Goal: Task Accomplishment & Management: Complete application form

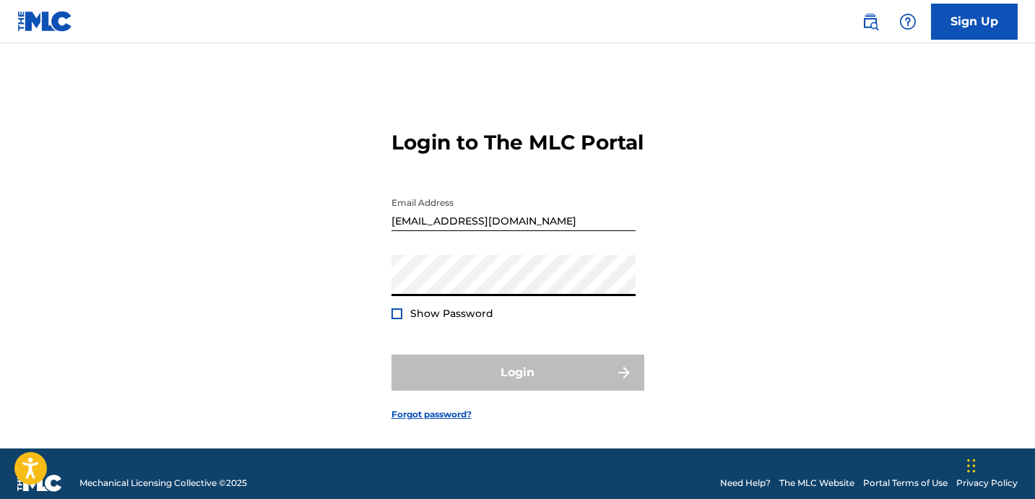
click at [391, 355] on button "Login" at bounding box center [517, 373] width 253 height 36
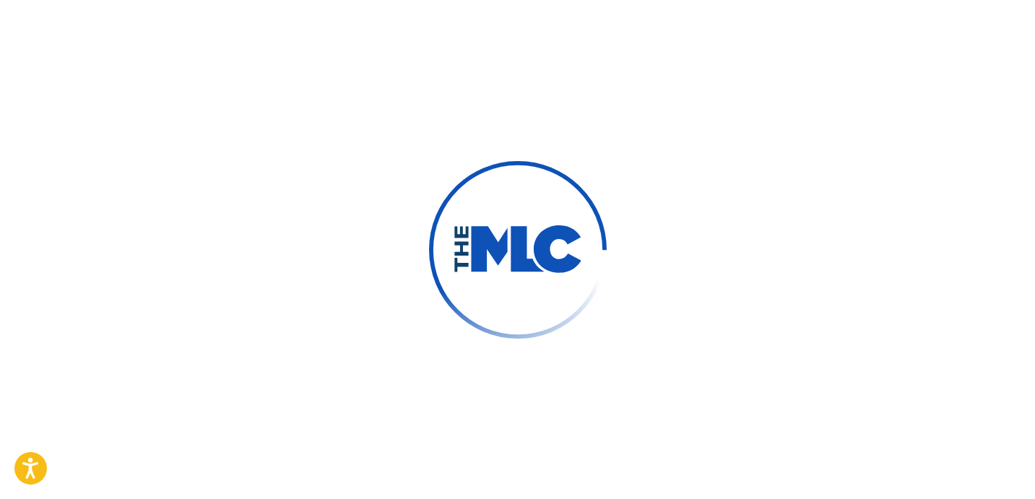
click at [573, 212] on img at bounding box center [517, 249] width 224 height 224
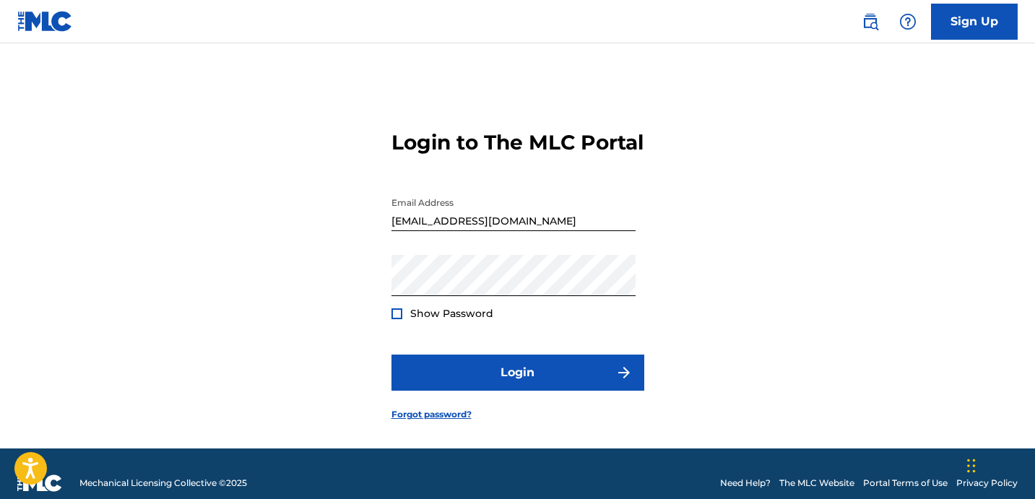
click at [831, 257] on div "Login to The MLC Portal Email Address [EMAIL_ADDRESS][DOMAIN_NAME] Password Sho…" at bounding box center [517, 263] width 1011 height 369
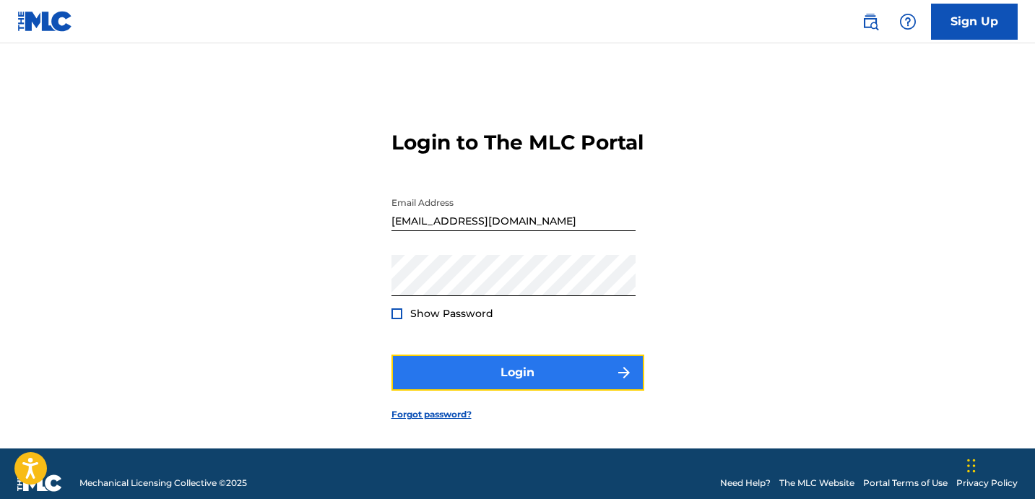
click at [541, 391] on button "Login" at bounding box center [517, 373] width 253 height 36
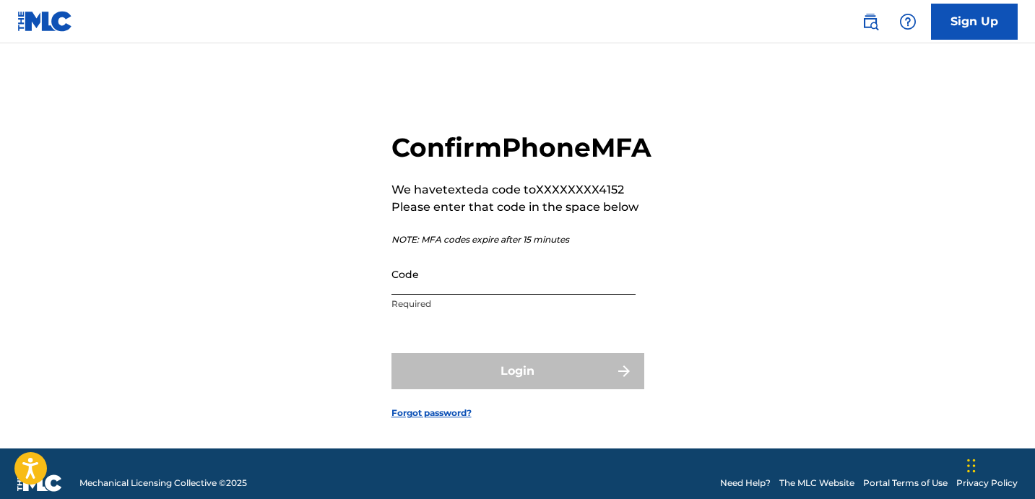
click at [417, 295] on input "Code" at bounding box center [513, 274] width 244 height 41
click at [430, 295] on input "Code" at bounding box center [513, 274] width 244 height 41
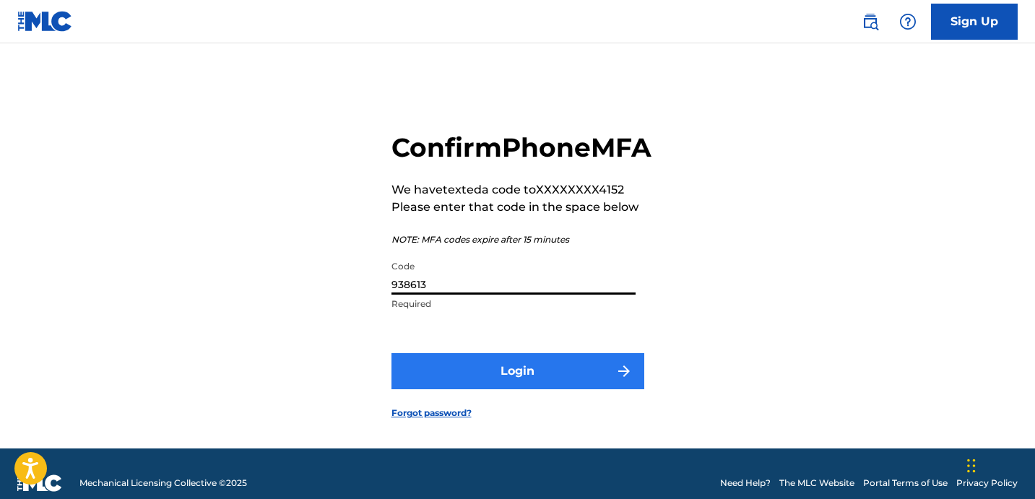
type input "938613"
click at [521, 388] on button "Login" at bounding box center [517, 371] width 253 height 36
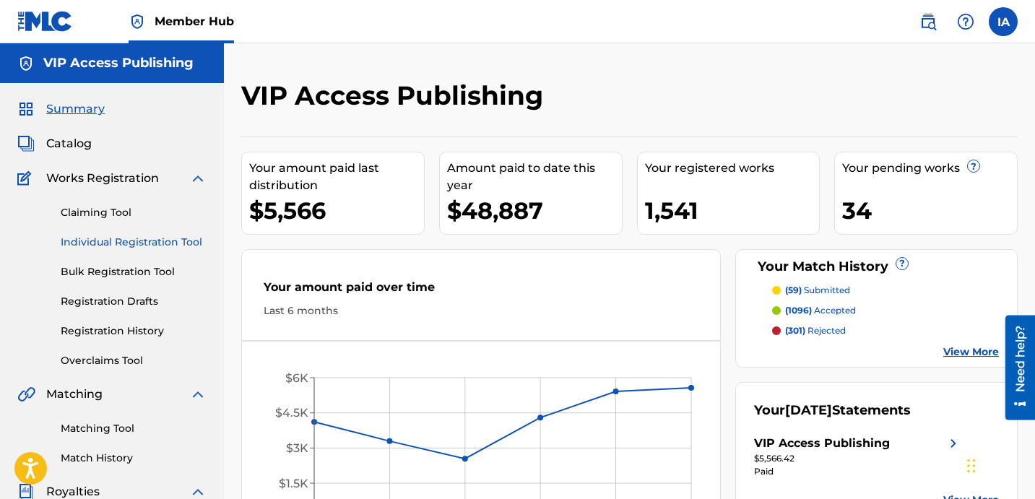
click at [184, 250] on link "Individual Registration Tool" at bounding box center [134, 242] width 146 height 15
click at [176, 248] on link "Individual Registration Tool" at bounding box center [134, 242] width 146 height 15
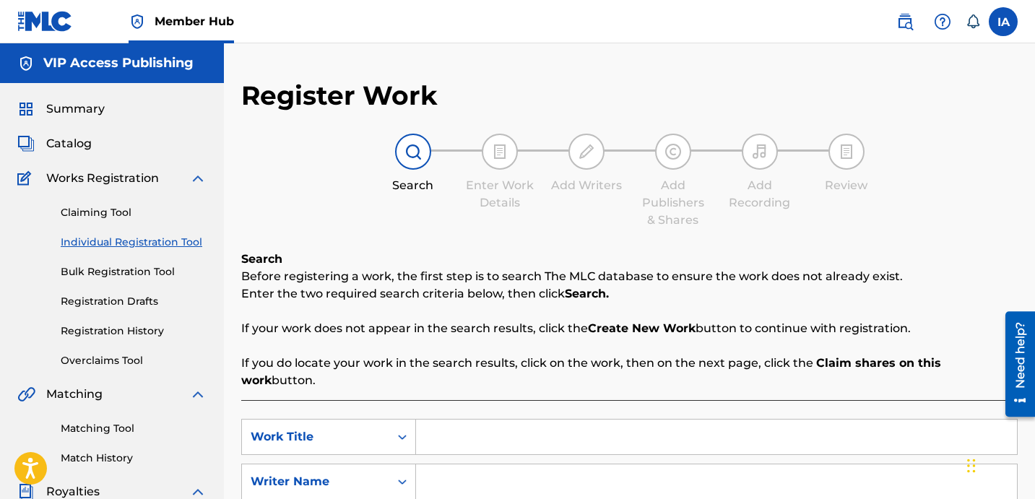
click at [538, 424] on input "Search Form" at bounding box center [716, 437] width 601 height 35
paste input "AINT THAT TYPE"
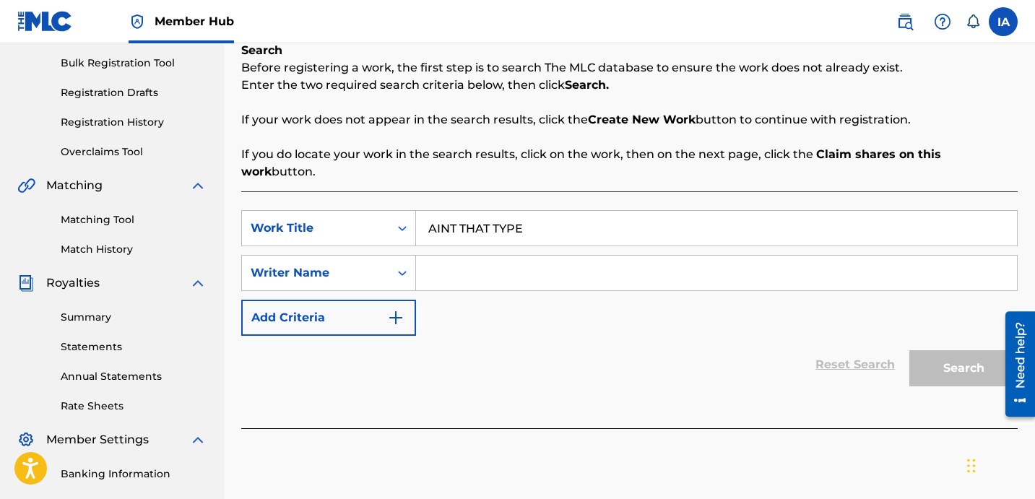
type input "AINT THAT TYPE"
click at [585, 256] on input "Search Form" at bounding box center [716, 273] width 601 height 35
paste input "DAVINA JOY"
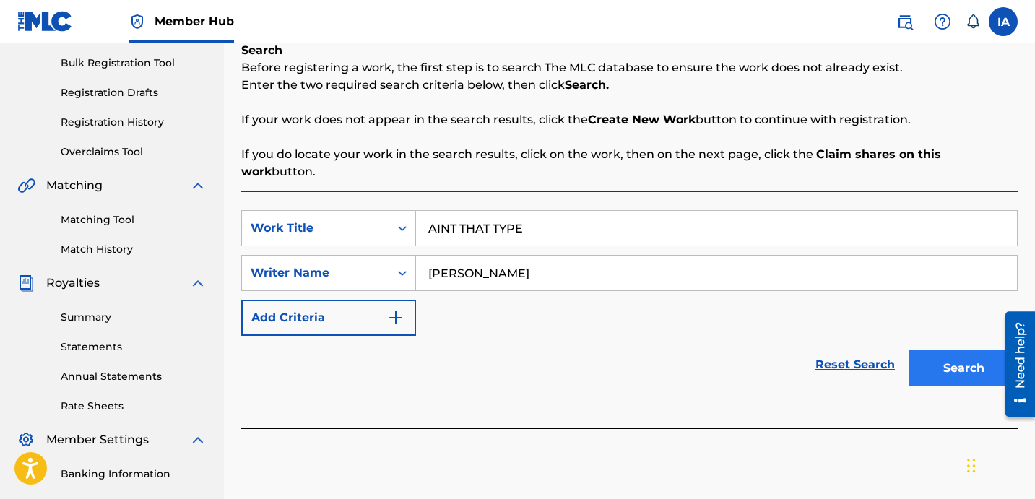
type input "DAVINA JOY"
click at [944, 358] on button "Search" at bounding box center [963, 368] width 108 height 36
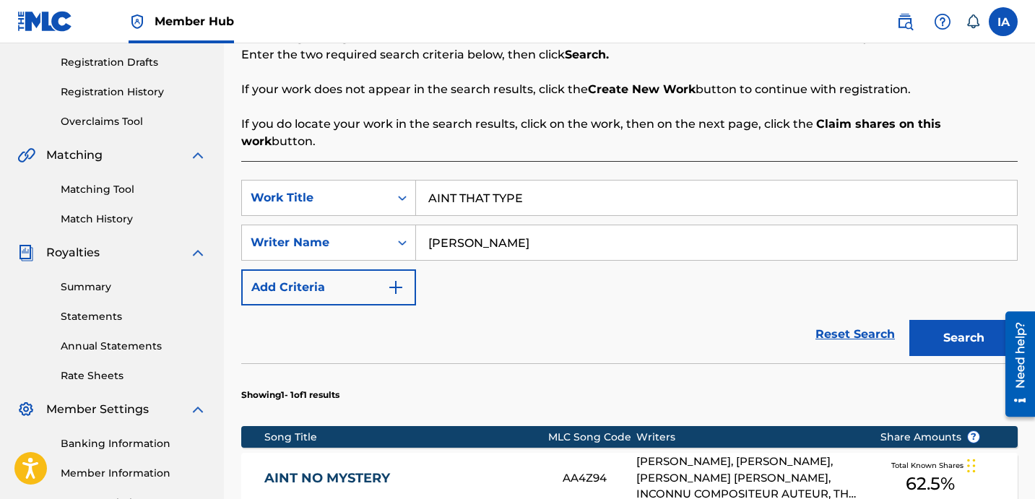
scroll to position [472, 0]
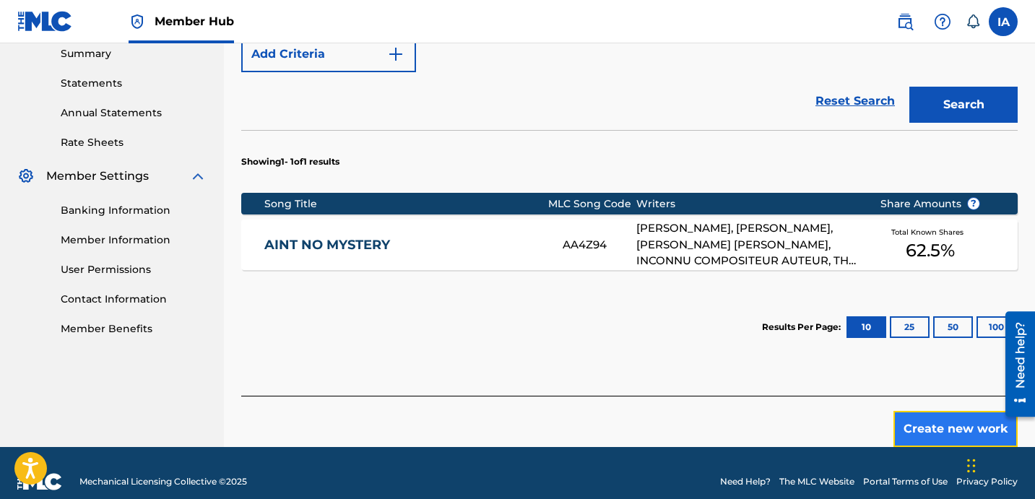
click at [952, 411] on button "Create new work" at bounding box center [955, 429] width 124 height 36
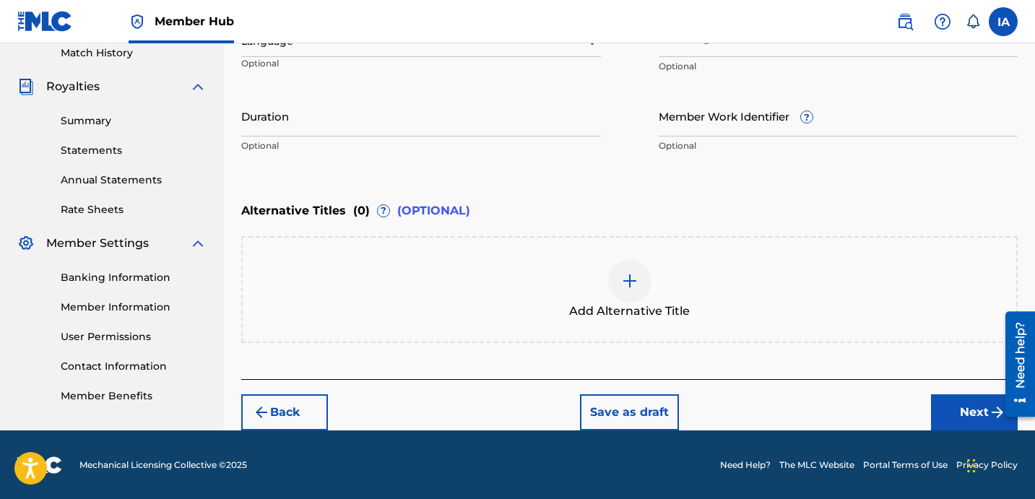
scroll to position [250, 0]
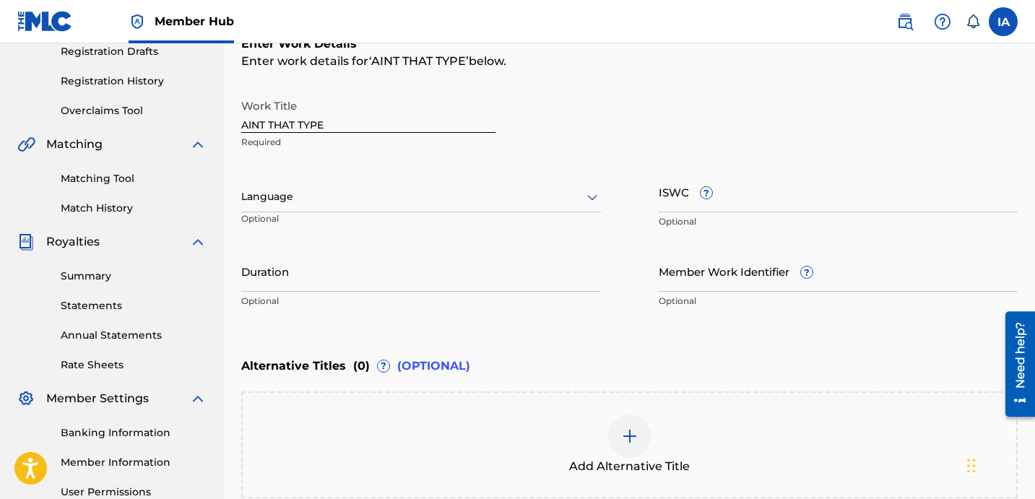
click at [365, 188] on div at bounding box center [421, 197] width 360 height 18
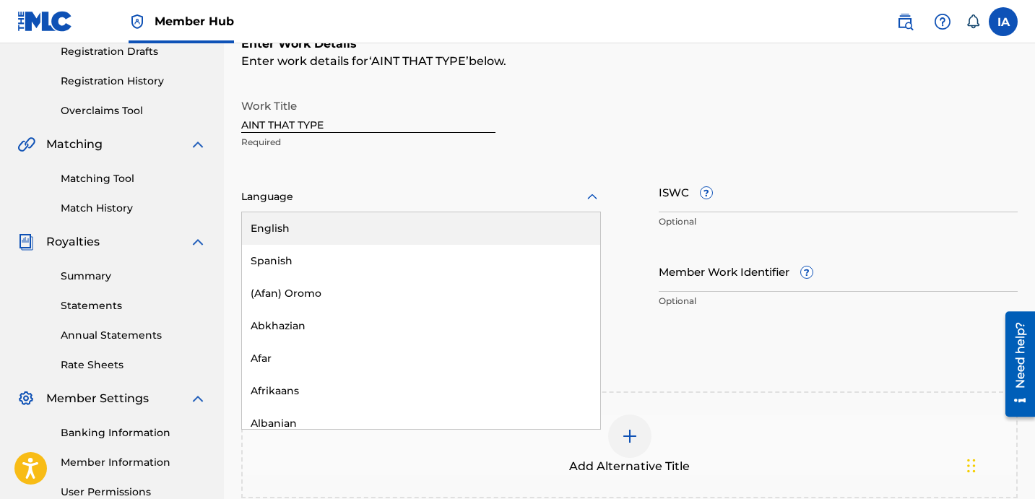
click at [460, 222] on div "English" at bounding box center [421, 228] width 358 height 33
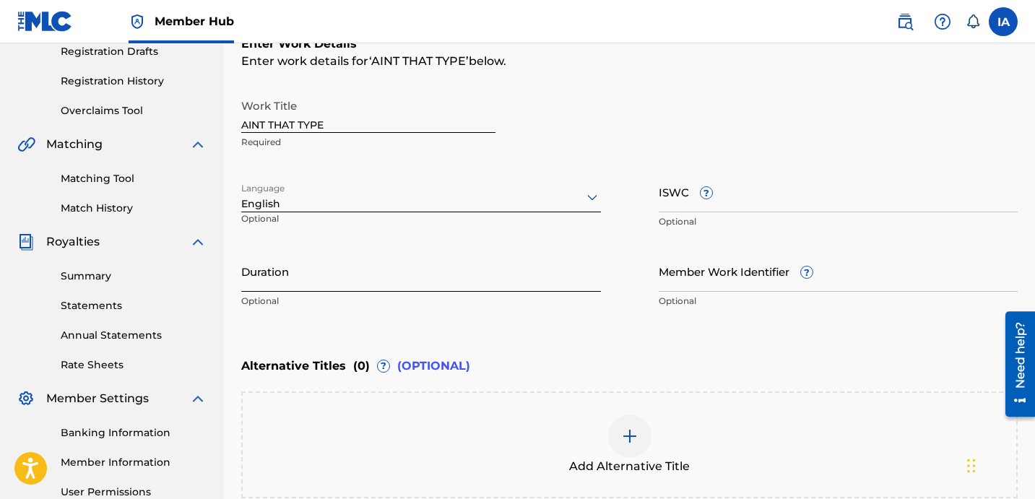
click at [275, 265] on input "Duration" at bounding box center [421, 271] width 360 height 41
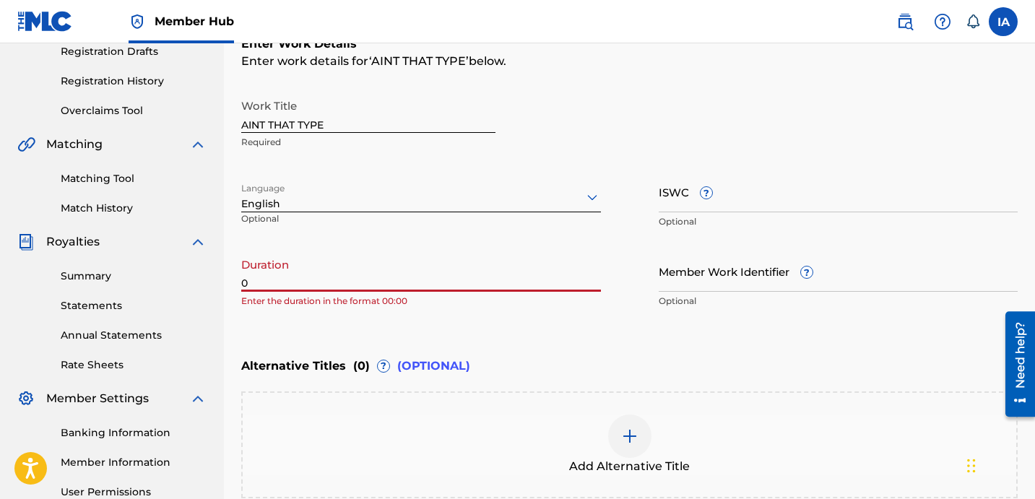
paste input "2:42"
type input "02:42"
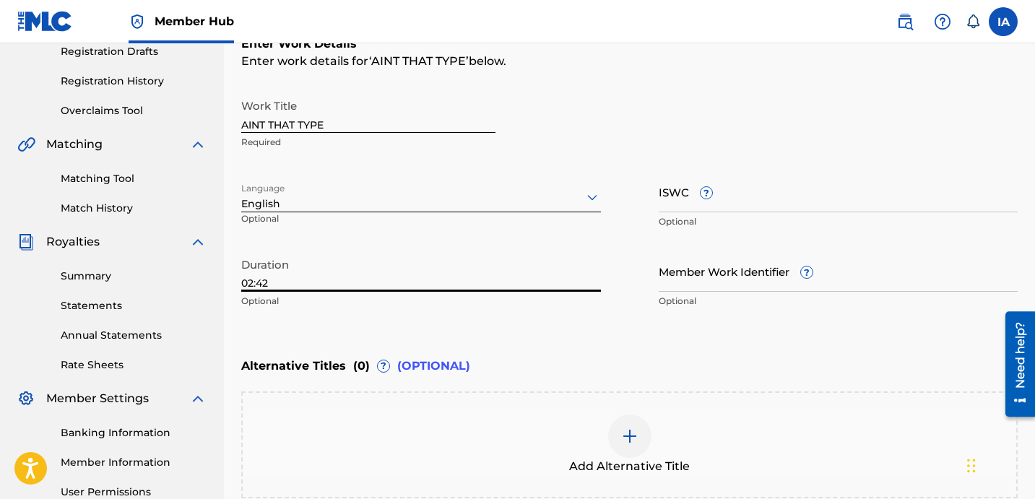
scroll to position [405, 0]
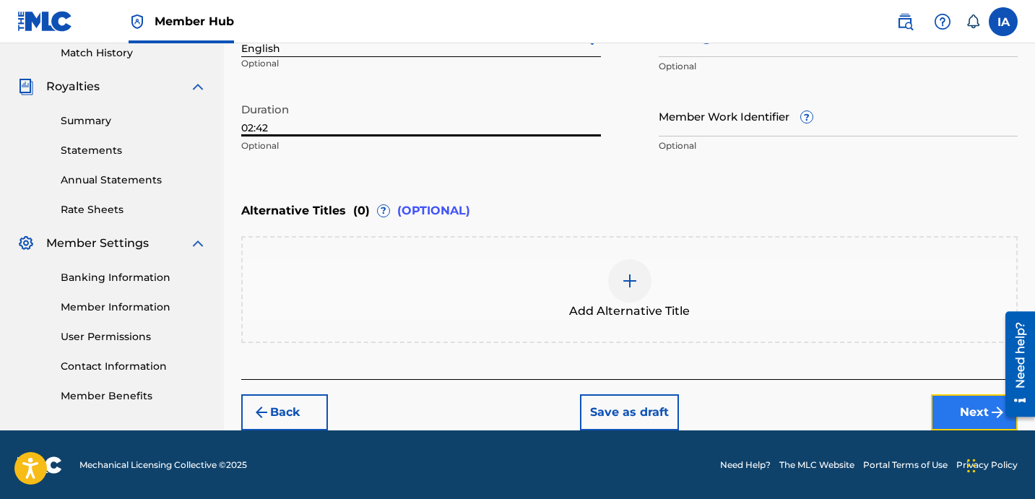
click at [939, 396] on button "Next" at bounding box center [974, 412] width 87 height 36
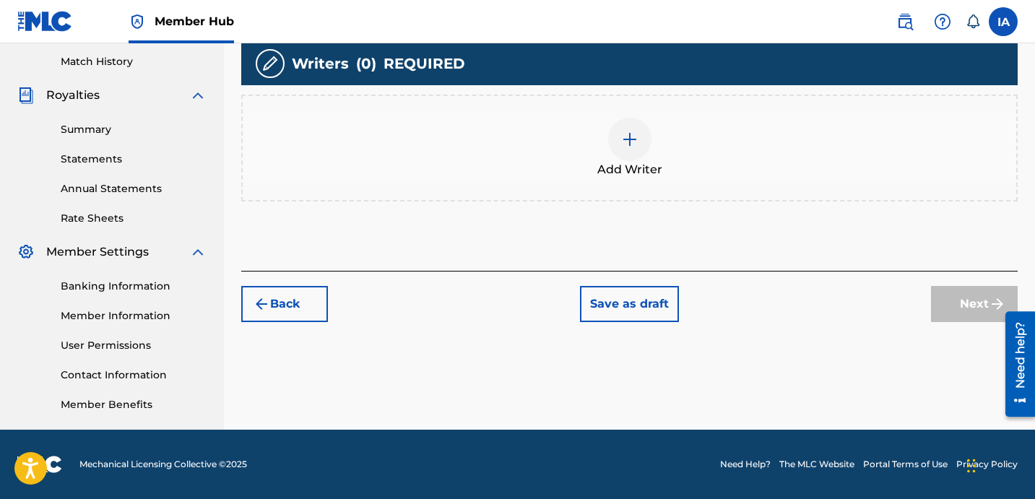
scroll to position [65, 0]
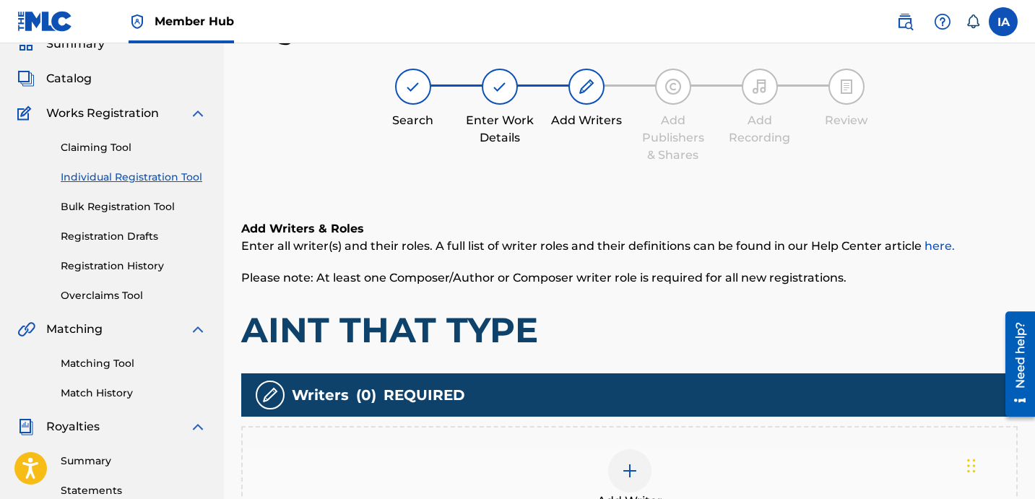
click at [732, 466] on div "Add Writer" at bounding box center [630, 479] width 774 height 61
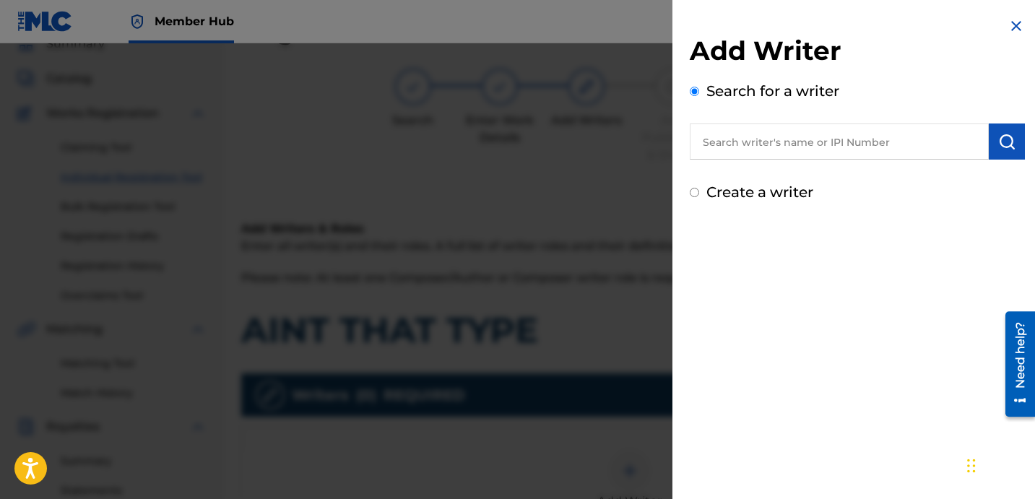
click at [847, 144] on input "text" at bounding box center [839, 142] width 299 height 36
paste input "DAVINA JOY"
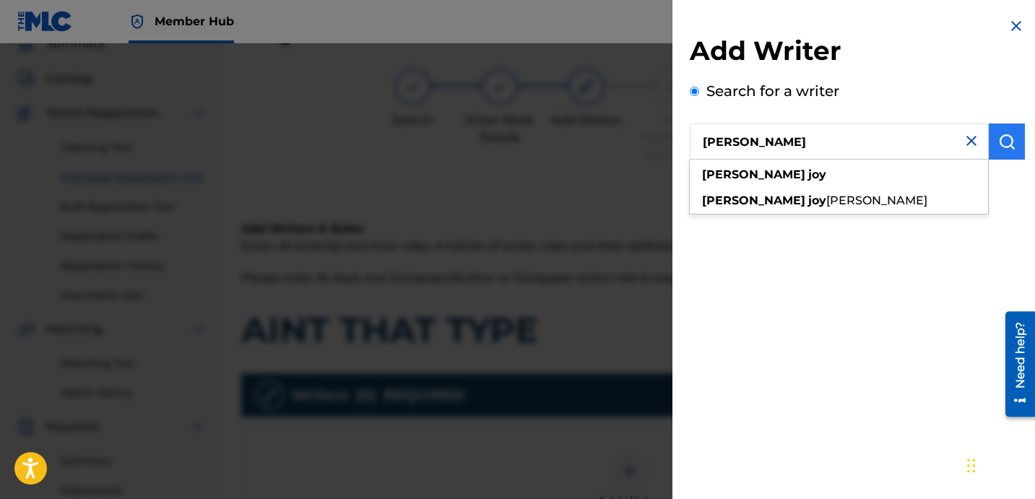
type input "DAVINA JOY"
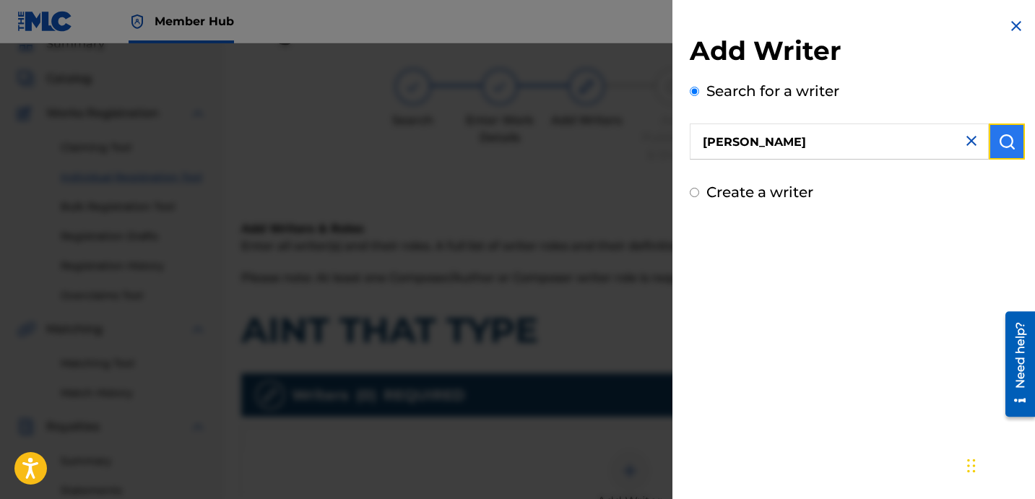
click at [992, 150] on button "submit" at bounding box center [1007, 142] width 36 height 36
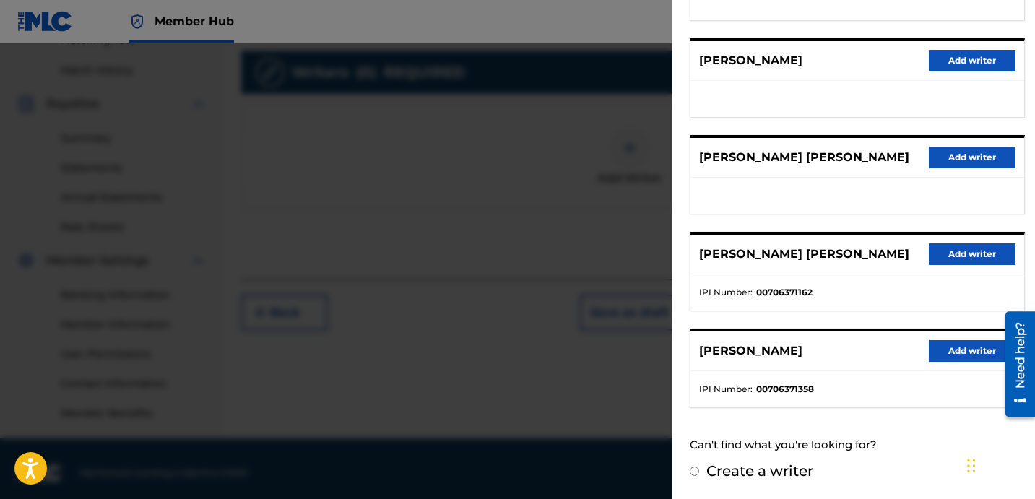
scroll to position [397, 0]
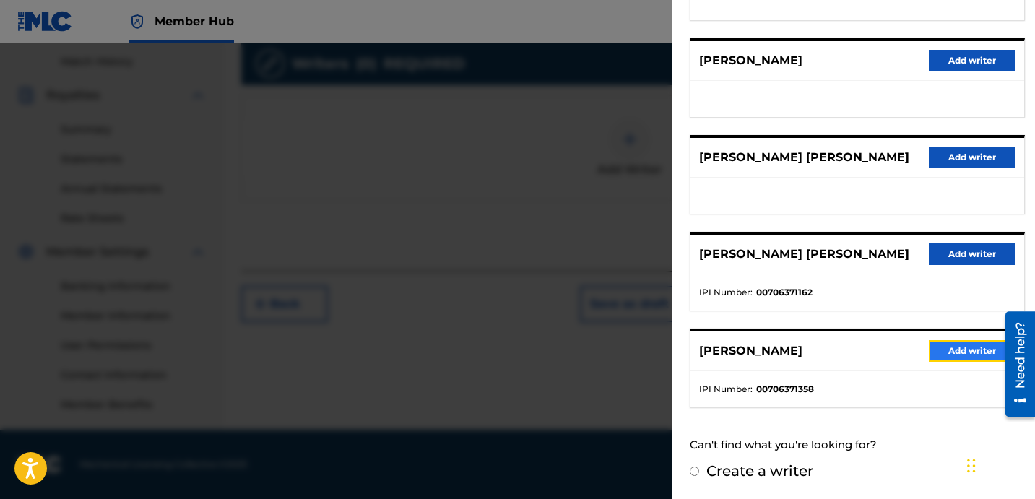
click at [959, 354] on button "Add writer" at bounding box center [972, 351] width 87 height 22
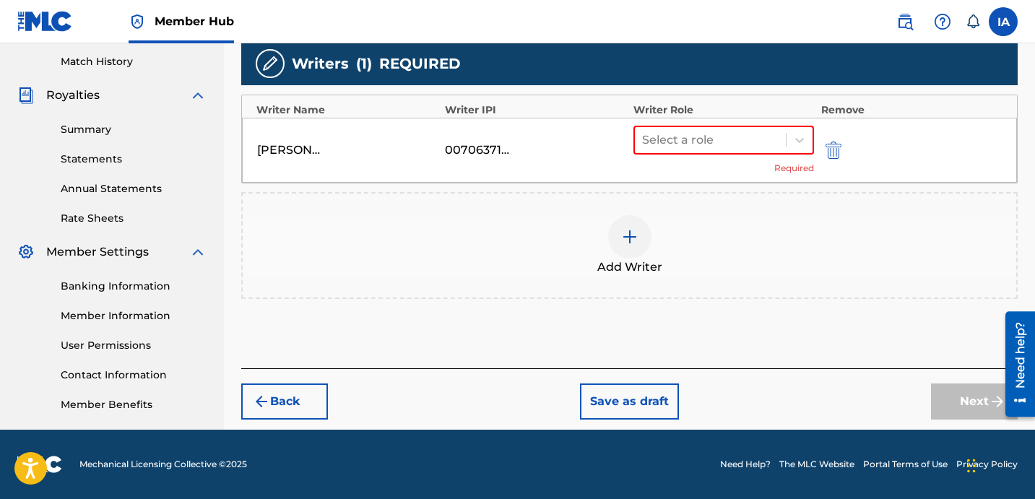
click at [841, 332] on div "Add Writers & Roles Enter all writer(s) and their roles. A full list of writer …" at bounding box center [629, 111] width 776 height 514
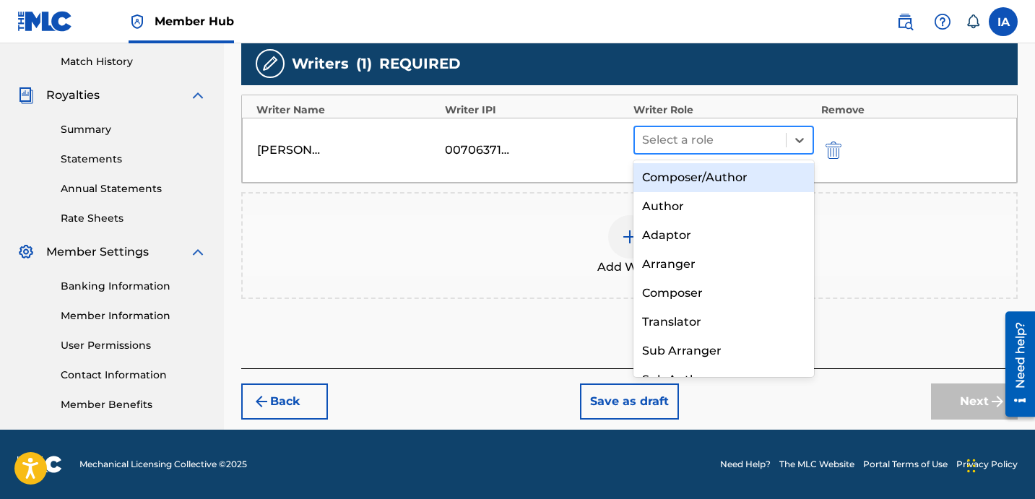
click at [763, 147] on div at bounding box center [710, 140] width 137 height 20
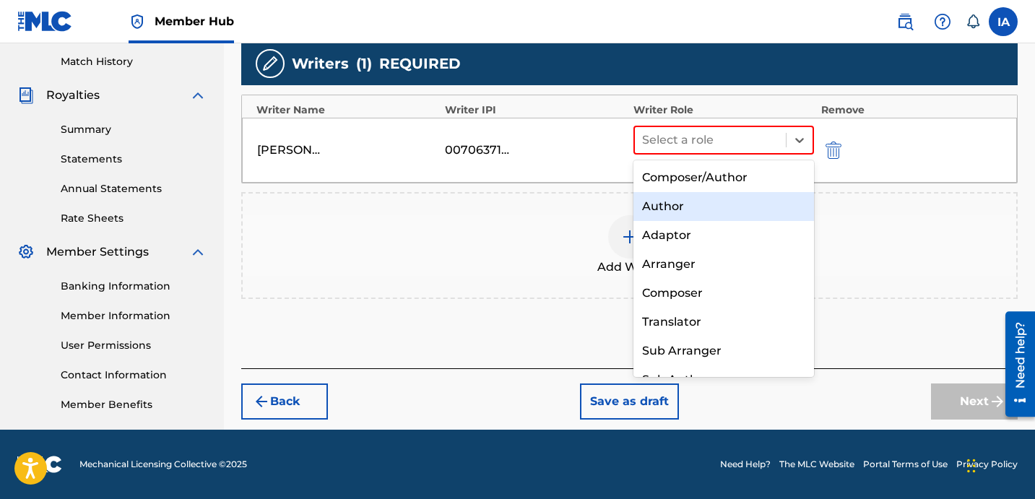
click at [741, 206] on div "Author" at bounding box center [723, 206] width 181 height 29
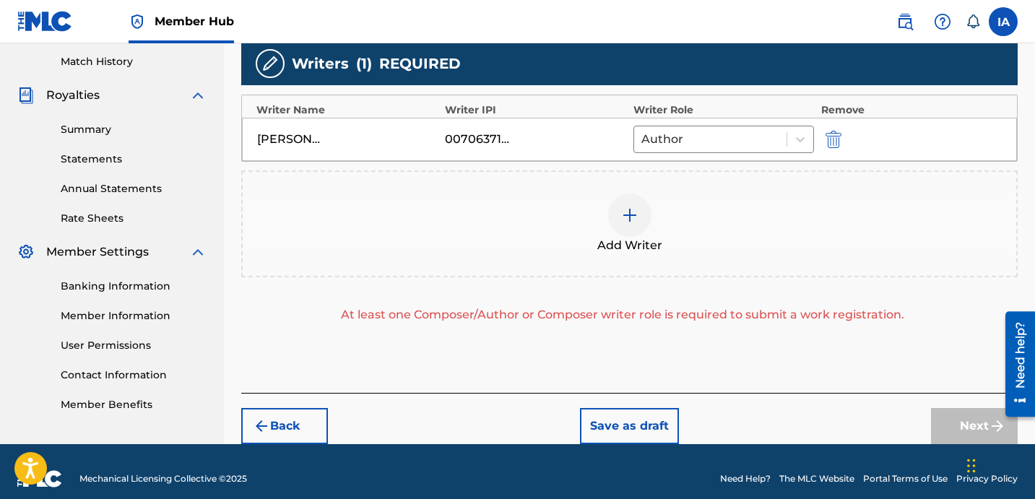
click at [747, 228] on div "Add Writer" at bounding box center [630, 224] width 774 height 61
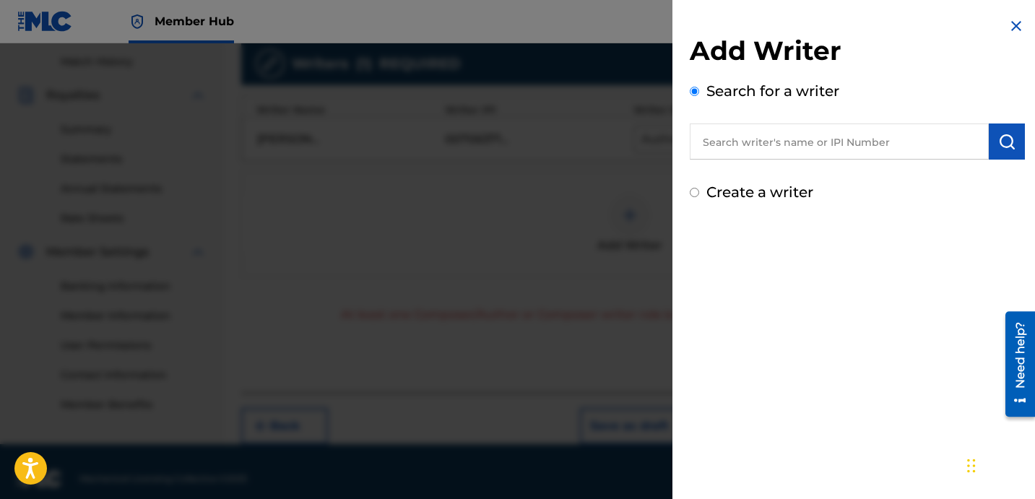
click at [747, 196] on label "Create a writer" at bounding box center [759, 191] width 107 height 17
radio input "true"
click at [699, 196] on input "Create a writer" at bounding box center [694, 192] width 9 height 9
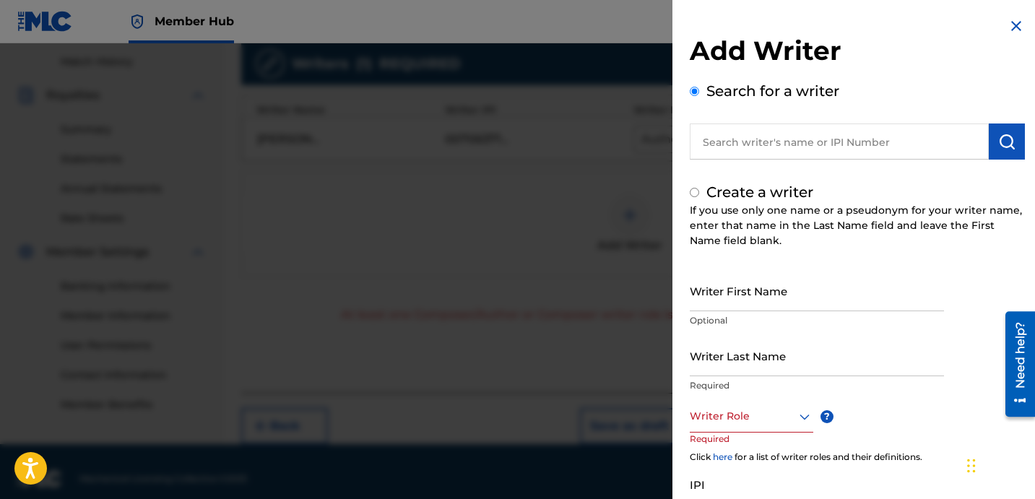
radio input "false"
radio input "true"
click at [776, 360] on input "Writer Last Name" at bounding box center [817, 355] width 254 height 41
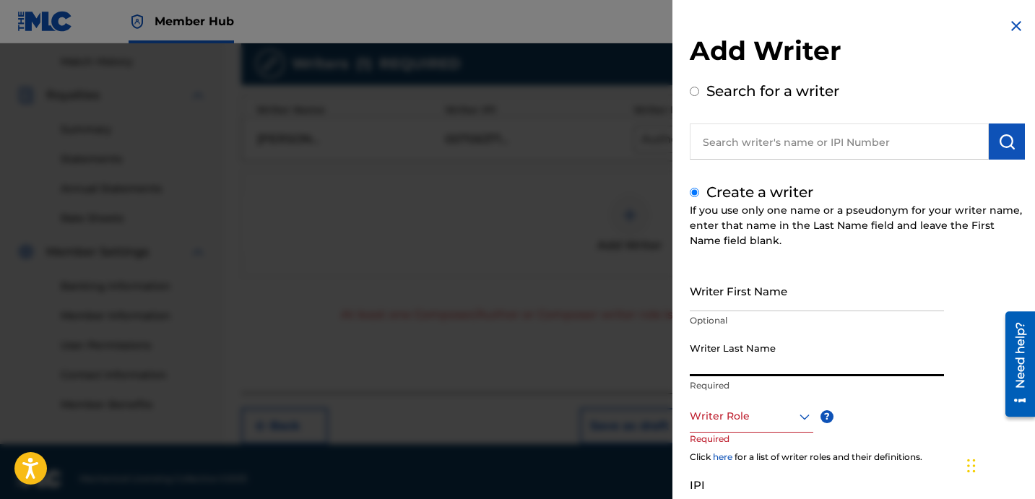
paste input "UNKNOWN WRITER"
click at [769, 371] on input "UNKNOWN WRITER" at bounding box center [817, 355] width 254 height 41
type input "UNKNOWN"
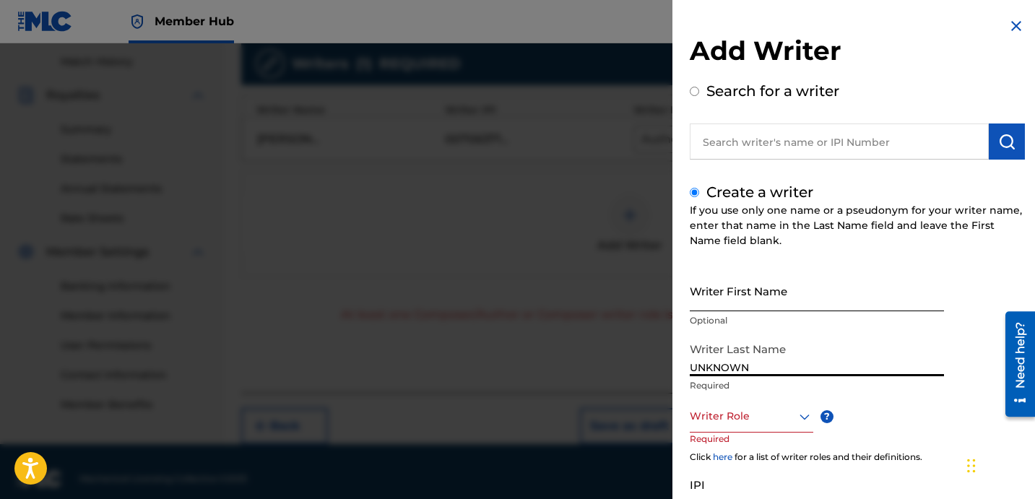
click at [767, 305] on input "Writer First Name" at bounding box center [817, 290] width 254 height 41
paste input "WRITER"
type input "WRITER"
click at [762, 417] on div at bounding box center [752, 416] width 124 height 18
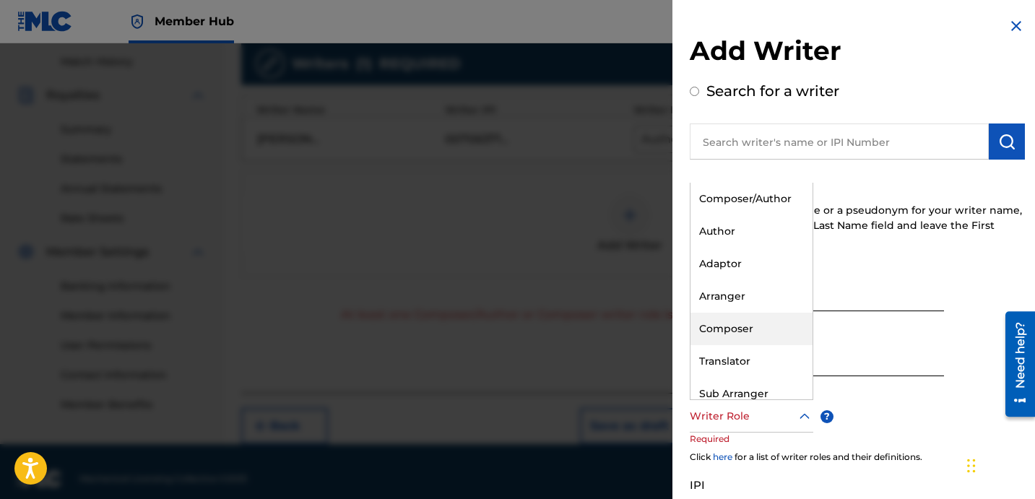
click at [748, 330] on div "Composer" at bounding box center [752, 329] width 122 height 33
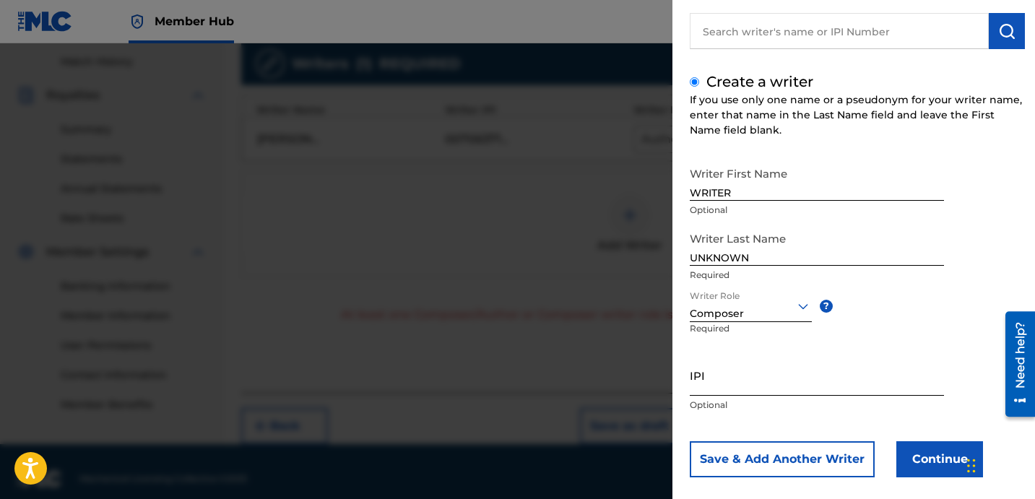
scroll to position [128, 0]
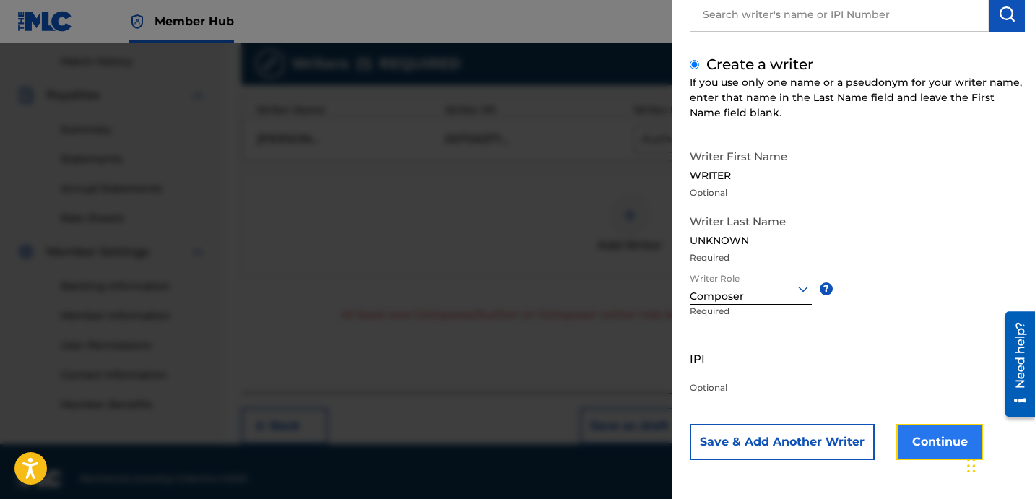
click at [932, 454] on button "Continue" at bounding box center [939, 442] width 87 height 36
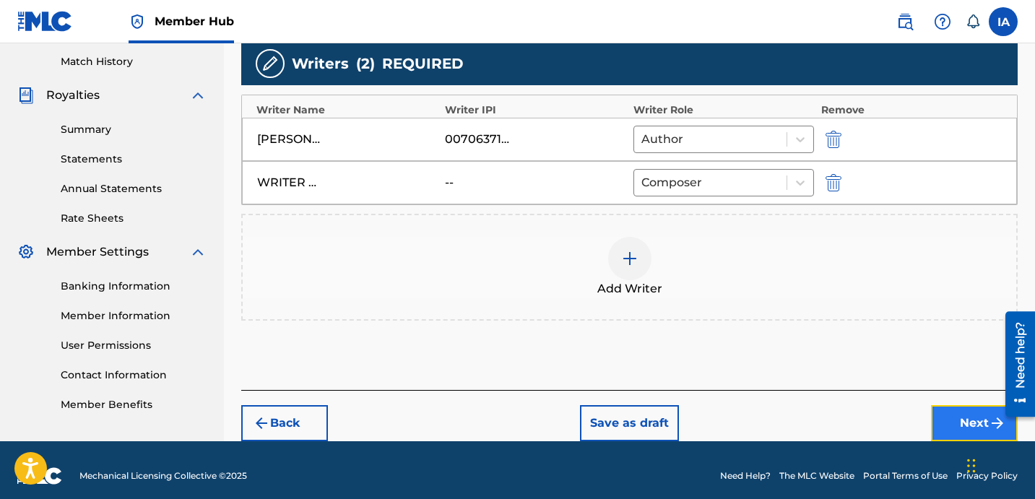
click at [944, 422] on button "Next" at bounding box center [974, 423] width 87 height 36
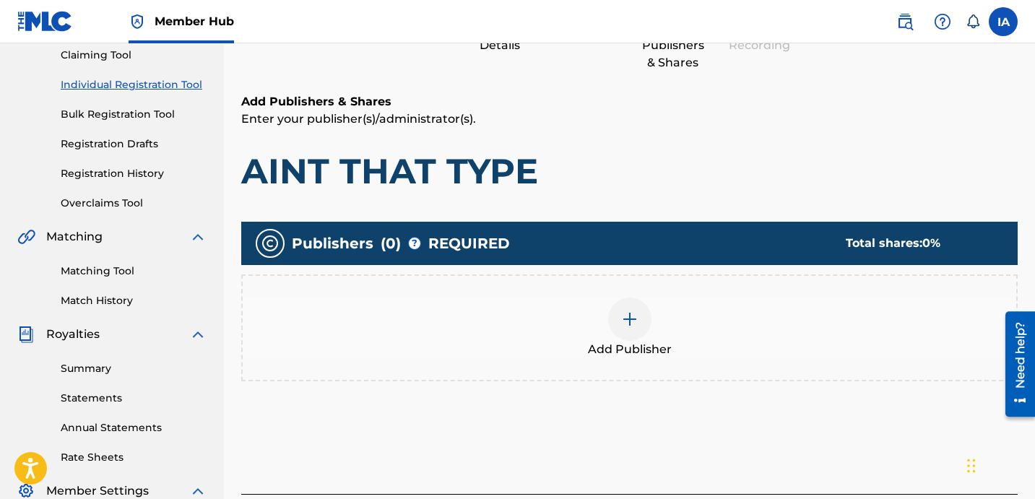
scroll to position [65, 0]
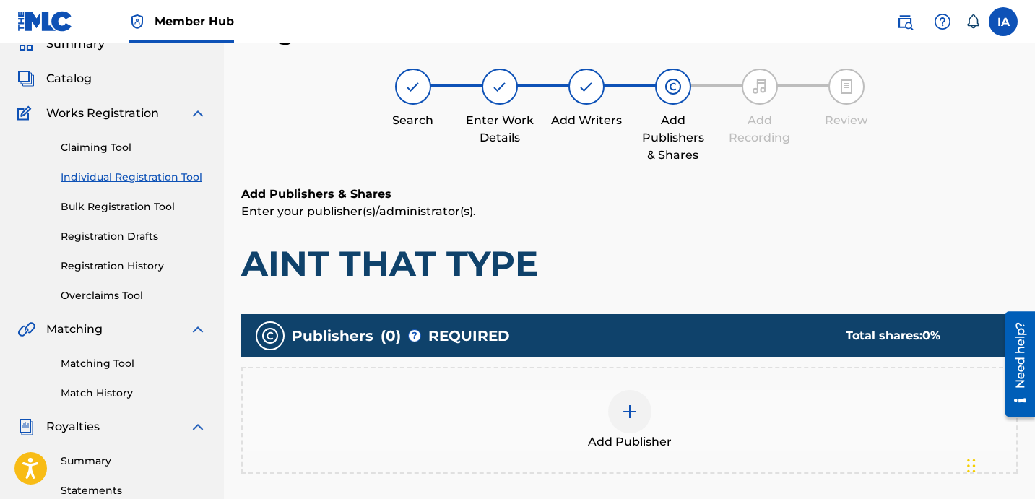
click at [667, 279] on h1 "AINT THAT TYPE" at bounding box center [629, 263] width 776 height 43
click at [681, 392] on div "Add Publisher" at bounding box center [630, 420] width 774 height 61
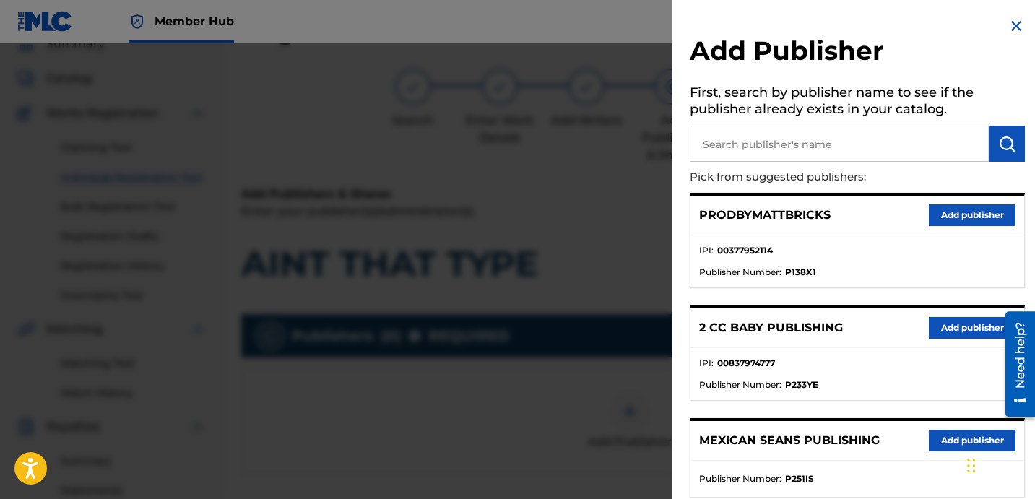
click at [835, 155] on input "text" at bounding box center [839, 144] width 299 height 36
click at [833, 150] on input "text" at bounding box center [839, 144] width 299 height 36
paste input "DAVINA JOY"
type input "DAVINA JOY"
click at [1000, 150] on img "submit" at bounding box center [1006, 143] width 17 height 17
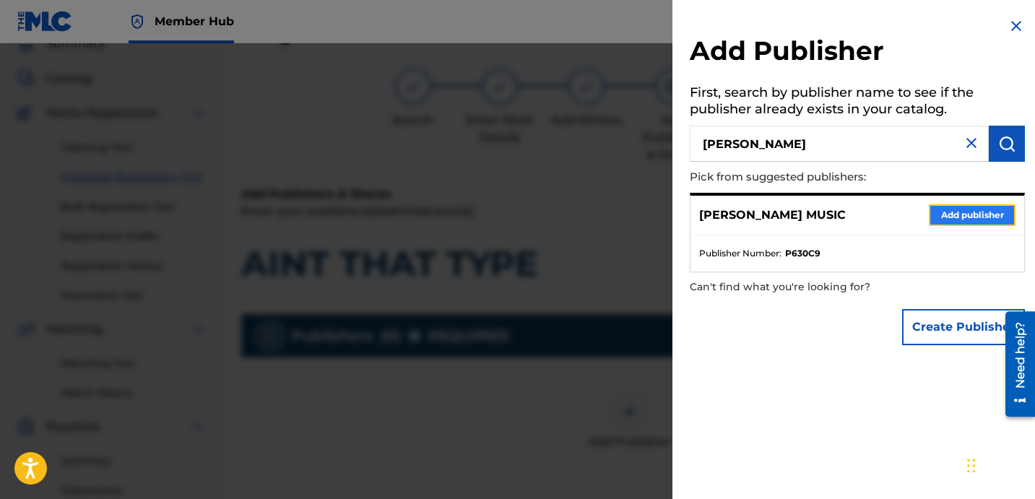
click at [974, 217] on button "Add publisher" at bounding box center [972, 215] width 87 height 22
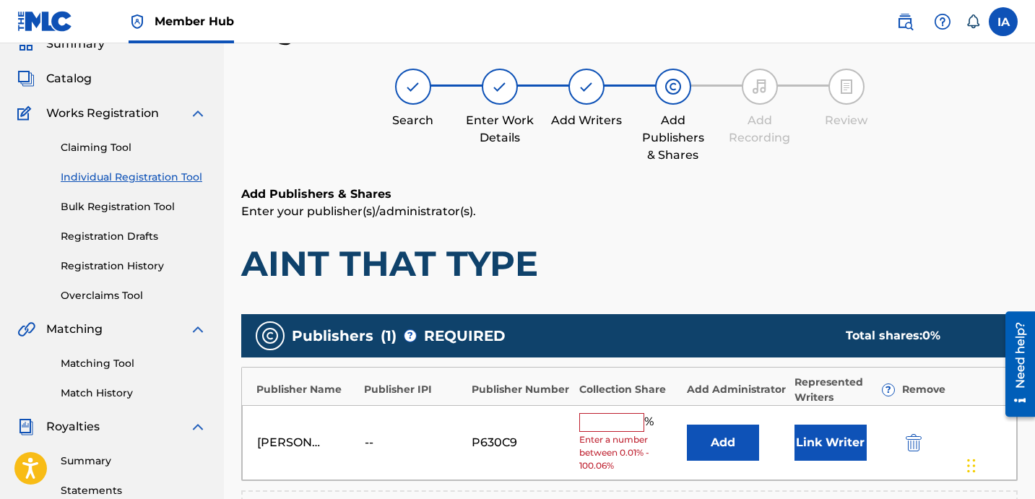
click at [619, 425] on input "text" at bounding box center [611, 422] width 65 height 19
type input "50"
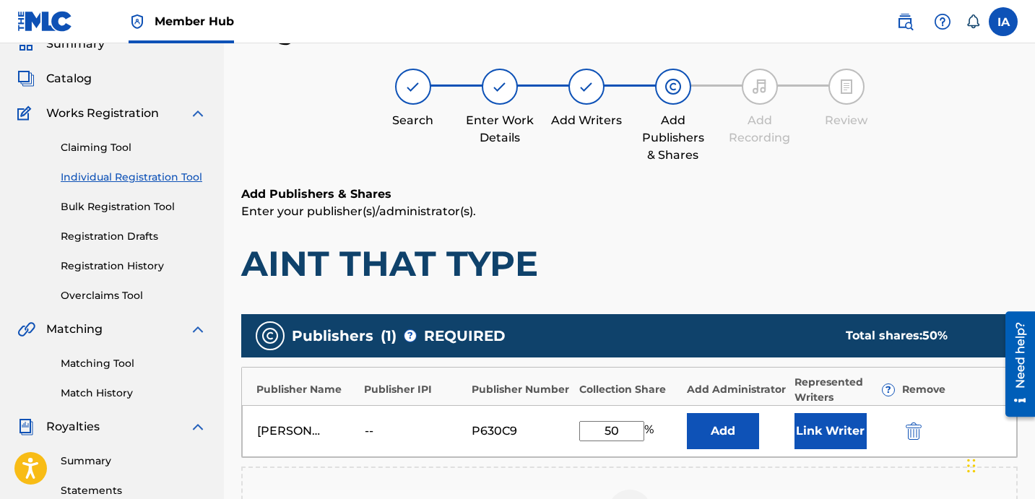
drag, startPoint x: 619, startPoint y: 431, endPoint x: 576, endPoint y: 407, distance: 49.2
click at [589, 417] on div "DAVINA JOY MUSIC -- P630C9 50 % Add Link Writer" at bounding box center [629, 431] width 775 height 52
click at [706, 436] on button "Add" at bounding box center [723, 431] width 72 height 36
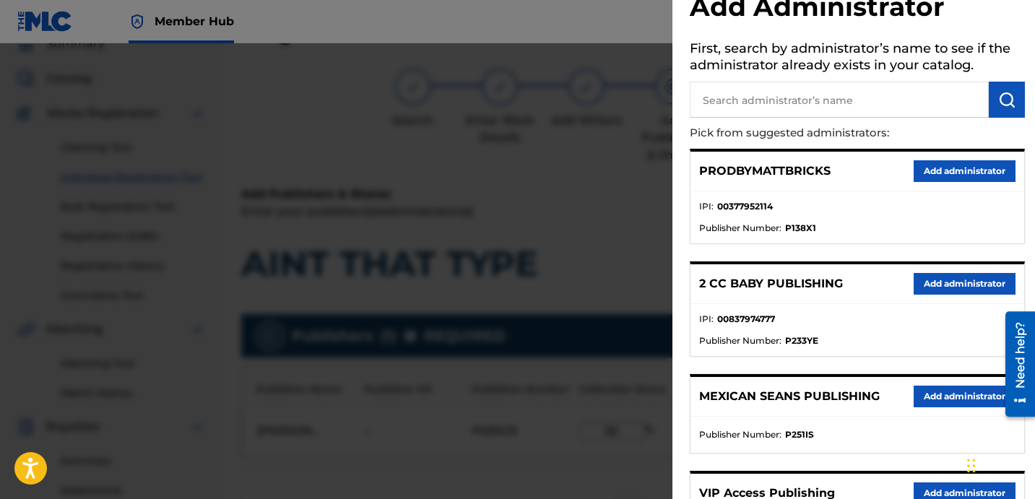
scroll to position [51, 0]
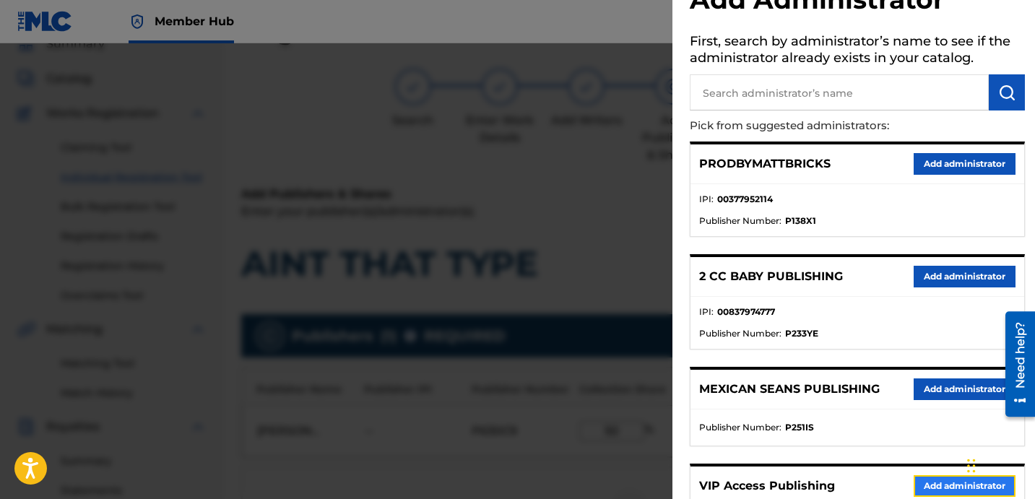
click at [932, 482] on button "Add administrator" at bounding box center [965, 486] width 102 height 22
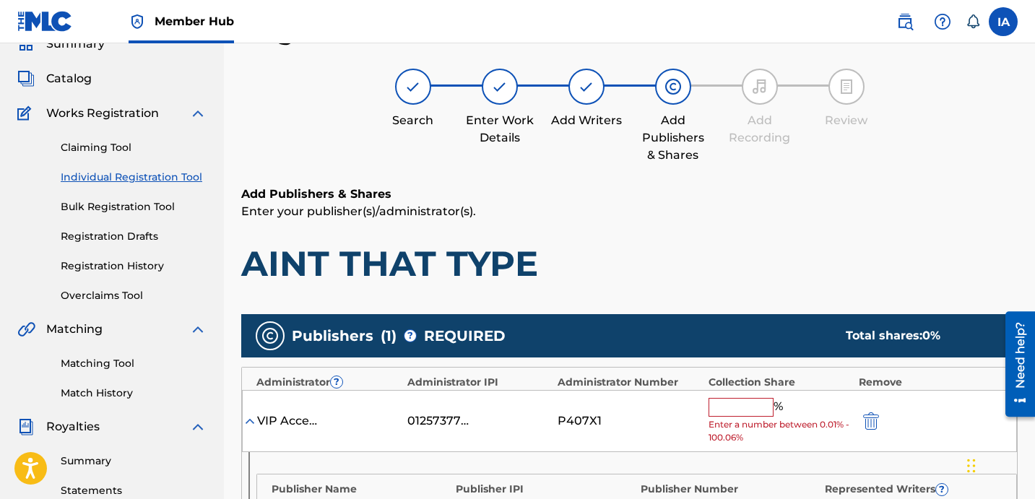
click at [758, 398] on input "text" at bounding box center [741, 407] width 65 height 19
type input "50"
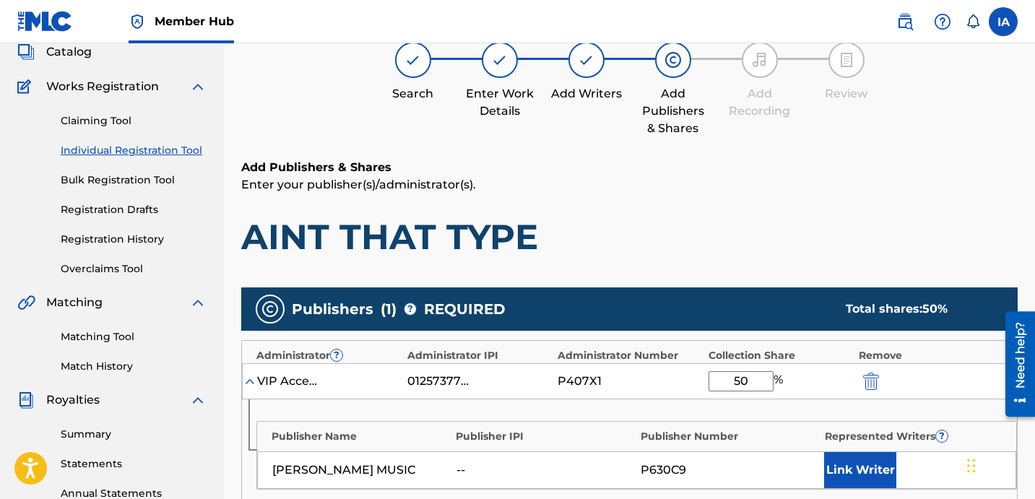
scroll to position [112, 0]
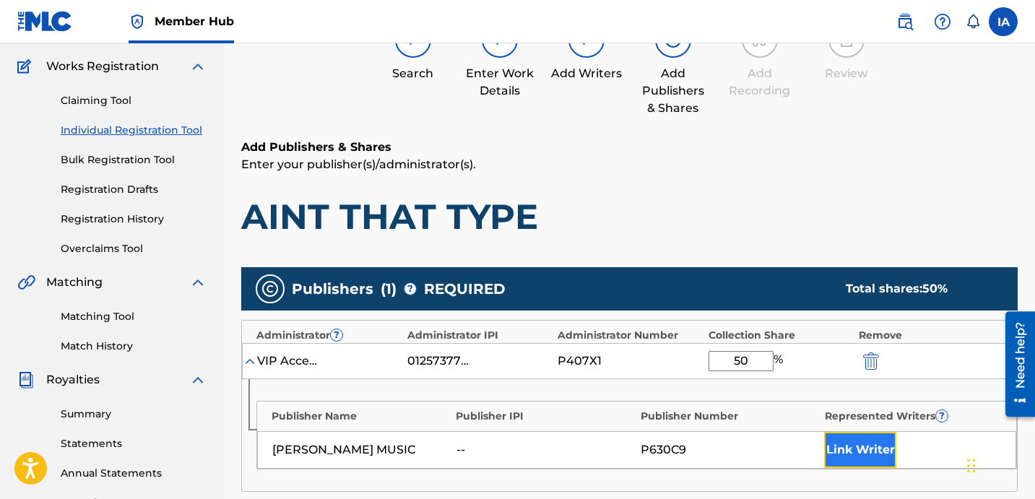
click at [864, 450] on button "Link Writer" at bounding box center [860, 450] width 72 height 36
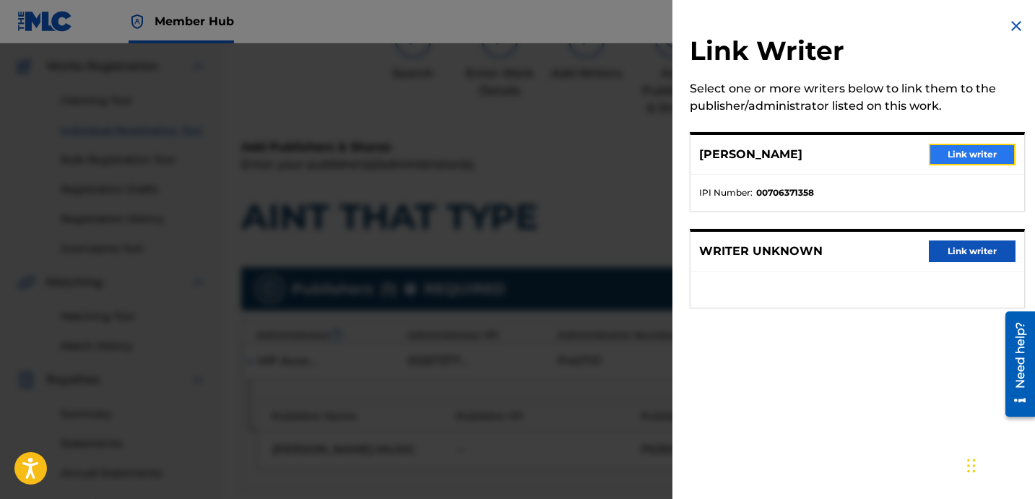
click at [967, 155] on button "Link writer" at bounding box center [972, 155] width 87 height 22
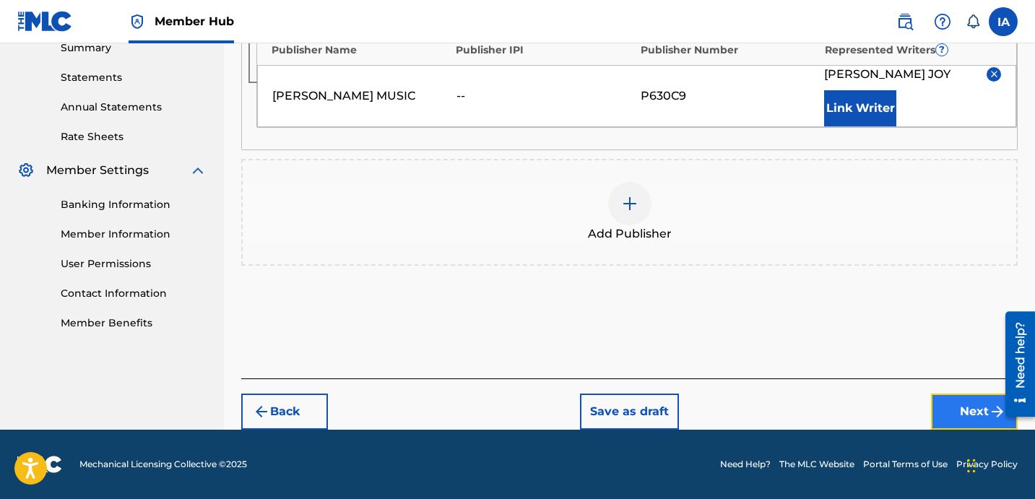
click at [947, 402] on button "Next" at bounding box center [974, 412] width 87 height 36
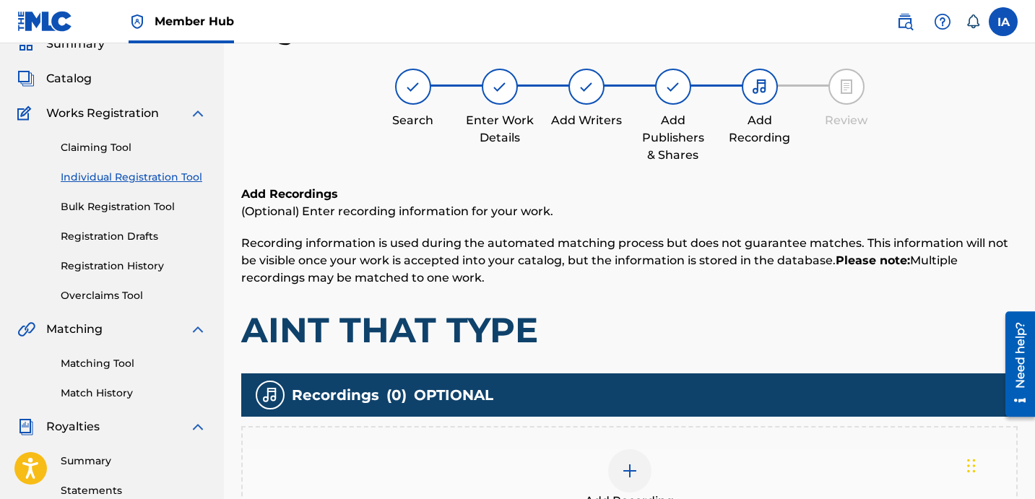
scroll to position [65, 0]
click at [753, 436] on div "Add Recording" at bounding box center [629, 479] width 776 height 107
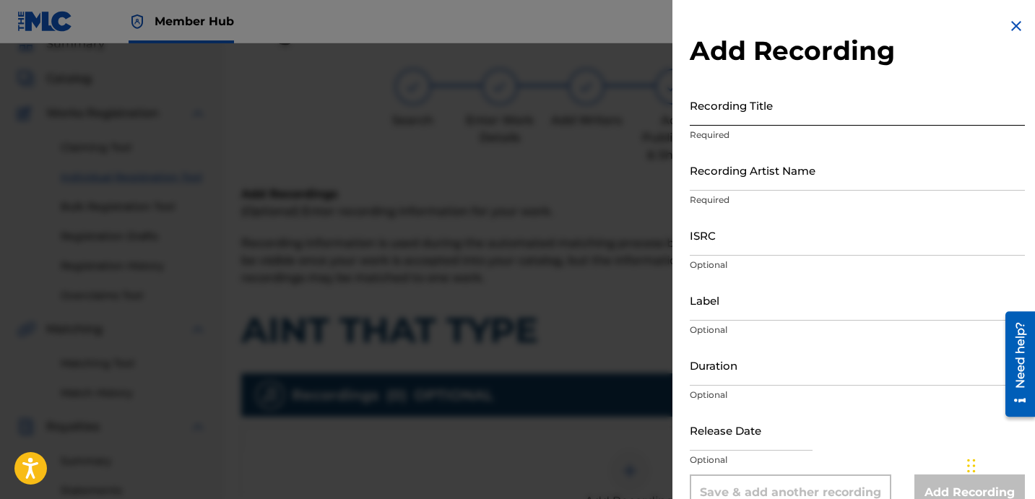
click at [738, 113] on input "Recording Title" at bounding box center [857, 105] width 335 height 41
paste input "AINT THAT TYPE"
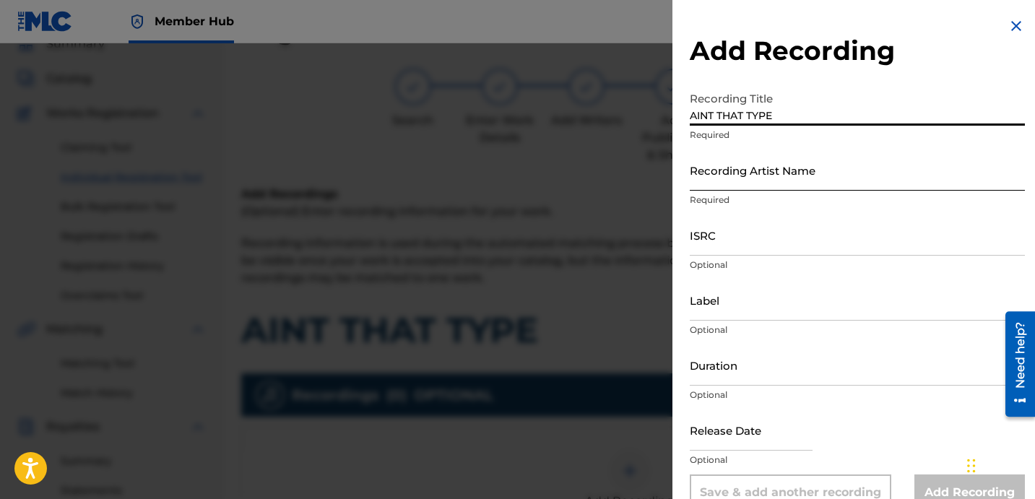
type input "AINT THAT TYPE"
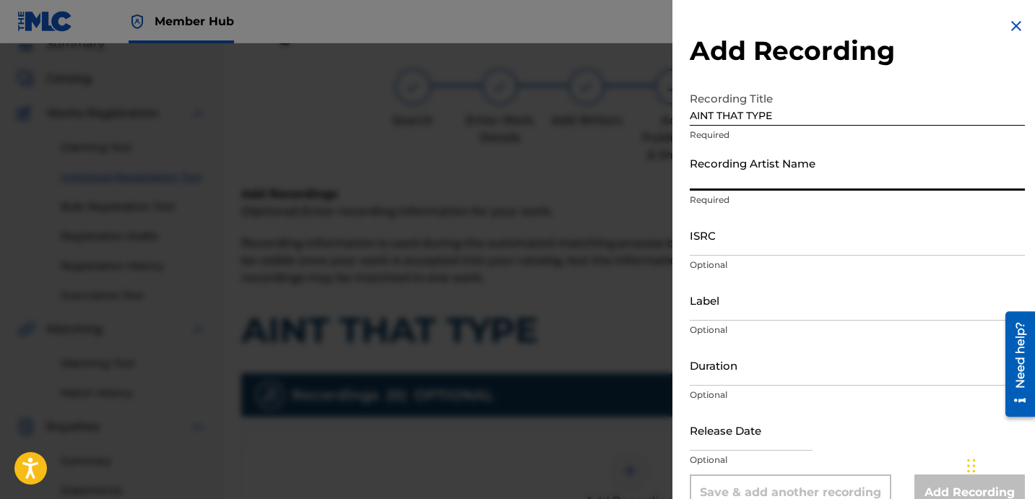
click at [789, 175] on input "Recording Artist Name" at bounding box center [857, 170] width 335 height 41
click at [724, 175] on input "Recording Artist Name" at bounding box center [857, 170] width 335 height 41
paste input "DAVINA JOY"
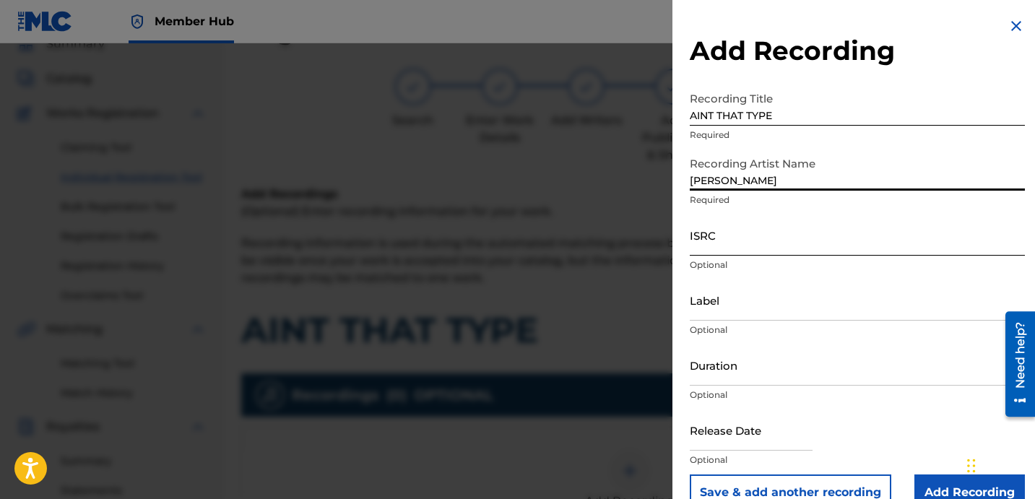
type input "DAVINA JOY"
click at [768, 239] on input "ISRC" at bounding box center [857, 235] width 335 height 41
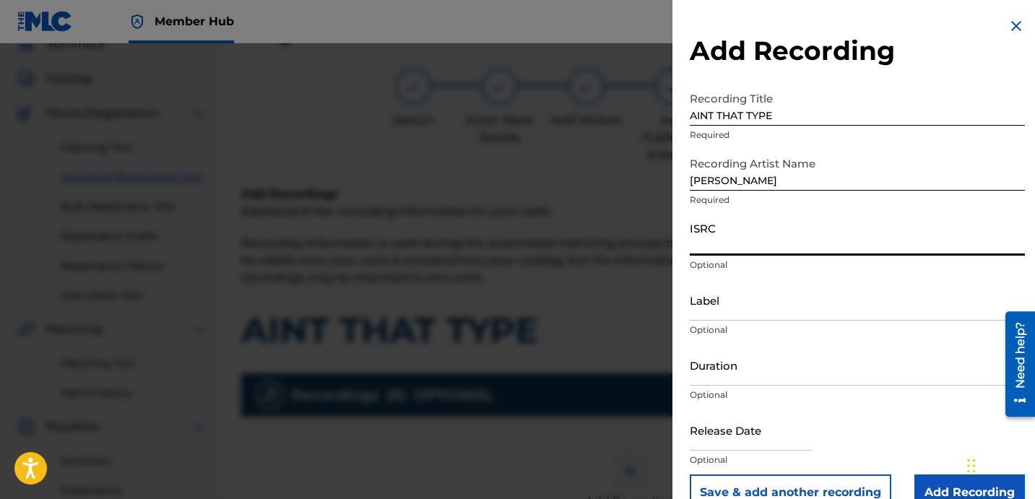
paste input "USBAE1301059"
type input "USBAE1301059"
drag, startPoint x: 758, startPoint y: 187, endPoint x: 647, endPoint y: 141, distance: 119.8
click at [661, 147] on div "Add Recording Recording Title AINT THAT TYPE Required Recording Artist Name DAV…" at bounding box center [517, 271] width 1035 height 456
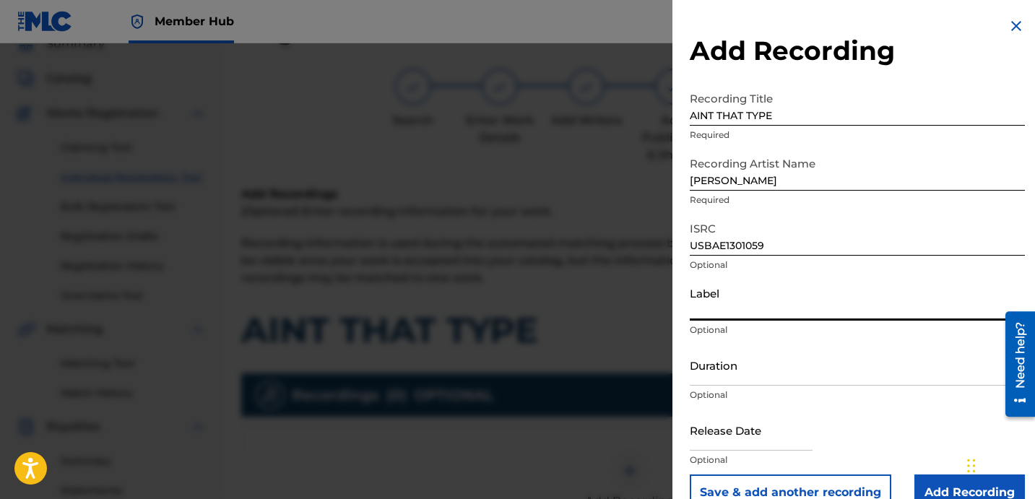
click at [754, 315] on input "Label" at bounding box center [857, 300] width 335 height 41
paste input "DAVINA JOY"
type input "DAVINA JOY"
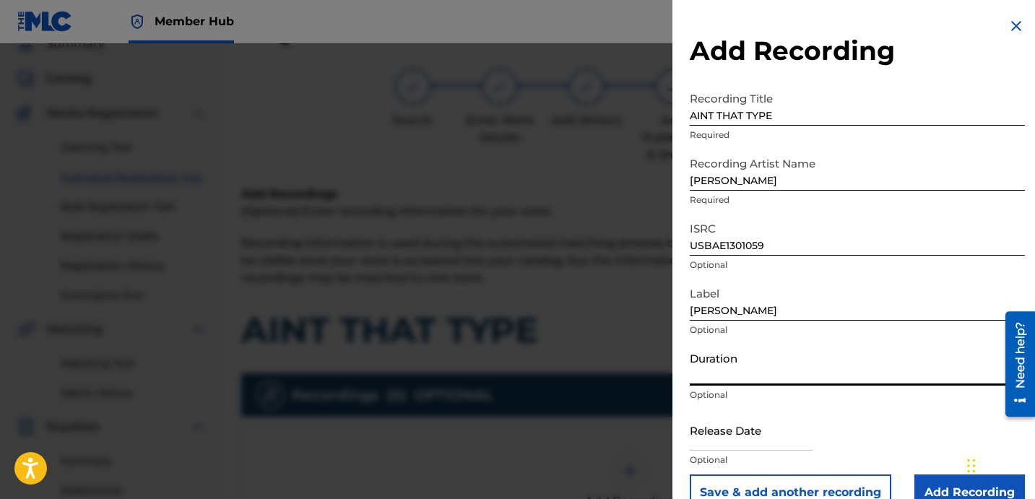
click at [719, 372] on input "Duration" at bounding box center [857, 365] width 335 height 41
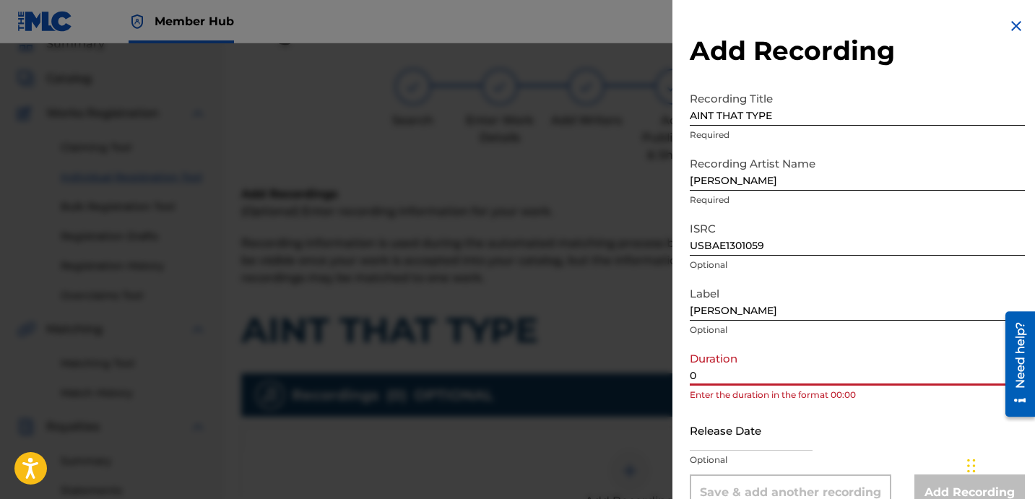
paste input "2:42"
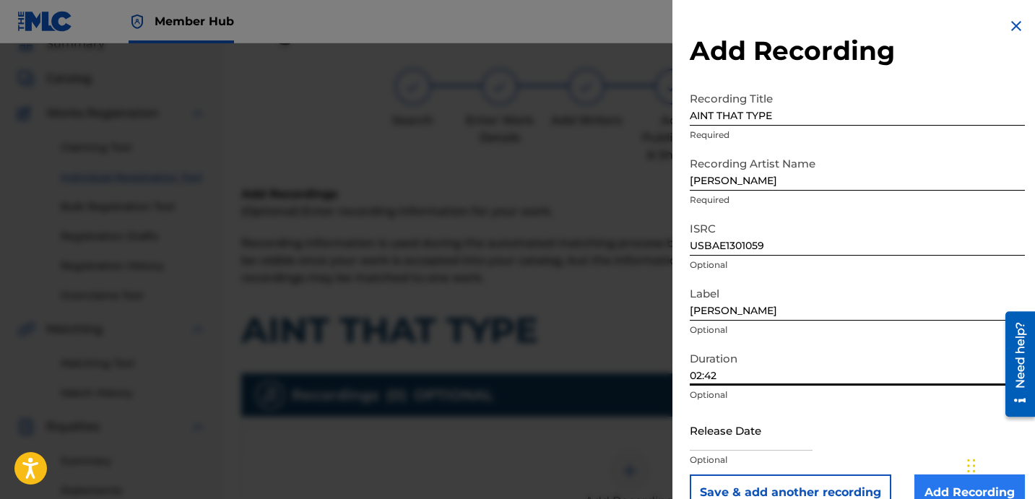
type input "02:42"
click at [943, 488] on input "Add Recording" at bounding box center [969, 493] width 111 height 36
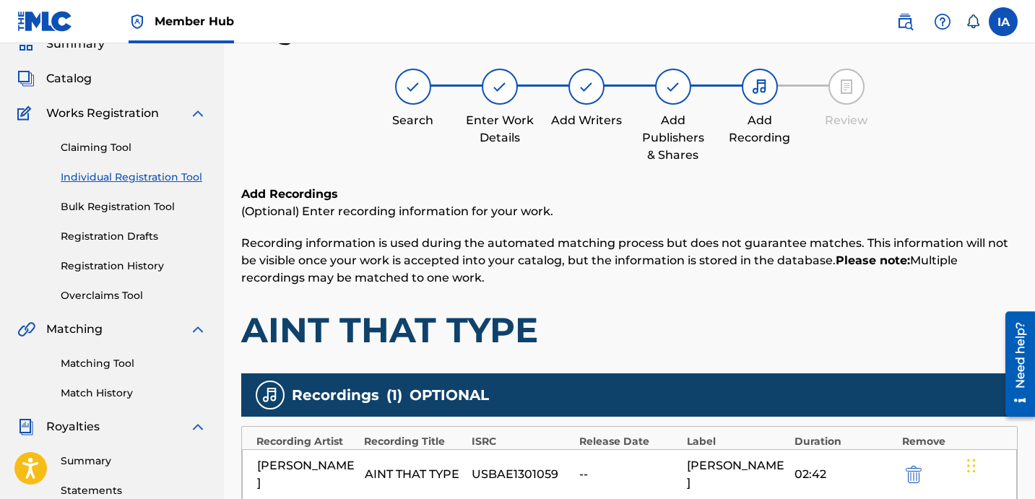
scroll to position [359, 0]
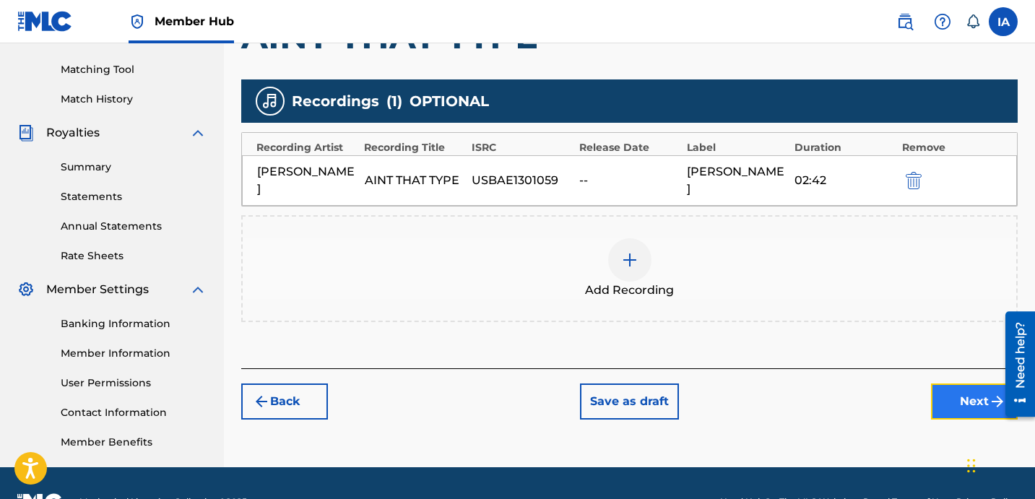
click at [964, 384] on button "Next" at bounding box center [974, 402] width 87 height 36
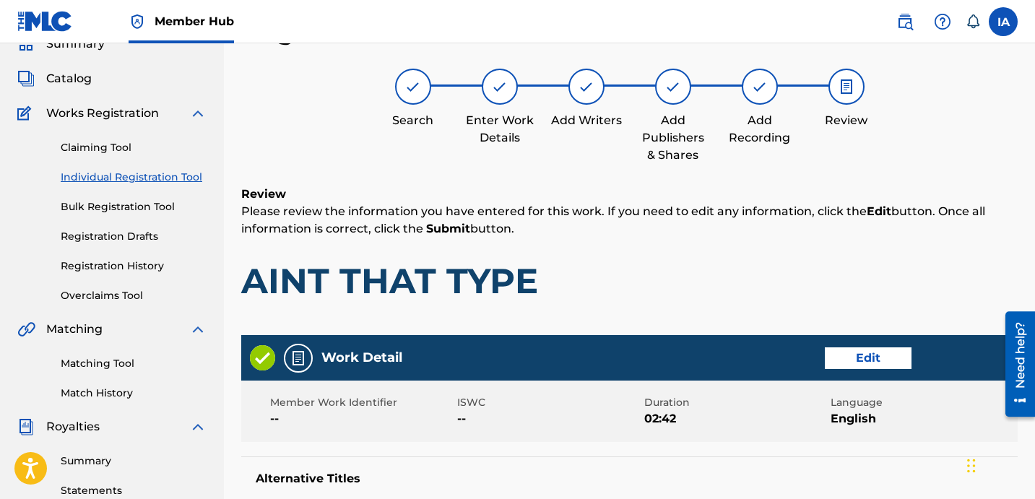
click at [784, 272] on h1 "AINT THAT TYPE" at bounding box center [629, 280] width 776 height 43
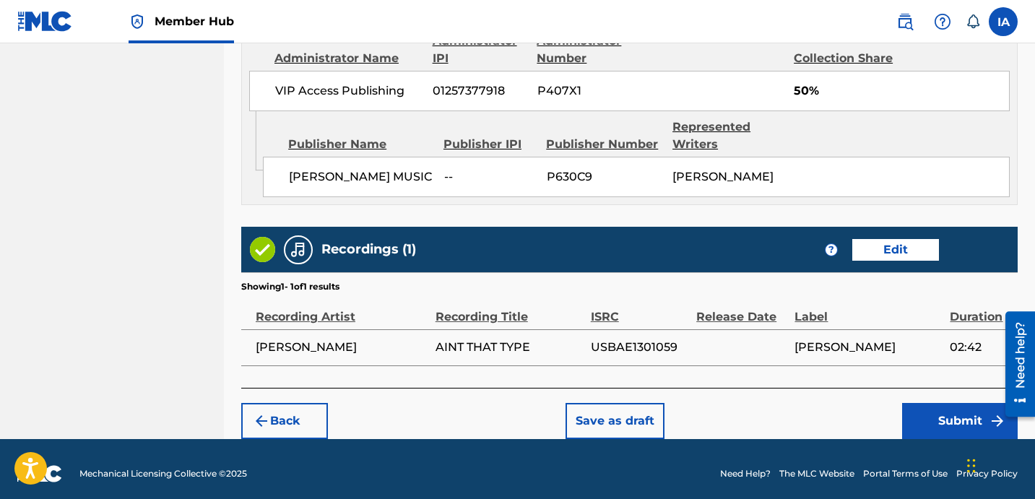
scroll to position [826, 0]
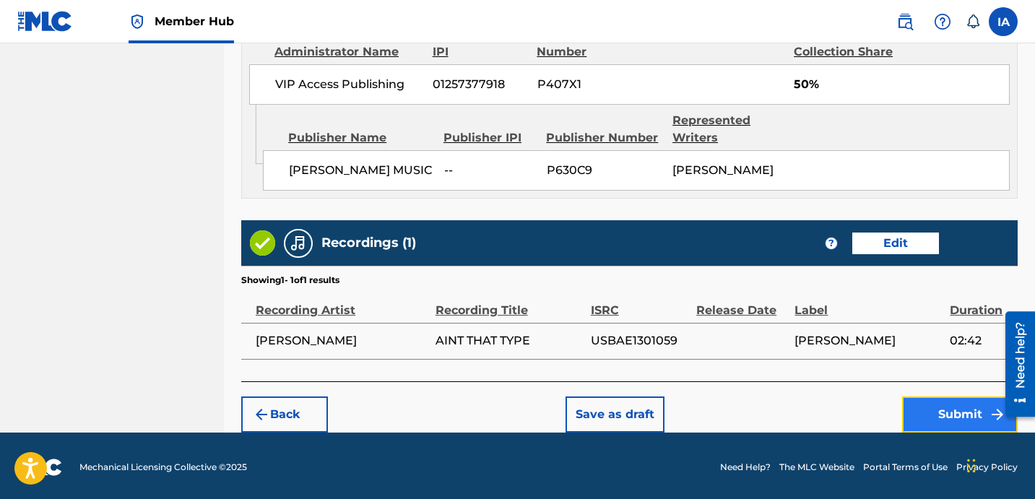
click at [943, 414] on button "Submit" at bounding box center [960, 415] width 116 height 36
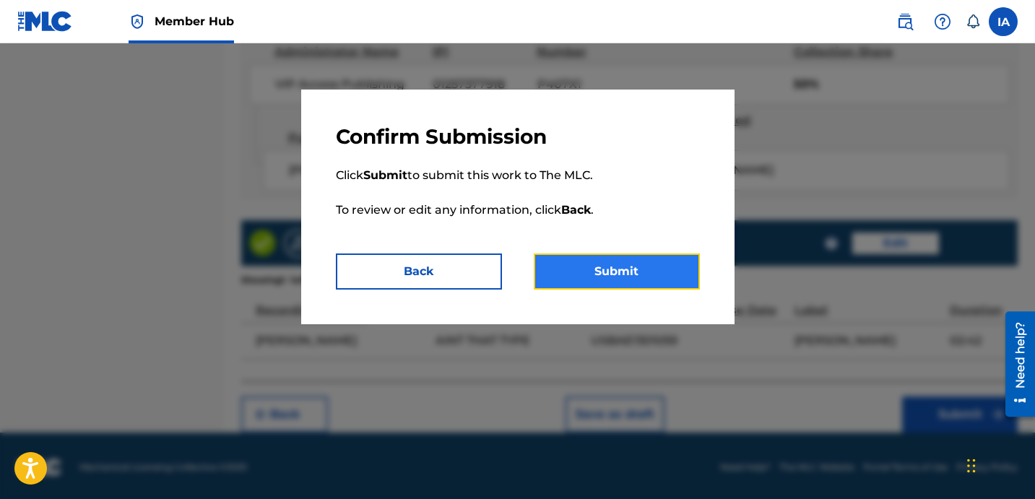
click at [658, 277] on button "Submit" at bounding box center [617, 272] width 166 height 36
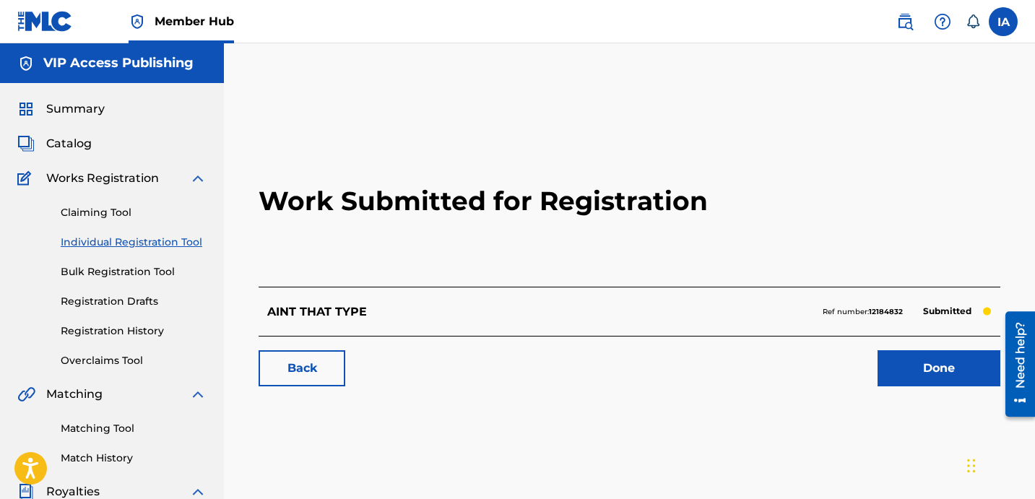
click at [182, 242] on link "Individual Registration Tool" at bounding box center [134, 242] width 146 height 15
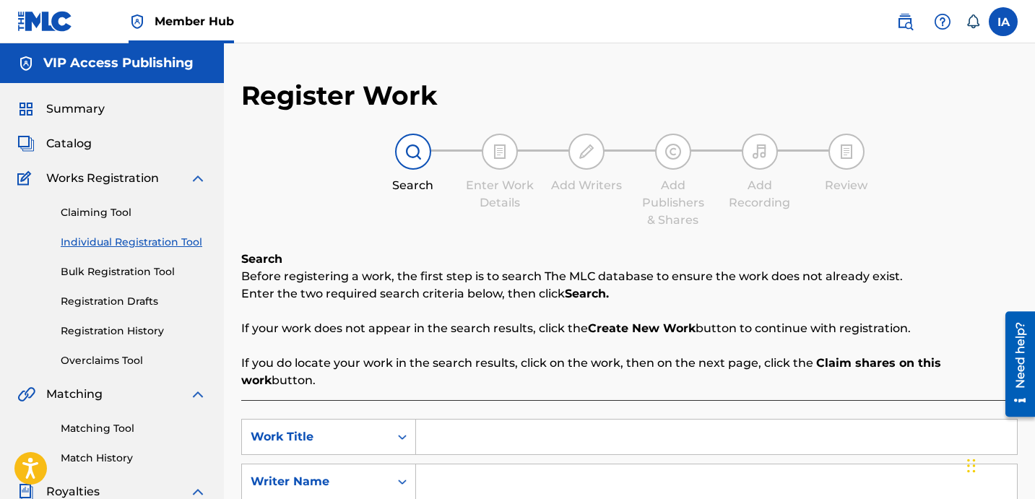
click at [637, 420] on input "Search Form" at bounding box center [716, 437] width 601 height 35
paste input "BEAUTY IN THE BEAST"
type input "BEAUTY IN THE BEAST"
click at [627, 464] on input "Search Form" at bounding box center [716, 481] width 601 height 35
click at [706, 464] on input "Search Form" at bounding box center [716, 481] width 601 height 35
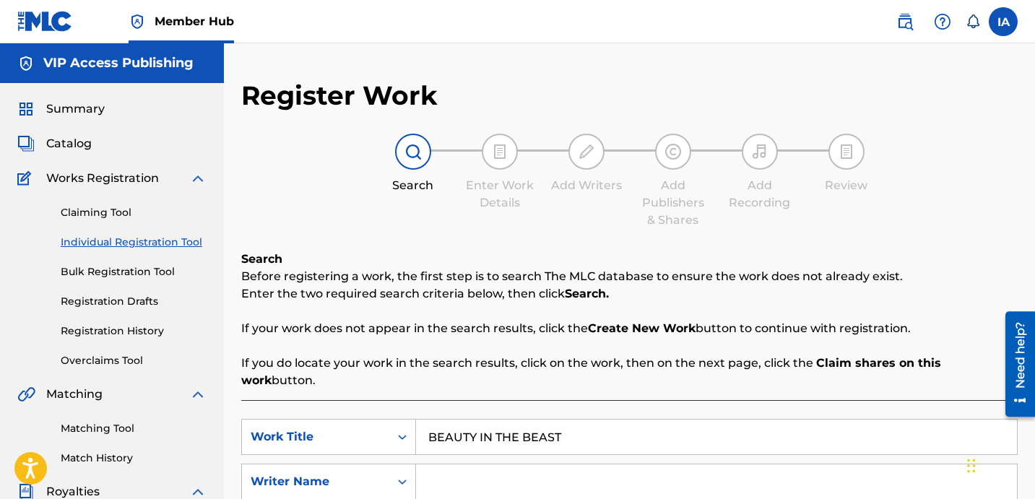
paste input "DAVINA JOY"
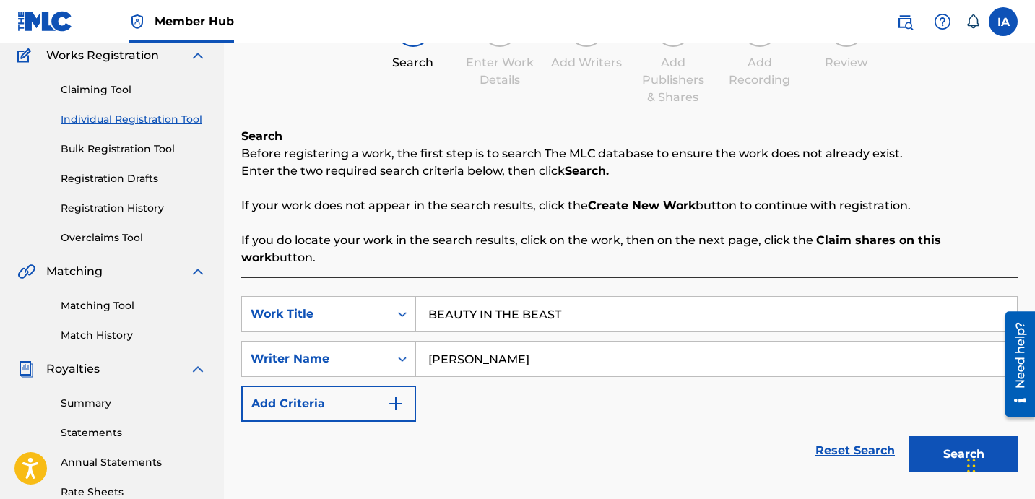
scroll to position [245, 0]
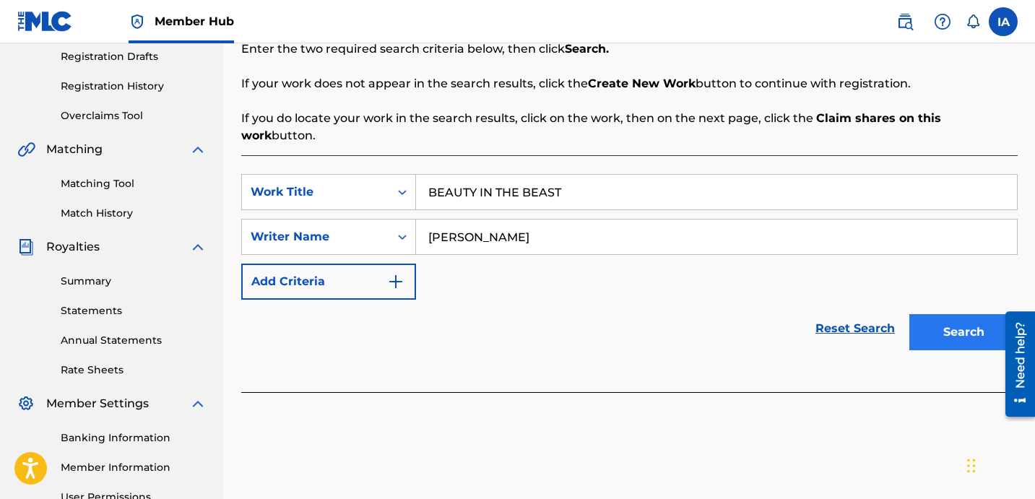
type input "DAVINA JOY"
click at [924, 326] on button "Search" at bounding box center [963, 332] width 108 height 36
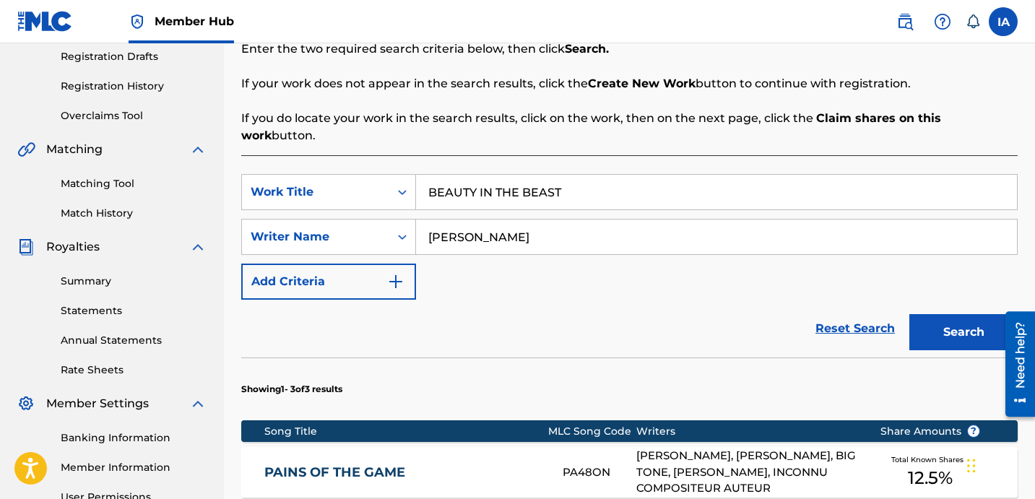
click at [706, 182] on input "BEAUTY IN THE BEAST" at bounding box center [716, 192] width 601 height 35
click at [929, 314] on button "Search" at bounding box center [963, 332] width 108 height 36
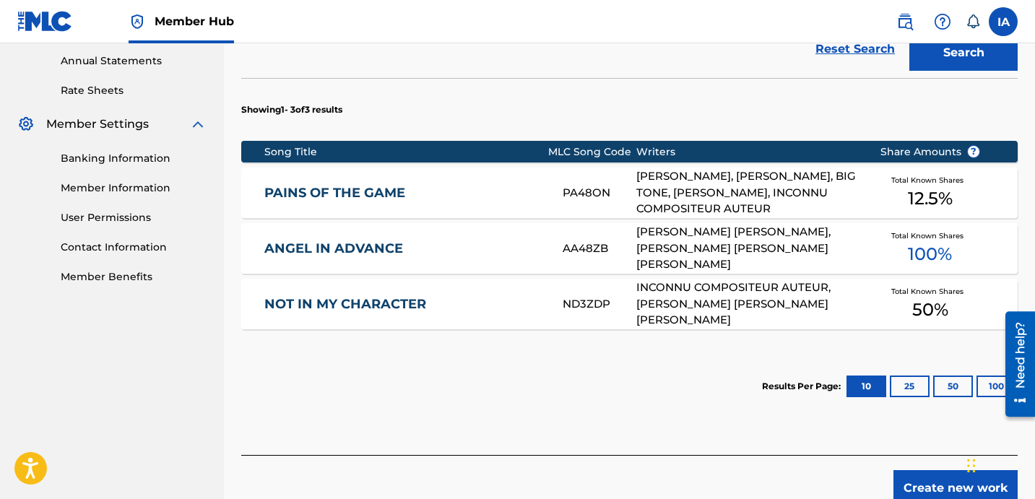
scroll to position [584, 0]
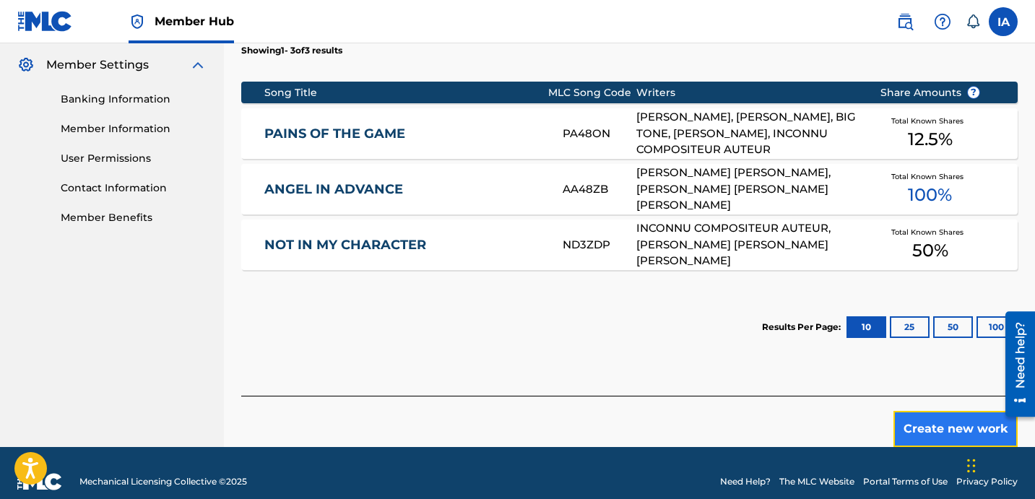
click at [913, 411] on button "Create new work" at bounding box center [955, 429] width 124 height 36
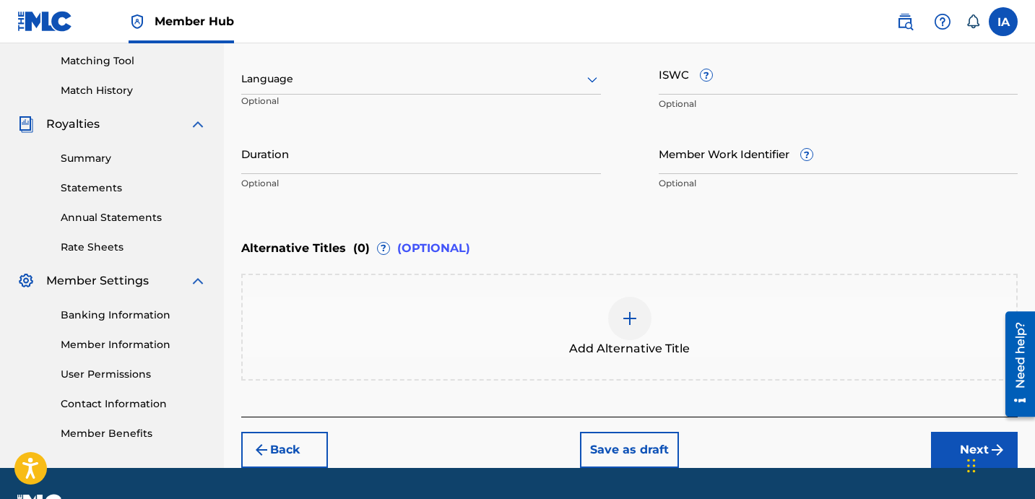
scroll to position [193, 0]
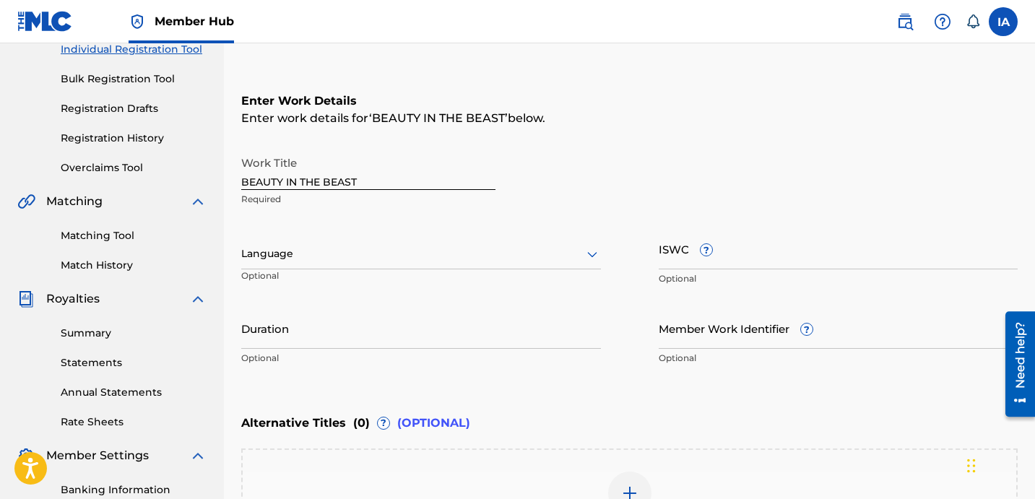
click at [400, 256] on div at bounding box center [421, 254] width 360 height 18
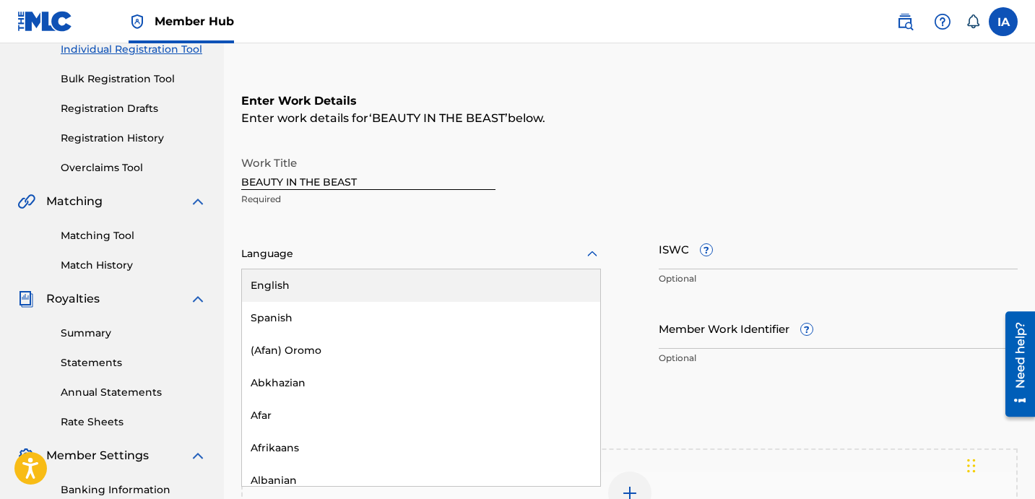
click at [430, 279] on div "English" at bounding box center [421, 285] width 358 height 33
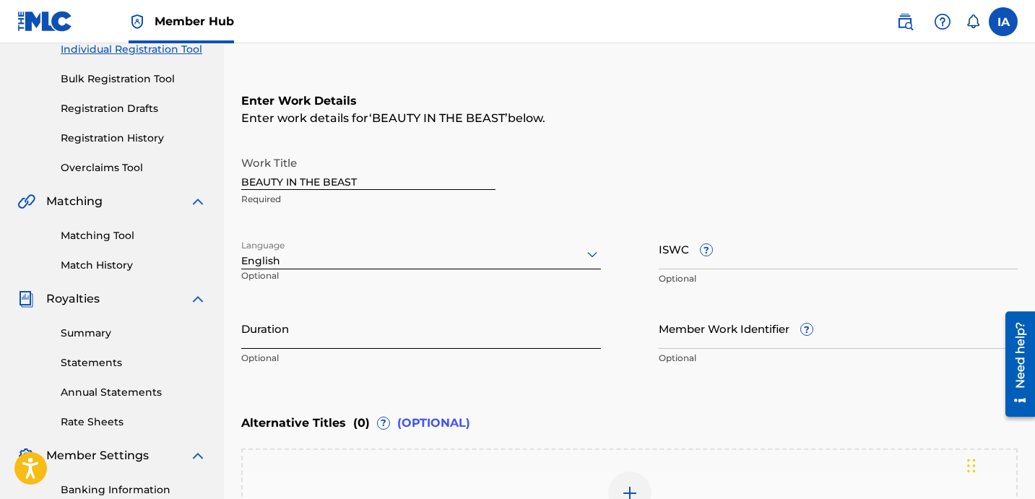
click at [300, 332] on input "Duration" at bounding box center [421, 328] width 360 height 41
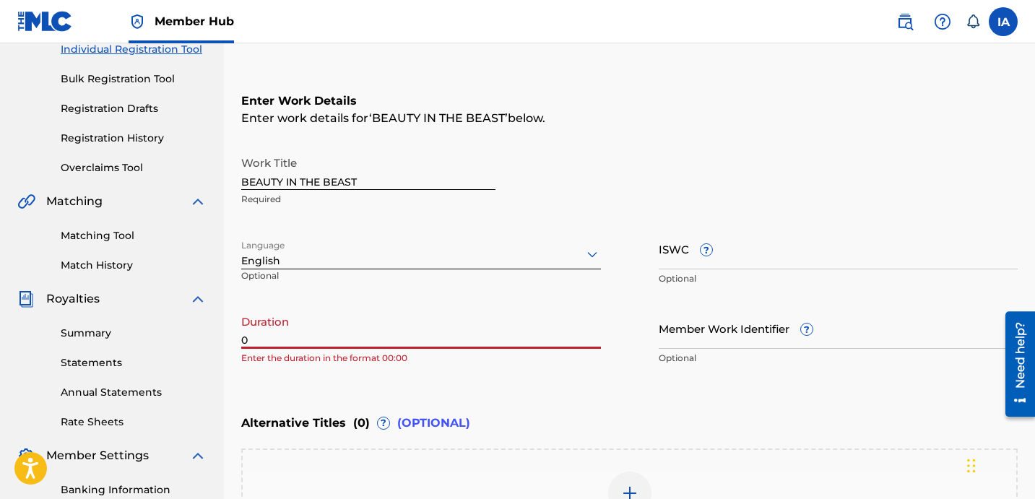
paste input "4:19"
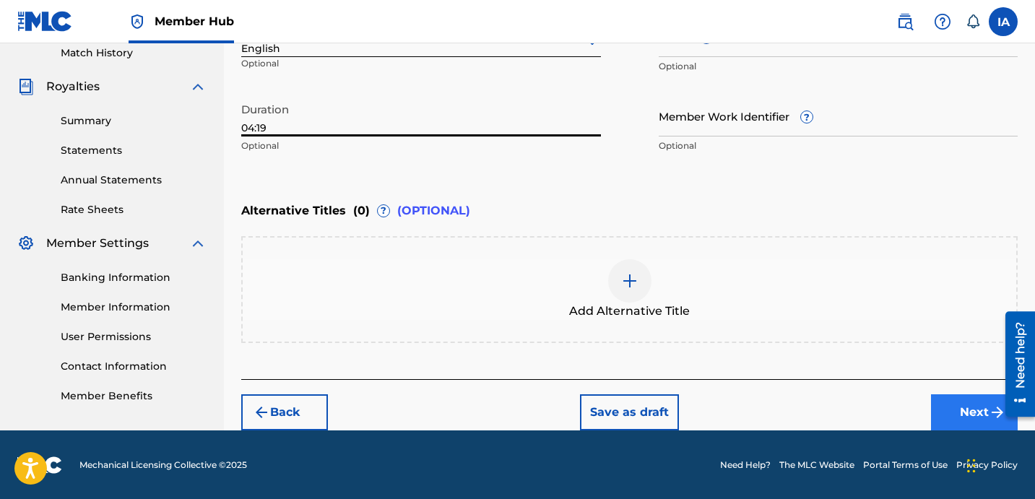
type input "04:19"
click at [969, 420] on button "Next" at bounding box center [974, 412] width 87 height 36
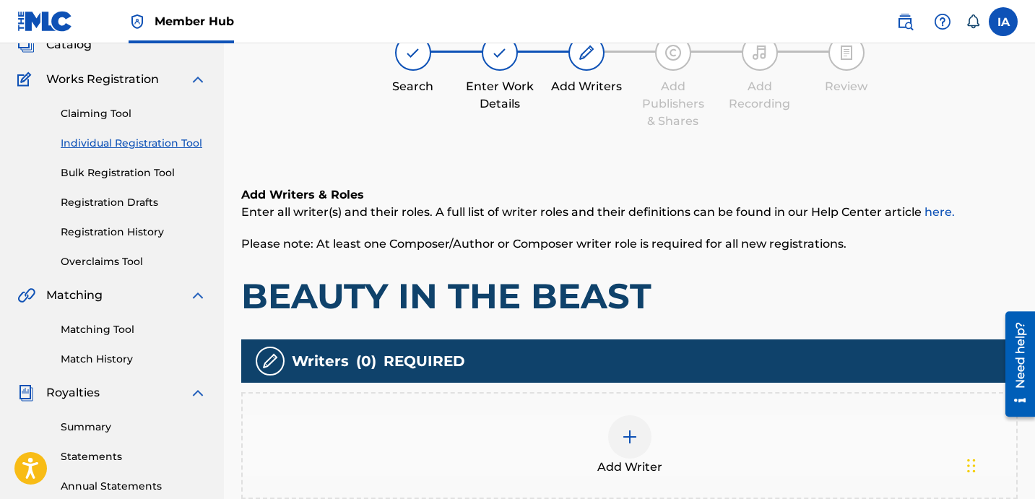
scroll to position [146, 0]
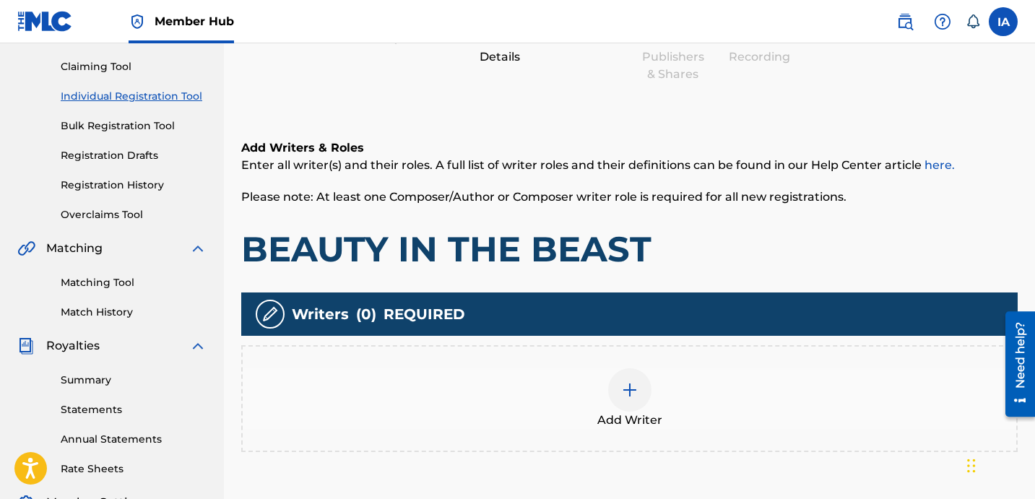
click at [724, 368] on div "Add Writer" at bounding box center [630, 398] width 774 height 61
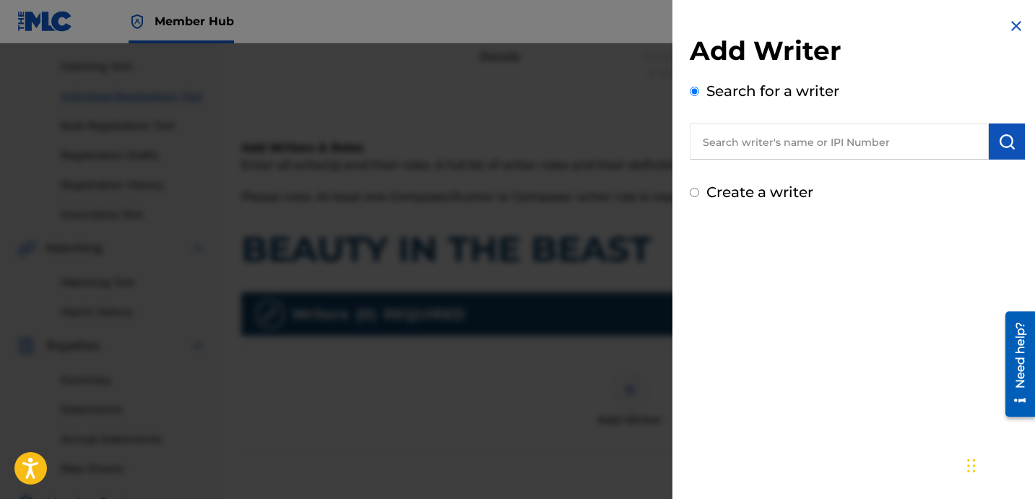
click at [829, 155] on input "text" at bounding box center [839, 142] width 299 height 36
click at [821, 142] on input "text" at bounding box center [839, 142] width 299 height 36
paste input "DAVINA JOY"
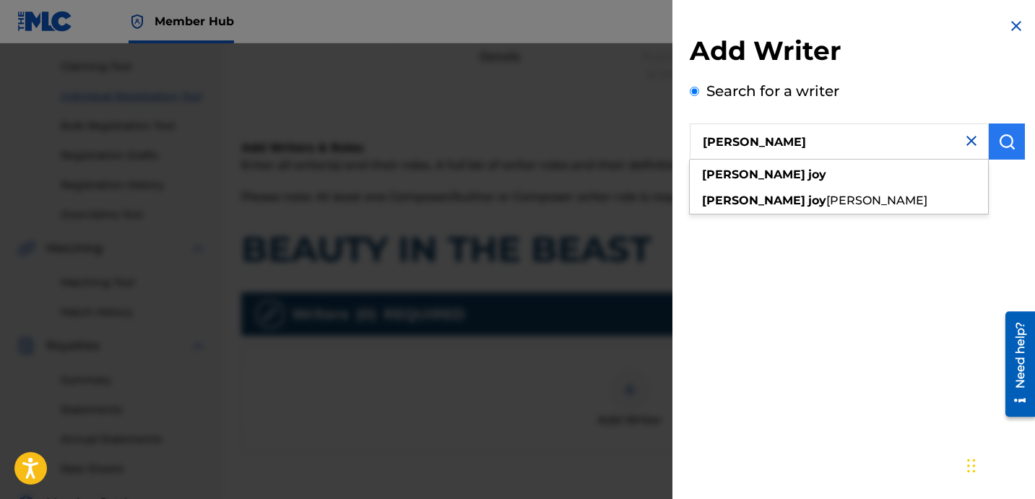
type input "DAVINA JOY"
click at [1005, 152] on button "submit" at bounding box center [1007, 142] width 36 height 36
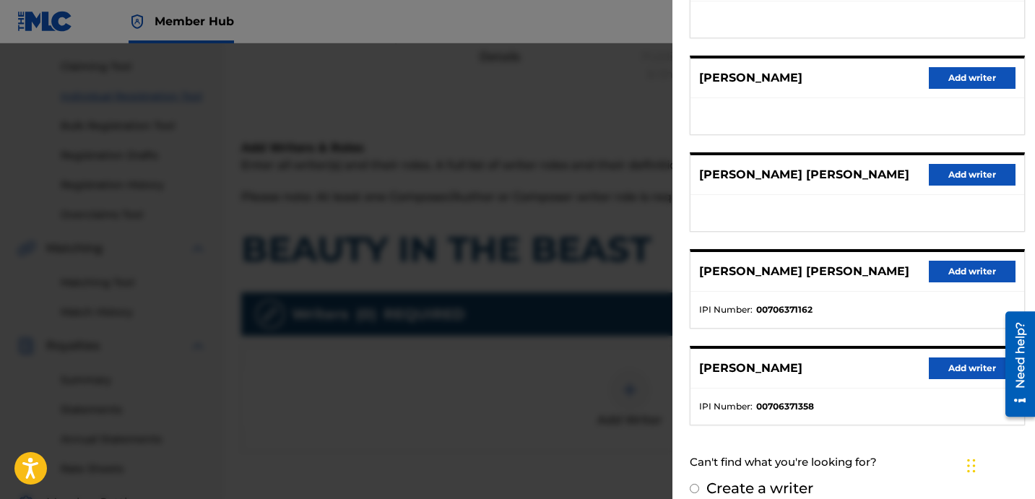
scroll to position [249, 0]
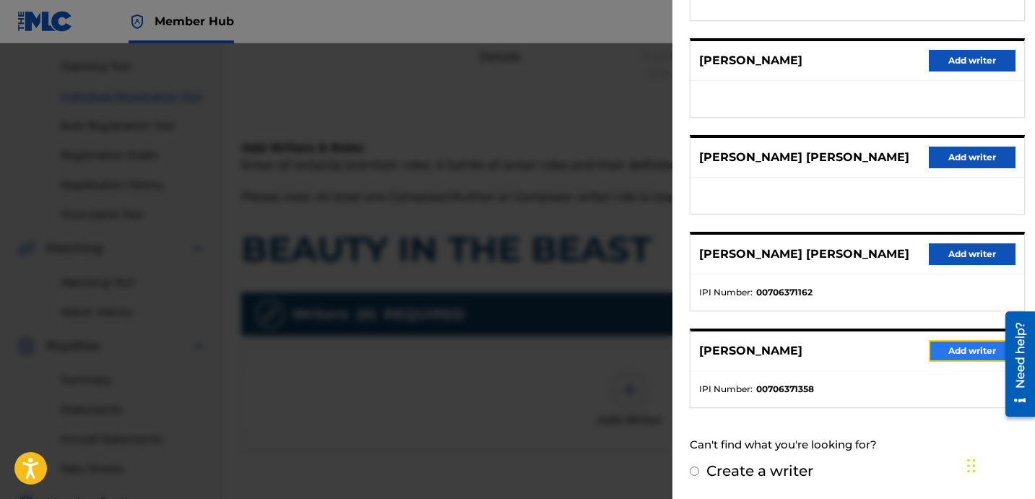
click at [966, 352] on button "Add writer" at bounding box center [972, 351] width 87 height 22
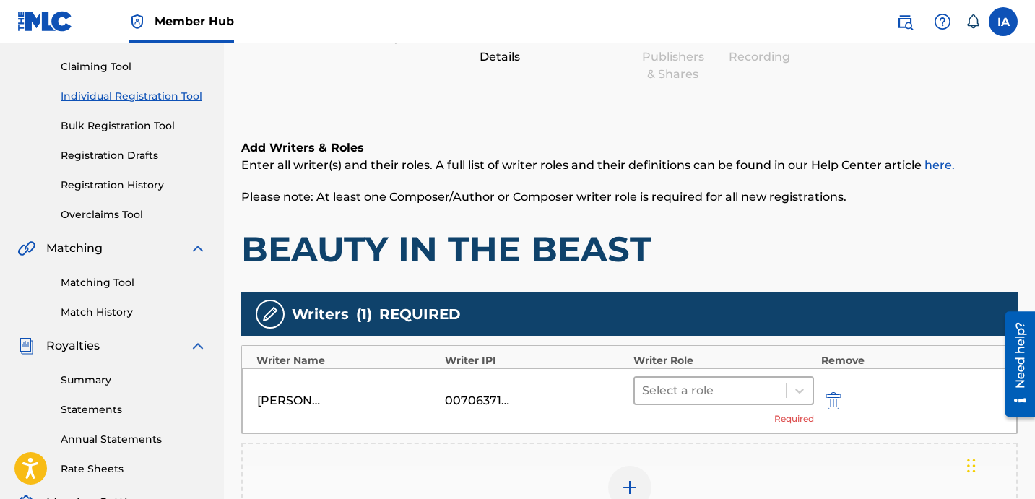
click at [724, 397] on div at bounding box center [710, 391] width 137 height 20
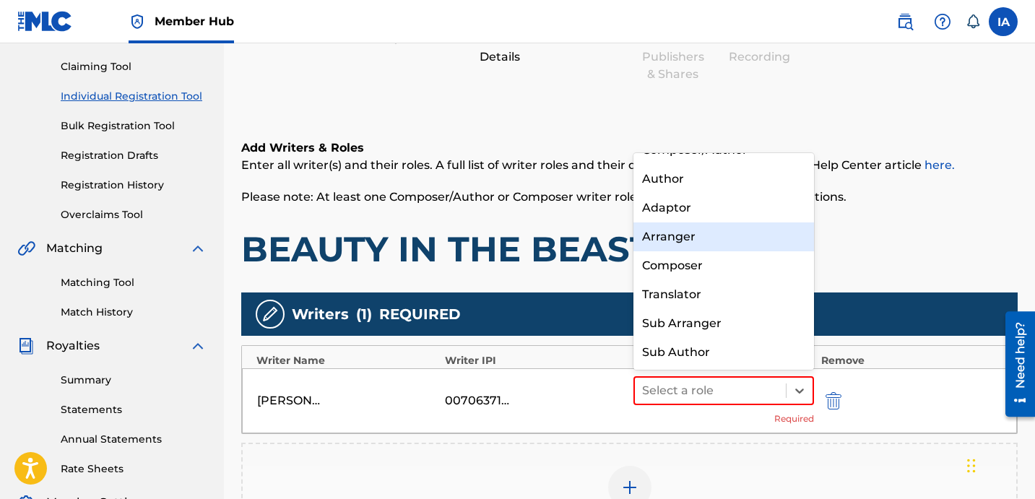
scroll to position [0, 0]
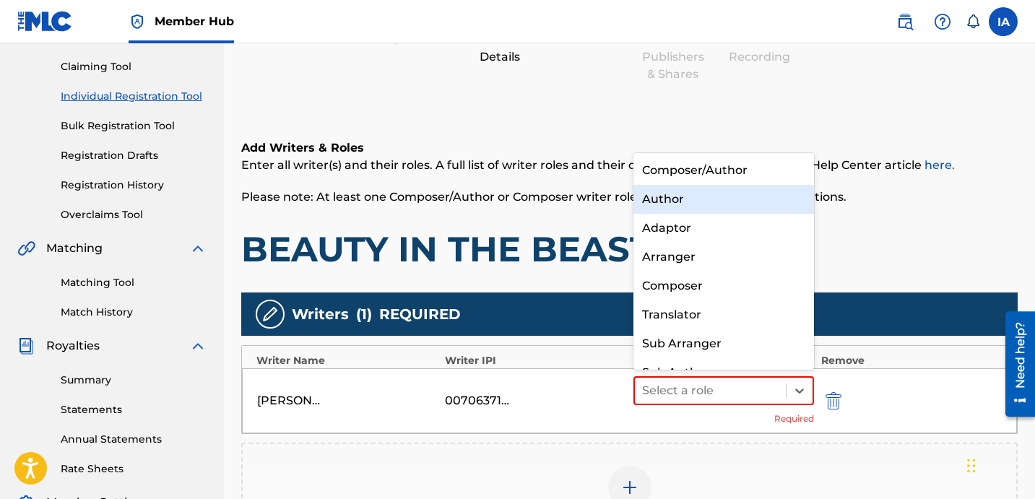
click at [709, 189] on div "Author" at bounding box center [723, 199] width 181 height 29
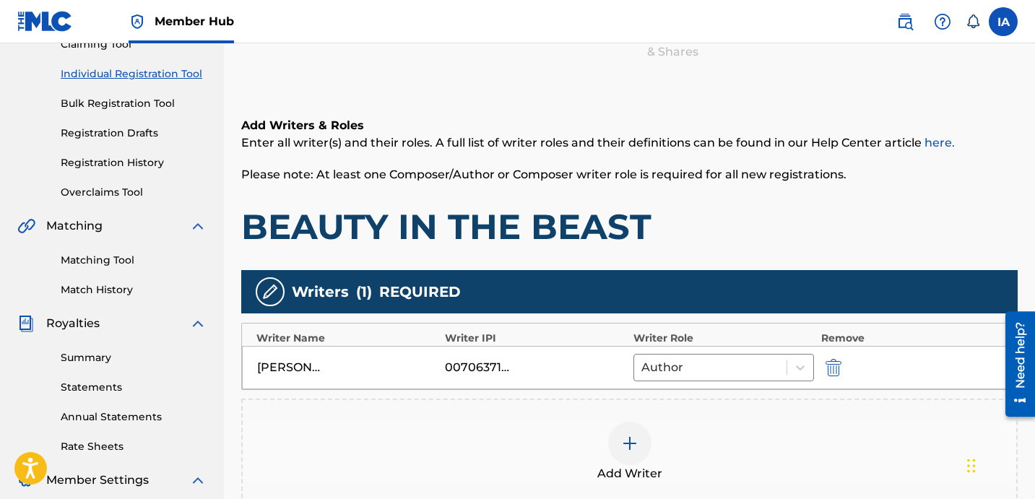
scroll to position [194, 0]
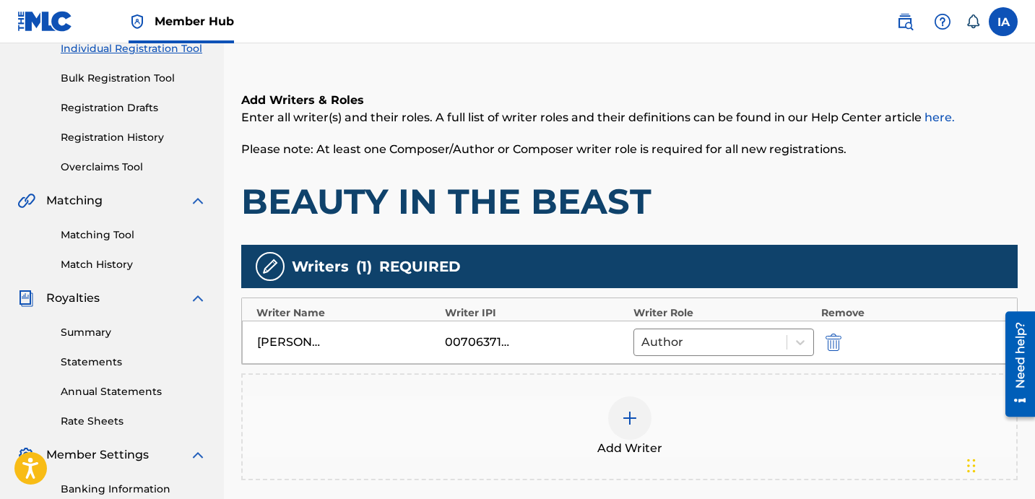
click at [671, 407] on div "Add Writer" at bounding box center [630, 427] width 774 height 61
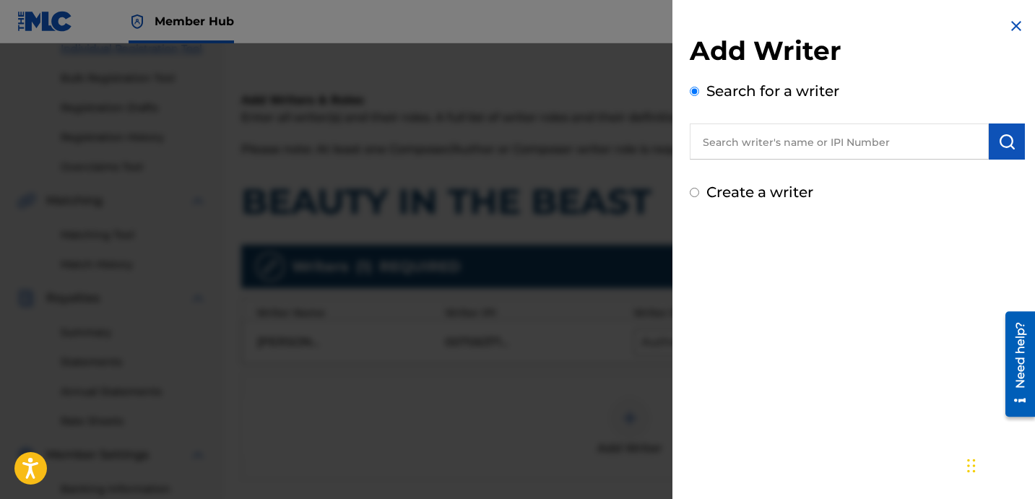
click at [750, 183] on label "Create a writer" at bounding box center [759, 191] width 107 height 17
radio input "true"
click at [699, 188] on input "Create a writer" at bounding box center [694, 192] width 9 height 9
radio input "false"
radio input "true"
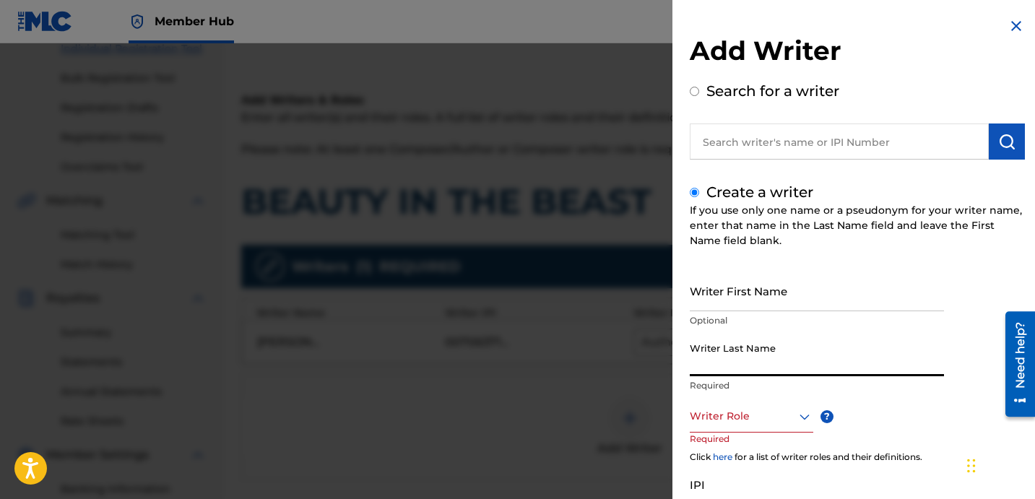
click at [755, 363] on input "Writer Last Name" at bounding box center [817, 355] width 254 height 41
click at [770, 356] on input "Writer Last Name" at bounding box center [817, 355] width 254 height 41
paste input "UNKNOWN WRITER"
click at [767, 360] on input "UNKNOWN WRITER" at bounding box center [817, 355] width 254 height 41
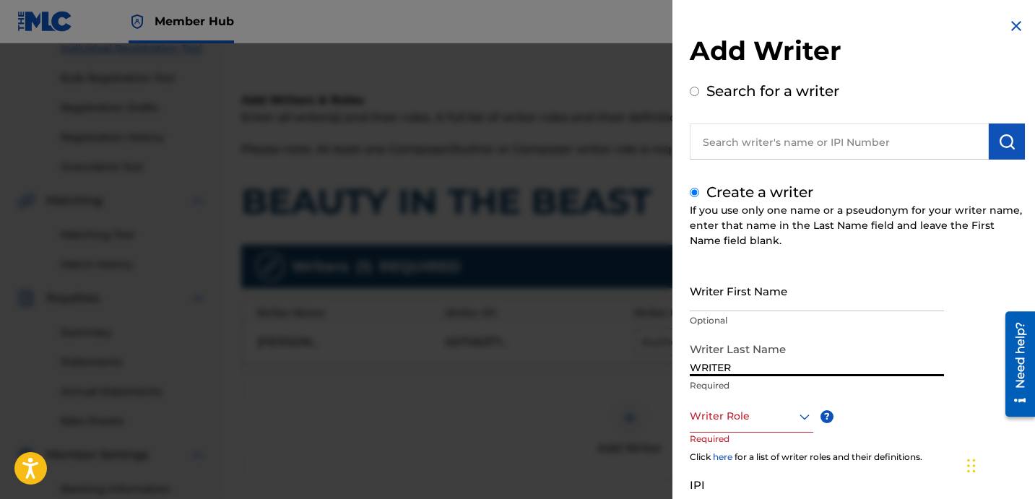
paste input "UNKNOWN"
click at [771, 371] on input "UNKNOWNWRITER" at bounding box center [817, 355] width 254 height 41
click at [769, 371] on input "UNKNOWNWRITER" at bounding box center [817, 355] width 254 height 41
drag, startPoint x: 749, startPoint y: 369, endPoint x: 857, endPoint y: 381, distance: 109.0
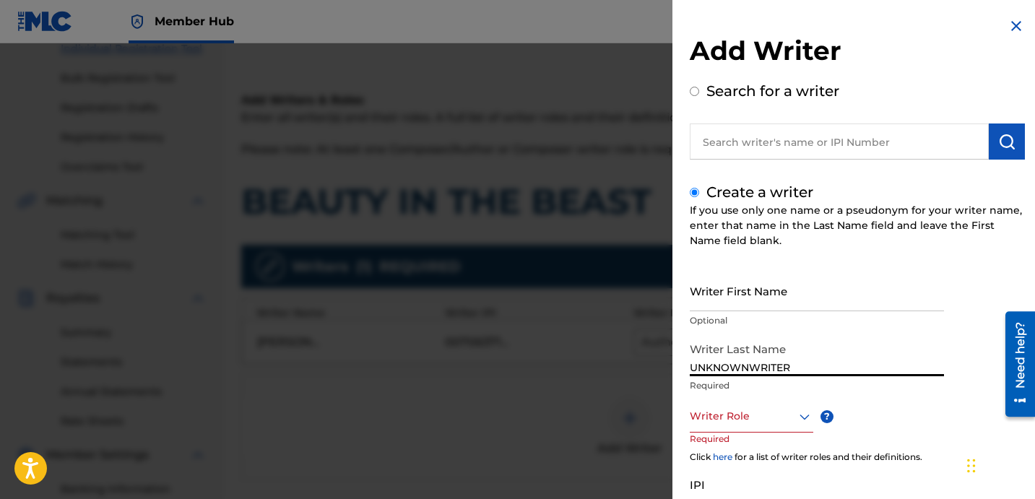
click at [857, 381] on div "Writer Last Name UNKNOWNWRITER Required" at bounding box center [817, 367] width 254 height 65
type input "UNKNOWN"
click at [765, 287] on input "Writer First Name" at bounding box center [817, 290] width 254 height 41
paste input "WRITER"
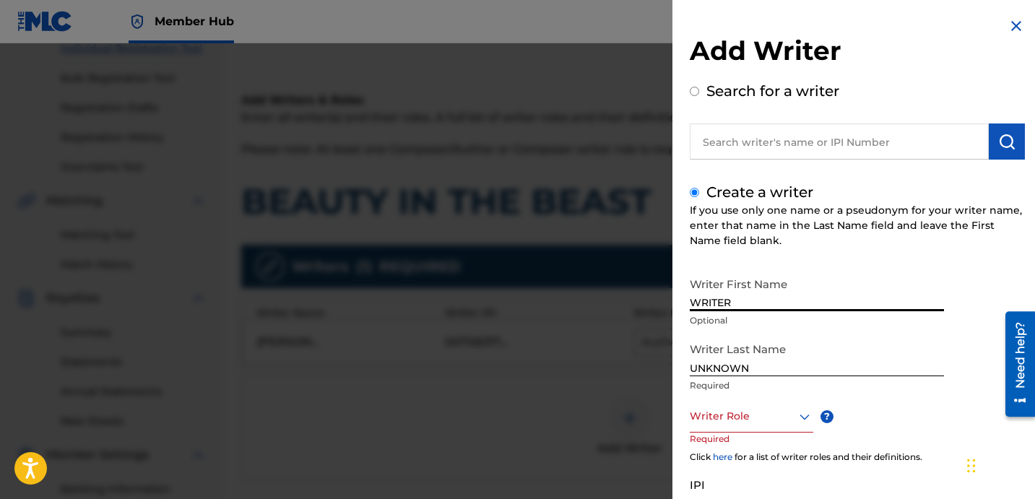
type input "WRITER"
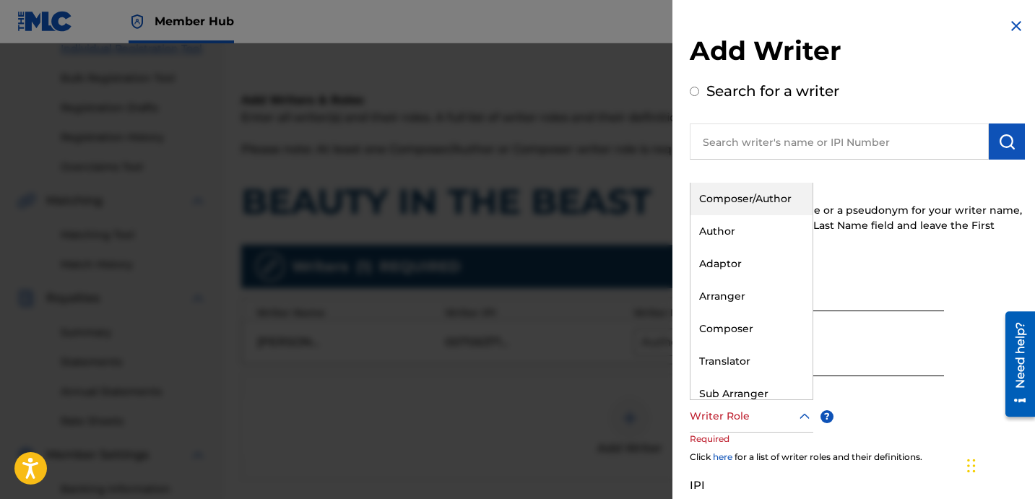
click at [763, 404] on div "Writer Role" at bounding box center [752, 416] width 124 height 33
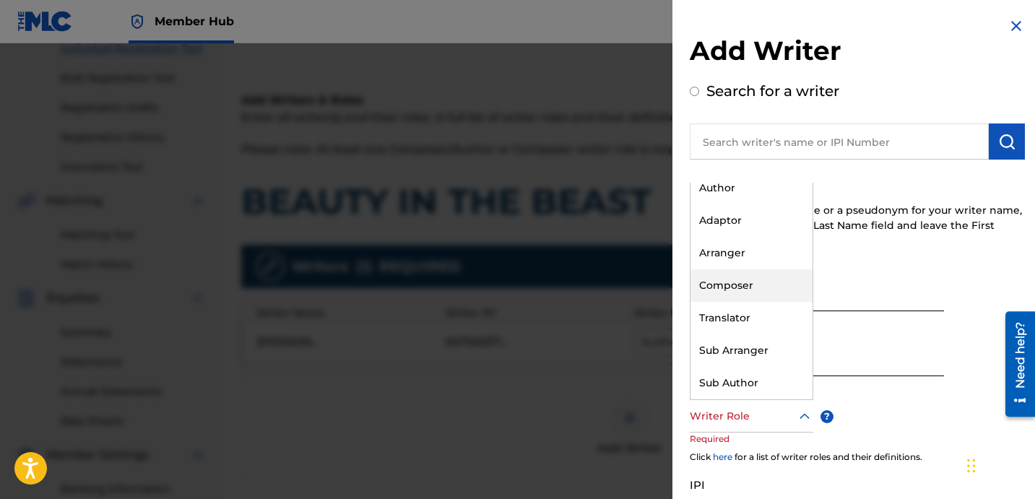
scroll to position [0, 0]
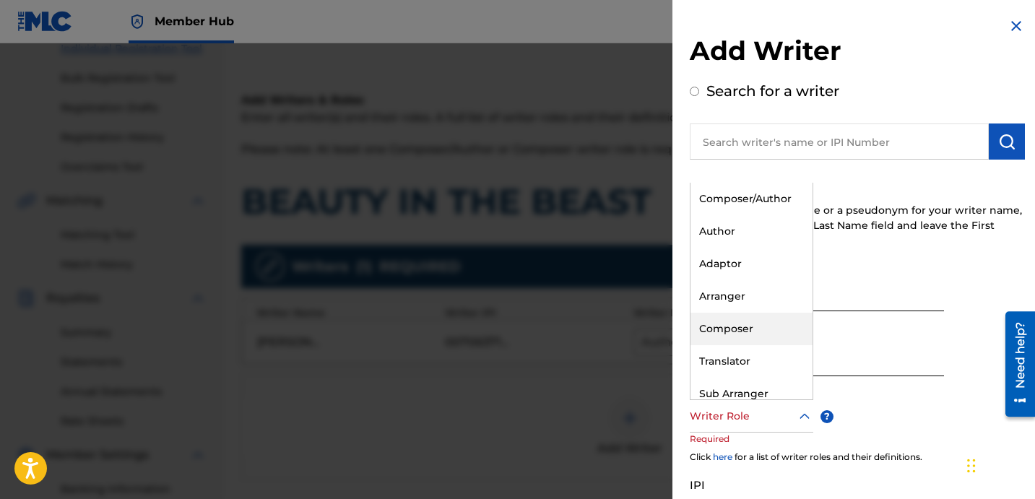
click at [743, 326] on div "Composer" at bounding box center [752, 329] width 122 height 33
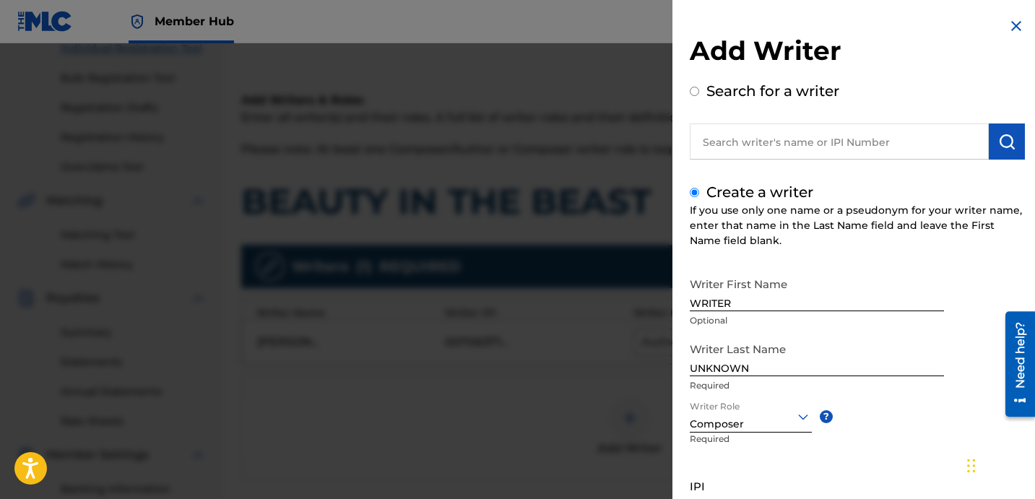
scroll to position [128, 0]
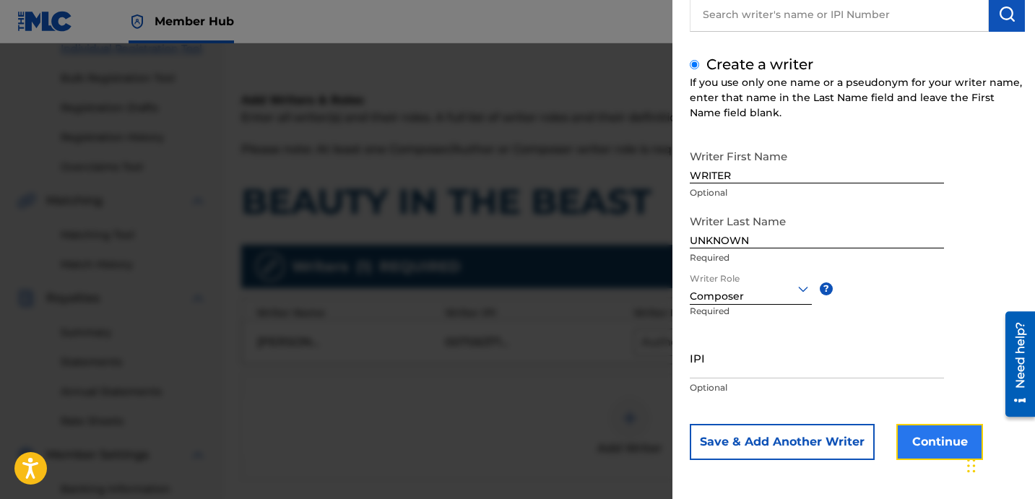
click at [917, 443] on button "Continue" at bounding box center [939, 442] width 87 height 36
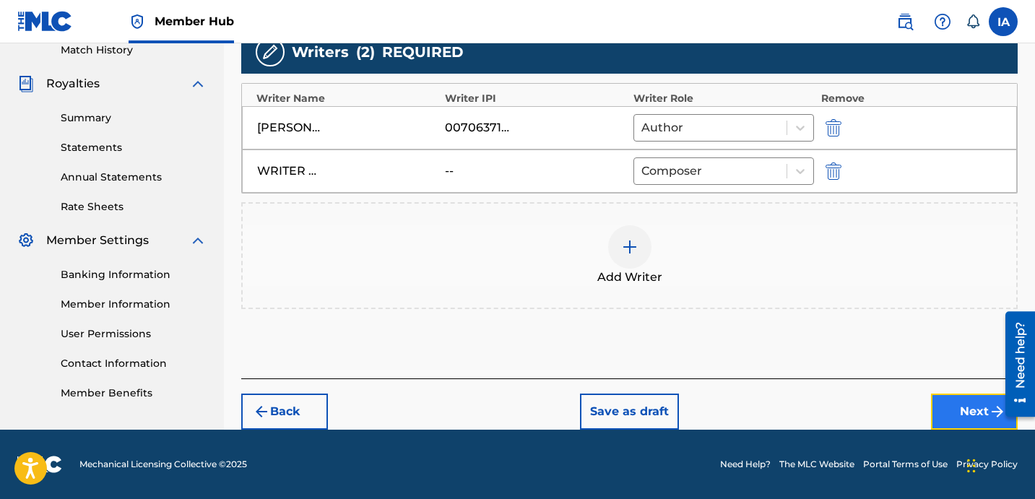
click at [959, 409] on button "Next" at bounding box center [974, 412] width 87 height 36
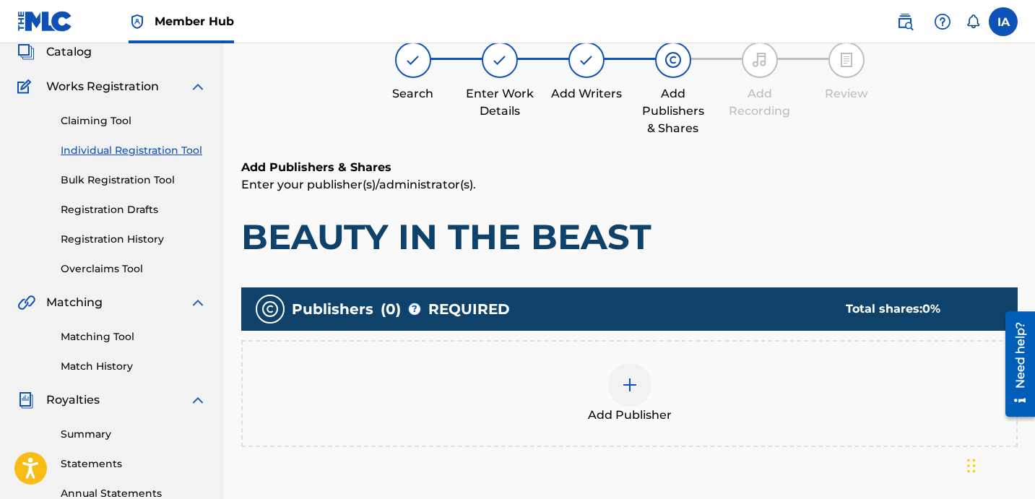
scroll to position [65, 0]
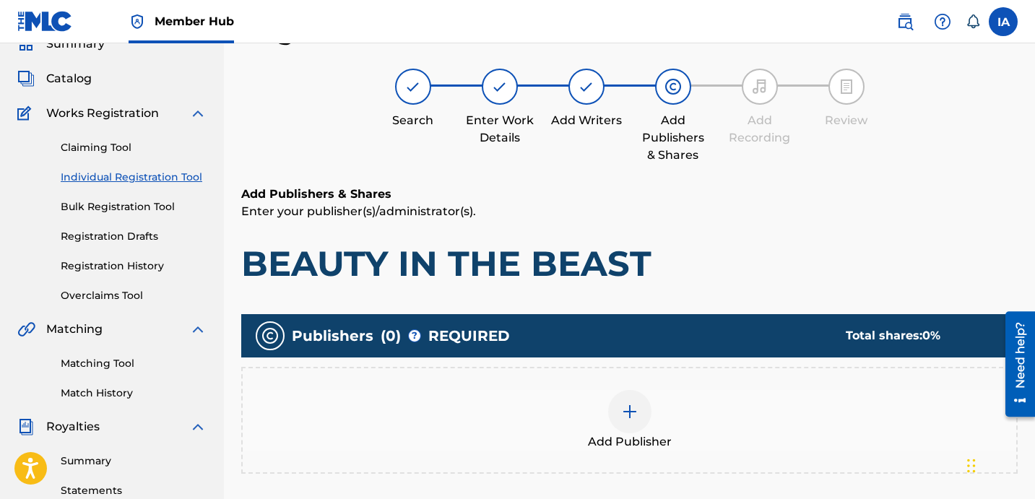
click at [748, 309] on div "Publishers ( 0 ) ? REQUIRED Total shares: 0 % Add Publisher" at bounding box center [629, 415] width 776 height 216
click at [672, 407] on div "Add Publisher" at bounding box center [630, 420] width 774 height 61
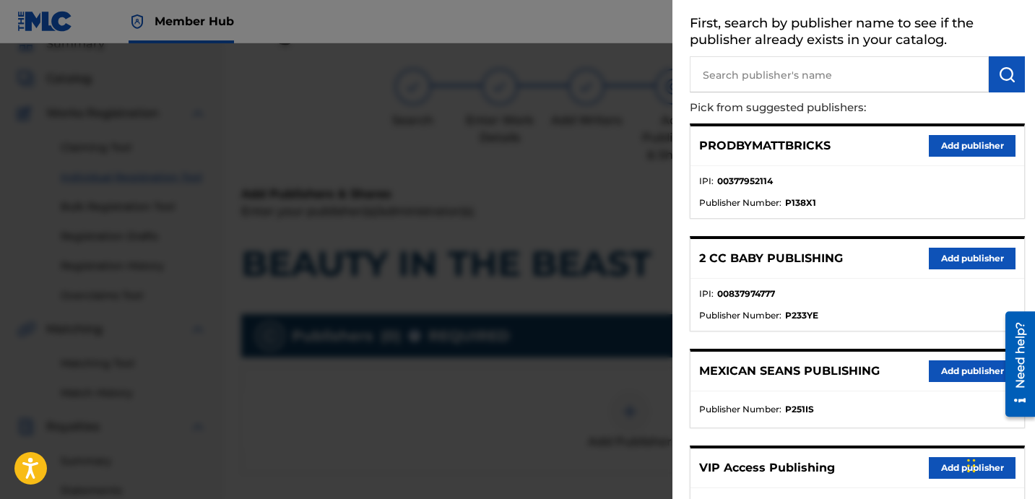
scroll to position [90, 0]
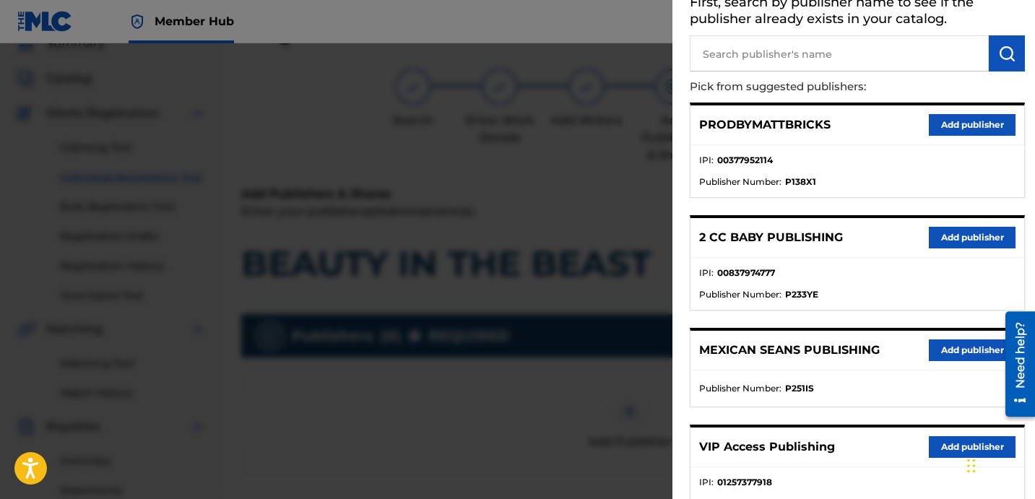
click at [827, 51] on input "text" at bounding box center [839, 53] width 299 height 36
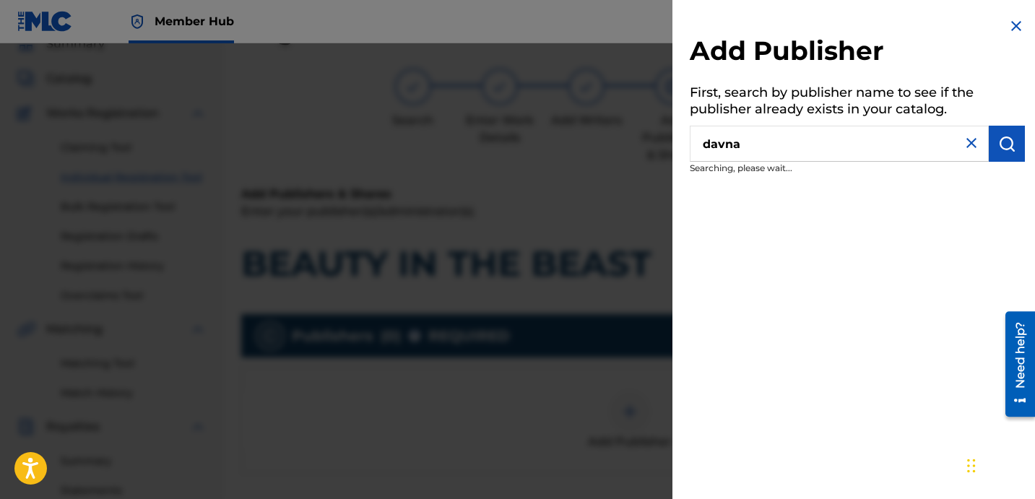
scroll to position [0, 0]
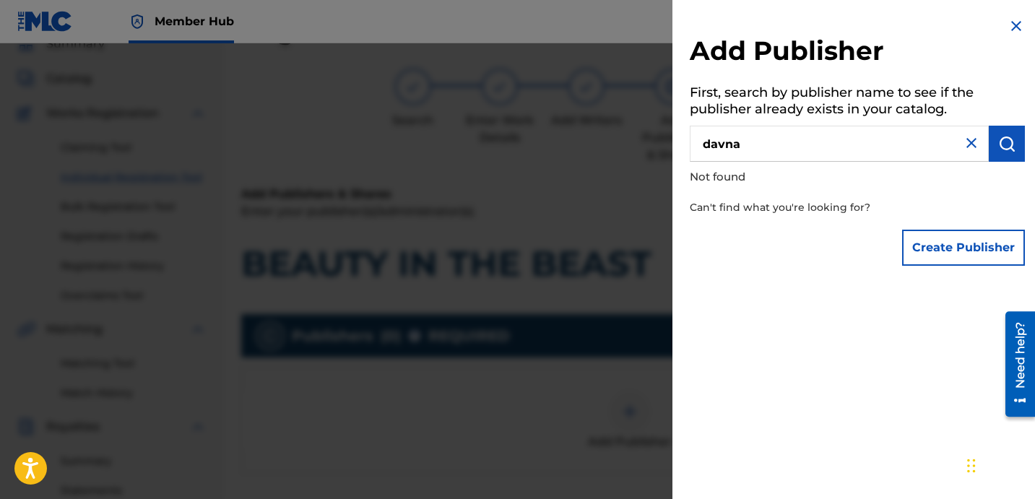
click at [722, 148] on input "davna" at bounding box center [839, 144] width 299 height 36
type input "davIna"
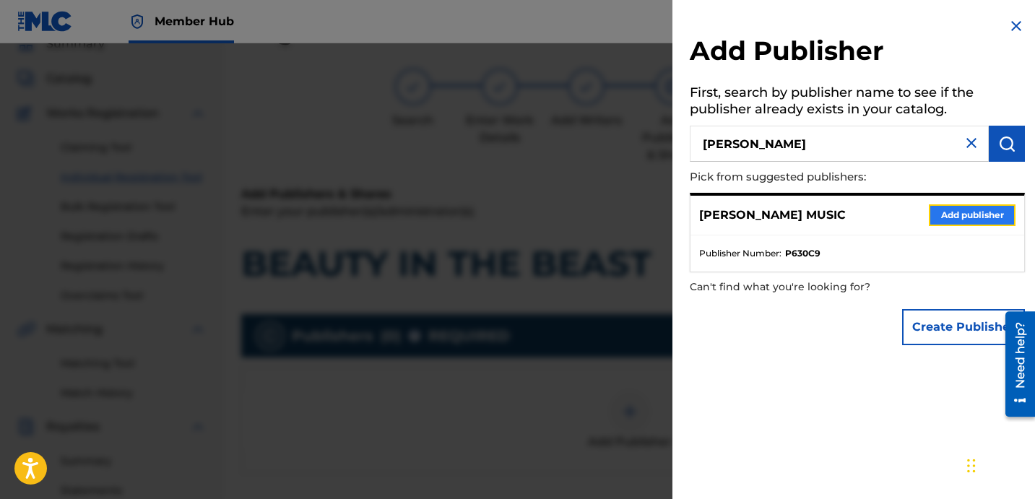
click at [956, 217] on button "Add publisher" at bounding box center [972, 215] width 87 height 22
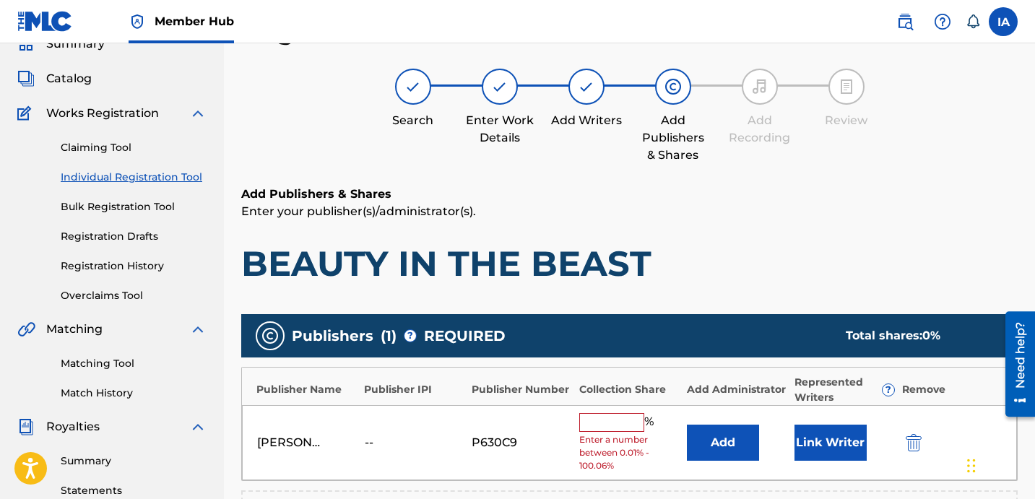
click at [618, 420] on input "text" at bounding box center [611, 422] width 65 height 19
type input "50"
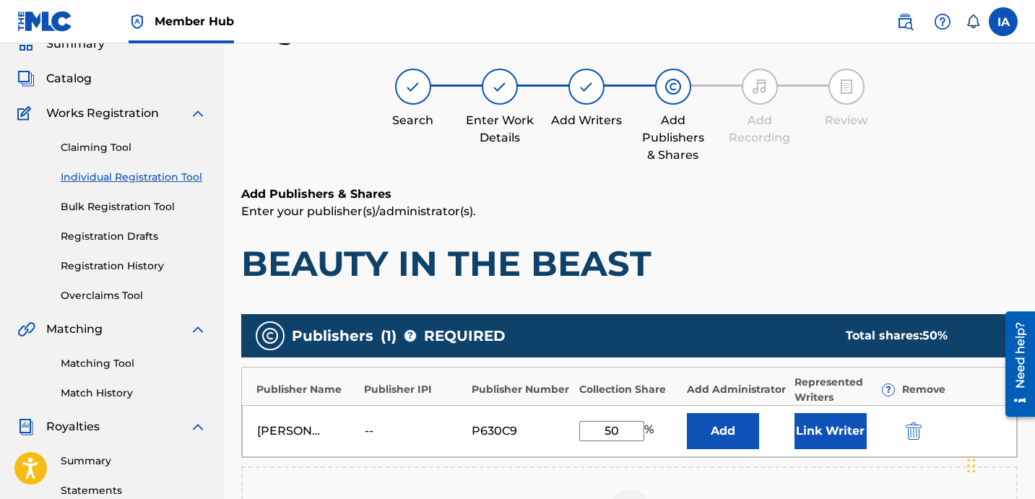
click at [576, 407] on div "DAVINA JOY MUSIC -- P630C9 50 % Add Link Writer" at bounding box center [629, 431] width 775 height 52
click at [723, 434] on button "Add" at bounding box center [723, 431] width 72 height 36
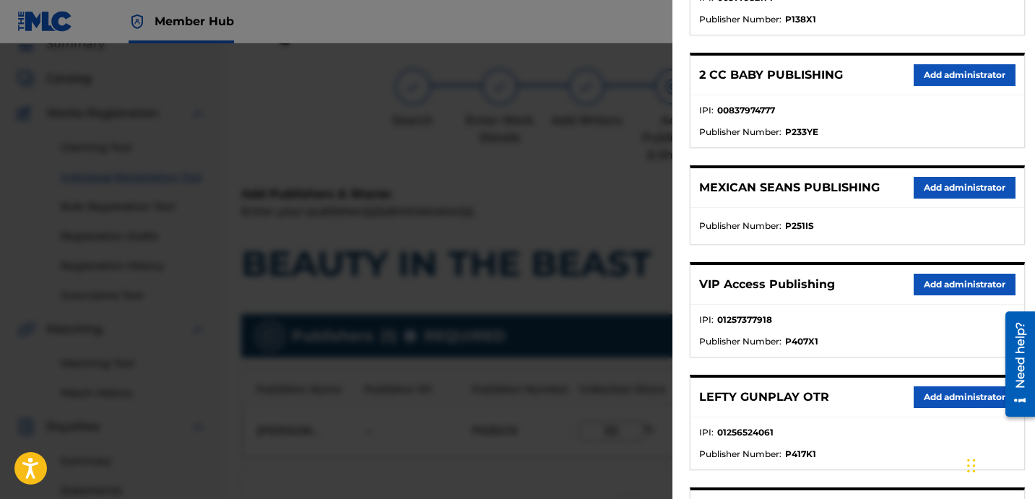
scroll to position [259, 0]
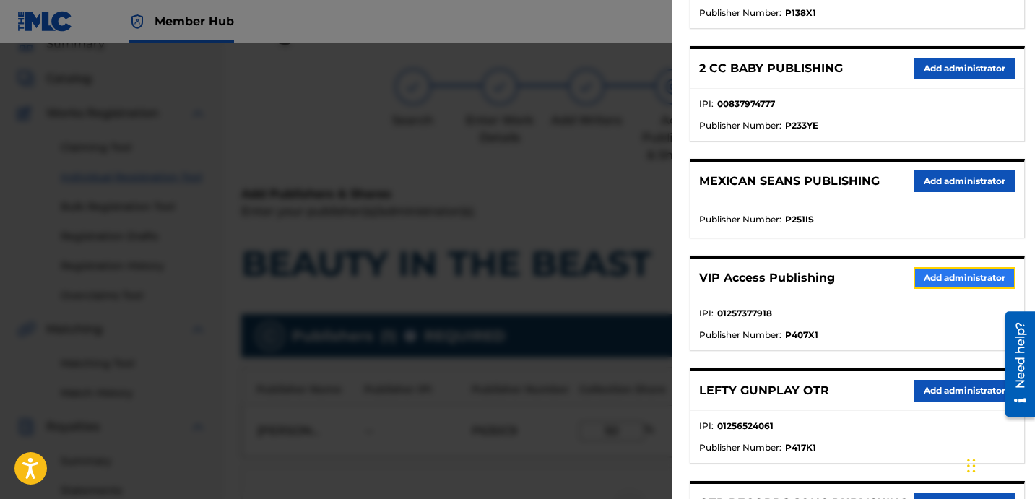
click at [942, 276] on button "Add administrator" at bounding box center [965, 278] width 102 height 22
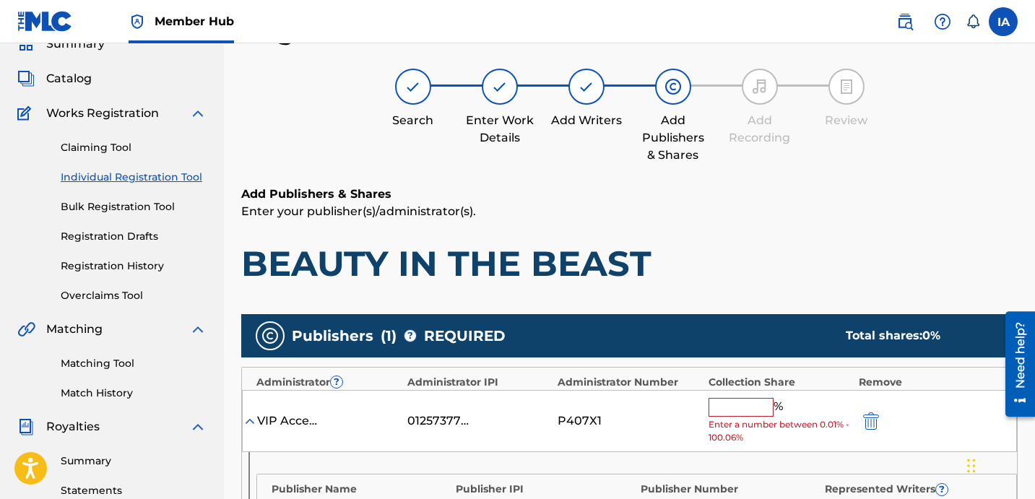
click at [744, 414] on input "text" at bounding box center [741, 407] width 65 height 19
paste input "50"
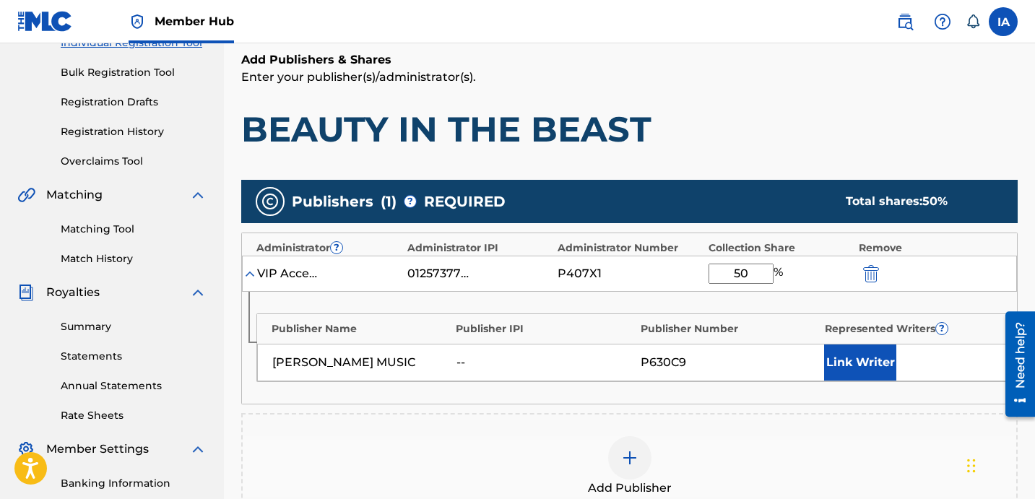
scroll to position [306, 0]
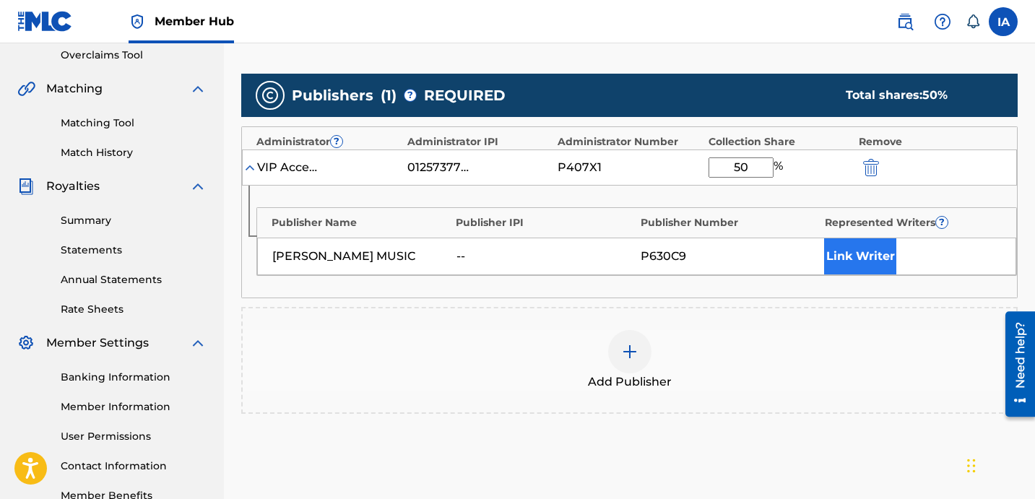
type input "50"
click at [865, 260] on button "Link Writer" at bounding box center [860, 256] width 72 height 36
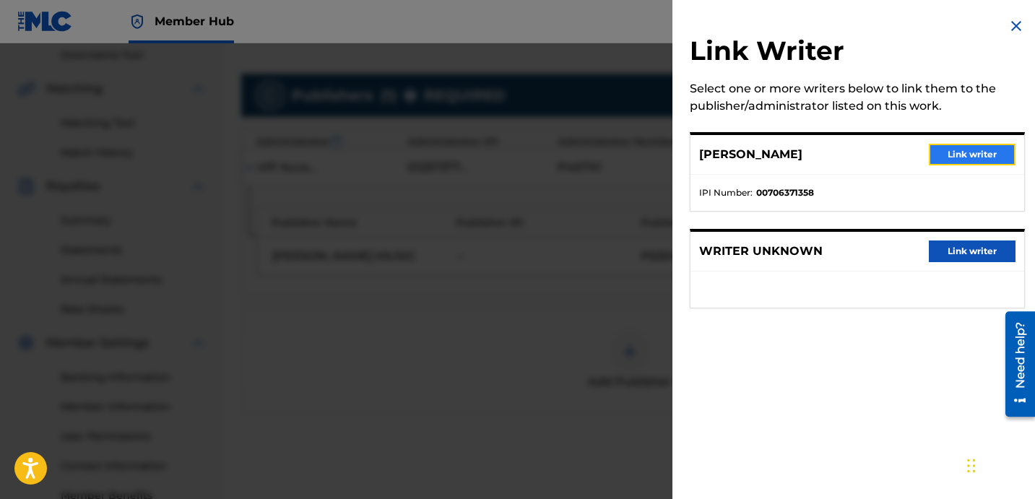
click at [960, 158] on button "Link writer" at bounding box center [972, 155] width 87 height 22
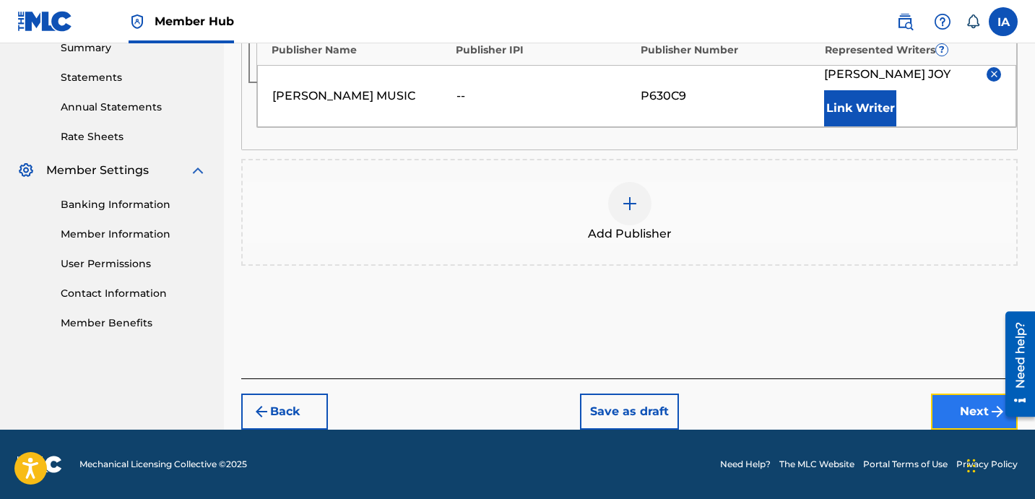
click at [939, 408] on button "Next" at bounding box center [974, 412] width 87 height 36
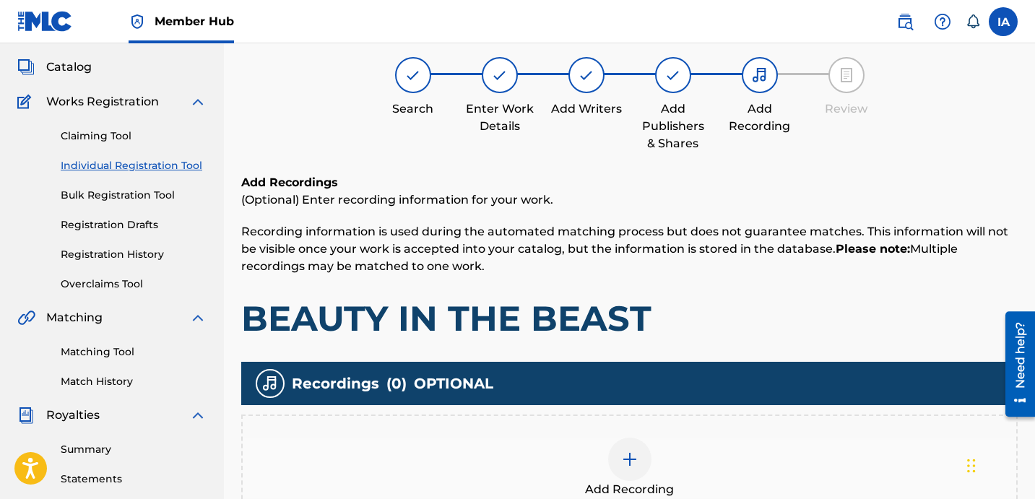
scroll to position [65, 0]
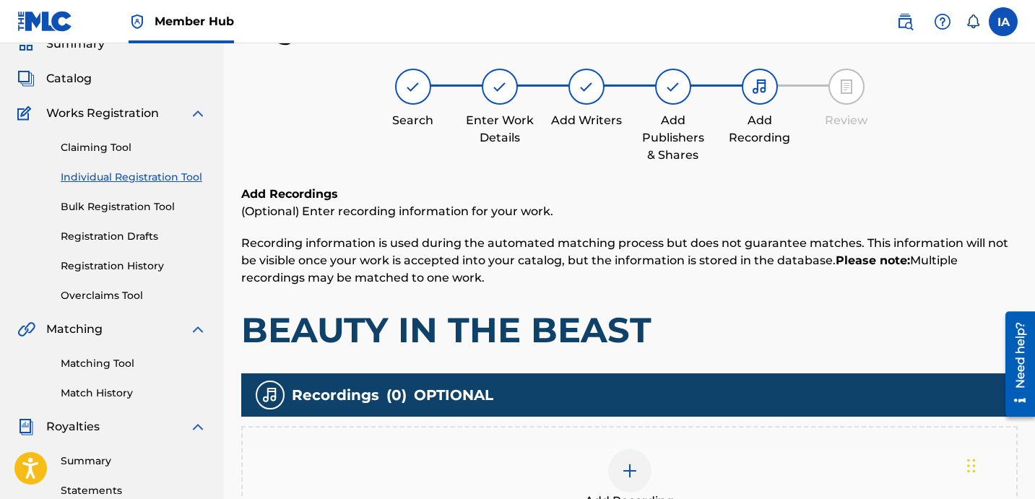
drag, startPoint x: 732, startPoint y: 466, endPoint x: 30, endPoint y: 91, distance: 796.5
click at [732, 466] on div "Add Recording" at bounding box center [630, 479] width 774 height 61
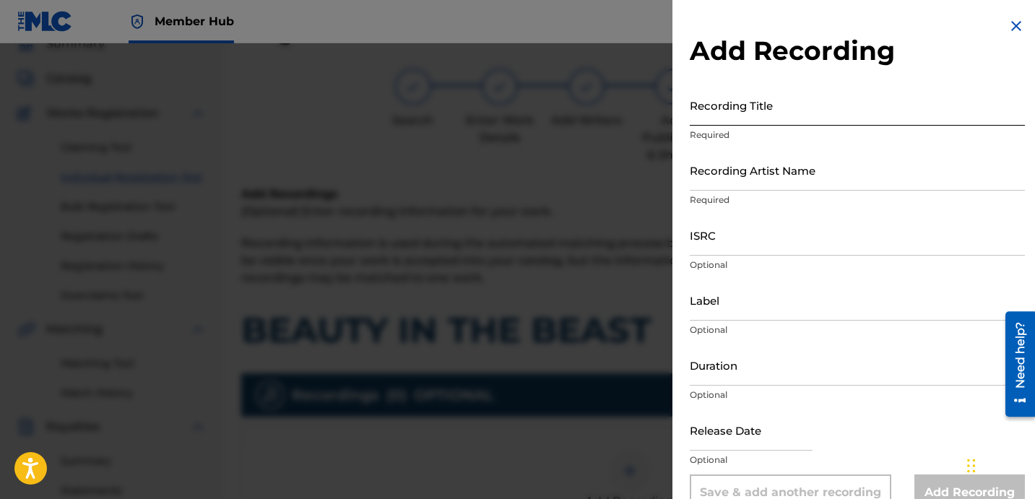
click at [755, 109] on input "Recording Title" at bounding box center [857, 105] width 335 height 41
paste input "BEAUTY IN THE BEAST"
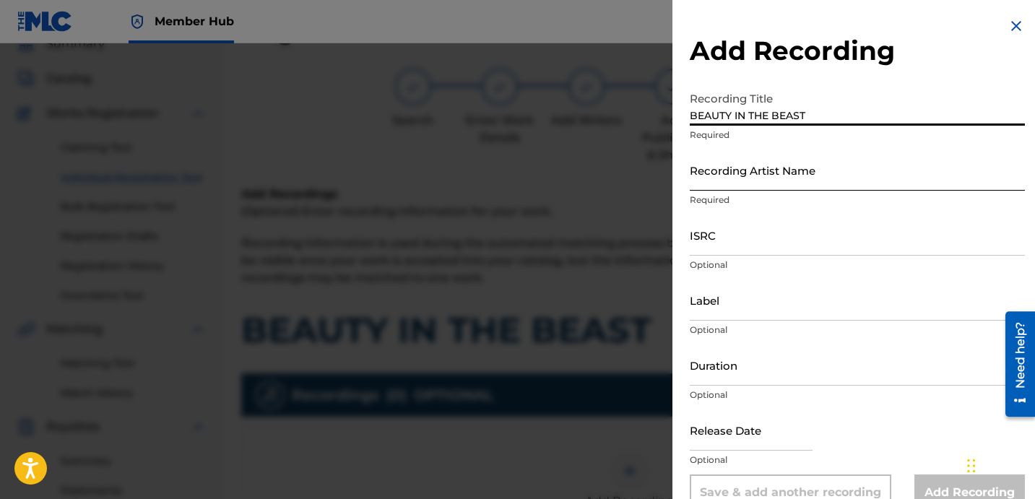
type input "BEAUTY IN THE BEAST"
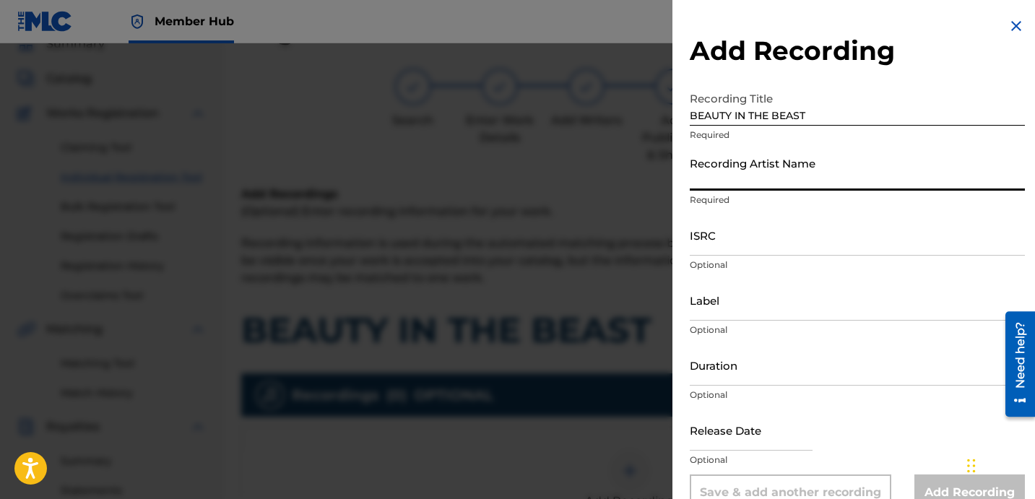
click at [770, 171] on input "Recording Artist Name" at bounding box center [857, 170] width 335 height 41
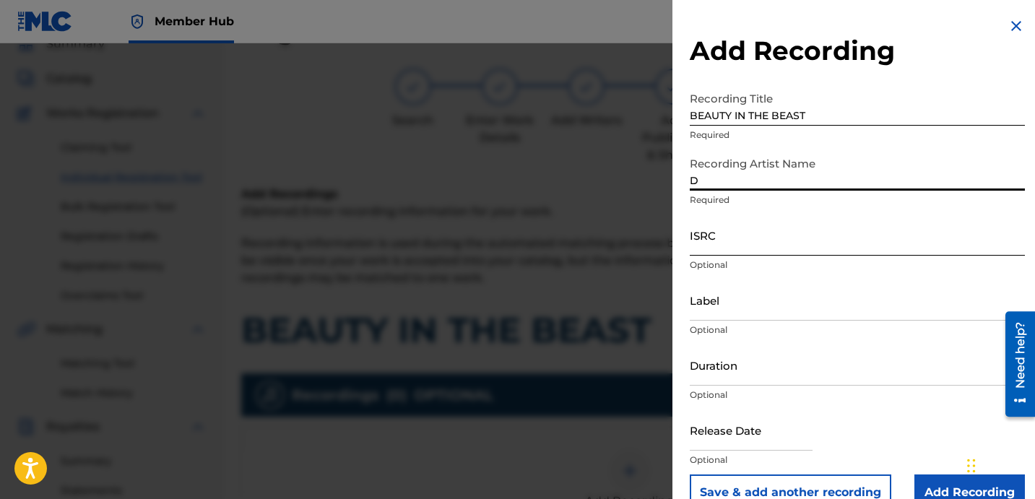
type input "DAVINA JOY"
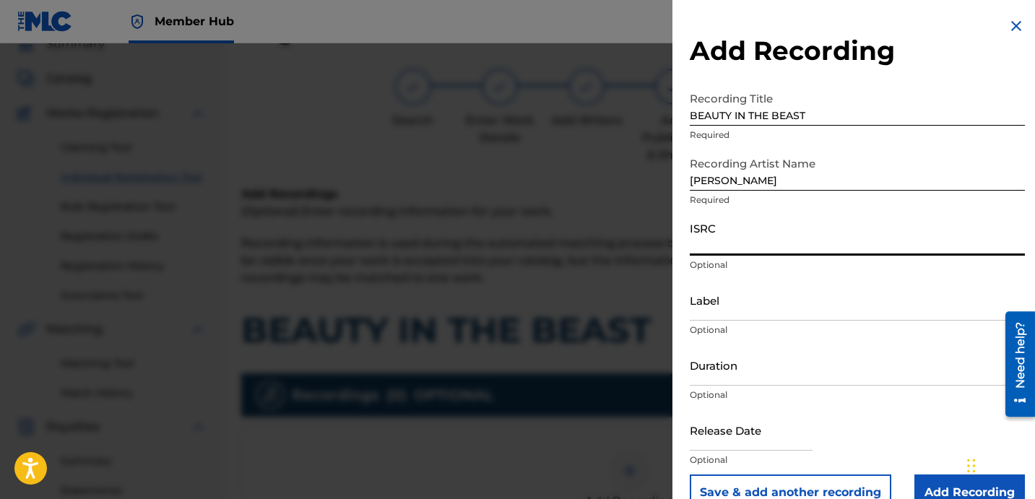
click at [809, 234] on input "ISRC" at bounding box center [857, 235] width 335 height 41
click at [853, 227] on input "ISRC" at bounding box center [857, 235] width 335 height 41
paste input "USBAE1301055"
type input "USBAE1301055"
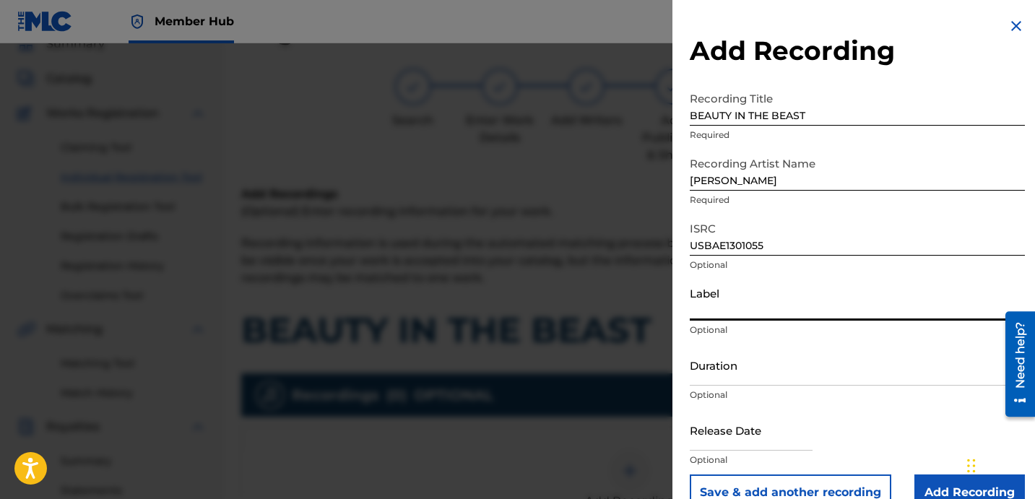
click at [888, 298] on input "Label" at bounding box center [857, 300] width 335 height 41
type input "DAVINA JOY"
click at [788, 344] on div "Label DAVINA JOY Optional" at bounding box center [857, 312] width 335 height 65
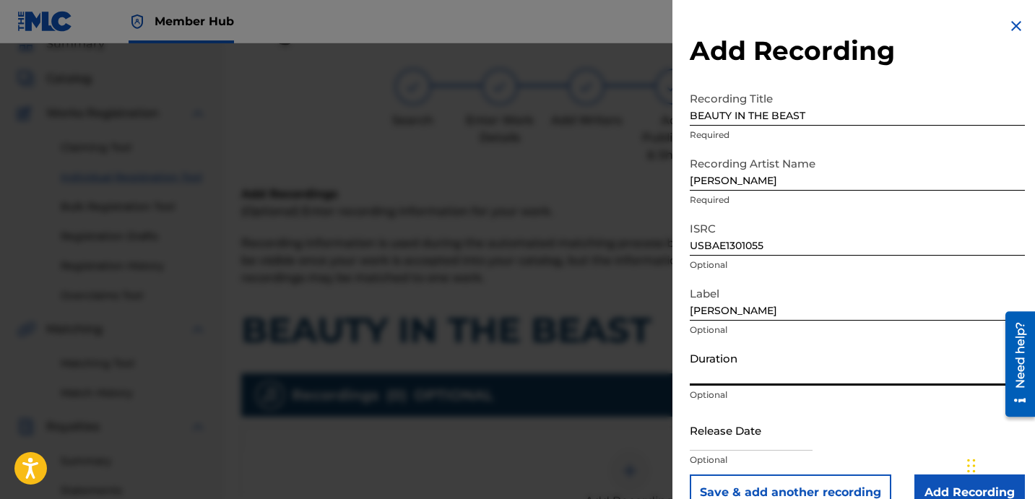
click at [749, 376] on input "Duration" at bounding box center [857, 365] width 335 height 41
type input "9"
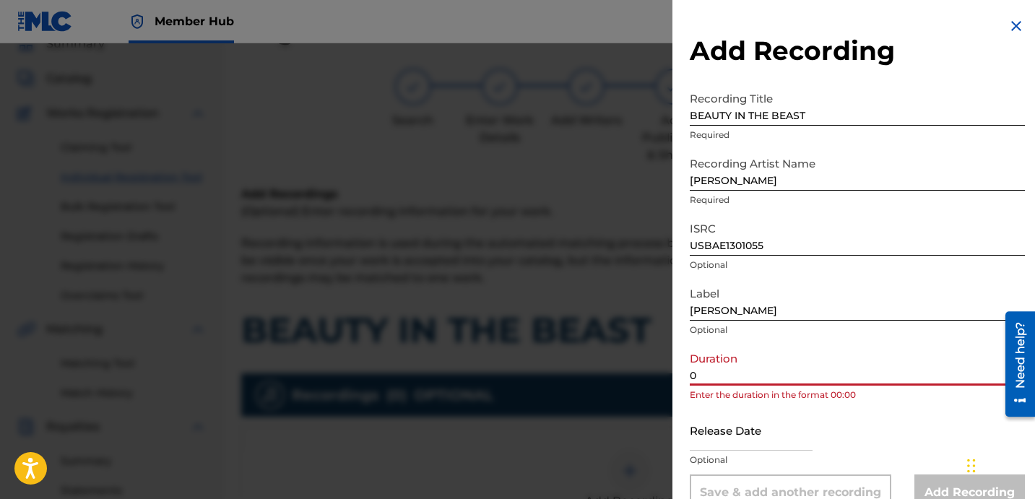
paste input "4:19"
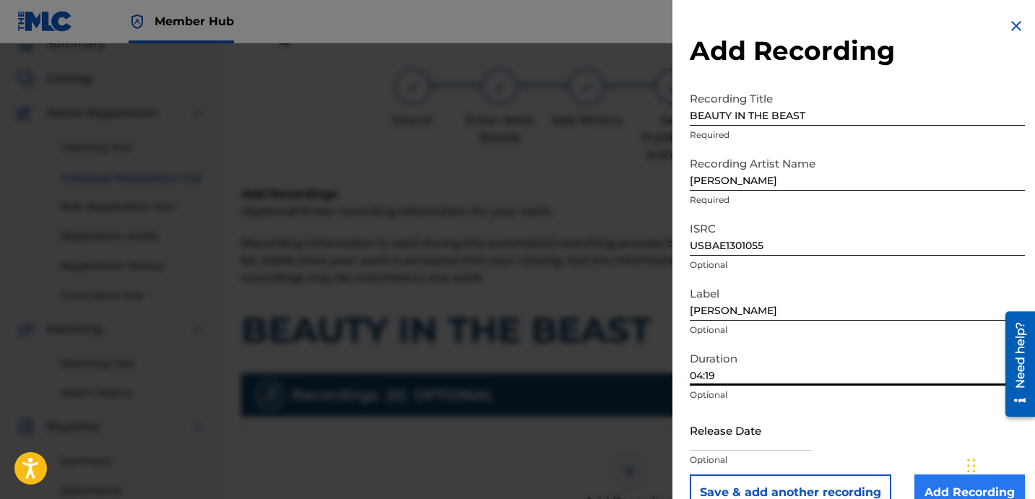
type input "04:19"
click at [943, 485] on input "Add Recording" at bounding box center [969, 493] width 111 height 36
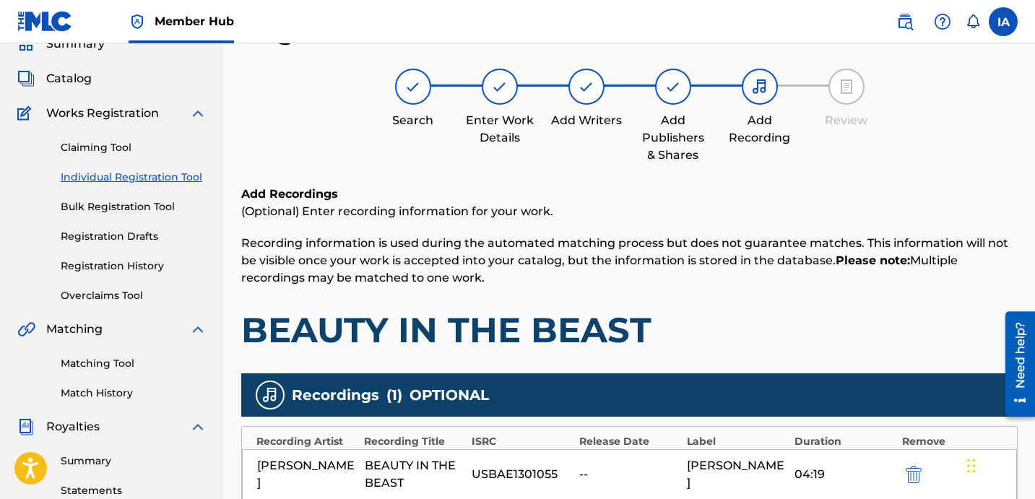
scroll to position [374, 0]
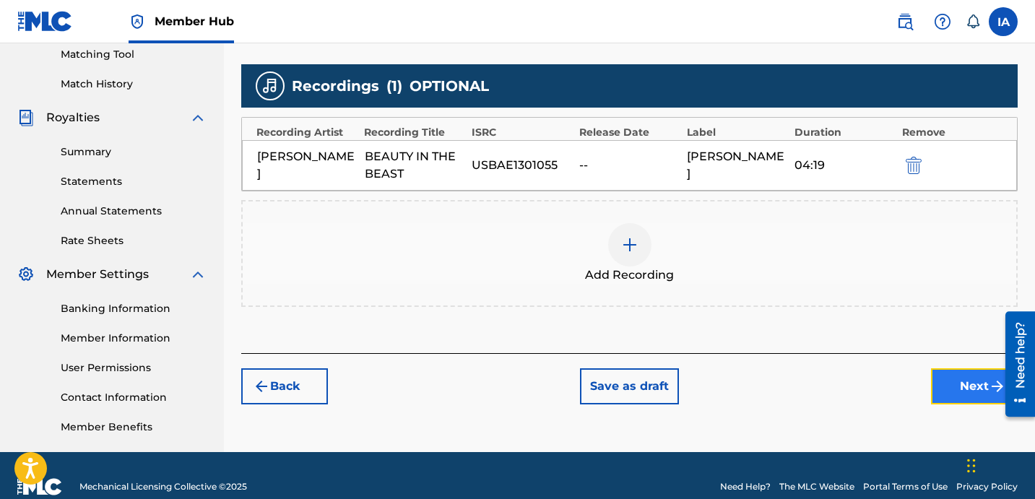
click at [944, 379] on button "Next" at bounding box center [974, 386] width 87 height 36
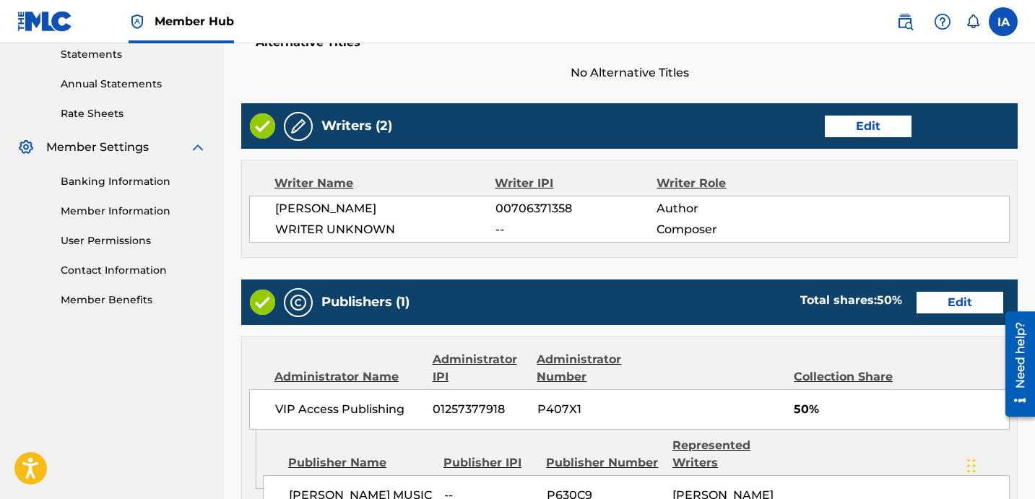
scroll to position [788, 0]
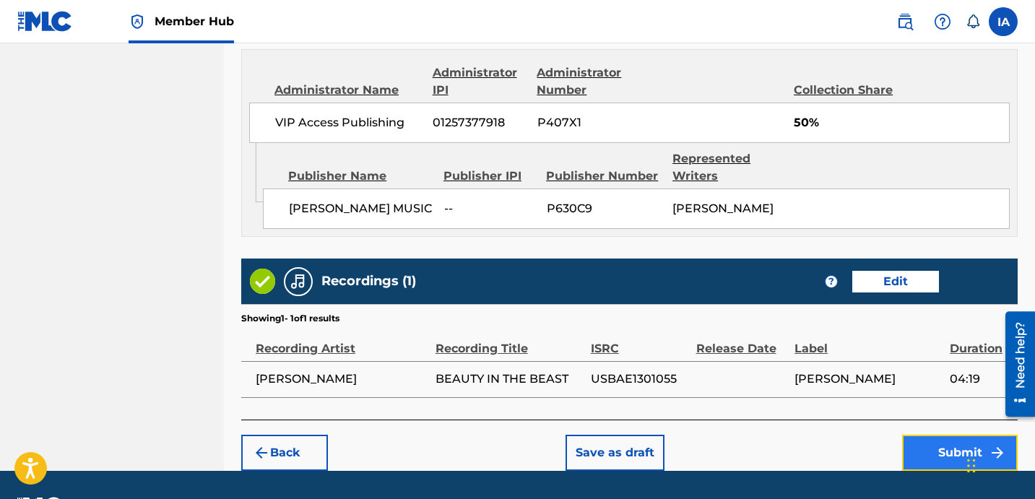
click at [919, 450] on button "Submit" at bounding box center [960, 453] width 116 height 36
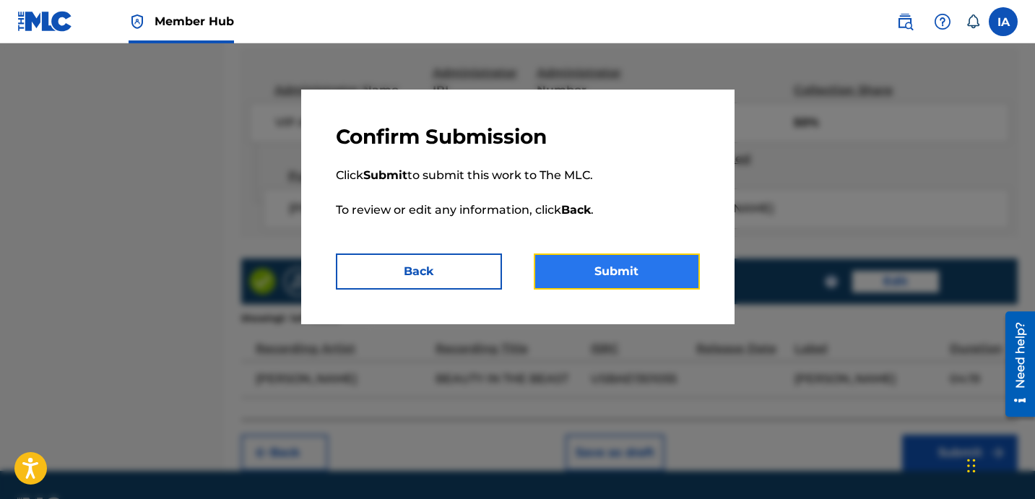
click at [621, 258] on button "Submit" at bounding box center [617, 272] width 166 height 36
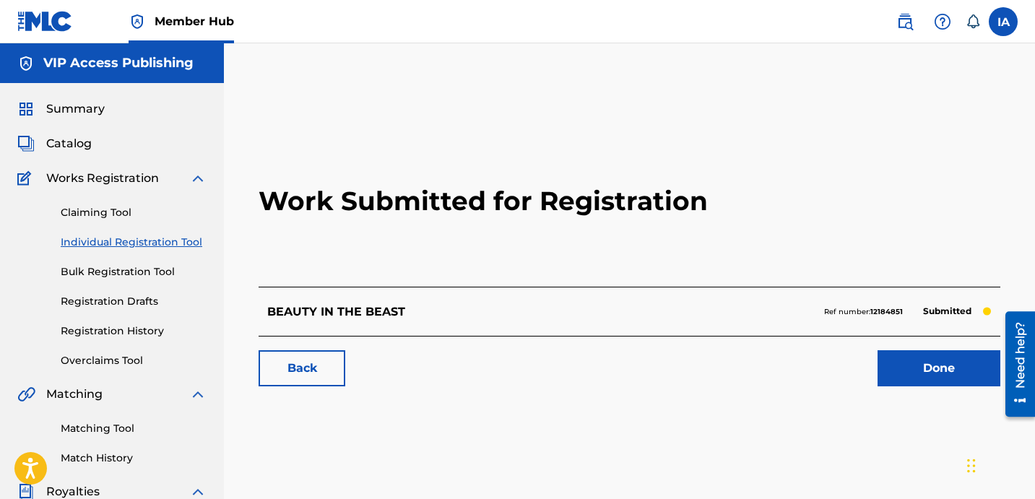
click at [181, 246] on link "Individual Registration Tool" at bounding box center [134, 242] width 146 height 15
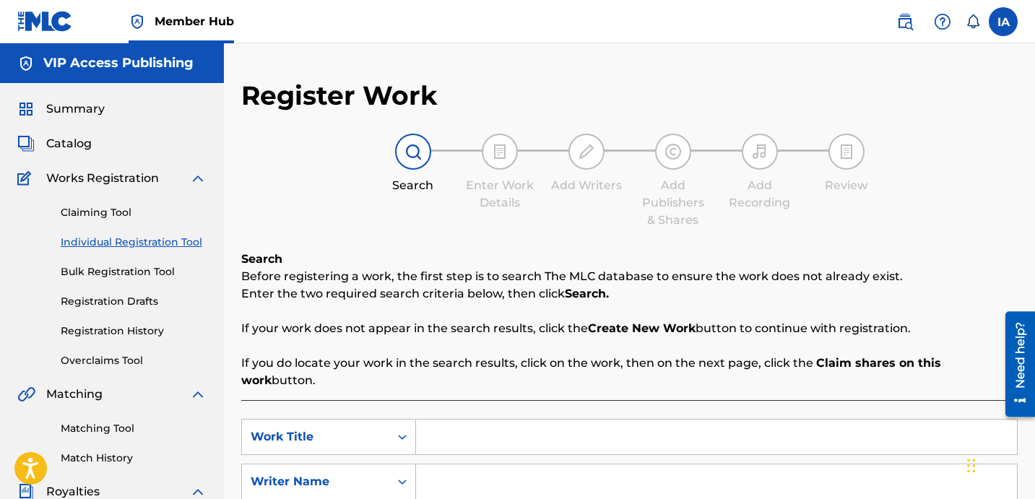
click at [527, 420] on input "Search Form" at bounding box center [716, 437] width 601 height 35
paste input "DID IT FOR THE MONEY"
type input "DID IT FOR THE MONEY"
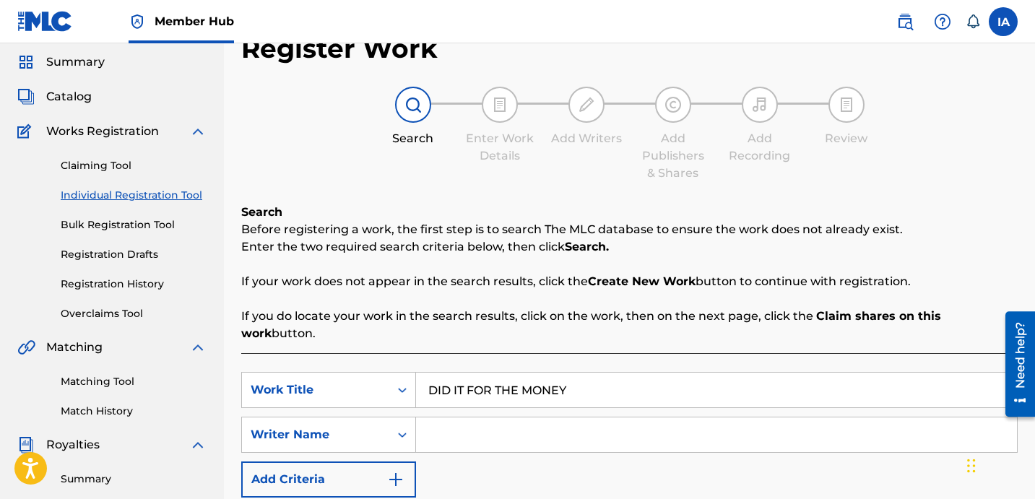
scroll to position [47, 0]
click at [747, 417] on input "Search Form" at bounding box center [716, 434] width 601 height 35
paste input "DAVINA JOY"
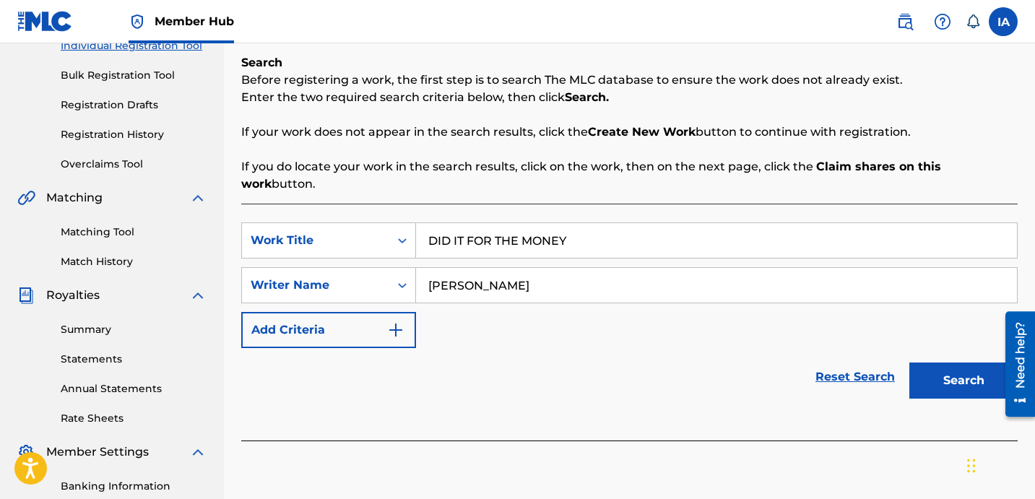
scroll to position [307, 0]
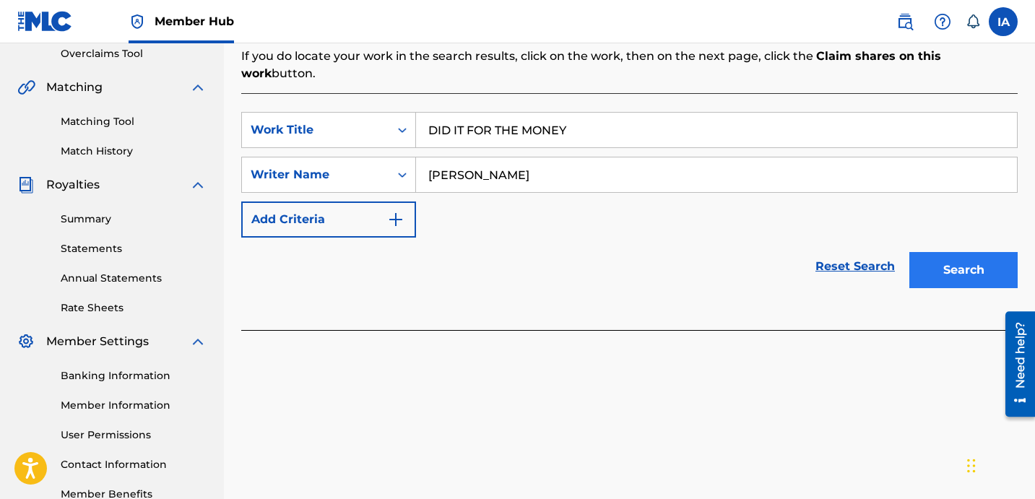
type input "DAVINA JOY"
click at [945, 252] on button "Search" at bounding box center [963, 270] width 108 height 36
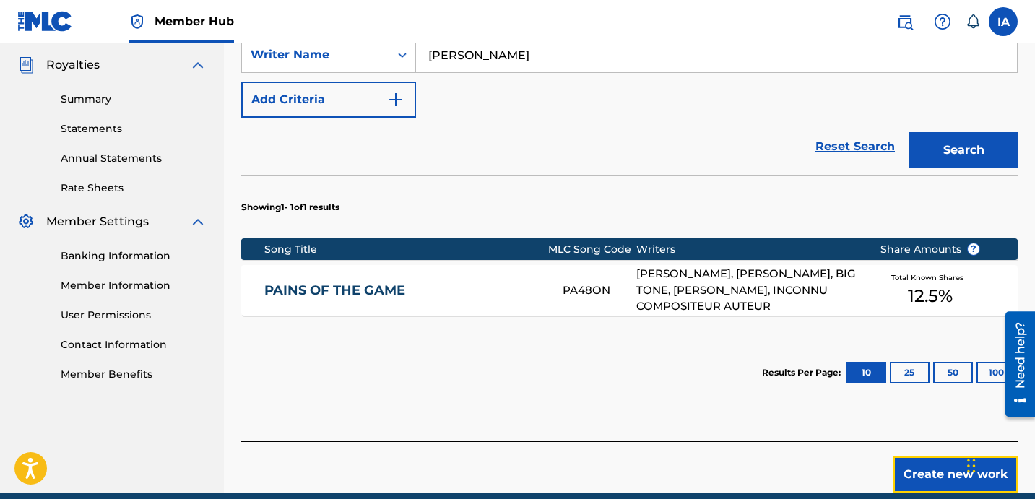
click at [938, 456] on button "Create new work" at bounding box center [955, 474] width 124 height 36
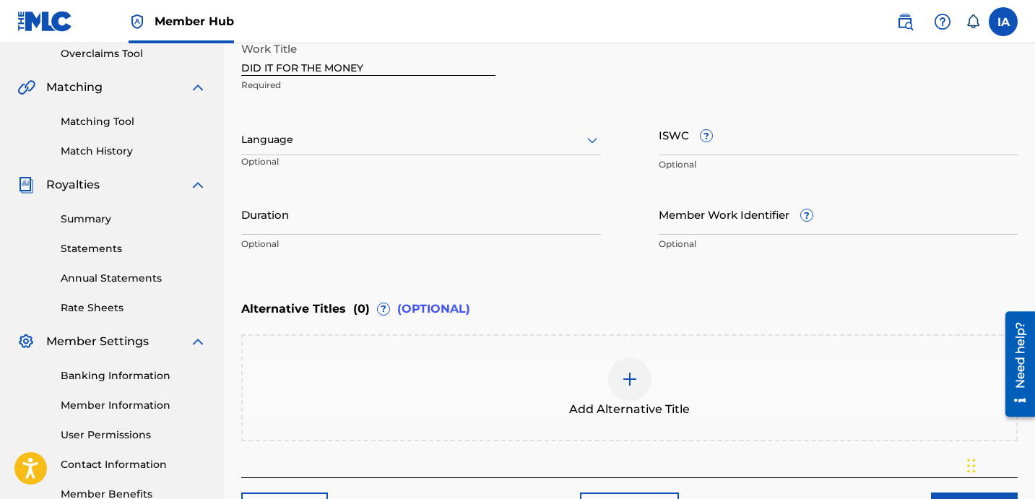
scroll to position [304, 0]
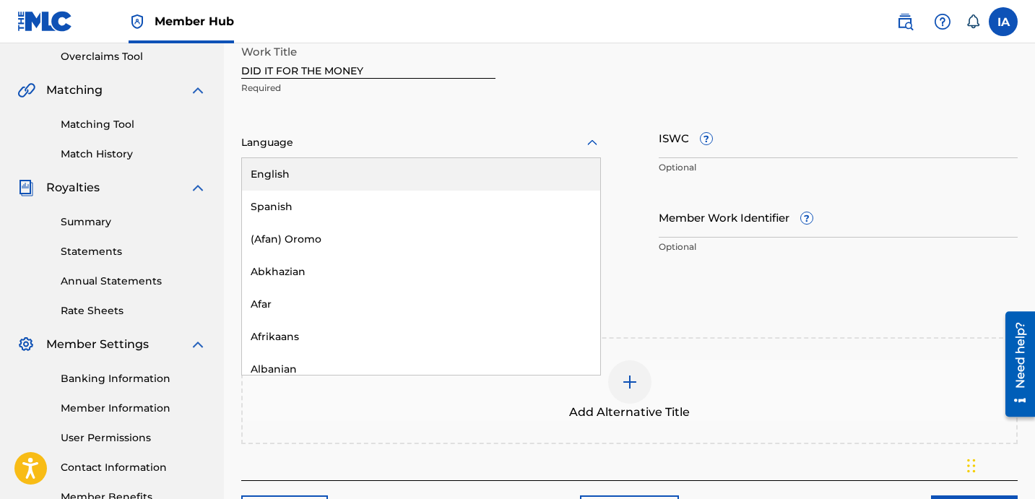
click at [363, 147] on div at bounding box center [421, 143] width 360 height 18
click at [372, 169] on div "English" at bounding box center [421, 174] width 358 height 33
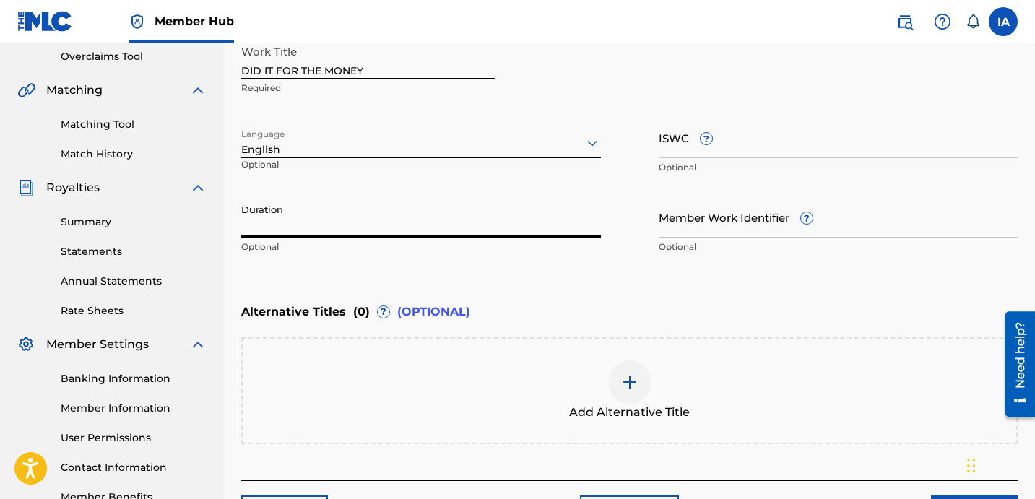
click at [310, 225] on input "Duration" at bounding box center [421, 216] width 360 height 41
click at [407, 224] on input "Duration" at bounding box center [421, 216] width 360 height 41
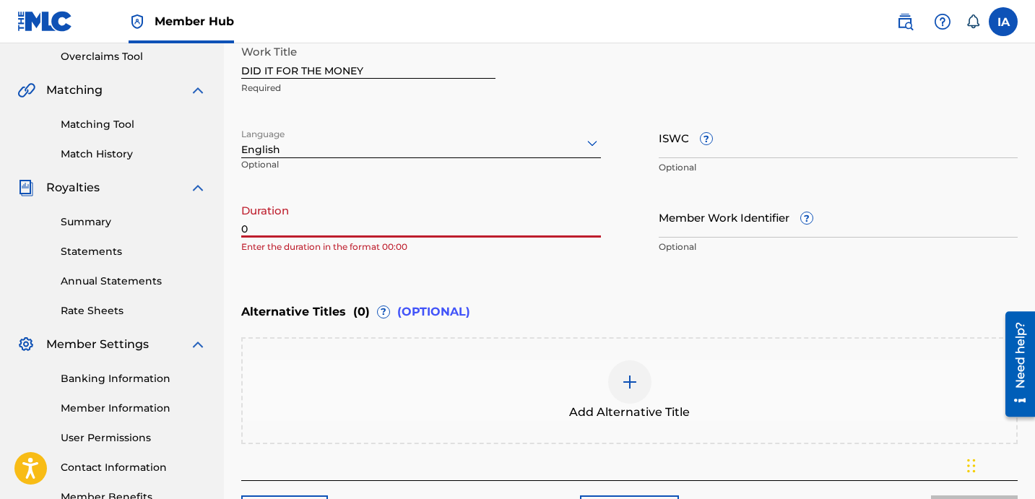
paste input "3:39"
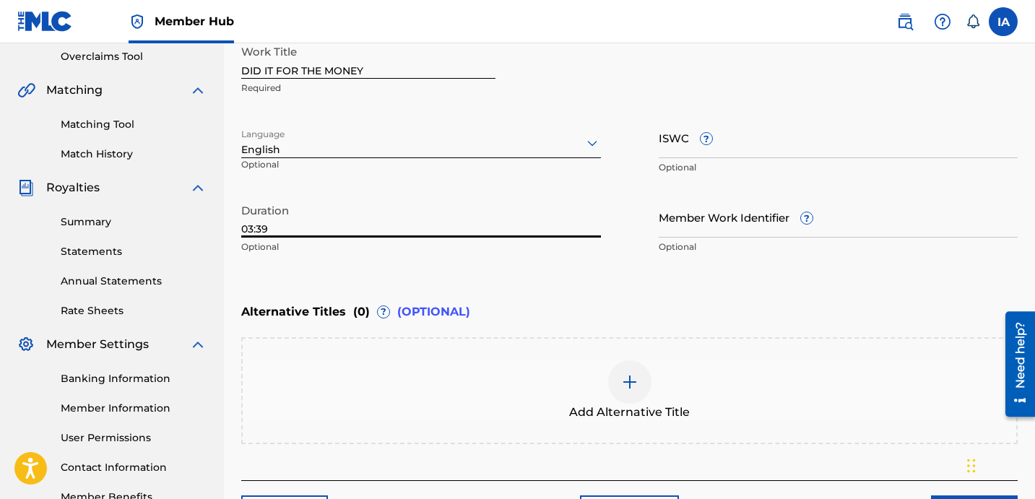
type input "03:39"
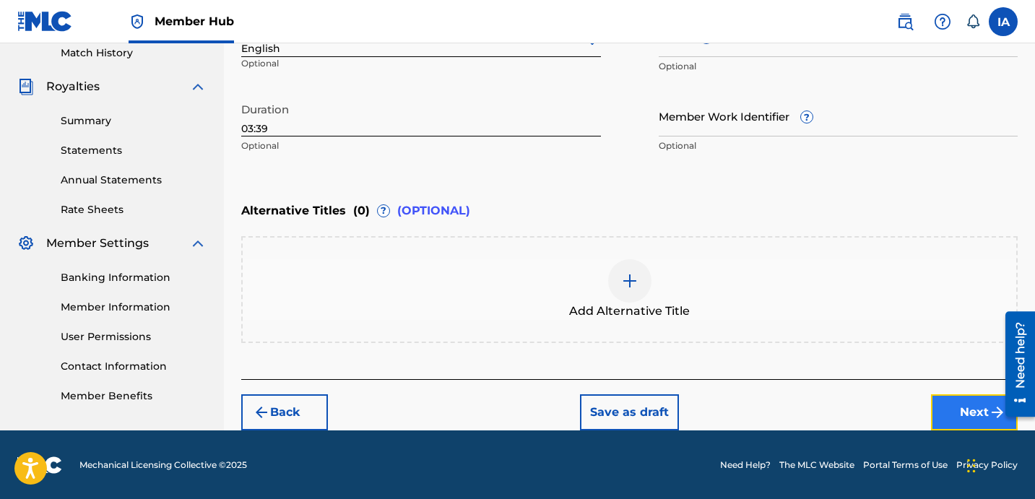
click at [956, 407] on button "Next" at bounding box center [974, 412] width 87 height 36
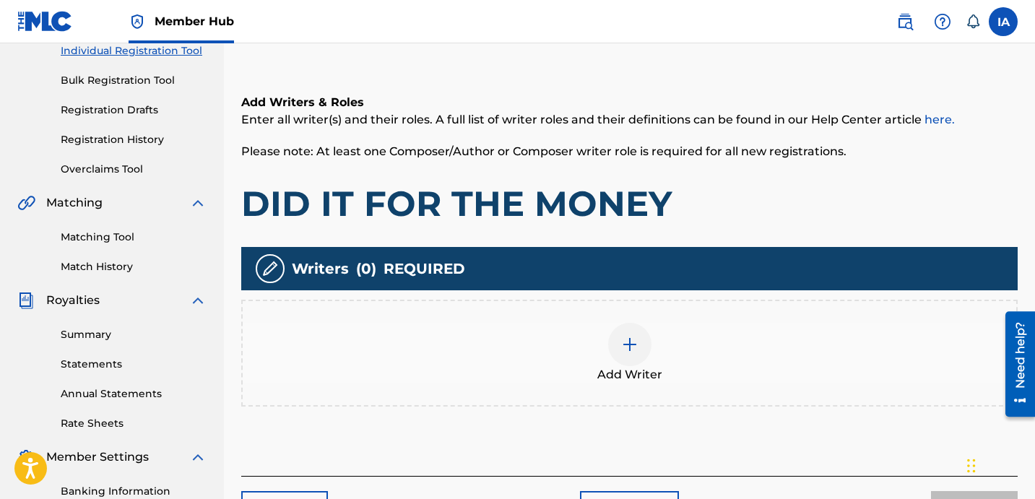
scroll to position [268, 0]
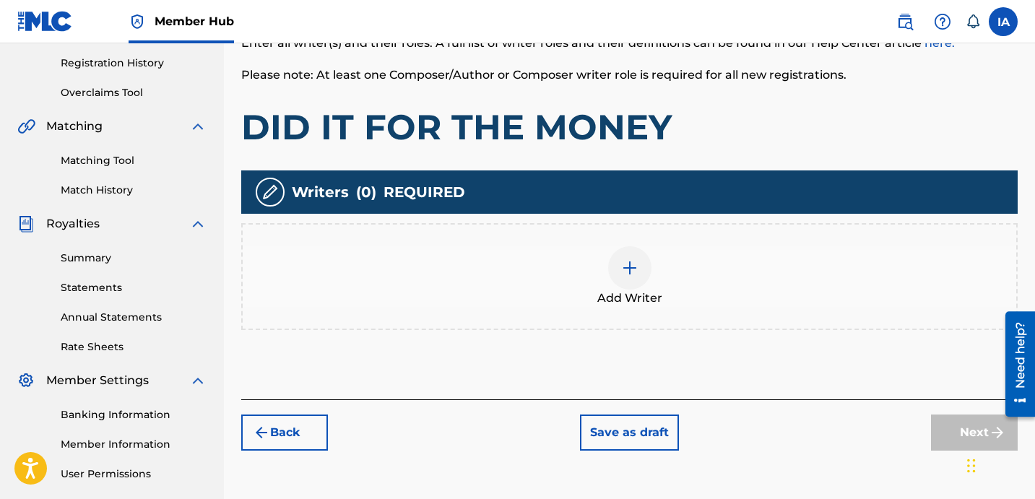
click at [793, 282] on div "Add Writer" at bounding box center [630, 276] width 774 height 61
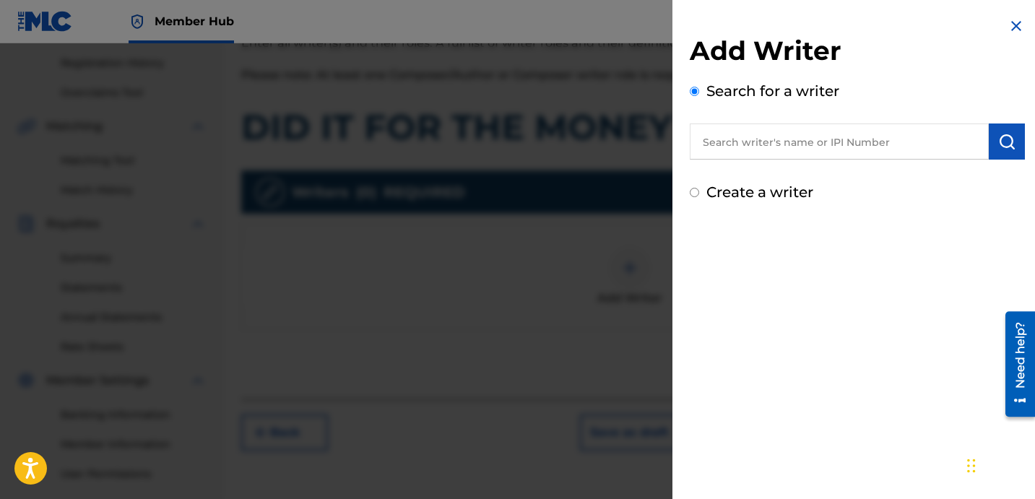
click at [842, 147] on input "text" at bounding box center [839, 142] width 299 height 36
paste input "DAVINA JOY"
type input "DAVINA JOY"
click at [1001, 143] on img "submit" at bounding box center [1006, 141] width 17 height 17
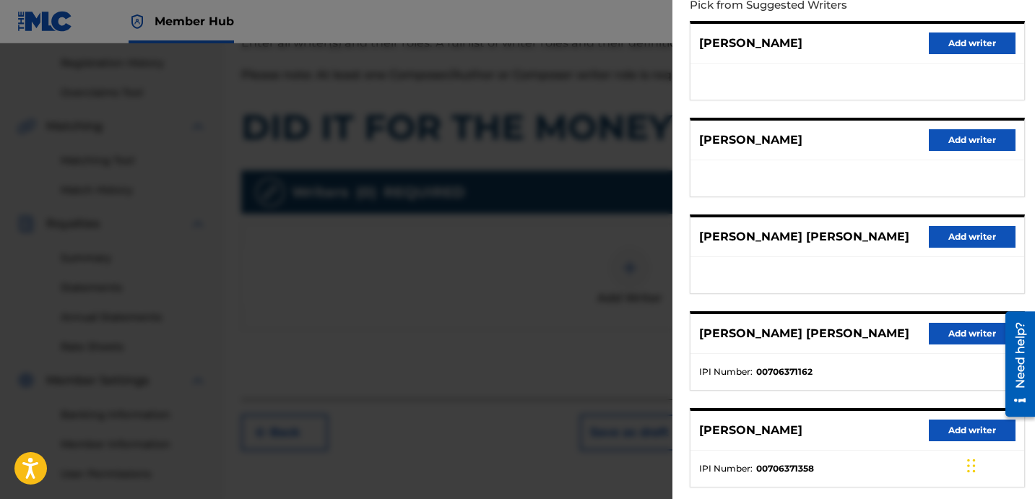
scroll to position [249, 0]
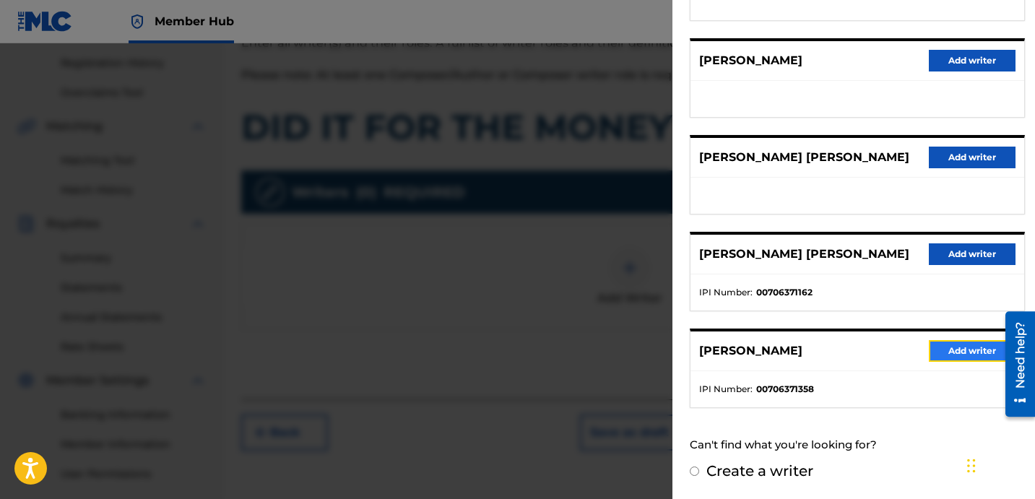
click at [946, 350] on button "Add writer" at bounding box center [972, 351] width 87 height 22
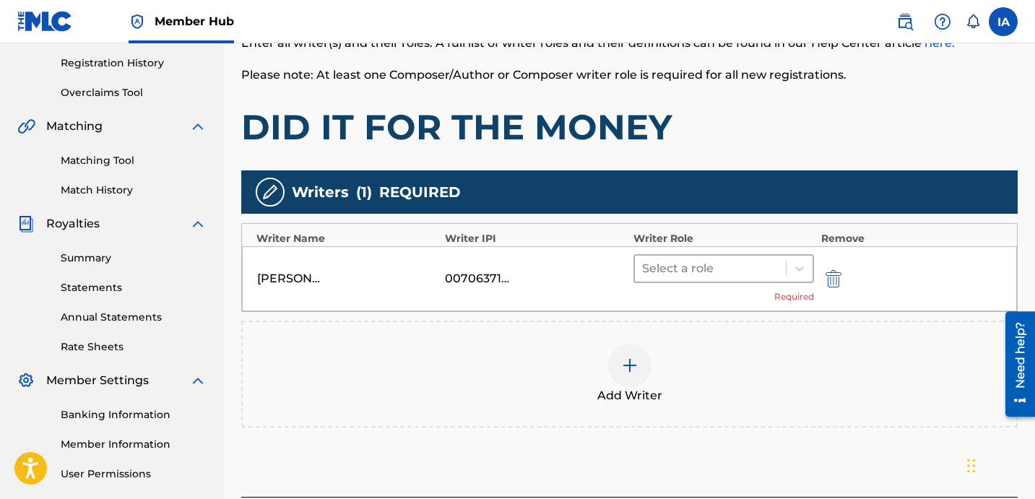
click at [732, 274] on div at bounding box center [710, 269] width 137 height 20
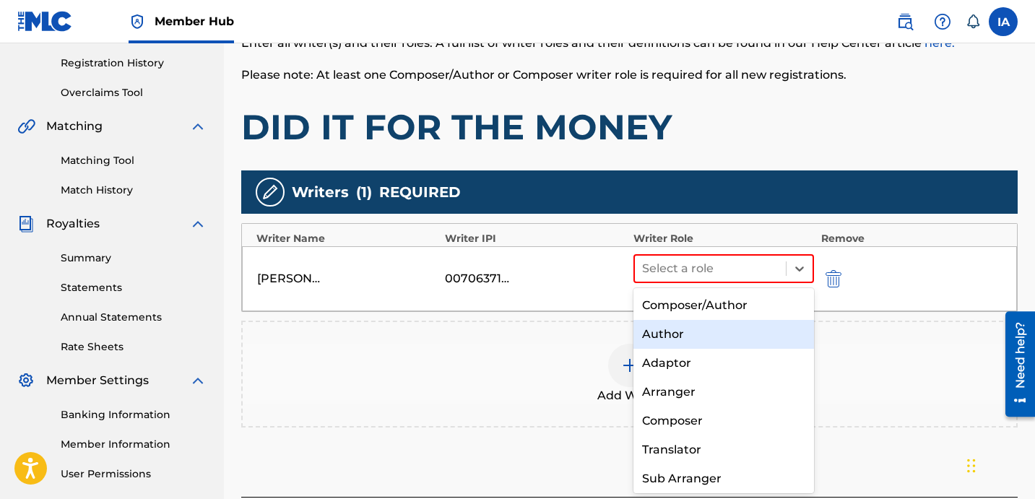
click at [729, 341] on div "Author" at bounding box center [723, 334] width 181 height 29
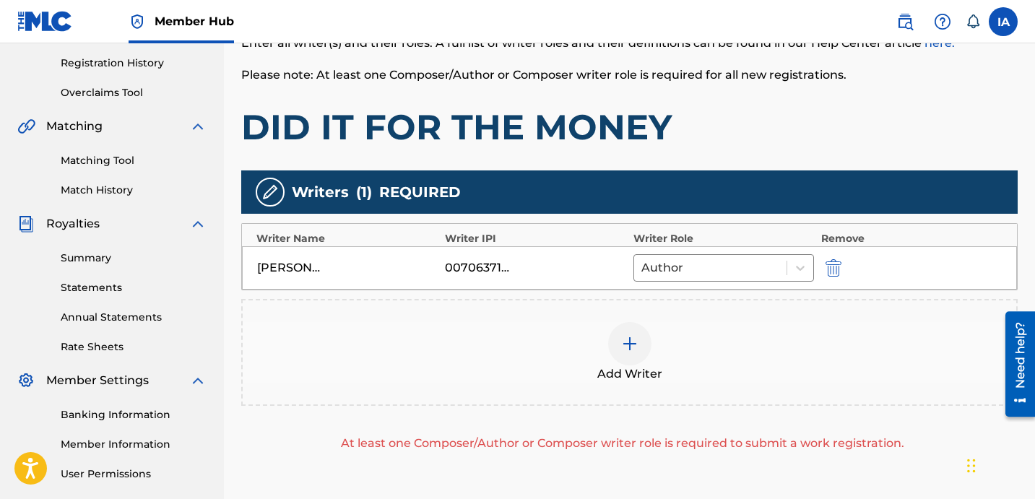
click at [727, 345] on div "Add Writer" at bounding box center [630, 352] width 774 height 61
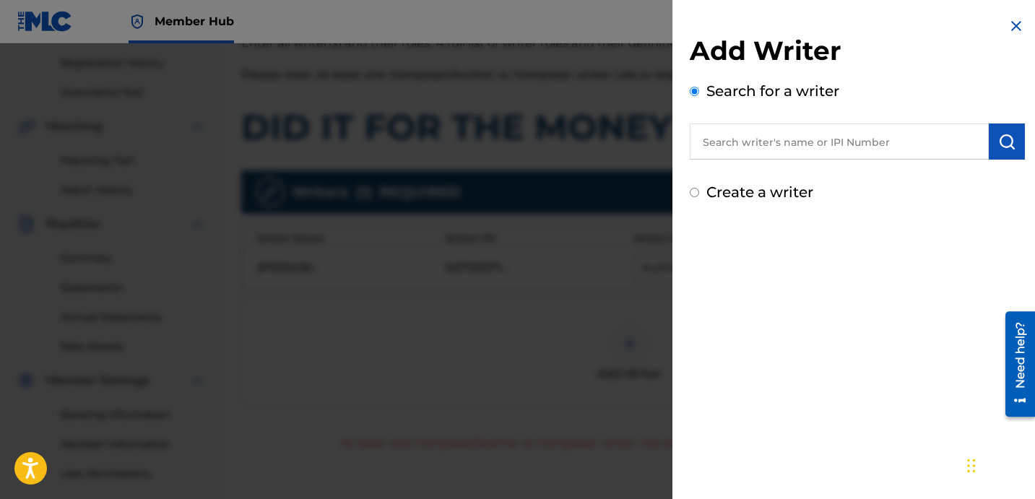
click at [849, 140] on input "text" at bounding box center [839, 142] width 299 height 36
paste input "DAVINA JOY"
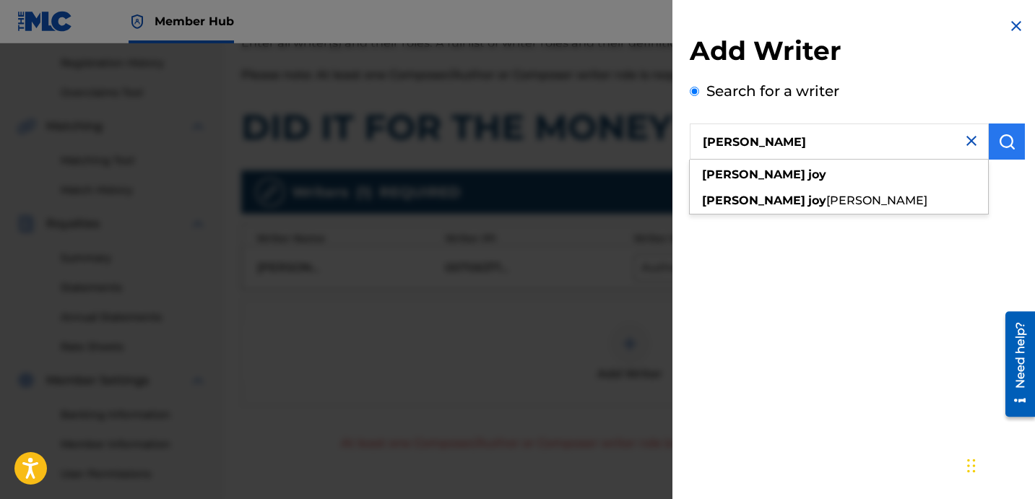
type input "DAVINA JOY"
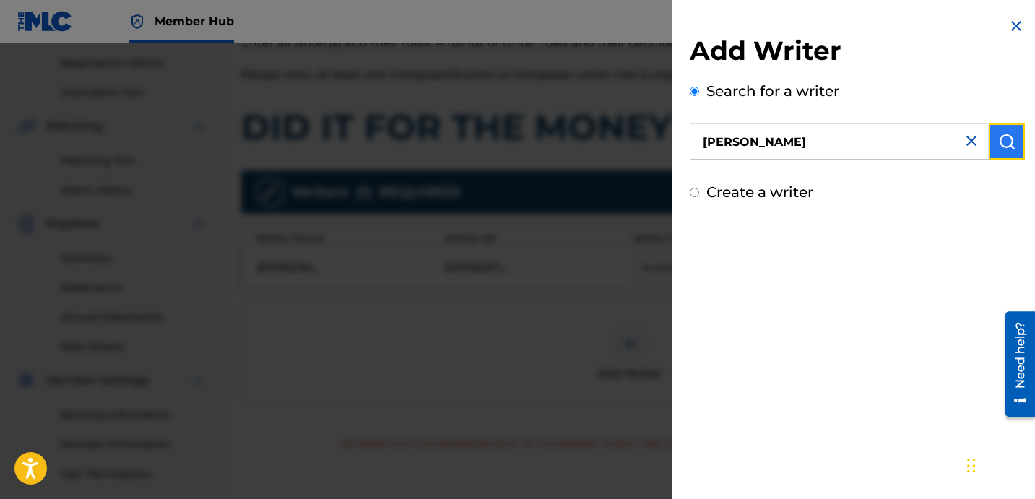
click at [1007, 147] on img "submit" at bounding box center [1006, 141] width 17 height 17
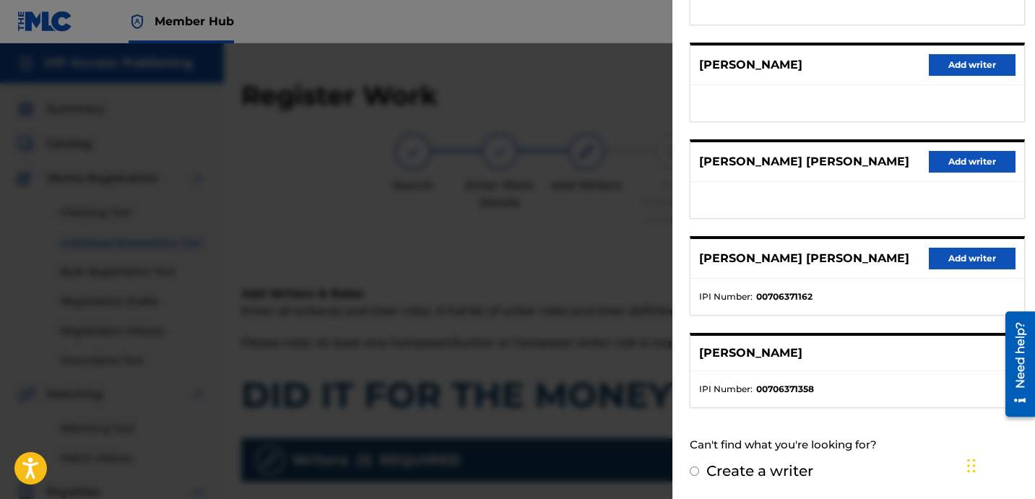
scroll to position [0, 0]
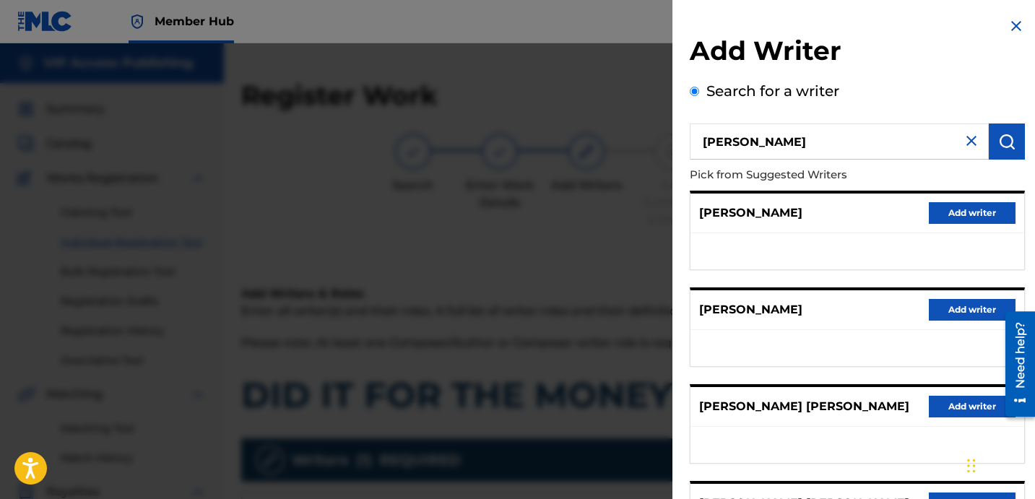
click at [1013, 20] on img at bounding box center [1016, 25] width 17 height 17
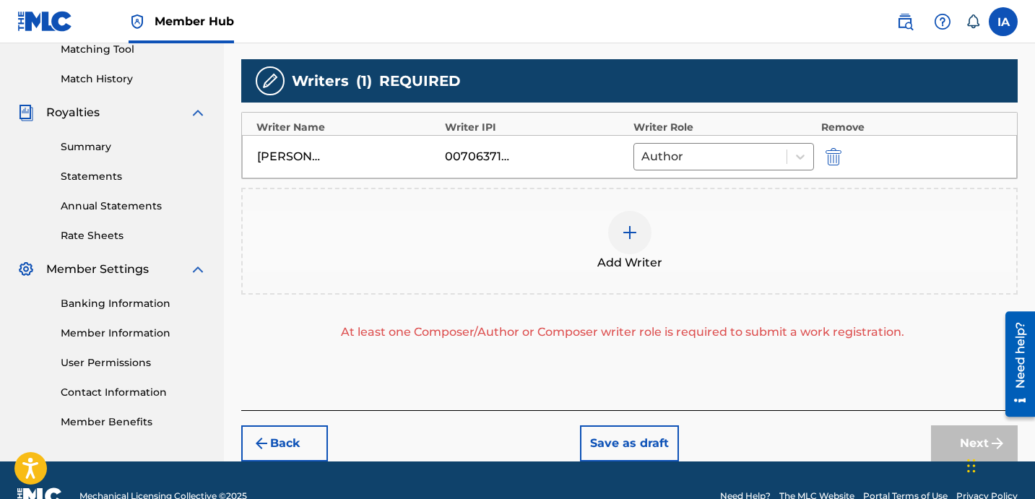
scroll to position [411, 0]
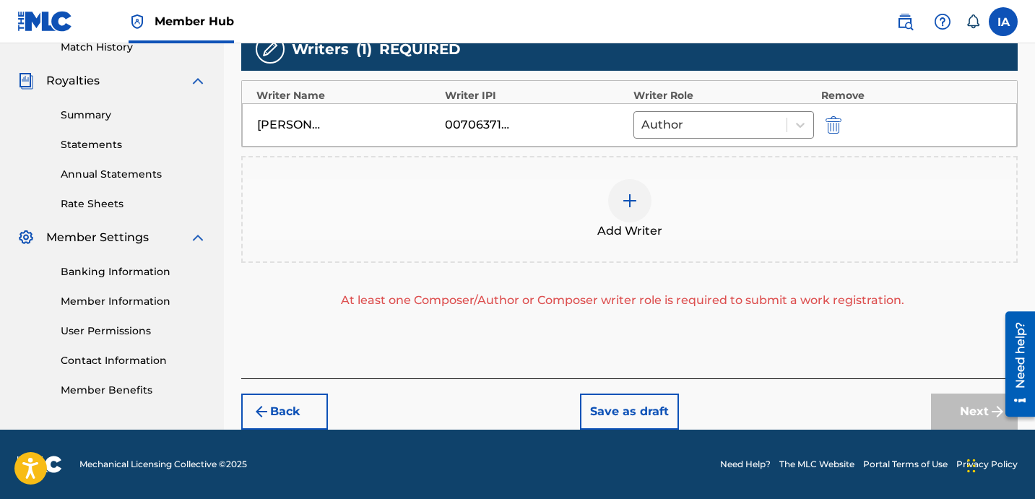
click at [745, 214] on div "Add Writer" at bounding box center [630, 209] width 774 height 61
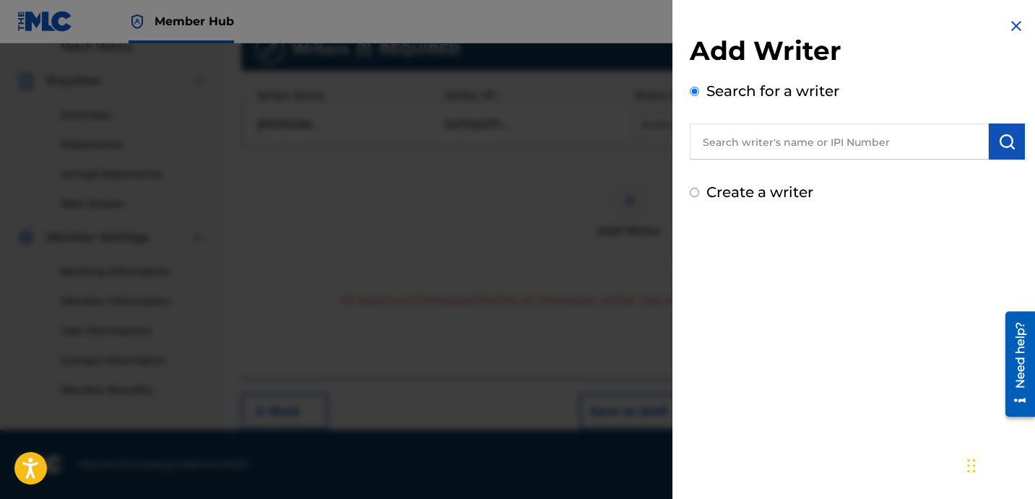
click at [757, 180] on div "Add Writer Search for a writer Create a writer" at bounding box center [857, 119] width 335 height 168
click at [745, 183] on label "Create a writer" at bounding box center [759, 191] width 107 height 17
radio input "true"
click at [699, 188] on input "Create a writer" at bounding box center [694, 192] width 9 height 9
radio input "false"
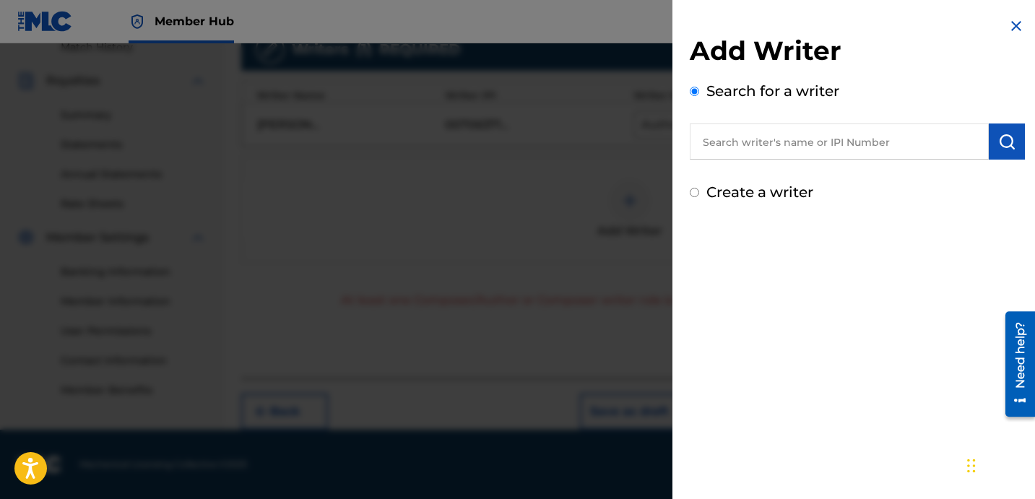
radio input "true"
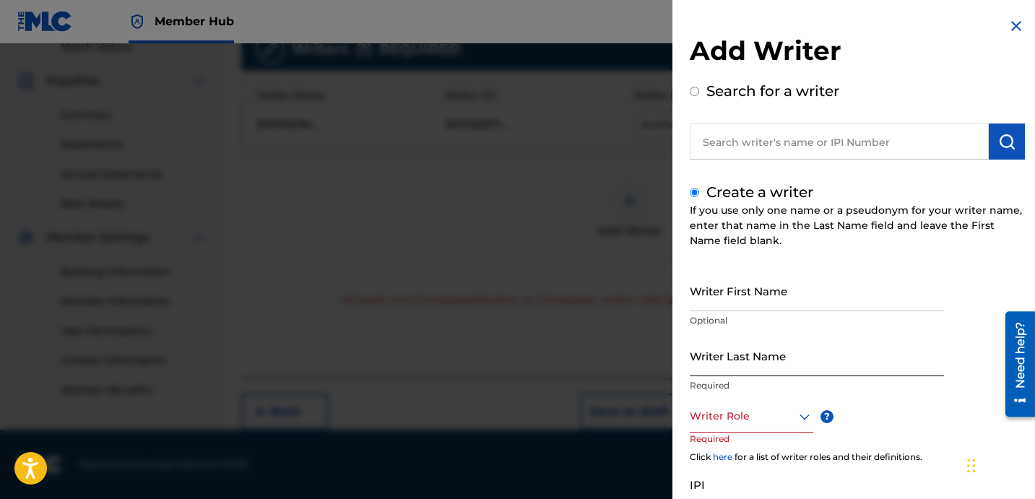
click at [740, 351] on input "Writer Last Name" at bounding box center [817, 355] width 254 height 41
paste input "UNKNOWN WRITER"
click at [766, 367] on input "UNKNOWN WRITER" at bounding box center [817, 355] width 254 height 41
type input "UNKNOWN"
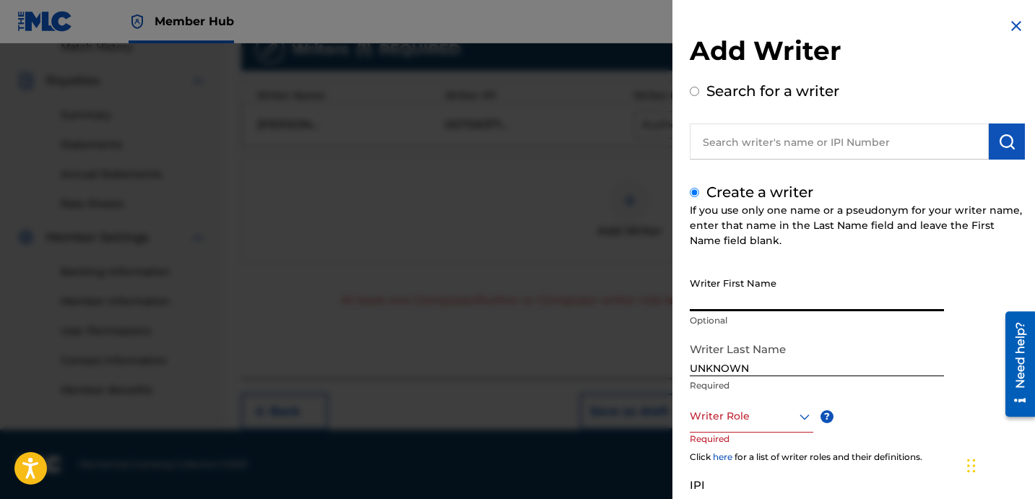
click at [760, 304] on input "Writer First Name" at bounding box center [817, 290] width 254 height 41
paste input "WRITER"
type input "WRITER"
click at [732, 408] on div at bounding box center [752, 416] width 124 height 18
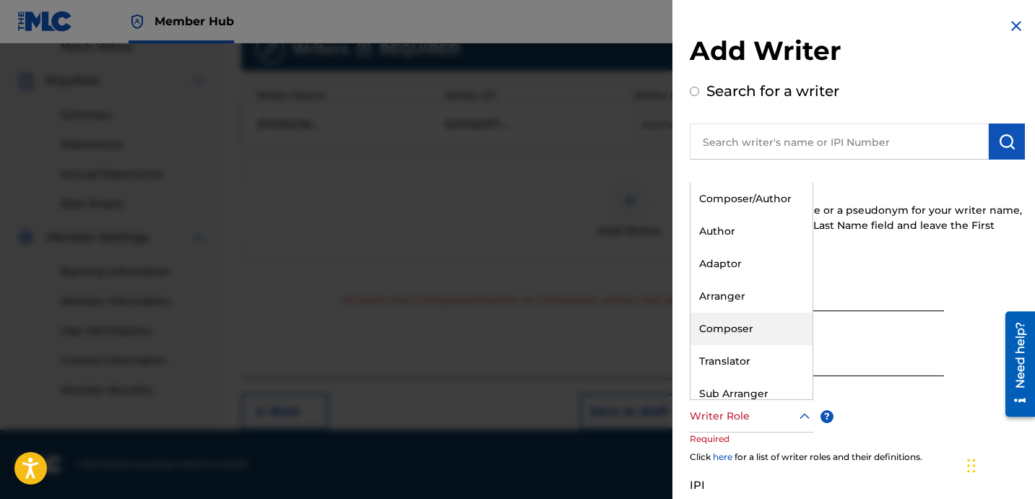
click at [761, 319] on div "Composer" at bounding box center [752, 329] width 122 height 33
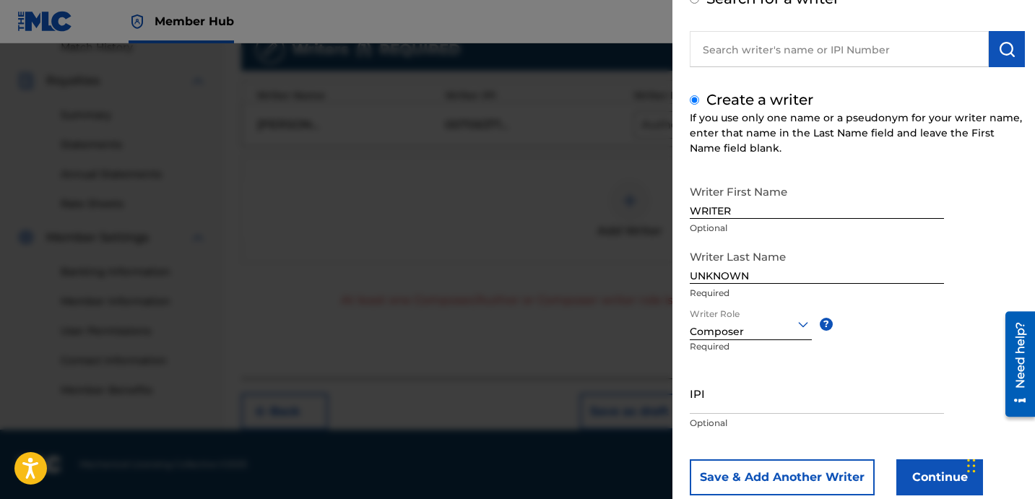
scroll to position [128, 0]
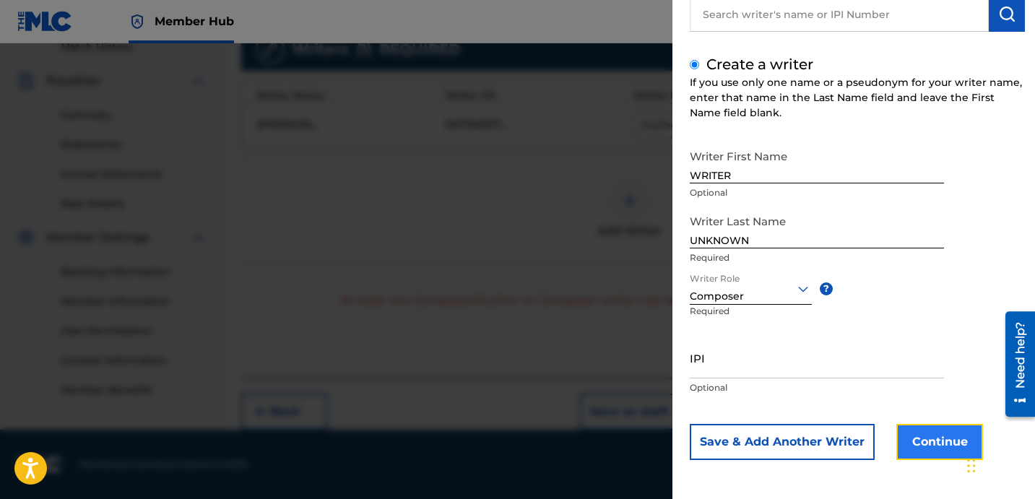
click at [910, 451] on button "Continue" at bounding box center [939, 442] width 87 height 36
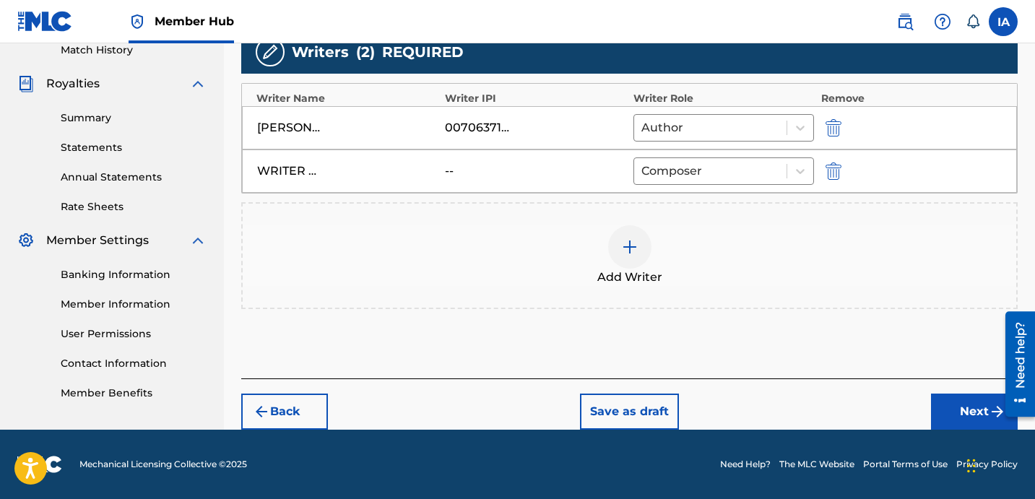
scroll to position [408, 0]
click at [961, 415] on button "Next" at bounding box center [974, 412] width 87 height 36
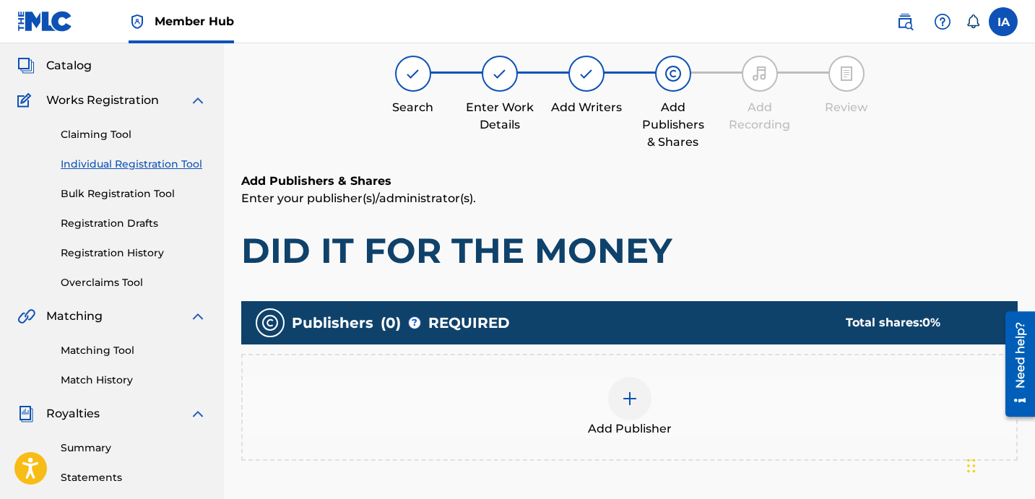
scroll to position [65, 0]
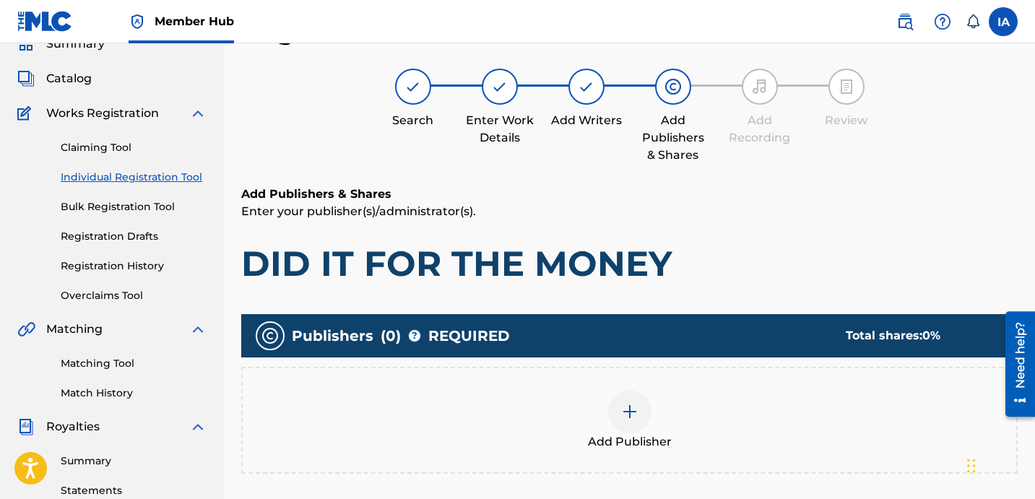
click at [727, 412] on div "Add Publisher" at bounding box center [630, 420] width 774 height 61
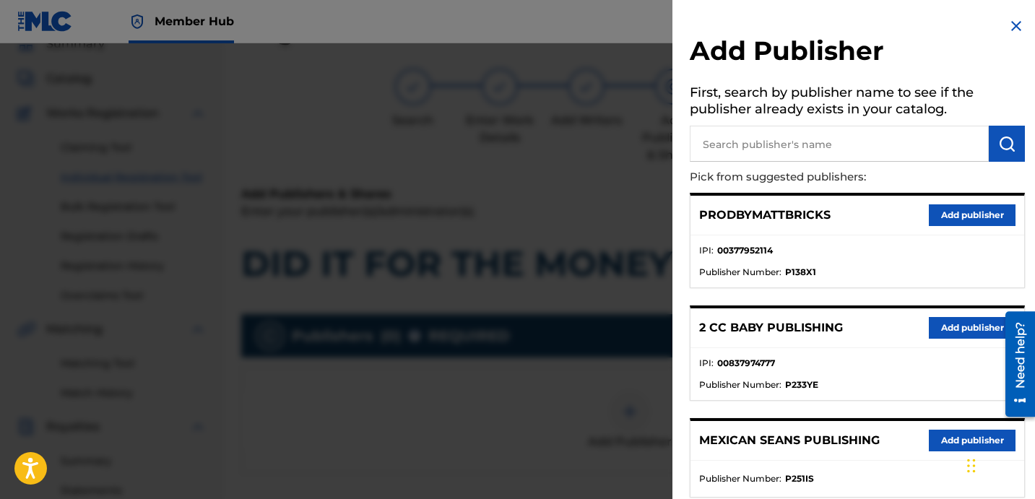
click at [762, 145] on input "text" at bounding box center [839, 144] width 299 height 36
paste input "DAVINA JOY"
type input "DAVINA JOY"
click at [1006, 142] on img "submit" at bounding box center [1006, 143] width 17 height 17
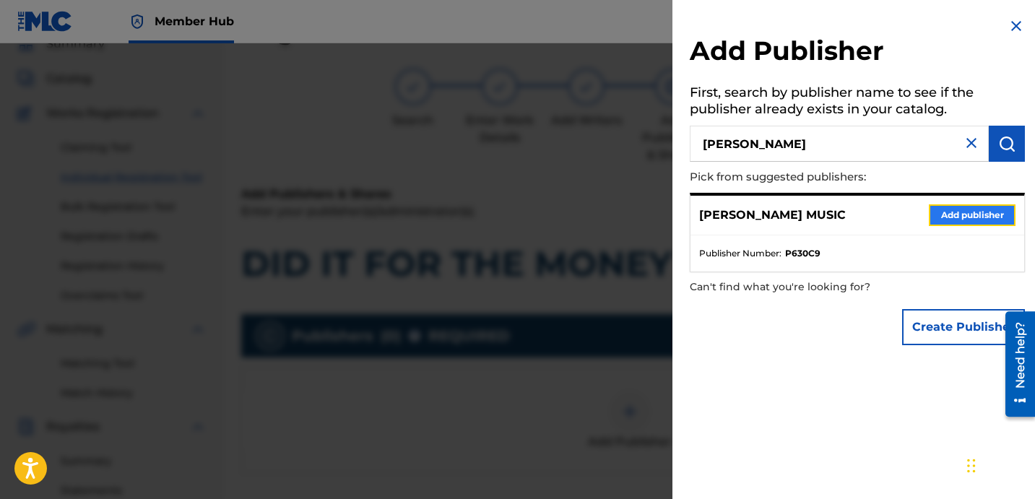
click at [977, 218] on button "Add publisher" at bounding box center [972, 215] width 87 height 22
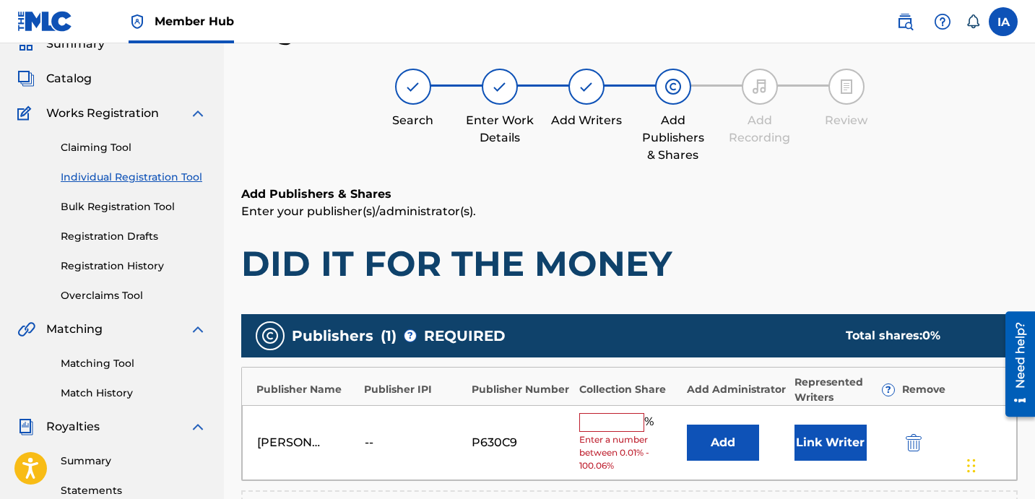
click at [615, 424] on input "text" at bounding box center [611, 422] width 65 height 19
type input "50"
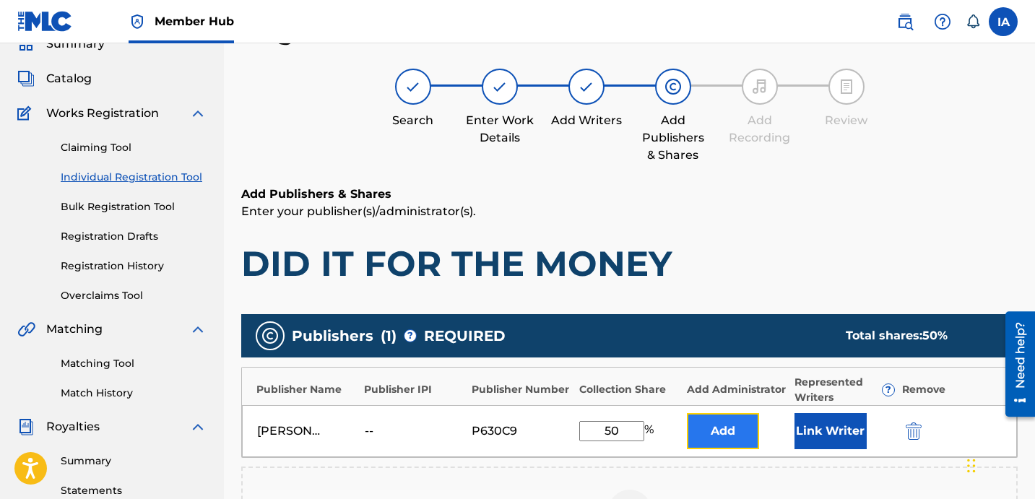
click at [711, 433] on button "Add" at bounding box center [723, 431] width 72 height 36
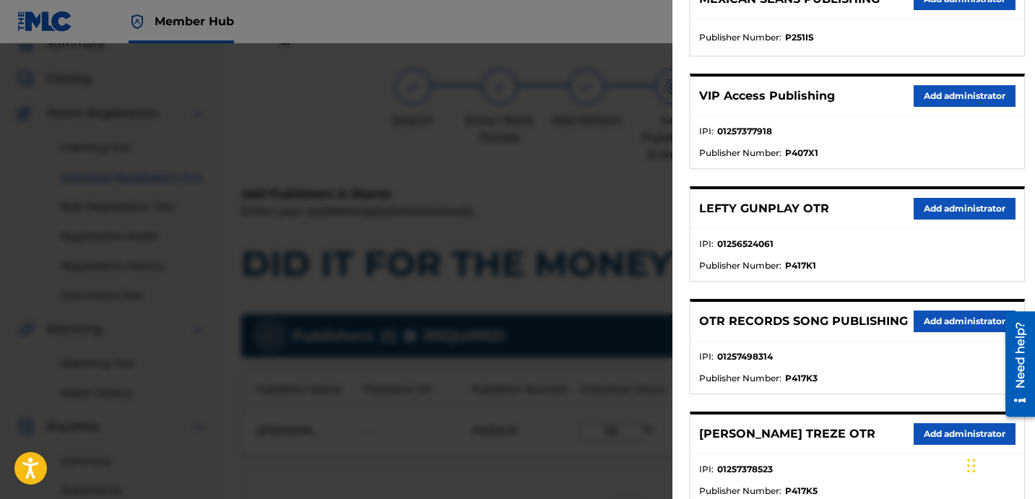
scroll to position [419, 0]
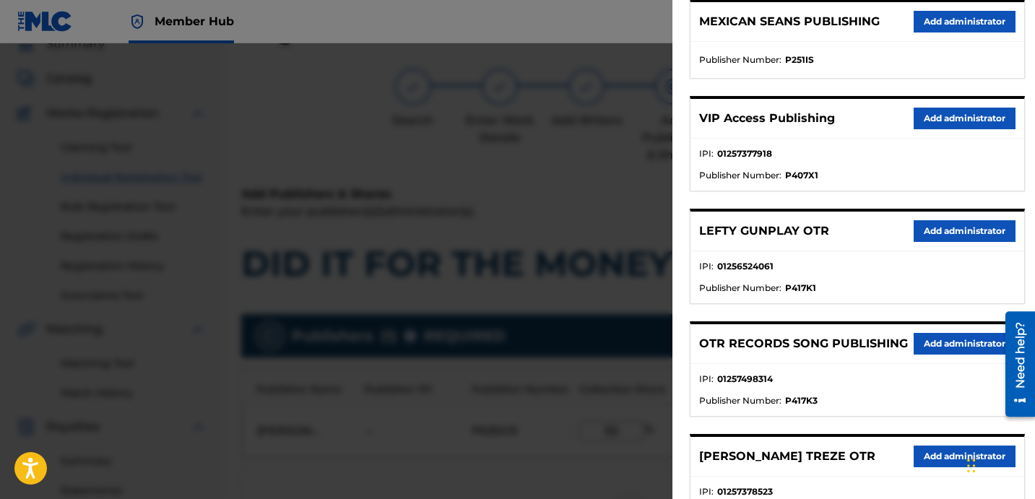
click at [951, 98] on div "VIP Access Publishing Add administrator IPI : 01257377918 Publisher Number : P4…" at bounding box center [857, 143] width 335 height 95
click at [975, 121] on button "Add administrator" at bounding box center [965, 119] width 102 height 22
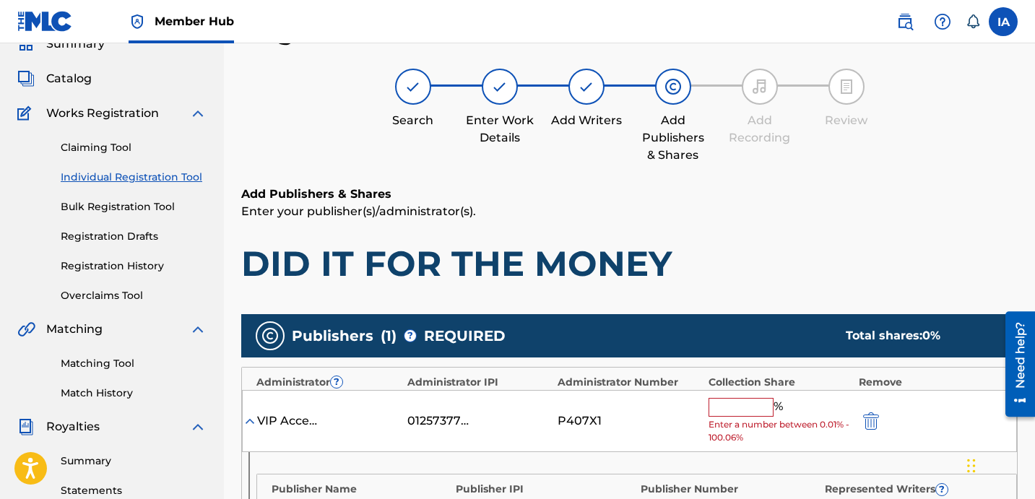
click at [758, 404] on input "text" at bounding box center [741, 407] width 65 height 19
type input "50"
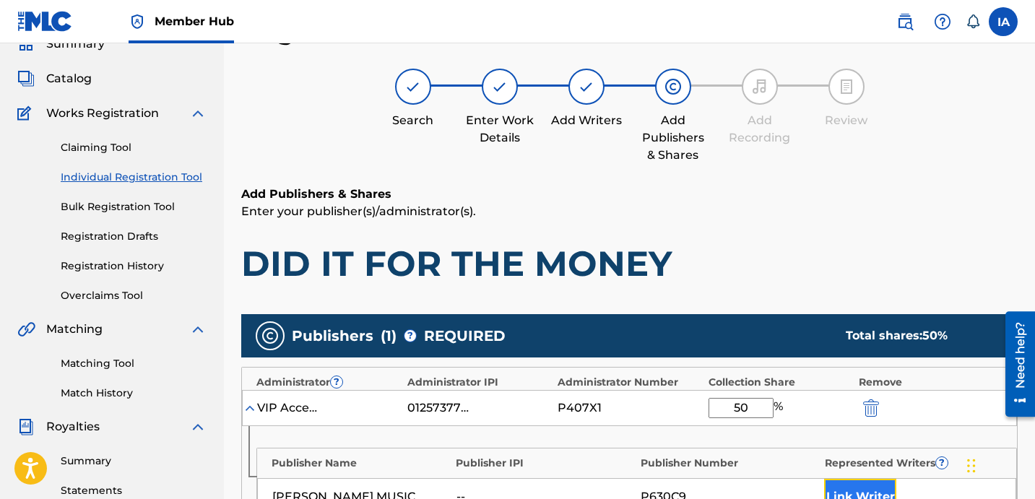
click at [866, 483] on button "Link Writer" at bounding box center [860, 497] width 72 height 36
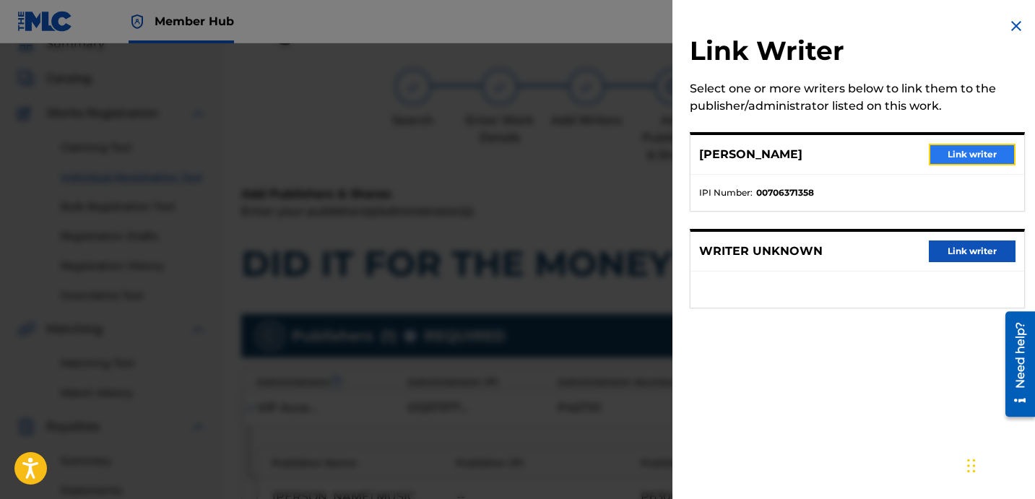
click at [958, 156] on button "Link writer" at bounding box center [972, 155] width 87 height 22
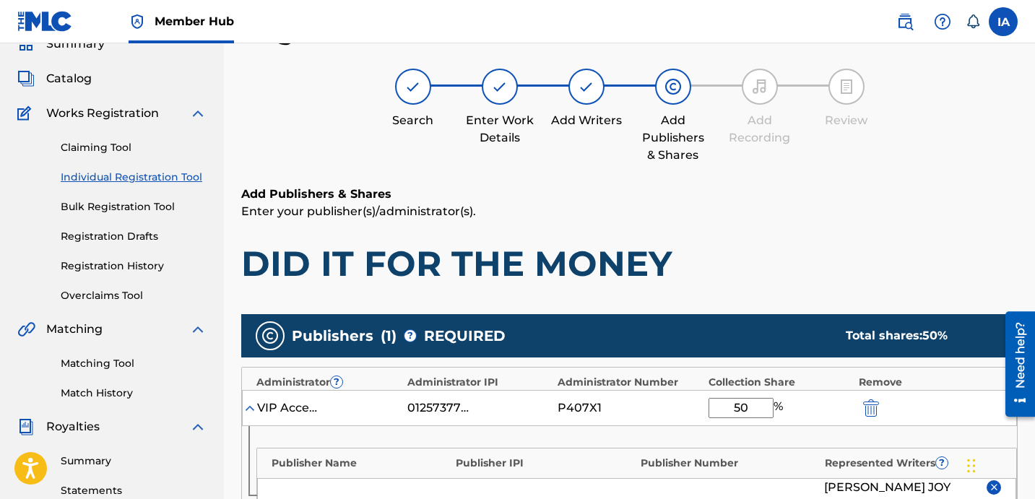
click at [844, 189] on h6 "Add Publishers & Shares" at bounding box center [629, 194] width 776 height 17
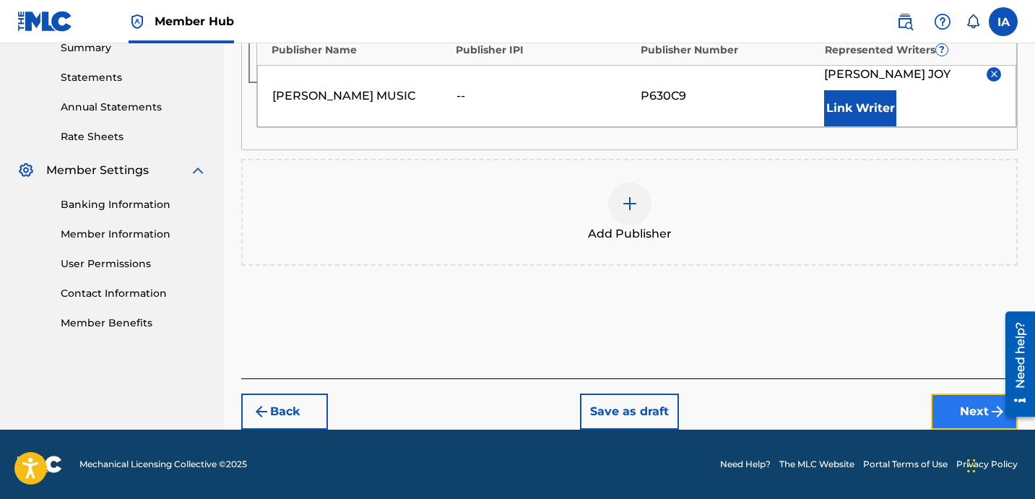
click at [968, 410] on button "Next" at bounding box center [974, 412] width 87 height 36
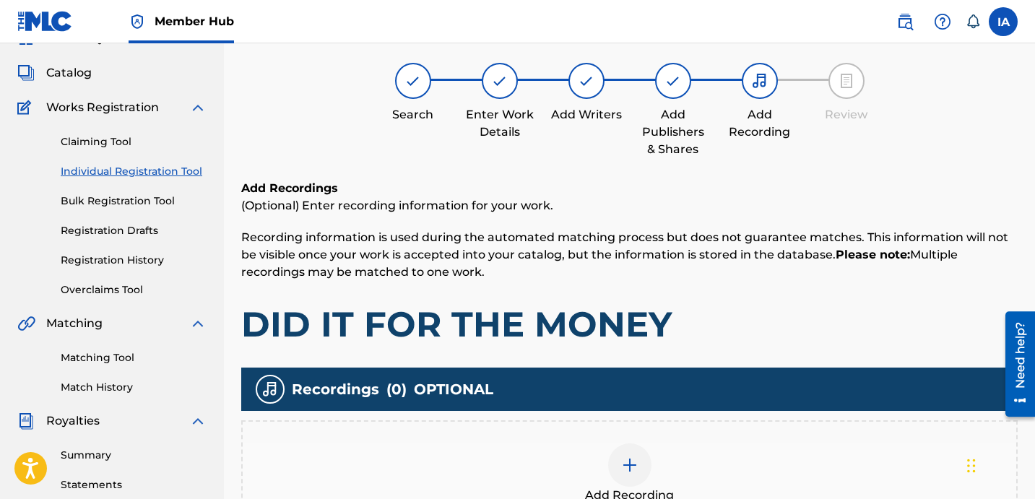
scroll to position [65, 0]
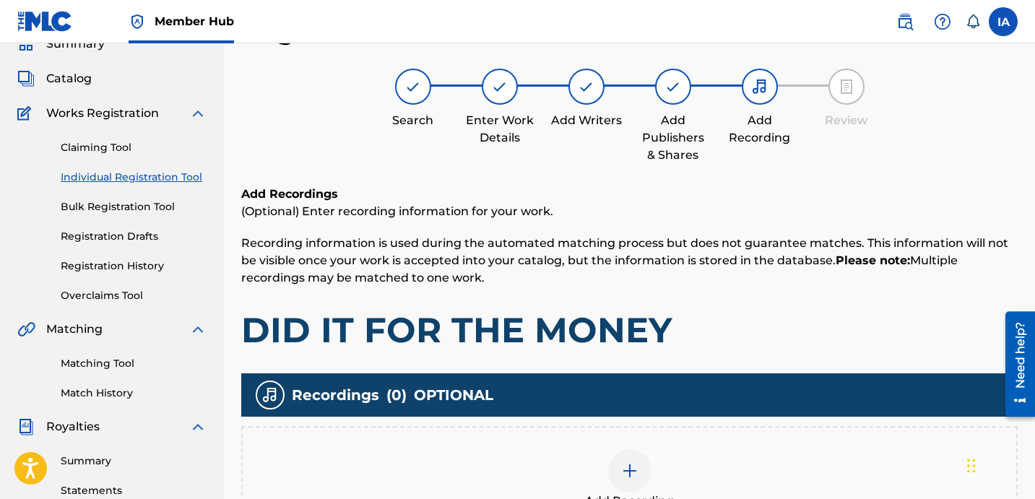
click at [668, 438] on div "Add Recording" at bounding box center [629, 479] width 776 height 107
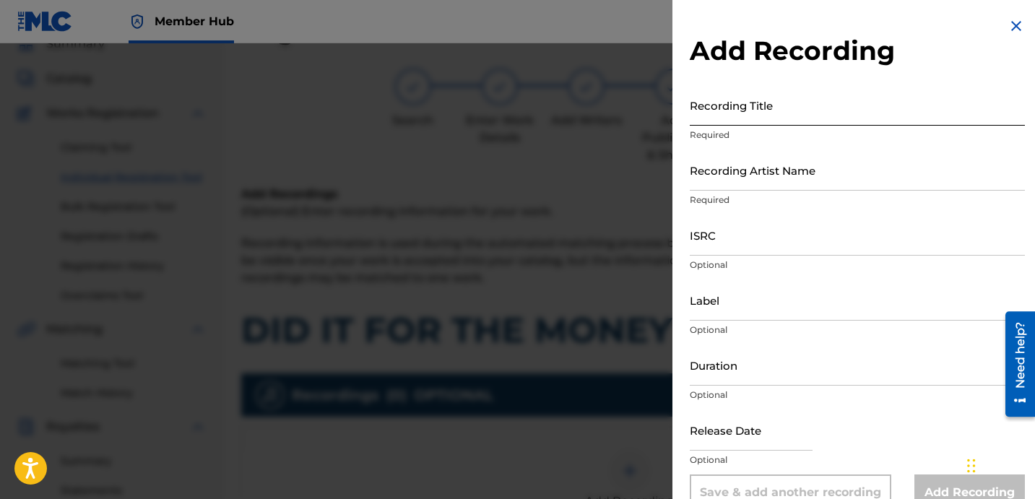
drag, startPoint x: 816, startPoint y: 116, endPoint x: 911, endPoint y: 116, distance: 94.6
click at [816, 116] on input "Recording Title" at bounding box center [857, 105] width 335 height 41
click at [801, 100] on input "Recording Title" at bounding box center [857, 105] width 335 height 41
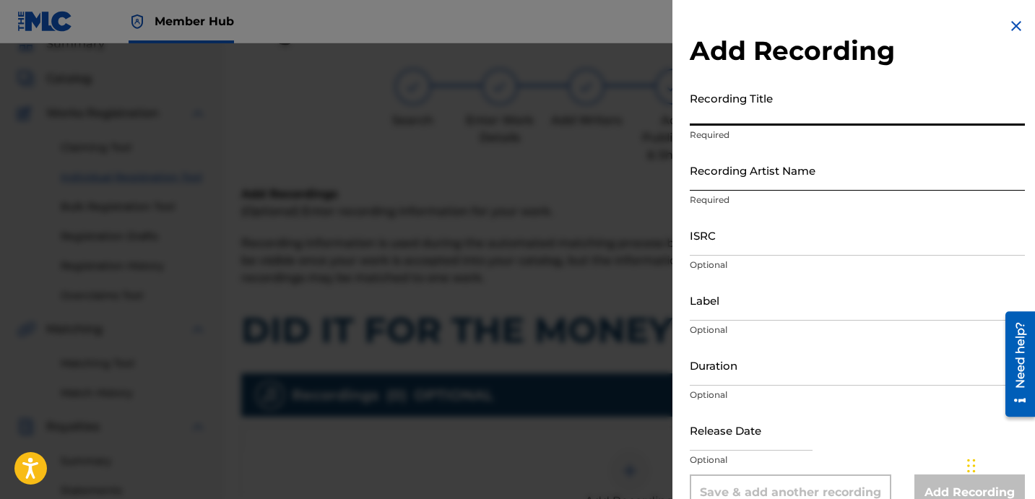
paste input "DID IT FOR THE MONEY"
type input "DID IT FOR THE MONEY"
click at [742, 186] on input "Recording Artist Name" at bounding box center [857, 170] width 335 height 41
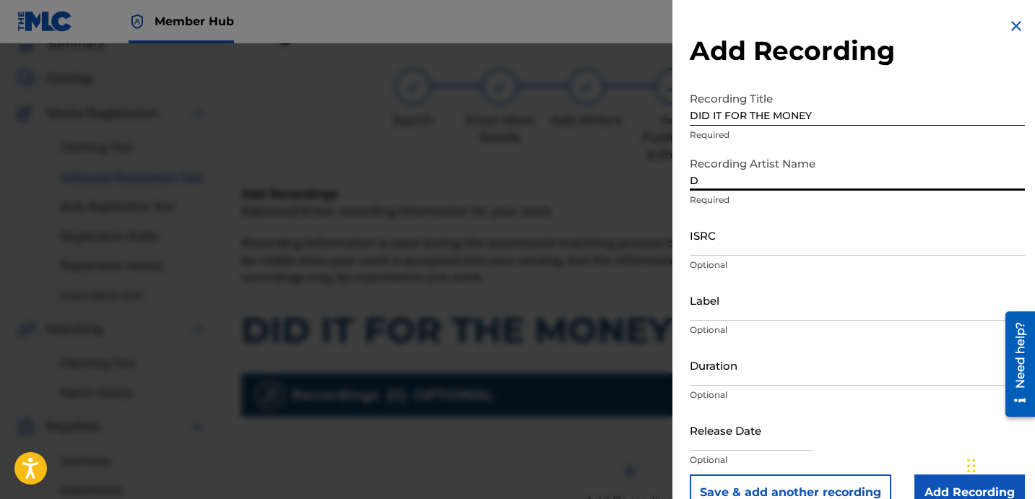
type input "DAVINA JOY"
click at [763, 228] on input "ISRC" at bounding box center [857, 235] width 335 height 41
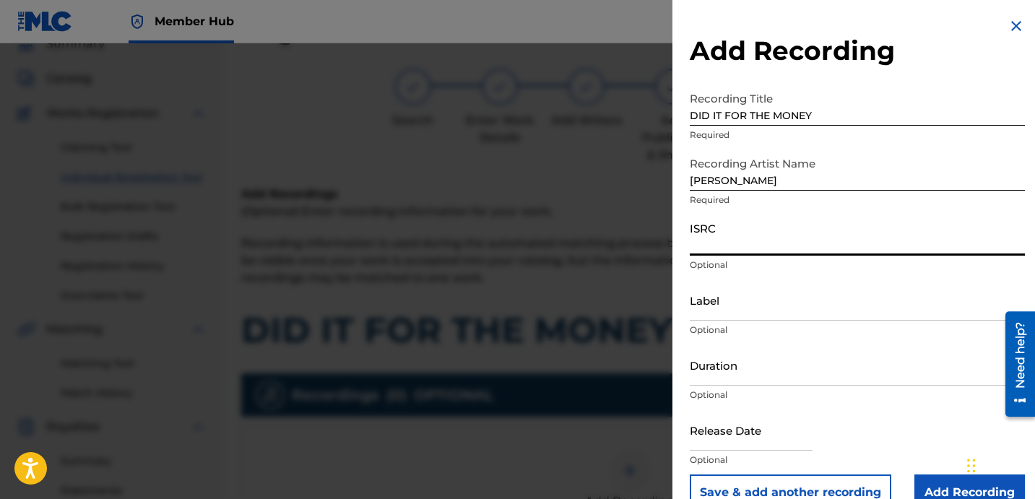
click at [880, 238] on input "ISRC" at bounding box center [857, 235] width 335 height 41
paste input "USBAE1301067"
type input "USBAE1301067"
click at [861, 300] on input "Label" at bounding box center [857, 300] width 335 height 41
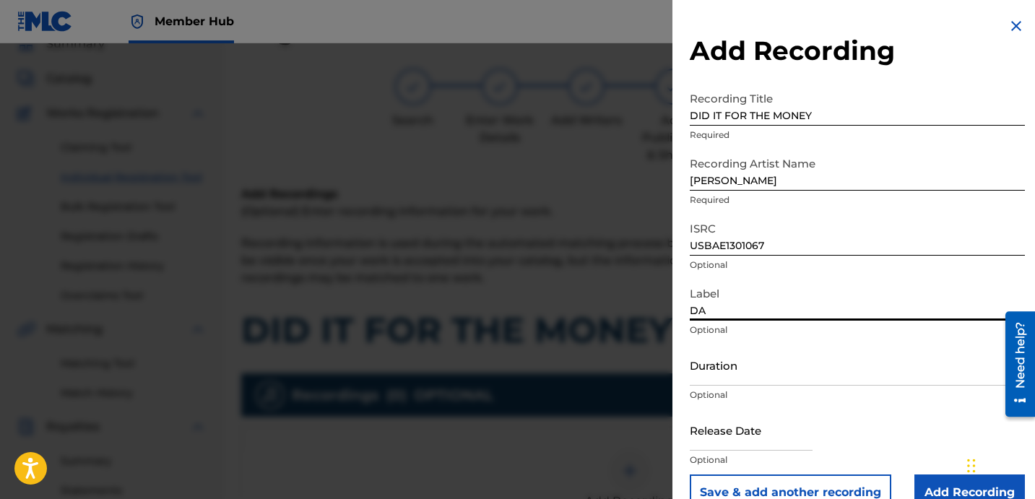
type input "DAVINA JOY"
click at [836, 397] on p "Optional" at bounding box center [857, 395] width 335 height 13
click at [835, 381] on input "Duration" at bounding box center [857, 365] width 335 height 41
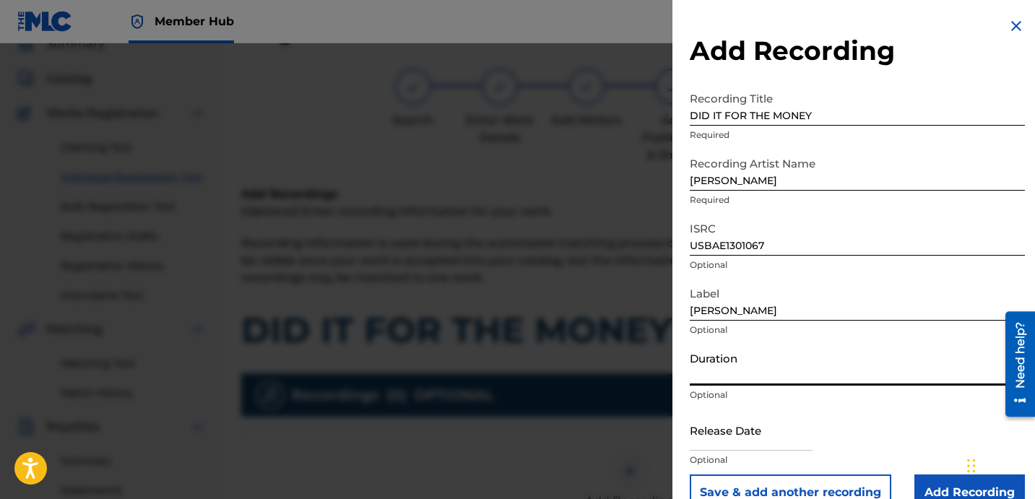
click at [747, 386] on div "Duration Optional" at bounding box center [857, 377] width 335 height 65
click at [743, 381] on input "Duration" at bounding box center [857, 365] width 335 height 41
type input "O"
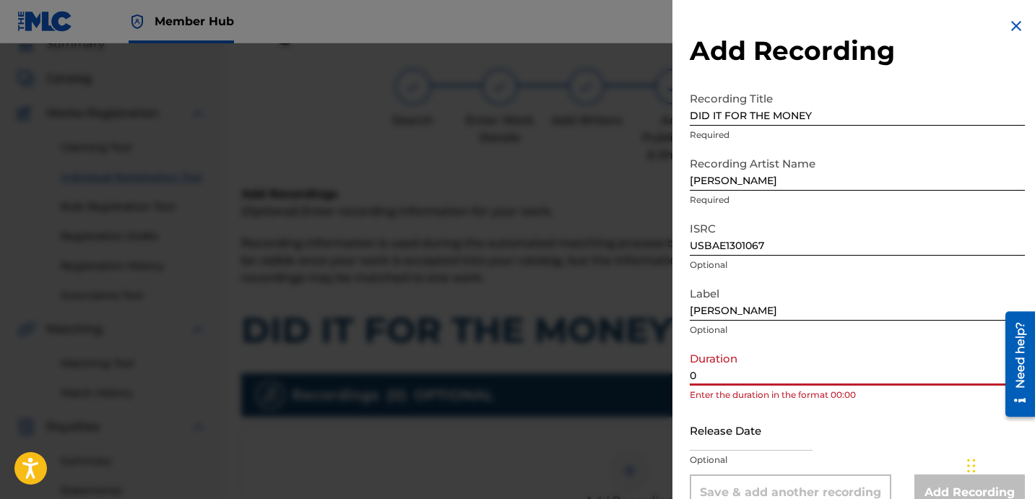
paste input "3:39"
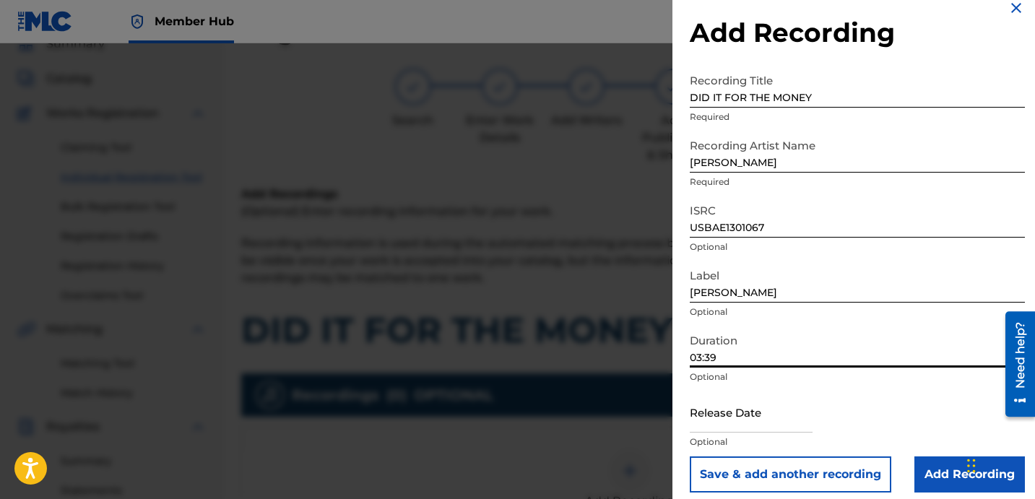
scroll to position [29, 0]
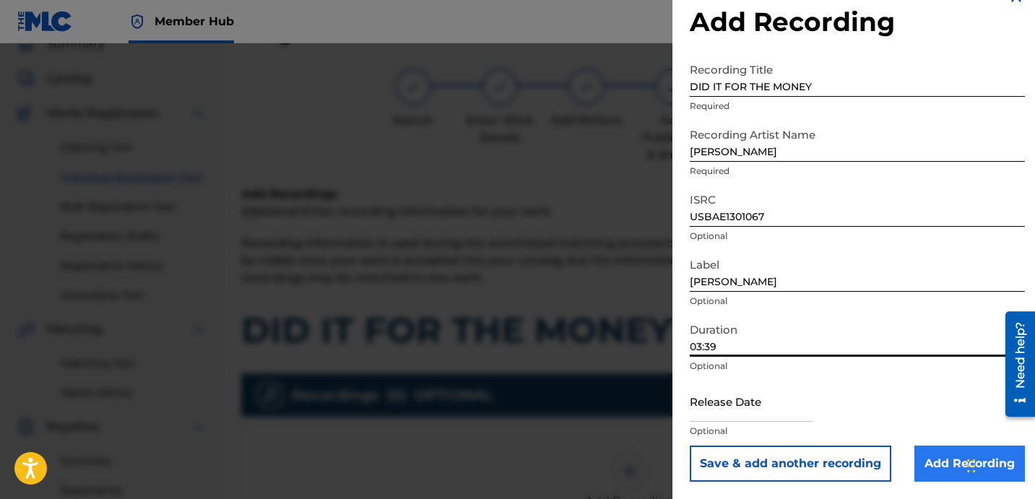
type input "03:39"
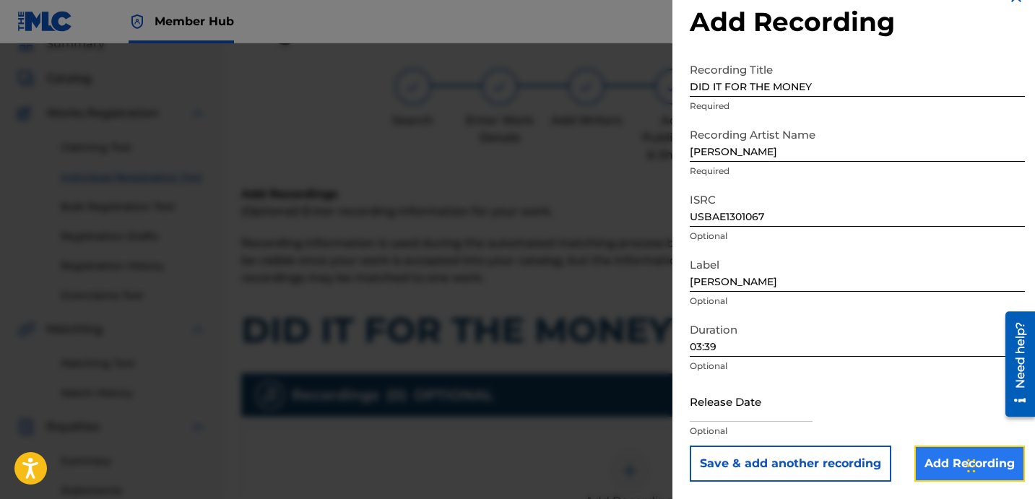
click at [931, 466] on input "Add Recording" at bounding box center [969, 464] width 111 height 36
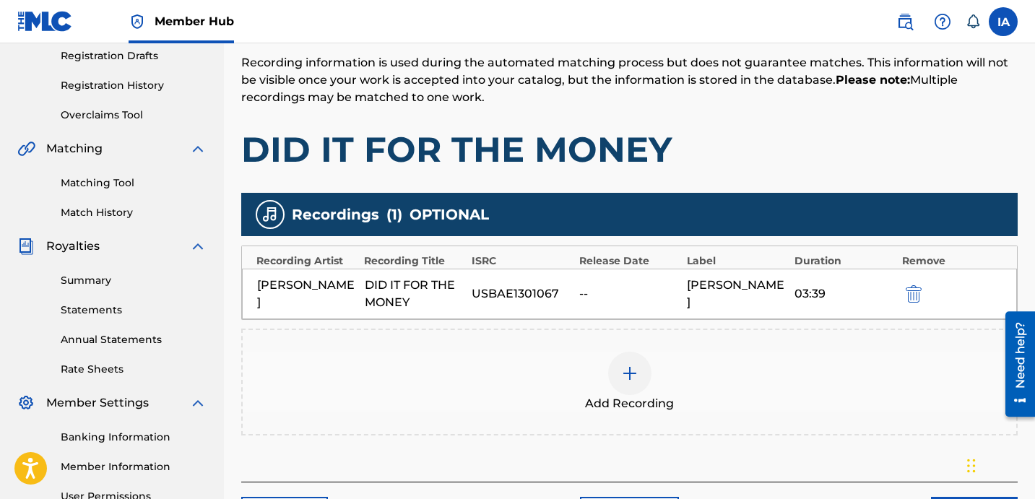
scroll to position [339, 0]
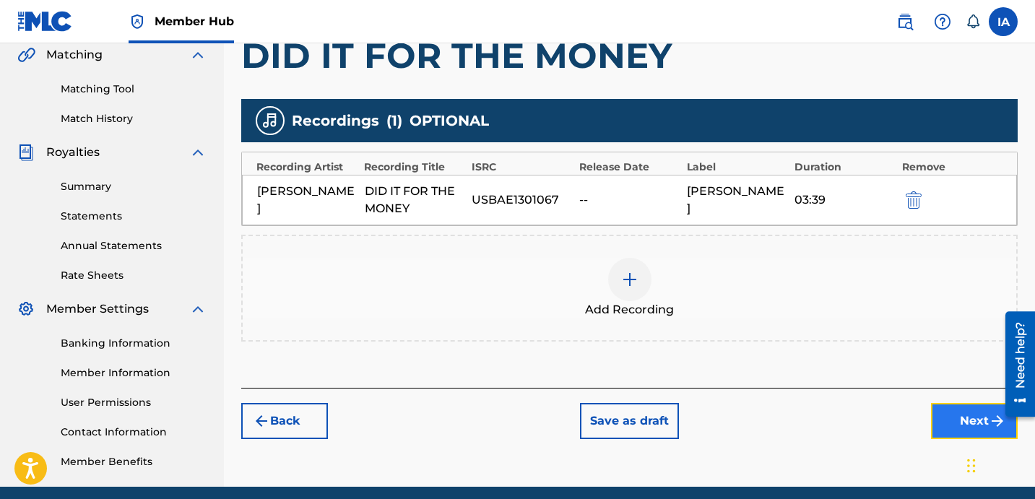
click at [940, 424] on button "Next" at bounding box center [974, 421] width 87 height 36
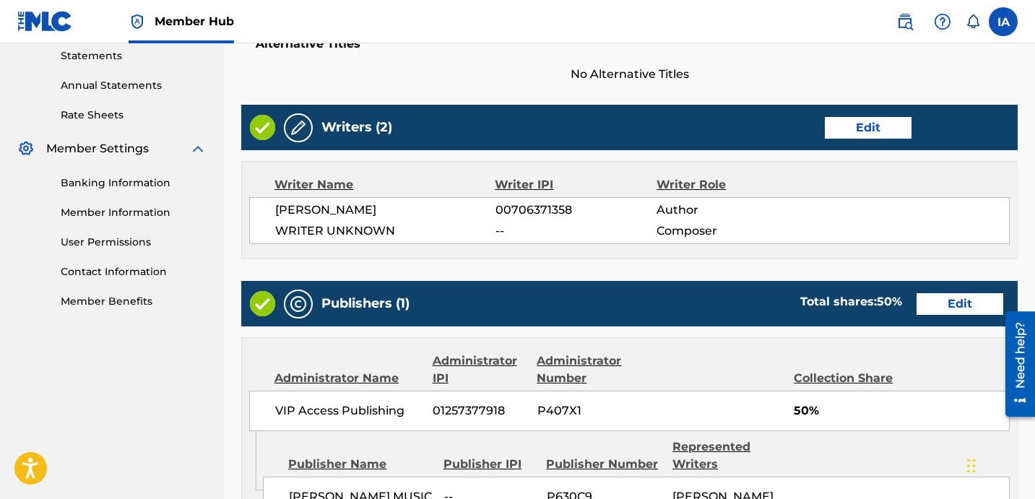
scroll to position [788, 0]
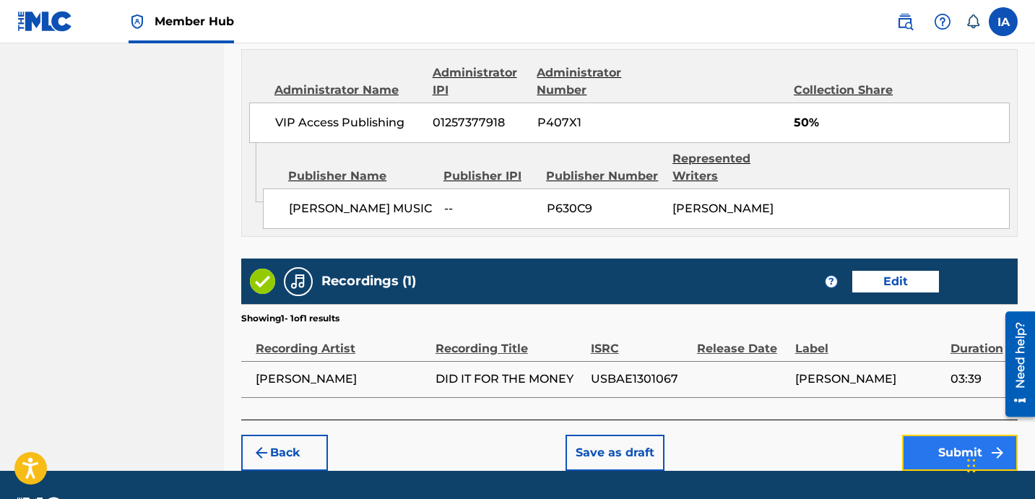
click at [923, 441] on button "Submit" at bounding box center [960, 453] width 116 height 36
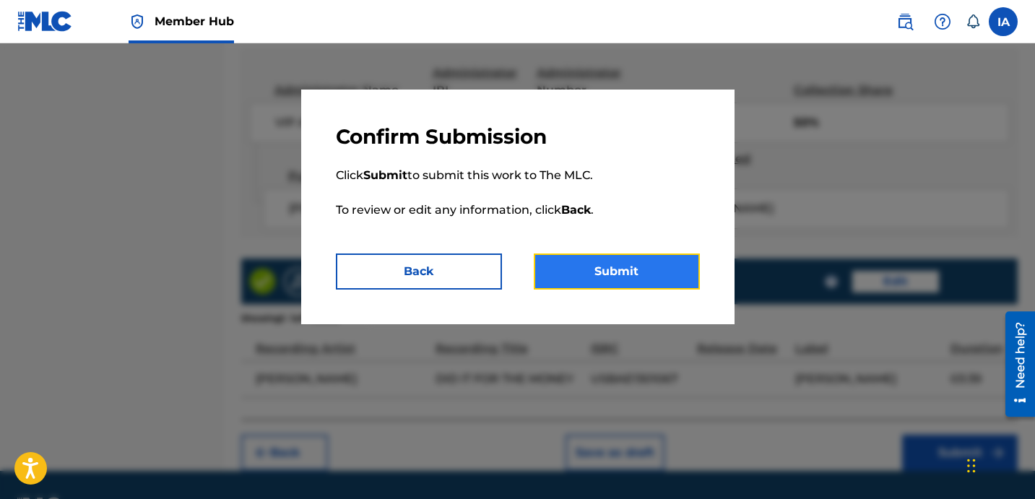
click at [659, 280] on button "Submit" at bounding box center [617, 272] width 166 height 36
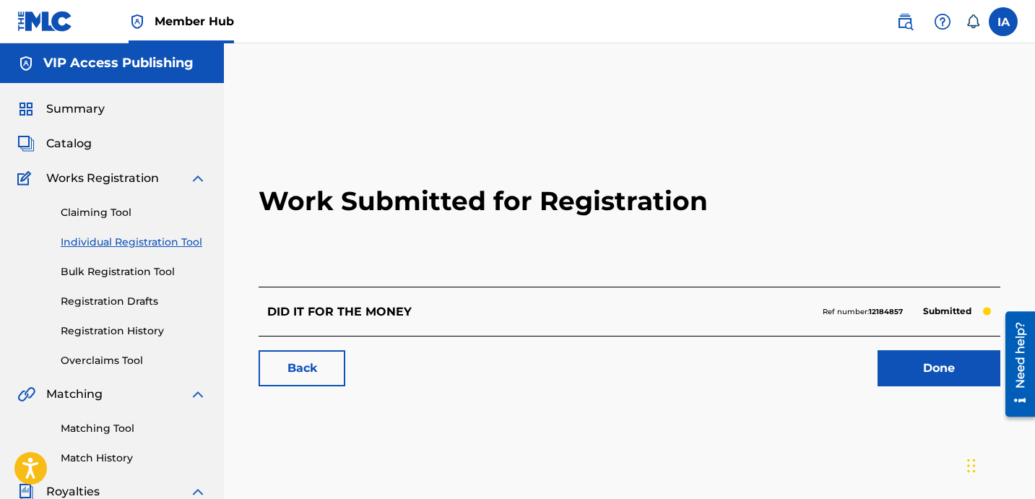
click at [172, 243] on link "Individual Registration Tool" at bounding box center [134, 242] width 146 height 15
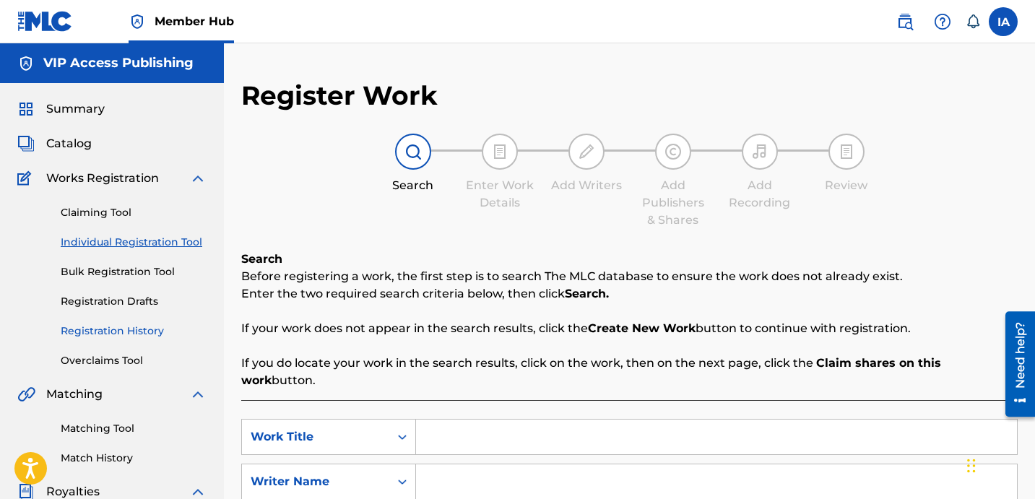
click at [152, 332] on link "Registration History" at bounding box center [134, 331] width 146 height 15
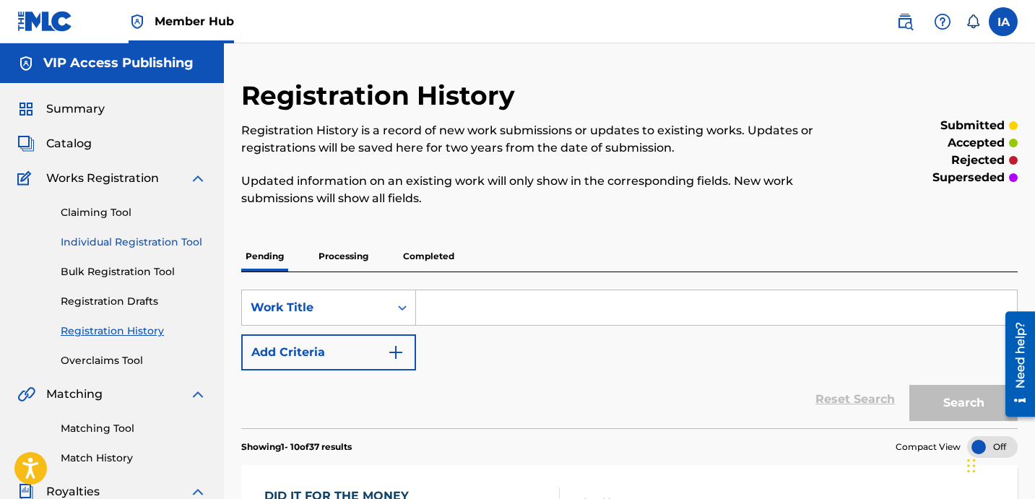
click at [161, 238] on link "Individual Registration Tool" at bounding box center [134, 242] width 146 height 15
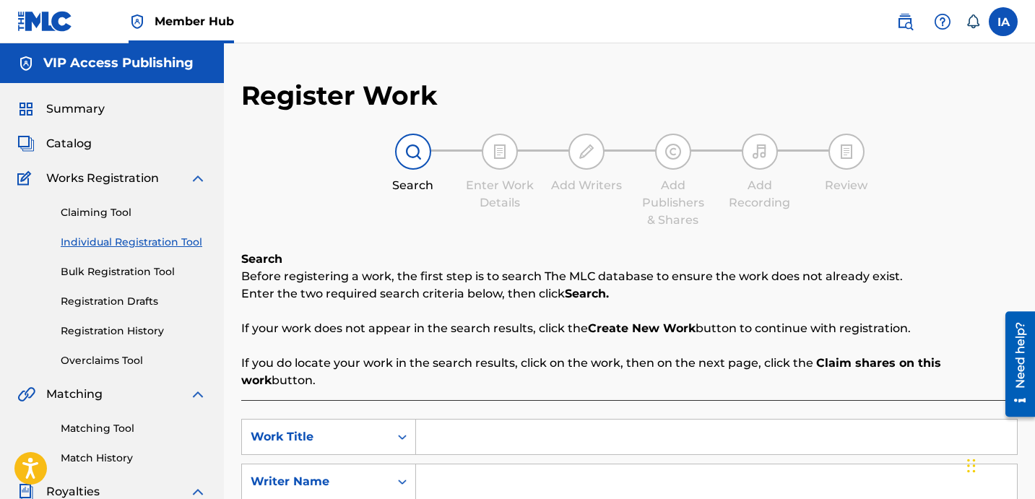
click at [747, 420] on input "Search Form" at bounding box center [716, 437] width 601 height 35
paste input "GOT NOTHIN ON ME"
type input "GOT NOTHIN ON ME"
click at [641, 464] on input "Search Form" at bounding box center [716, 481] width 601 height 35
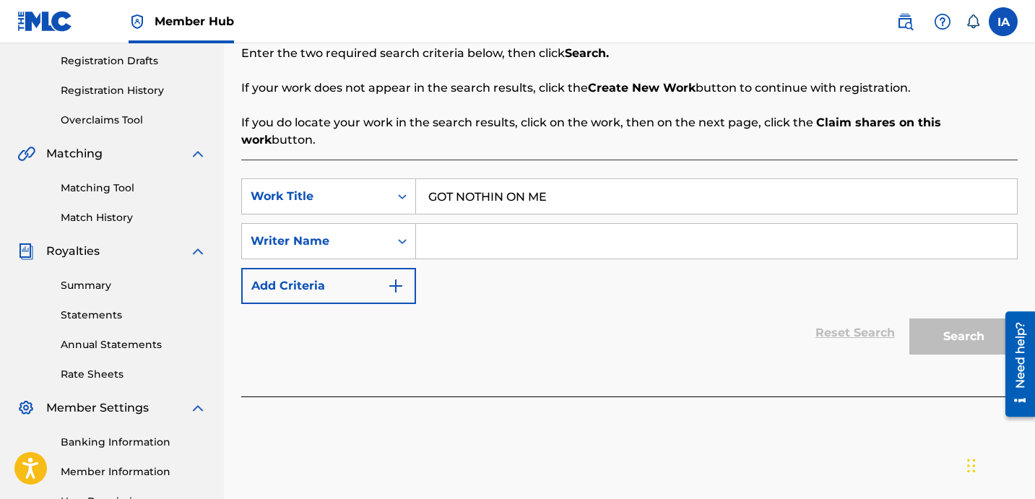
click at [668, 224] on input "Search Form" at bounding box center [716, 241] width 601 height 35
paste input "DAVINA JOY"
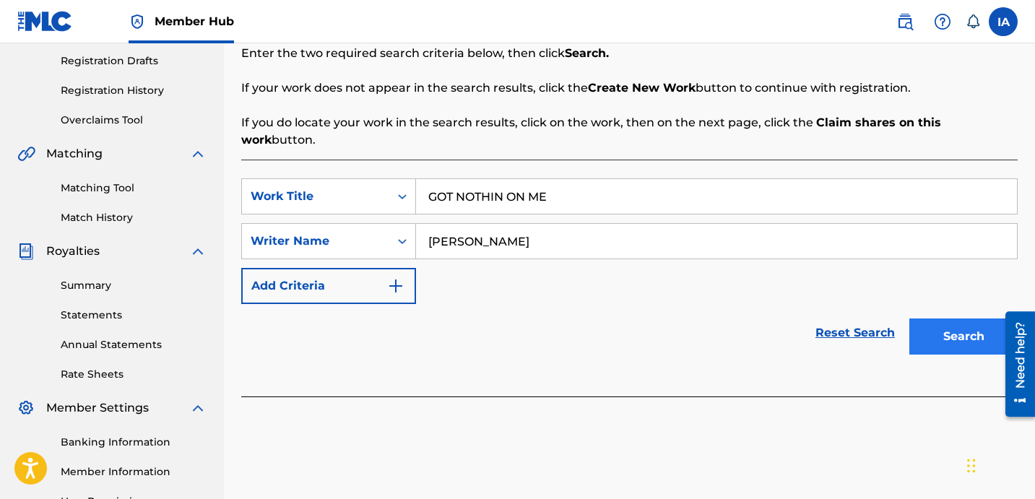
type input "DAVINA JOY"
click at [952, 321] on button "Search" at bounding box center [963, 337] width 108 height 36
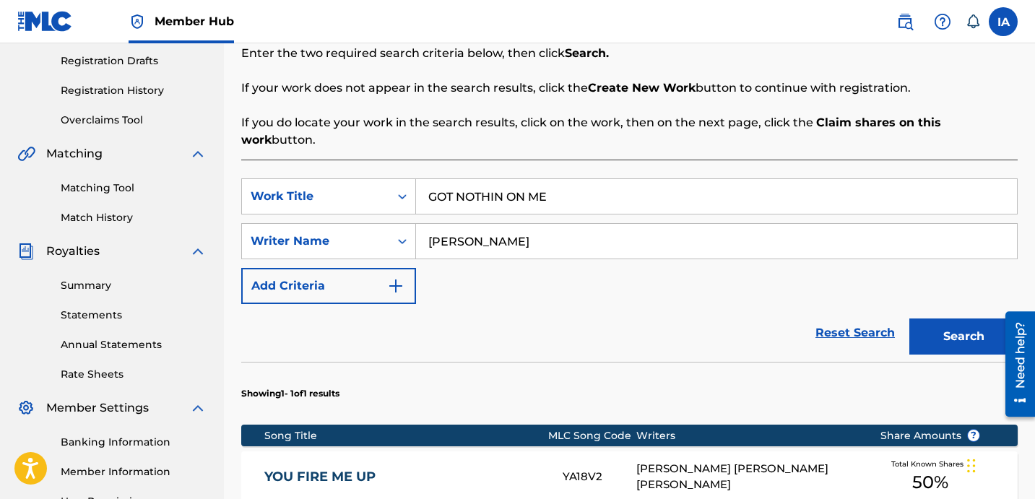
click at [583, 309] on div "Reset Search Search" at bounding box center [629, 333] width 776 height 58
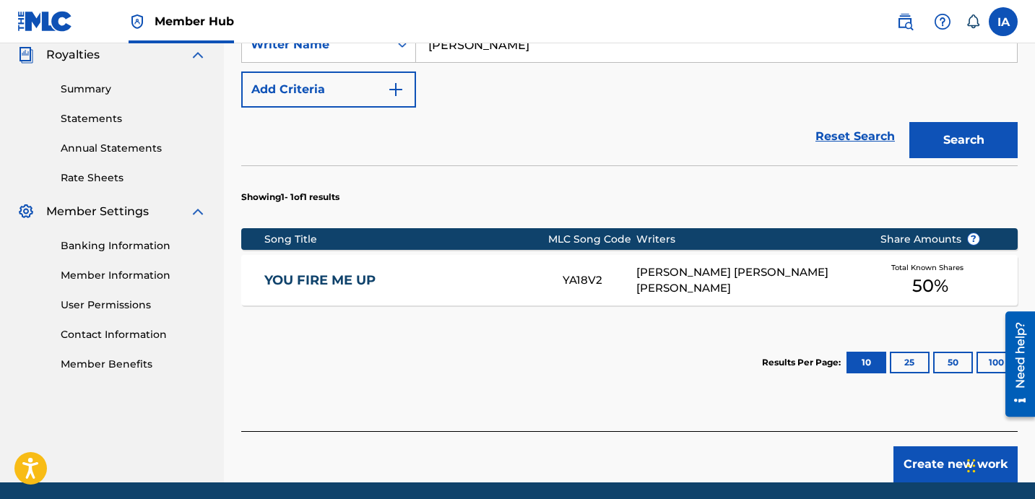
scroll to position [472, 0]
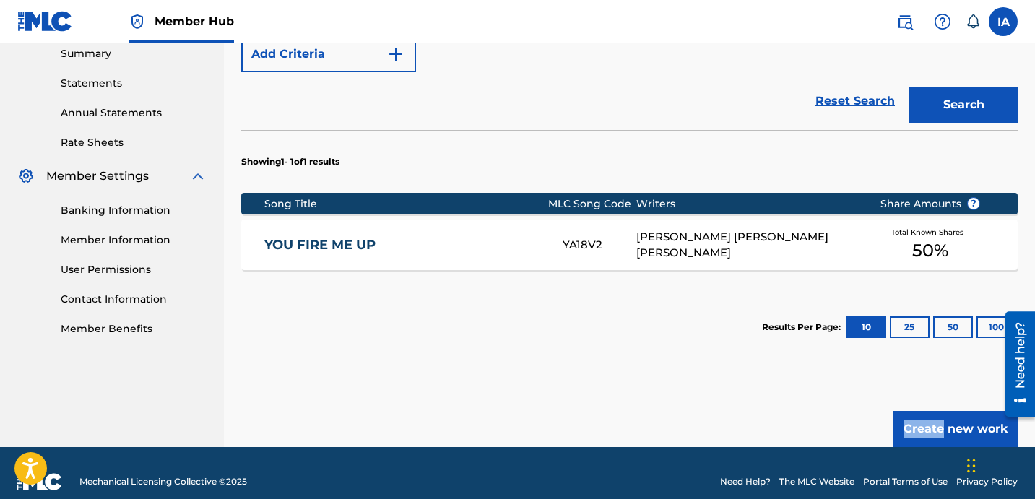
click at [624, 329] on section "Results Per Page: 10 25 50 100" at bounding box center [629, 327] width 776 height 68
click at [944, 414] on button "Create new work" at bounding box center [955, 429] width 124 height 36
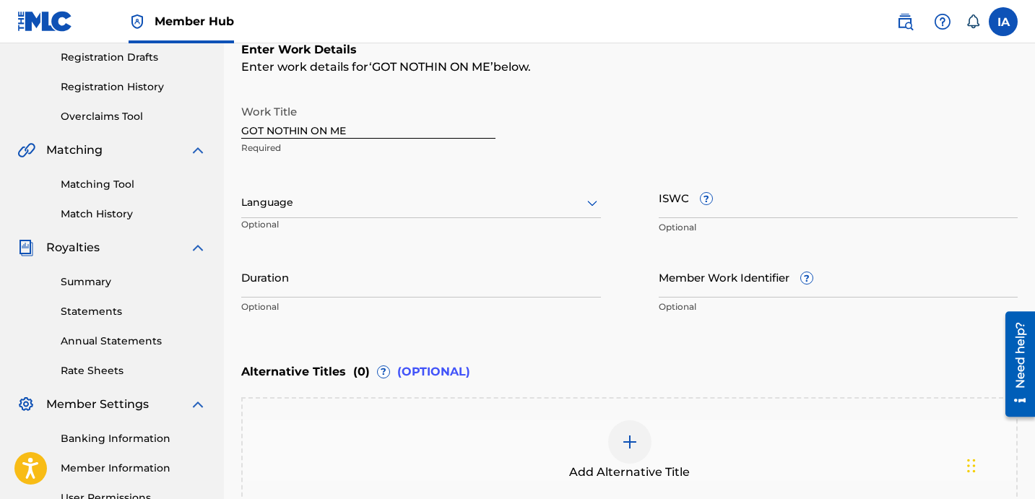
scroll to position [244, 0]
click at [438, 186] on div "Language Optional" at bounding box center [421, 209] width 360 height 65
click at [367, 201] on div at bounding box center [421, 203] width 360 height 18
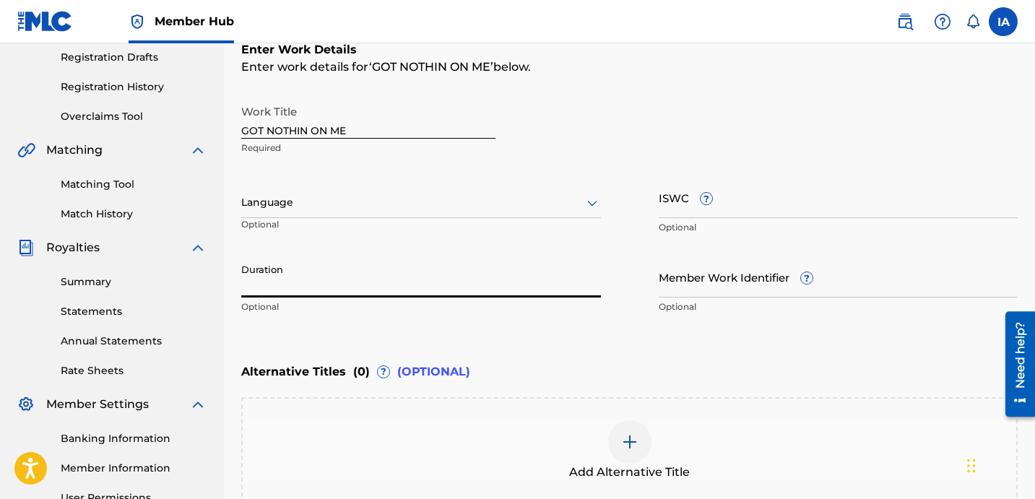
click at [386, 287] on input "Duration" at bounding box center [421, 276] width 360 height 41
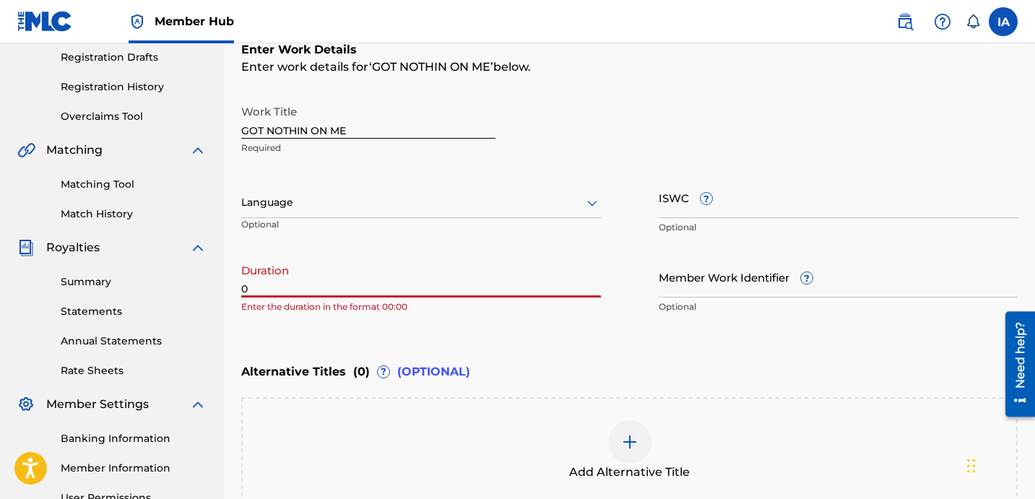
paste input "3:57"
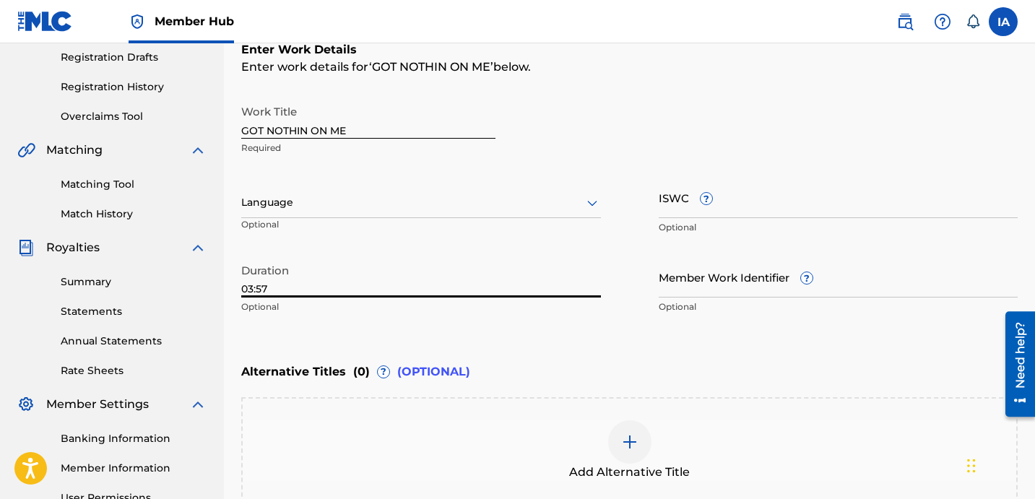
type input "03:57"
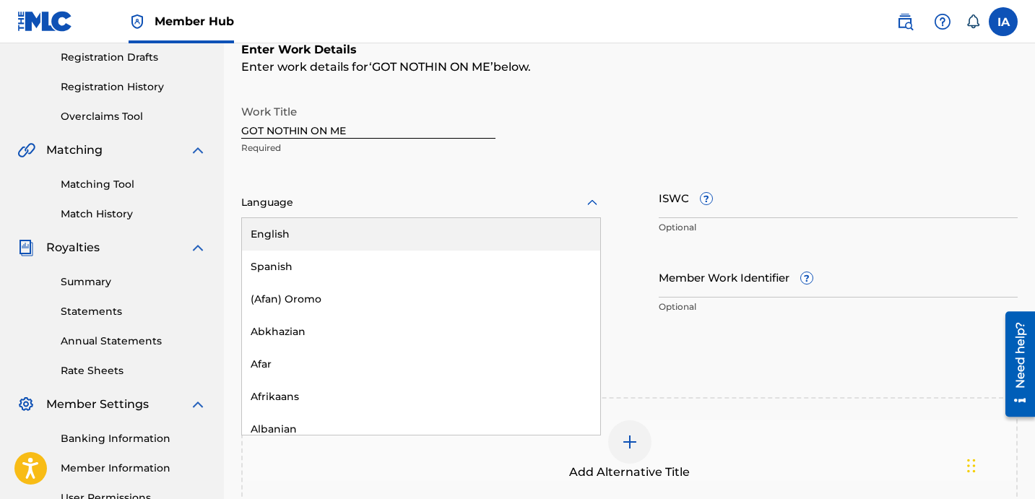
click at [363, 195] on div at bounding box center [421, 203] width 360 height 18
click at [393, 238] on div "English" at bounding box center [421, 234] width 358 height 33
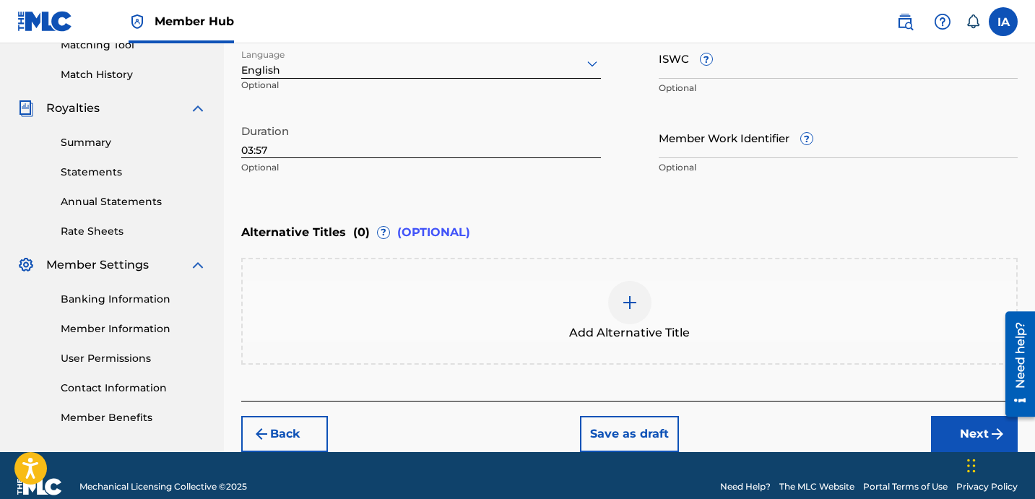
scroll to position [405, 0]
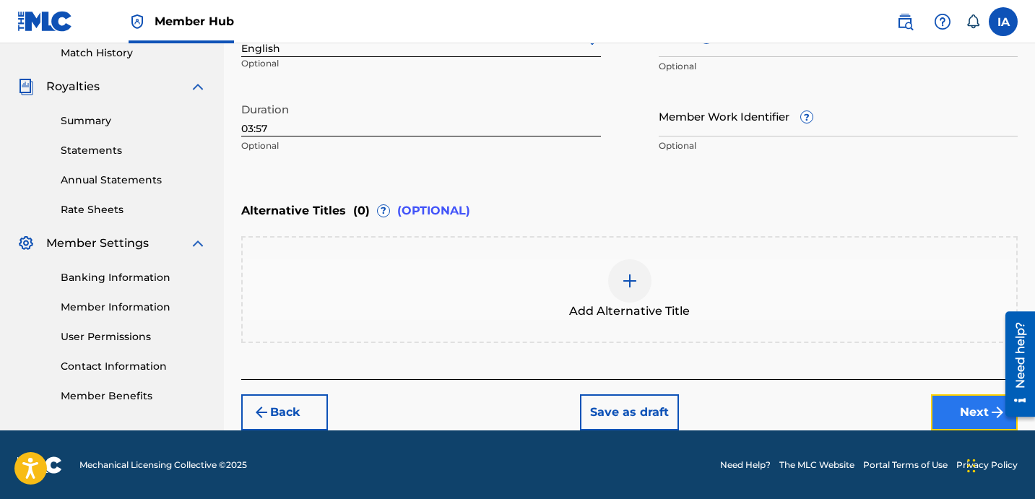
click at [958, 411] on button "Next" at bounding box center [974, 412] width 87 height 36
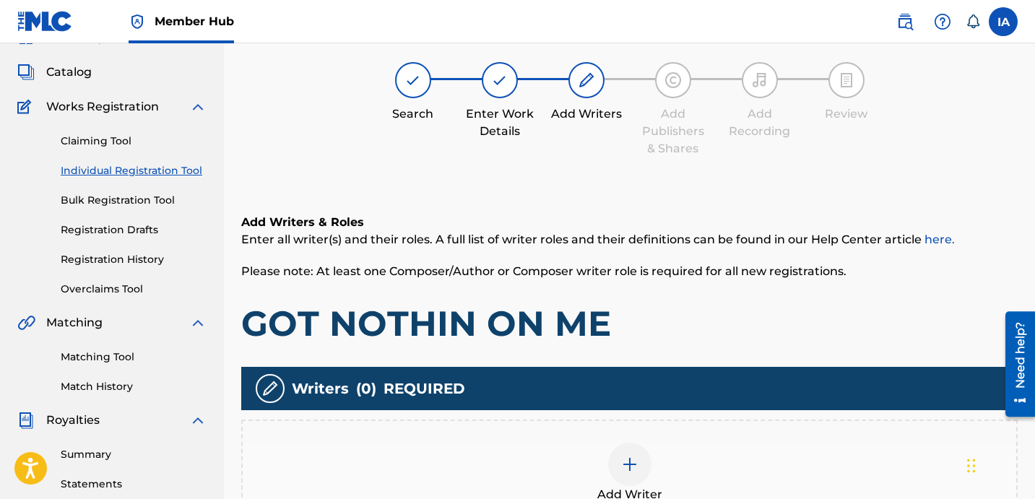
scroll to position [65, 0]
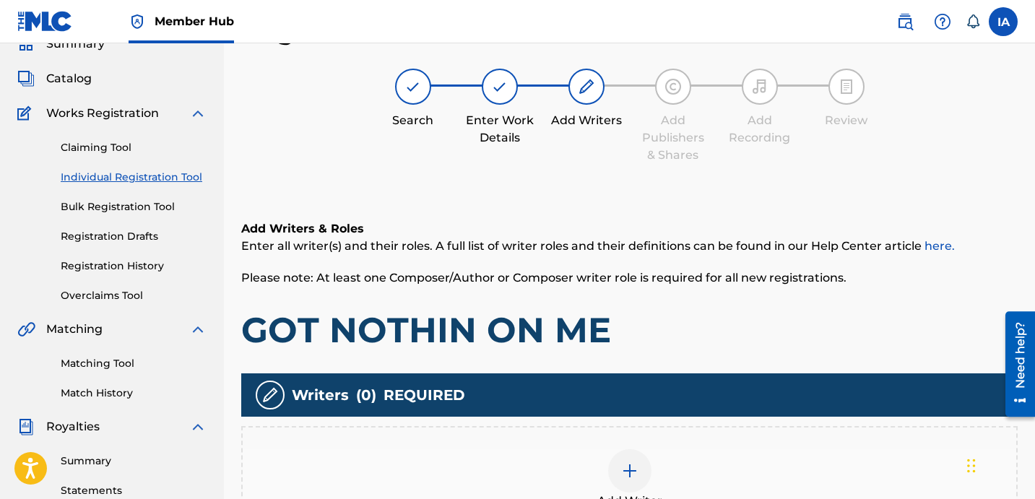
click at [651, 482] on div "Add Writer" at bounding box center [630, 479] width 774 height 61
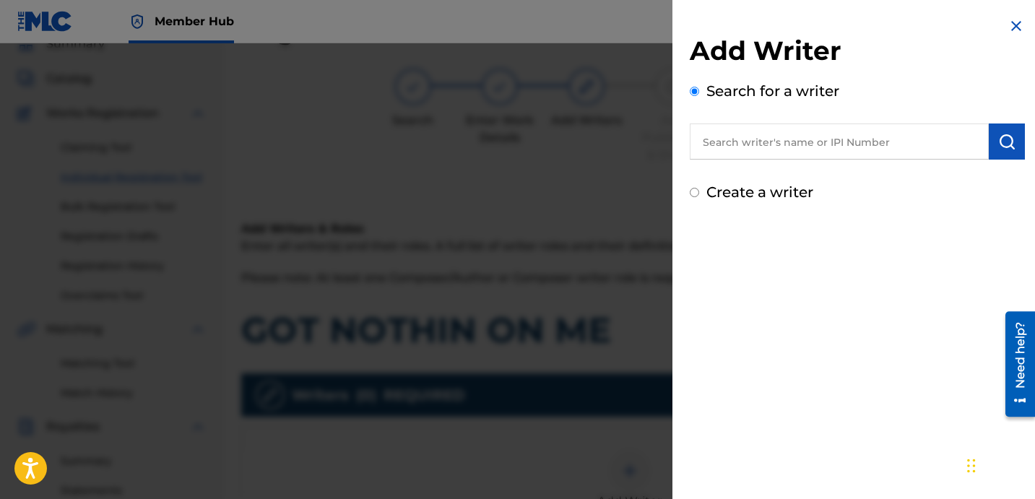
click at [815, 143] on input "text" at bounding box center [839, 142] width 299 height 36
paste input "DAVINA JOY"
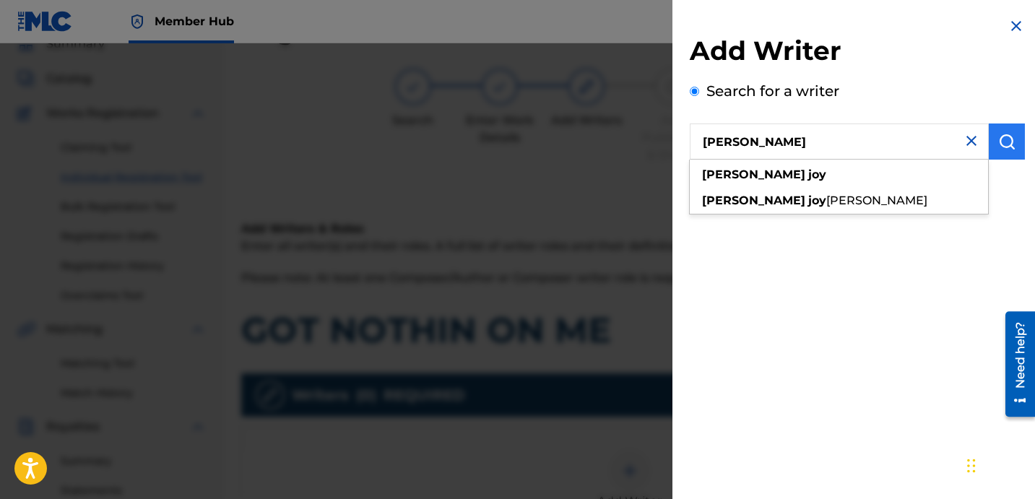
type input "DAVINA JOY"
click at [1004, 154] on button "submit" at bounding box center [1007, 142] width 36 height 36
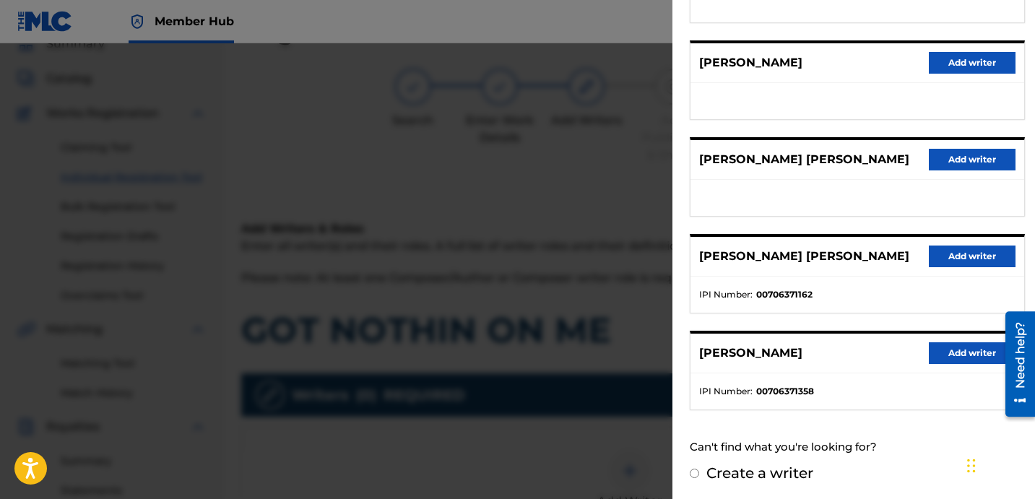
scroll to position [249, 0]
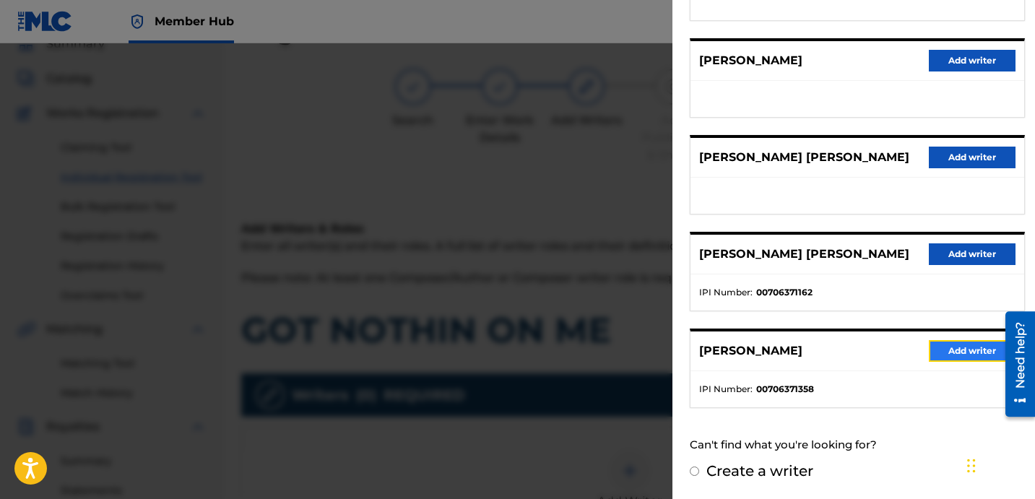
click at [950, 347] on button "Add writer" at bounding box center [972, 351] width 87 height 22
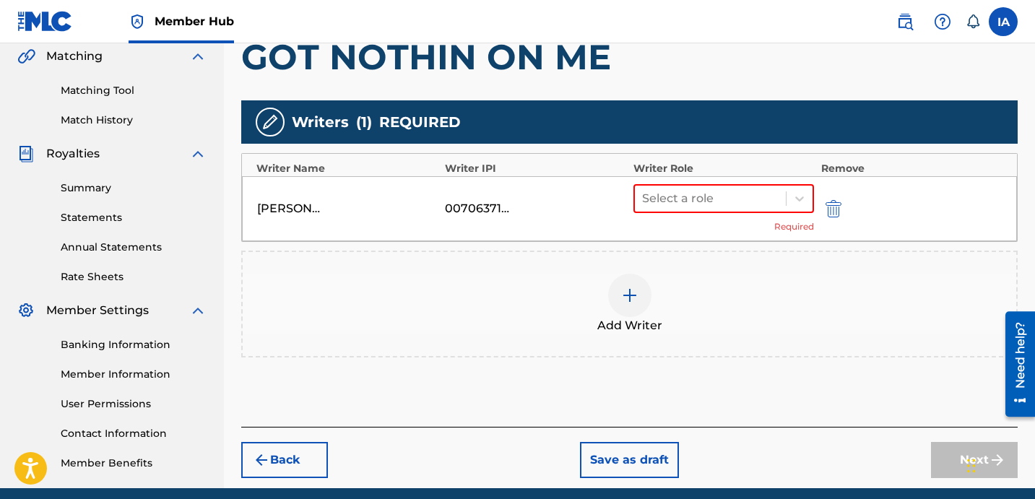
scroll to position [397, 0]
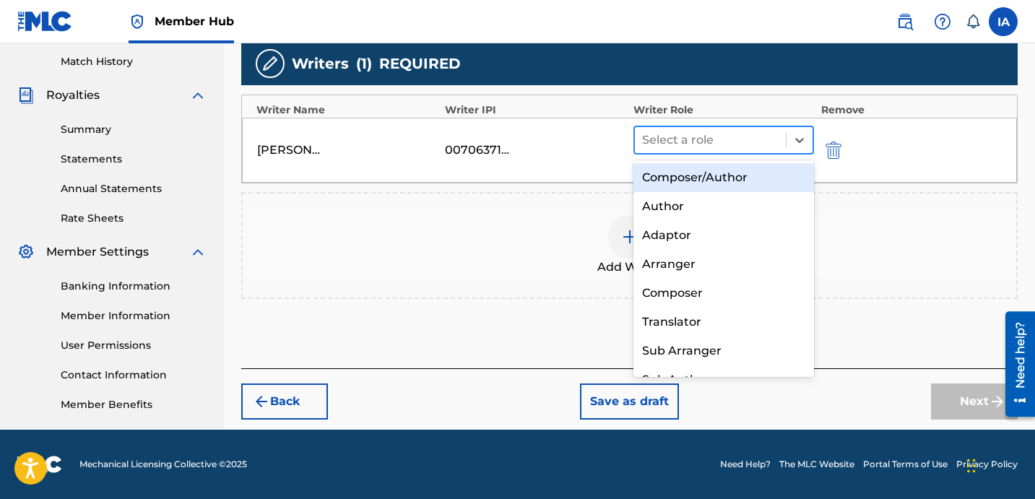
click at [721, 150] on div "Select a role" at bounding box center [710, 140] width 151 height 26
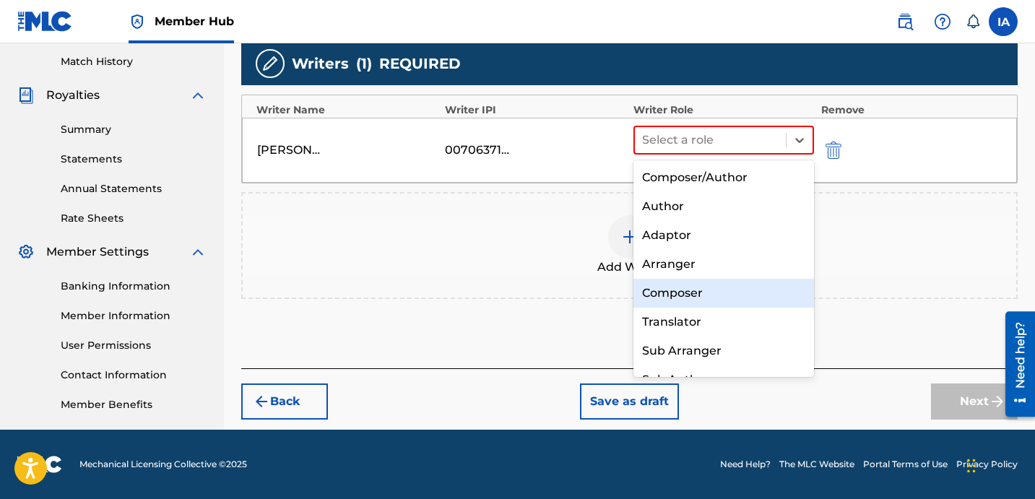
click at [685, 302] on div "Composer" at bounding box center [723, 293] width 181 height 29
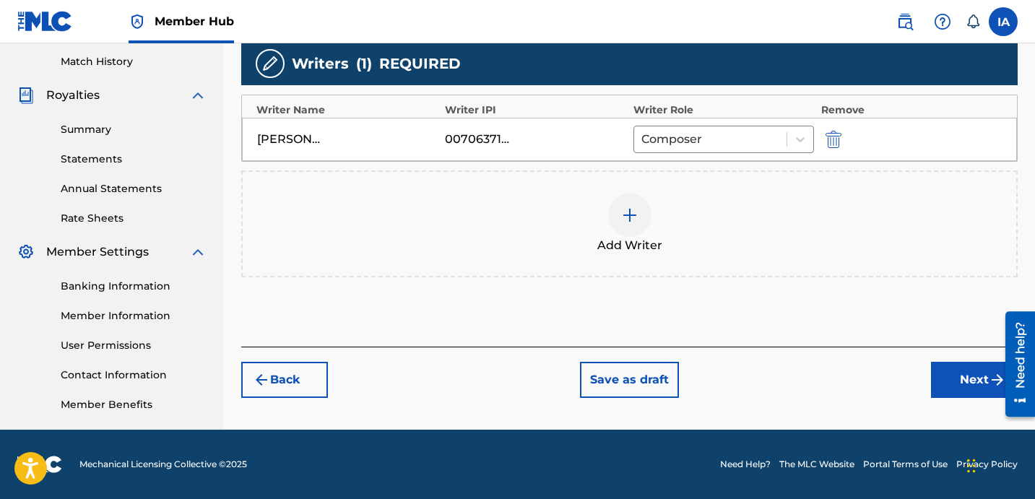
click at [774, 356] on div "Back Save as draft Next" at bounding box center [629, 372] width 776 height 51
click at [940, 384] on button "Next" at bounding box center [974, 380] width 87 height 36
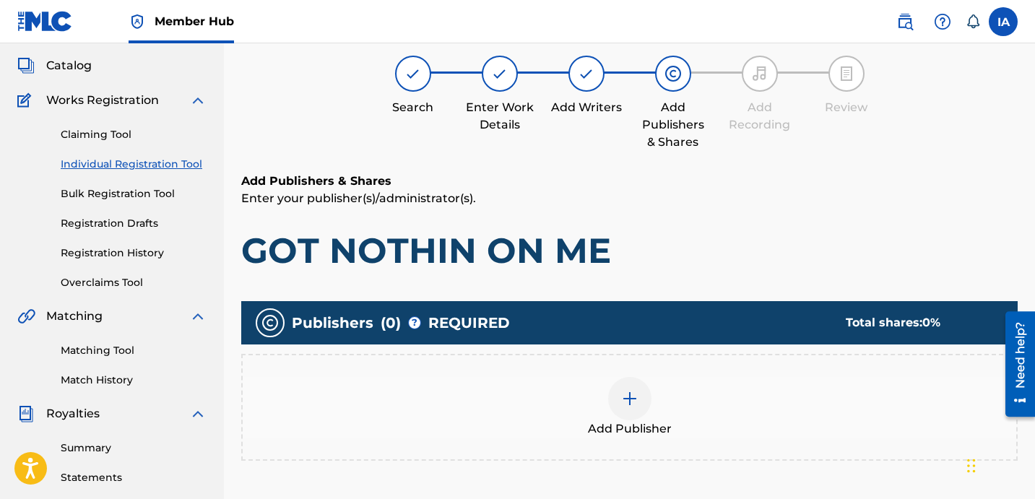
scroll to position [95, 0]
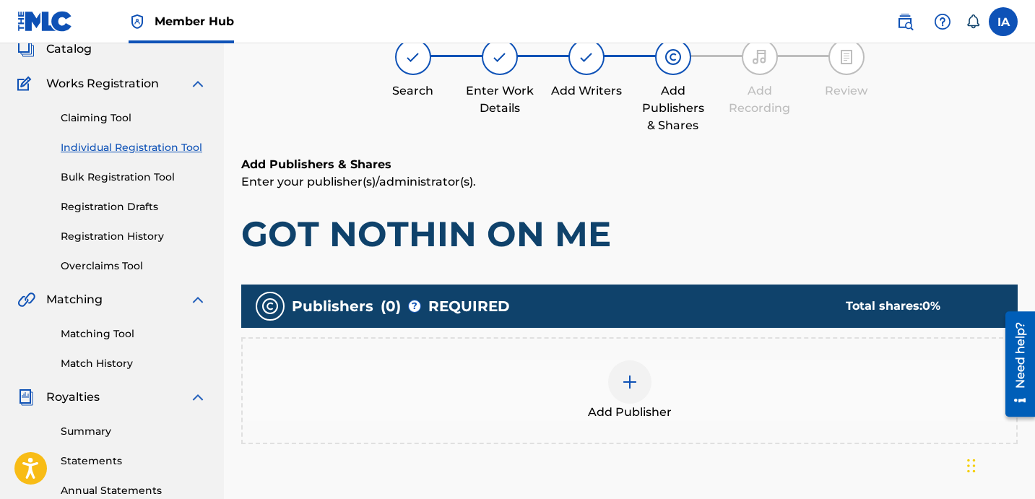
click at [680, 358] on div "Add Publisher" at bounding box center [629, 390] width 776 height 107
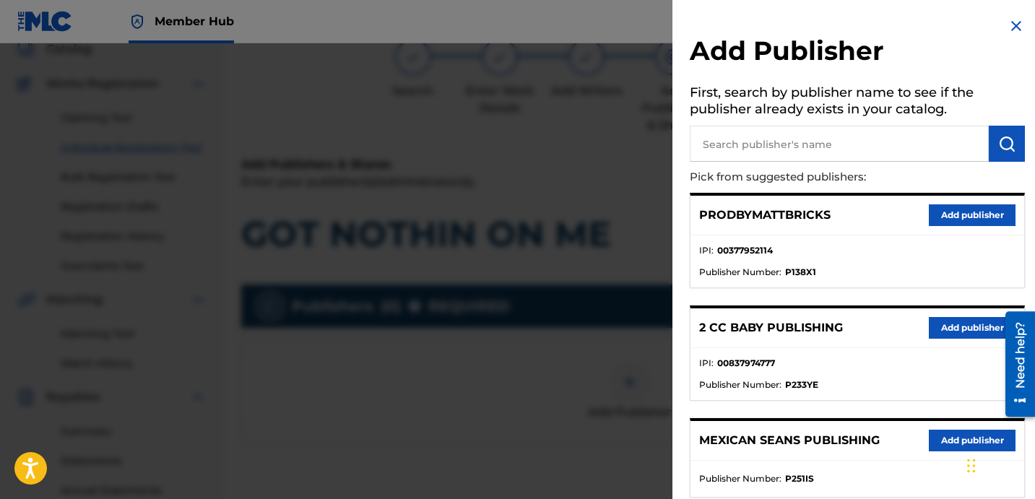
click at [873, 144] on input "text" at bounding box center [839, 144] width 299 height 36
paste input "DAVINA JOY"
type input "DAVINA JOY"
click at [998, 144] on img "submit" at bounding box center [1006, 143] width 17 height 17
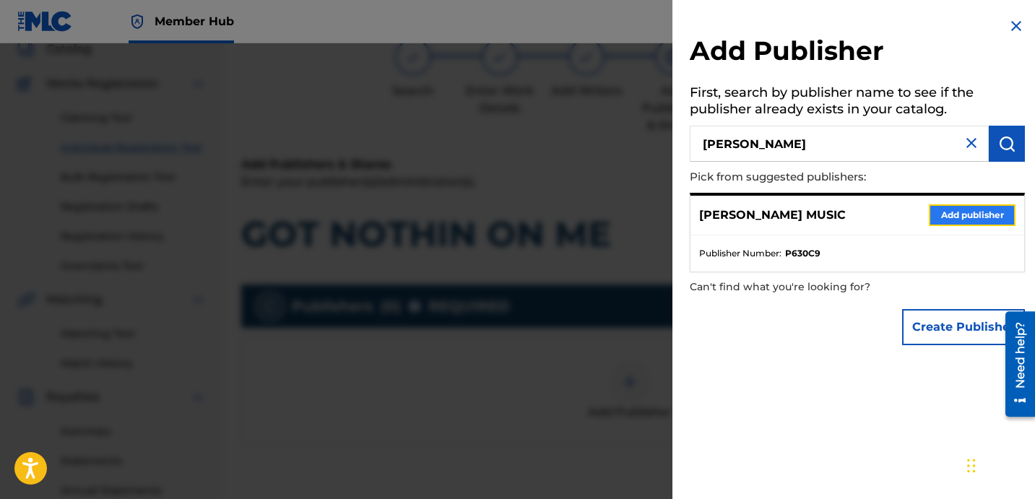
click at [943, 216] on button "Add publisher" at bounding box center [972, 215] width 87 height 22
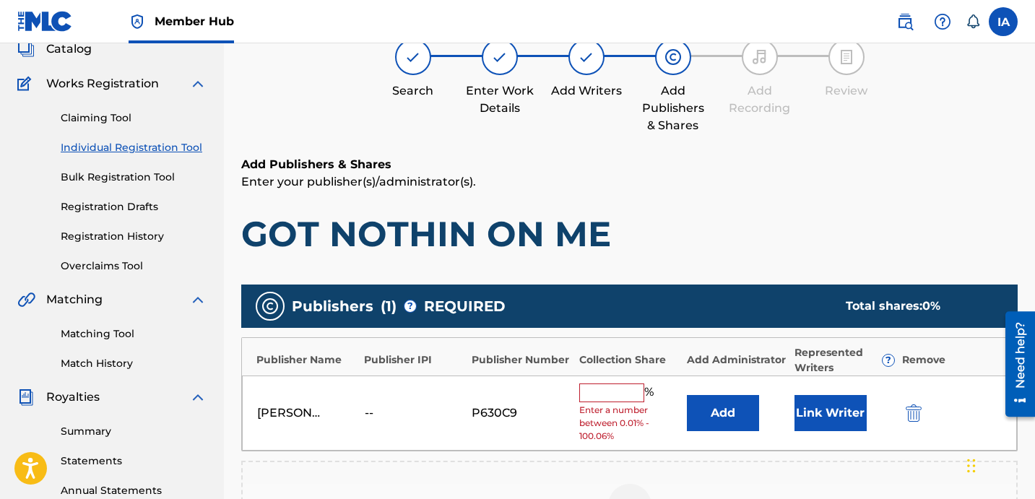
click at [598, 399] on input "text" at bounding box center [611, 393] width 65 height 19
type input "50"
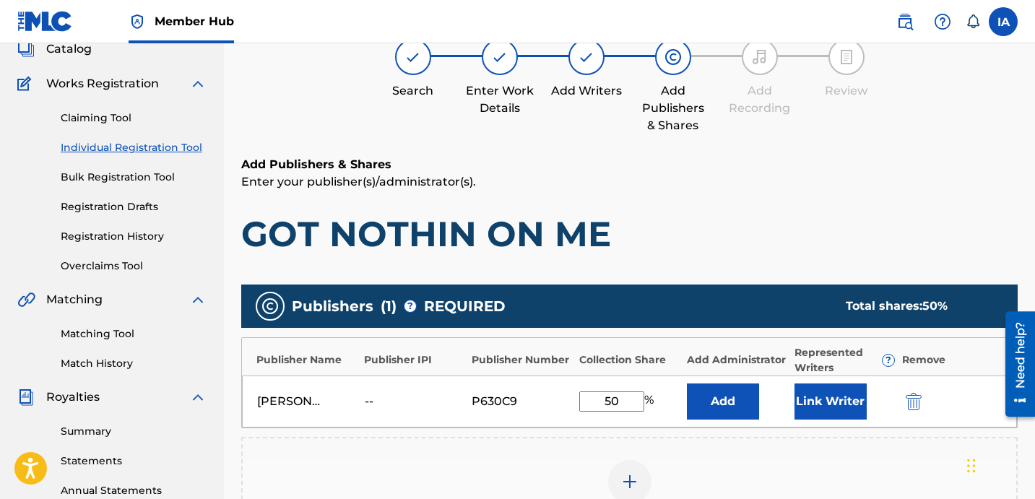
drag, startPoint x: 630, startPoint y: 407, endPoint x: 540, endPoint y: 360, distance: 101.4
click at [546, 364] on div "Publisher Name Publisher IPI Publisher Number Collection Share Add Administrato…" at bounding box center [629, 382] width 776 height 91
click at [743, 398] on button "Add" at bounding box center [723, 402] width 72 height 36
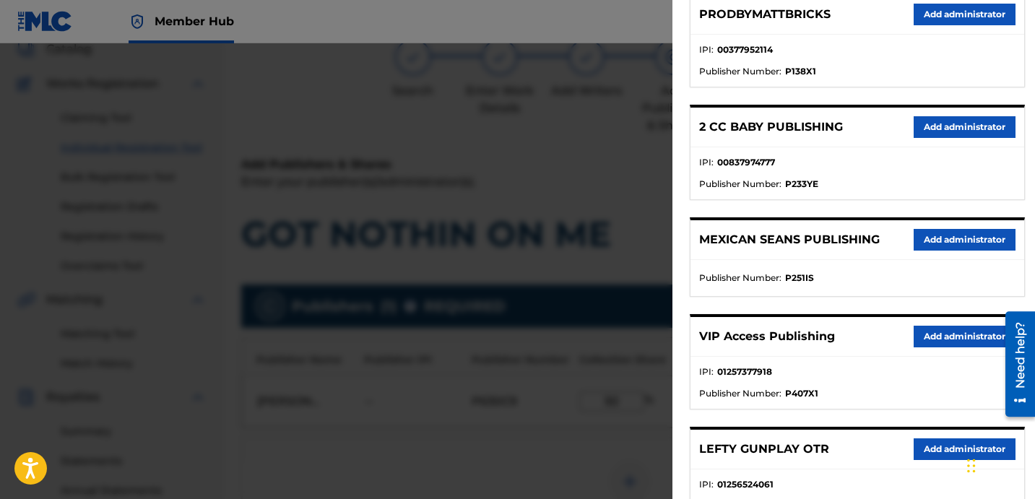
scroll to position [231, 0]
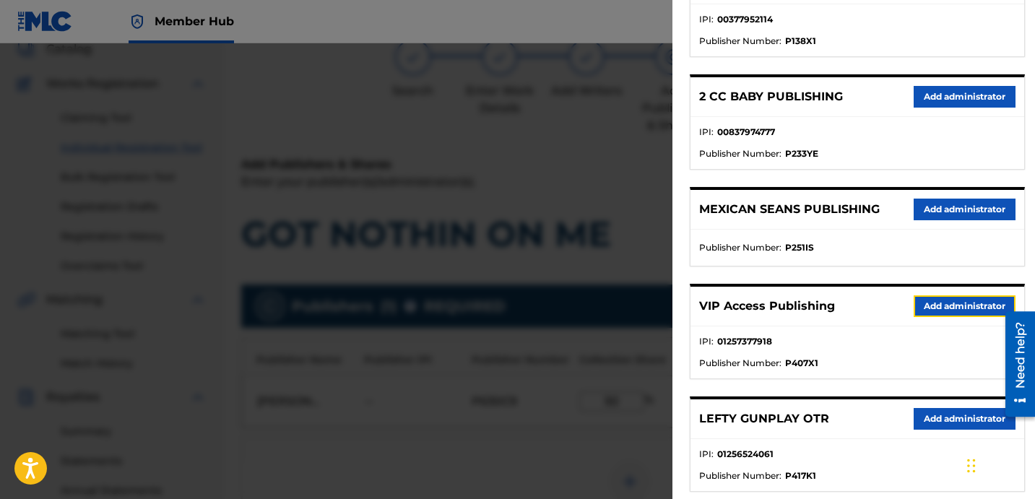
click at [936, 311] on button "Add administrator" at bounding box center [965, 306] width 102 height 22
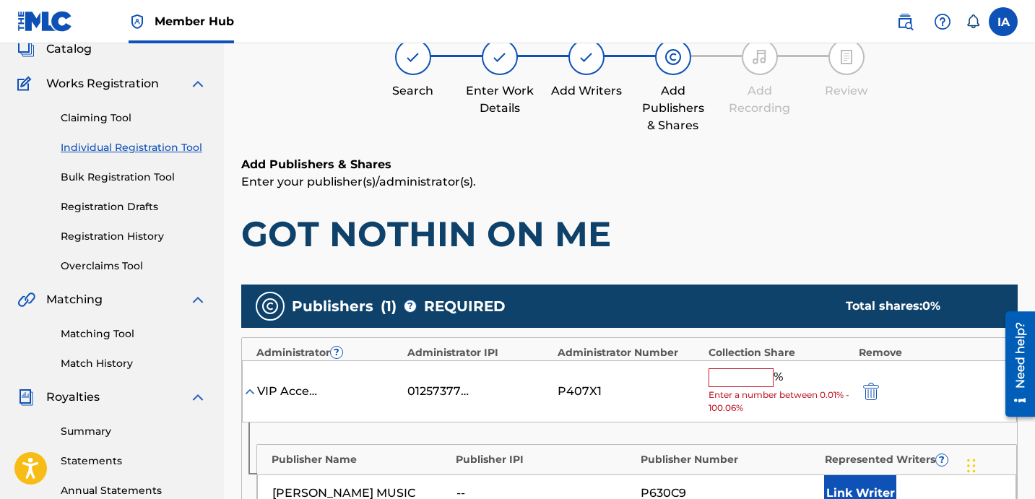
click at [731, 380] on input "text" at bounding box center [741, 377] width 65 height 19
type input "50"
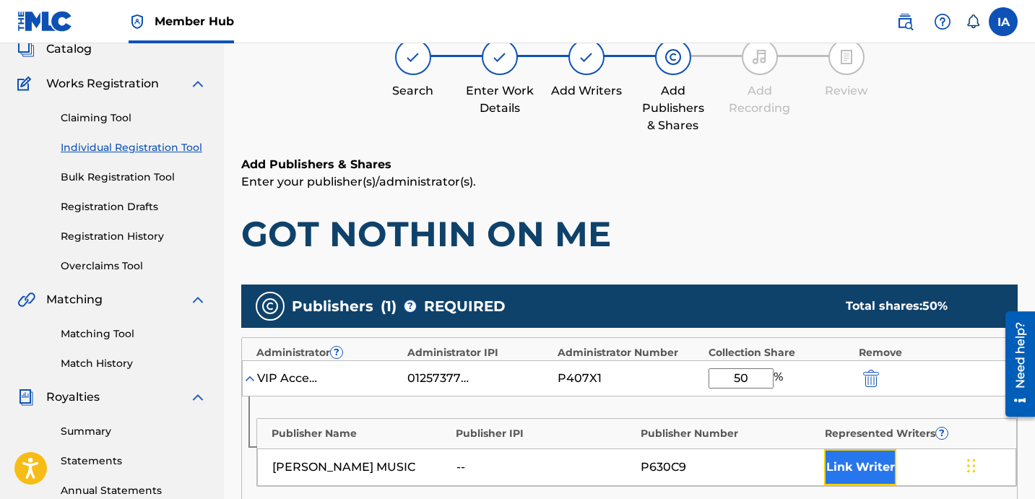
click at [858, 473] on button "Link Writer" at bounding box center [860, 467] width 72 height 36
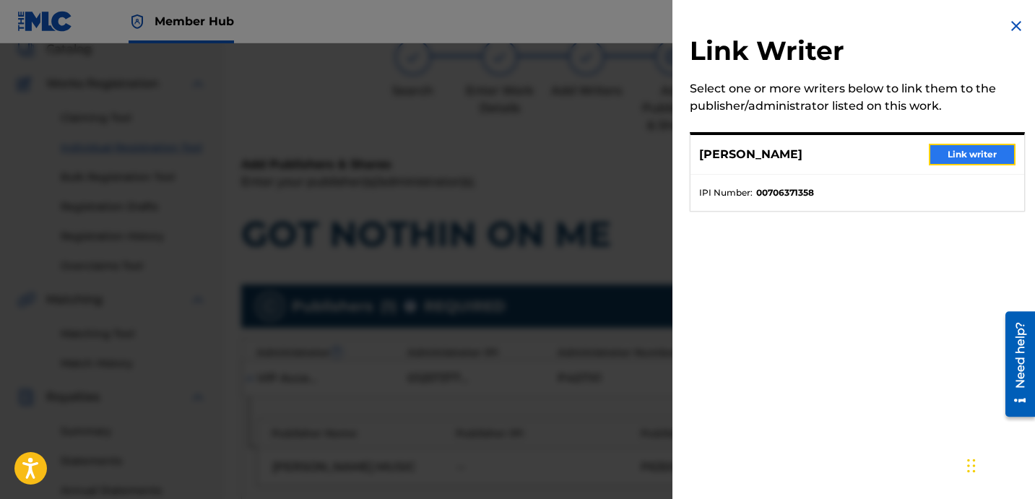
click at [943, 154] on button "Link writer" at bounding box center [972, 155] width 87 height 22
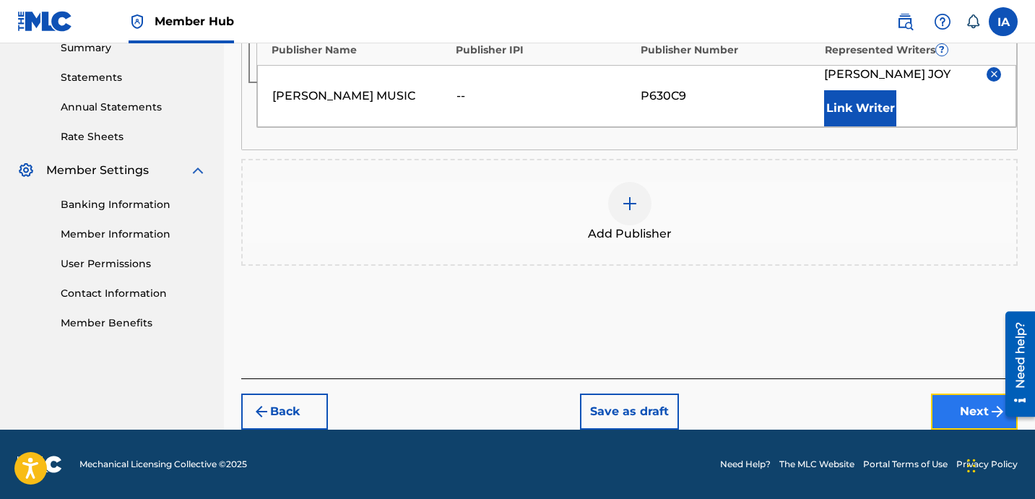
click at [961, 410] on button "Next" at bounding box center [974, 412] width 87 height 36
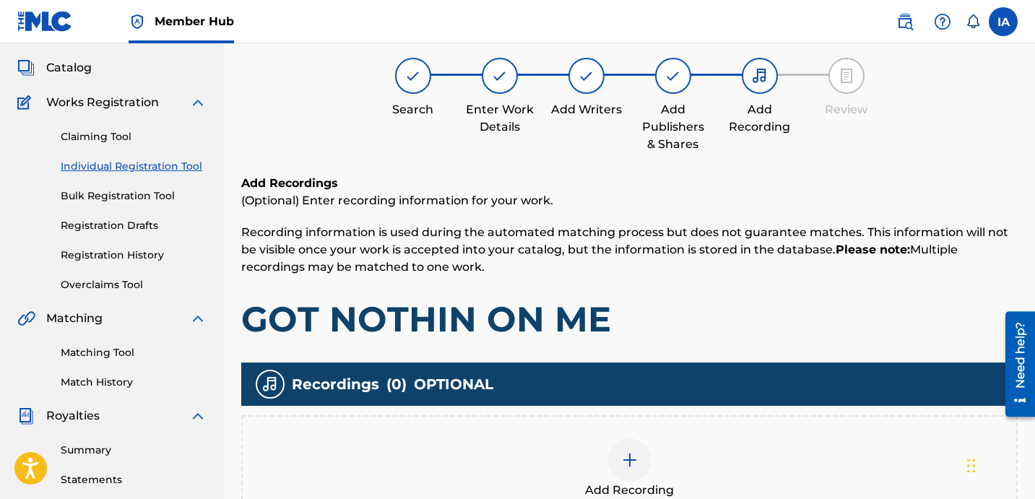
scroll to position [65, 0]
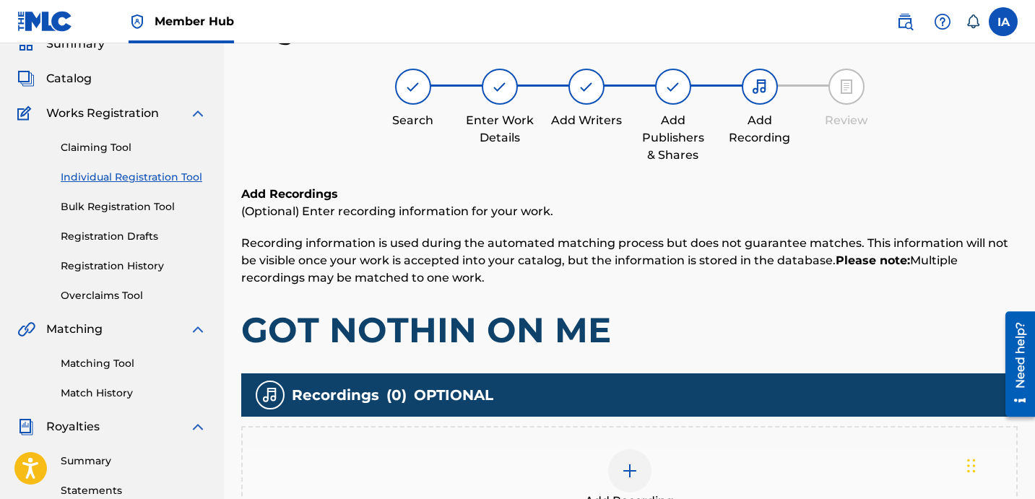
click at [725, 316] on h1 "GOT NOTHIN ON ME" at bounding box center [629, 329] width 776 height 43
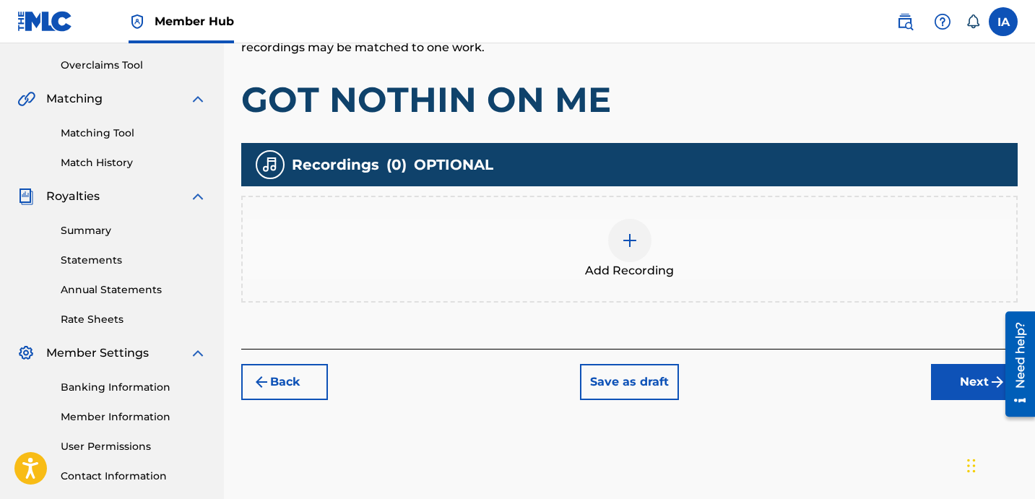
click at [698, 277] on div "Add Recording" at bounding box center [629, 249] width 776 height 107
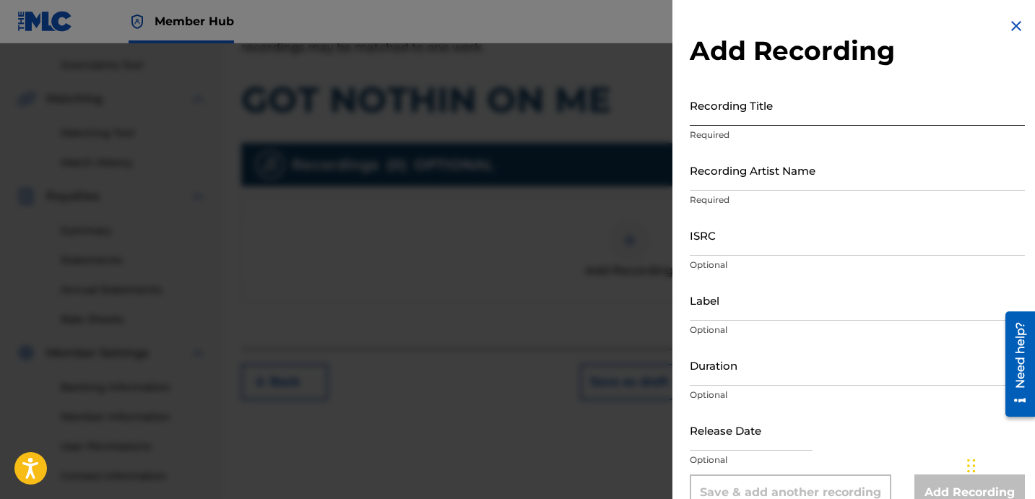
click at [787, 96] on input "Recording Title" at bounding box center [857, 105] width 335 height 41
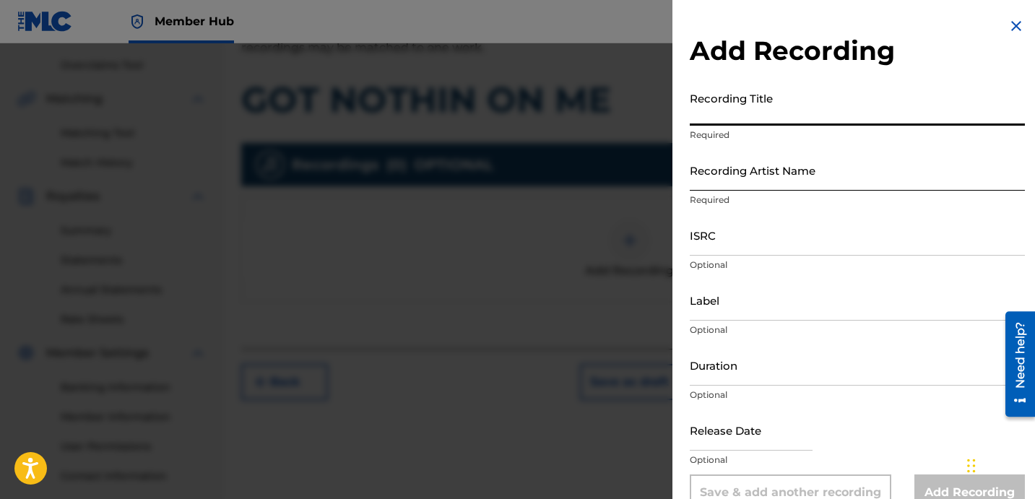
paste input "GOT NOTHIN ON ME"
type input "GOT NOTHIN ON ME"
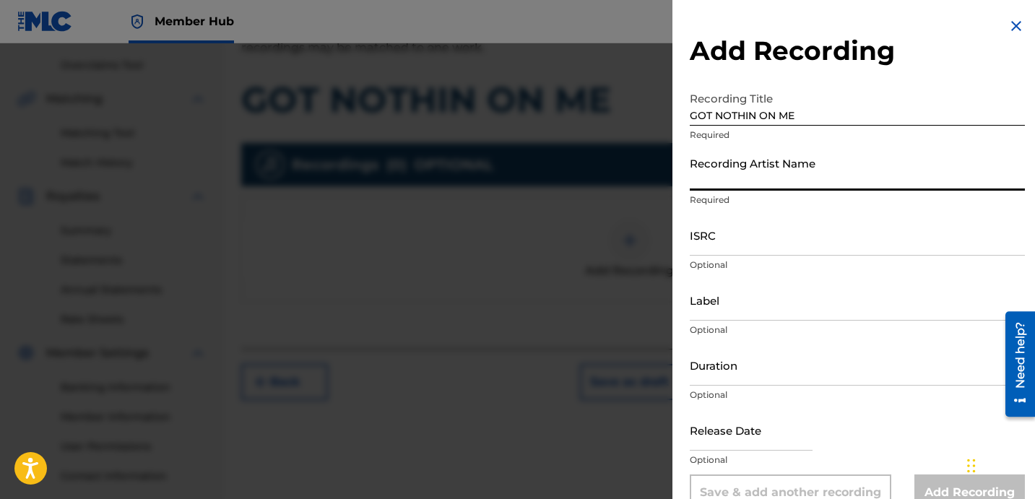
click at [816, 173] on input "Recording Artist Name" at bounding box center [857, 170] width 335 height 41
click at [784, 189] on input "Recording Artist Name" at bounding box center [857, 170] width 335 height 41
paste input "DAVINA JOY"
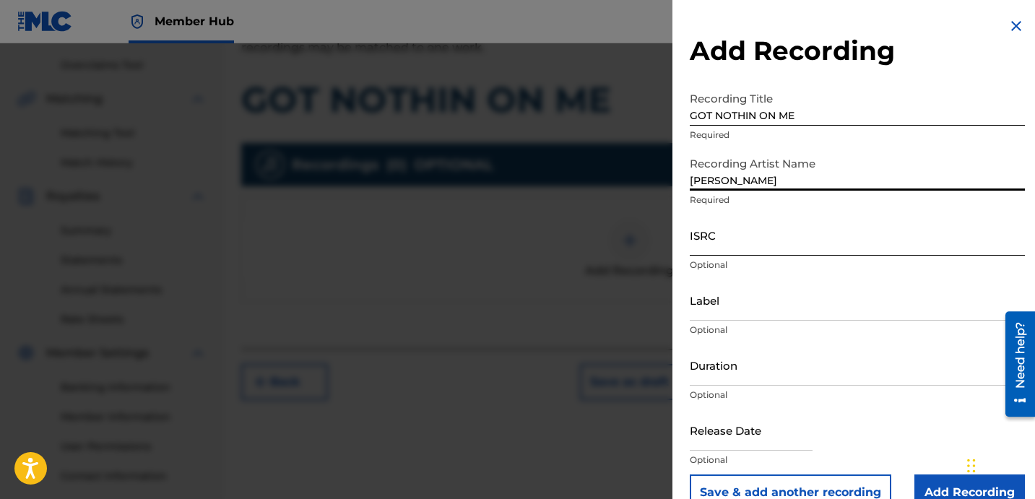
type input "DAVINA JOY"
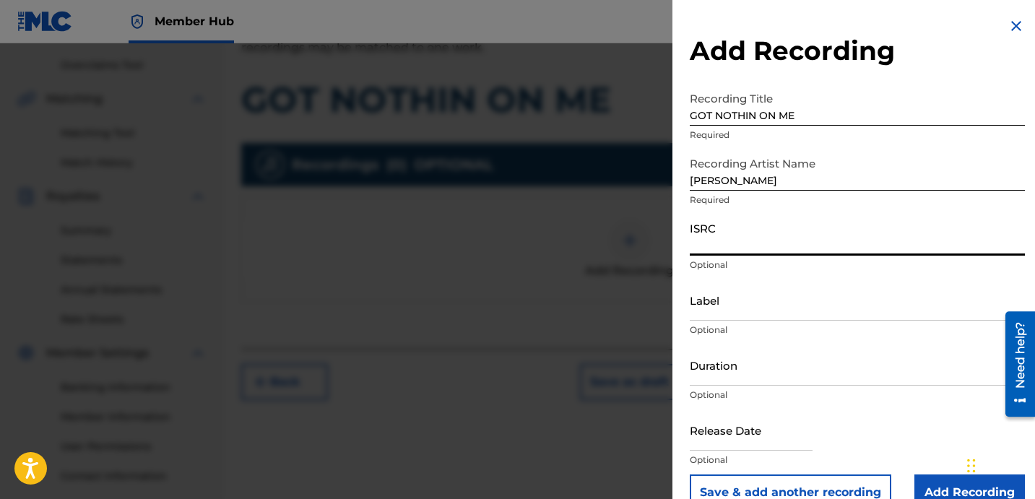
click at [796, 247] on input "ISRC" at bounding box center [857, 235] width 335 height 41
click at [743, 241] on input "ISRC" at bounding box center [857, 235] width 335 height 41
paste input "USBAE1301057"
type input "USBAE1301057"
drag, startPoint x: 762, startPoint y: 182, endPoint x: 646, endPoint y: 142, distance: 122.2
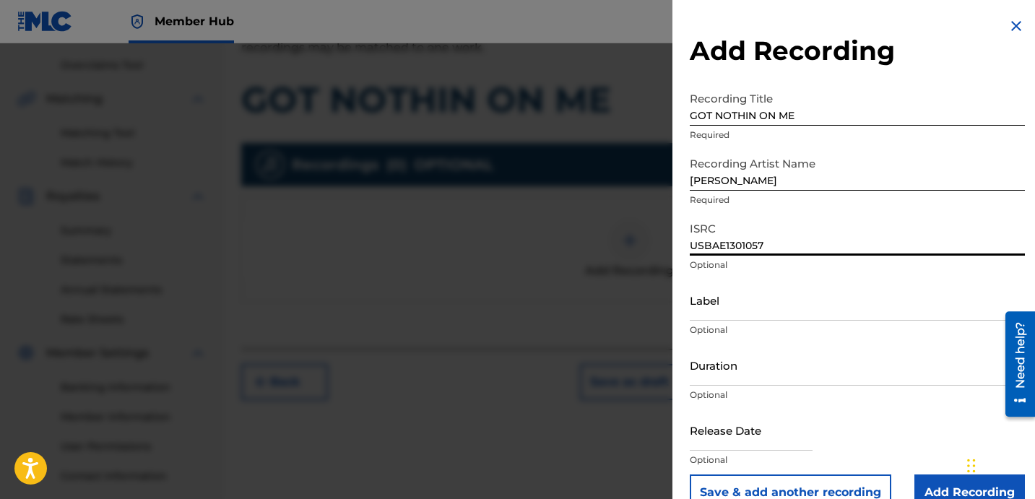
click at [674, 157] on div "Add Recording Recording Title GOT NOTHIN ON ME Required Recording Artist Name D…" at bounding box center [857, 264] width 370 height 528
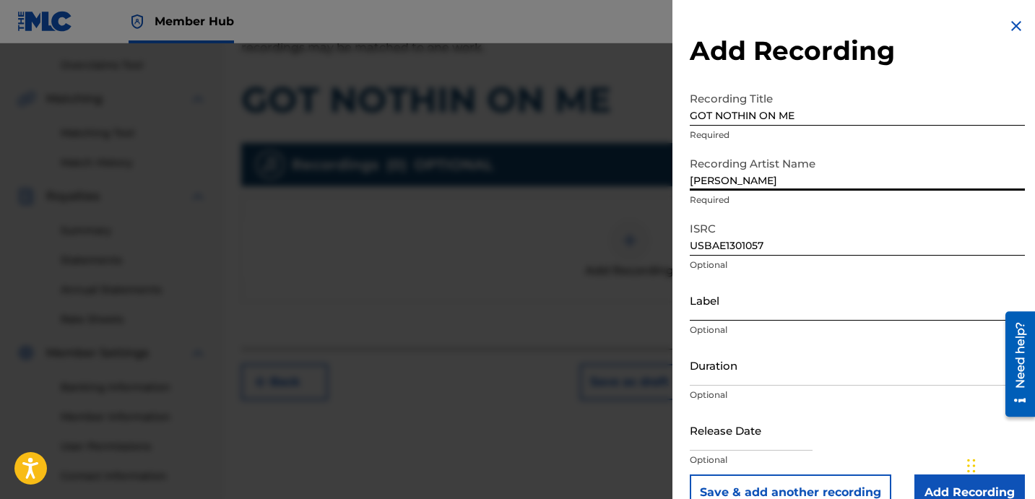
click at [765, 311] on input "Label" at bounding box center [857, 300] width 335 height 41
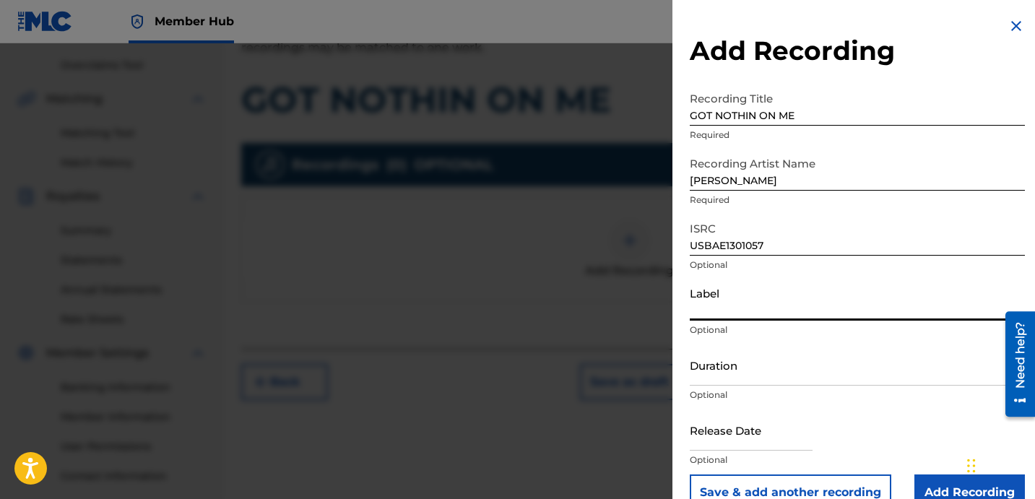
paste input "DAVINA JOY"
type input "DAVINA JOY"
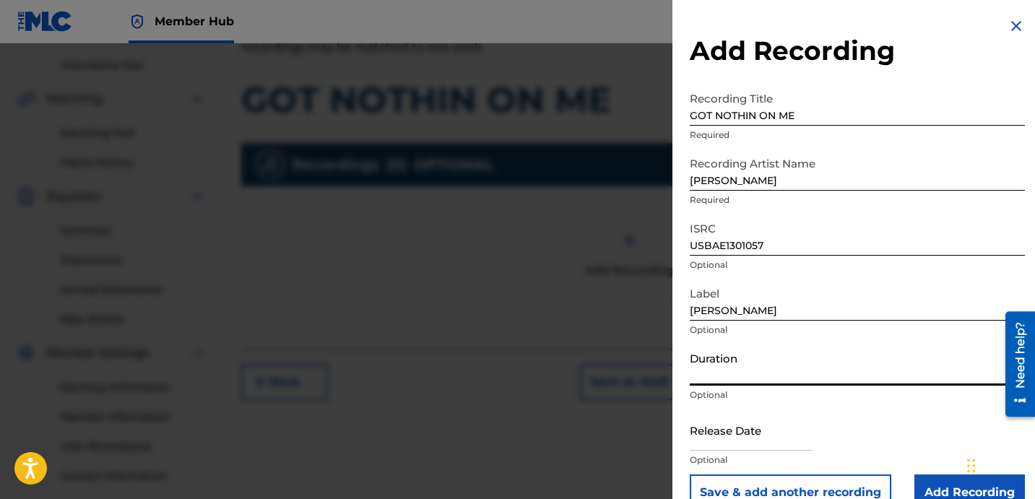
drag, startPoint x: 749, startPoint y: 368, endPoint x: 33, endPoint y: 48, distance: 784.7
click at [749, 368] on input "Duration" at bounding box center [857, 365] width 335 height 41
click at [816, 380] on input "Duration" at bounding box center [857, 365] width 335 height 41
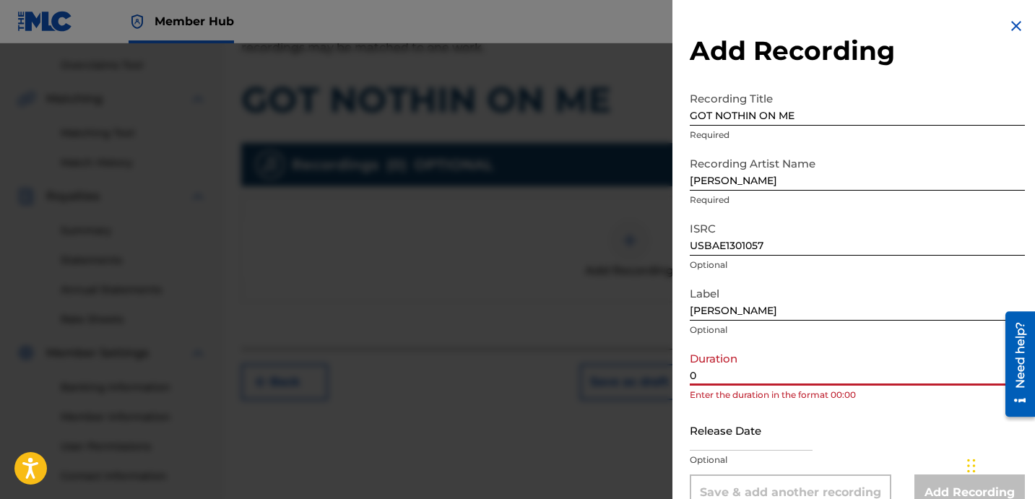
paste input "3:57"
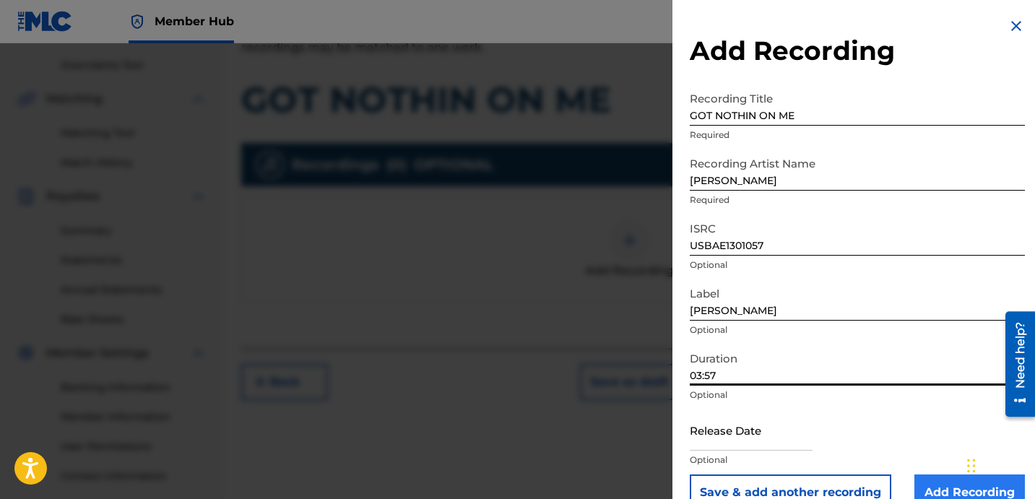
type input "03:57"
click at [938, 478] on input "Add Recording" at bounding box center [969, 493] width 111 height 36
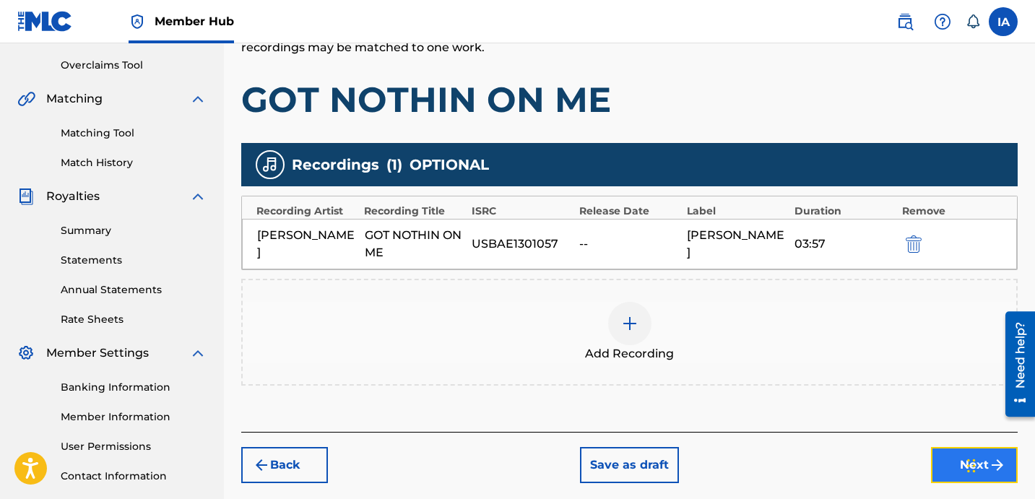
click at [940, 472] on button "Next" at bounding box center [974, 465] width 87 height 36
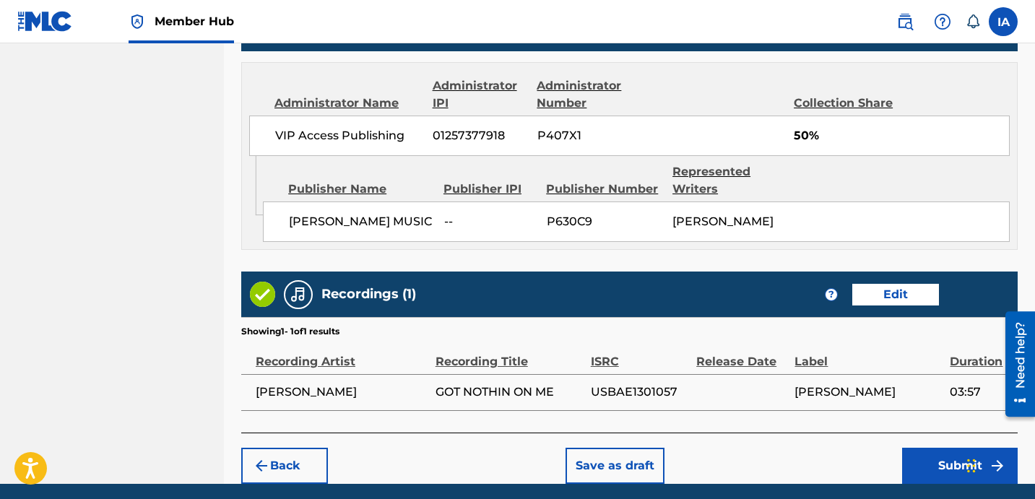
scroll to position [816, 0]
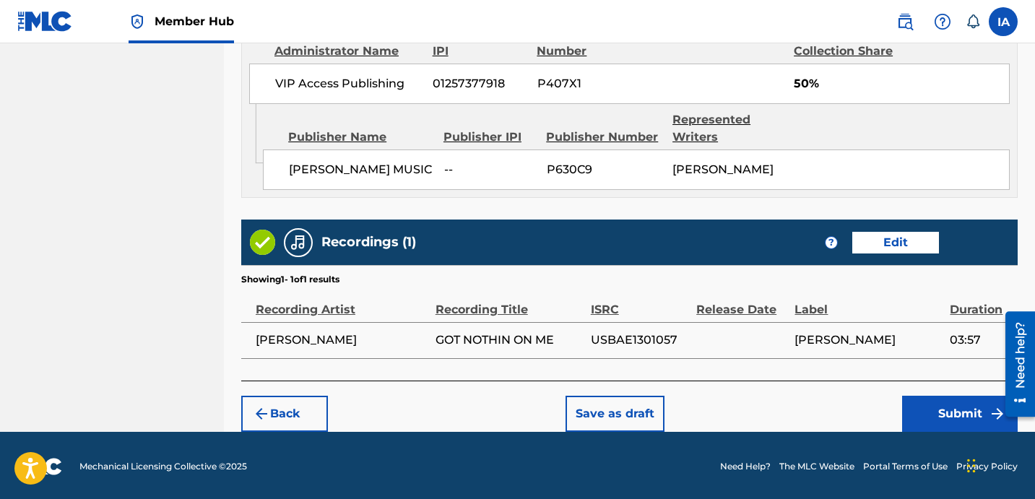
click at [935, 434] on footer "Mechanical Licensing Collective © 2025 Need Help? The MLC Website Portal Terms …" at bounding box center [517, 466] width 1035 height 69
click at [937, 426] on button "Submit" at bounding box center [960, 414] width 116 height 36
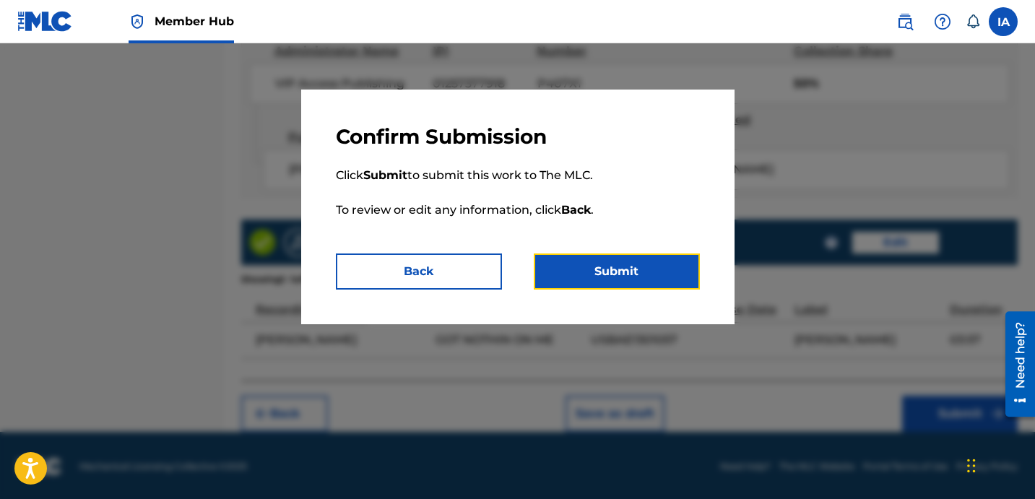
drag, startPoint x: 673, startPoint y: 264, endPoint x: 840, endPoint y: 222, distance: 171.9
click at [673, 264] on button "Submit" at bounding box center [617, 272] width 166 height 36
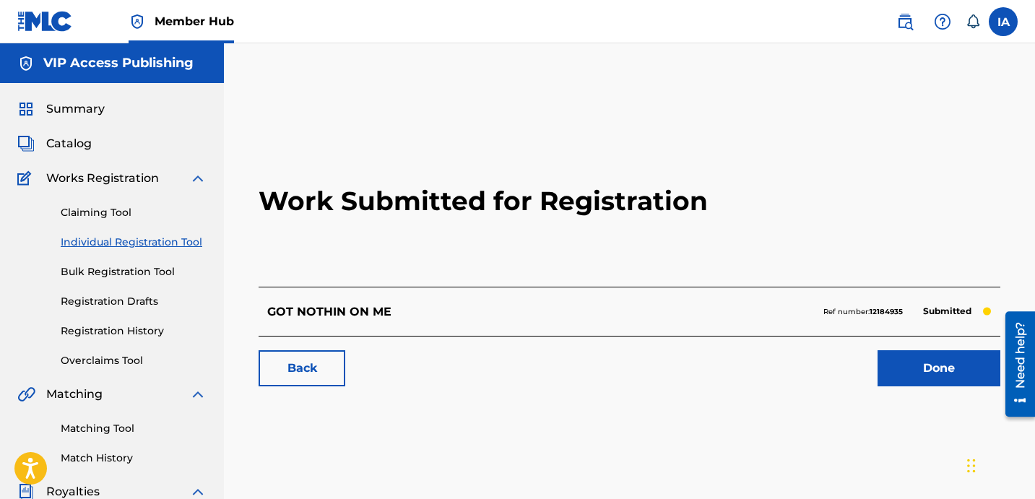
click at [186, 240] on link "Individual Registration Tool" at bounding box center [134, 242] width 146 height 15
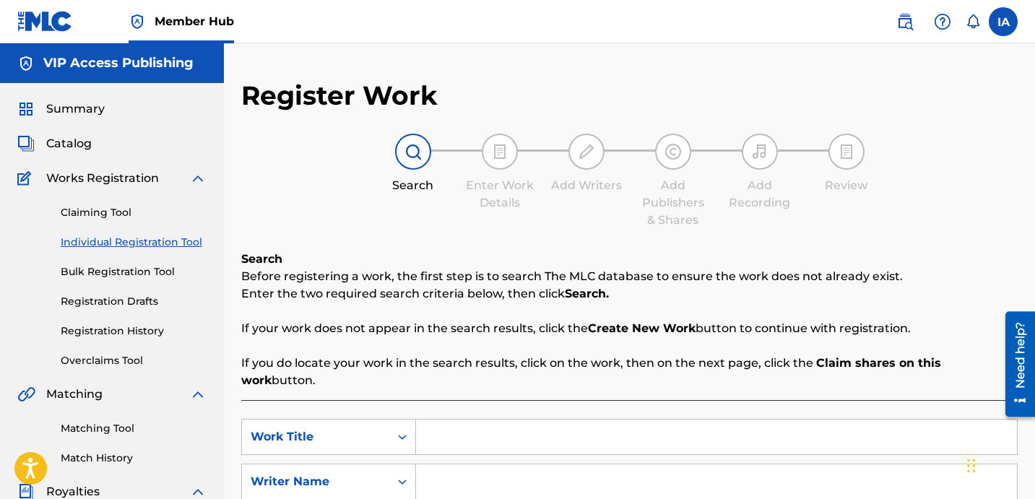
click at [182, 240] on link "Individual Registration Tool" at bounding box center [134, 242] width 146 height 15
click at [602, 420] on input "Search Form" at bounding box center [716, 437] width 601 height 35
paste input "H I D D E N AGENDAS"
type input "H I D D E N AGENDAS"
click at [712, 472] on input "Search Form" at bounding box center [716, 481] width 601 height 35
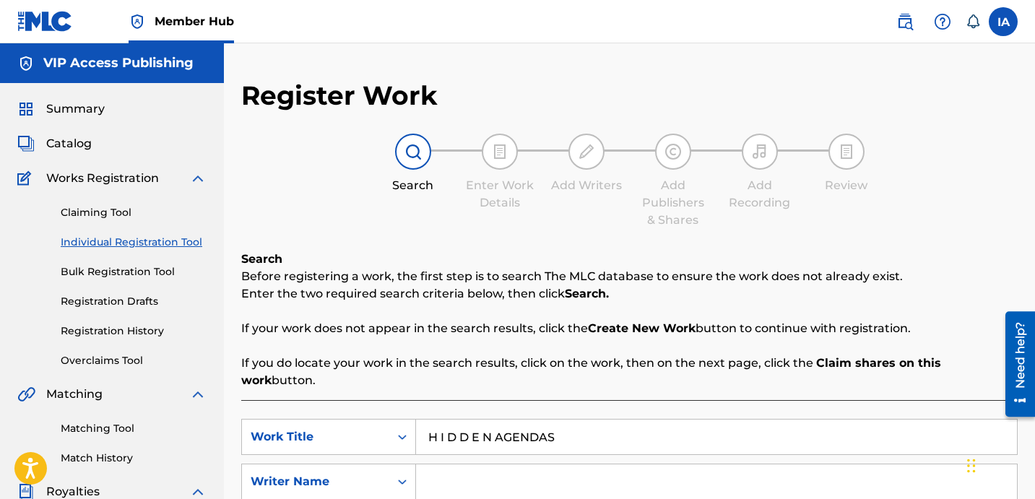
click at [710, 464] on input "Search Form" at bounding box center [716, 481] width 601 height 35
paste input "DAVINA JOY"
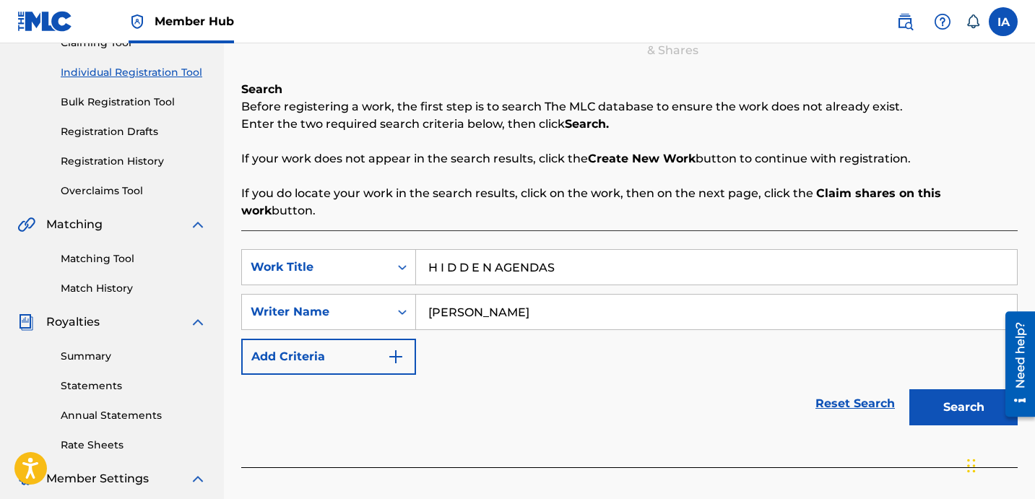
scroll to position [274, 0]
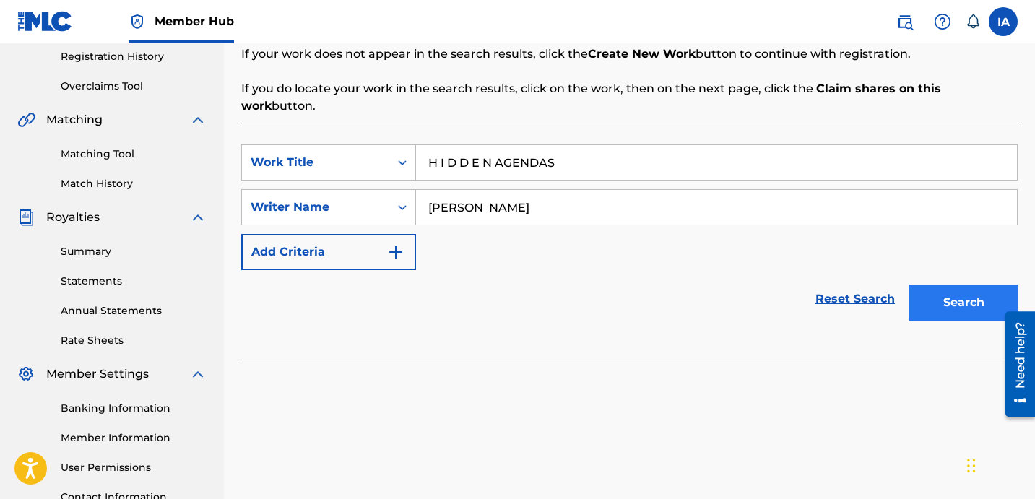
type input "DAVINA JOY"
click at [948, 294] on button "Search" at bounding box center [963, 303] width 108 height 36
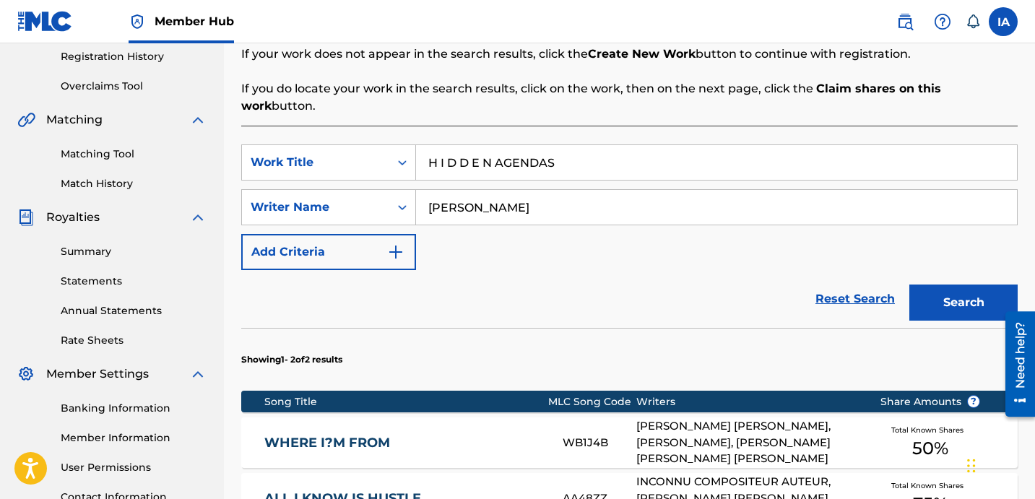
click at [596, 220] on div "SearchWithCriteria758fc7e4-a949-45ac-8e0f-88ba9194bcb0 Work Title H I D D E N A…" at bounding box center [629, 207] width 776 height 126
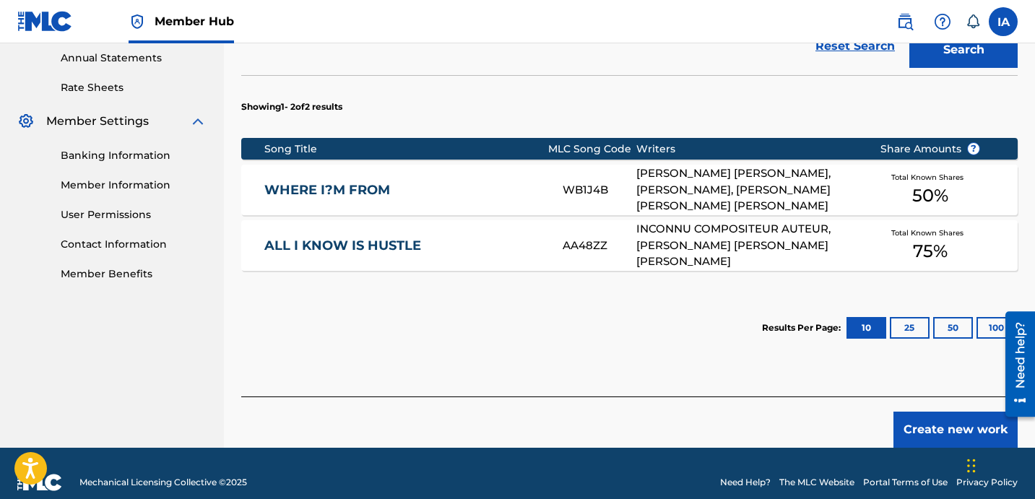
scroll to position [528, 0]
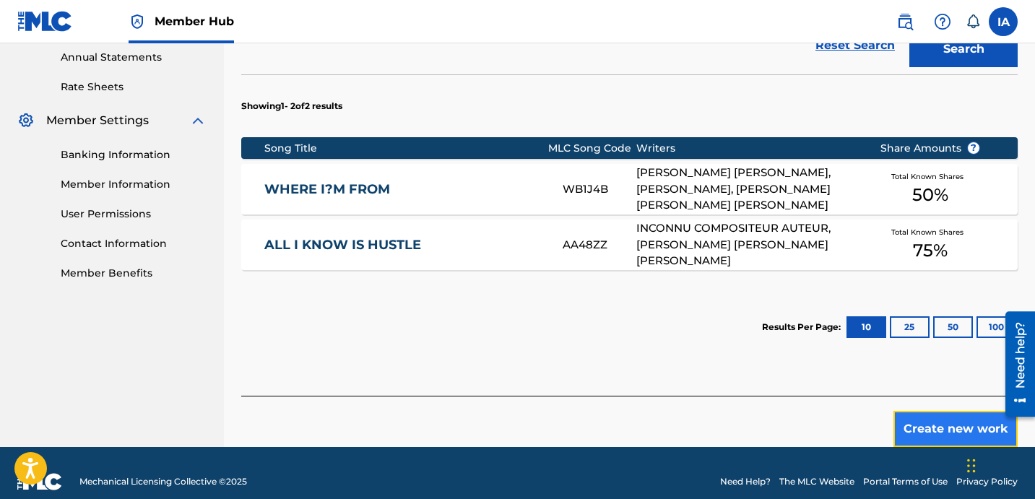
click at [920, 411] on button "Create new work" at bounding box center [955, 429] width 124 height 36
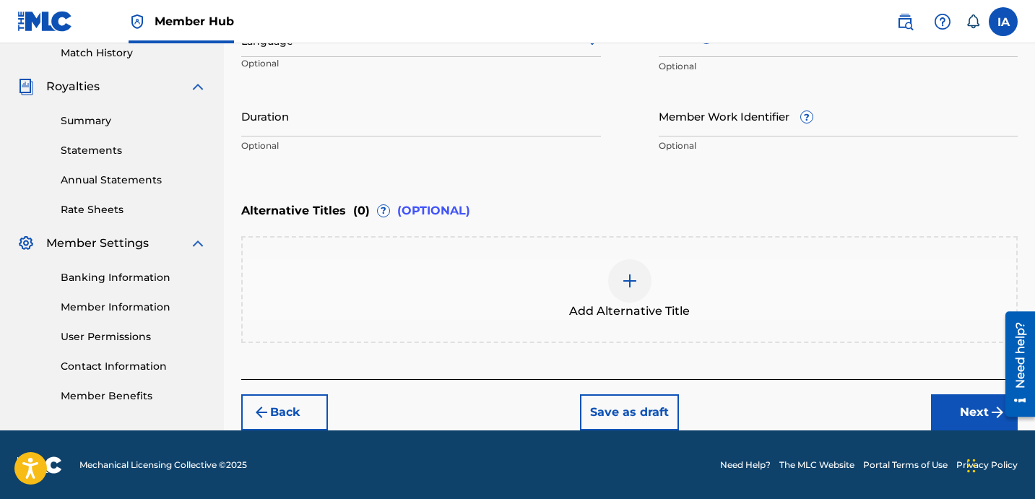
scroll to position [147, 0]
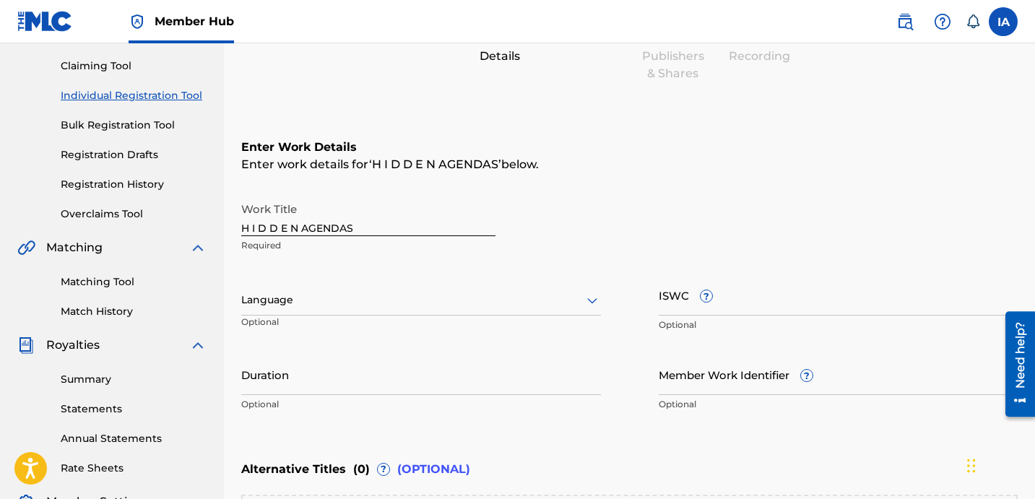
click at [325, 327] on p "Optional" at bounding box center [298, 328] width 114 height 24
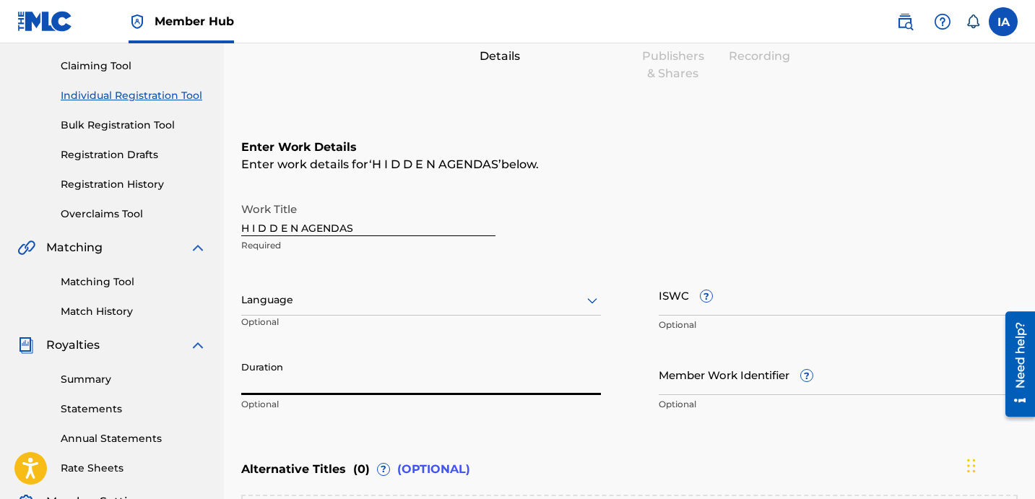
click at [306, 383] on input "Duration" at bounding box center [421, 374] width 360 height 41
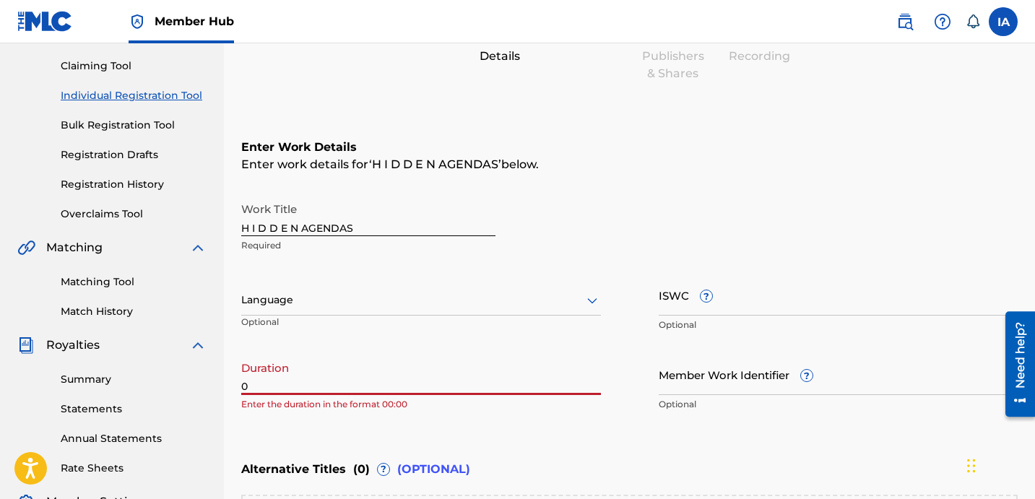
paste input "4:25"
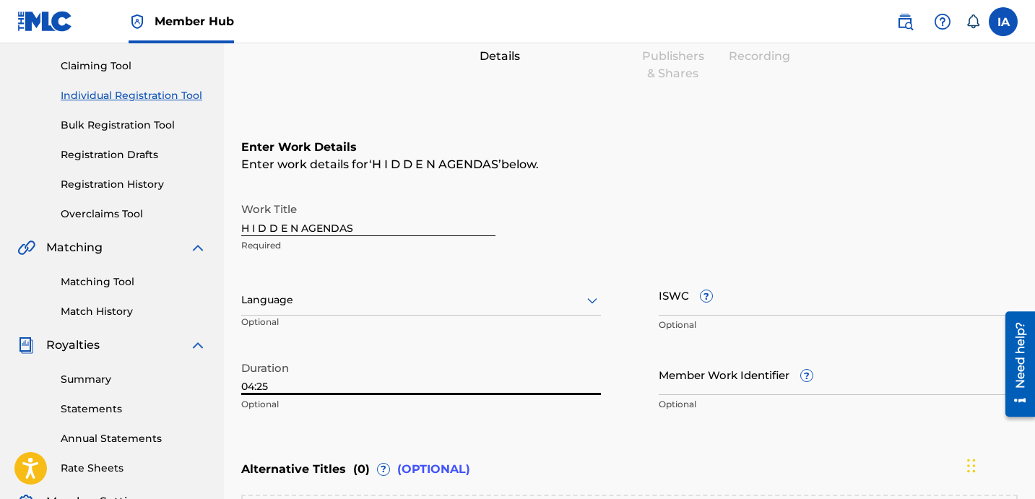
type input "04:25"
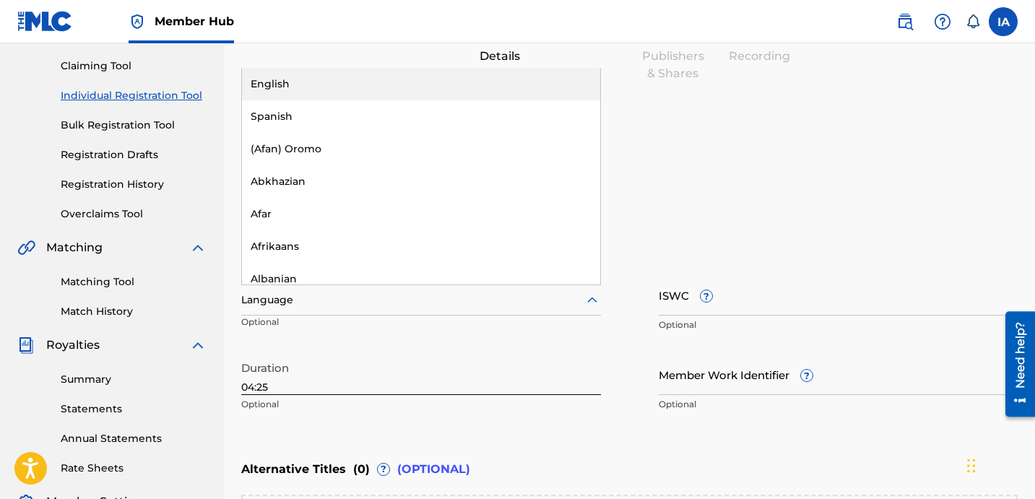
click at [365, 311] on div "Language" at bounding box center [421, 300] width 360 height 30
drag, startPoint x: 371, startPoint y: 87, endPoint x: 373, endPoint y: 100, distance: 13.2
click at [371, 87] on div "English" at bounding box center [421, 84] width 358 height 33
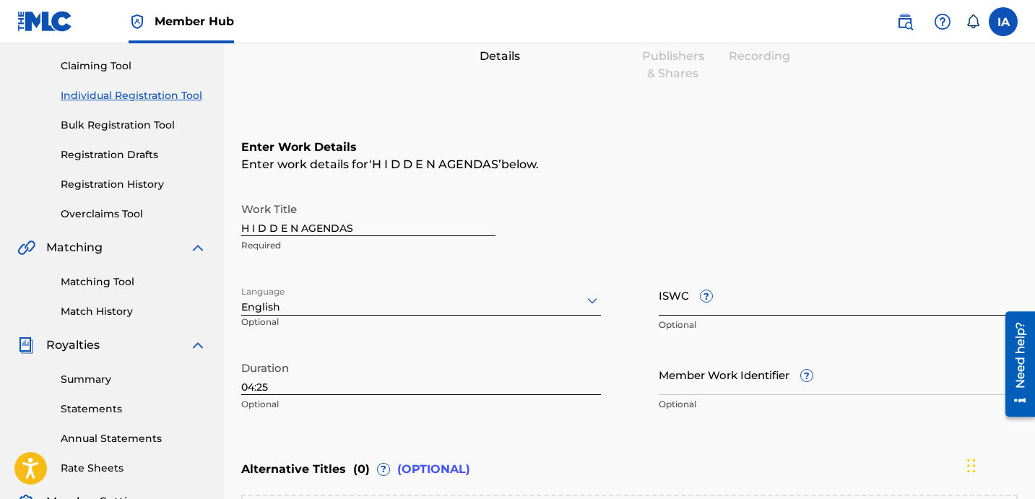
scroll to position [345, 0]
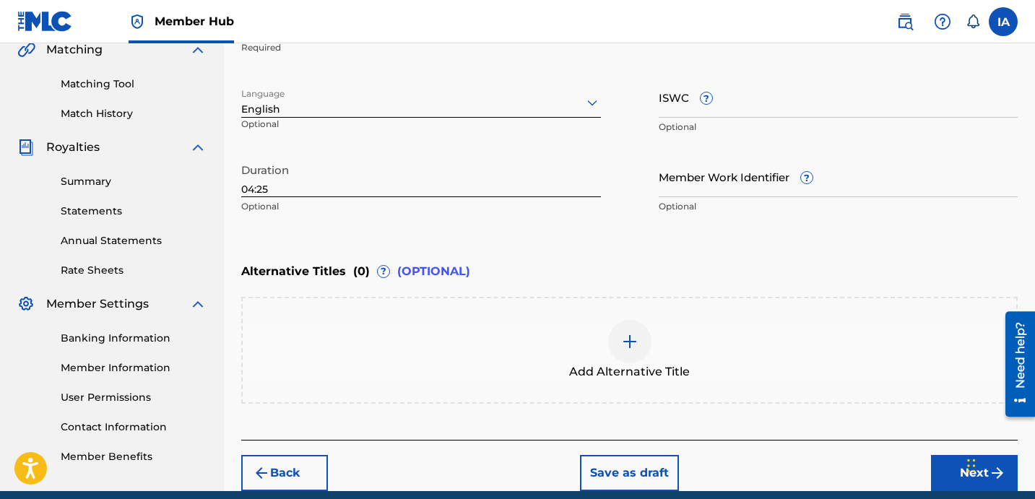
click at [613, 339] on div at bounding box center [629, 341] width 43 height 43
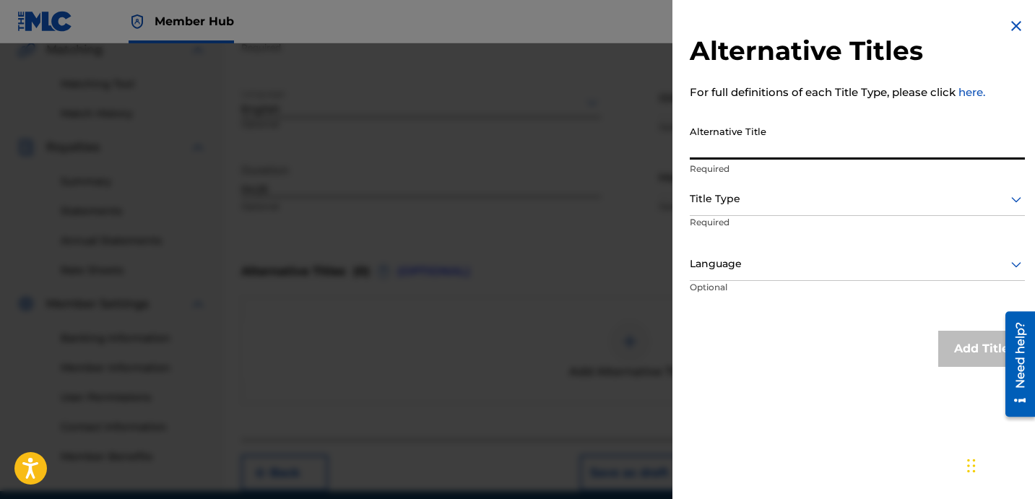
click at [805, 149] on input "Alternative Title" at bounding box center [857, 138] width 335 height 41
paste input "H I D D E N AGENDAS FEAT SINNER OF NSANITY"
type input "H I D D E N AGENDAS FEAT SINNER OF NSANITY"
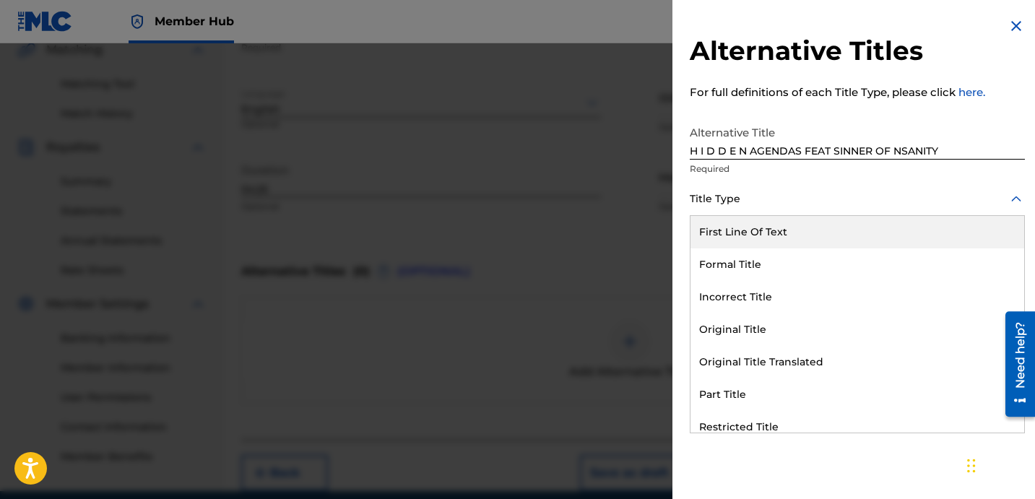
click at [806, 207] on div at bounding box center [857, 199] width 335 height 18
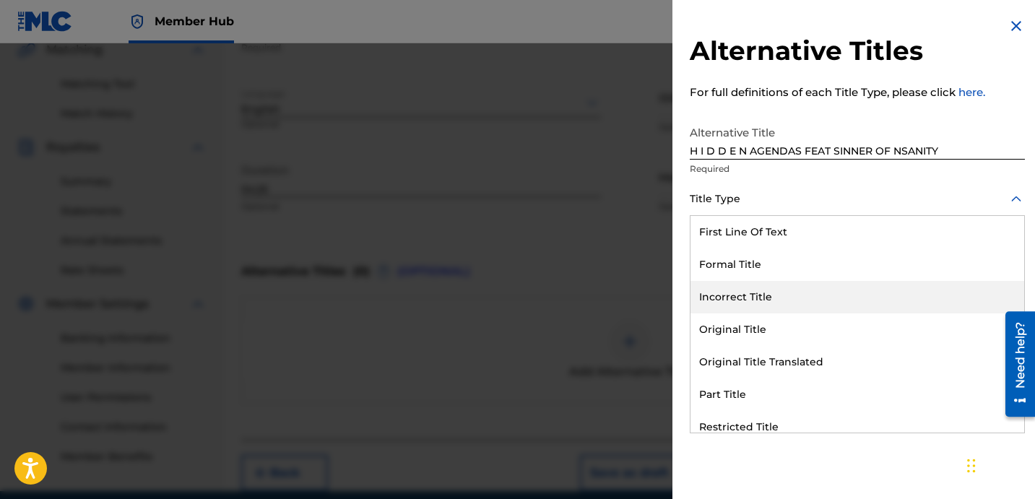
scroll to position [141, 0]
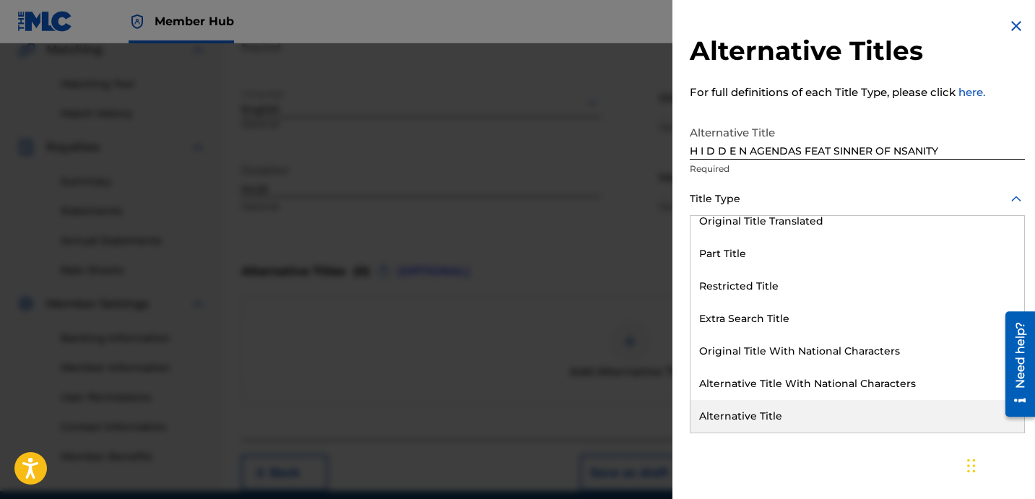
click at [763, 420] on div "Alternative Title" at bounding box center [858, 416] width 334 height 33
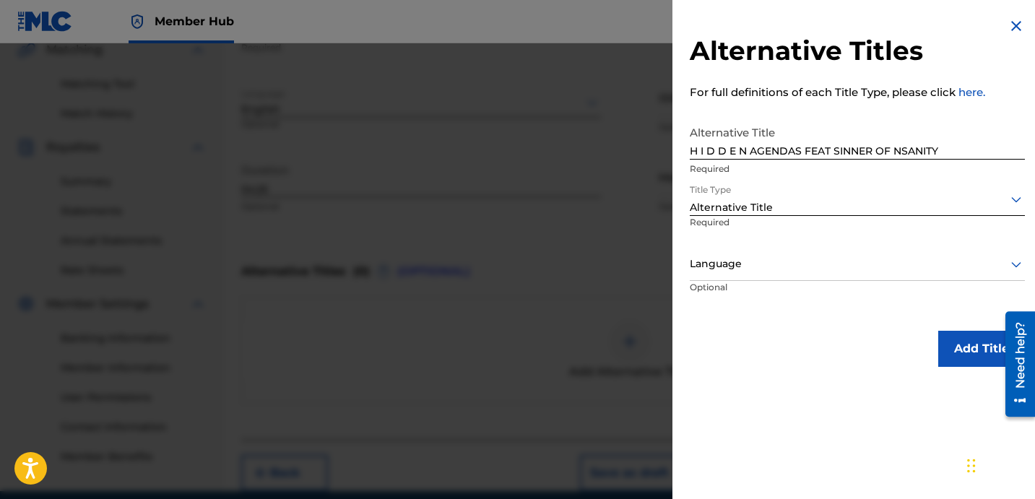
click at [766, 261] on div at bounding box center [857, 264] width 335 height 18
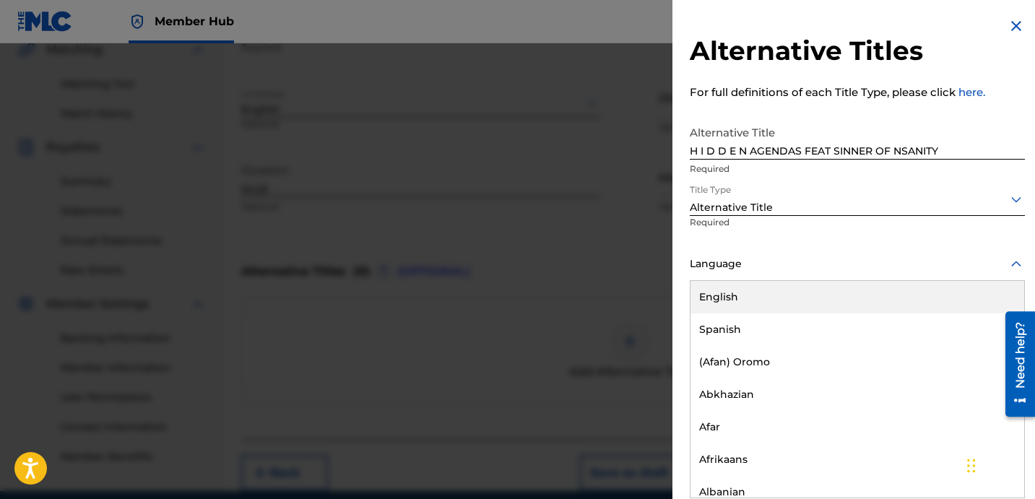
click at [796, 298] on div "English" at bounding box center [858, 297] width 334 height 33
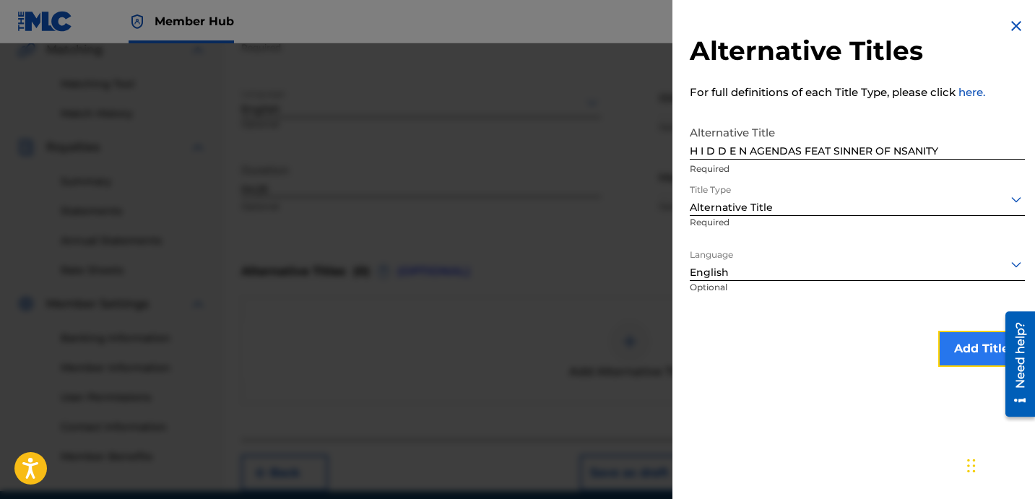
click at [953, 348] on button "Add Title" at bounding box center [981, 349] width 87 height 36
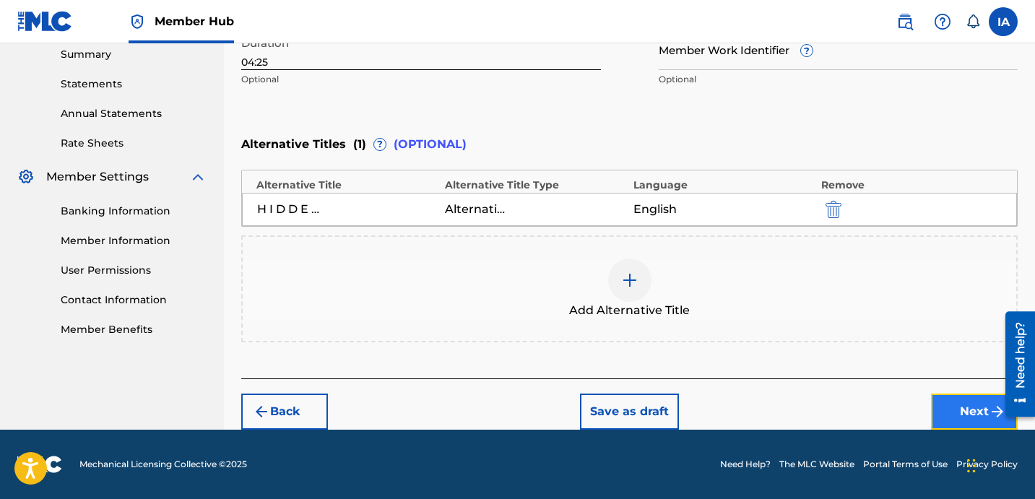
click at [953, 396] on button "Next" at bounding box center [974, 412] width 87 height 36
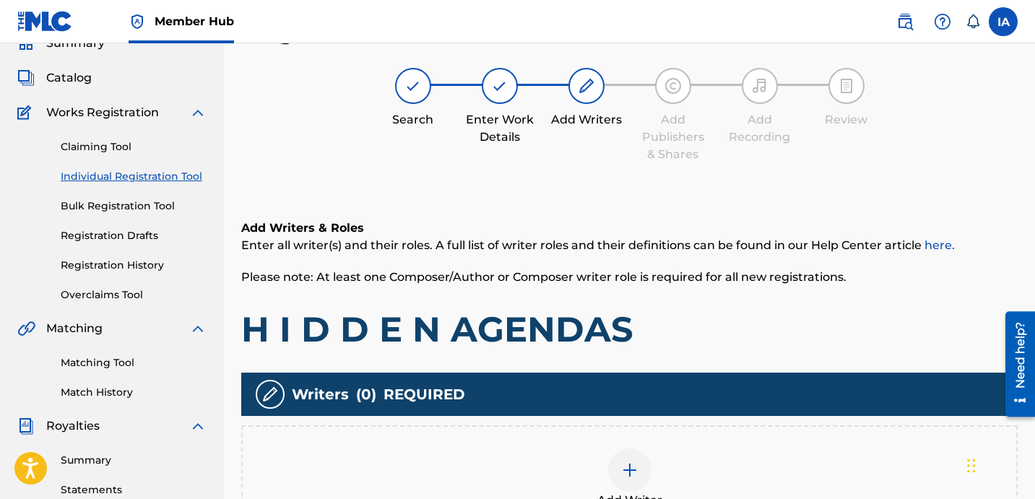
scroll to position [65, 0]
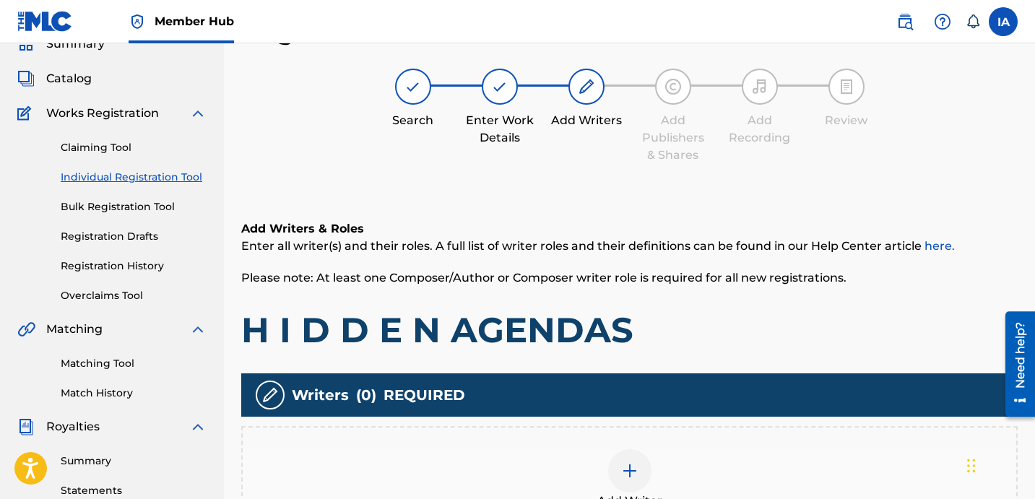
click at [724, 475] on div "Add Writer" at bounding box center [630, 479] width 774 height 61
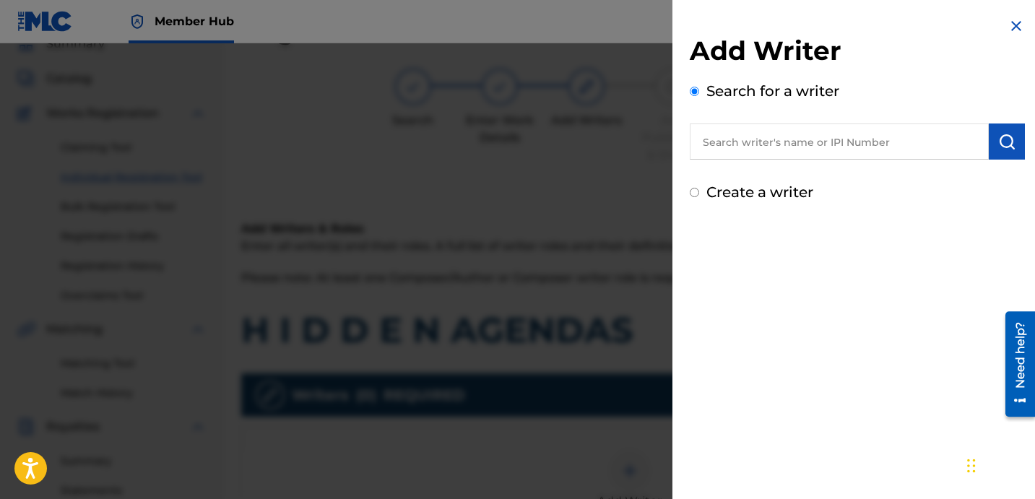
click at [861, 149] on input "text" at bounding box center [839, 142] width 299 height 36
paste input "DAVINA JOY"
type input "DAVINA JOY"
click at [998, 141] on img "submit" at bounding box center [1006, 141] width 17 height 17
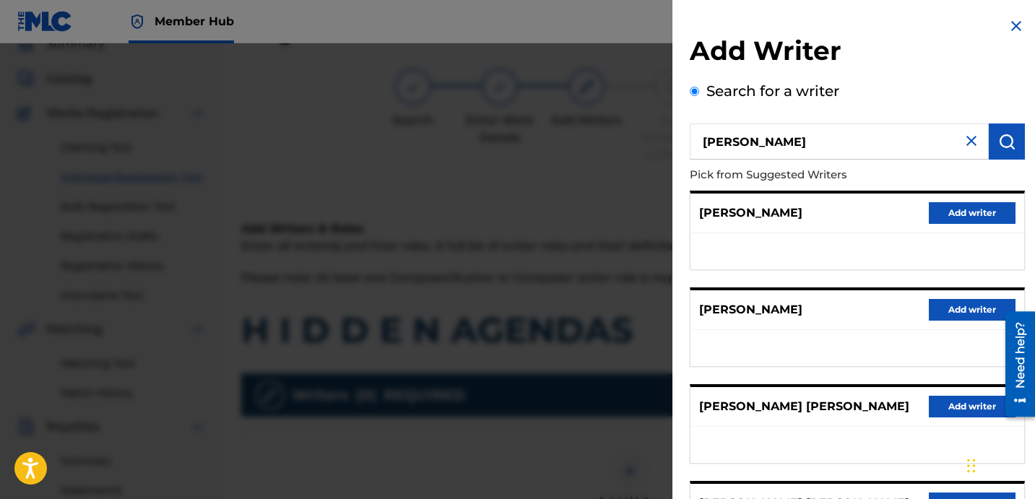
scroll to position [249, 0]
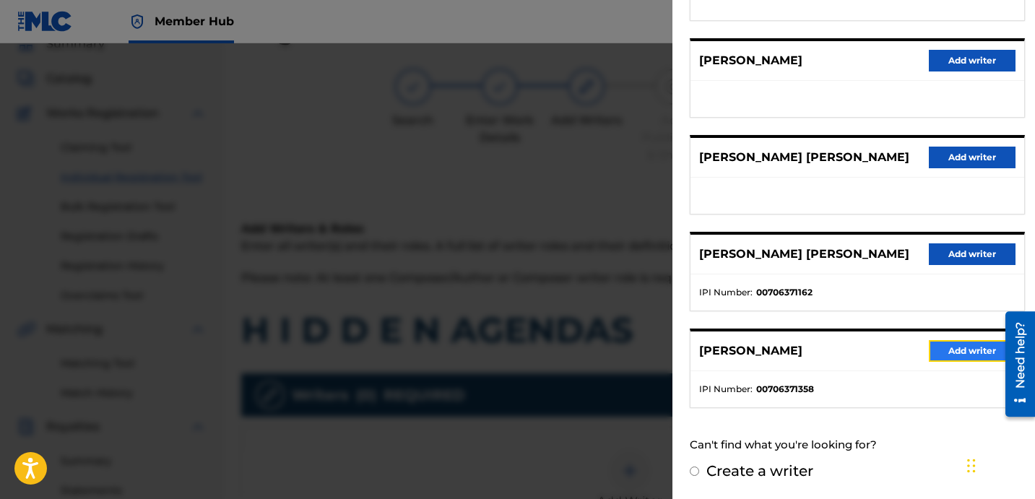
click at [953, 347] on button "Add writer" at bounding box center [972, 351] width 87 height 22
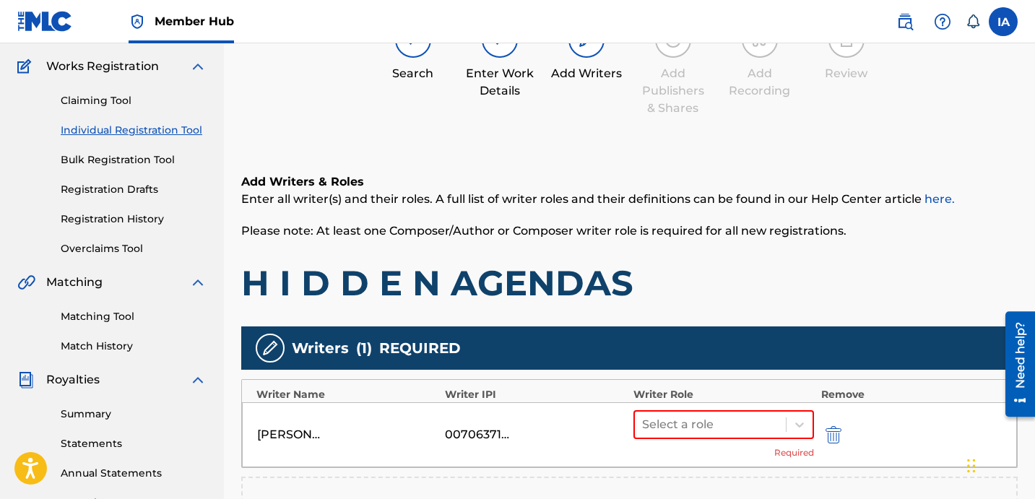
scroll to position [277, 0]
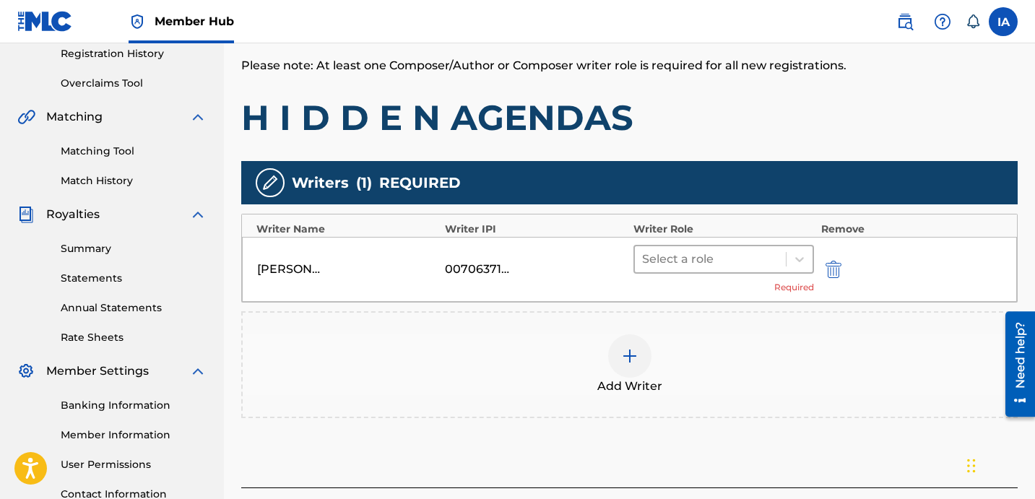
click at [722, 254] on div at bounding box center [710, 259] width 137 height 20
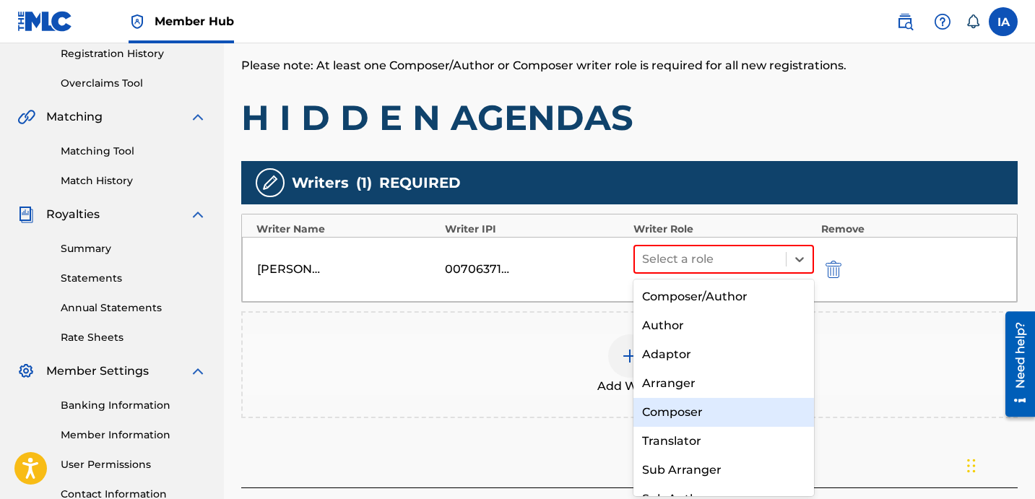
click at [702, 410] on div "Composer" at bounding box center [723, 412] width 181 height 29
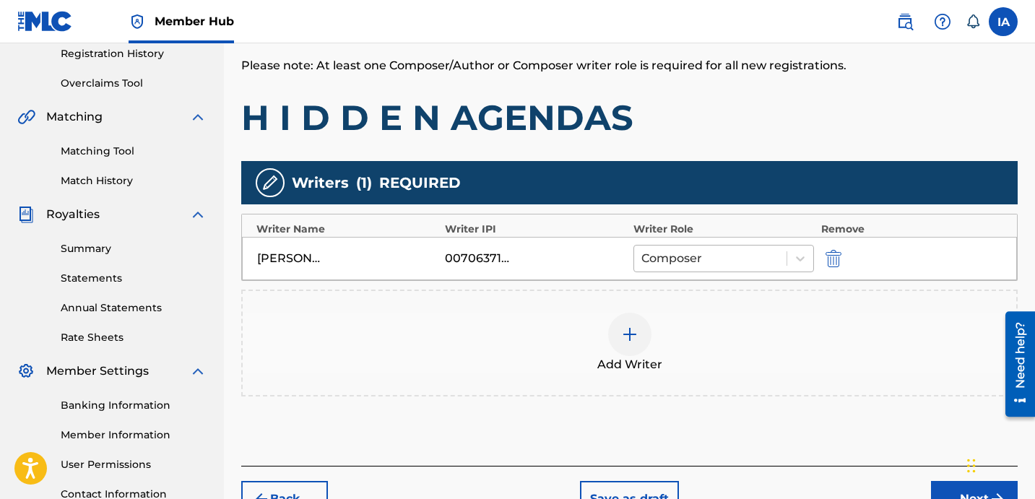
click at [710, 262] on div at bounding box center [710, 258] width 138 height 20
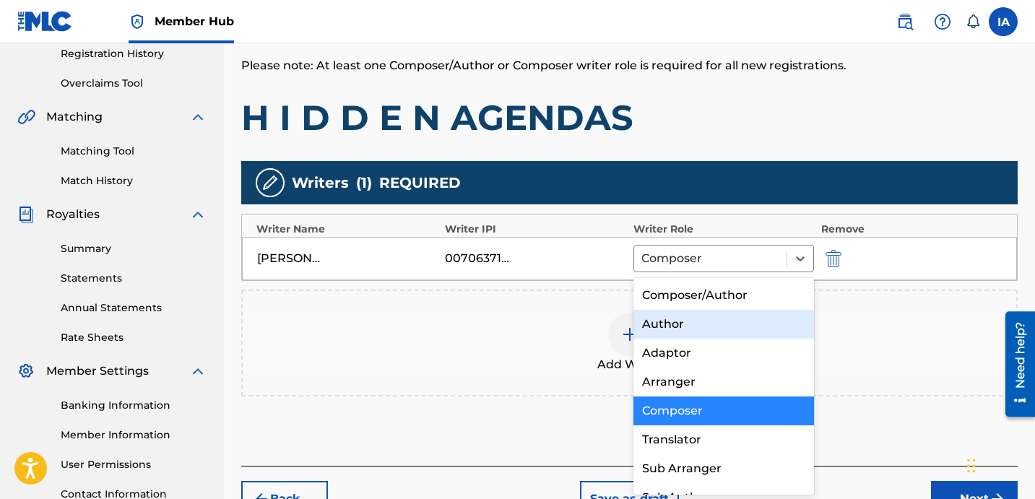
click at [700, 328] on div "Author" at bounding box center [723, 324] width 181 height 29
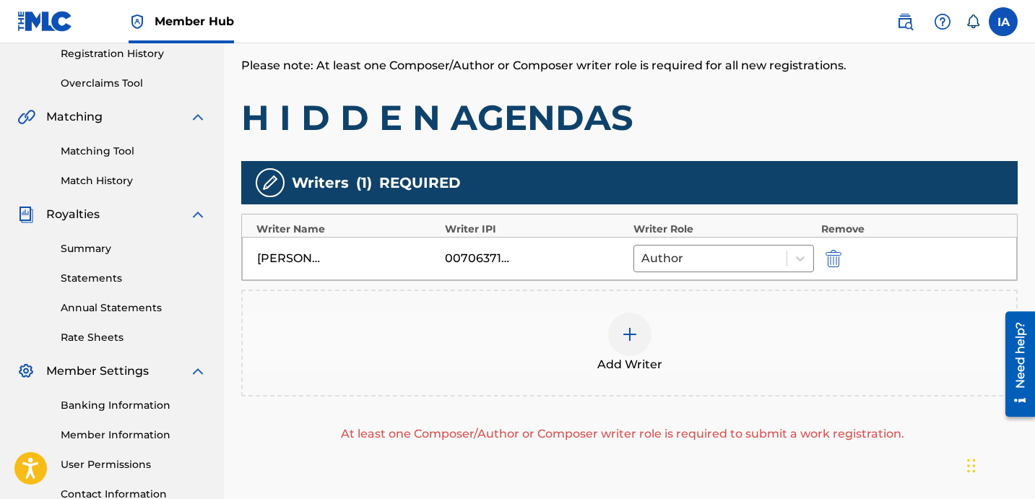
click at [701, 327] on div "Add Writer" at bounding box center [630, 343] width 774 height 61
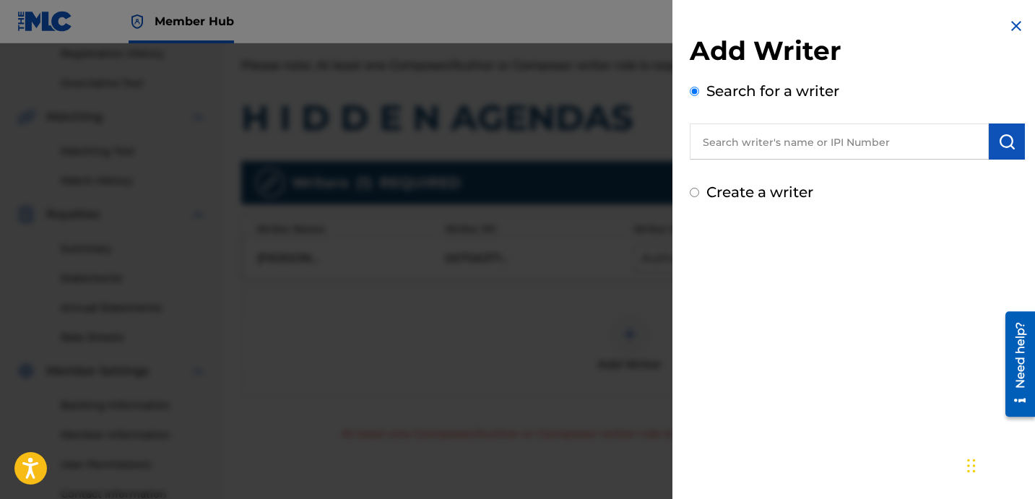
click at [726, 189] on label "Create a writer" at bounding box center [759, 191] width 107 height 17
radio input "true"
click at [699, 189] on input "Create a writer" at bounding box center [694, 192] width 9 height 9
radio input "false"
radio input "true"
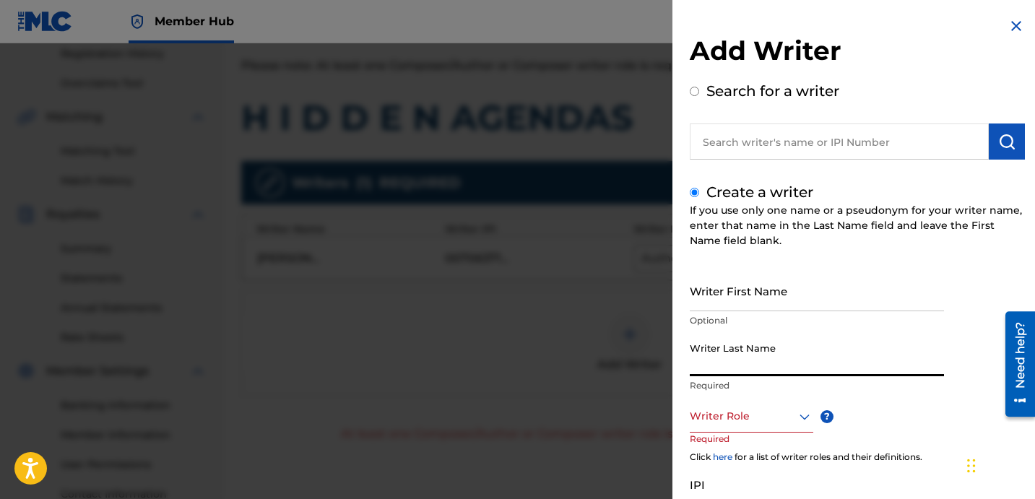
click at [819, 354] on input "Writer Last Name" at bounding box center [817, 355] width 254 height 41
paste input "UNKNOWN WRITER"
click at [769, 369] on input "UNKNOWN WRITER" at bounding box center [817, 355] width 254 height 41
type input "UNKNOWN"
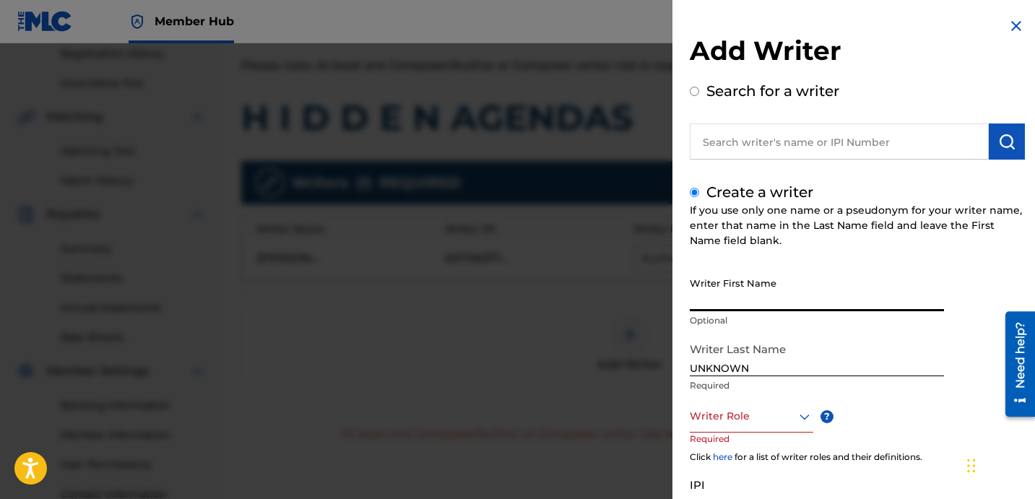
click at [769, 285] on input "Writer First Name" at bounding box center [817, 290] width 254 height 41
paste input "WRITER"
type input "WRITER"
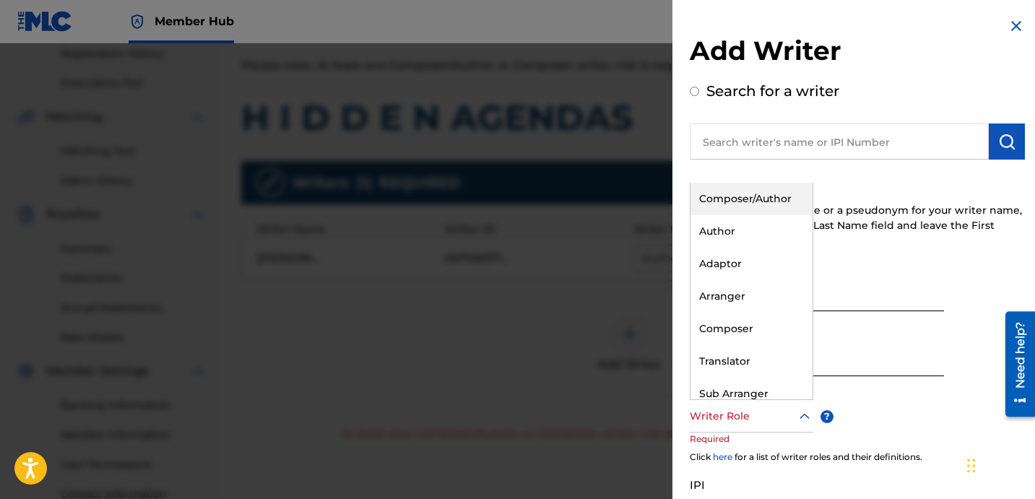
click at [743, 429] on div "Writer Role" at bounding box center [752, 416] width 124 height 33
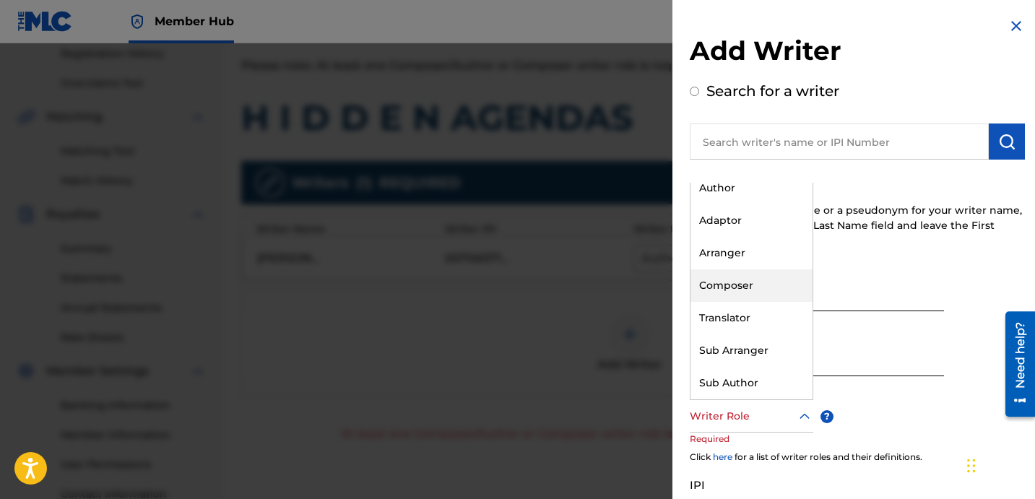
click at [780, 286] on div "Composer" at bounding box center [752, 285] width 122 height 33
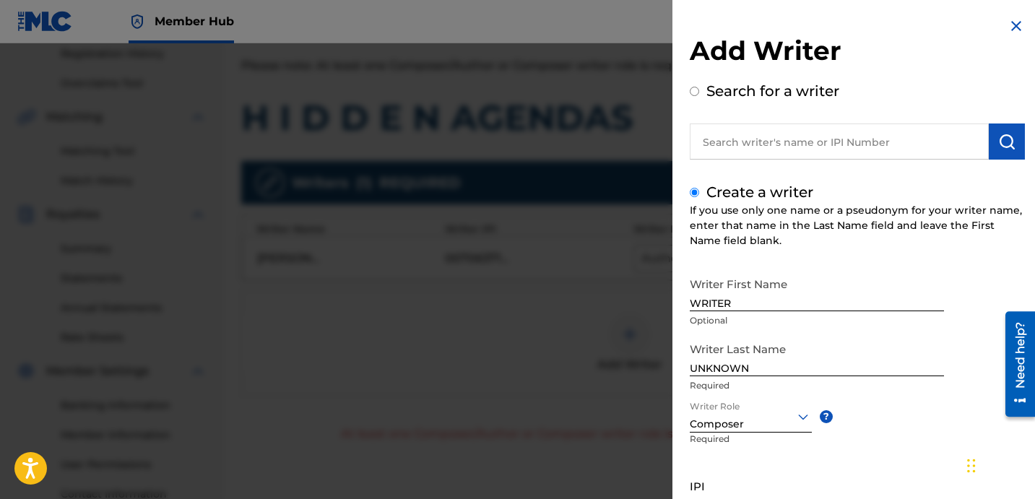
scroll to position [128, 0]
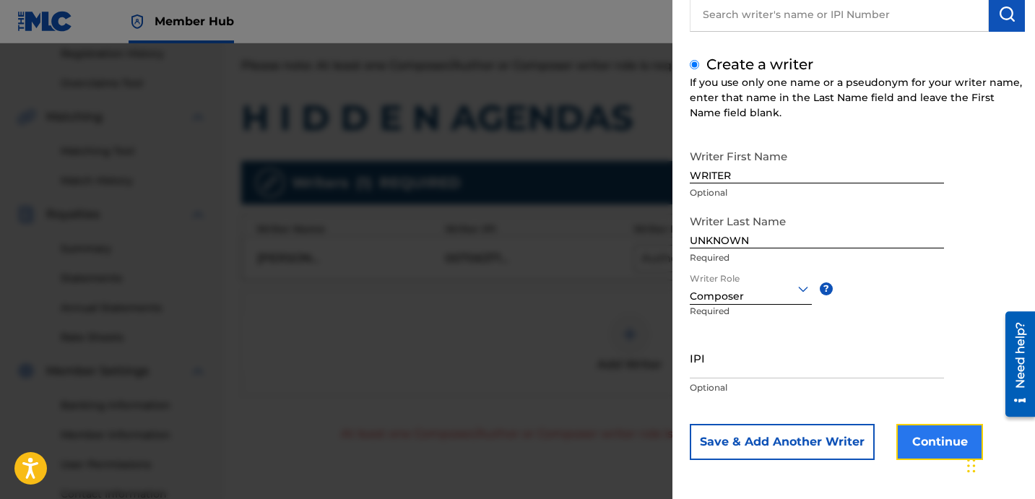
click at [923, 434] on button "Continue" at bounding box center [939, 442] width 87 height 36
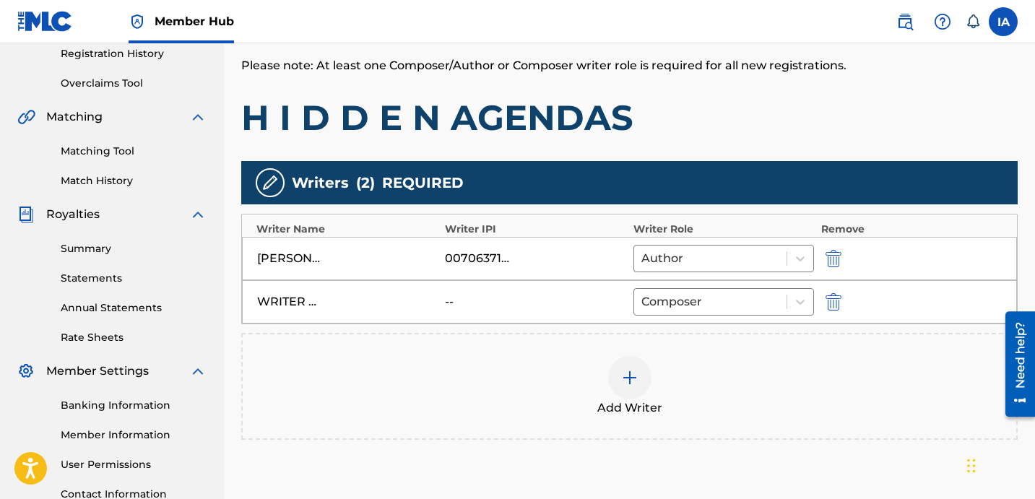
click at [812, 144] on div "Add Writers & Roles Enter all writer(s) and their roles. A full list of writer …" at bounding box center [629, 241] width 776 height 536
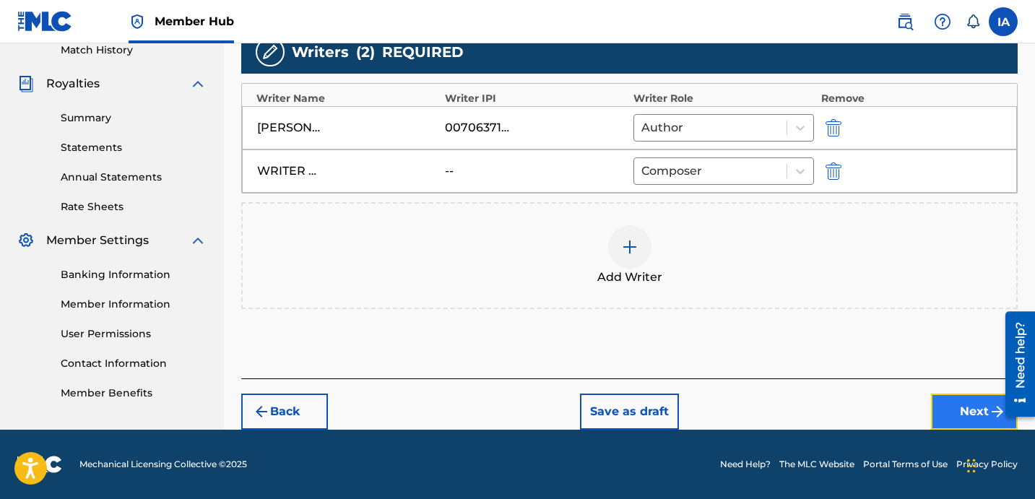
click at [950, 413] on button "Next" at bounding box center [974, 412] width 87 height 36
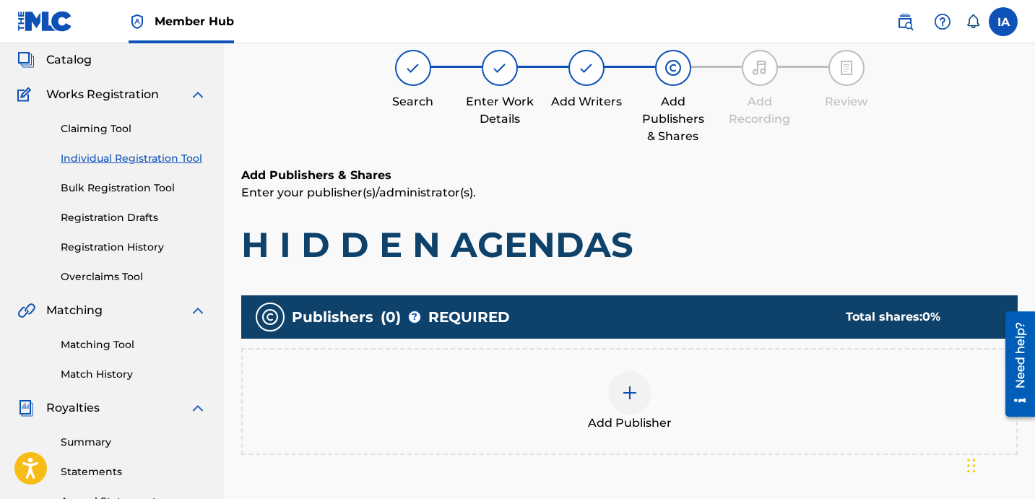
scroll to position [65, 0]
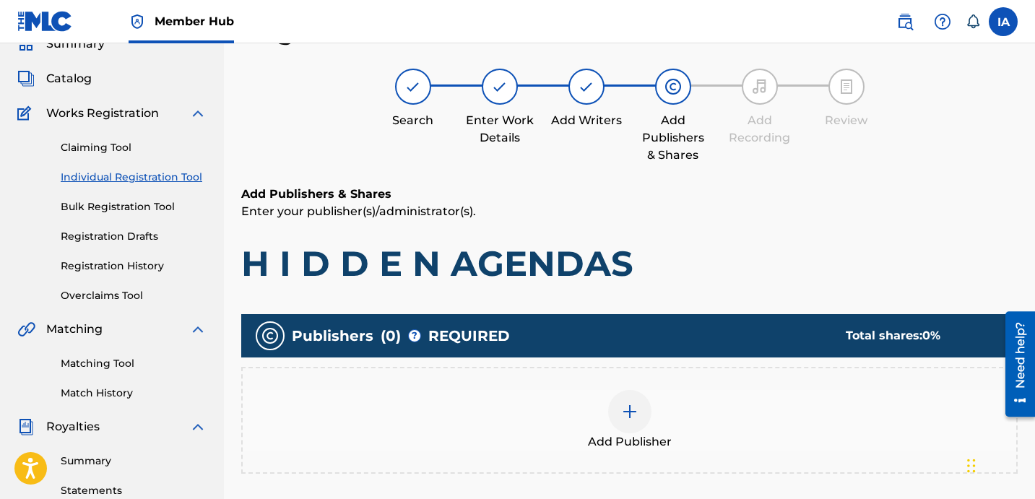
click at [710, 254] on h1 "H I D D E N AGENDAS" at bounding box center [629, 263] width 776 height 43
click at [632, 451] on div "Add Publisher" at bounding box center [629, 420] width 776 height 107
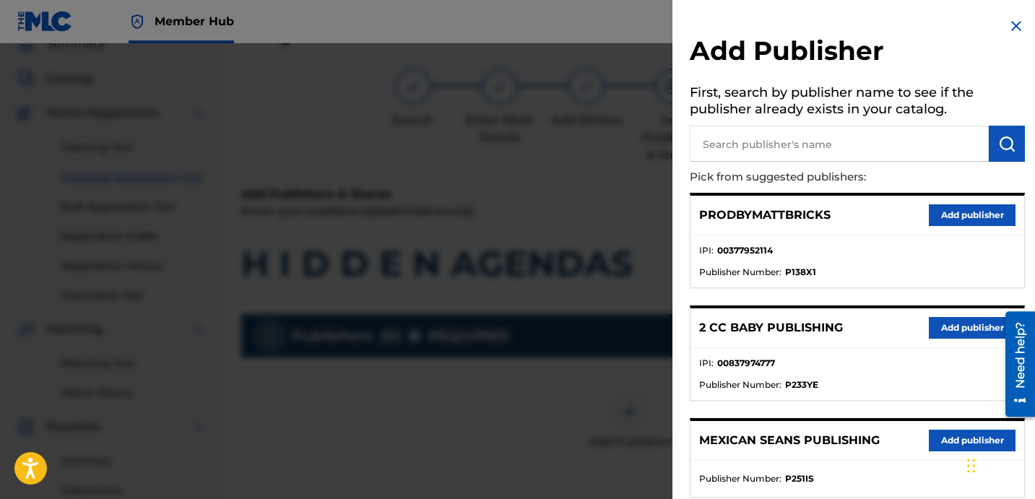
click at [809, 149] on input "text" at bounding box center [839, 144] width 299 height 36
paste input "DAVINA JOY"
type input "DAVINA JOY"
click at [1004, 141] on img "submit" at bounding box center [1006, 143] width 17 height 17
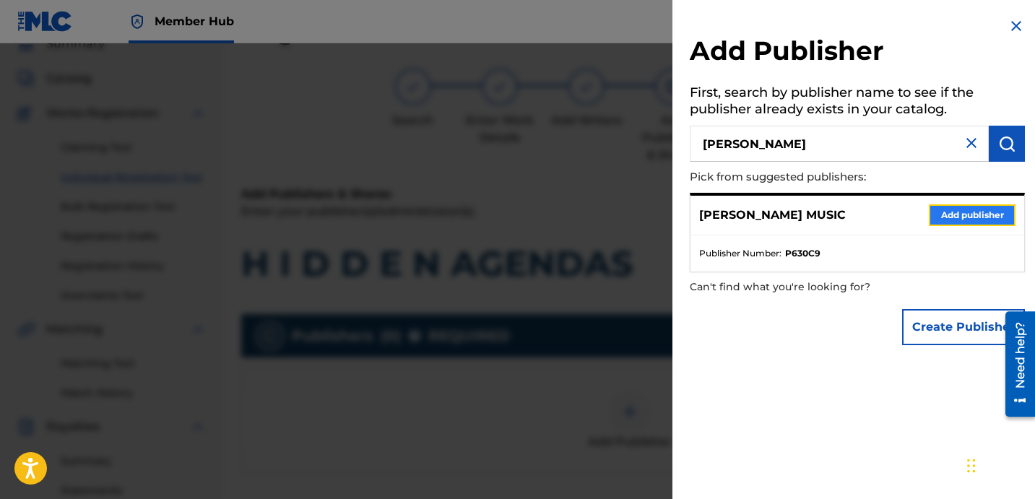
click at [963, 212] on button "Add publisher" at bounding box center [972, 215] width 87 height 22
click at [963, 212] on p "Enter your publisher(s)/administrator(s)." at bounding box center [629, 211] width 776 height 17
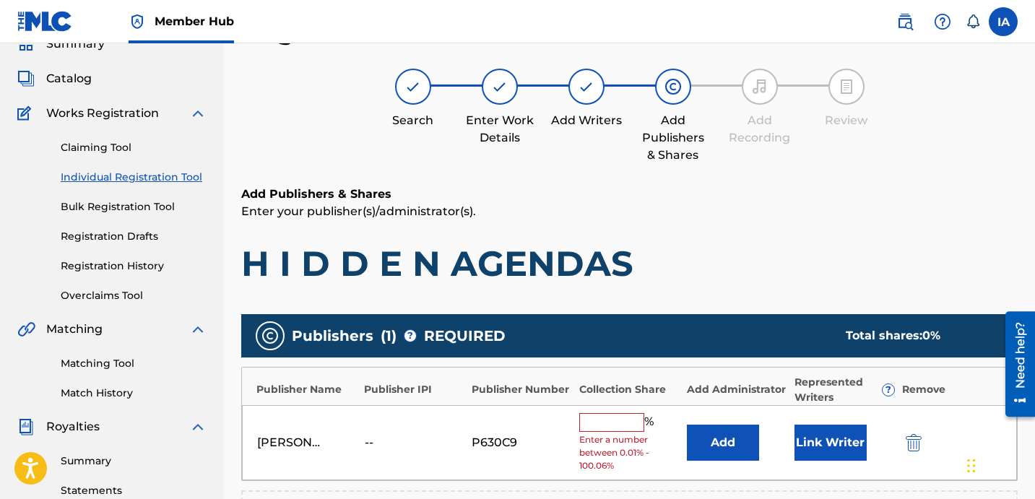
click at [602, 421] on input "text" at bounding box center [611, 422] width 65 height 19
type input "25"
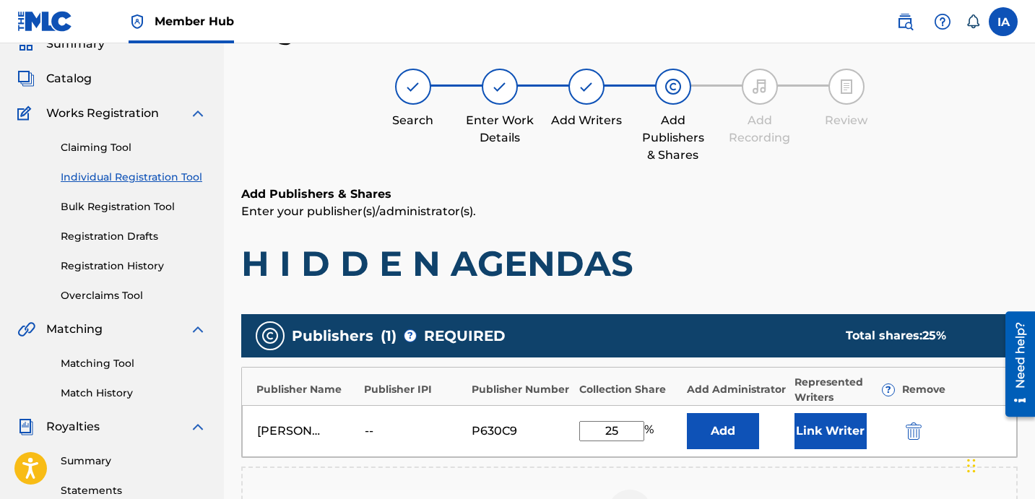
drag, startPoint x: 619, startPoint y: 428, endPoint x: 579, endPoint y: 410, distance: 43.3
click at [610, 424] on input "25" at bounding box center [611, 431] width 65 height 20
drag, startPoint x: 633, startPoint y: 434, endPoint x: 534, endPoint y: 384, distance: 111.8
click at [539, 389] on div "Publisher Name Publisher IPI Publisher Number Collection Share Add Administrato…" at bounding box center [629, 412] width 776 height 91
click at [743, 419] on button "Add" at bounding box center [723, 431] width 72 height 36
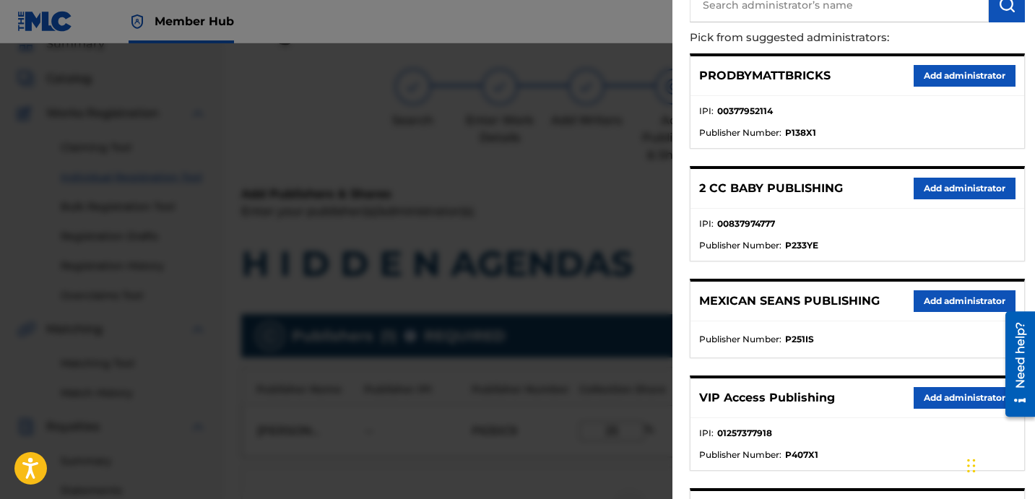
scroll to position [255, 0]
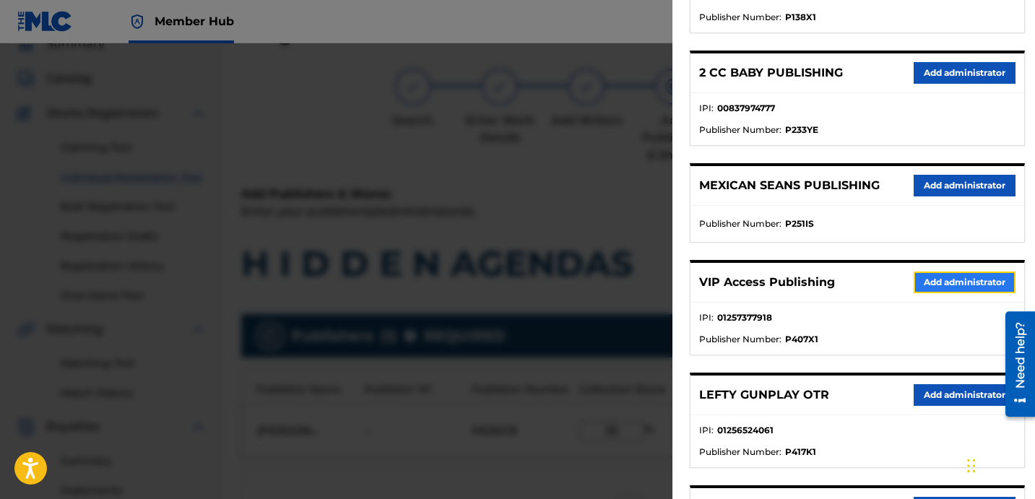
click at [948, 290] on button "Add administrator" at bounding box center [965, 283] width 102 height 22
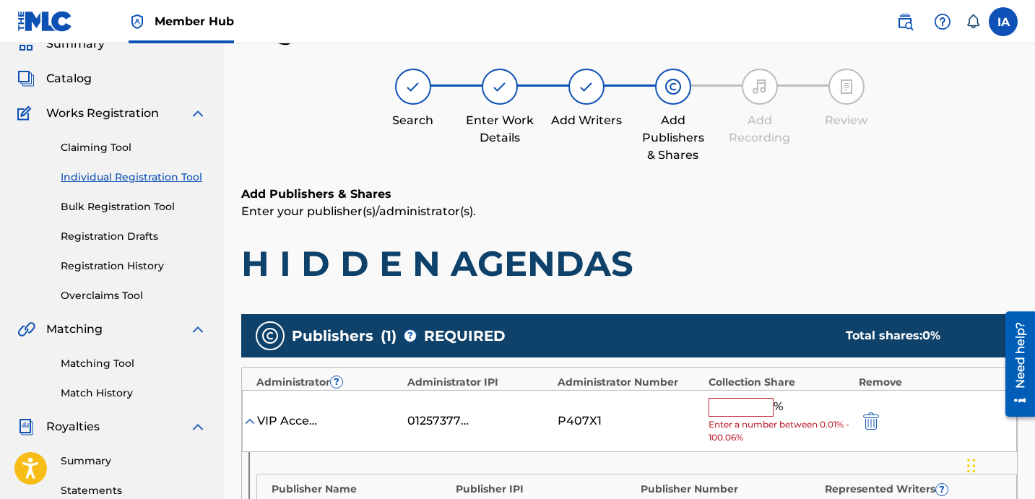
click at [763, 402] on input "text" at bounding box center [741, 407] width 65 height 19
paste input "25"
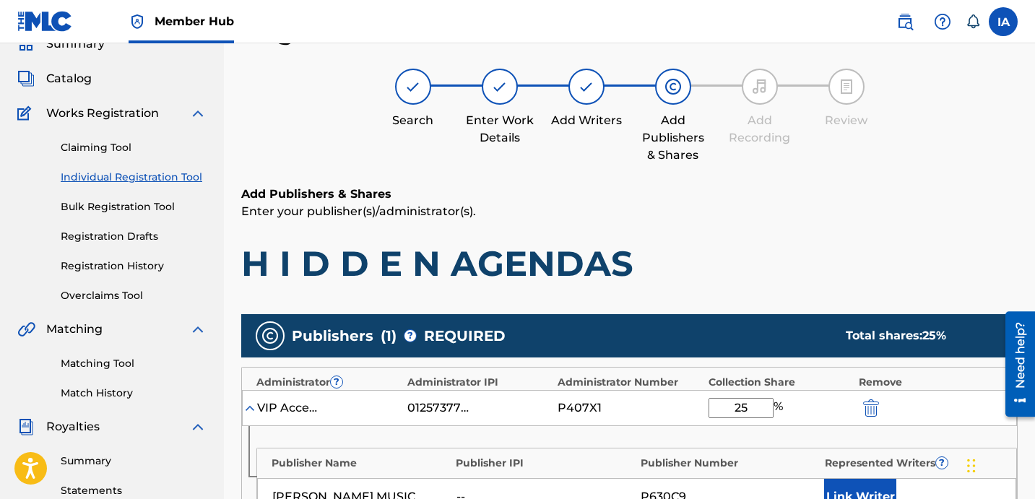
type input "25"
click at [615, 196] on h6 "Add Publishers & Shares" at bounding box center [629, 194] width 776 height 17
click at [507, 168] on div "Register Work Search Enter Work Details Add Writers Add Publishers & Shares Add…" at bounding box center [629, 416] width 776 height 804
click at [778, 233] on div "Add Publishers & Shares Enter your publisher(s)/administrator(s). H I D D E N A…" at bounding box center [629, 236] width 776 height 100
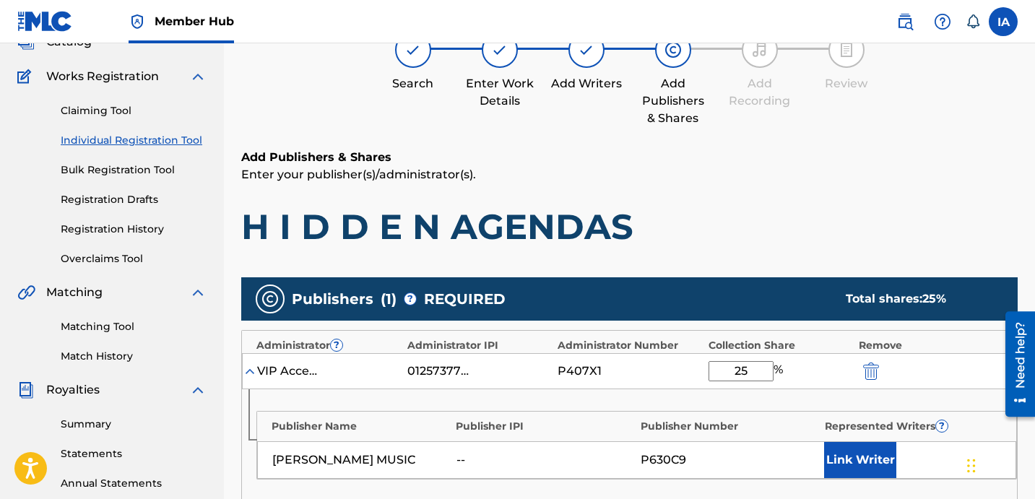
scroll to position [117, 0]
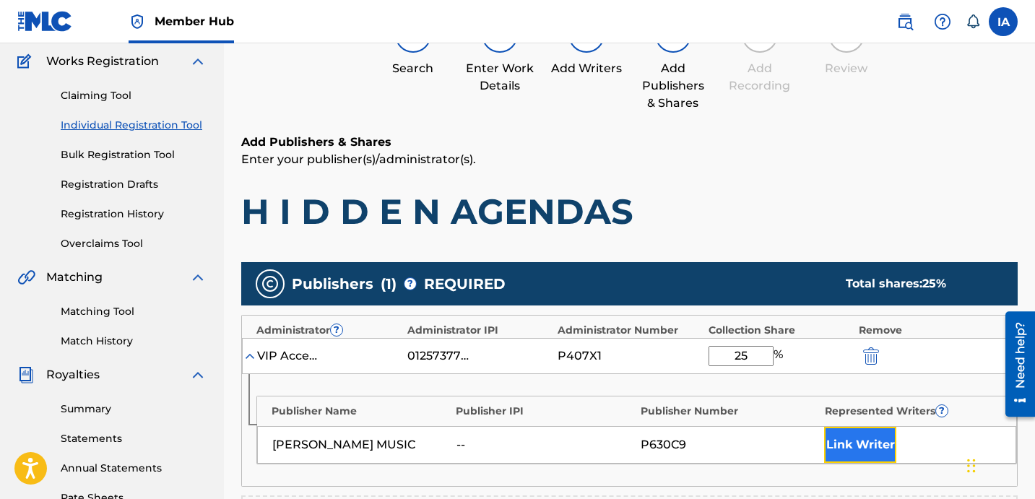
click at [859, 436] on button "Link Writer" at bounding box center [860, 445] width 72 height 36
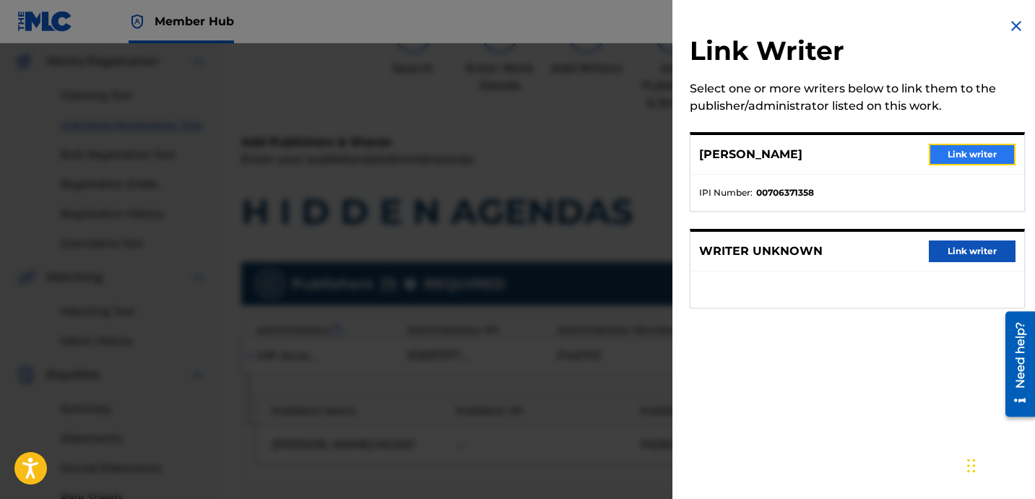
click at [959, 160] on button "Link writer" at bounding box center [972, 155] width 87 height 22
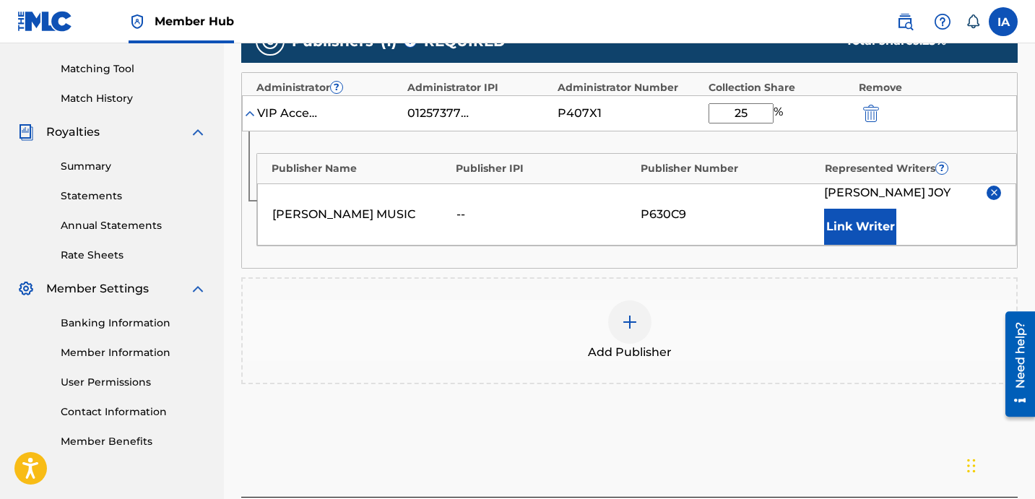
scroll to position [411, 0]
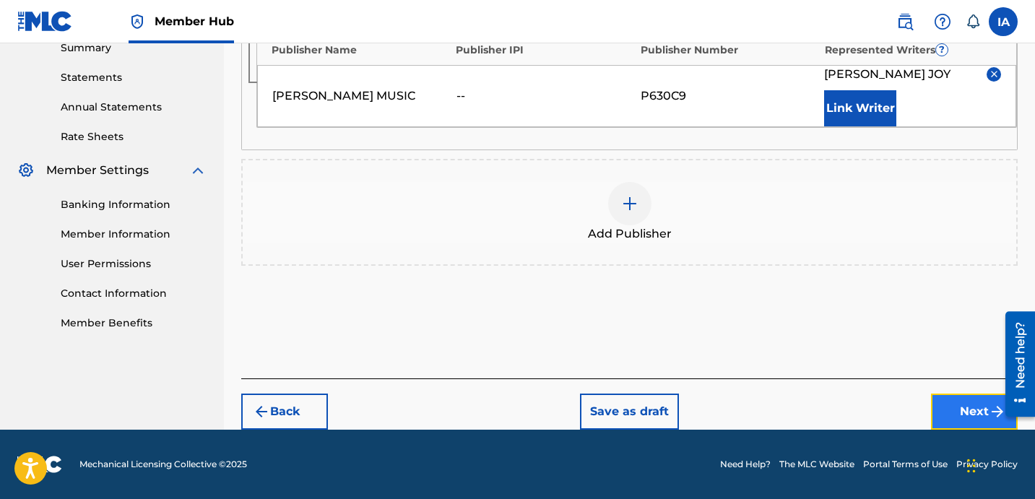
click at [953, 408] on button "Next" at bounding box center [974, 412] width 87 height 36
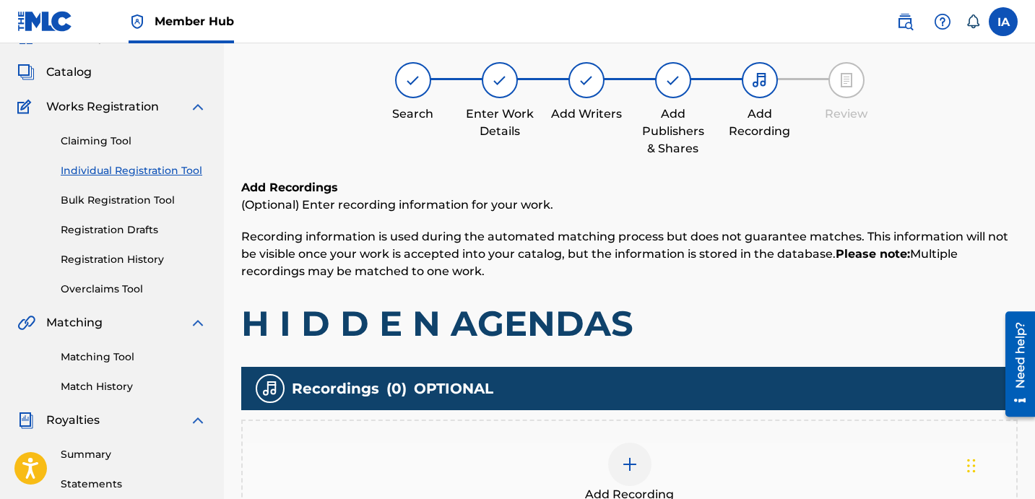
scroll to position [65, 0]
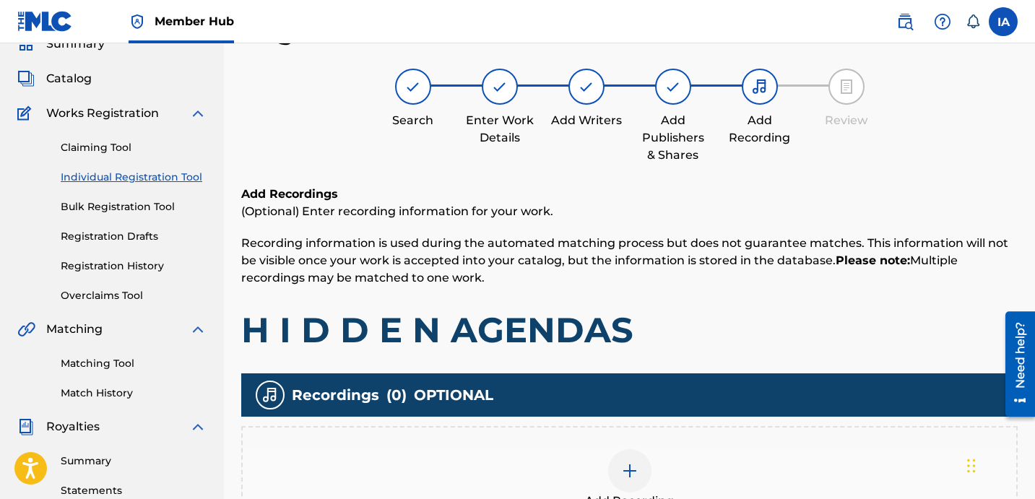
click at [666, 287] on div "Add Recordings (Optional) Enter recording information for your work. Recording …" at bounding box center [629, 269] width 776 height 166
click at [625, 269] on p "Recording information is used during the automated matching process but does no…" at bounding box center [629, 261] width 776 height 52
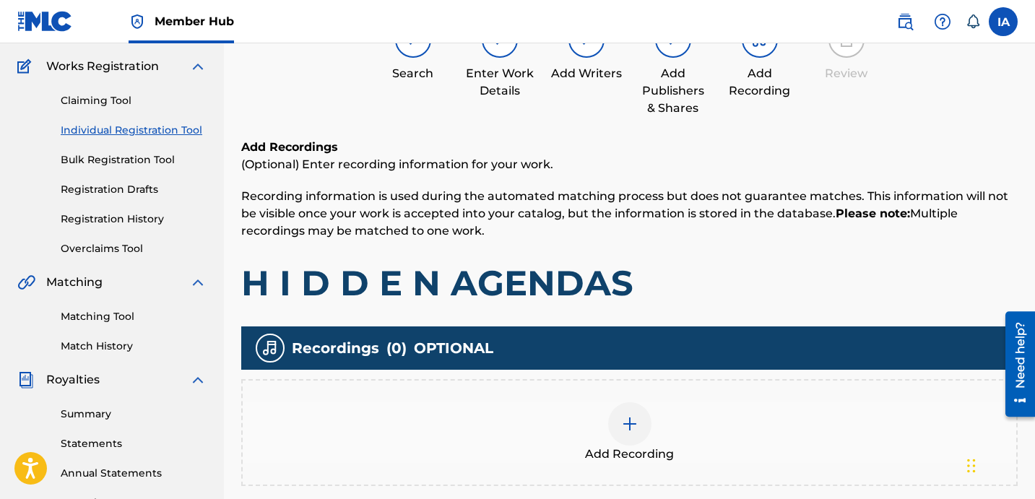
scroll to position [155, 0]
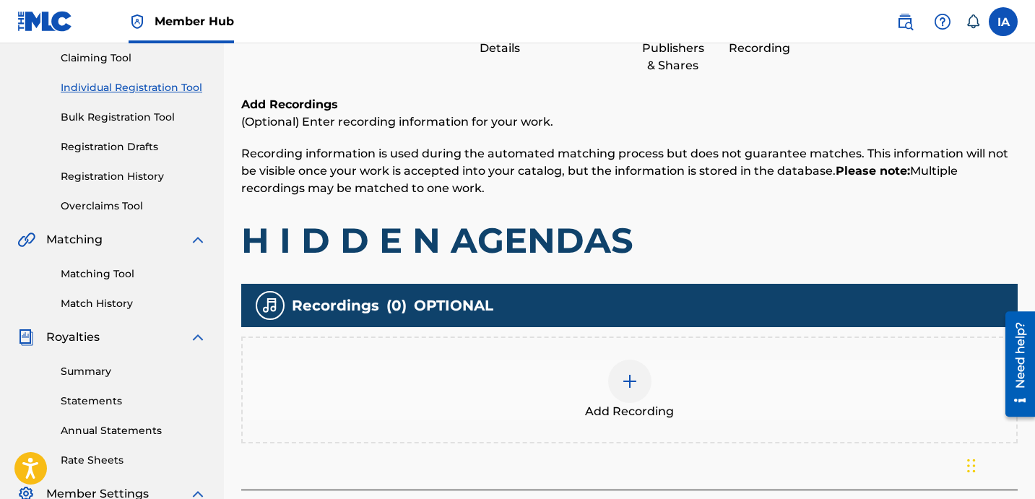
click at [696, 382] on div "Add Recording" at bounding box center [630, 390] width 774 height 61
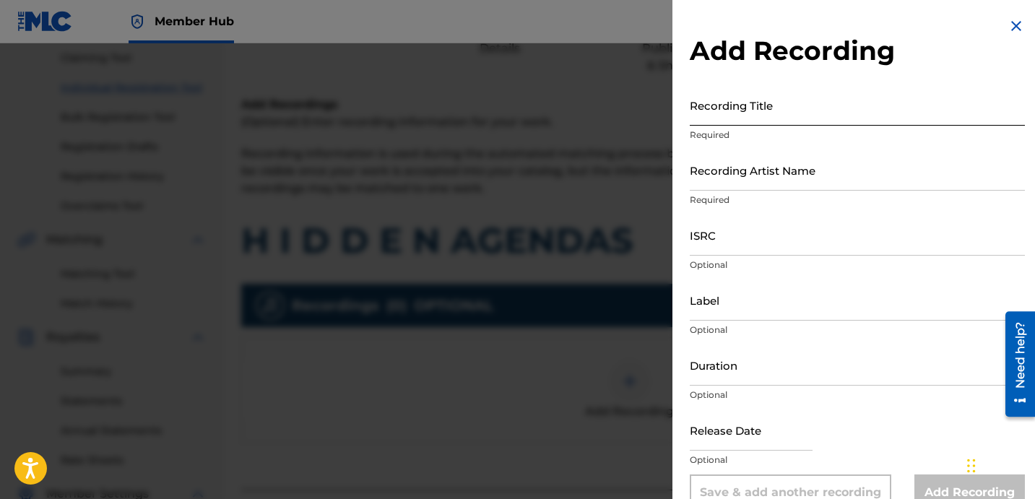
click at [745, 105] on input "Recording Title" at bounding box center [857, 105] width 335 height 41
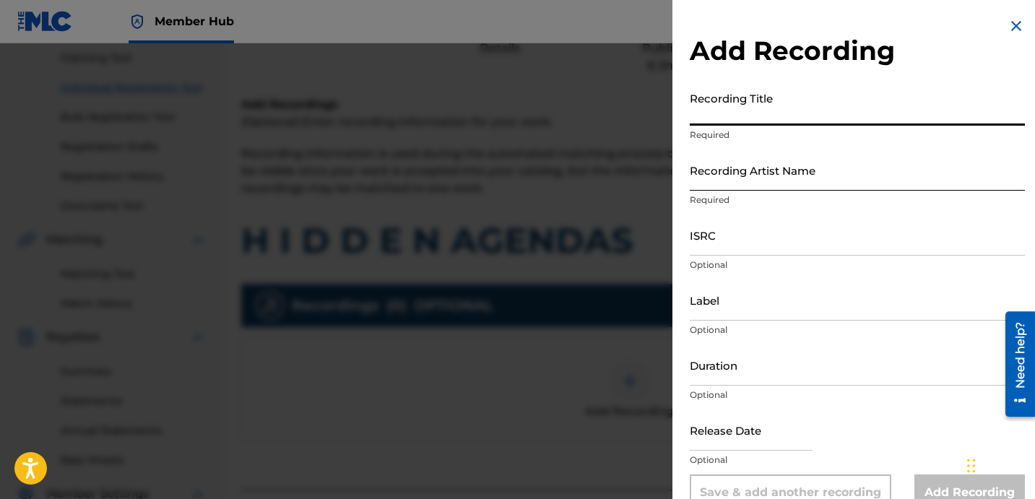
paste input "H I D D E N AGENDAS"
type input "H I D D E N AGENDAS"
click at [797, 166] on input "Recording Artist Name" at bounding box center [857, 170] width 335 height 41
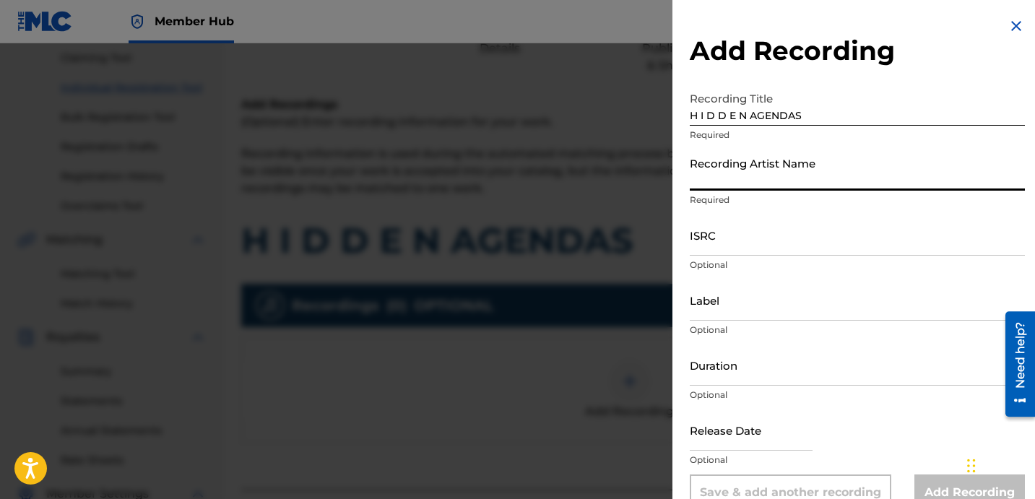
click at [803, 175] on input "Recording Artist Name" at bounding box center [857, 170] width 335 height 41
paste input "DAVINA JOY"
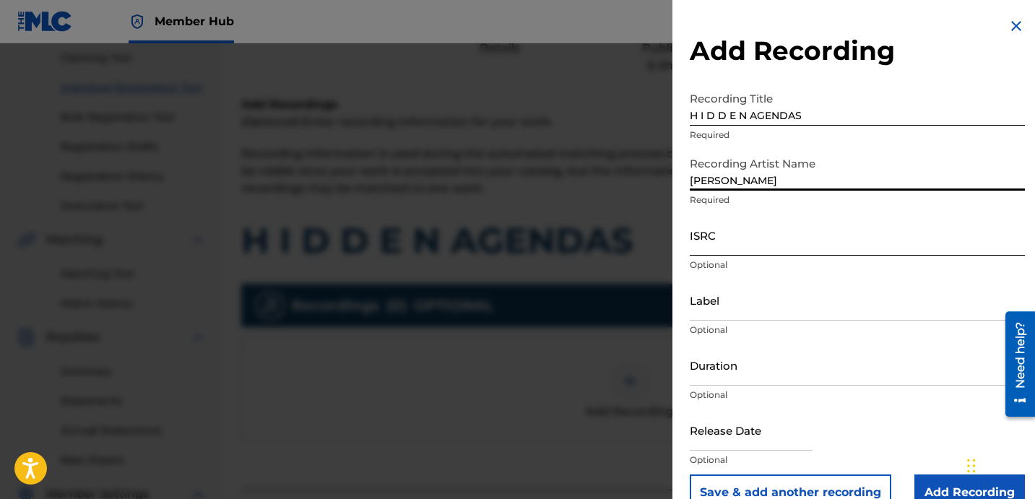
type input "DAVINA JOY"
click at [779, 226] on input "ISRC" at bounding box center [857, 235] width 335 height 41
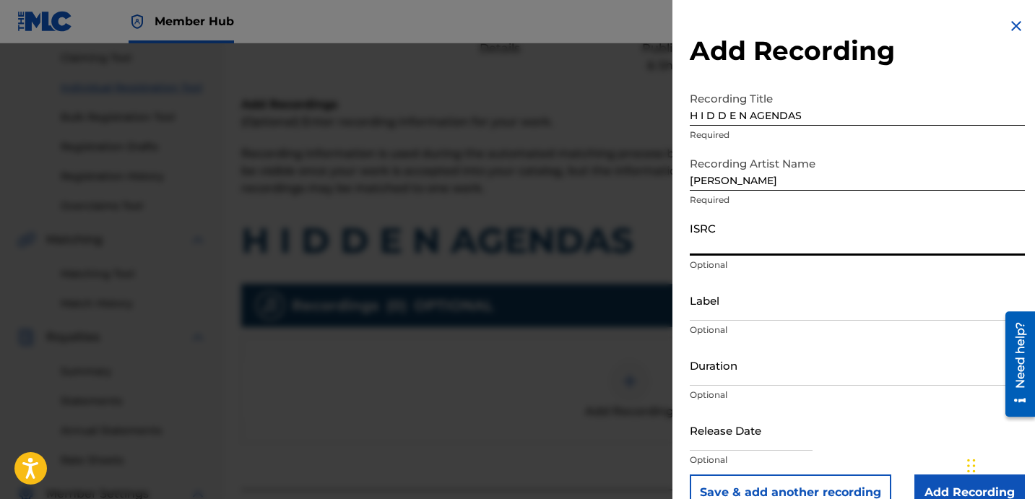
click at [793, 240] on input "ISRC" at bounding box center [857, 235] width 335 height 41
paste input "USBAE1301064"
type input "USBAE1301064"
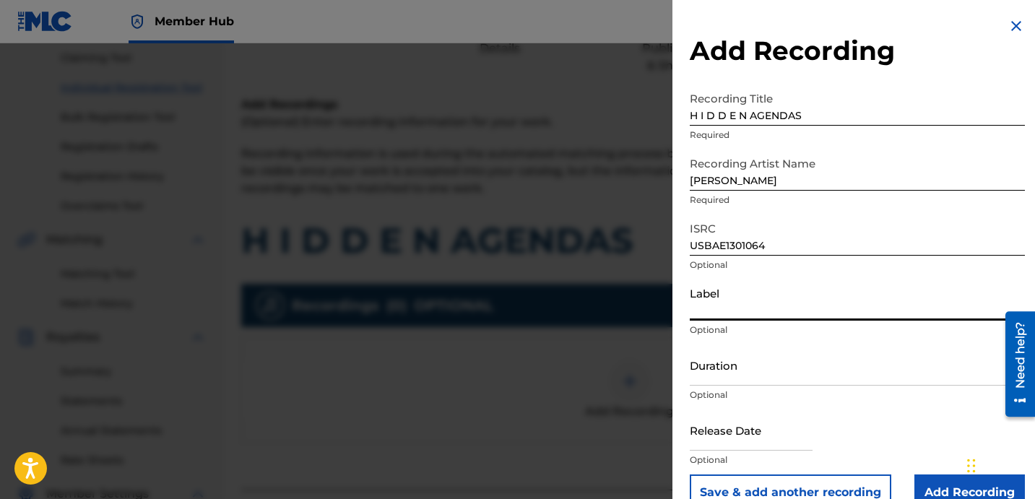
click at [745, 306] on input "Label" at bounding box center [857, 300] width 335 height 41
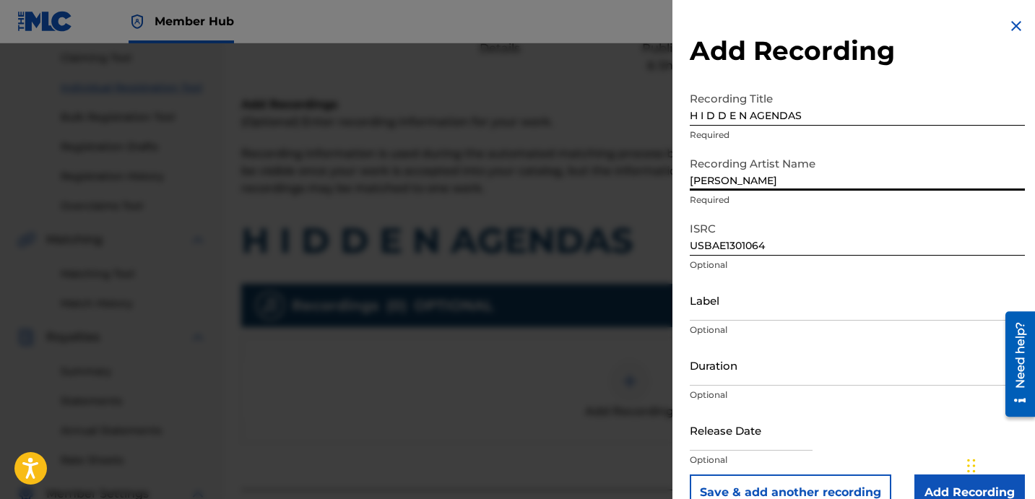
drag, startPoint x: 774, startPoint y: 190, endPoint x: 647, endPoint y: 133, distance: 139.3
click at [671, 147] on div "Add Recording Recording Title H I D D E N AGENDAS Required Recording Artist Nam…" at bounding box center [517, 271] width 1035 height 456
click at [771, 308] on input "Label" at bounding box center [857, 300] width 335 height 41
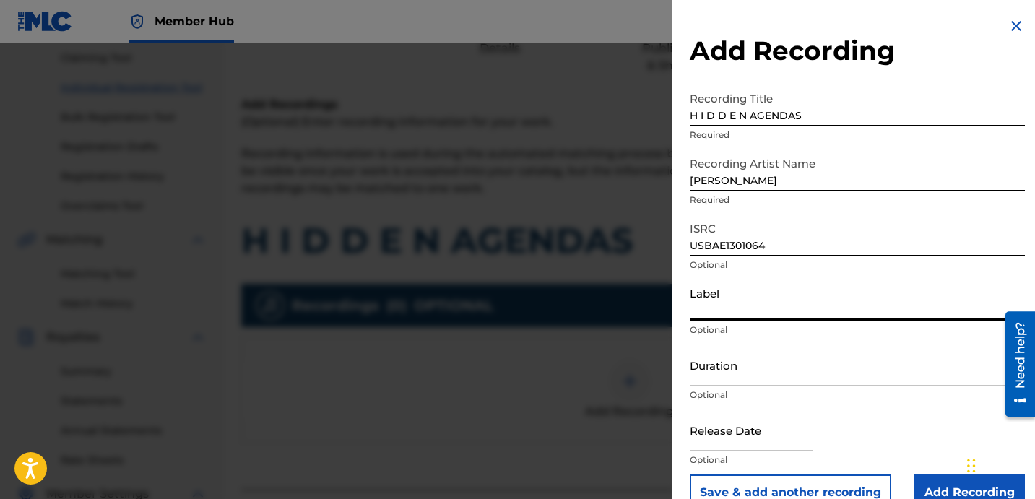
paste input "DAVINA JOY"
type input "DAVINA JOY"
click at [768, 348] on input "Duration" at bounding box center [857, 365] width 335 height 41
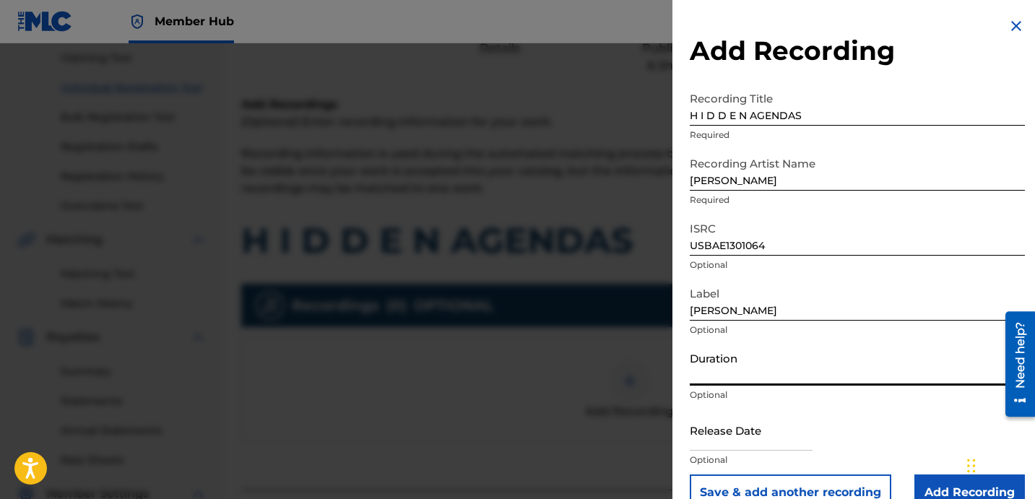
click at [758, 370] on input "Duration" at bounding box center [857, 365] width 335 height 41
click at [761, 375] on input "Duration" at bounding box center [857, 365] width 335 height 41
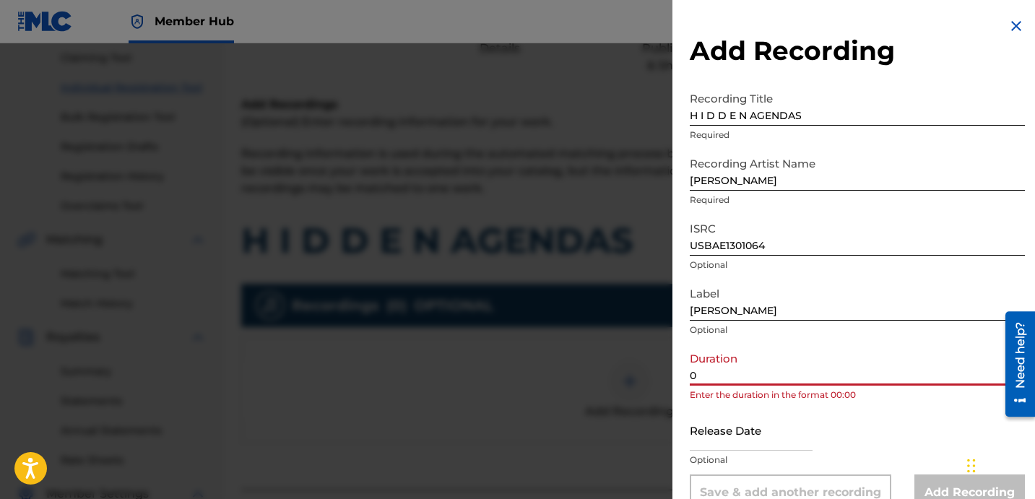
paste input "4:25"
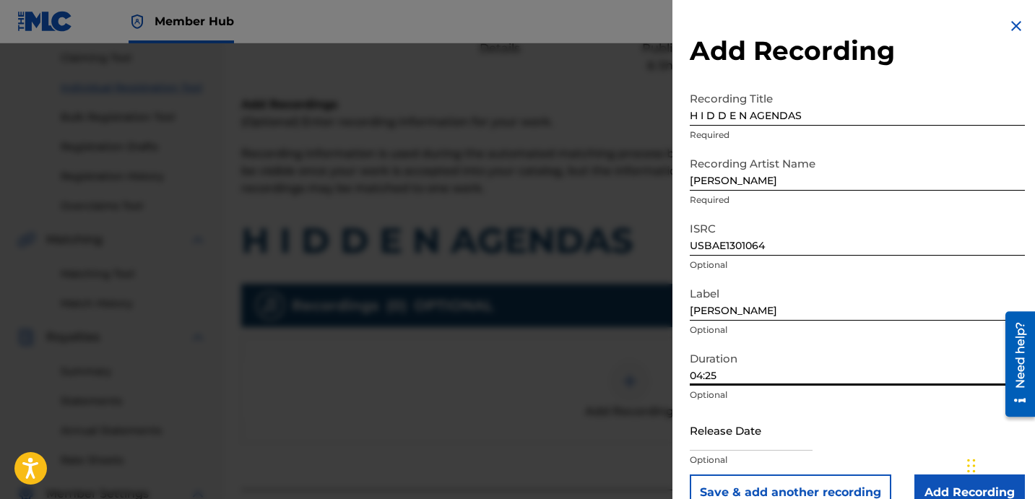
type input "04:25"
click at [904, 460] on p "Optional" at bounding box center [857, 460] width 335 height 13
click at [926, 484] on input "Add Recording" at bounding box center [969, 493] width 111 height 36
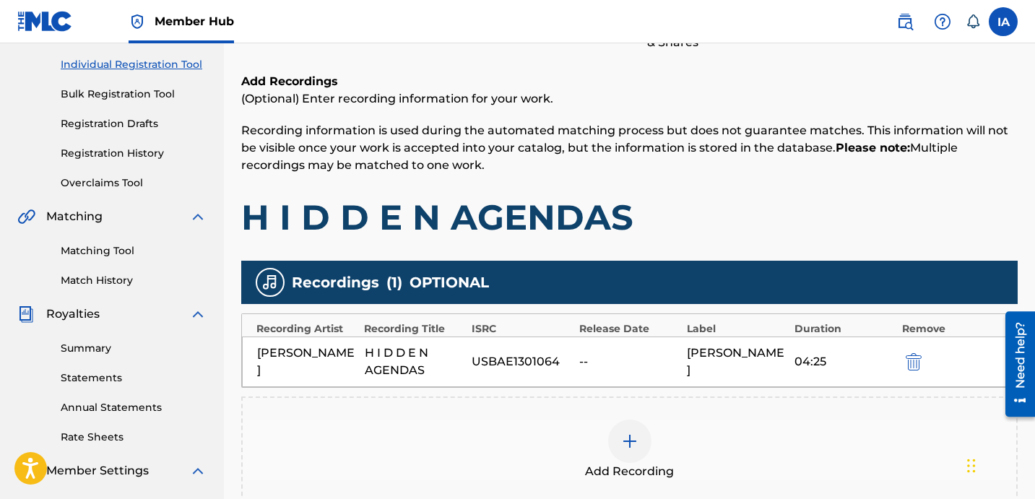
scroll to position [202, 0]
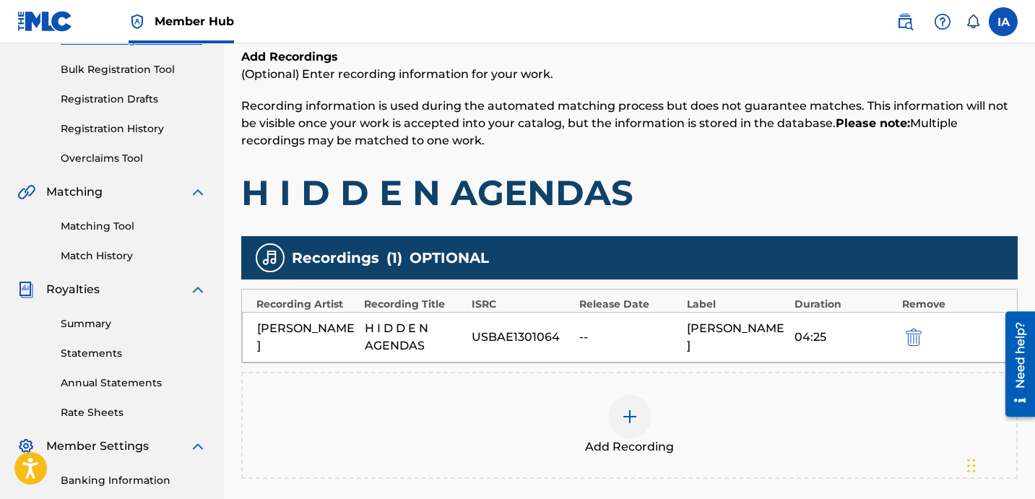
click at [644, 161] on div "Add Recordings (Optional) Enter recording information for your work. Recording …" at bounding box center [629, 131] width 776 height 166
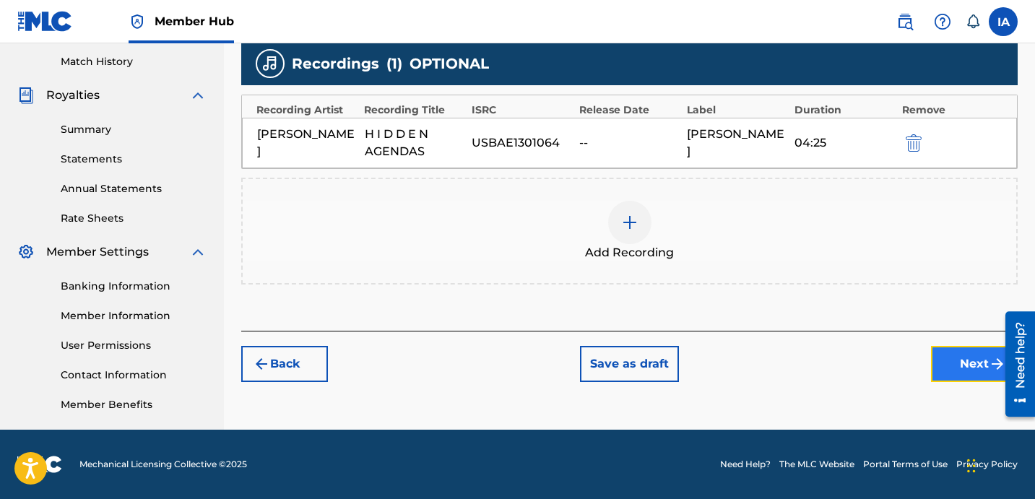
click at [939, 358] on button "Next" at bounding box center [974, 364] width 87 height 36
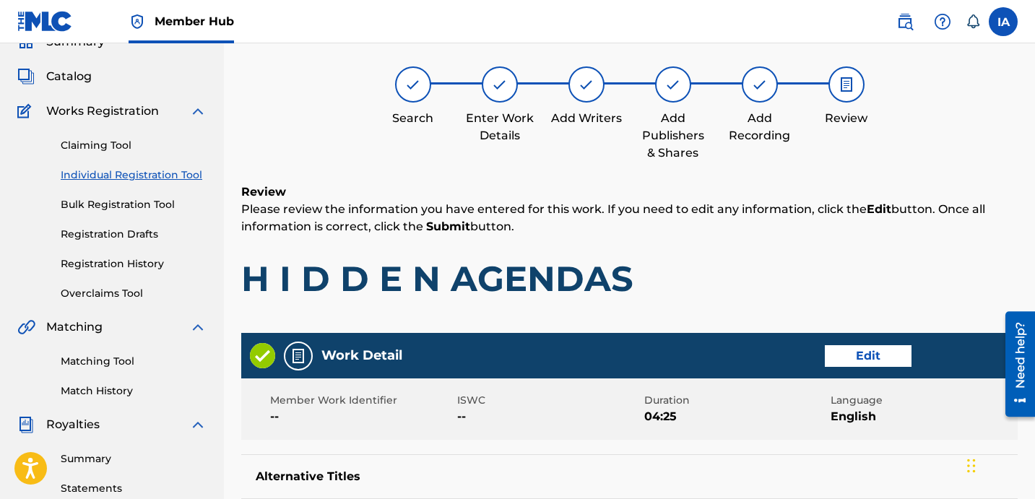
scroll to position [65, 0]
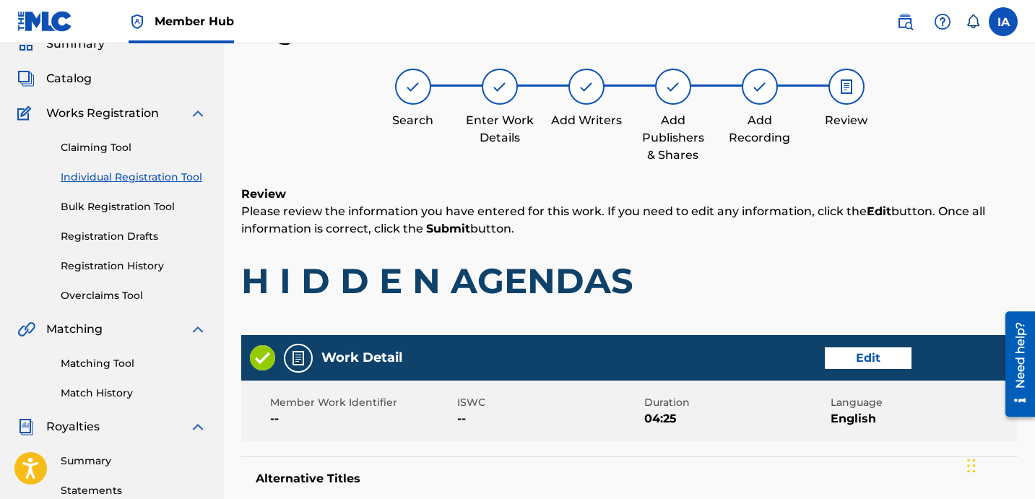
click at [639, 256] on div "Review Please review the information you have entered for this work. If you nee…" at bounding box center [629, 255] width 776 height 139
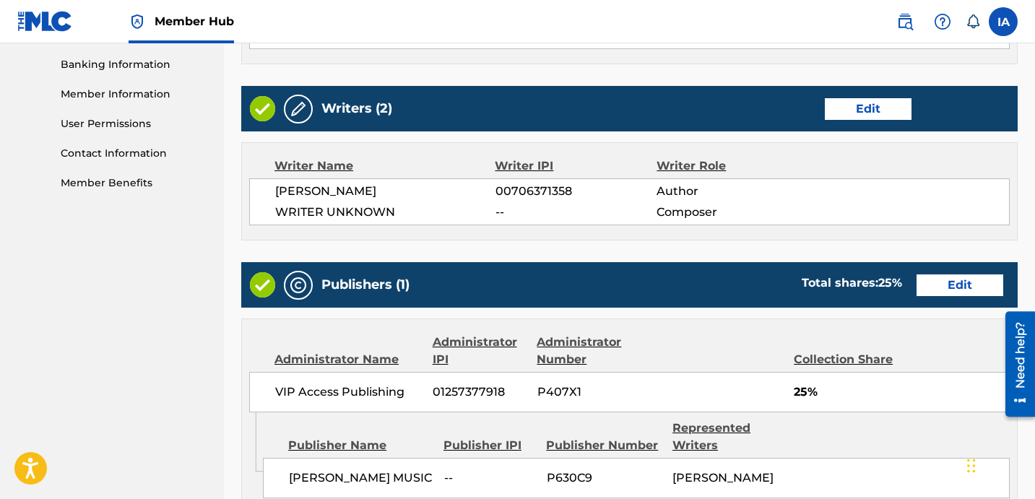
scroll to position [620, 0]
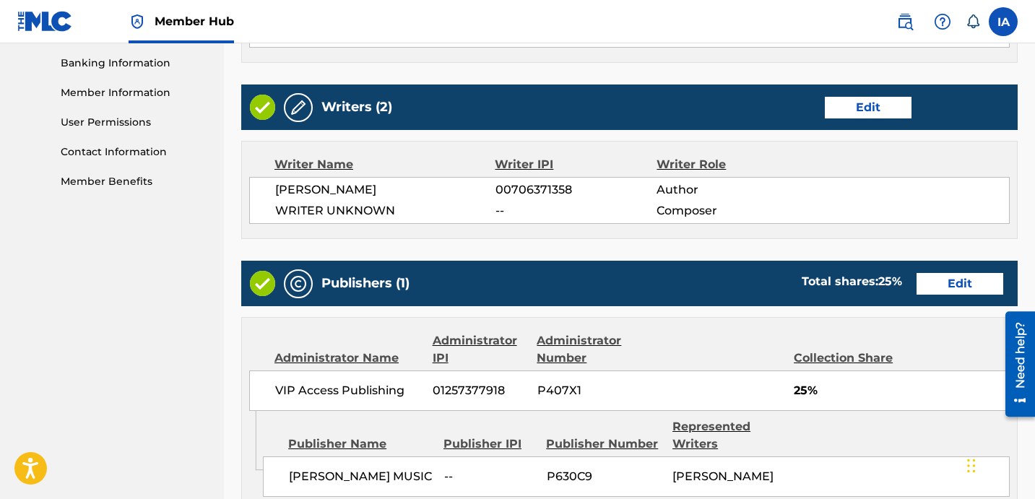
click at [597, 151] on div "Writer Name Writer IPI Writer Role DAVINA JOY 00706371358 Author WRITER UNKNOWN…" at bounding box center [629, 190] width 776 height 98
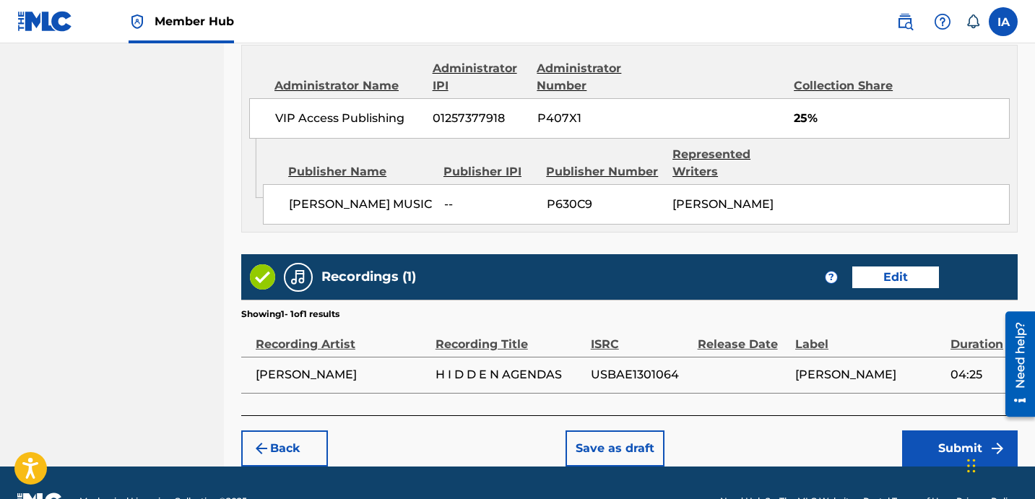
scroll to position [926, 0]
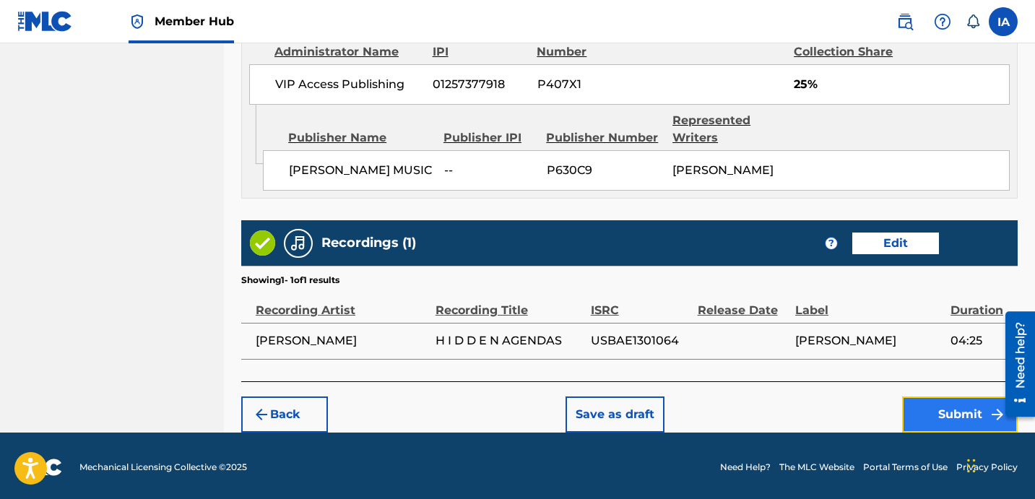
click at [934, 404] on button "Submit" at bounding box center [960, 415] width 116 height 36
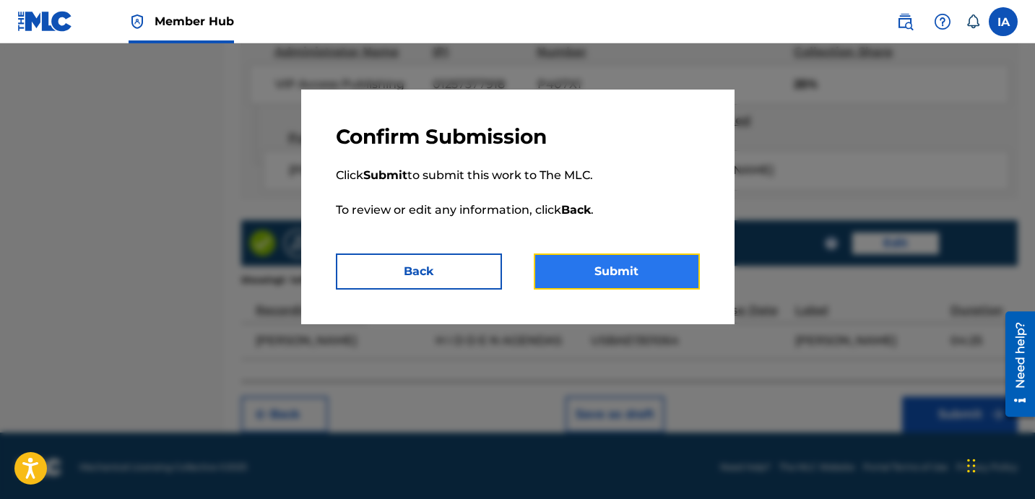
click at [659, 278] on button "Submit" at bounding box center [617, 272] width 166 height 36
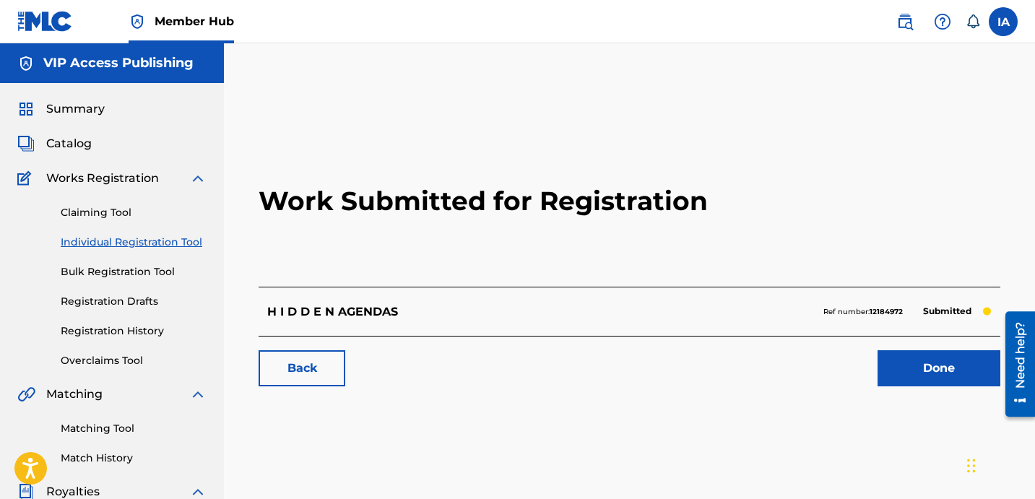
click at [251, 259] on div "Work Submitted for Registration H I D D E N AGENDAS Ref number: 12184972 Submit…" at bounding box center [629, 258] width 776 height 285
click at [191, 245] on link "Individual Registration Tool" at bounding box center [134, 242] width 146 height 15
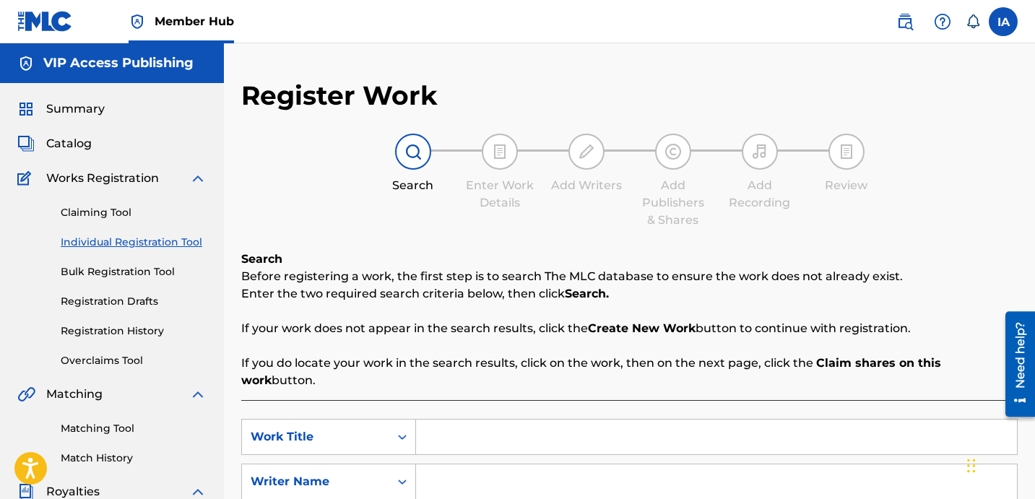
click at [676, 420] on input "Search Form" at bounding box center [716, 437] width 601 height 35
click at [617, 420] on input "Search Form" at bounding box center [716, 437] width 601 height 35
paste input "IM STILL HERE"
type input "IM STILL HERE"
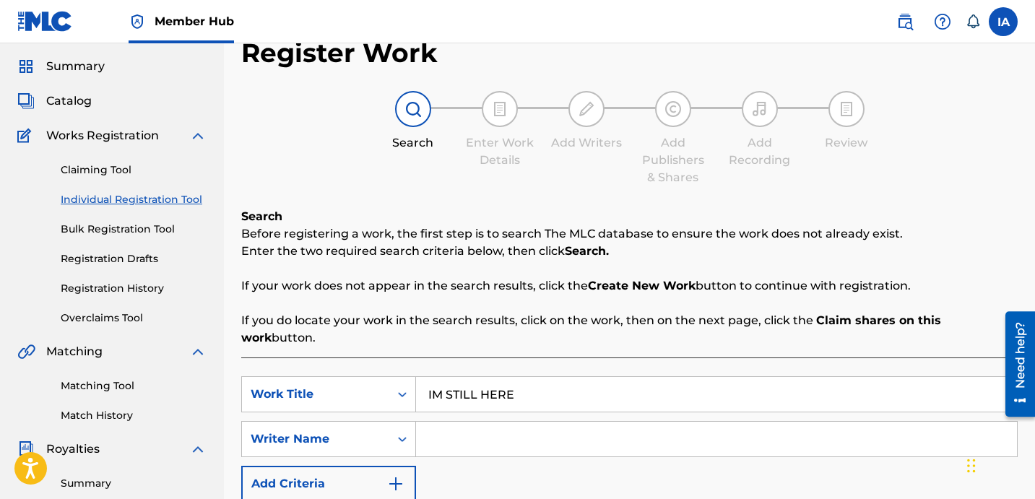
click at [644, 430] on input "Search Form" at bounding box center [716, 439] width 601 height 35
click at [685, 427] on input "Search Form" at bounding box center [716, 439] width 601 height 35
paste input "DAVINA JOY"
type input "DAVINA JOY"
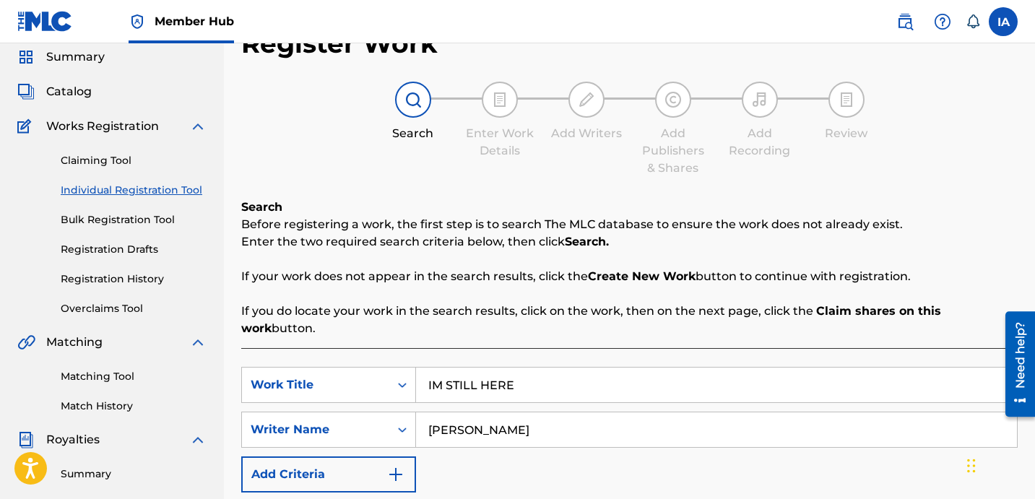
scroll to position [283, 0]
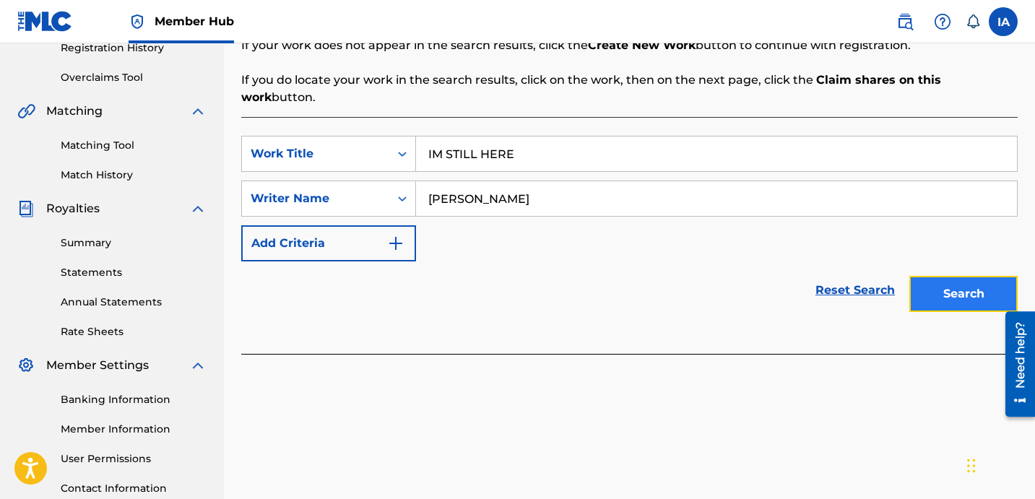
click at [924, 276] on button "Search" at bounding box center [963, 294] width 108 height 36
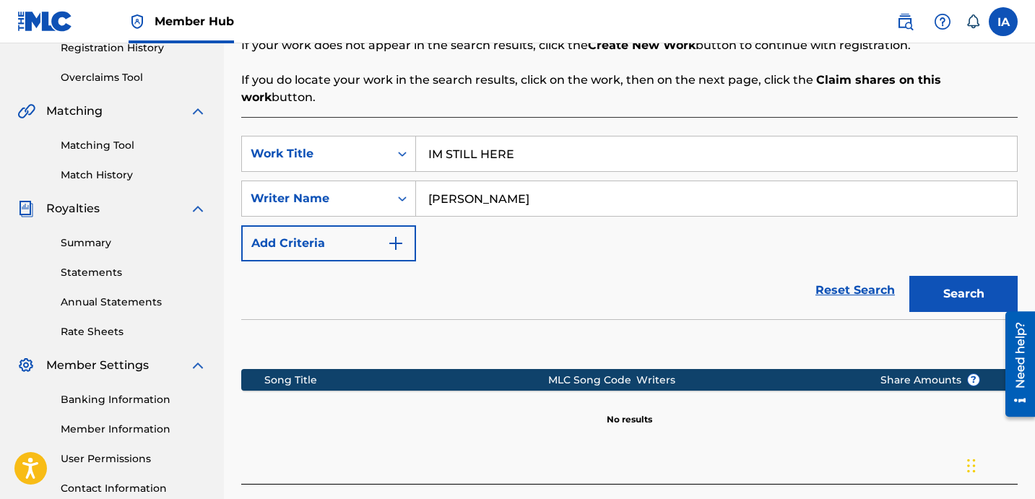
click at [602, 243] on div "SearchWithCriteria758fc7e4-a949-45ac-8e0f-88ba9194bcb0 Work Title IM STILL HERE…" at bounding box center [629, 199] width 776 height 126
click at [579, 272] on div "Reset Search Search" at bounding box center [629, 290] width 776 height 58
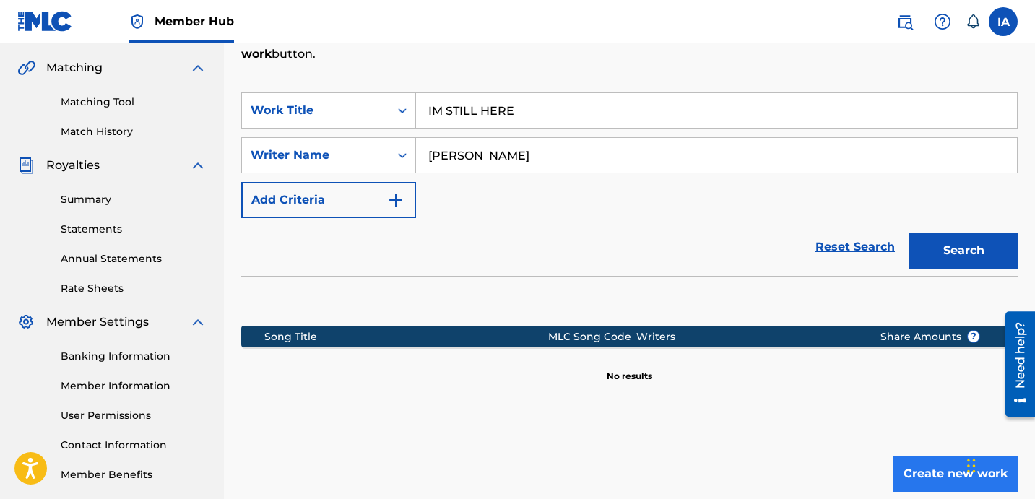
scroll to position [397, 0]
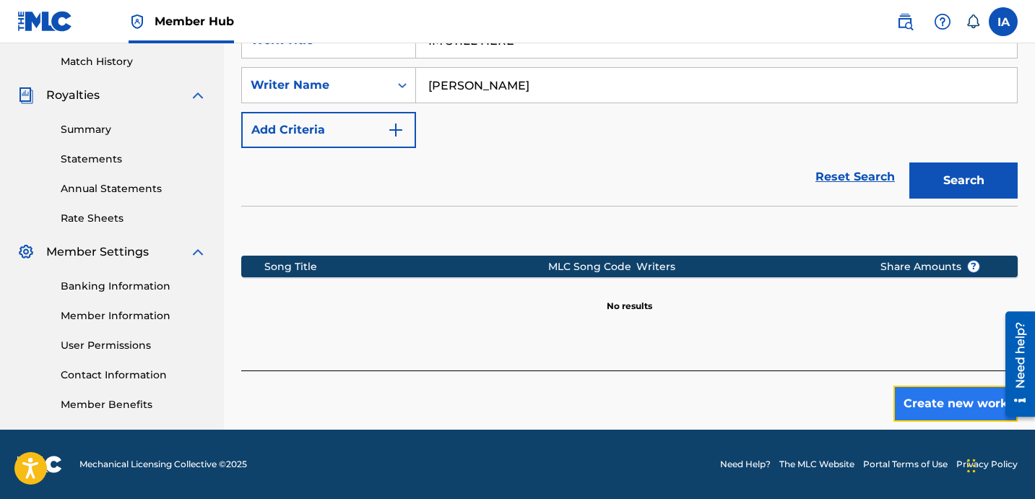
click at [904, 386] on button "Create new work" at bounding box center [955, 404] width 124 height 36
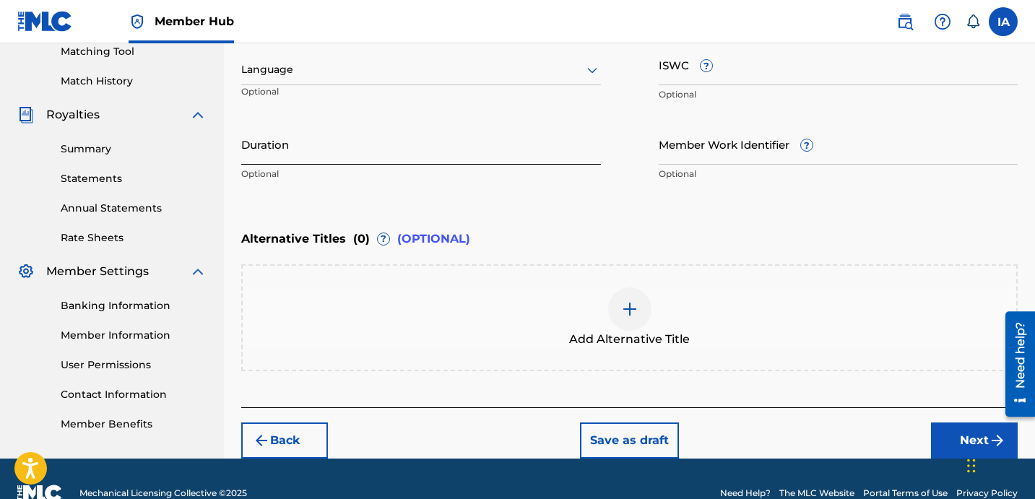
scroll to position [243, 0]
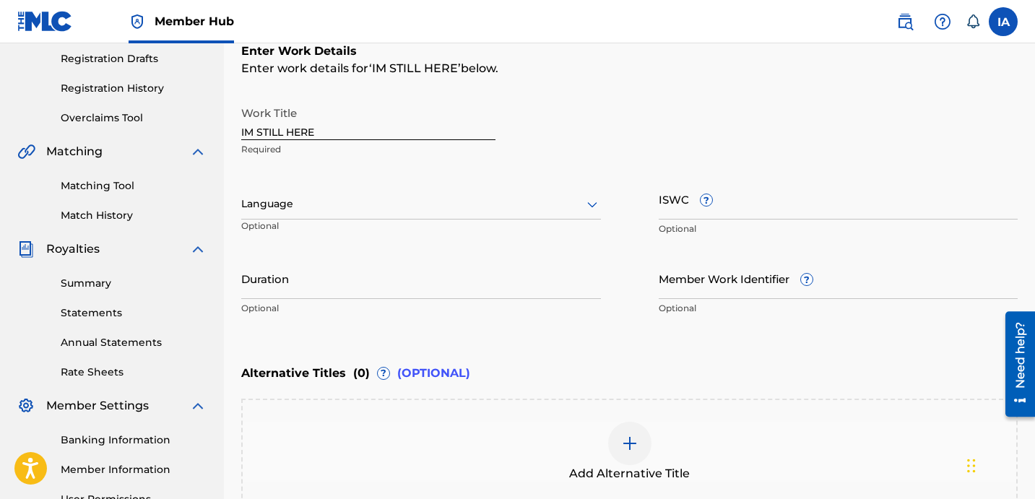
click at [338, 212] on div at bounding box center [421, 204] width 360 height 18
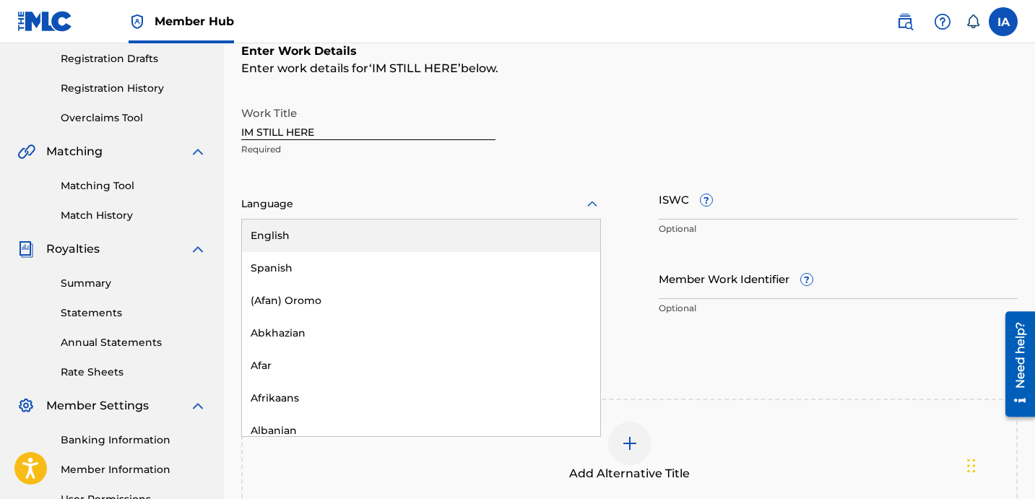
click at [325, 232] on div "English" at bounding box center [421, 236] width 358 height 33
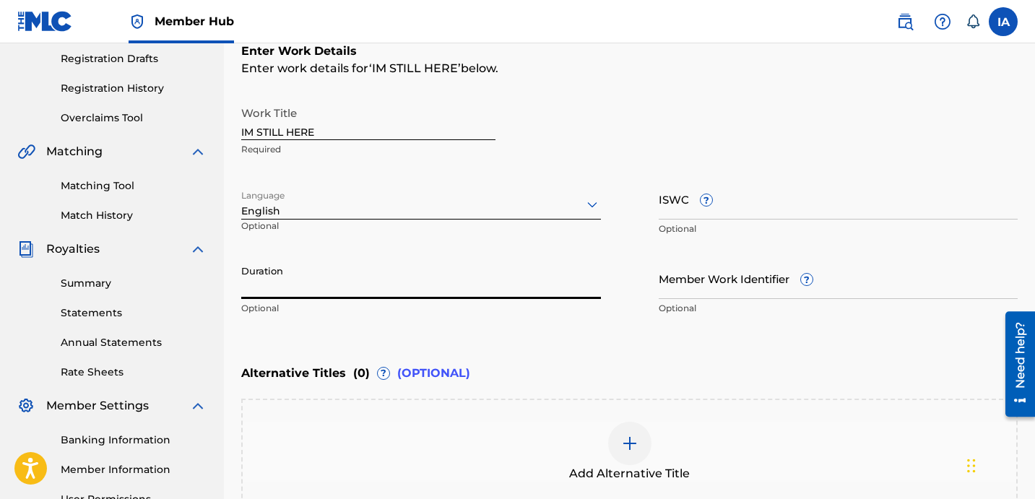
click at [295, 295] on input "Duration" at bounding box center [421, 278] width 360 height 41
click at [349, 276] on input "Duration" at bounding box center [421, 278] width 360 height 41
paste input "3:44"
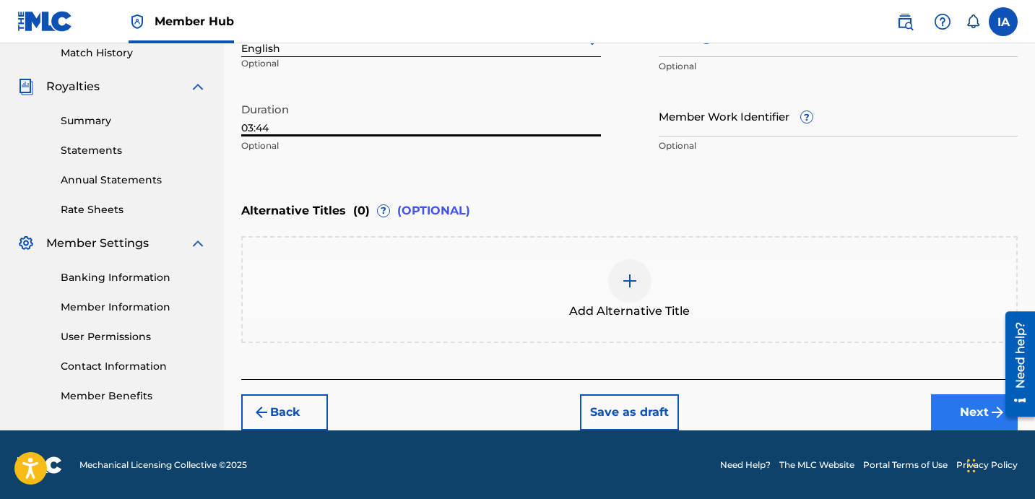
type input "03:44"
click at [937, 402] on button "Next" at bounding box center [974, 412] width 87 height 36
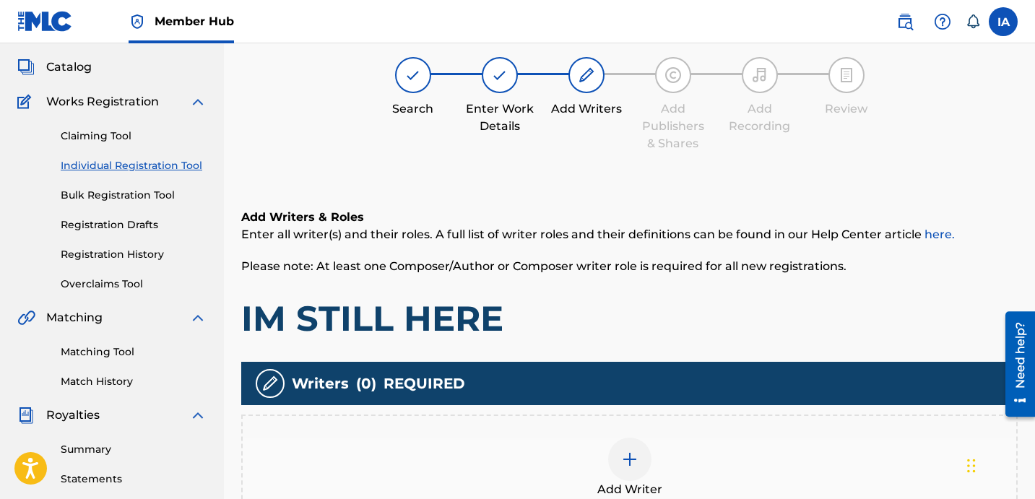
scroll to position [65, 0]
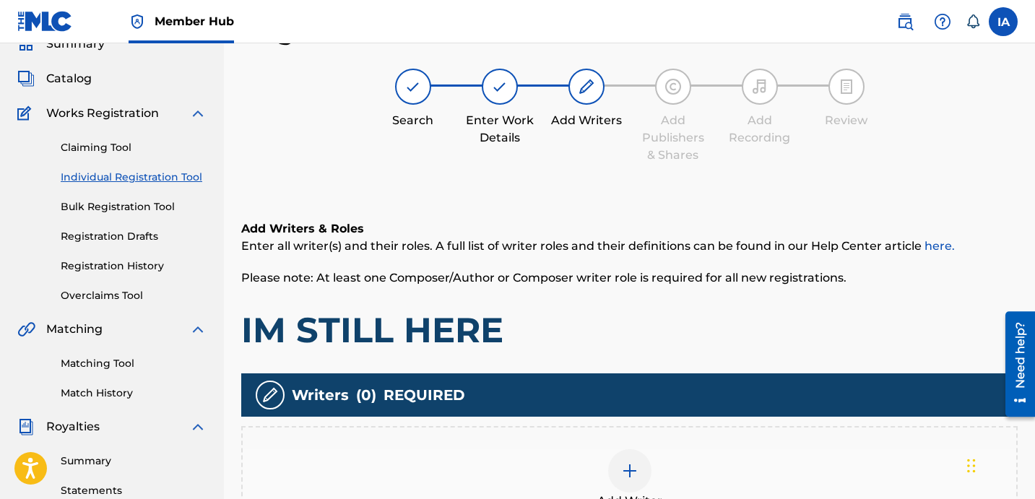
click at [647, 468] on div at bounding box center [629, 470] width 43 height 43
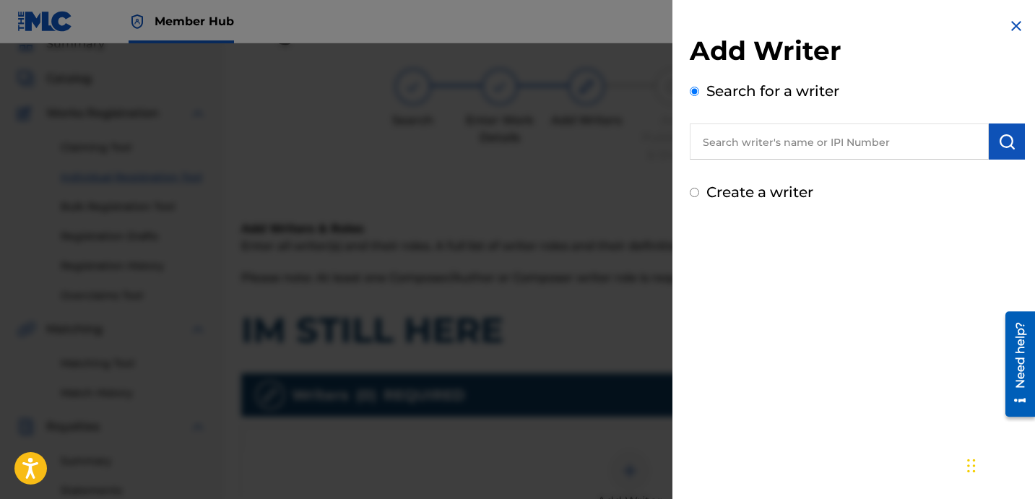
click at [774, 142] on input "text" at bounding box center [839, 142] width 299 height 36
click at [850, 141] on input "text" at bounding box center [839, 142] width 299 height 36
paste input "DAVINA JOY"
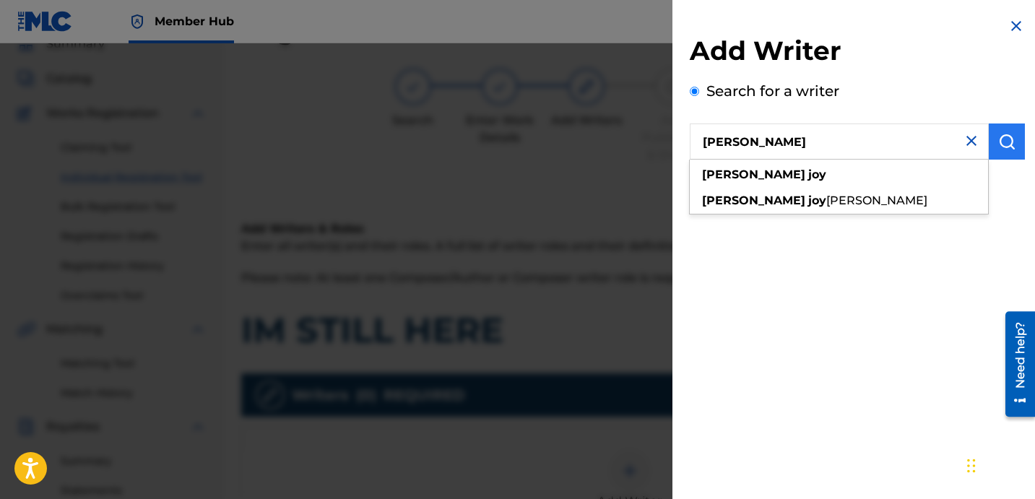
type input "DAVINA JOY"
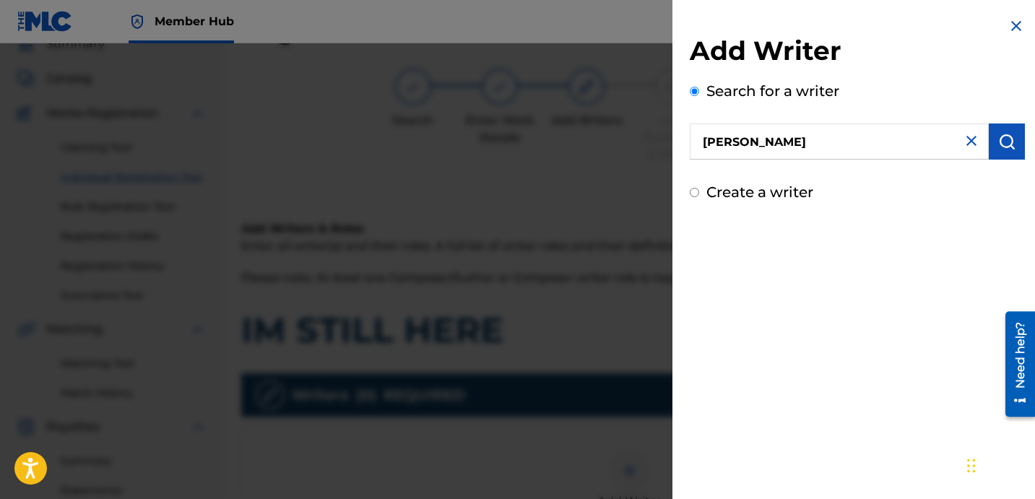
click at [864, 141] on input "DAVINA JOY" at bounding box center [839, 142] width 299 height 36
click at [1009, 144] on img "submit" at bounding box center [1006, 141] width 17 height 17
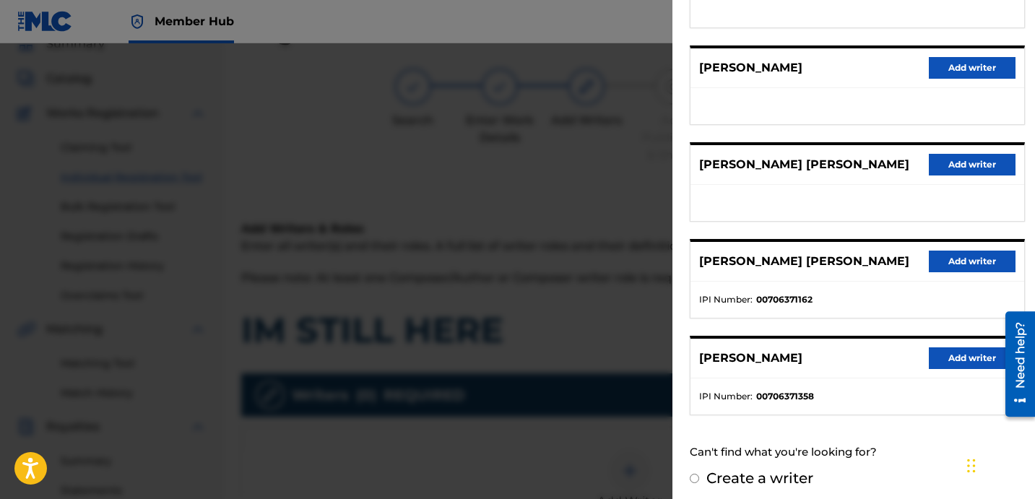
scroll to position [249, 0]
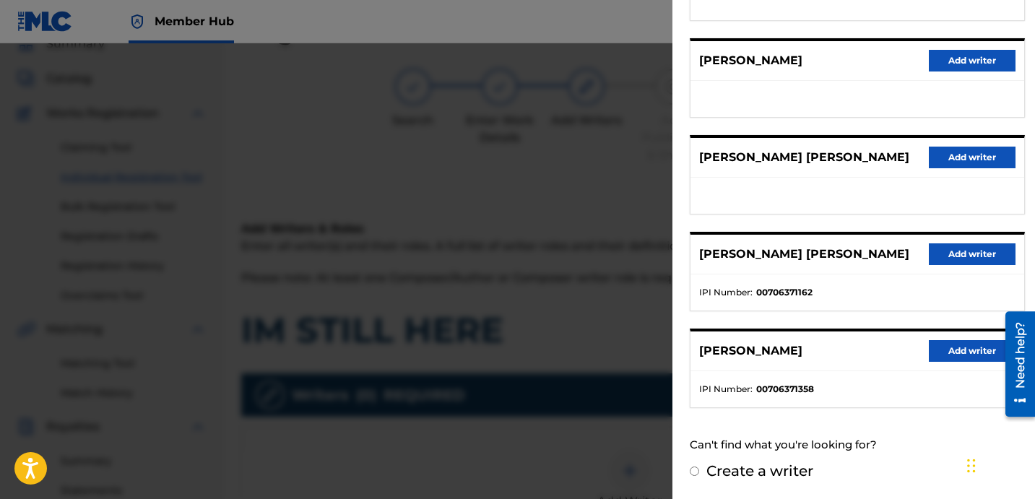
drag, startPoint x: 893, startPoint y: 355, endPoint x: 914, endPoint y: 353, distance: 21.0
click at [896, 355] on div "DAVINA JOY Add writer" at bounding box center [858, 352] width 334 height 40
click at [961, 358] on button "Add writer" at bounding box center [972, 351] width 87 height 22
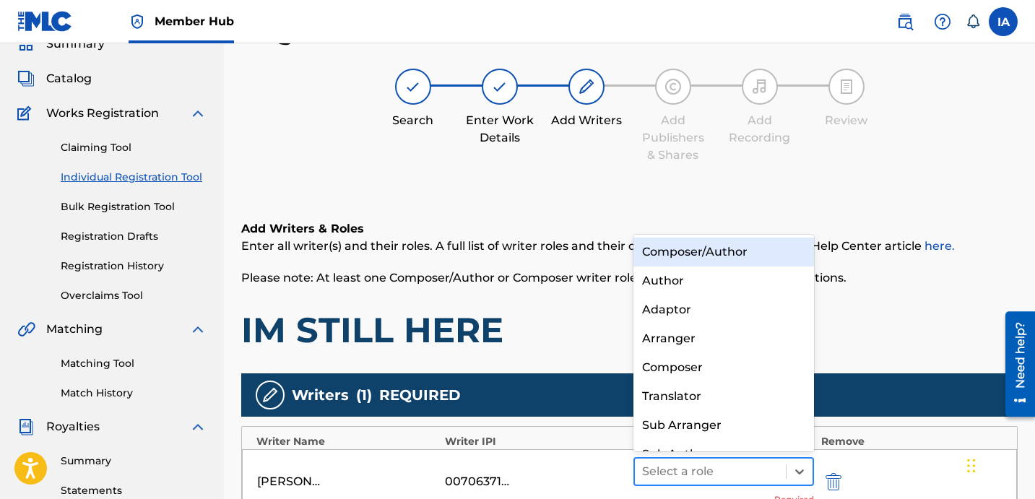
click at [706, 464] on div at bounding box center [710, 472] width 137 height 20
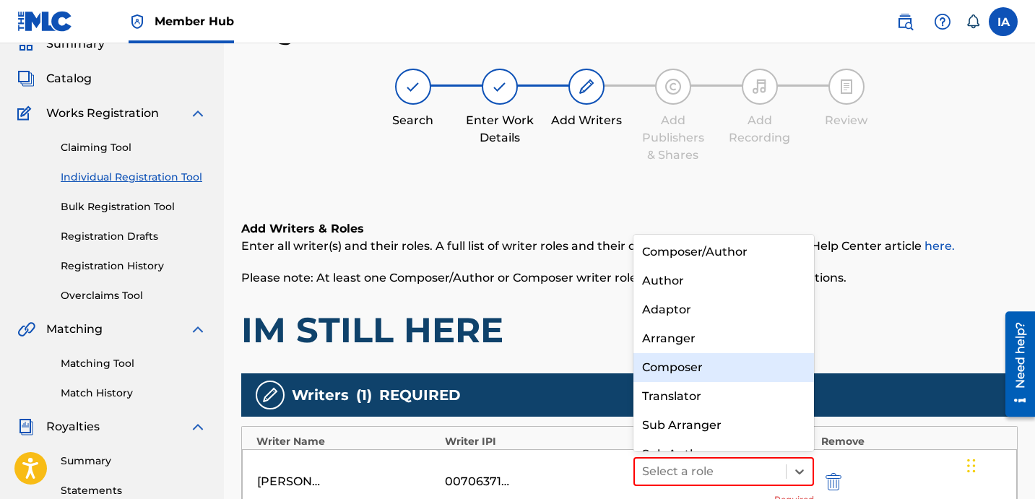
scroll to position [20, 0]
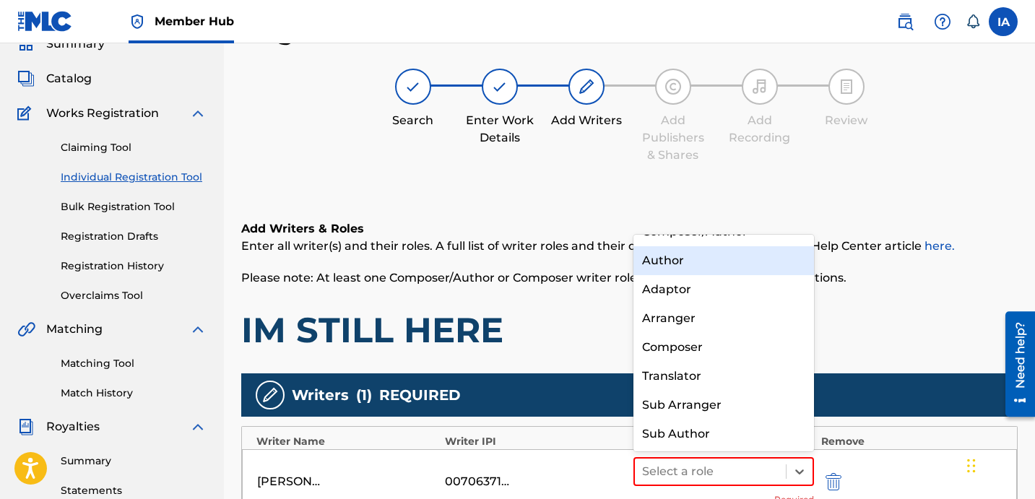
click at [711, 264] on div "Author" at bounding box center [723, 260] width 181 height 29
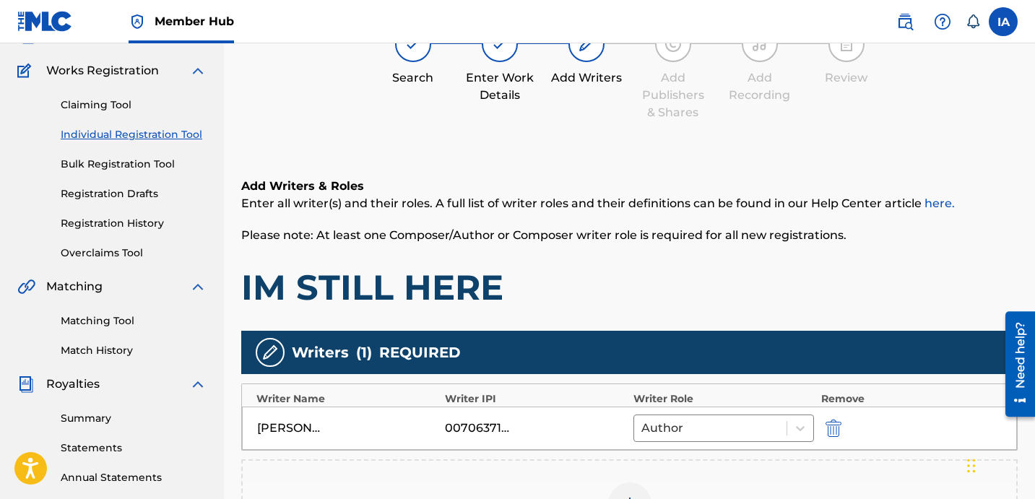
scroll to position [386, 0]
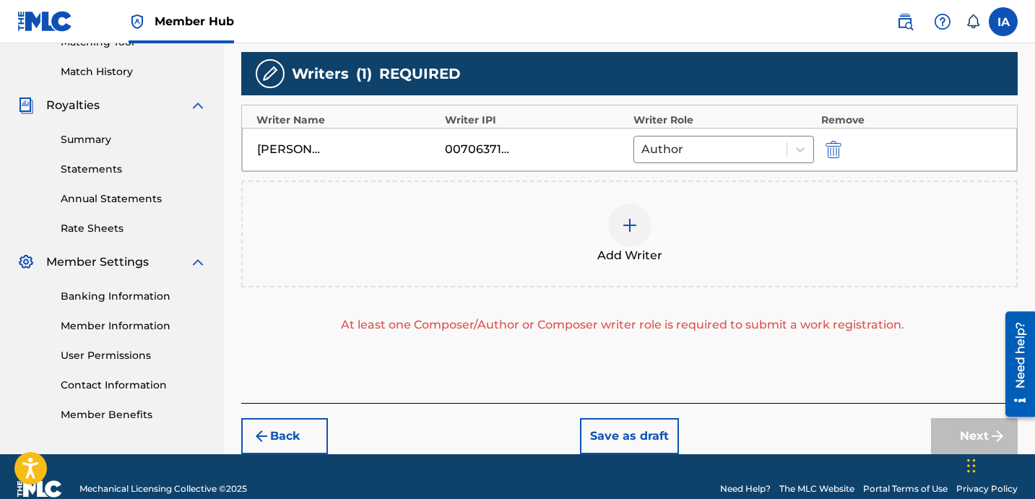
click at [710, 383] on div "Add Writers & Roles Enter all writer(s) and their roles. A full list of writer …" at bounding box center [629, 133] width 776 height 539
click at [660, 368] on div "Add Writers & Roles Enter all writer(s) and their roles. A full list of writer …" at bounding box center [629, 133] width 776 height 539
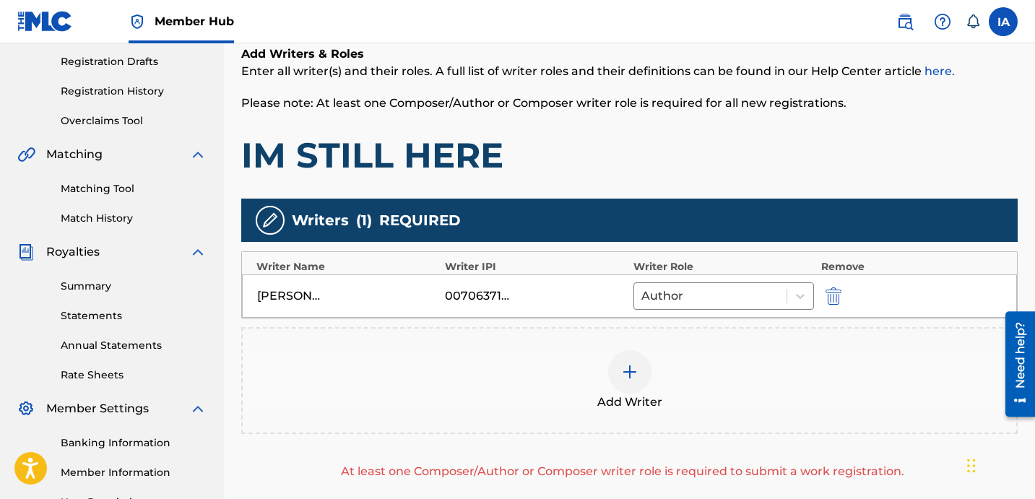
scroll to position [237, 0]
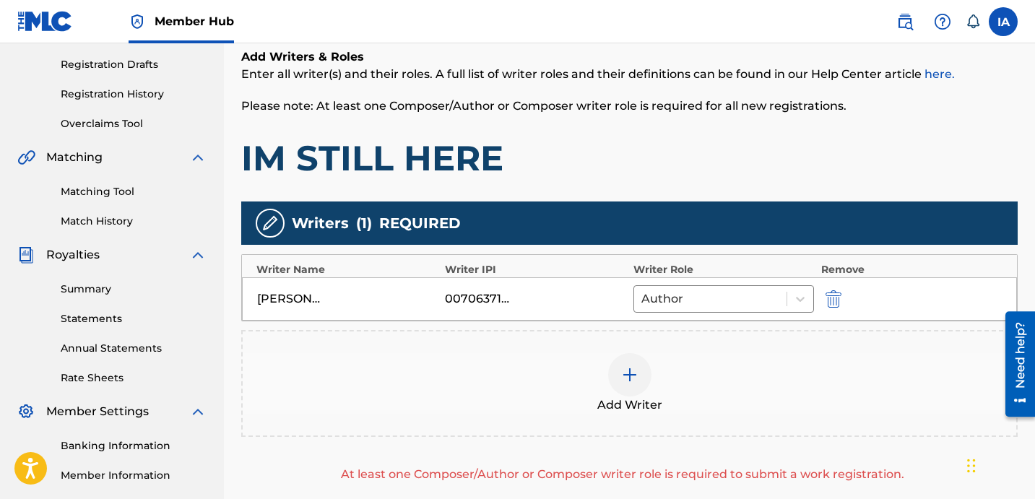
click at [713, 146] on h1 "IM STILL HERE" at bounding box center [629, 158] width 776 height 43
click at [660, 189] on div "Add Writers & Roles Enter all writer(s) and their roles. A full list of writer …" at bounding box center [629, 283] width 776 height 539
click at [633, 172] on h1 "IM STILL HERE" at bounding box center [629, 158] width 776 height 43
click at [605, 151] on h1 "IM STILL HERE" at bounding box center [629, 158] width 776 height 43
click at [684, 415] on div "Add Writer" at bounding box center [629, 383] width 776 height 107
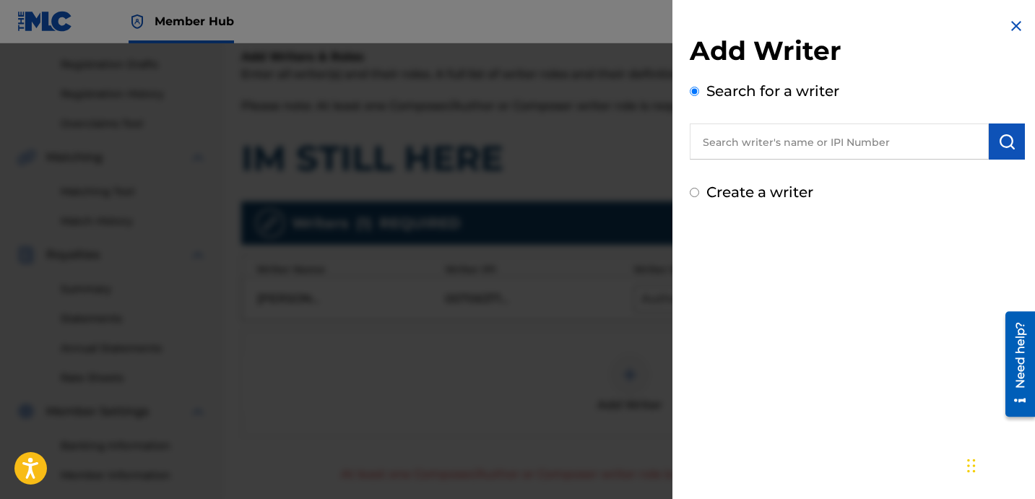
click at [758, 187] on label "Create a writer" at bounding box center [759, 191] width 107 height 17
radio input "true"
click at [699, 188] on input "Create a writer" at bounding box center [694, 192] width 9 height 9
radio input "false"
radio input "true"
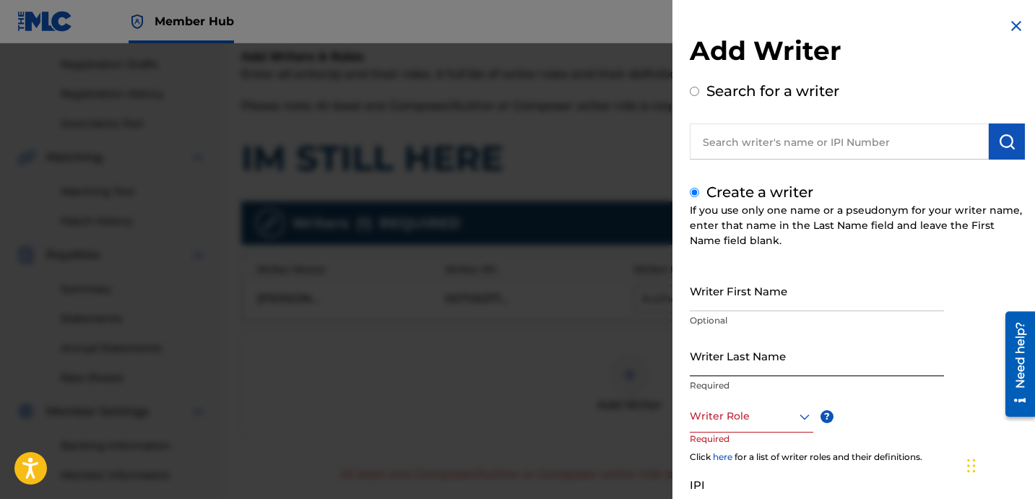
click at [797, 360] on input "Writer Last Name" at bounding box center [817, 355] width 254 height 41
paste input "UNKNOWN WRITER"
click at [779, 359] on input "UNKNOWN WRITER" at bounding box center [817, 355] width 254 height 41
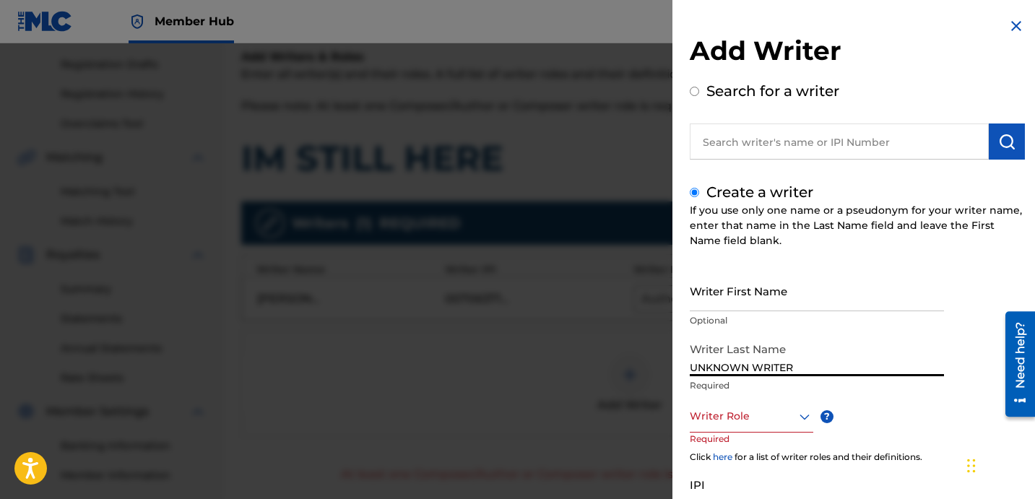
click at [782, 380] on p "Required" at bounding box center [817, 385] width 254 height 13
click at [772, 362] on input "UNKNOWN WRITER" at bounding box center [817, 355] width 254 height 41
type input "UNKNOWN"
click at [756, 300] on input "Writer First Name" at bounding box center [817, 290] width 254 height 41
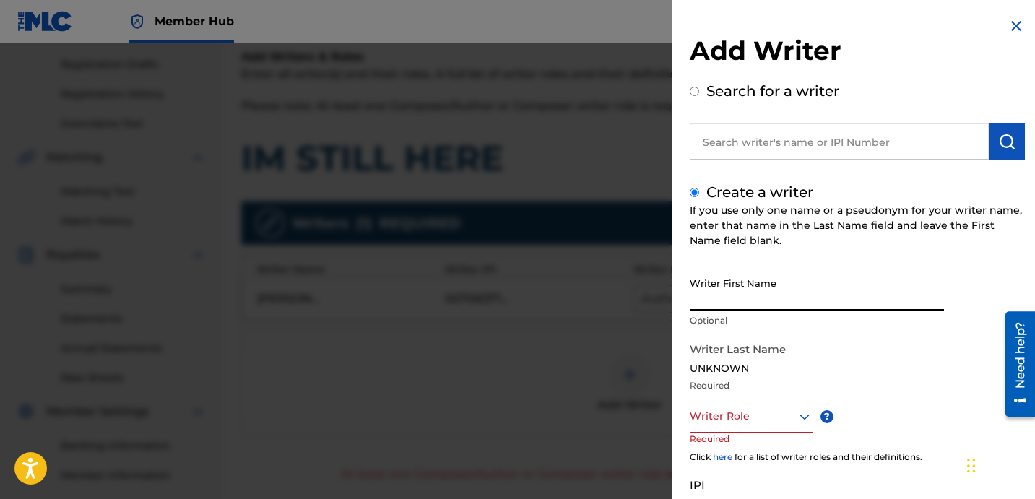
paste input "WRITER"
type input "WRITER"
click at [751, 414] on div at bounding box center [752, 416] width 124 height 18
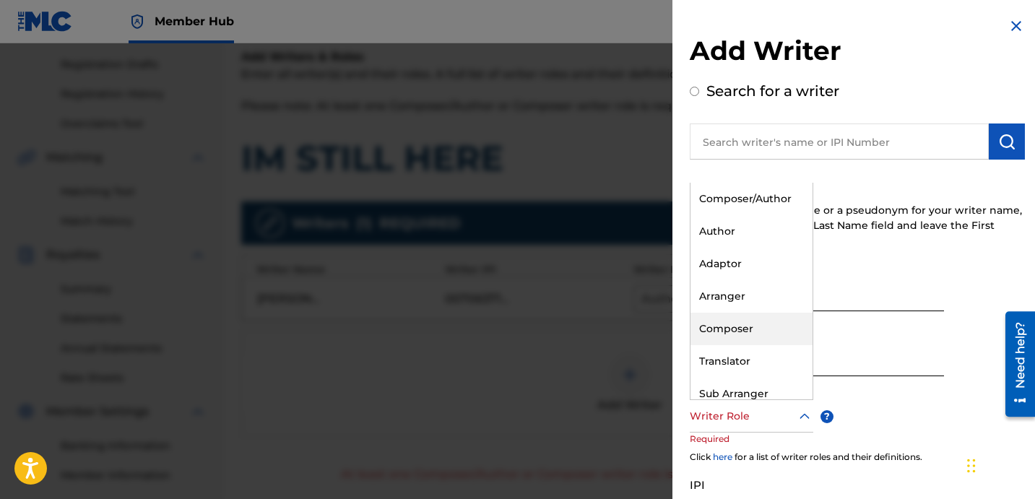
click at [752, 333] on div "Composer" at bounding box center [752, 329] width 122 height 33
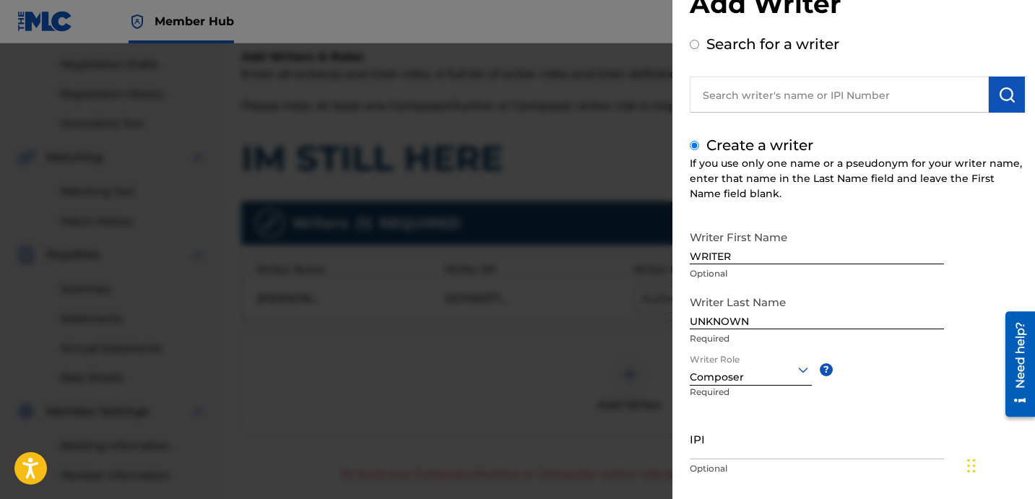
scroll to position [128, 0]
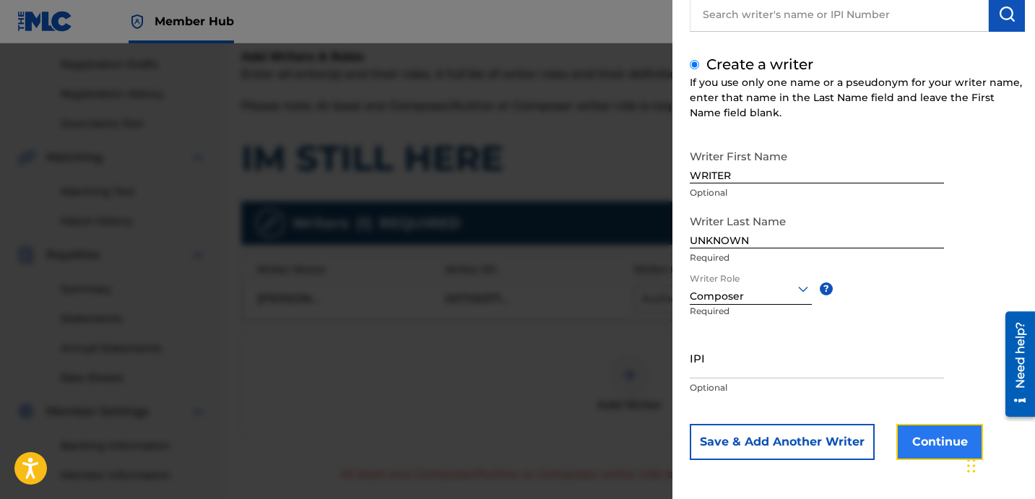
click at [917, 447] on button "Continue" at bounding box center [939, 442] width 87 height 36
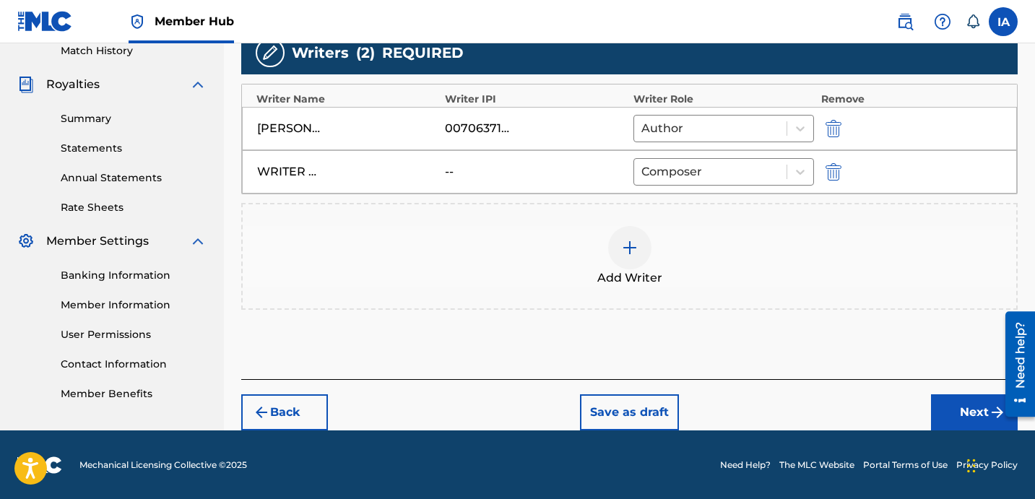
scroll to position [408, 0]
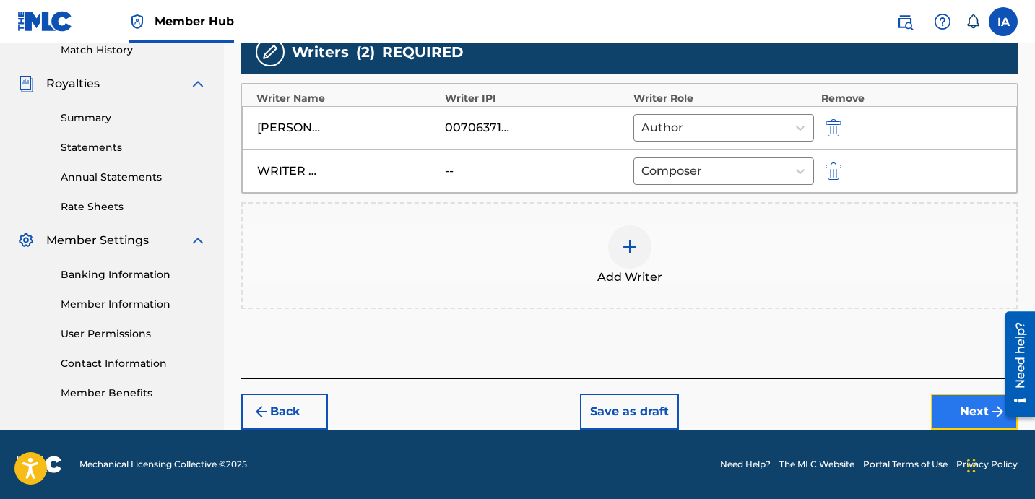
click at [940, 417] on button "Next" at bounding box center [974, 412] width 87 height 36
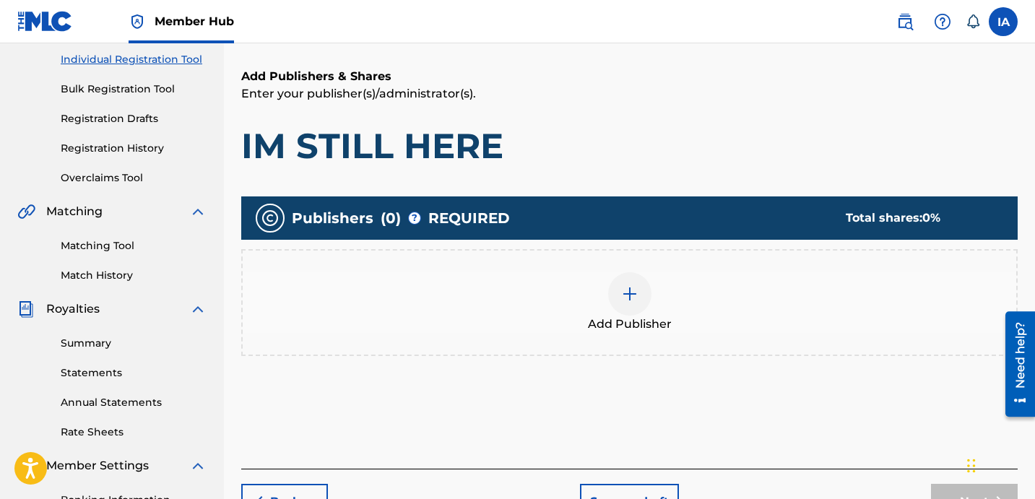
scroll to position [65, 0]
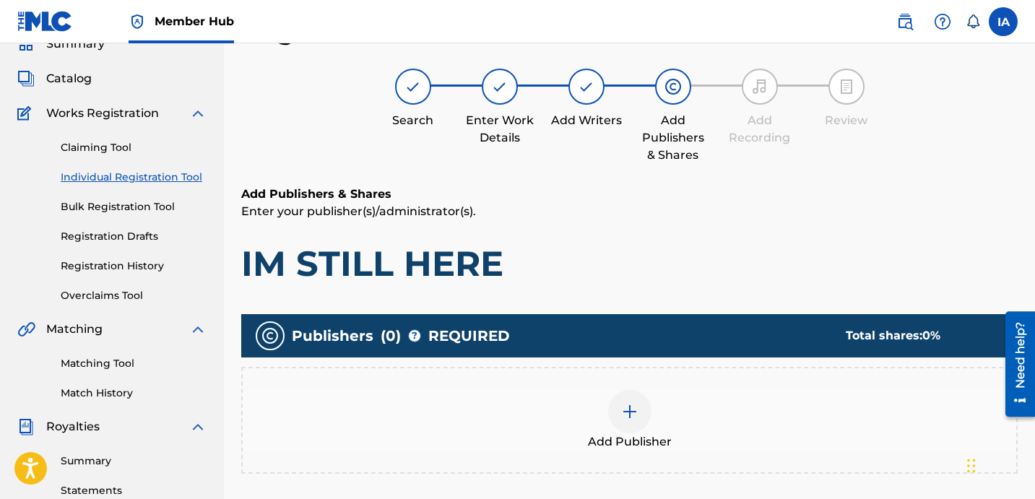
click at [657, 228] on div "Add Publishers & Shares Enter your publisher(s)/administrator(s). IM STILL HERE" at bounding box center [629, 236] width 776 height 100
click at [700, 381] on div "Add Publisher" at bounding box center [629, 420] width 776 height 107
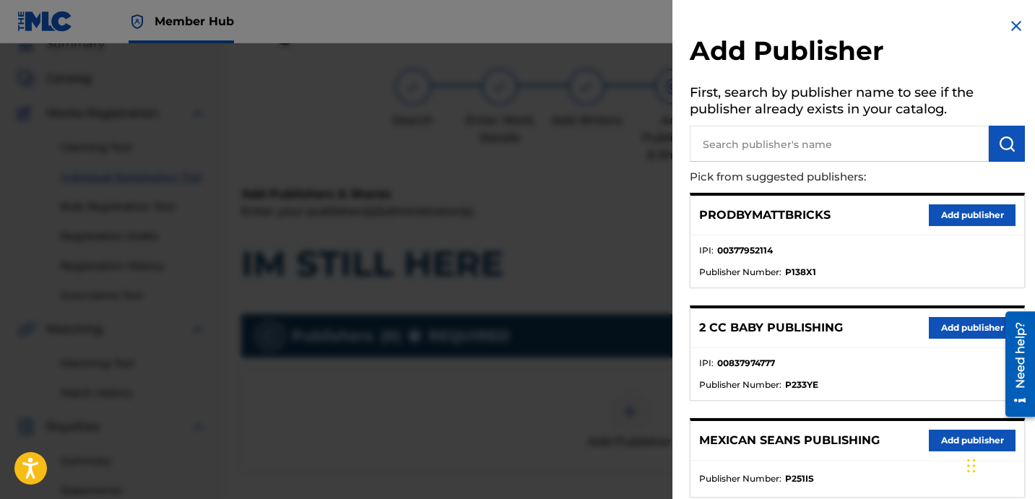
click at [850, 271] on li "Publisher Number : P138X1" at bounding box center [857, 272] width 316 height 13
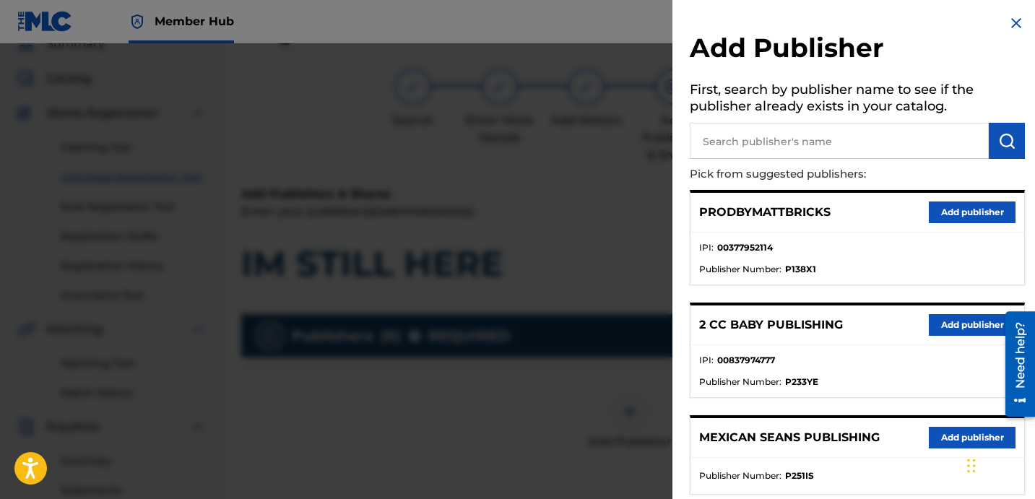
click at [784, 123] on input "text" at bounding box center [839, 141] width 299 height 36
paste input "WRITER"
drag, startPoint x: 893, startPoint y: 136, endPoint x: 686, endPoint y: 66, distance: 217.9
type input "DAVINA JOY"
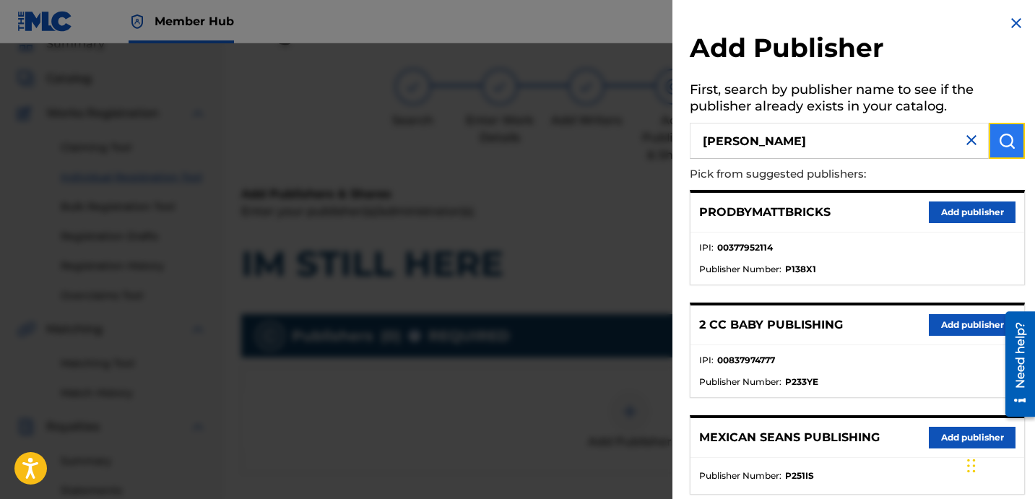
click at [1005, 141] on img "submit" at bounding box center [1006, 140] width 17 height 17
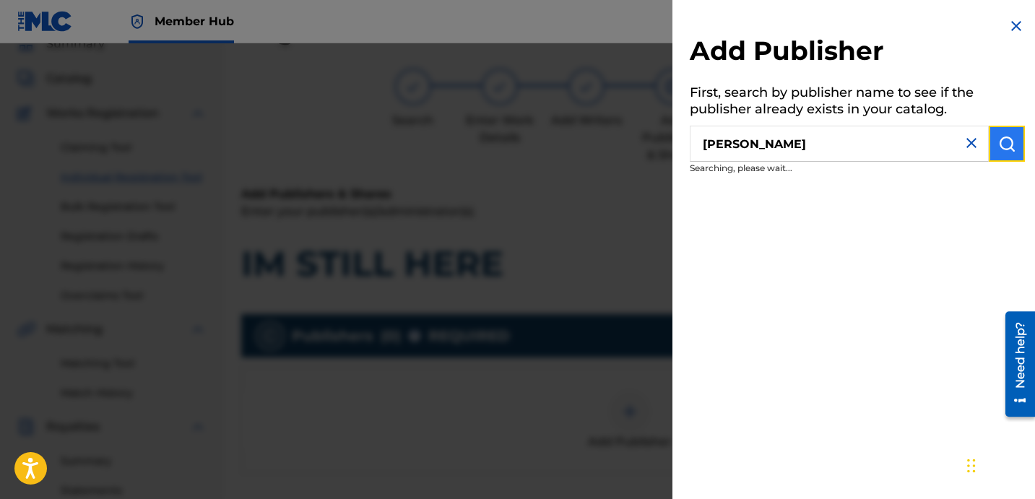
scroll to position [0, 0]
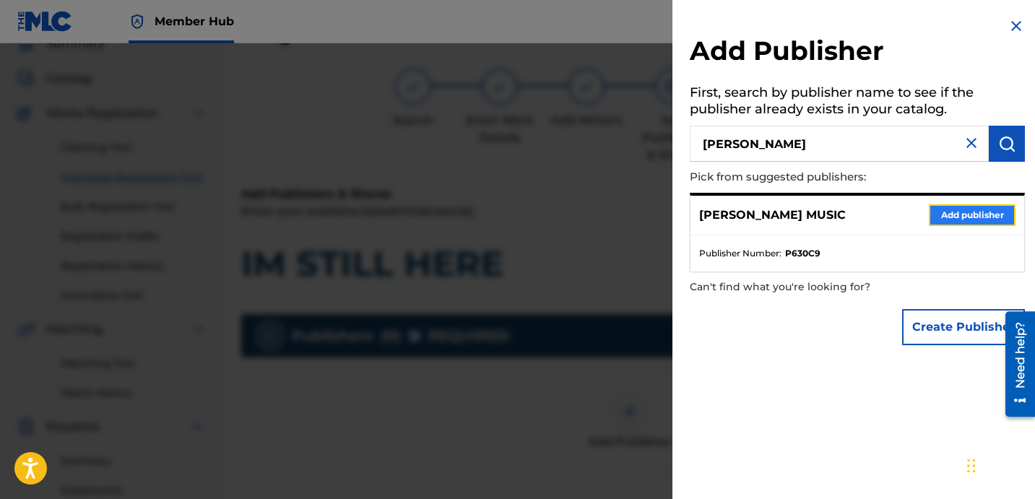
click at [971, 209] on button "Add publisher" at bounding box center [972, 215] width 87 height 22
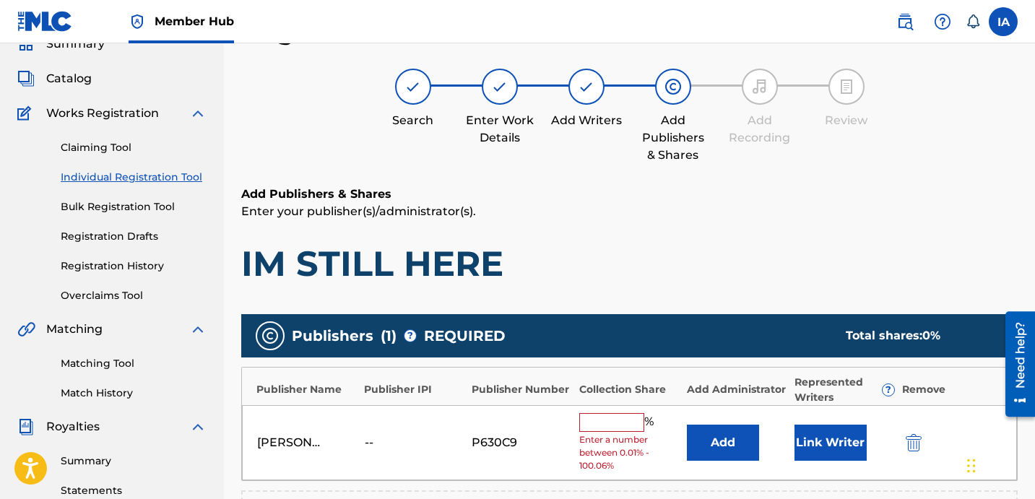
click at [628, 422] on input "text" at bounding box center [611, 422] width 65 height 19
click at [628, 424] on input "text" at bounding box center [611, 422] width 65 height 19
type input "50"
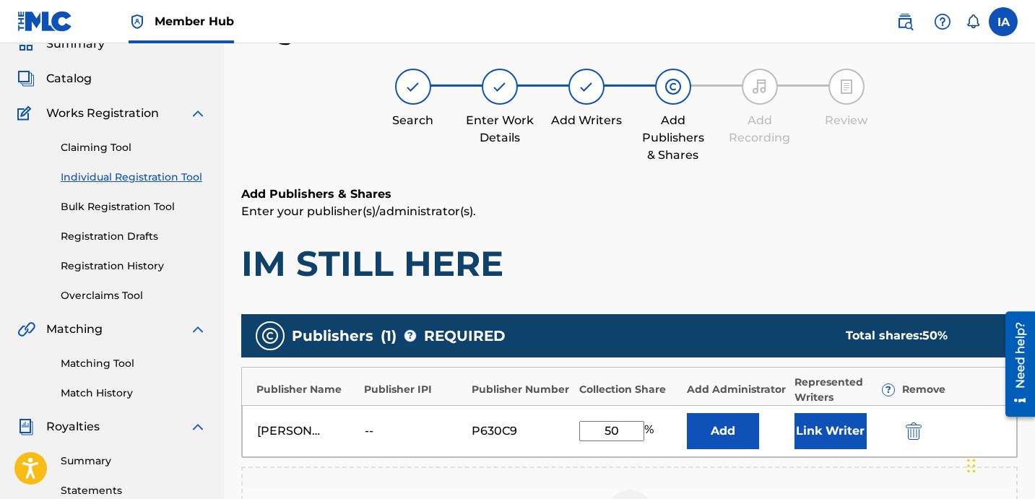
drag, startPoint x: 626, startPoint y: 433, endPoint x: 551, endPoint y: 397, distance: 83.4
click at [558, 401] on div "Publisher Name Publisher IPI Publisher Number Collection Share Add Administrato…" at bounding box center [629, 412] width 776 height 91
click at [727, 430] on button "Add" at bounding box center [723, 431] width 72 height 36
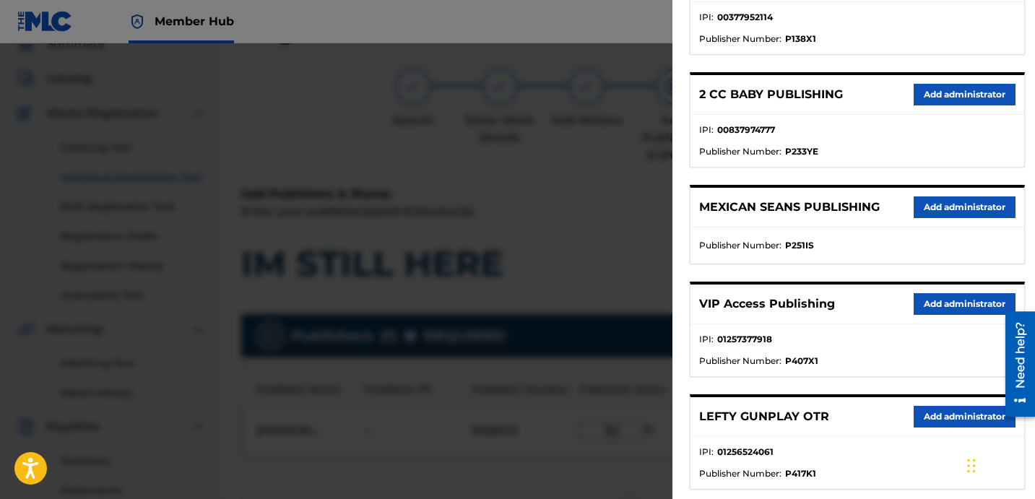
scroll to position [233, 0]
click at [950, 306] on button "Add administrator" at bounding box center [965, 304] width 102 height 22
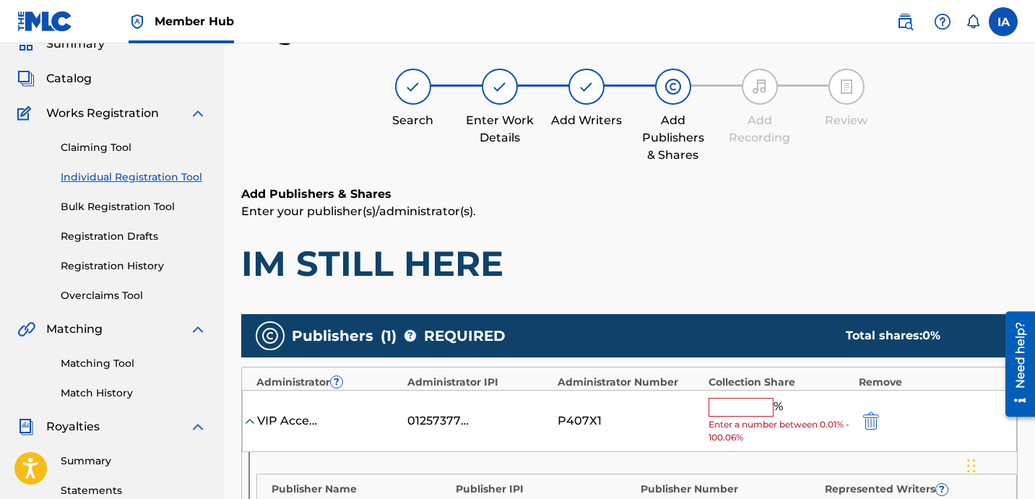
click at [753, 402] on input "text" at bounding box center [741, 407] width 65 height 19
paste input "50"
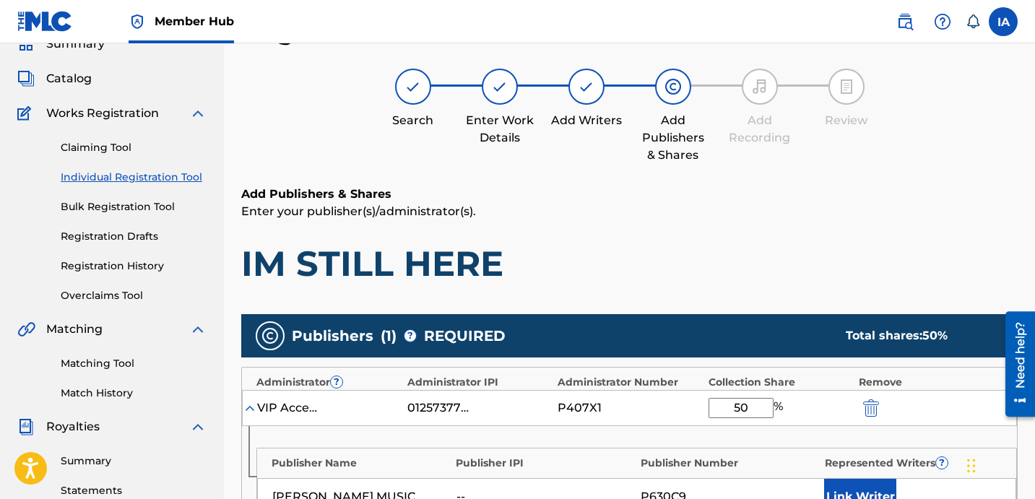
type input "50"
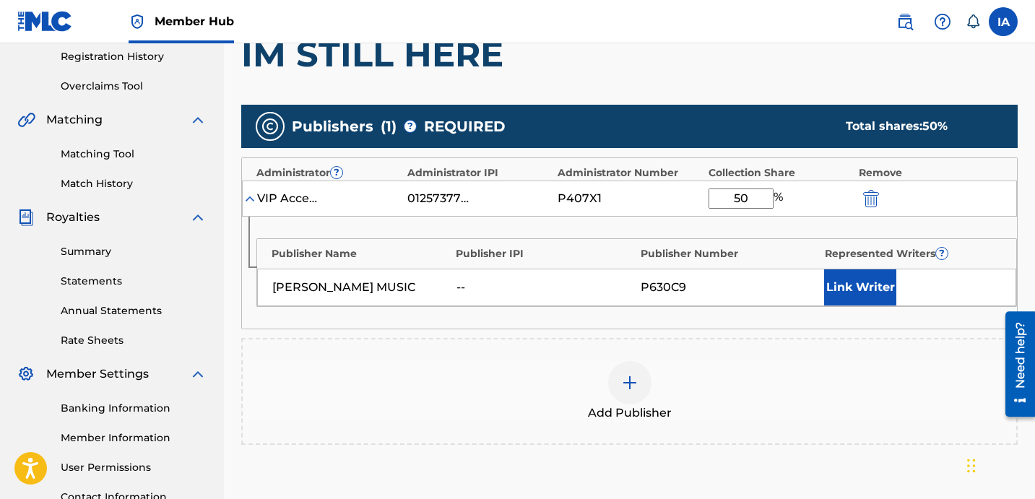
scroll to position [306, 0]
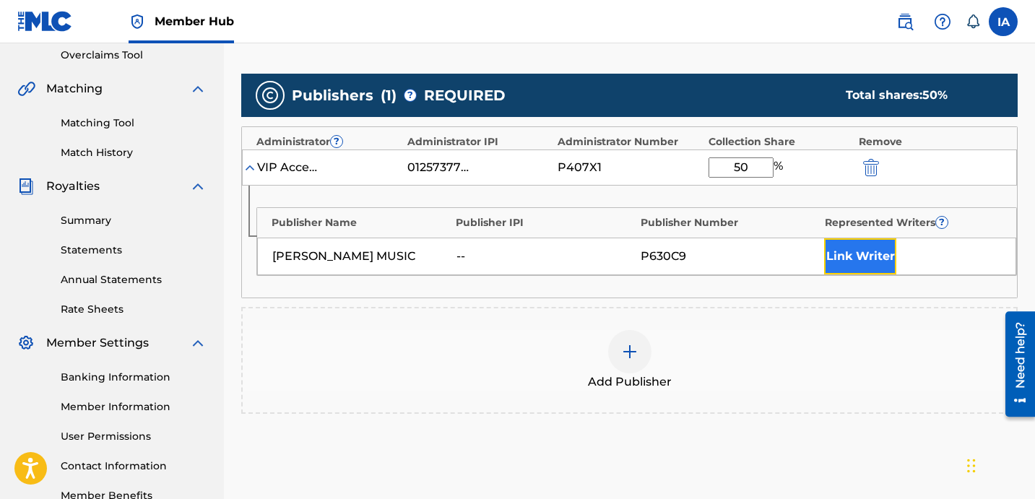
click at [847, 262] on button "Link Writer" at bounding box center [860, 256] width 72 height 36
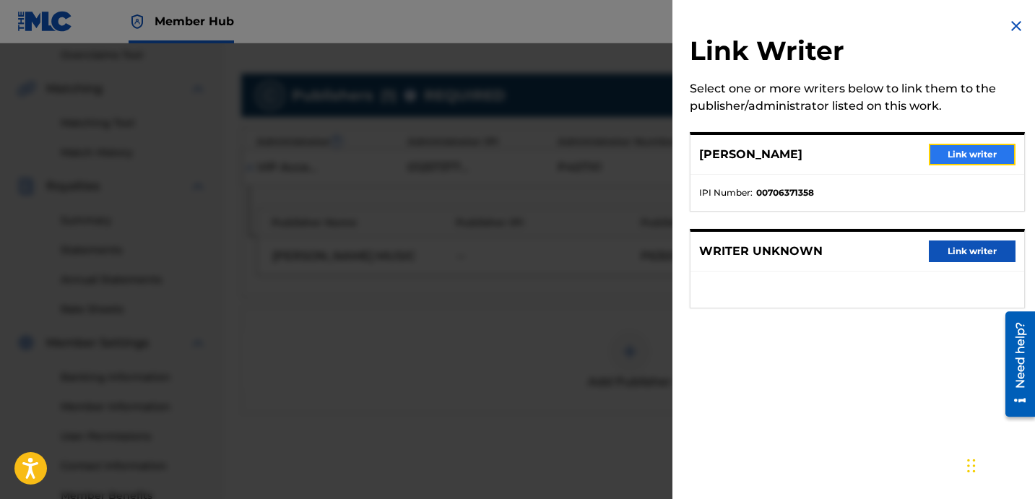
click at [981, 146] on button "Link writer" at bounding box center [972, 155] width 87 height 22
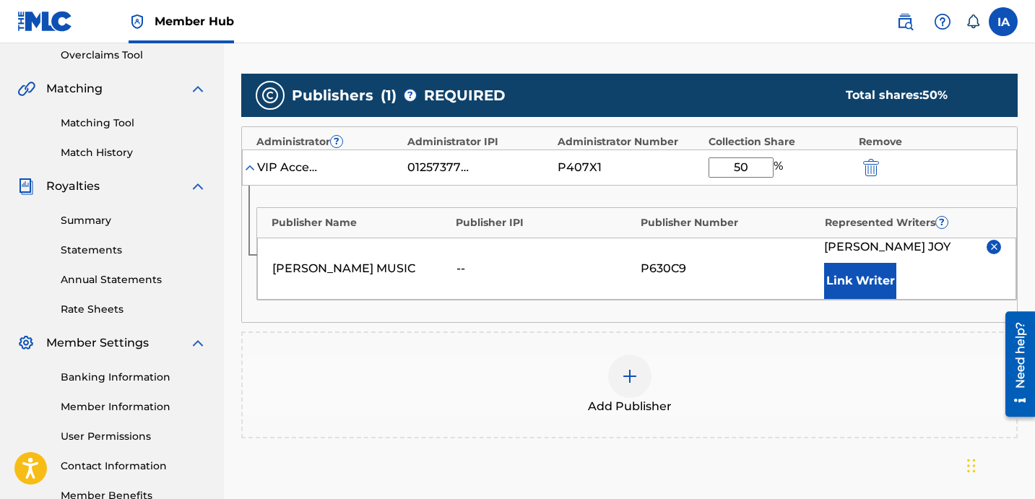
click at [753, 301] on div "Publisher Name Publisher IPI Publisher Number Represented Writers ? DAVINA JOY …" at bounding box center [629, 254] width 775 height 137
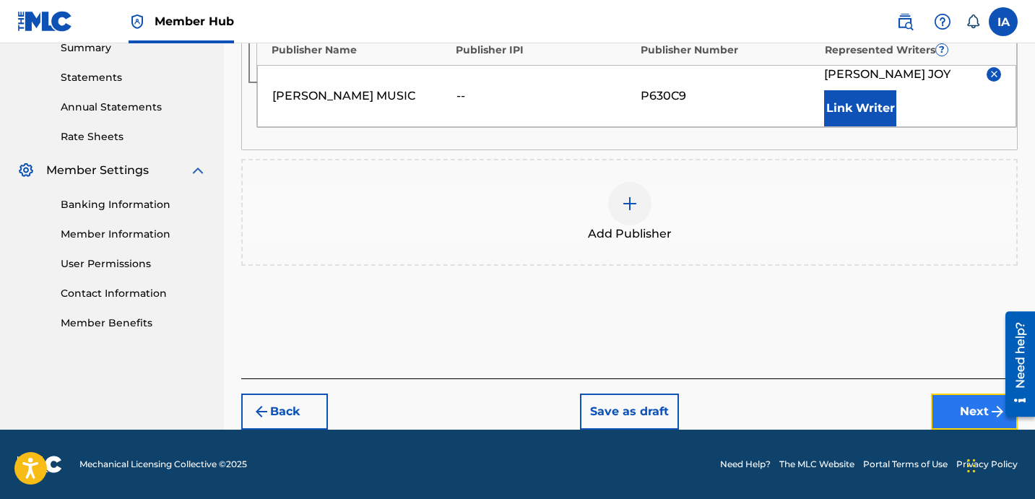
click at [966, 417] on button "Next" at bounding box center [974, 412] width 87 height 36
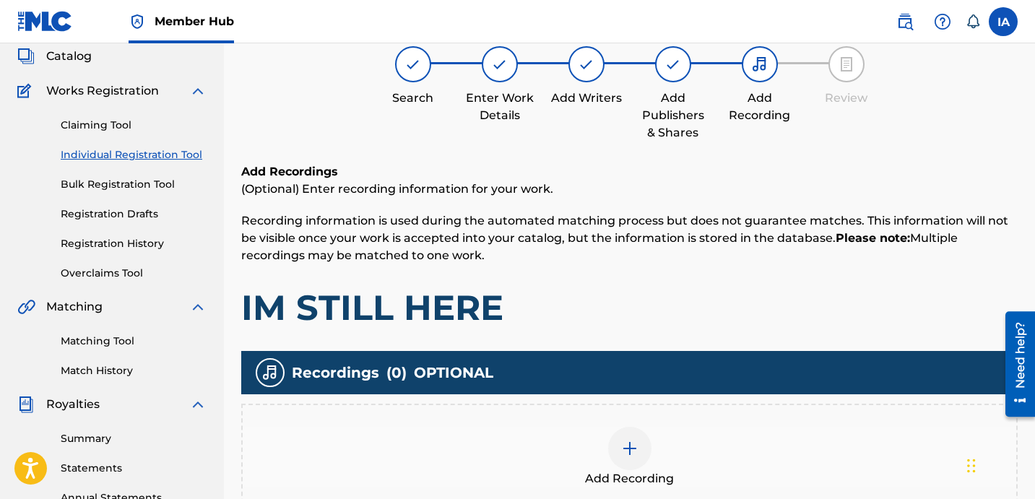
scroll to position [112, 0]
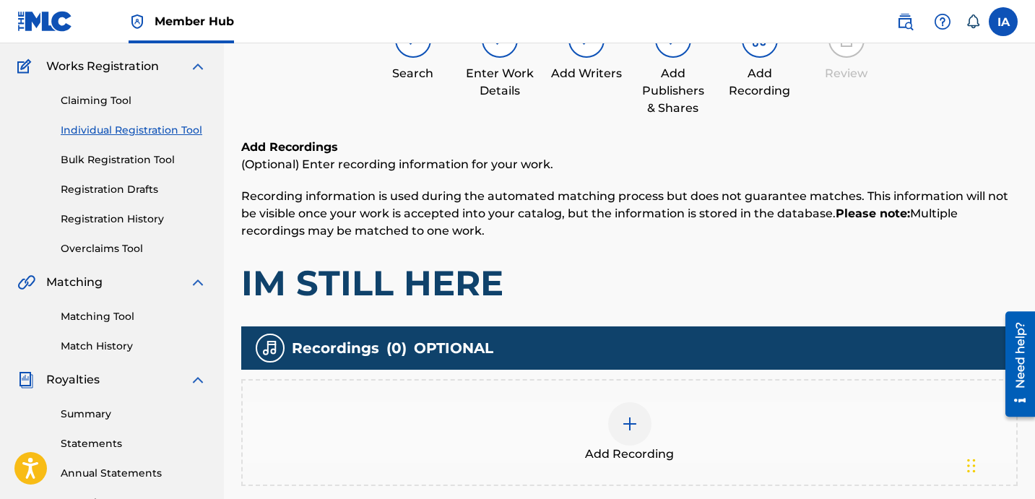
click at [685, 391] on div "Add Recording" at bounding box center [629, 432] width 776 height 107
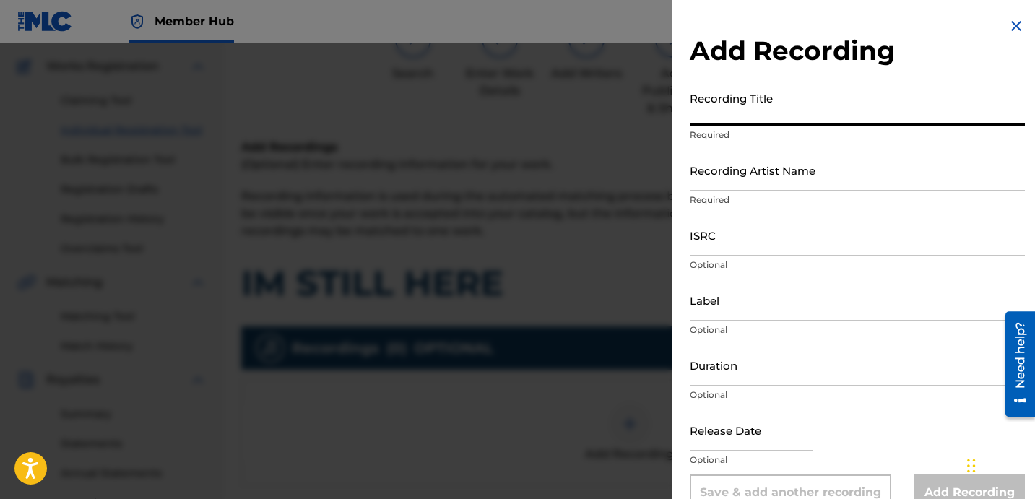
click at [800, 122] on input "Recording Title" at bounding box center [857, 105] width 335 height 41
click at [784, 103] on input "Recording Title" at bounding box center [857, 105] width 335 height 41
paste input "IM STILL HERE"
type input "IM STILL HERE"
click at [787, 176] on input "Recording Artist Name" at bounding box center [857, 170] width 335 height 41
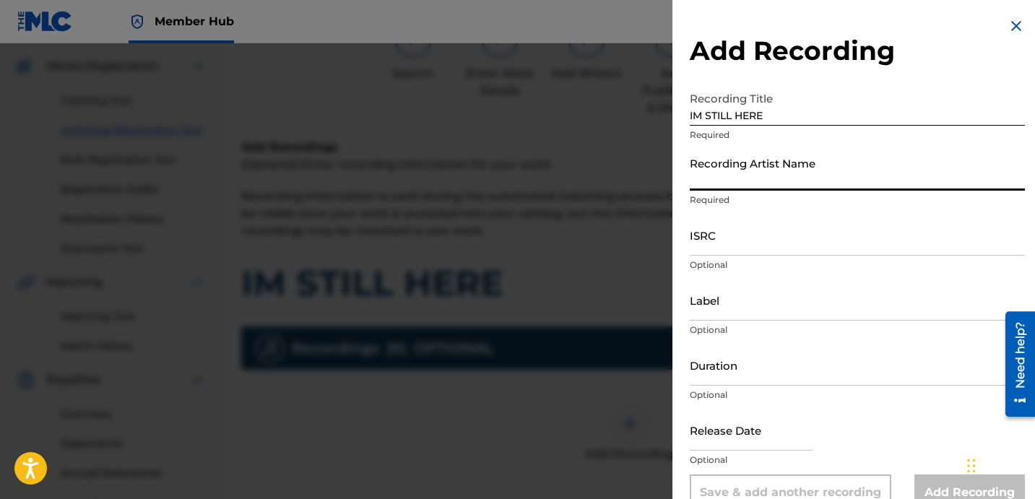
click at [772, 164] on input "Recording Artist Name" at bounding box center [857, 170] width 335 height 41
paste input "DAVINA JOY"
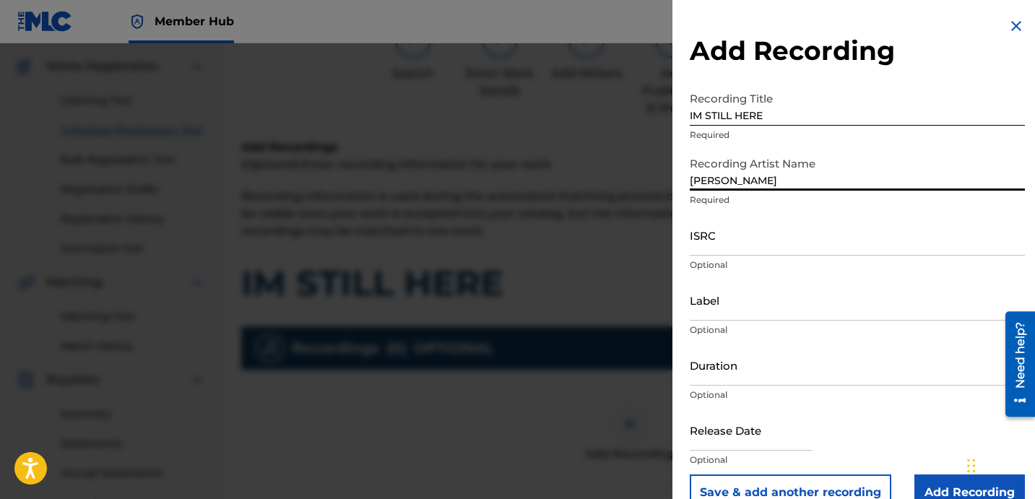
type input "DAVINA JOY"
click at [825, 240] on input "ISRC" at bounding box center [857, 235] width 335 height 41
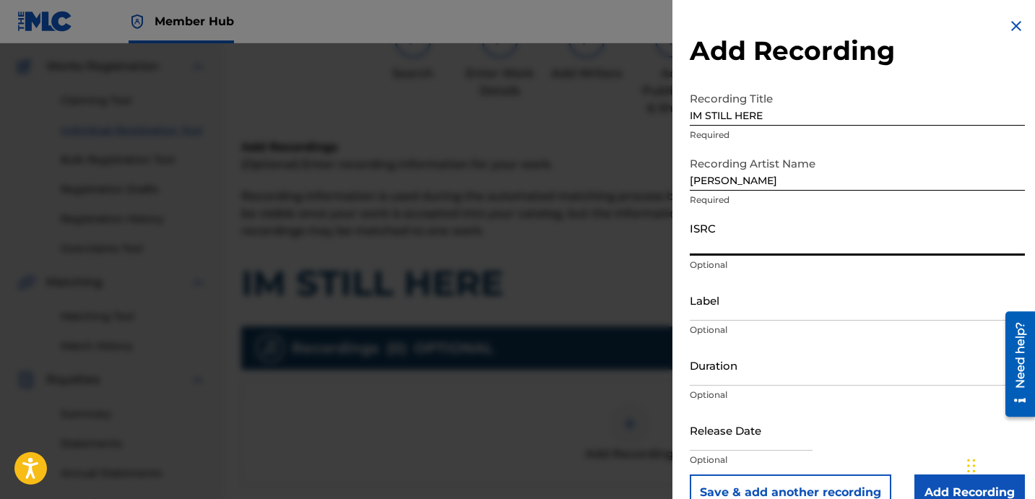
paste input "USBAE1301070"
type input "USBAE1301070"
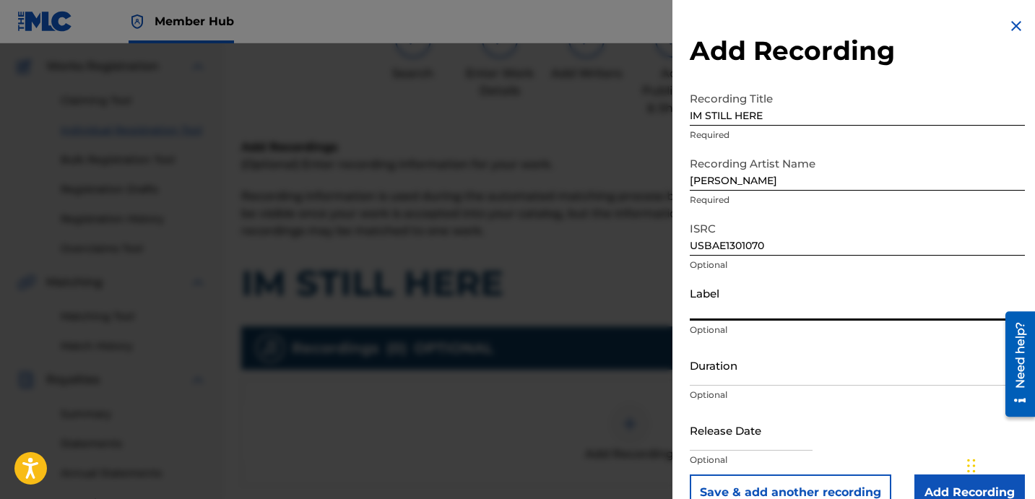
click at [747, 291] on input "Label" at bounding box center [857, 300] width 335 height 41
click at [936, 173] on input "DAVINA JOY" at bounding box center [857, 170] width 335 height 41
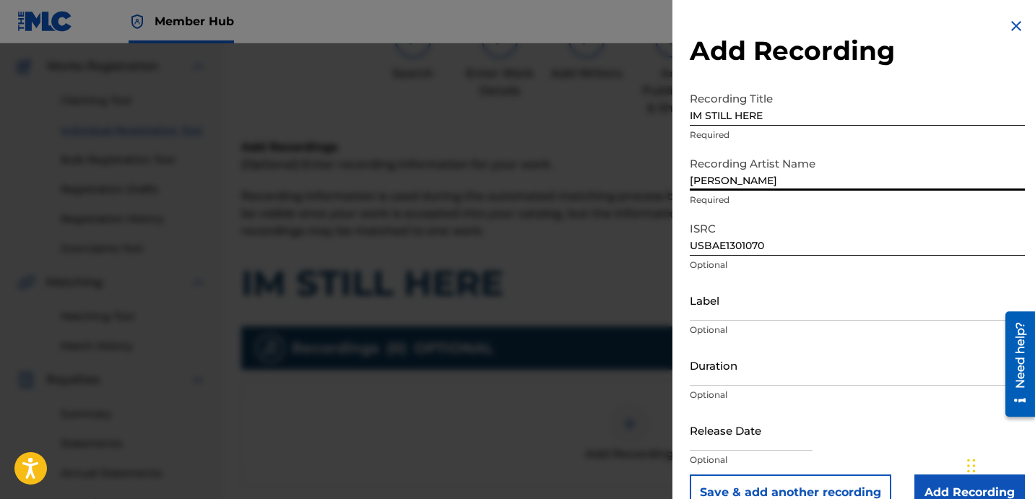
drag, startPoint x: 906, startPoint y: 181, endPoint x: 687, endPoint y: 131, distance: 225.3
click at [755, 152] on input "DAVINA JOY" at bounding box center [857, 170] width 335 height 41
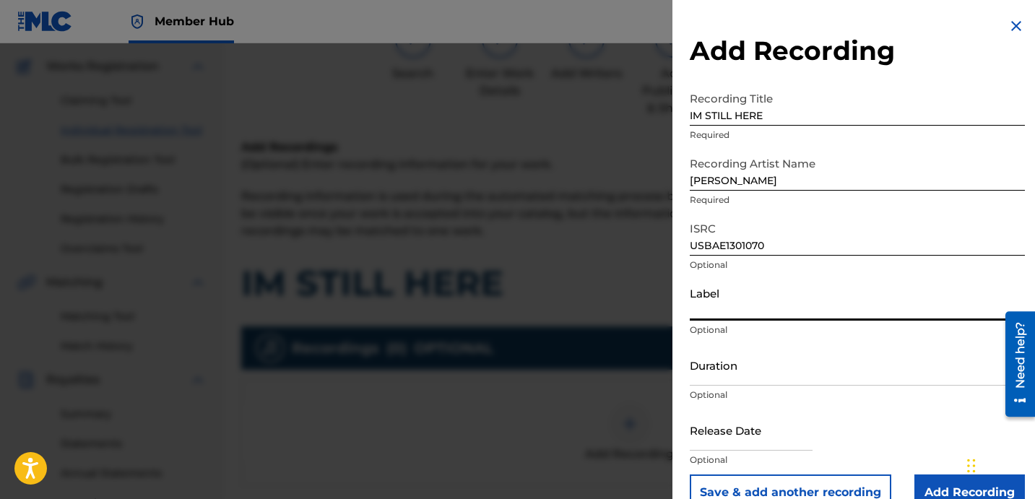
click at [782, 303] on input "Label" at bounding box center [857, 300] width 335 height 41
paste input "DAVINA JOY"
type input "DAVINA JOY"
click at [737, 376] on input "Duration" at bounding box center [857, 365] width 335 height 41
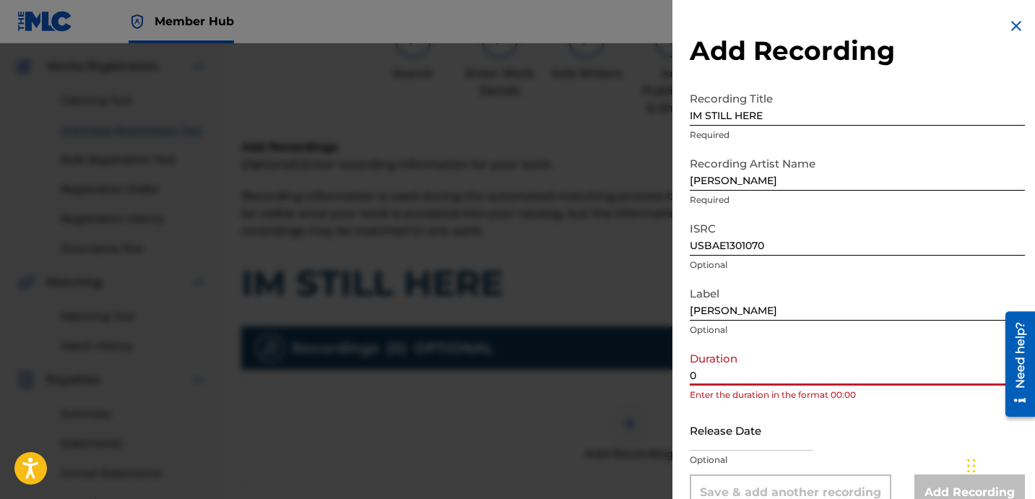
paste input "3:44"
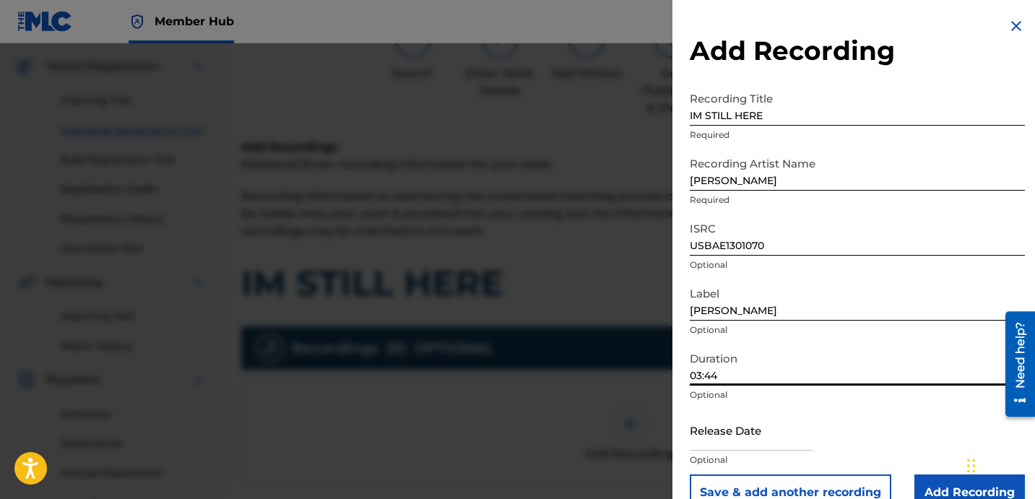
type input "03:44"
click at [938, 477] on input "Add Recording" at bounding box center [969, 493] width 111 height 36
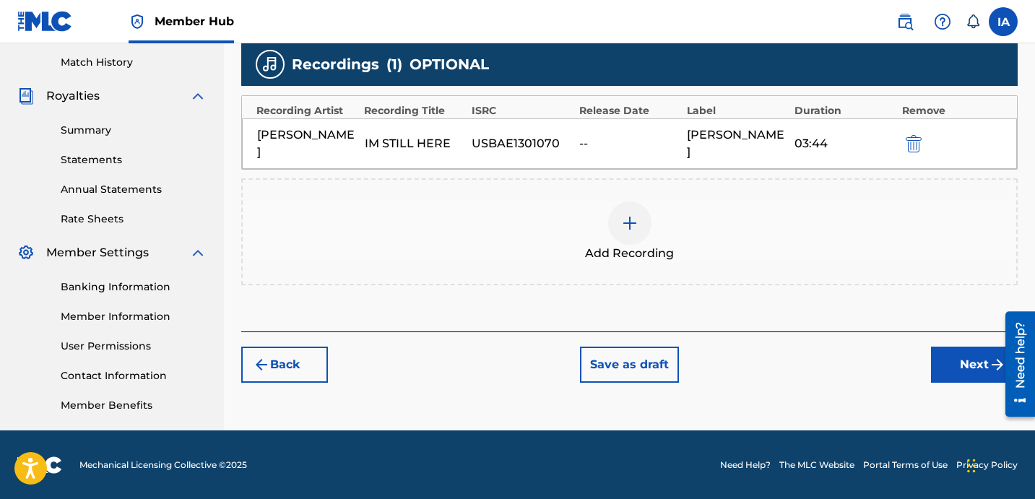
scroll to position [397, 0]
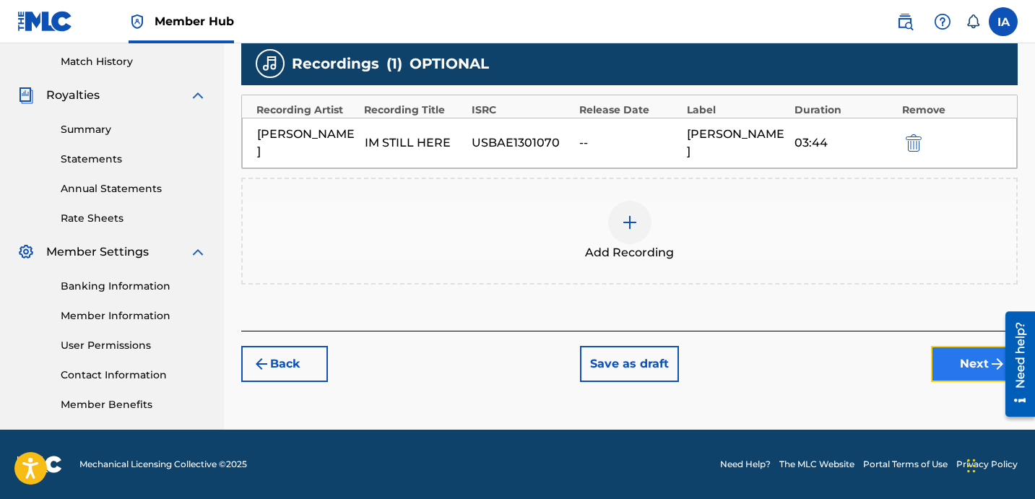
click at [951, 351] on button "Next" at bounding box center [974, 364] width 87 height 36
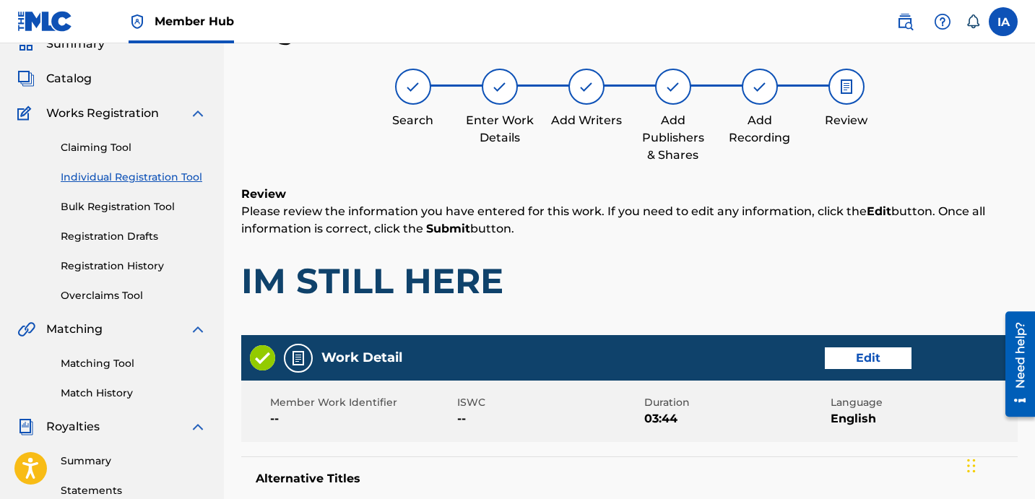
click at [650, 265] on h1 "IM STILL HERE" at bounding box center [629, 280] width 776 height 43
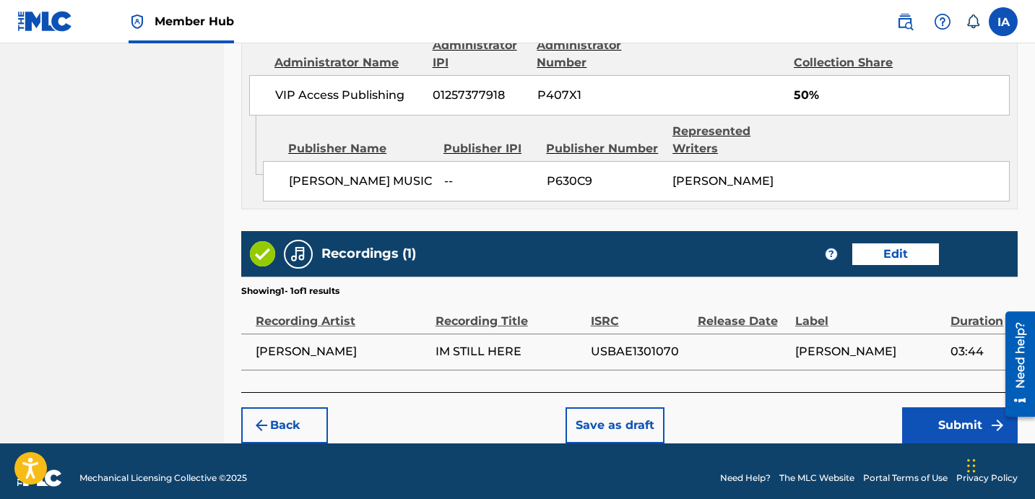
scroll to position [826, 0]
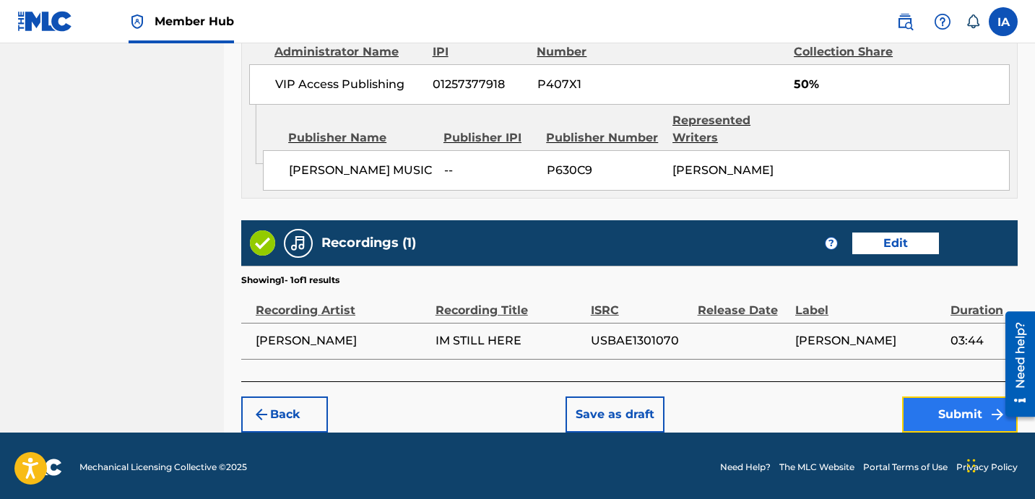
click at [925, 415] on button "Submit" at bounding box center [960, 415] width 116 height 36
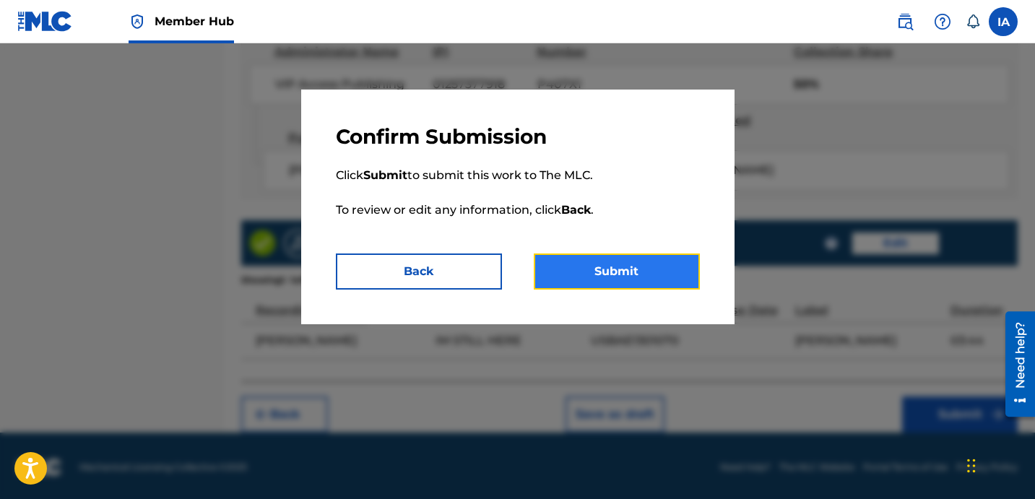
click at [641, 273] on button "Submit" at bounding box center [617, 272] width 166 height 36
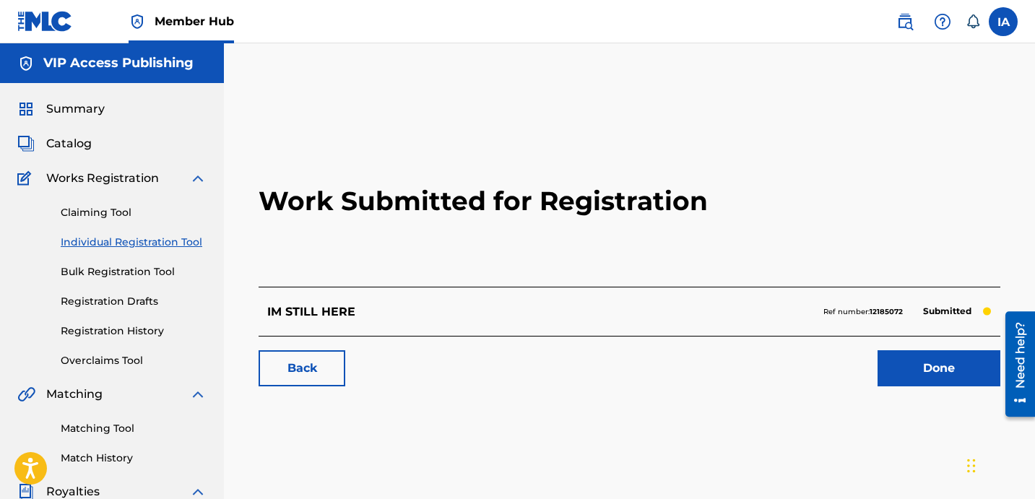
click at [176, 239] on link "Individual Registration Tool" at bounding box center [134, 242] width 146 height 15
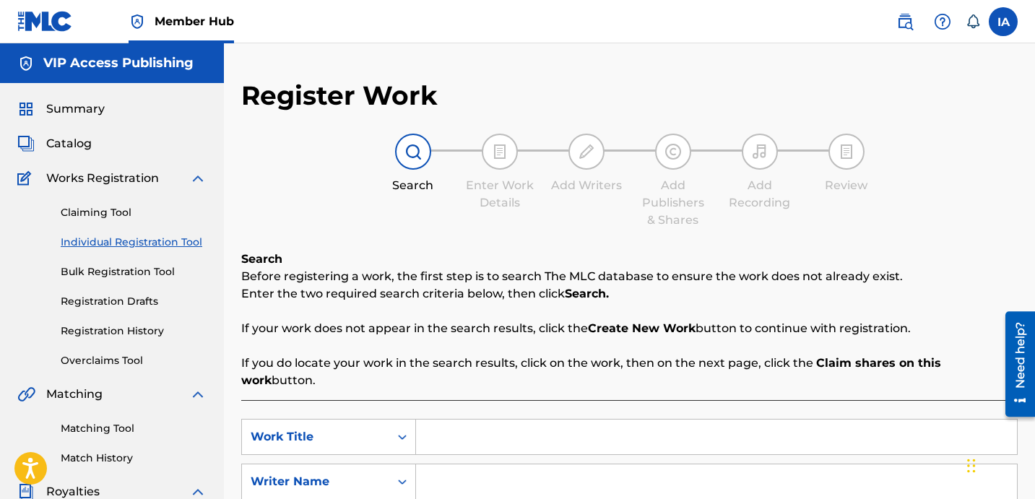
click at [640, 420] on input "Search Form" at bounding box center [716, 437] width 601 height 35
paste input "3:54"
drag, startPoint x: 705, startPoint y: 423, endPoint x: 482, endPoint y: 309, distance: 249.7
click at [554, 357] on div "Search Before registering a work, the first step is to search The MLC database …" at bounding box center [629, 444] width 776 height 386
drag, startPoint x: 724, startPoint y: 421, endPoint x: 502, endPoint y: 291, distance: 257.1
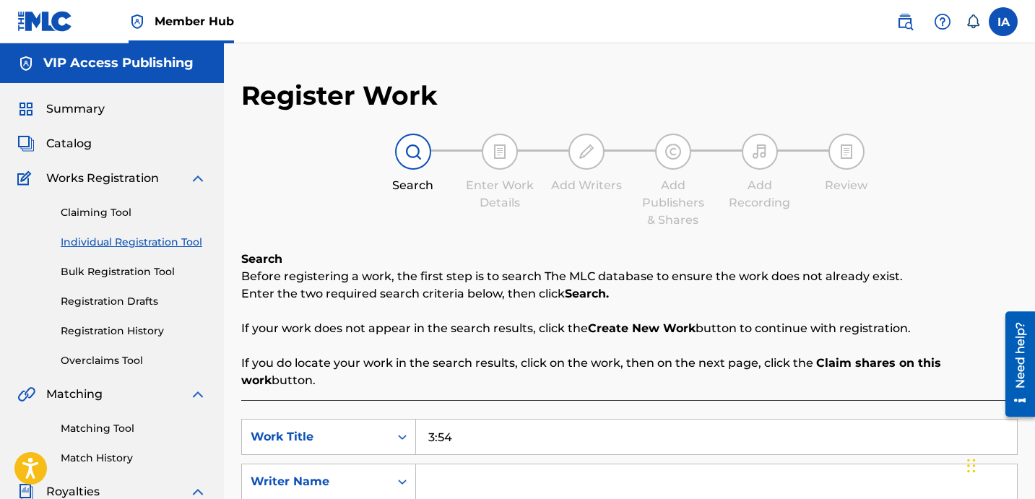
click at [608, 350] on div "Search Before registering a work, the first step is to search The MLC database …" at bounding box center [629, 444] width 776 height 386
paste input "IF I GO"
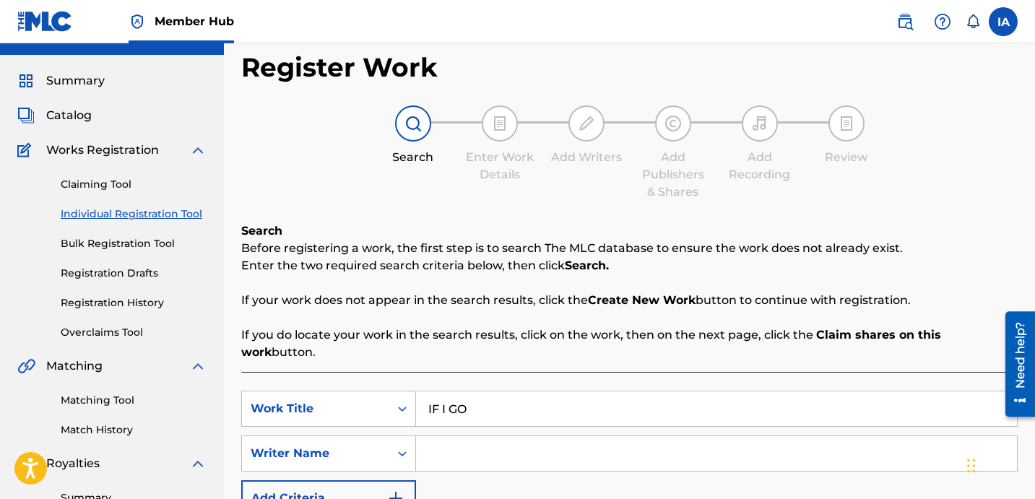
scroll to position [245, 0]
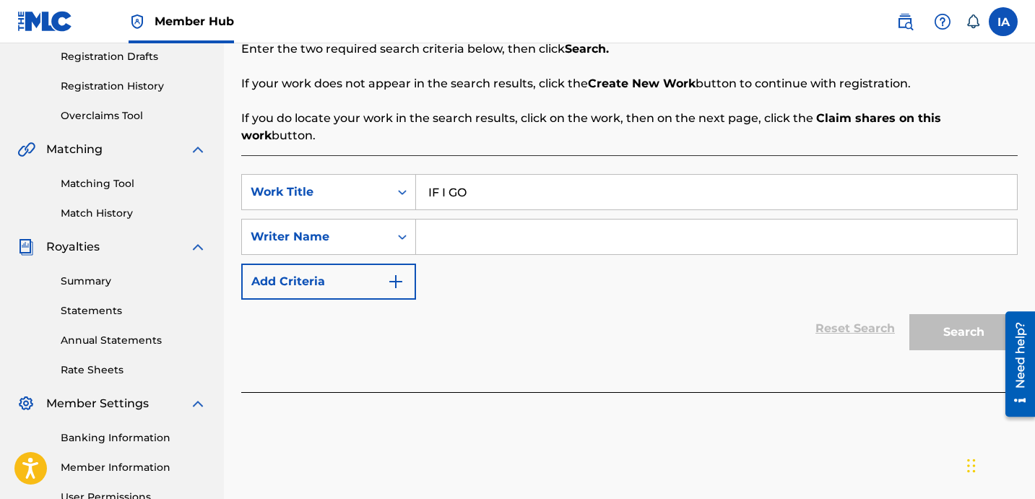
type input "IF I GO"
click at [710, 238] on div "SearchWithCriteria758fc7e4-a949-45ac-8e0f-88ba9194bcb0 Work Title IF I GO Searc…" at bounding box center [629, 237] width 776 height 126
click at [699, 221] on input "Search Form" at bounding box center [716, 237] width 601 height 35
click at [691, 223] on input "Search Form" at bounding box center [716, 237] width 601 height 35
paste input "DAVINA JOY"
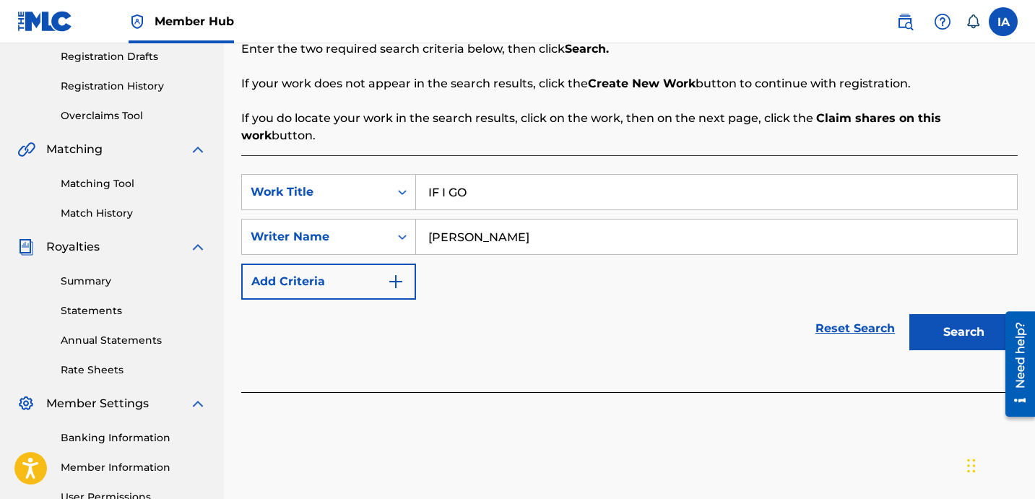
type input "DAVINA JOY"
click at [939, 322] on button "Search" at bounding box center [963, 332] width 108 height 36
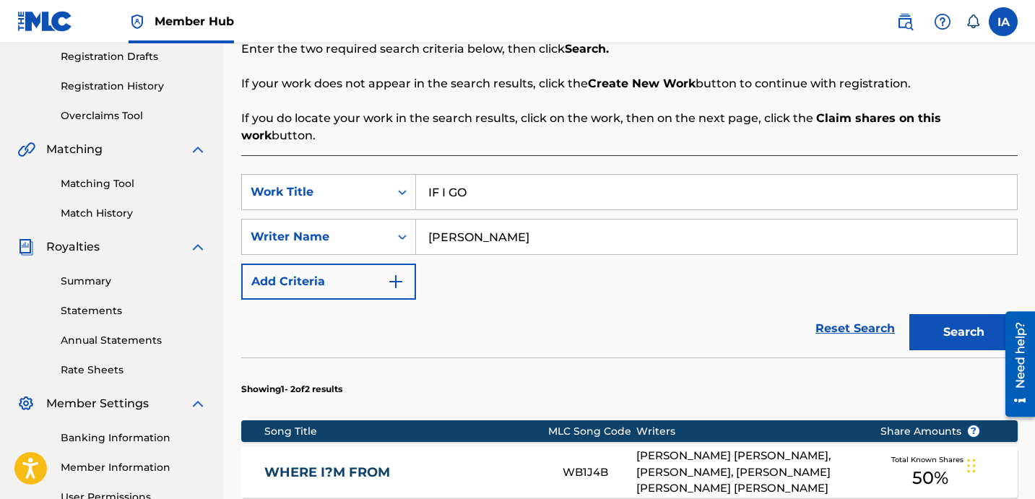
click at [620, 259] on div "SearchWithCriteria758fc7e4-a949-45ac-8e0f-88ba9194bcb0 Work Title IF I GO Searc…" at bounding box center [629, 237] width 776 height 126
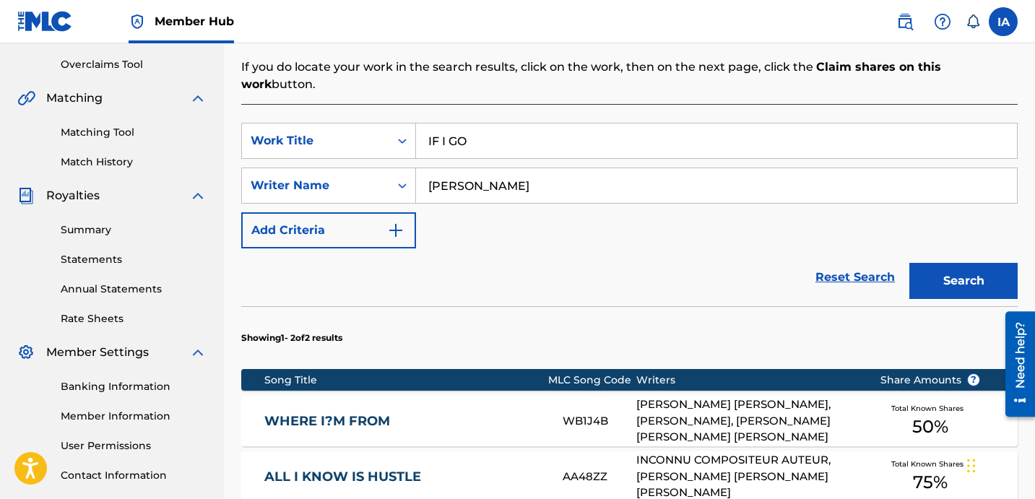
scroll to position [528, 0]
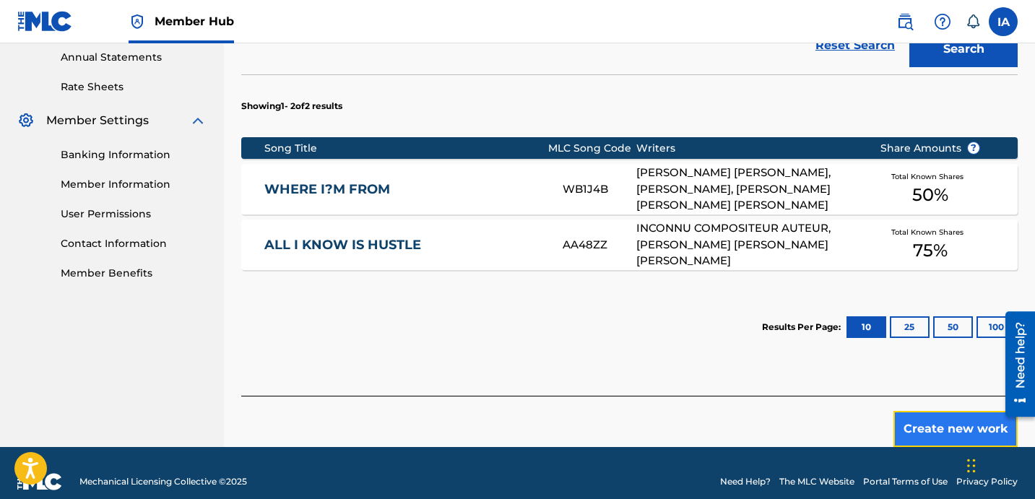
click at [933, 411] on button "Create new work" at bounding box center [955, 429] width 124 height 36
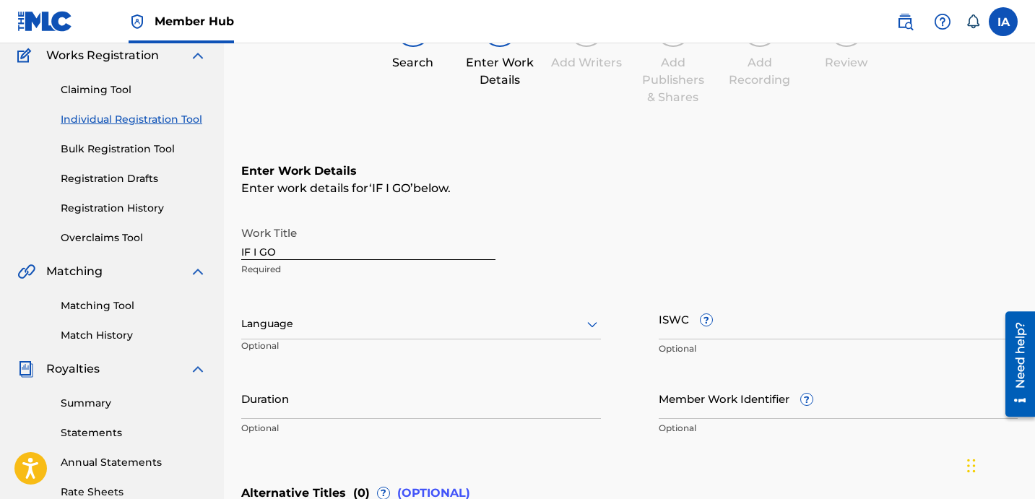
scroll to position [107, 0]
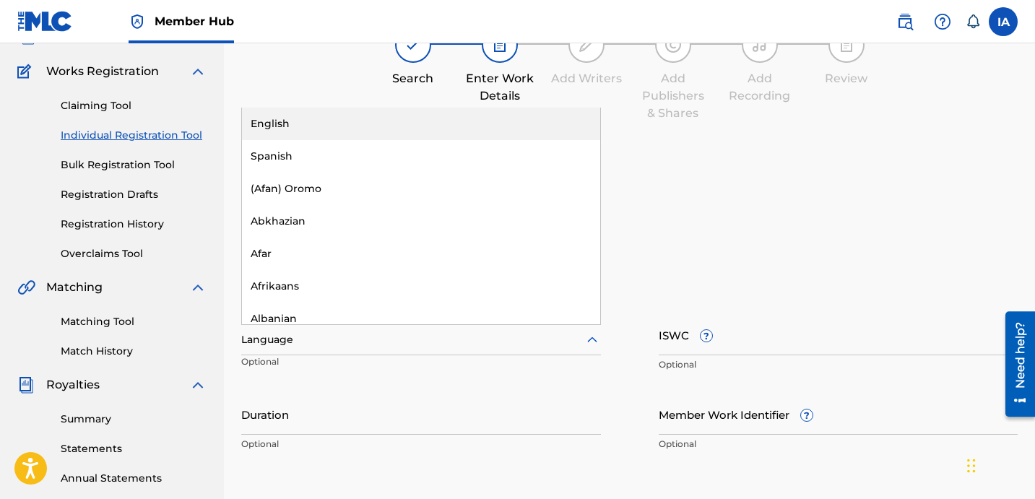
click at [347, 337] on div at bounding box center [421, 340] width 360 height 18
click at [443, 130] on div "English" at bounding box center [421, 124] width 358 height 33
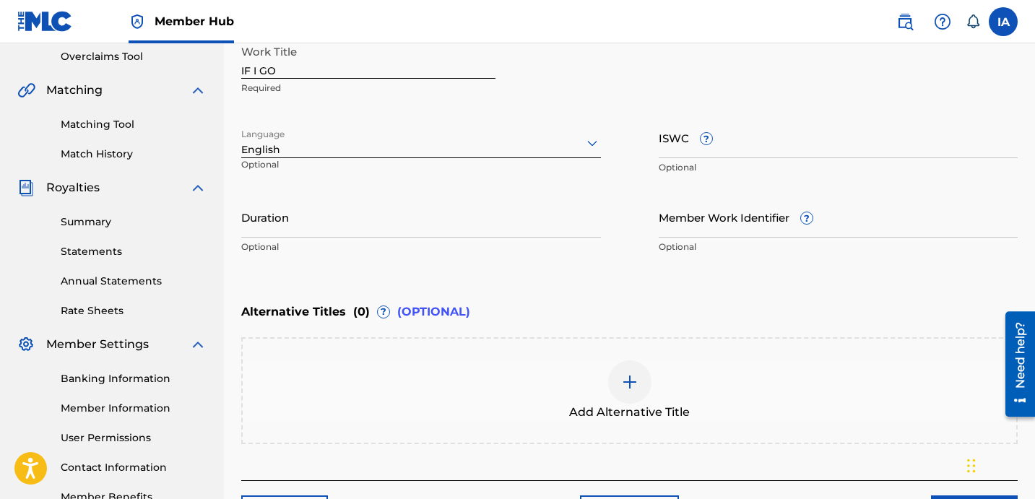
scroll to position [333, 0]
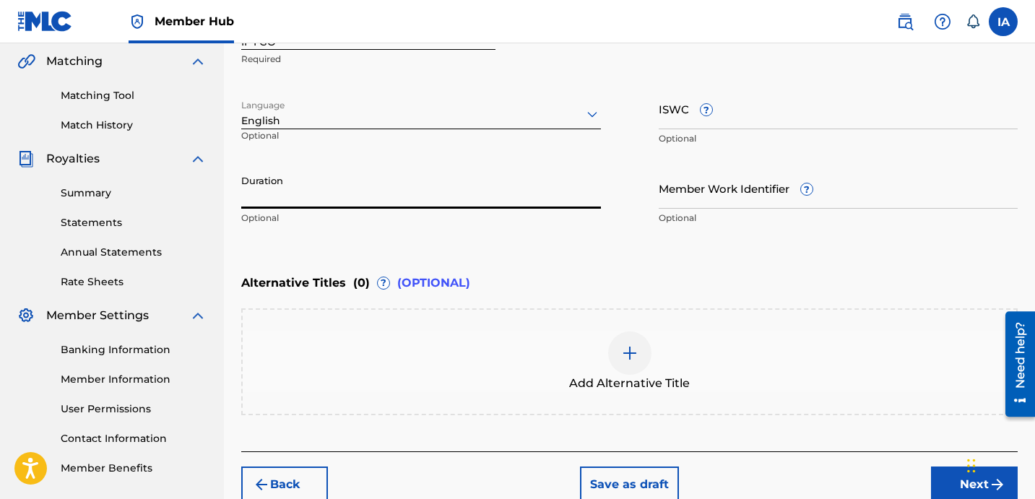
click at [410, 186] on input "Duration" at bounding box center [421, 188] width 360 height 41
click at [293, 199] on input "Duration" at bounding box center [421, 188] width 360 height 41
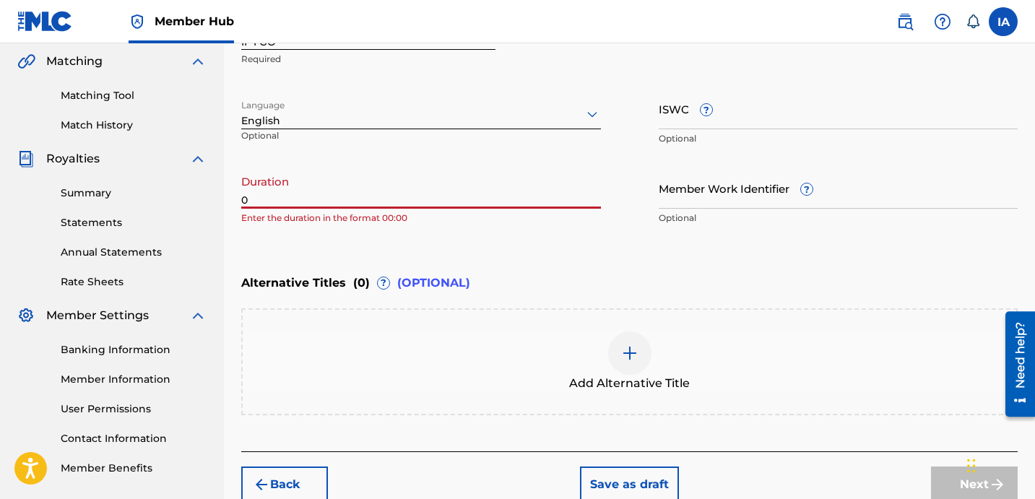
paste input "3:54"
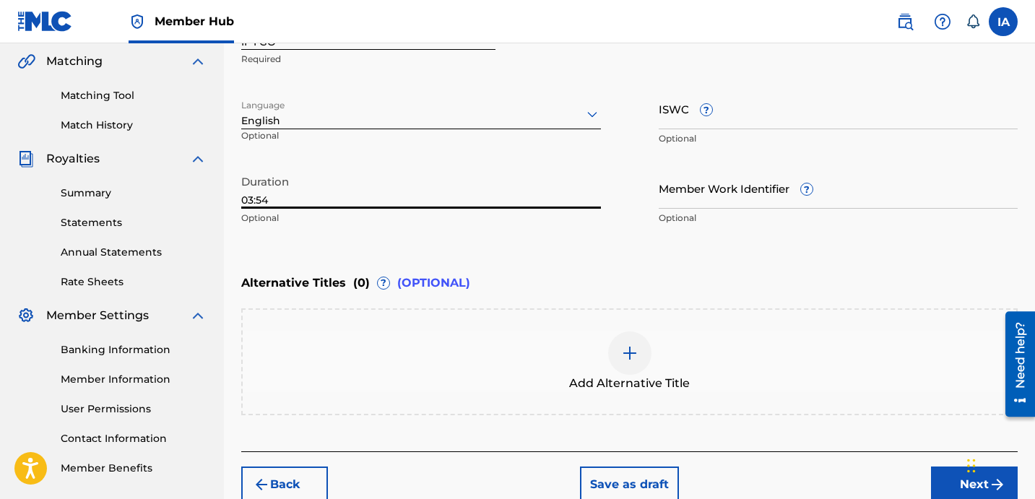
type input "03:54"
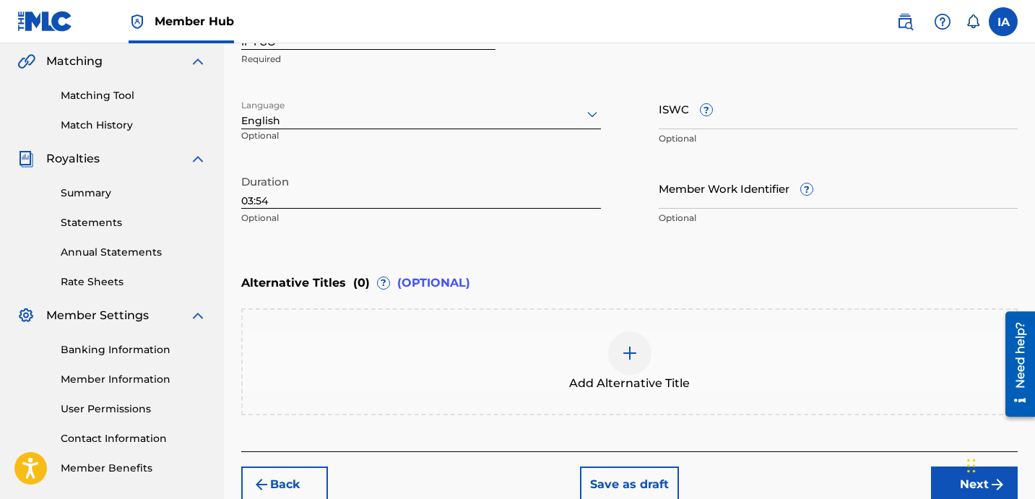
click at [538, 247] on div "Enter Work Details Enter work details for ‘ IF I GO ’ below. Work Title IF I GO…" at bounding box center [629, 93] width 776 height 350
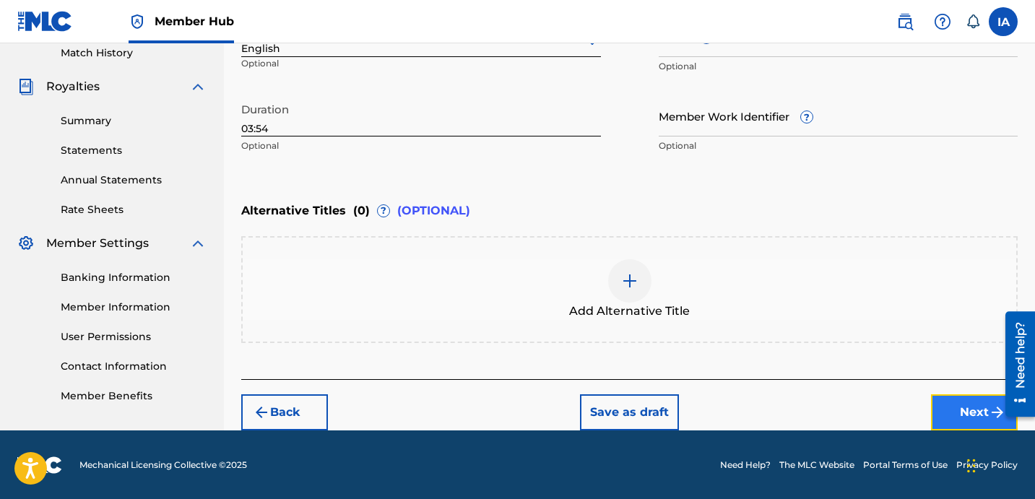
click at [958, 417] on button "Next" at bounding box center [974, 412] width 87 height 36
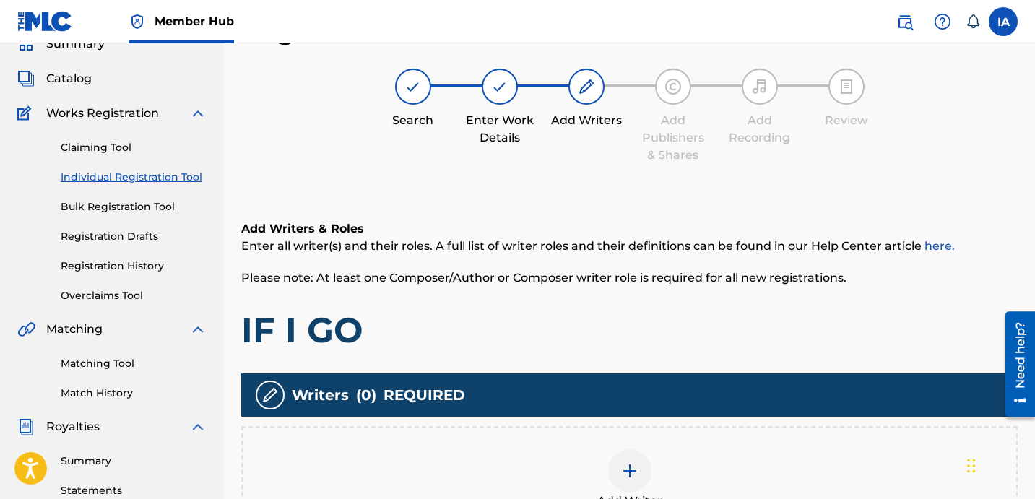
click at [580, 312] on h1 "IF I GO" at bounding box center [629, 329] width 776 height 43
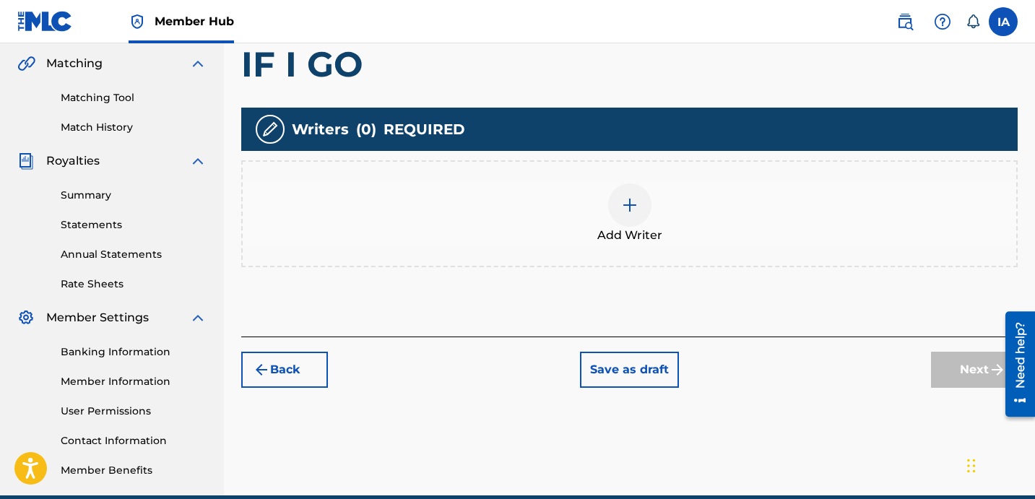
scroll to position [339, 0]
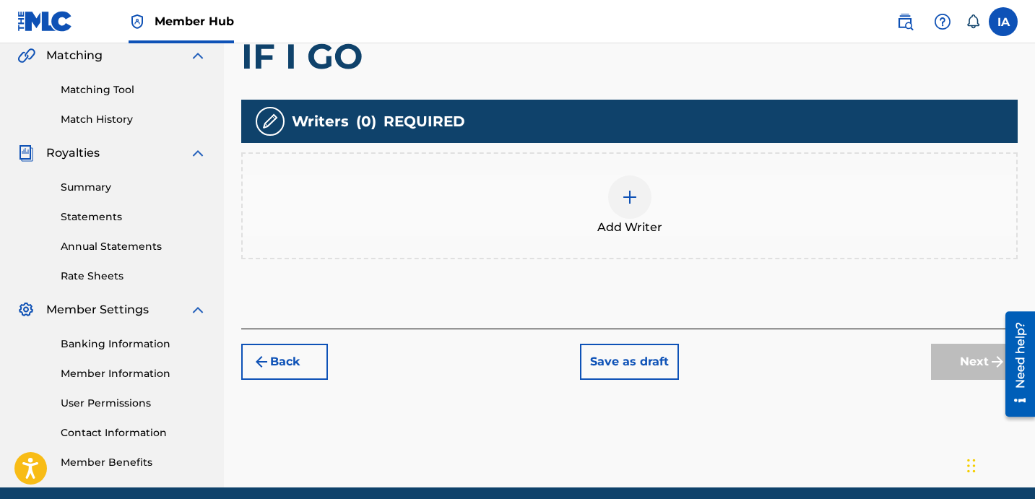
click at [668, 238] on div "Add Writer" at bounding box center [629, 205] width 776 height 107
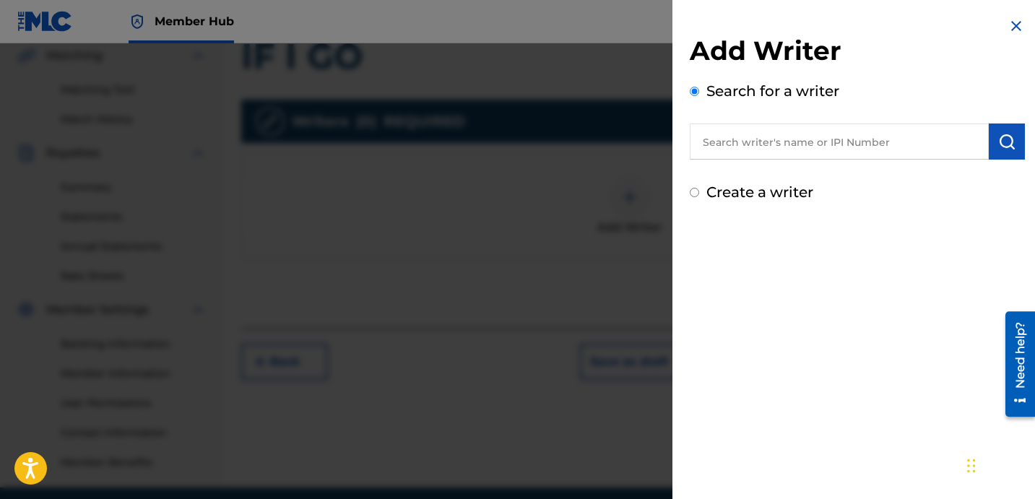
click at [835, 145] on input "text" at bounding box center [839, 142] width 299 height 36
paste input "DAVINA JOY"
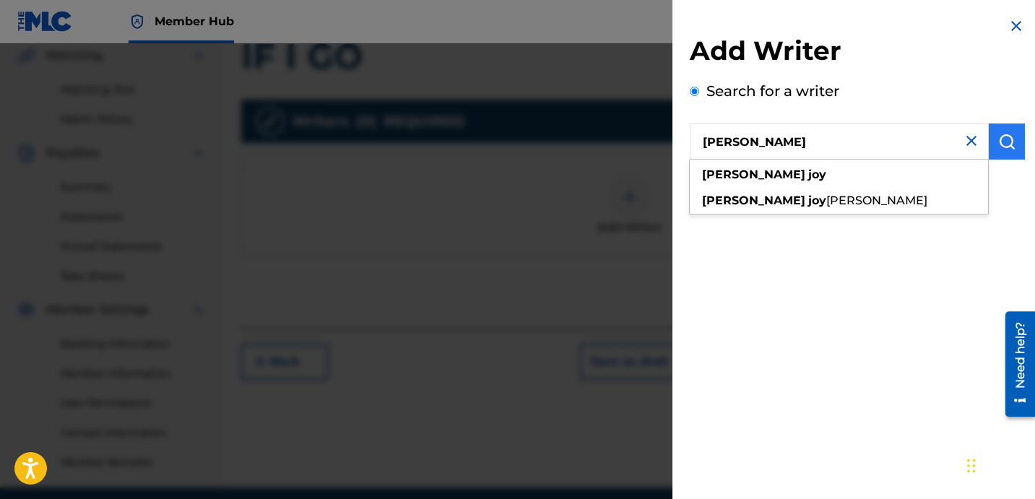
type input "DAVINA JOY"
click at [1004, 150] on img "submit" at bounding box center [1006, 141] width 17 height 17
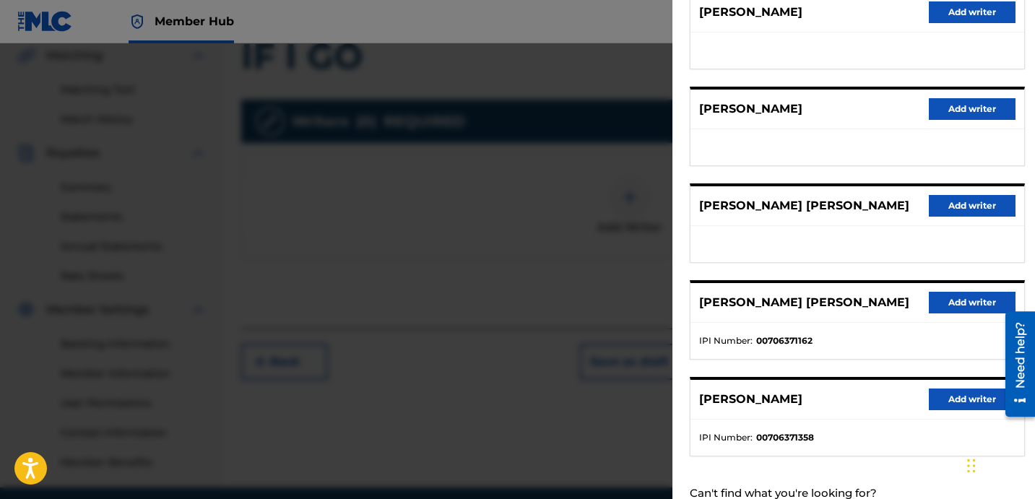
scroll to position [207, 0]
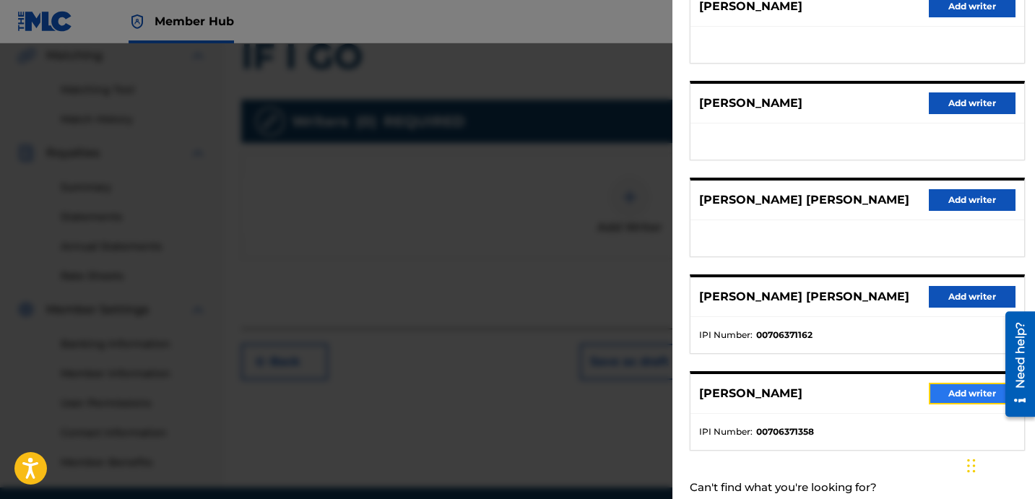
click at [939, 392] on button "Add writer" at bounding box center [972, 394] width 87 height 22
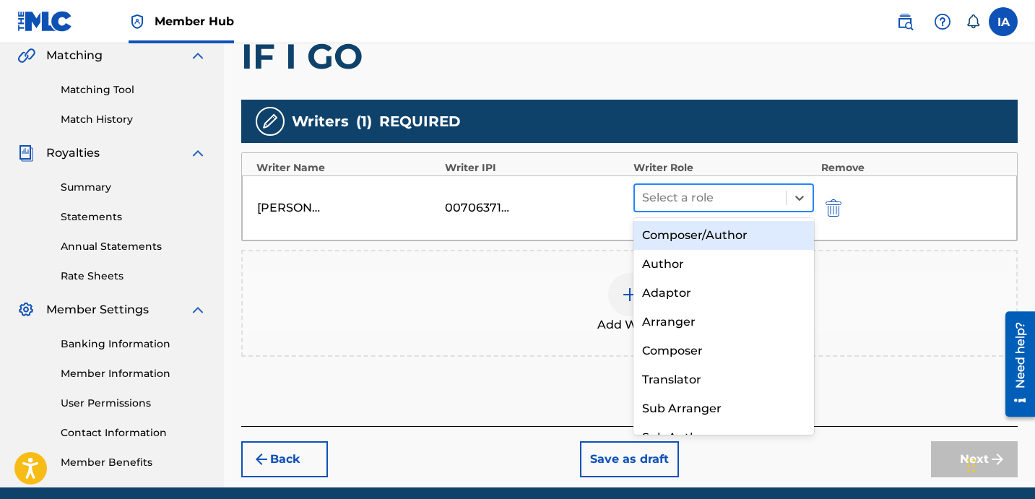
click at [748, 186] on div "Select a role" at bounding box center [710, 198] width 151 height 26
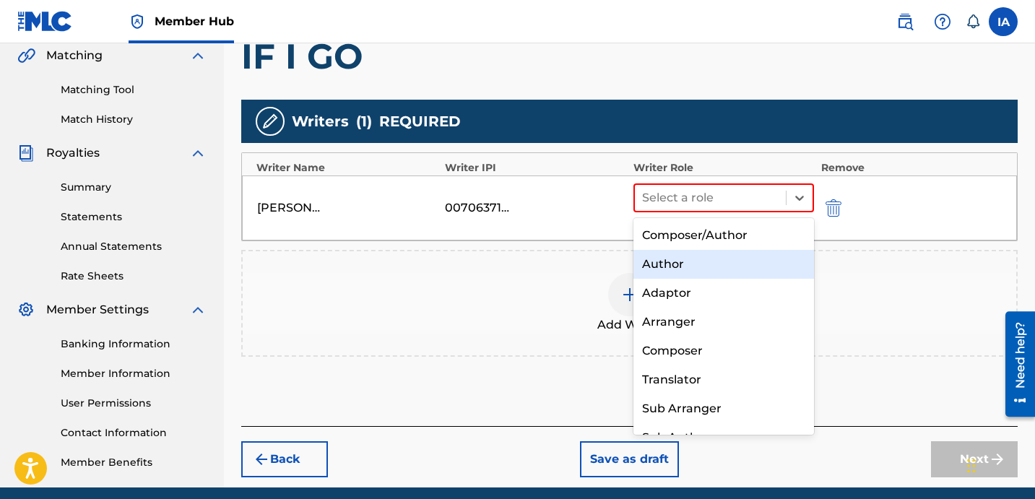
click at [701, 267] on div "Author" at bounding box center [723, 264] width 181 height 29
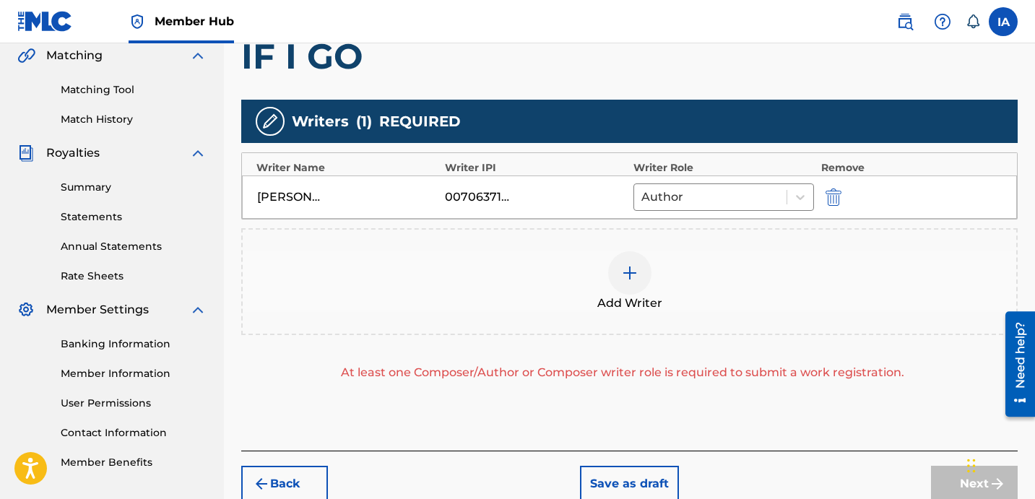
click at [706, 277] on div "Add Writer" at bounding box center [630, 281] width 774 height 61
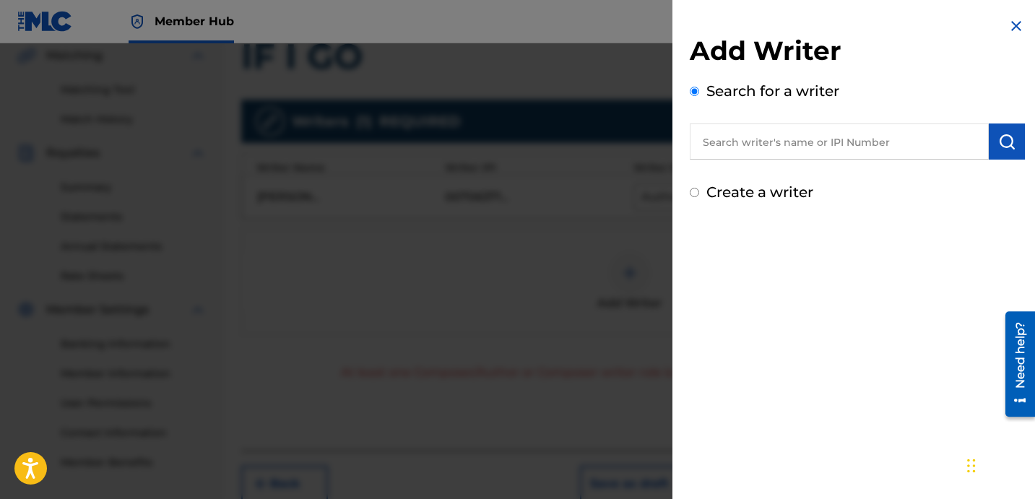
click at [759, 200] on label "Create a writer" at bounding box center [759, 191] width 107 height 17
radio input "true"
click at [699, 197] on input "Create a writer" at bounding box center [694, 192] width 9 height 9
radio input "false"
radio input "true"
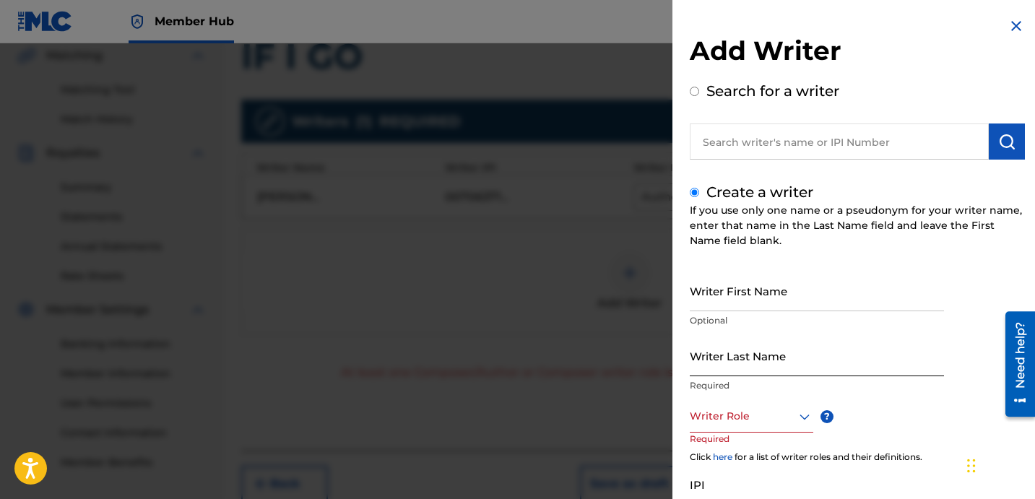
click at [734, 355] on input "Writer Last Name" at bounding box center [817, 355] width 254 height 41
paste input "UNKNOWN WRITER"
click at [758, 365] on input "UNKNOWN WRITER" at bounding box center [817, 355] width 254 height 41
type input "UNKNOWN"
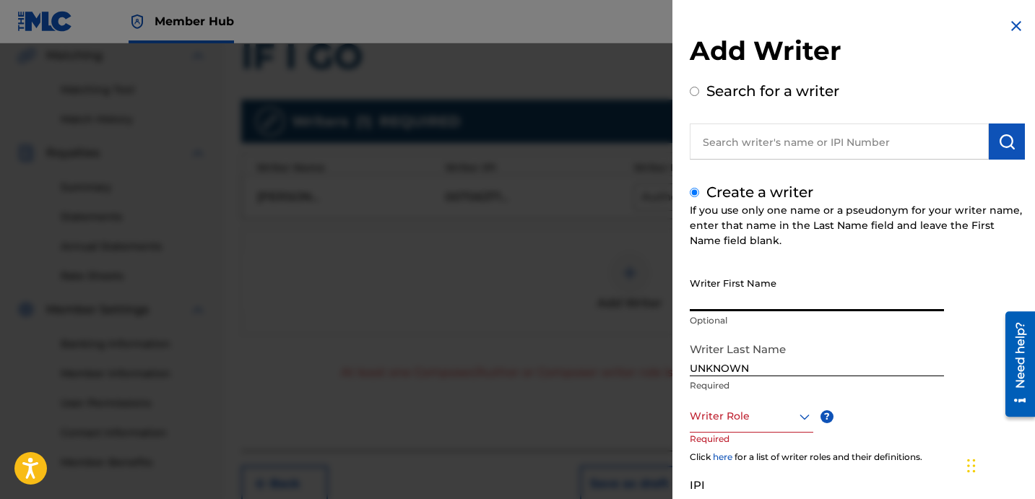
click at [753, 303] on input "Writer First Name" at bounding box center [817, 290] width 254 height 41
paste input "WRITER"
type input "WRITER"
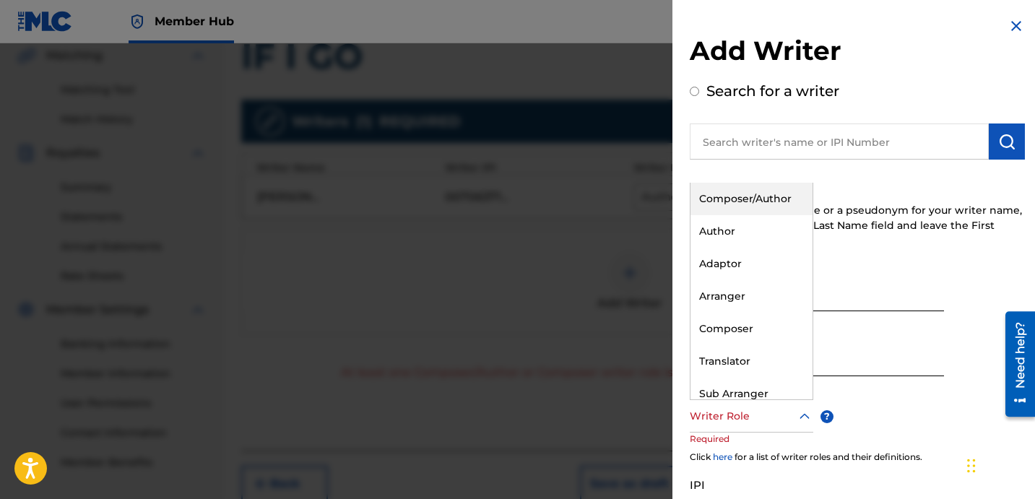
click at [740, 407] on div at bounding box center [752, 416] width 124 height 18
click at [756, 332] on div "Composer" at bounding box center [752, 329] width 122 height 33
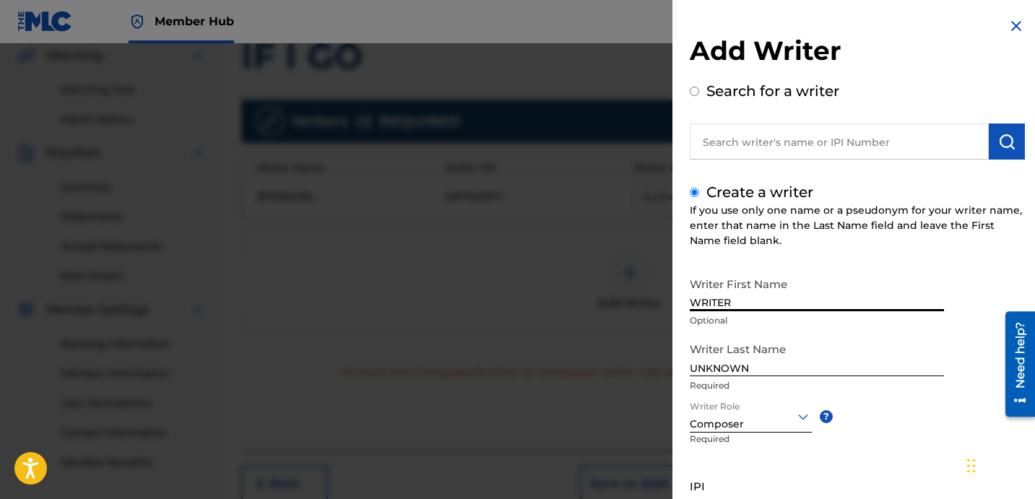
click at [834, 293] on input "WRITER" at bounding box center [817, 290] width 254 height 41
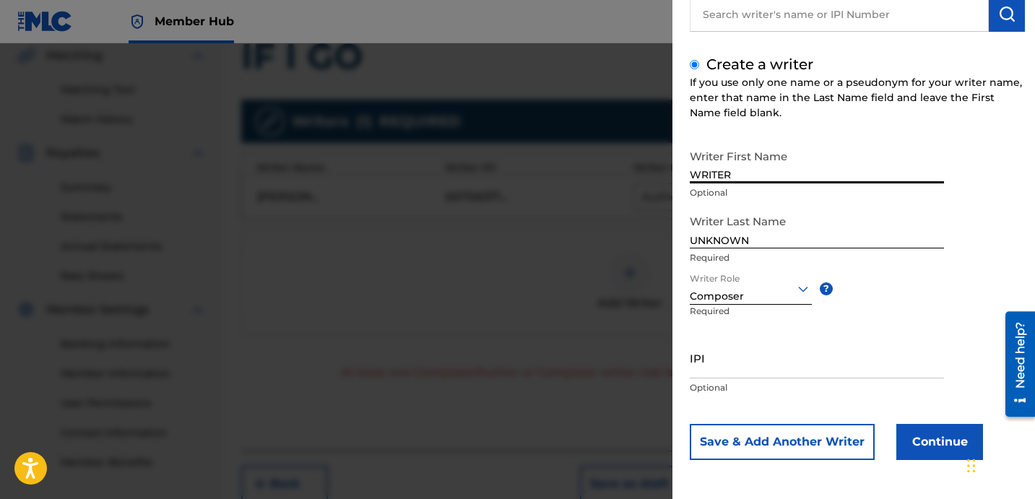
click at [933, 422] on div "Writer First Name WRITER Optional Writer Last Name UNKNOWN Required Writer Role…" at bounding box center [857, 301] width 335 height 318
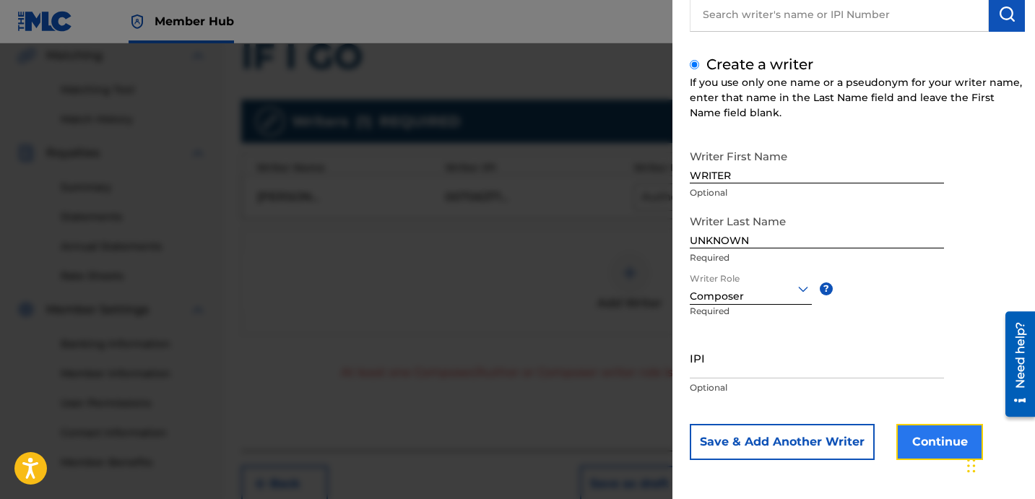
click at [929, 429] on button "Continue" at bounding box center [939, 442] width 87 height 36
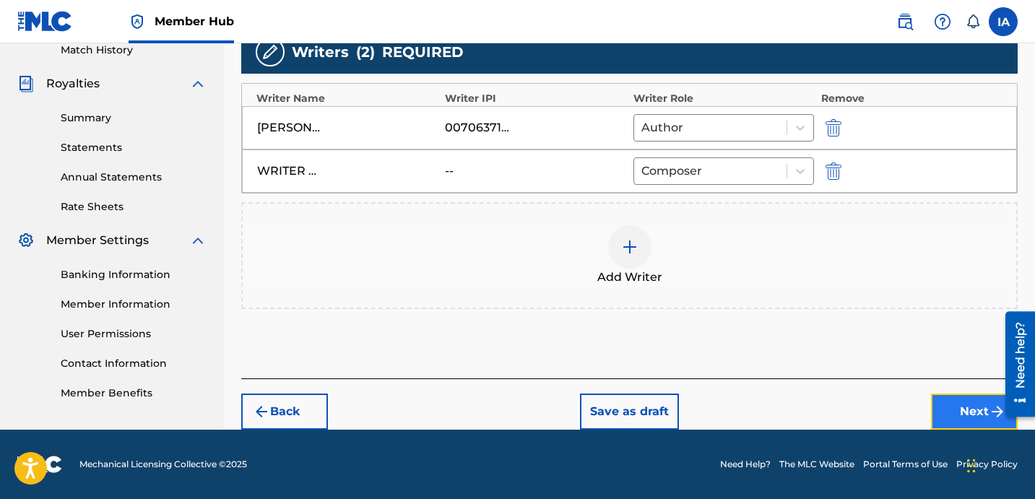
click at [953, 406] on button "Next" at bounding box center [974, 412] width 87 height 36
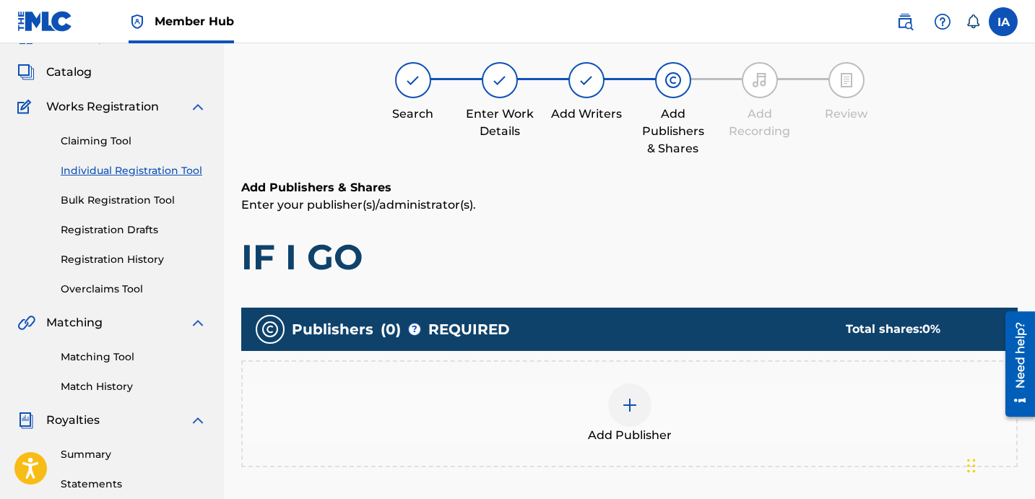
scroll to position [65, 0]
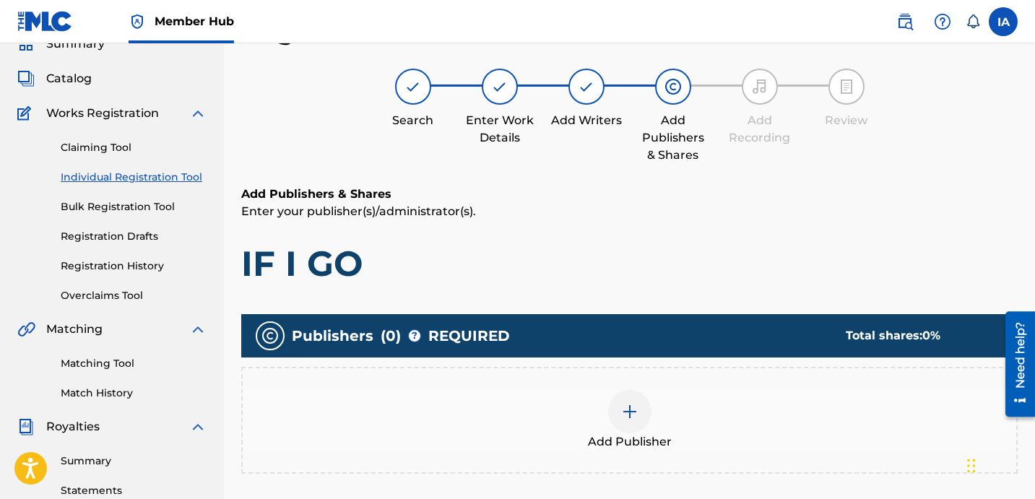
click at [692, 309] on div "Publishers ( 0 ) ? REQUIRED Total shares: 0 % Add Publisher" at bounding box center [629, 415] width 776 height 216
click at [644, 430] on div "Add Publisher" at bounding box center [630, 420] width 774 height 61
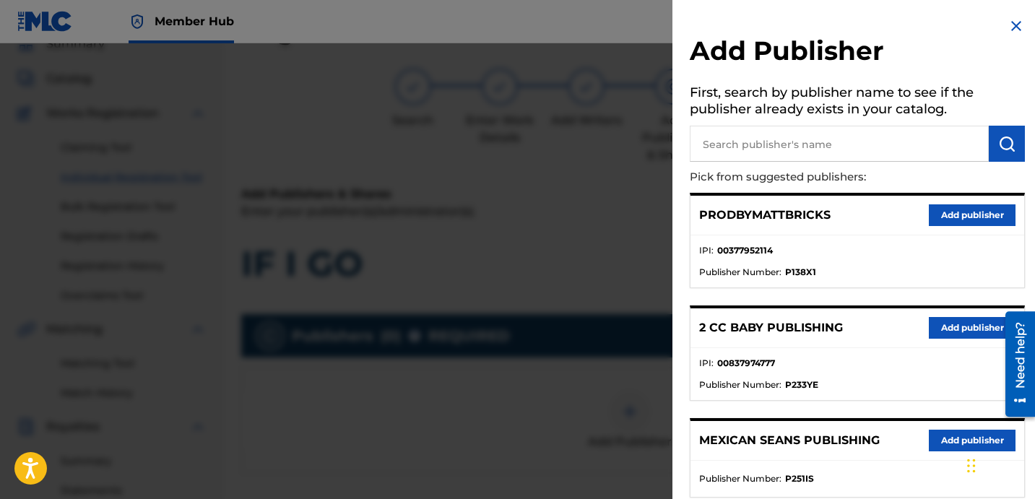
click at [850, 141] on input "text" at bounding box center [839, 144] width 299 height 36
paste input "DAVINA JOY"
type input "DAVINA JOY"
click at [1004, 151] on img "submit" at bounding box center [1006, 143] width 17 height 17
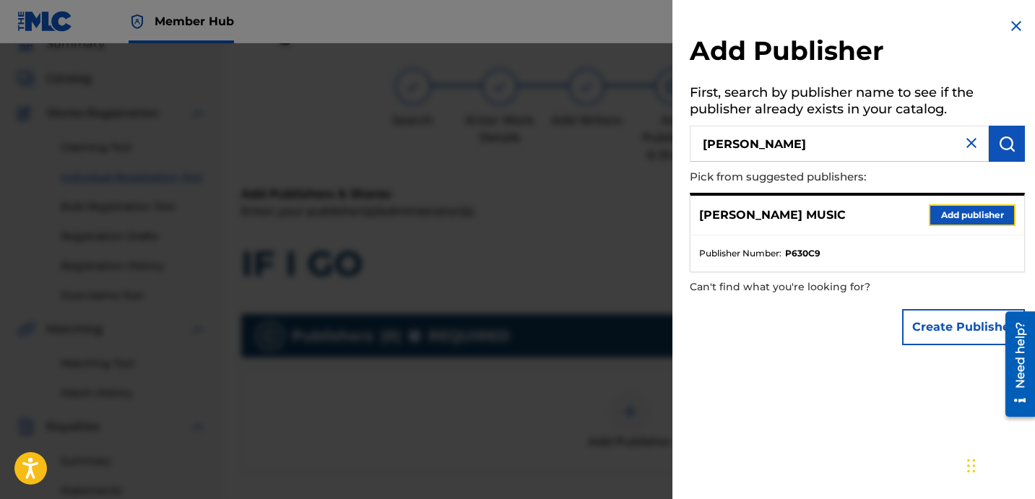
drag, startPoint x: 974, startPoint y: 218, endPoint x: 957, endPoint y: 241, distance: 28.3
click at [974, 218] on button "Add publisher" at bounding box center [972, 215] width 87 height 22
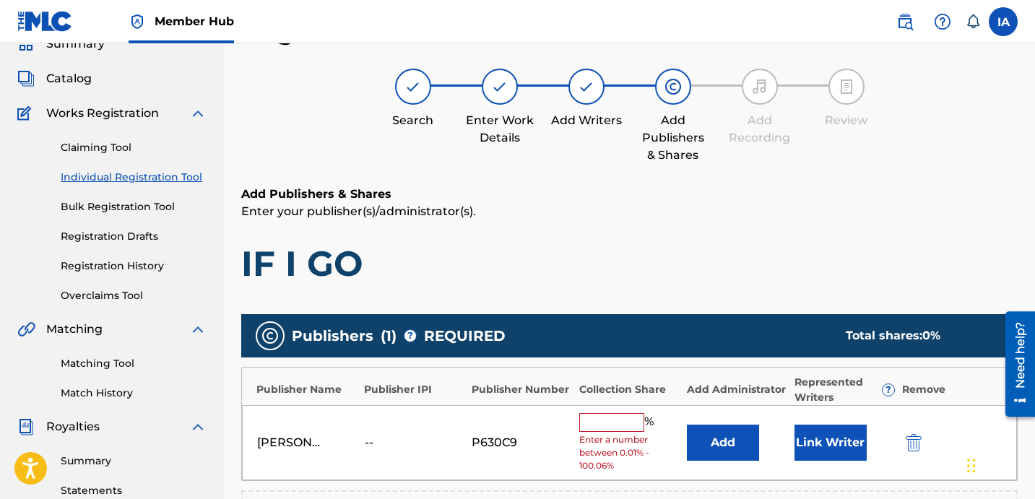
click at [602, 254] on h1 "IF I GO" at bounding box center [629, 263] width 776 height 43
click at [594, 426] on input "text" at bounding box center [611, 422] width 65 height 19
type input "50"
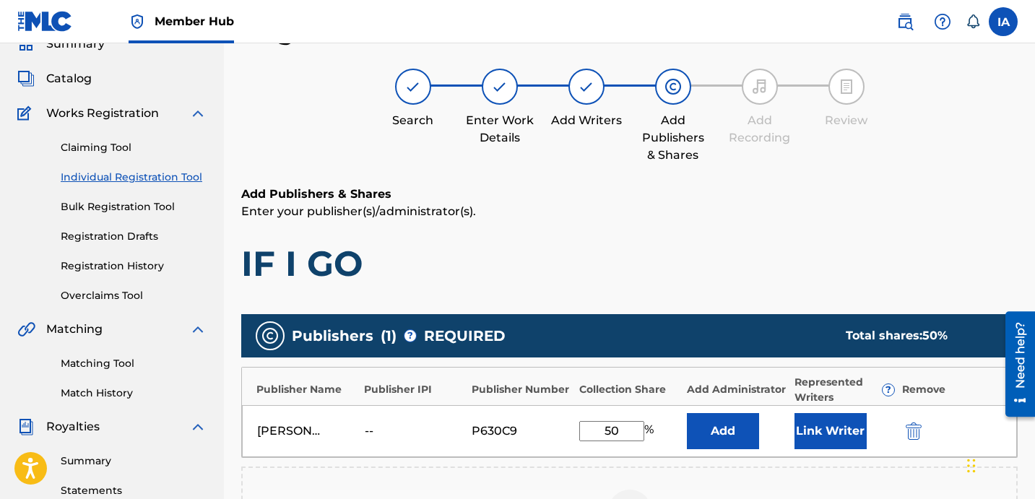
drag, startPoint x: 618, startPoint y: 430, endPoint x: 525, endPoint y: 371, distance: 110.8
click at [537, 386] on div "Publisher Name Publisher IPI Publisher Number Collection Share Add Administrato…" at bounding box center [629, 412] width 776 height 91
click at [735, 423] on button "Add" at bounding box center [723, 431] width 72 height 36
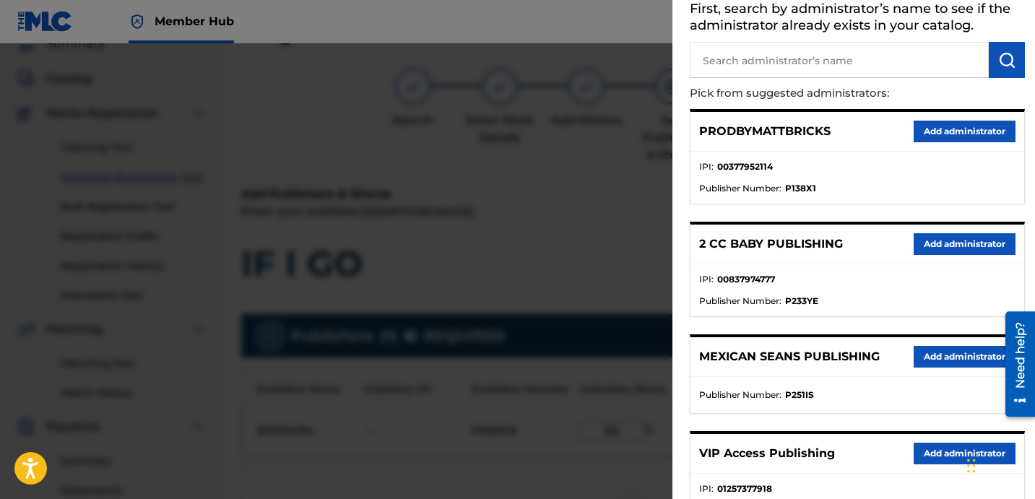
scroll to position [85, 0]
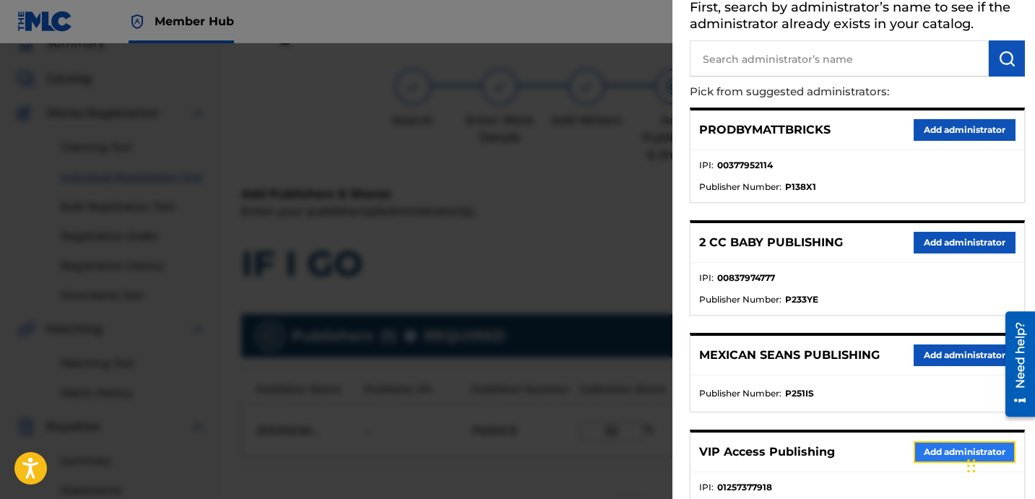
click at [943, 454] on button "Add administrator" at bounding box center [965, 452] width 102 height 22
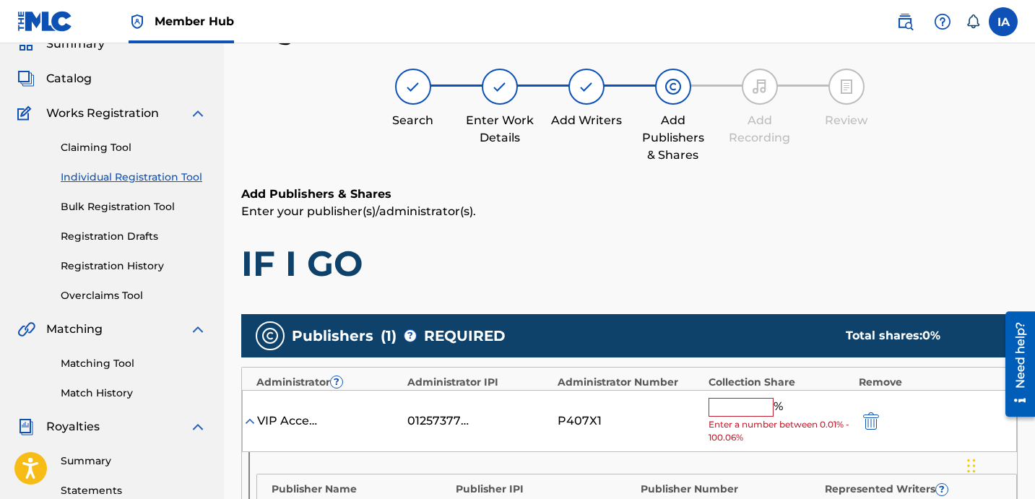
click at [759, 415] on input "text" at bounding box center [741, 407] width 65 height 19
paste input "50"
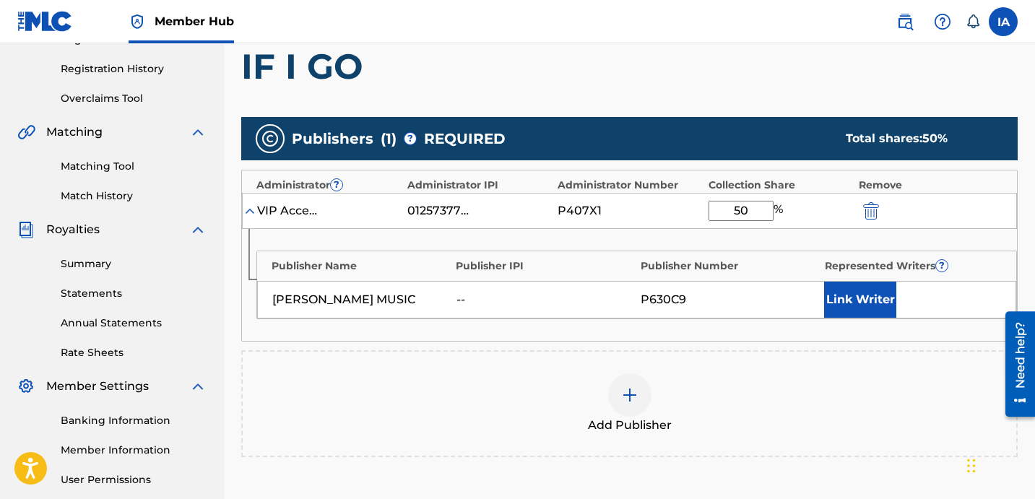
scroll to position [358, 0]
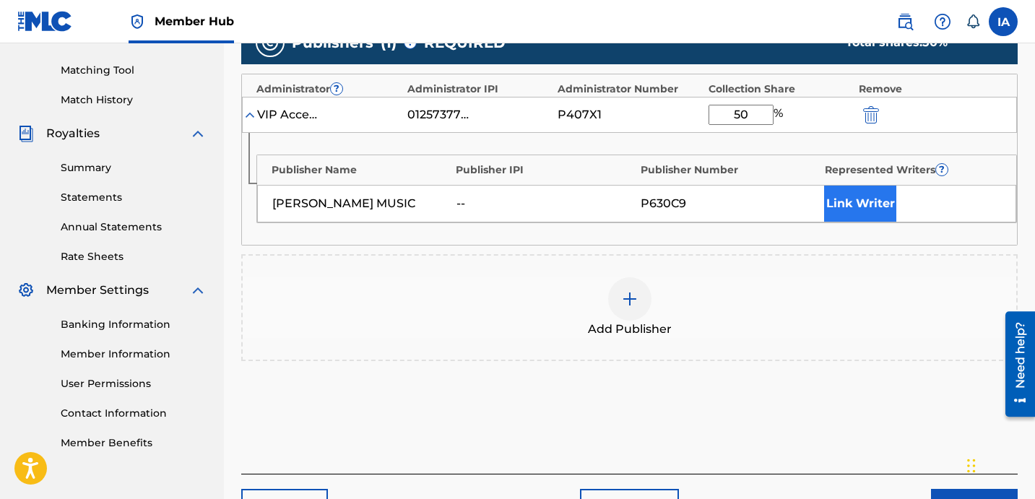
type input "50"
click at [860, 207] on button "Link Writer" at bounding box center [860, 204] width 72 height 36
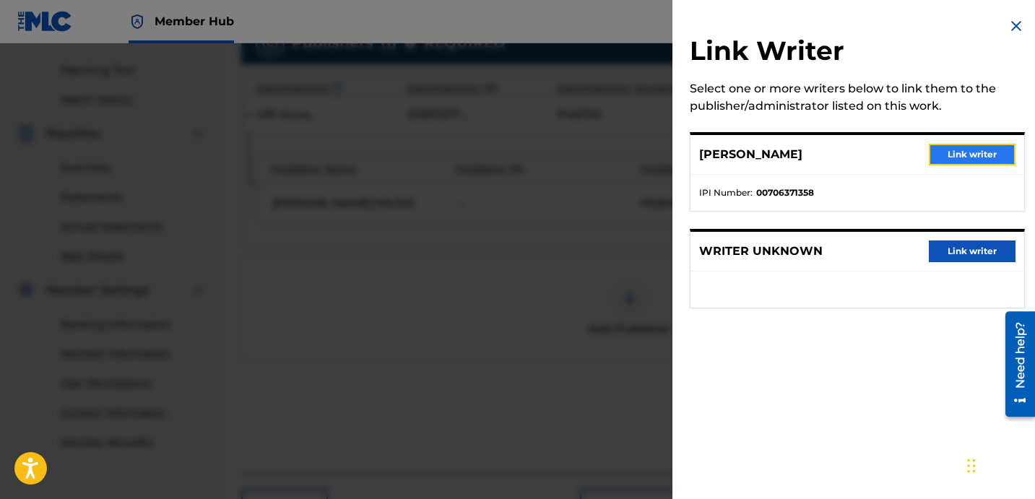
click at [972, 152] on button "Link writer" at bounding box center [972, 155] width 87 height 22
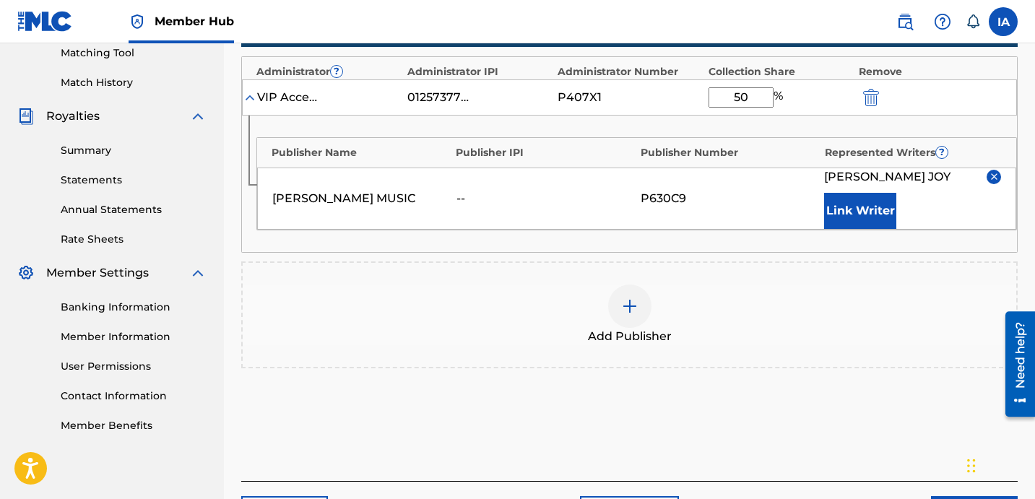
scroll to position [478, 0]
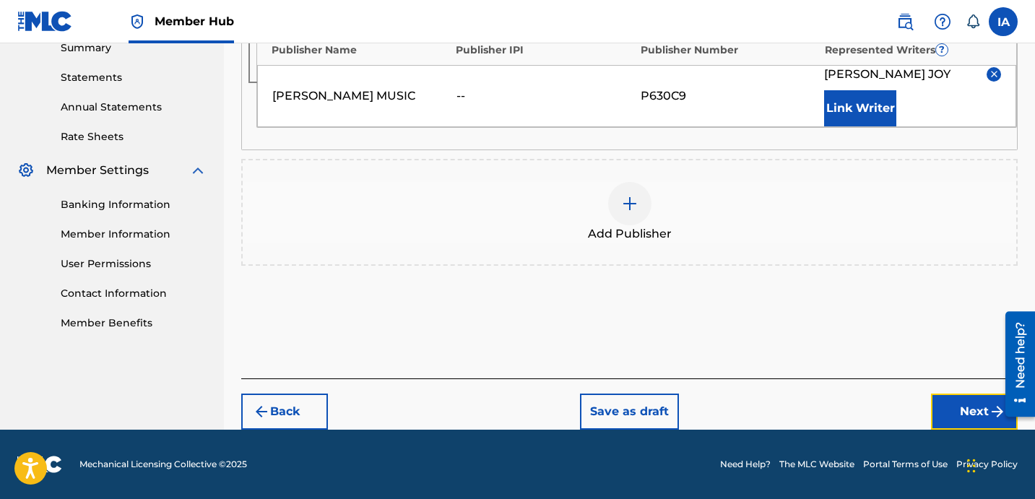
click at [969, 415] on button "Next" at bounding box center [974, 412] width 87 height 36
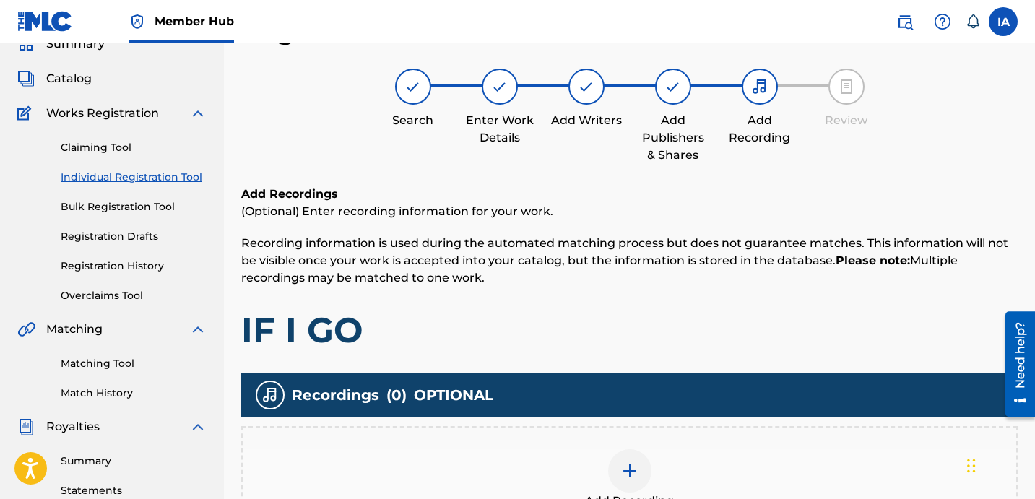
scroll to position [162, 0]
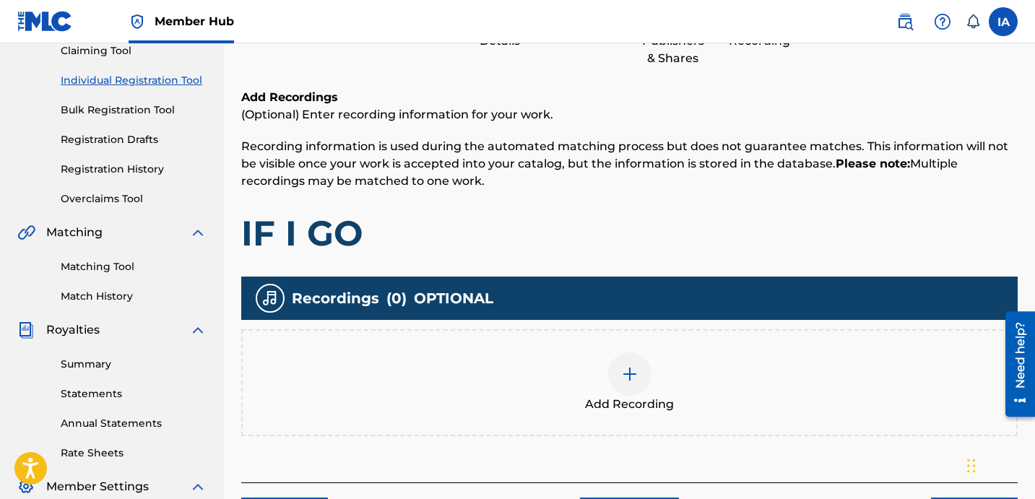
click at [648, 344] on div "Add Recording" at bounding box center [629, 382] width 776 height 107
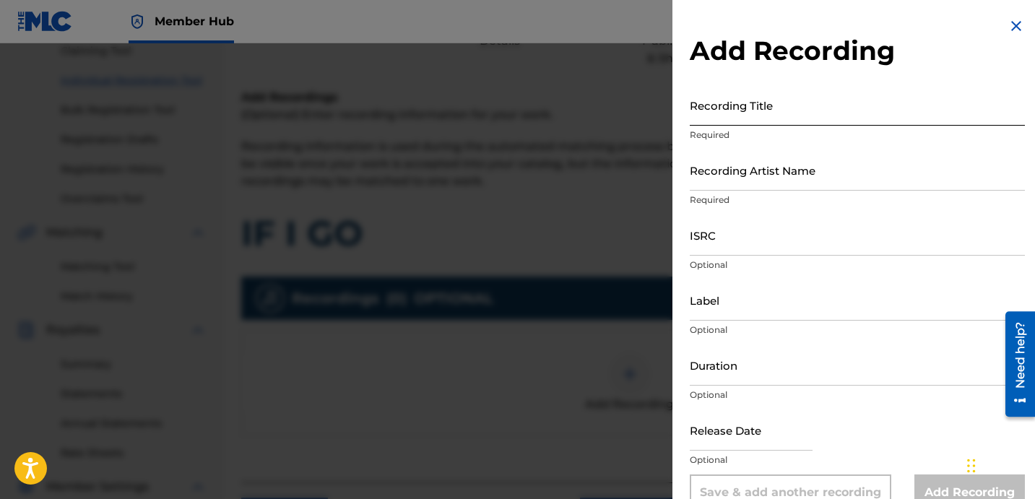
click at [810, 116] on input "Recording Title" at bounding box center [857, 105] width 335 height 41
paste input "IF I GO"
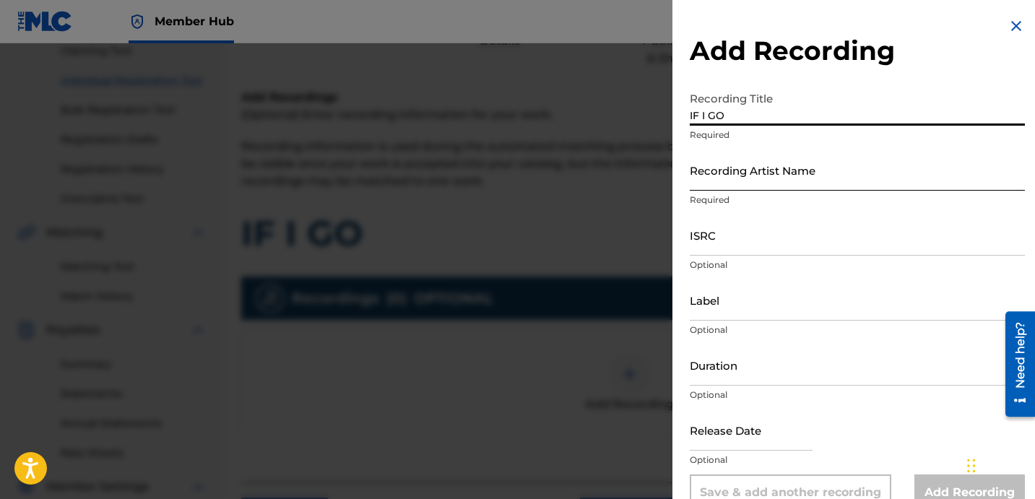
type input "IF I GO"
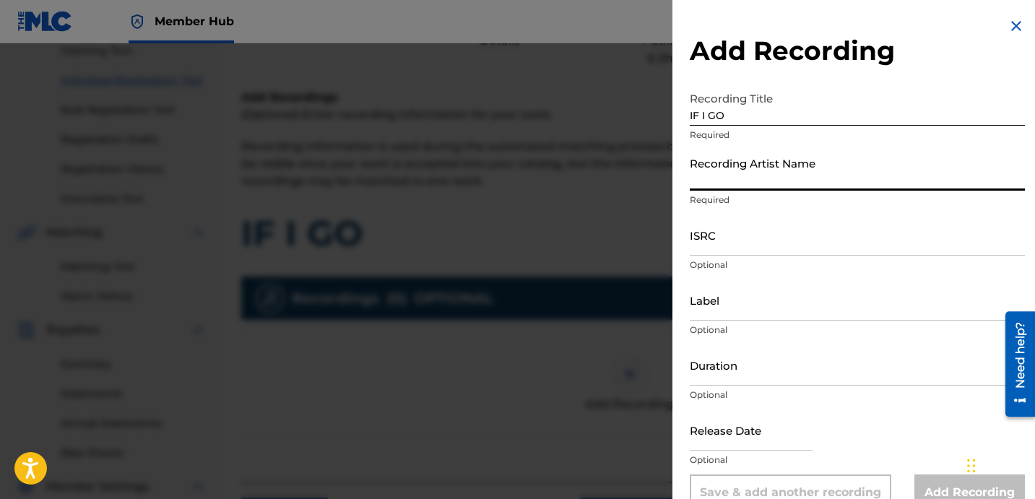
click at [774, 184] on input "Recording Artist Name" at bounding box center [857, 170] width 335 height 41
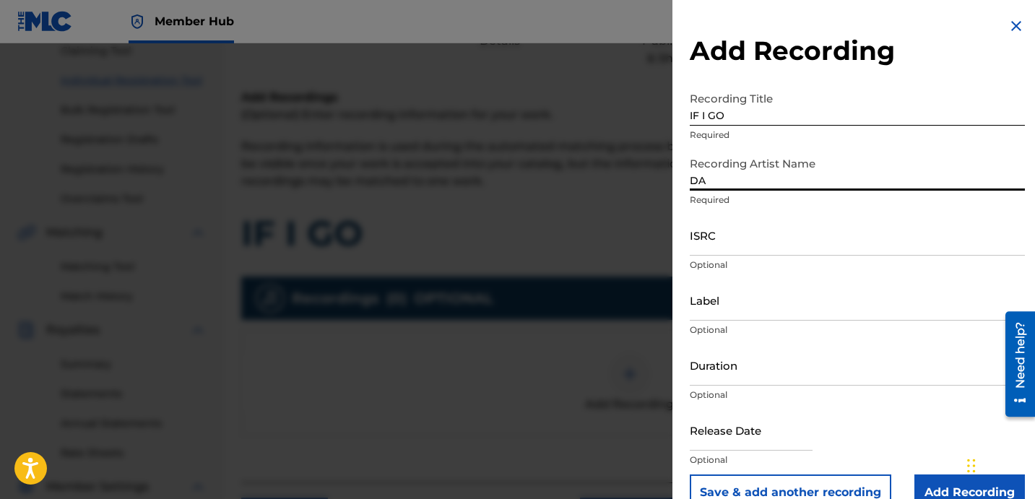
type input "DAVINA JOY"
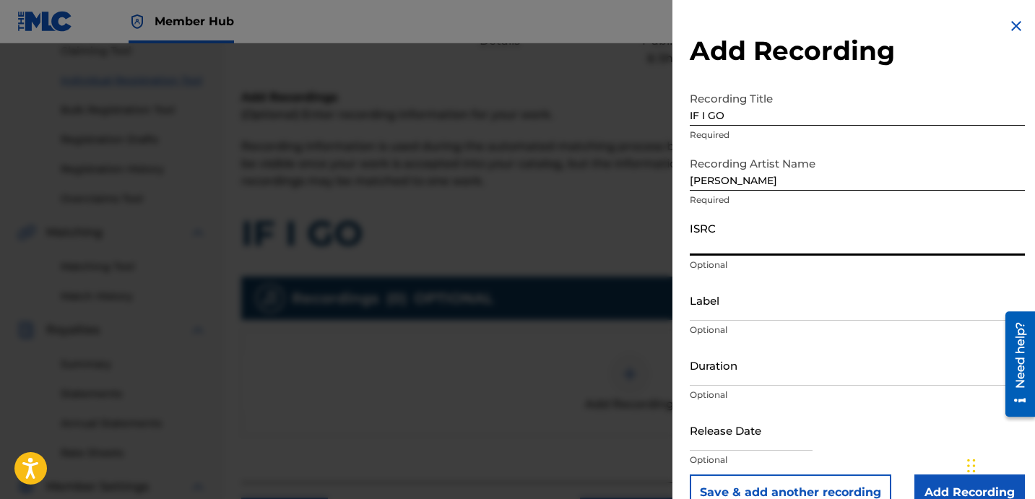
click at [743, 238] on input "ISRC" at bounding box center [857, 235] width 335 height 41
click at [882, 233] on input "ISRC" at bounding box center [857, 235] width 335 height 41
paste input "USBAE1301058"
type input "USBAE1301058"
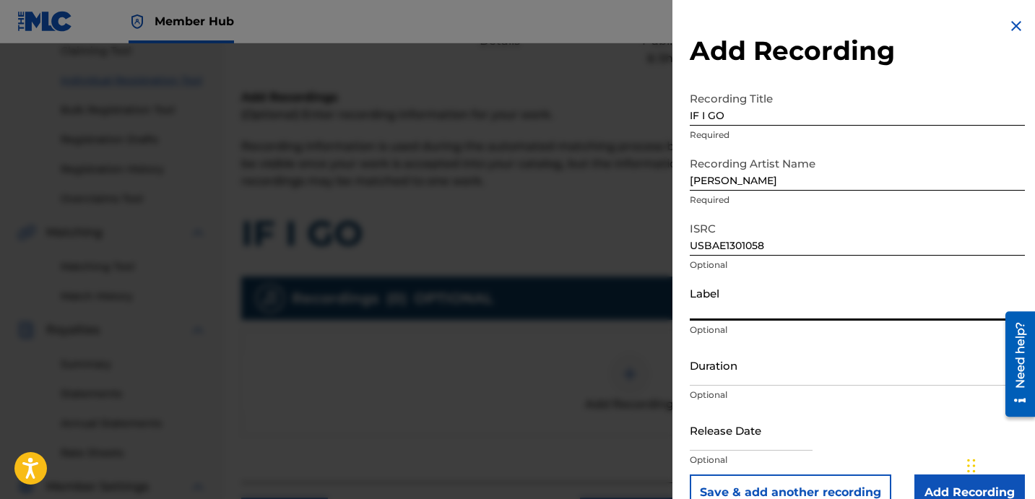
click at [779, 316] on input "Label" at bounding box center [857, 300] width 335 height 41
type input "DAVINA JOY"
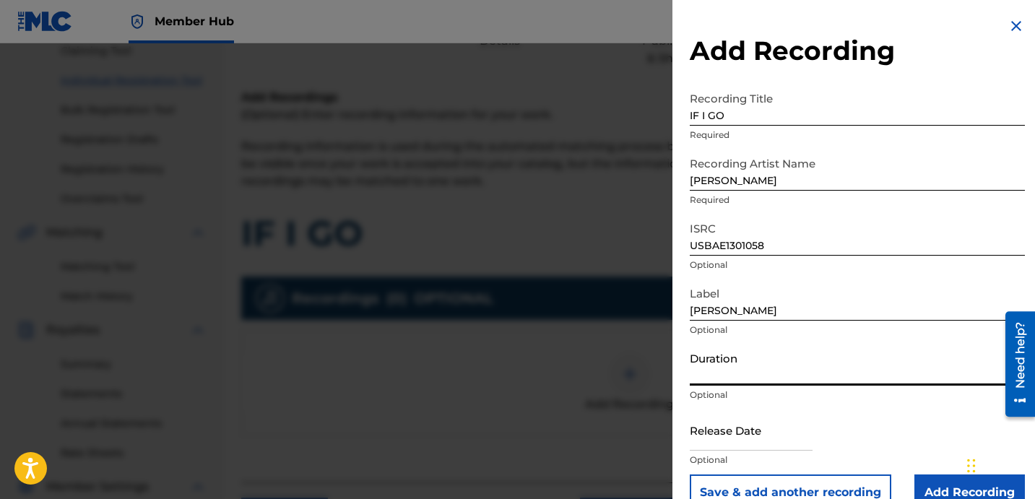
click at [768, 368] on input "Duration" at bounding box center [857, 365] width 335 height 41
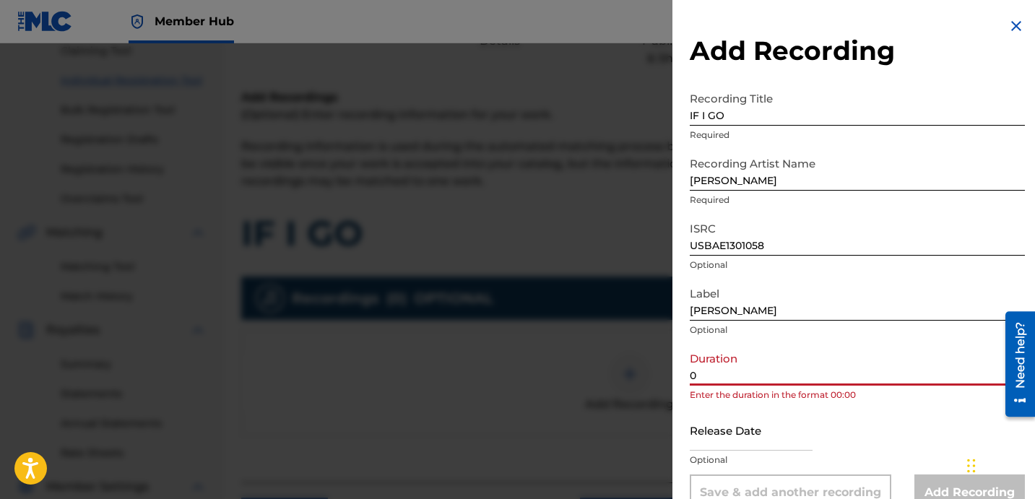
paste input "3:54"
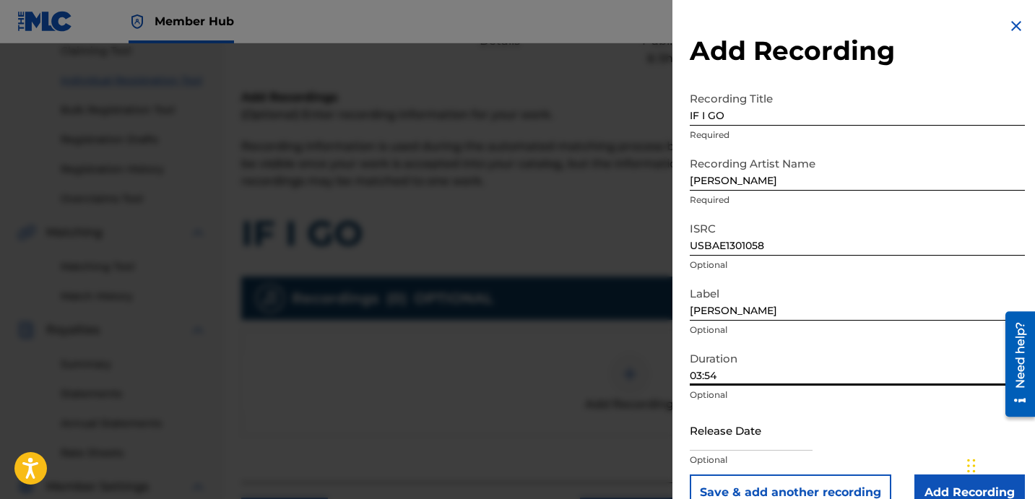
scroll to position [29, 0]
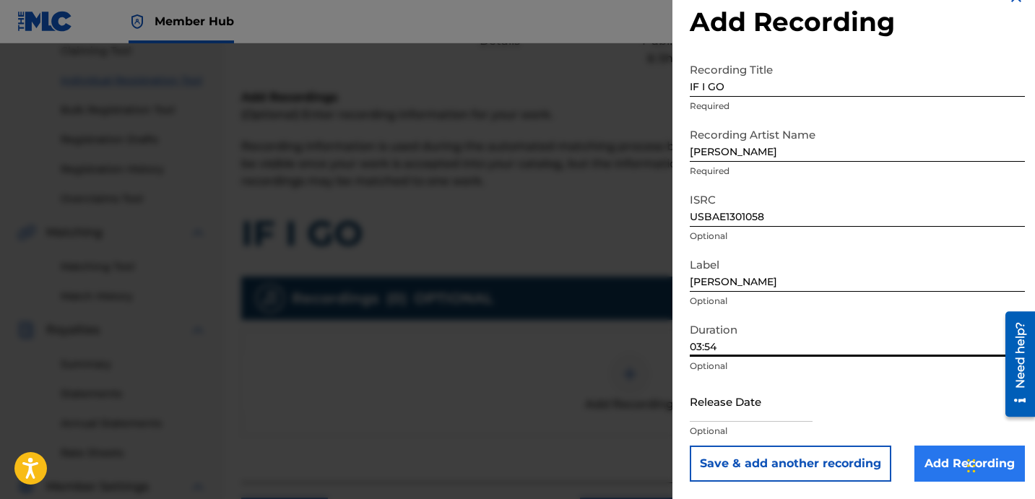
type input "03:54"
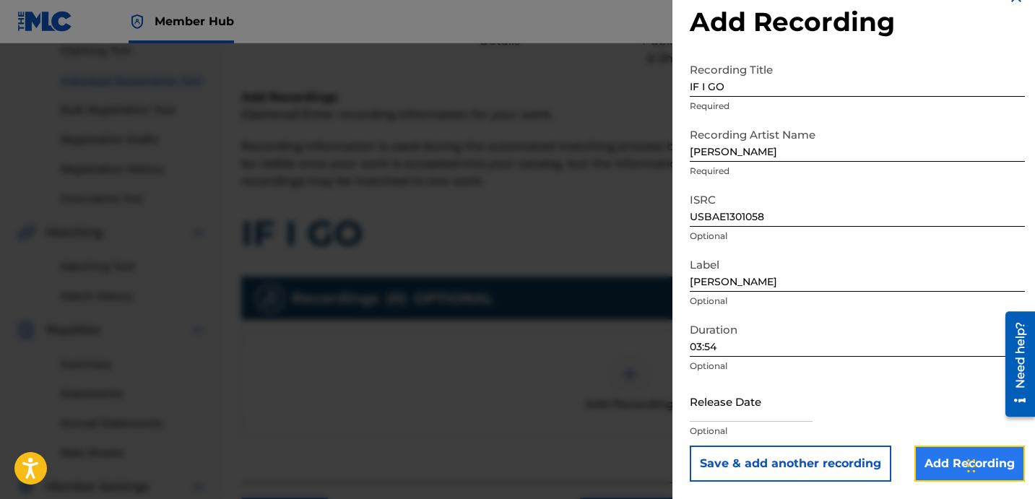
click at [933, 475] on input "Add Recording" at bounding box center [969, 464] width 111 height 36
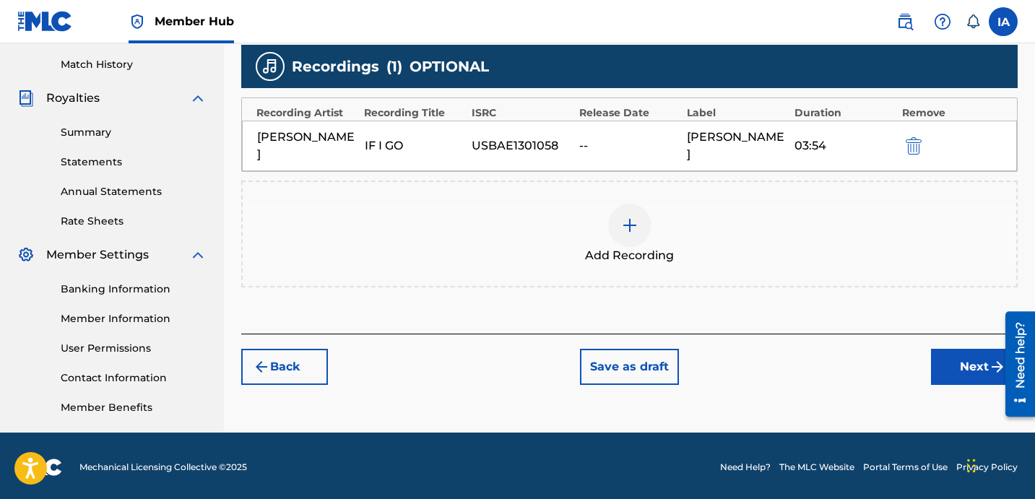
scroll to position [397, 0]
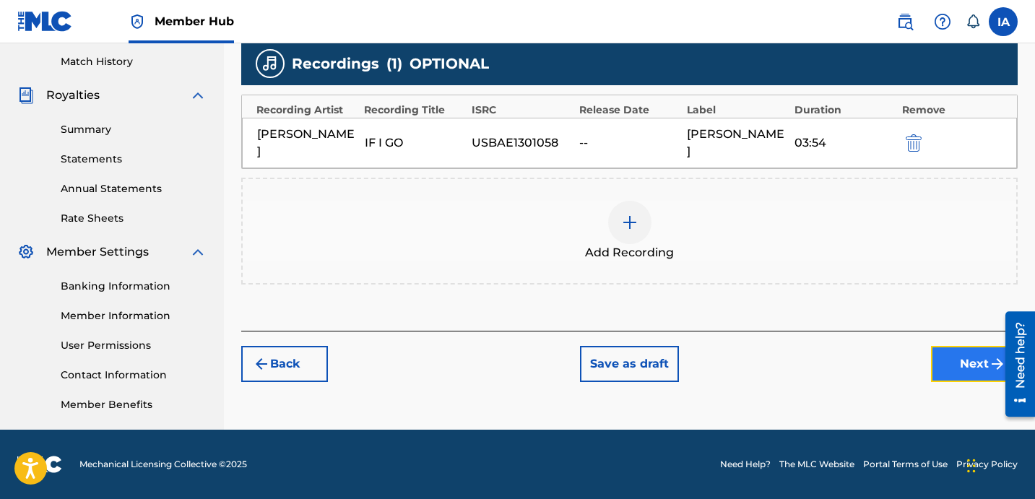
click at [948, 361] on button "Next" at bounding box center [974, 364] width 87 height 36
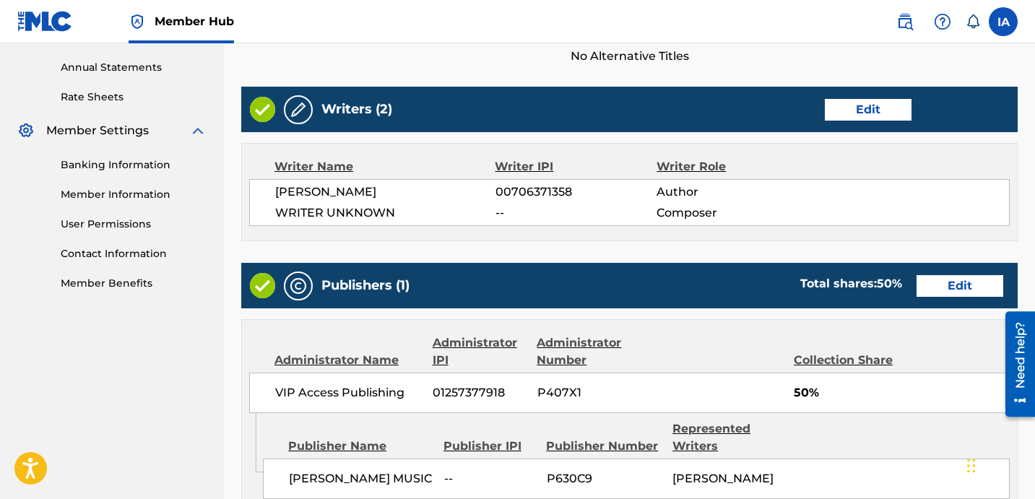
scroll to position [826, 0]
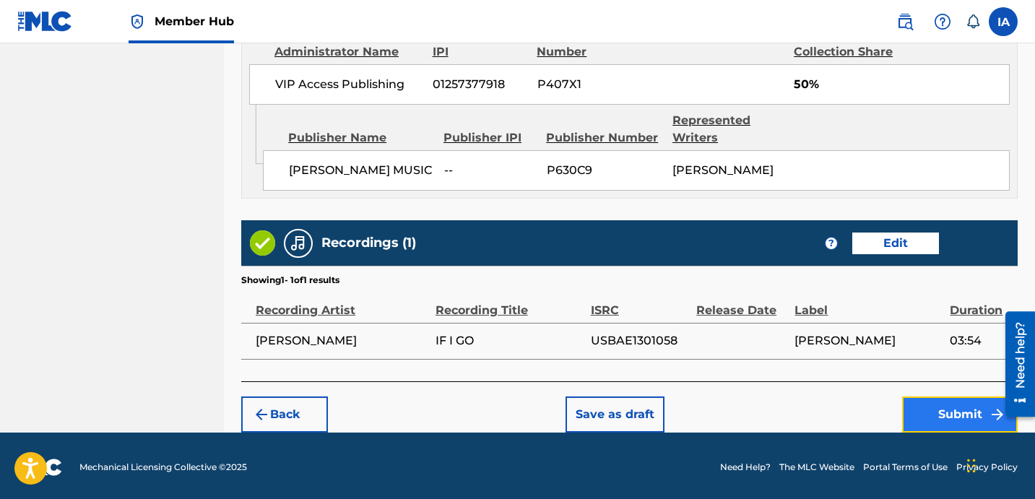
click at [930, 411] on button "Submit" at bounding box center [960, 415] width 116 height 36
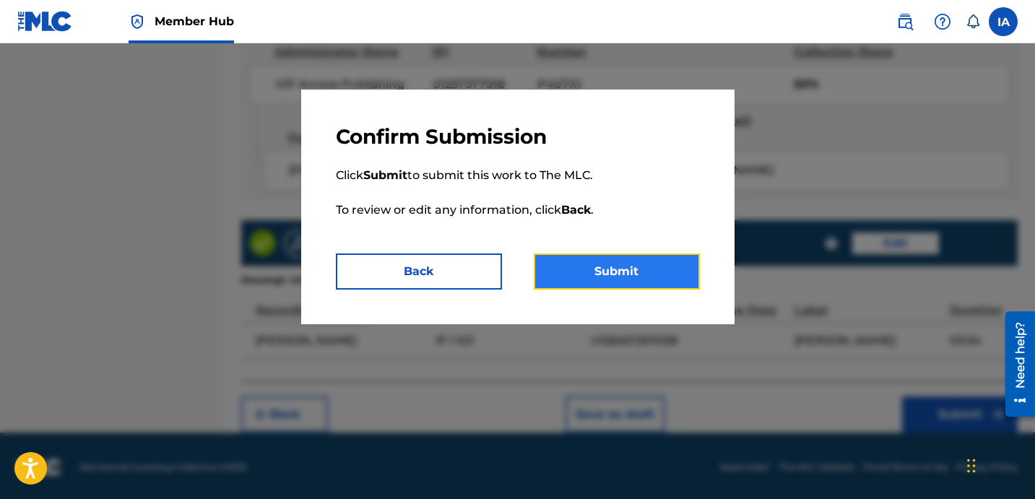
click at [656, 283] on button "Submit" at bounding box center [617, 272] width 166 height 36
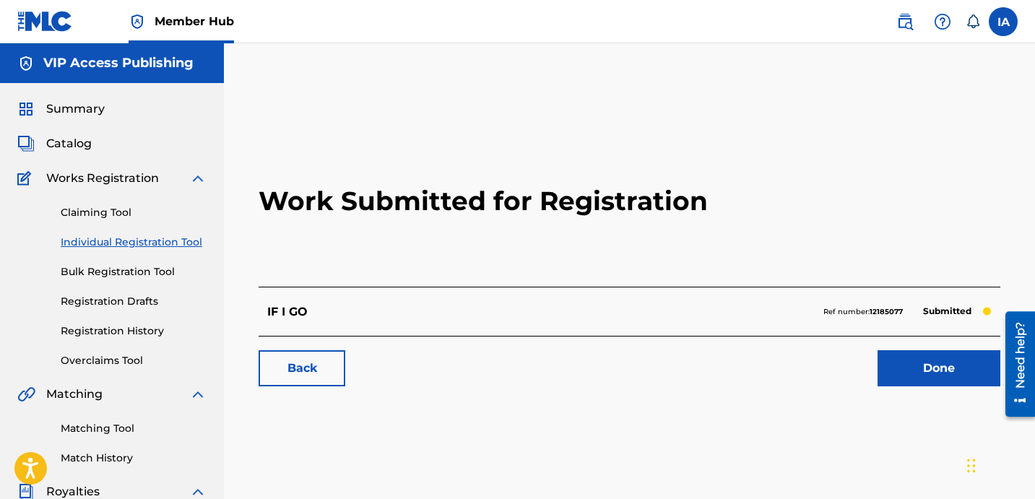
click at [160, 247] on link "Individual Registration Tool" at bounding box center [134, 242] width 146 height 15
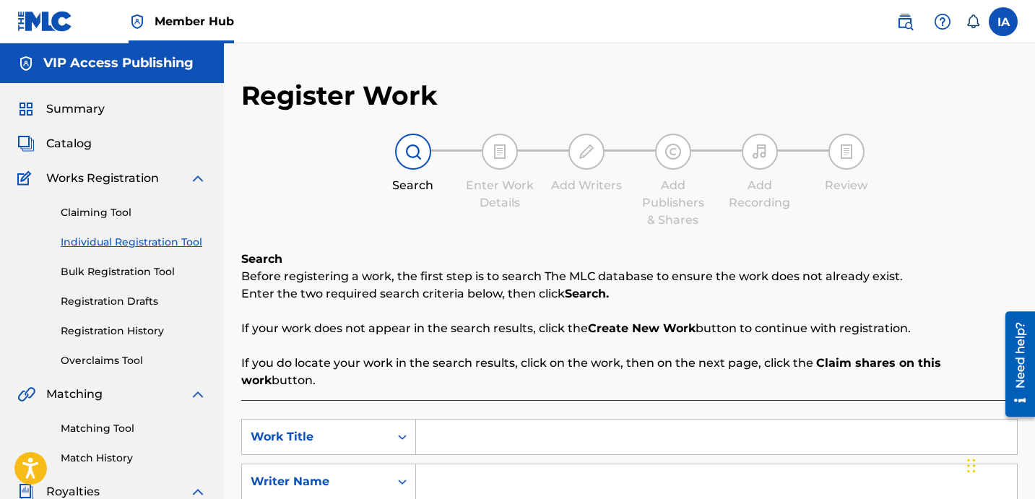
click at [682, 420] on input "Search Form" at bounding box center [716, 437] width 601 height 35
paste input "ILL BE YOUR LESSON LEARNED"
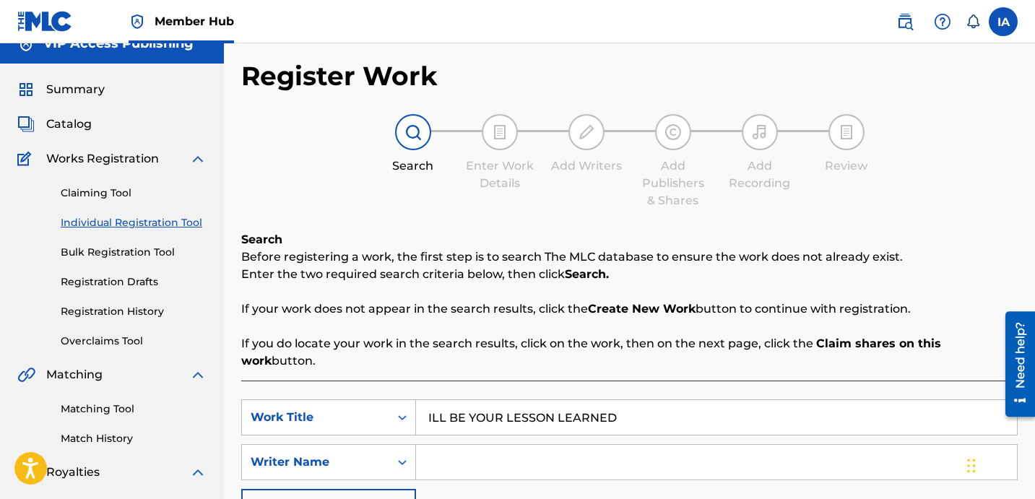
scroll to position [47, 0]
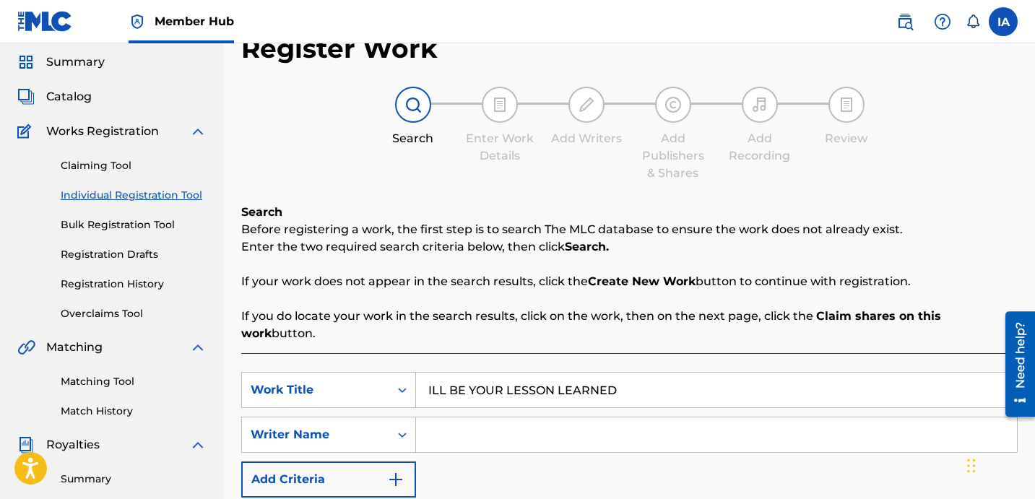
type input "ILL BE YOUR LESSON LEARNED"
click at [692, 418] on input "Search Form" at bounding box center [716, 434] width 601 height 35
click at [582, 418] on input "Search Form" at bounding box center [716, 434] width 601 height 35
click at [730, 425] on input "Search Form" at bounding box center [716, 434] width 601 height 35
paste input "DAVINA JOY"
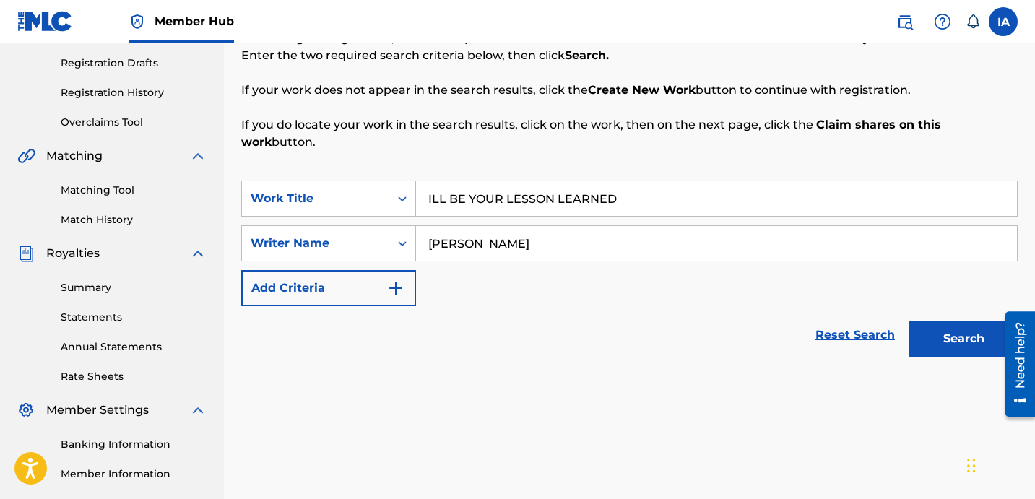
scroll to position [326, 0]
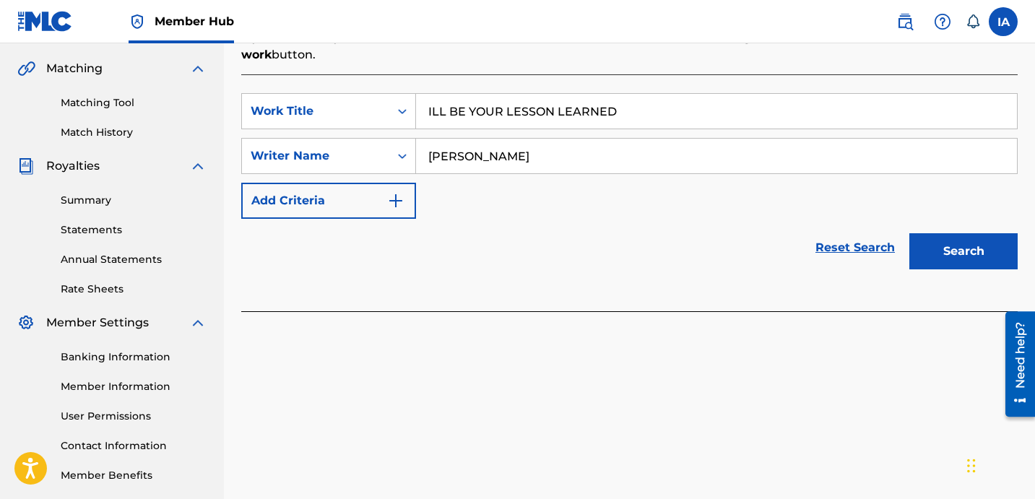
type input "DAVINA JOY"
click at [935, 252] on div "Search" at bounding box center [960, 248] width 116 height 58
click at [930, 237] on button "Search" at bounding box center [963, 251] width 108 height 36
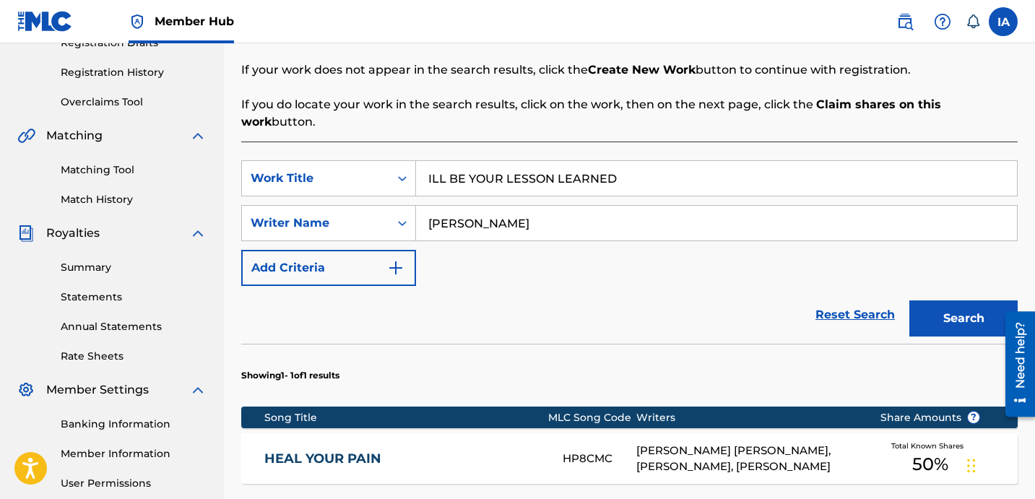
scroll to position [246, 0]
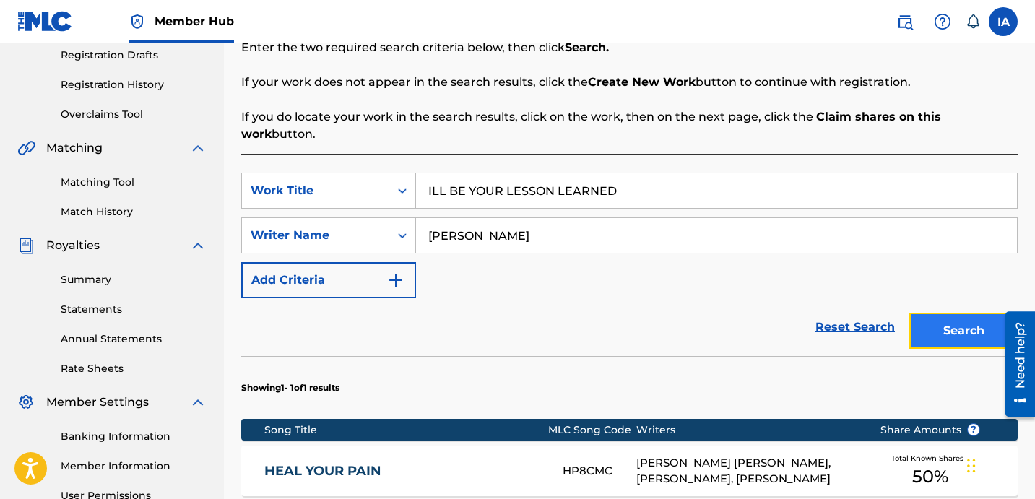
click at [945, 316] on button "Search" at bounding box center [963, 331] width 108 height 36
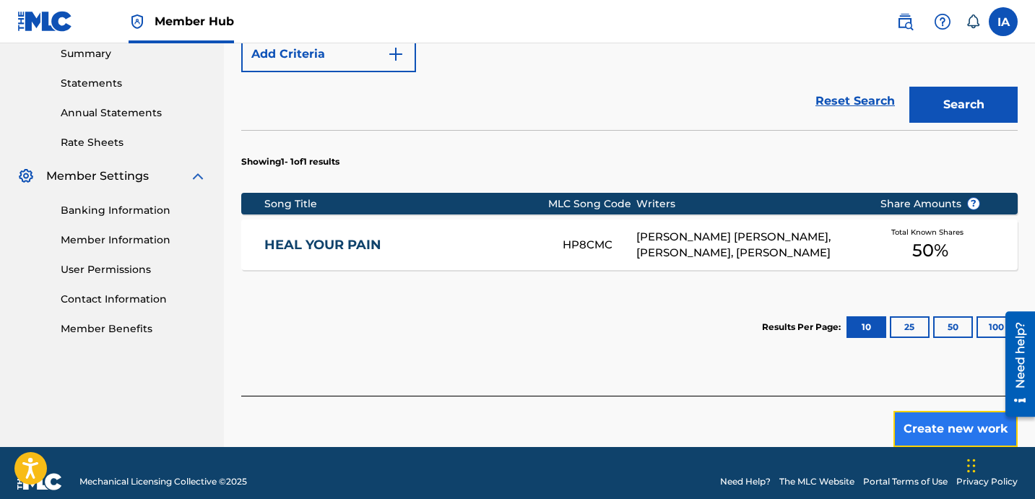
click at [950, 411] on button "Create new work" at bounding box center [955, 429] width 124 height 36
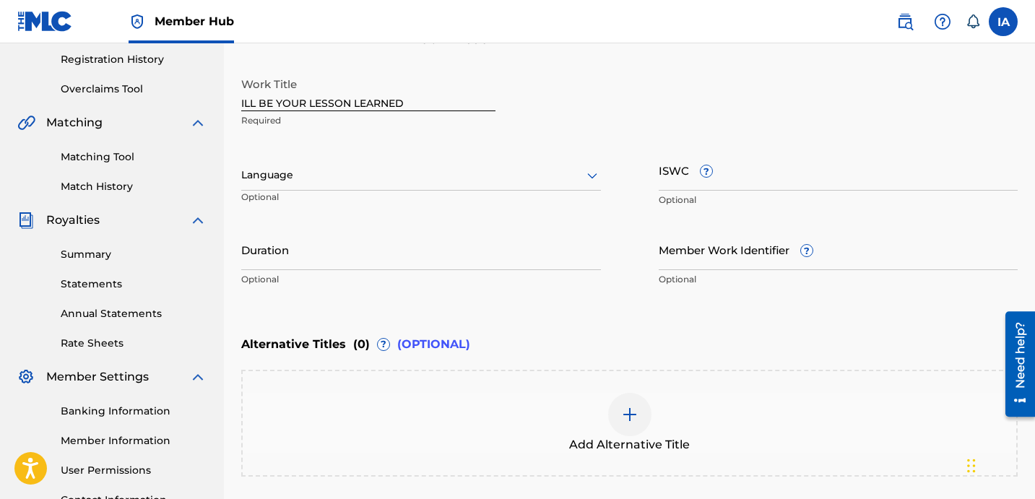
scroll to position [269, 0]
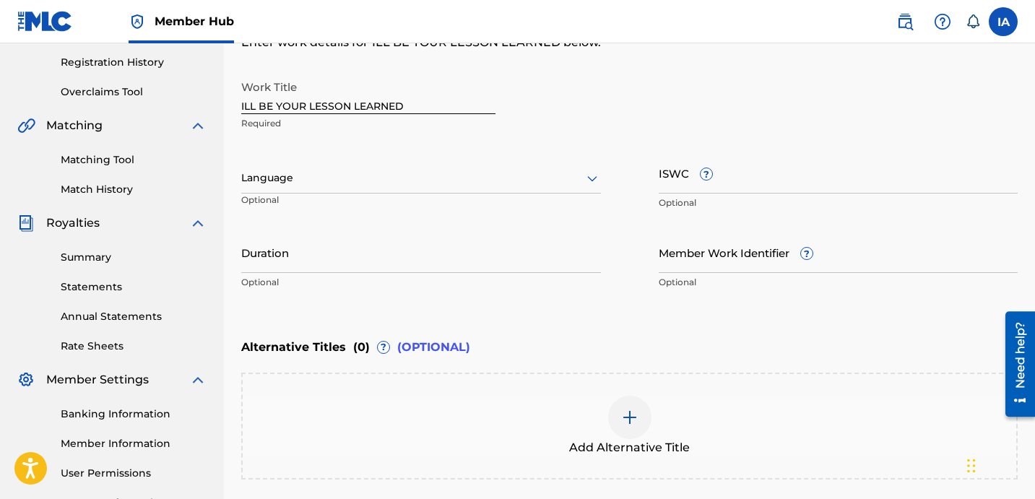
drag, startPoint x: 427, startPoint y: 176, endPoint x: 462, endPoint y: 193, distance: 38.8
click at [427, 176] on div at bounding box center [421, 178] width 360 height 18
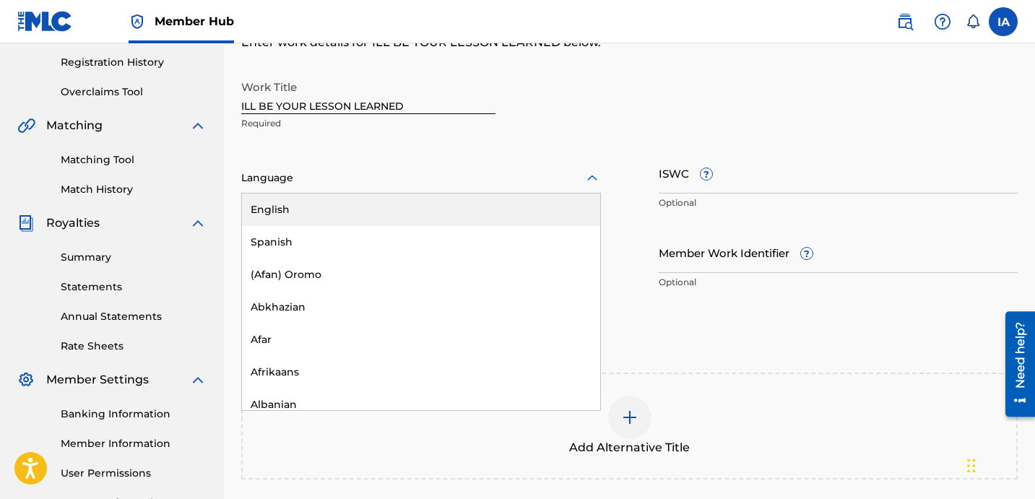
click at [503, 209] on div "English" at bounding box center [421, 210] width 358 height 33
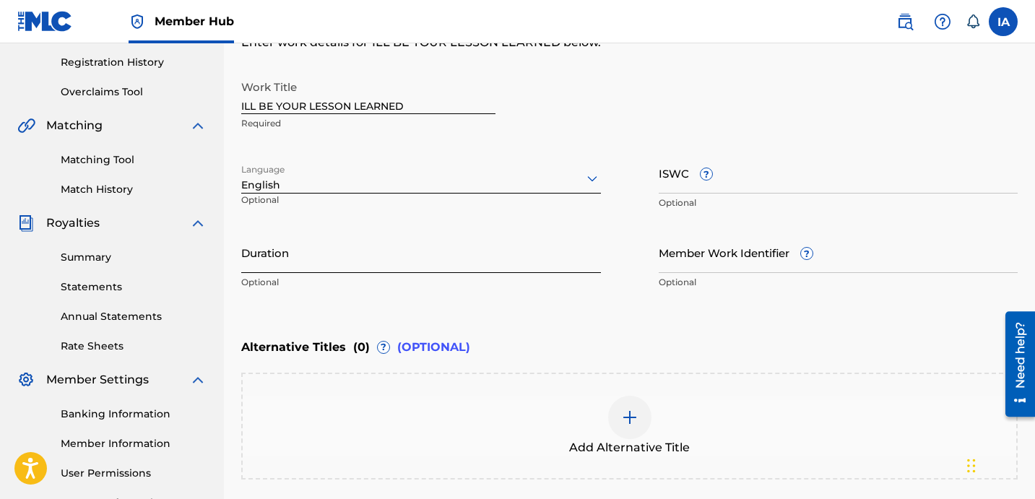
click at [509, 246] on input "Duration" at bounding box center [421, 252] width 360 height 41
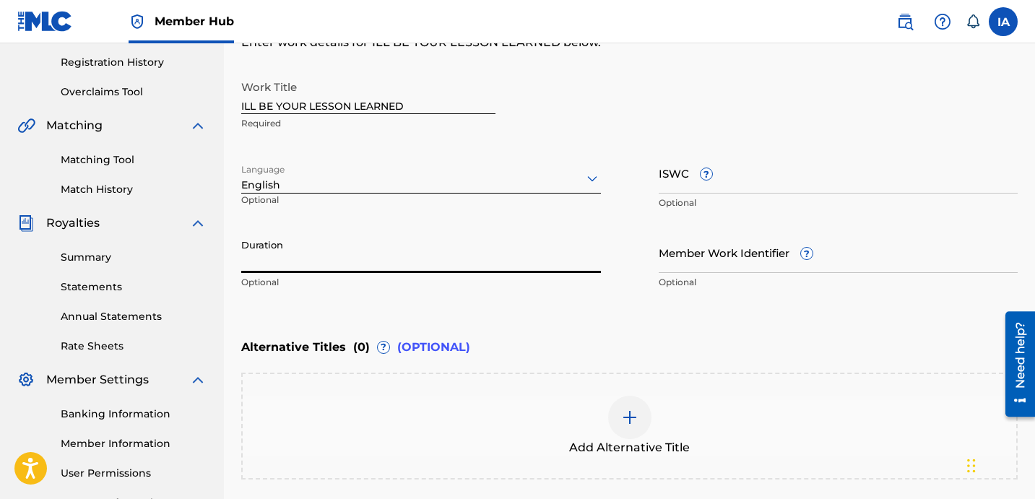
click at [340, 255] on input "Duration" at bounding box center [421, 252] width 360 height 41
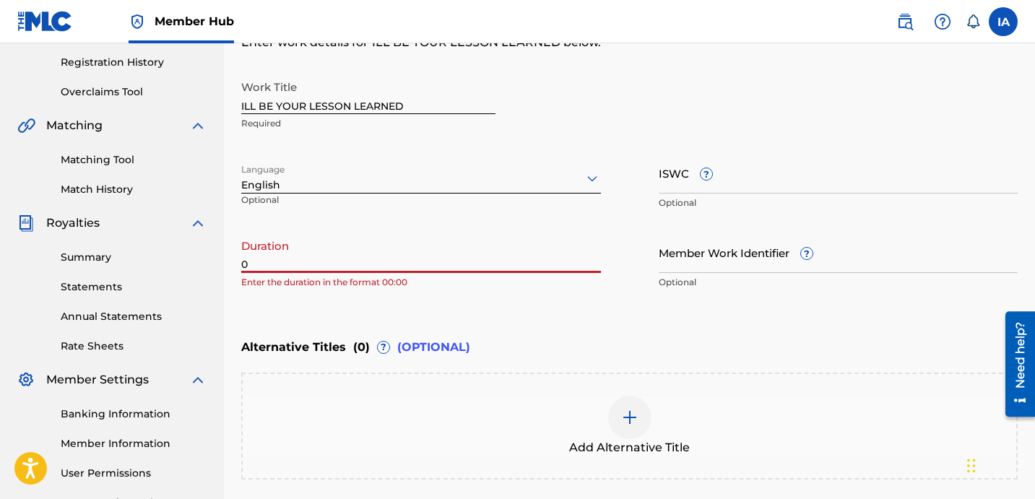
paste input "5:08"
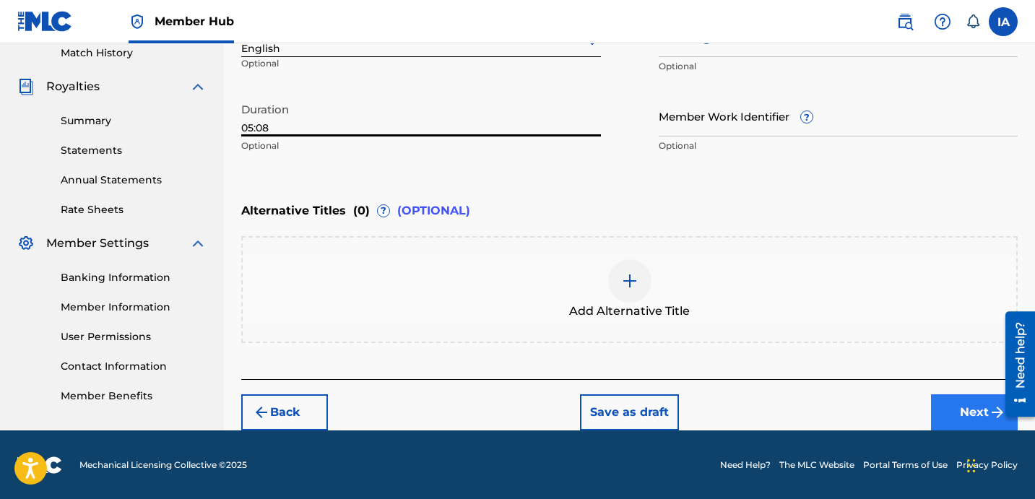
type input "05:08"
click at [971, 407] on button "Next" at bounding box center [974, 412] width 87 height 36
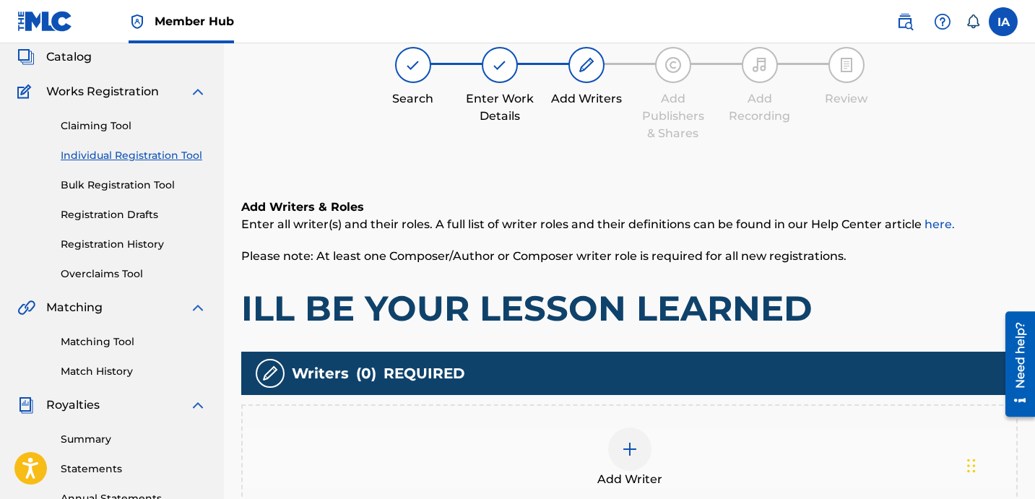
scroll to position [65, 0]
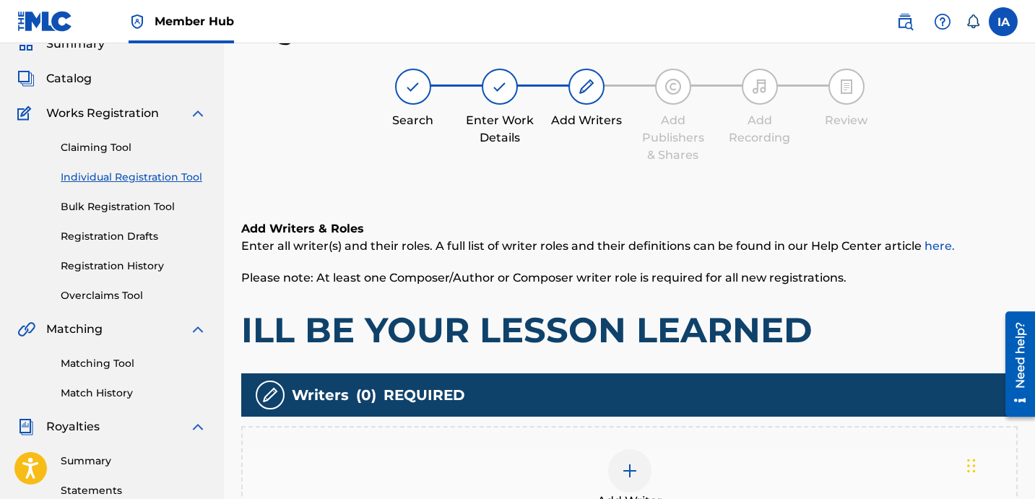
click at [705, 444] on div "Add Writer" at bounding box center [629, 479] width 776 height 107
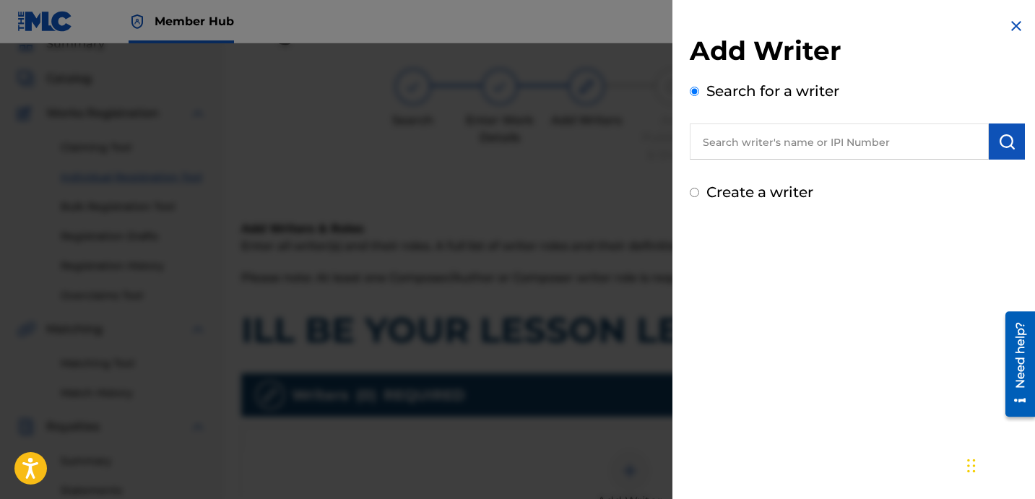
click at [875, 142] on input "text" at bounding box center [839, 142] width 299 height 36
paste input "DAVINA JOY"
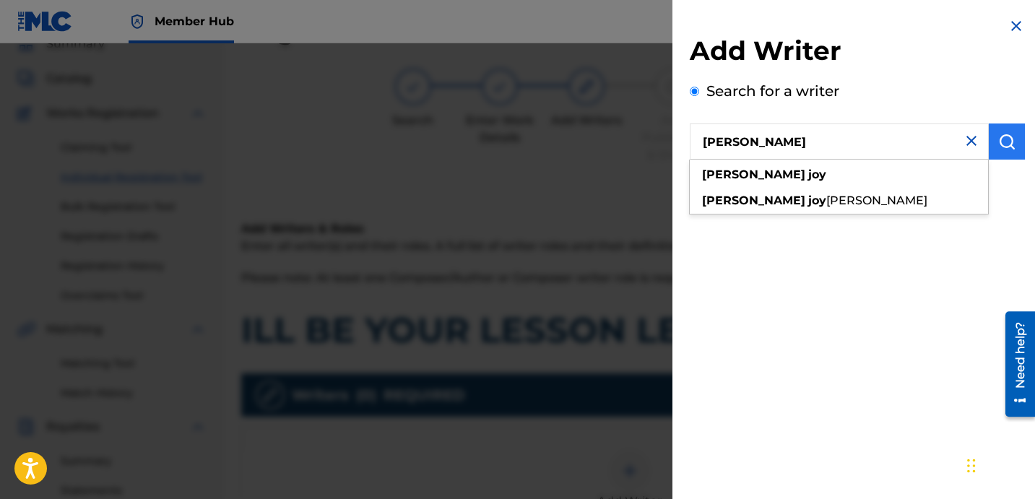
type input "DAVINA JOY"
click at [1006, 146] on img "submit" at bounding box center [1006, 141] width 17 height 17
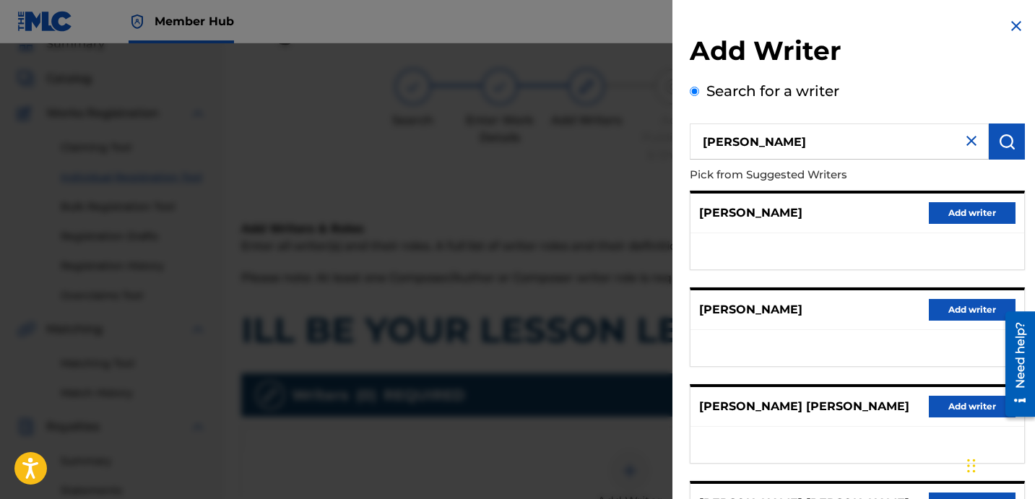
scroll to position [249, 0]
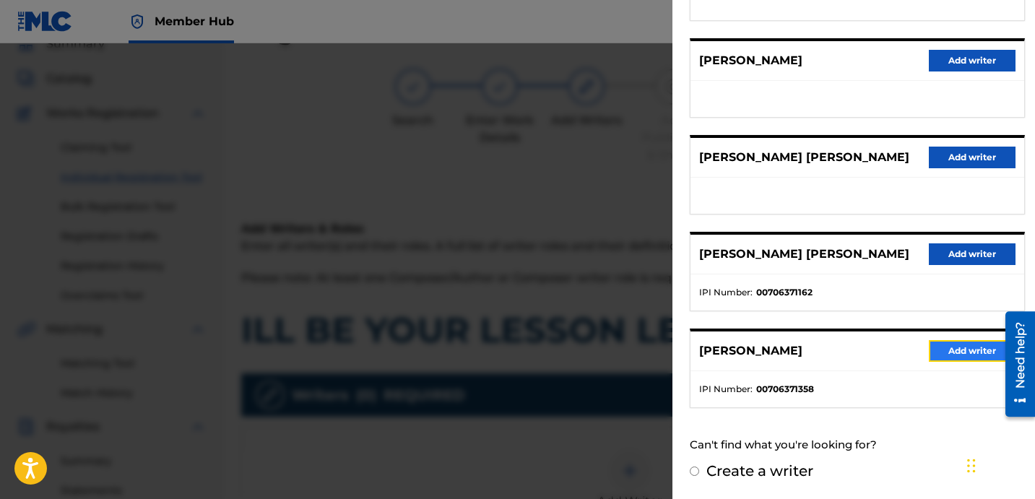
click at [957, 354] on button "Add writer" at bounding box center [972, 351] width 87 height 22
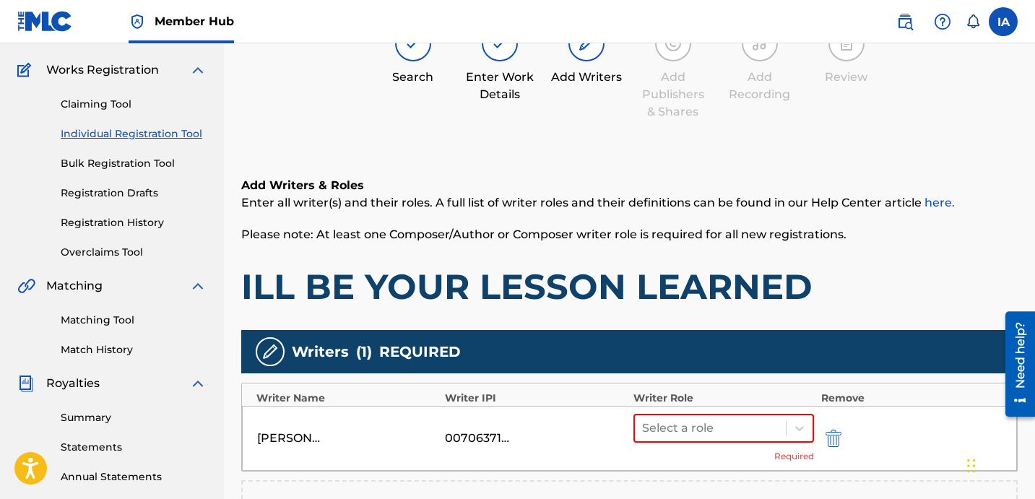
scroll to position [112, 0]
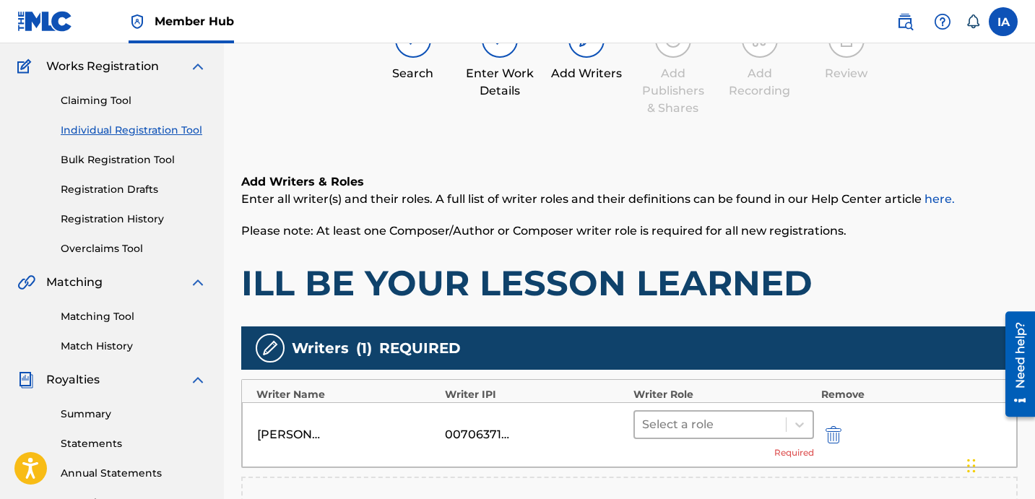
click at [757, 430] on div at bounding box center [710, 425] width 137 height 20
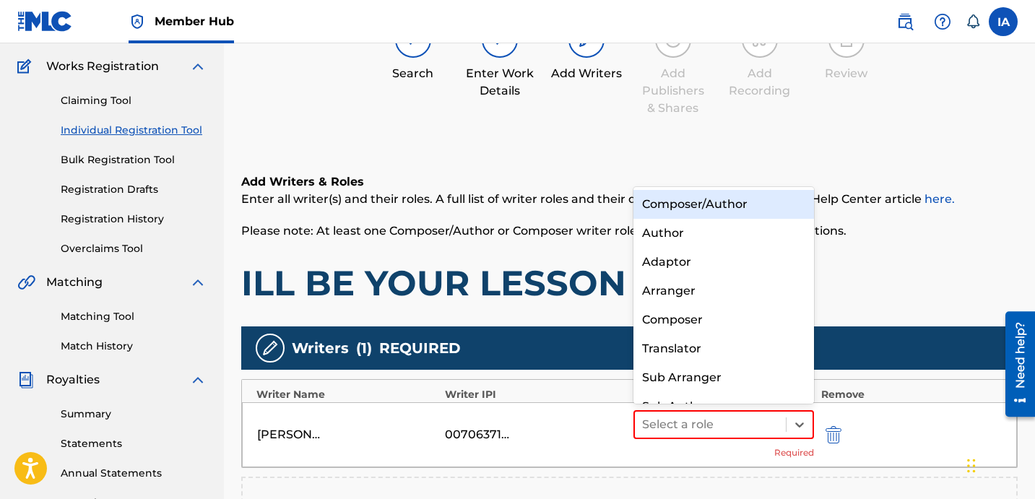
scroll to position [20, 0]
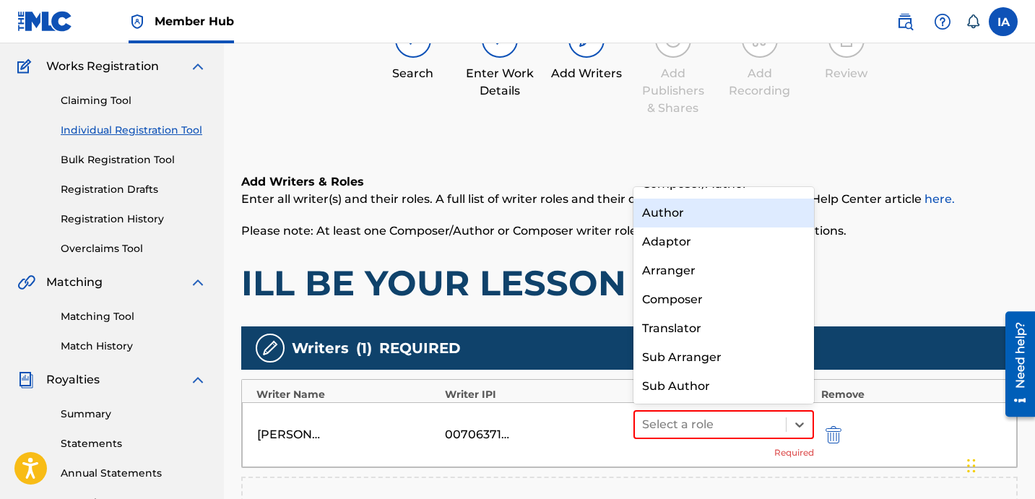
click at [743, 212] on div "Author" at bounding box center [723, 213] width 181 height 29
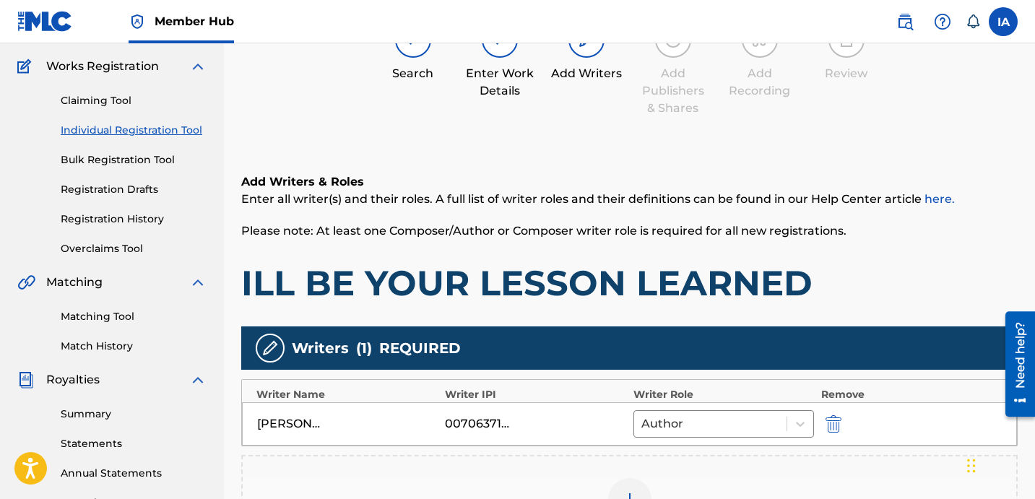
click at [714, 258] on div "Add Writers & Roles Enter all writer(s) and their roles. A full list of writer …" at bounding box center [629, 238] width 776 height 131
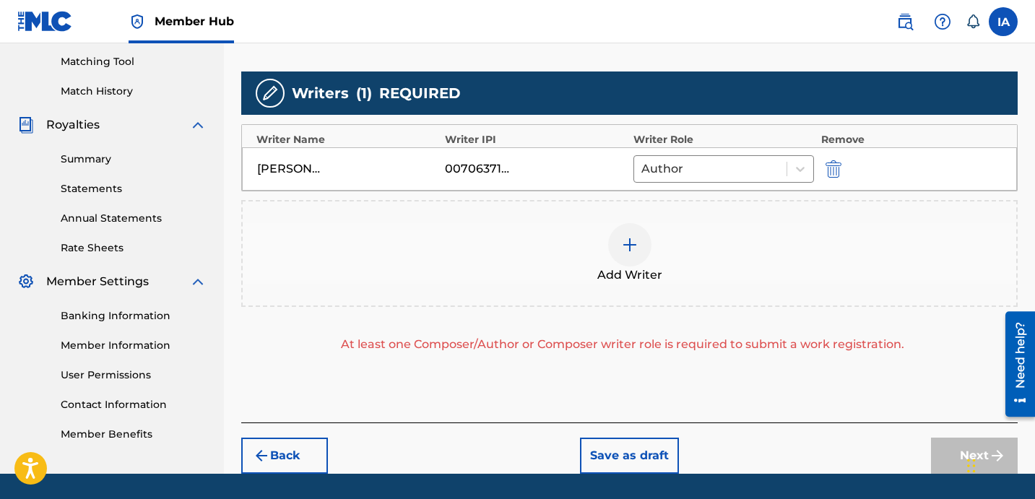
click at [696, 258] on div "Add Writer" at bounding box center [630, 253] width 774 height 61
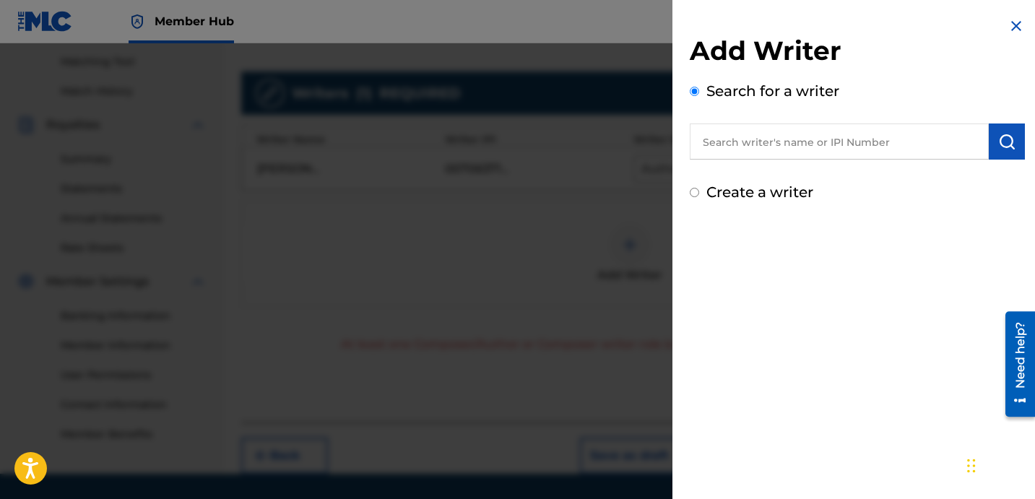
click at [771, 199] on label "Create a writer" at bounding box center [759, 191] width 107 height 17
radio input "true"
click at [699, 197] on input "Create a writer" at bounding box center [694, 192] width 9 height 9
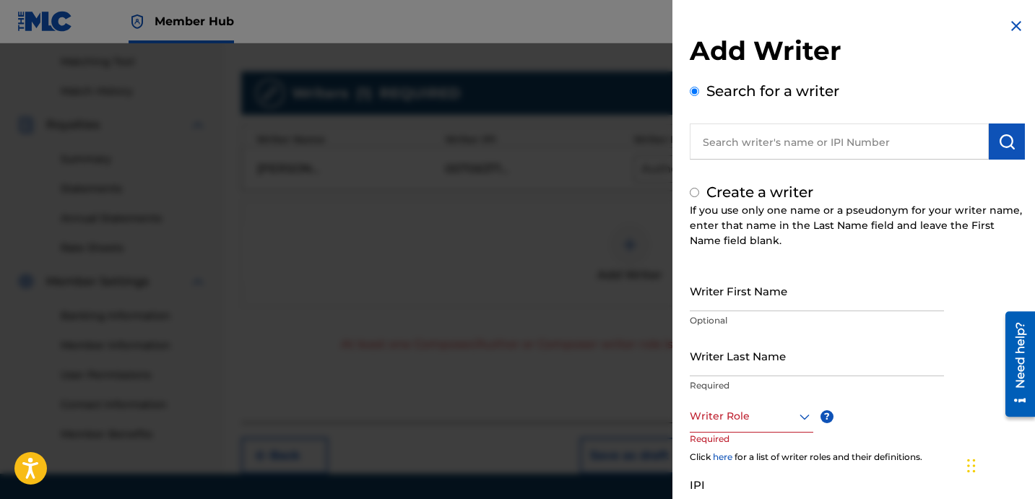
radio input "false"
radio input "true"
click at [773, 368] on input "Writer Last Name" at bounding box center [817, 355] width 254 height 41
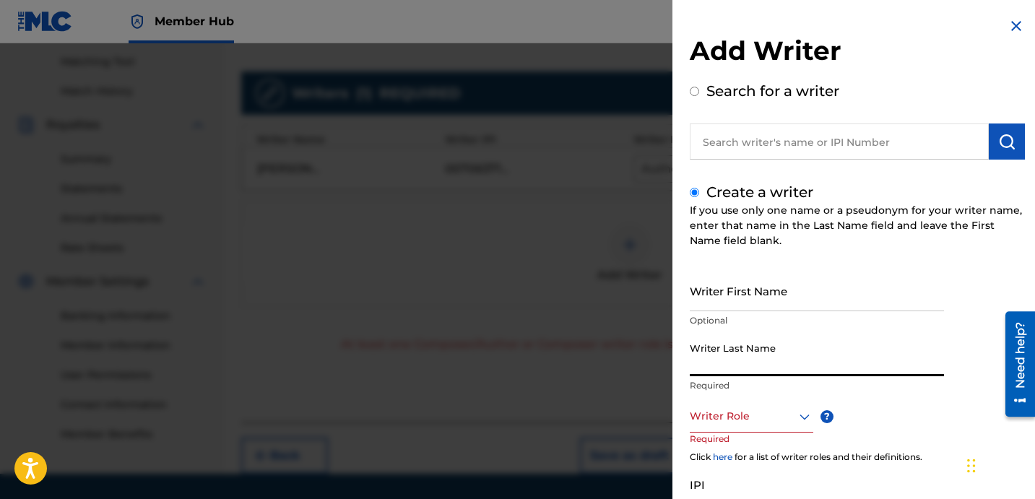
paste input "UNKNOWN WRITER"
click at [781, 369] on input "UNKNOWN WRITER" at bounding box center [817, 355] width 254 height 41
type input "UNKNOWN"
click at [740, 297] on input "Writer First Name" at bounding box center [817, 290] width 254 height 41
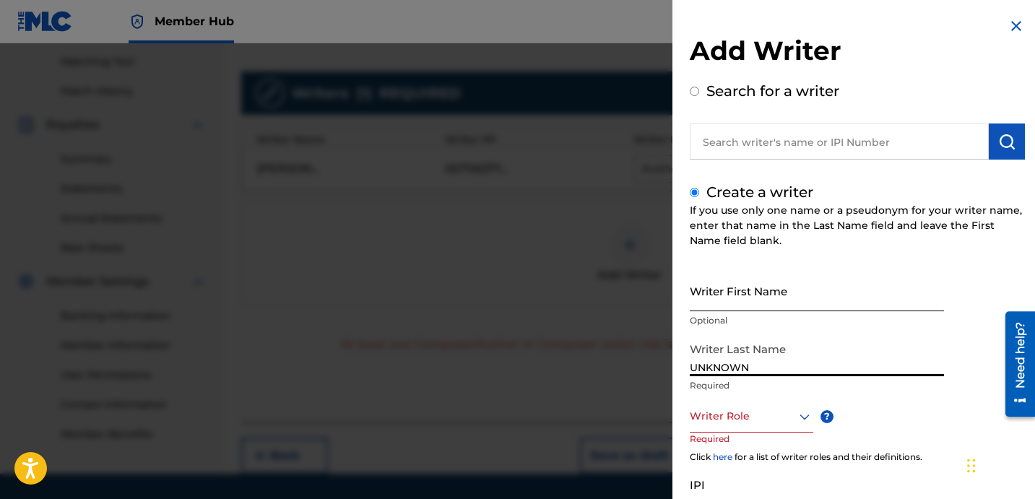
paste input "WRITER"
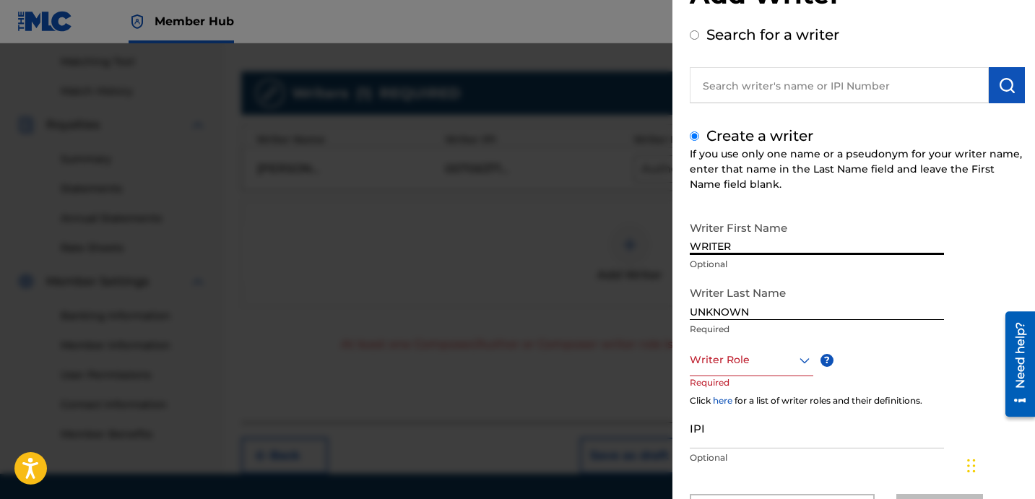
type input "WRITER"
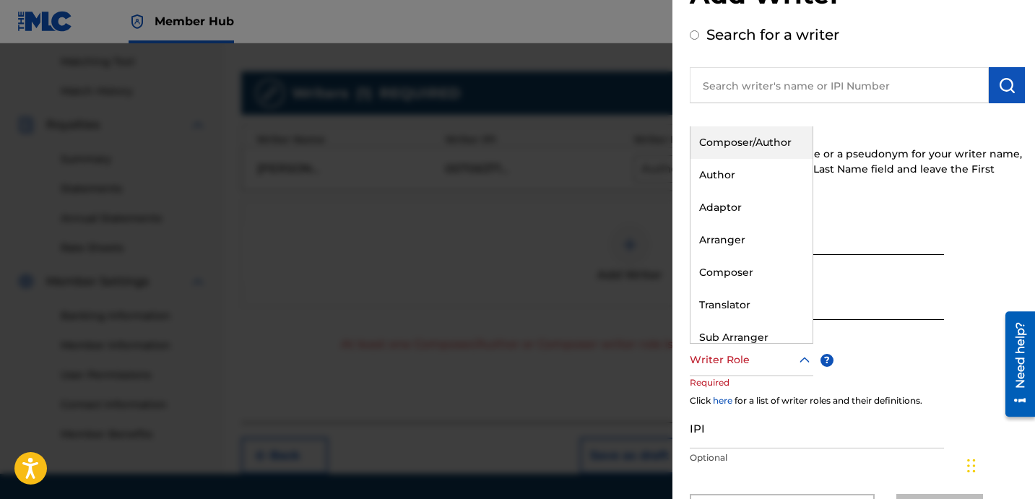
click at [755, 361] on div at bounding box center [752, 360] width 124 height 18
click at [779, 272] on div "Composer" at bounding box center [752, 272] width 122 height 33
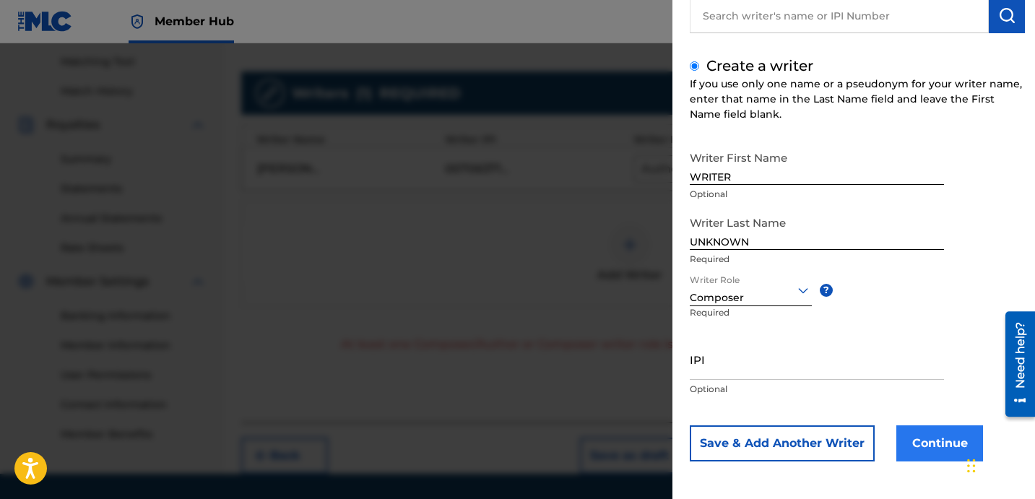
scroll to position [128, 0]
click at [909, 441] on button "Continue" at bounding box center [939, 442] width 87 height 36
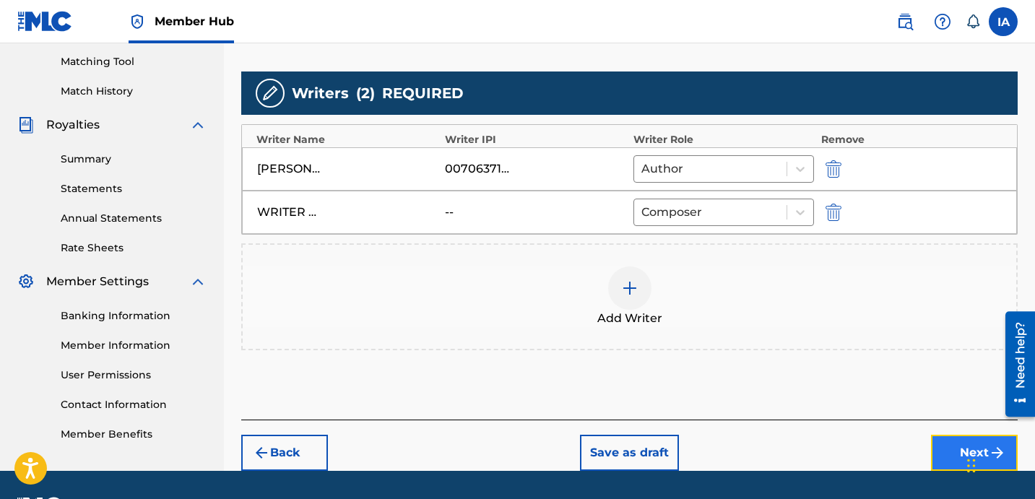
click at [935, 464] on button "Next" at bounding box center [974, 453] width 87 height 36
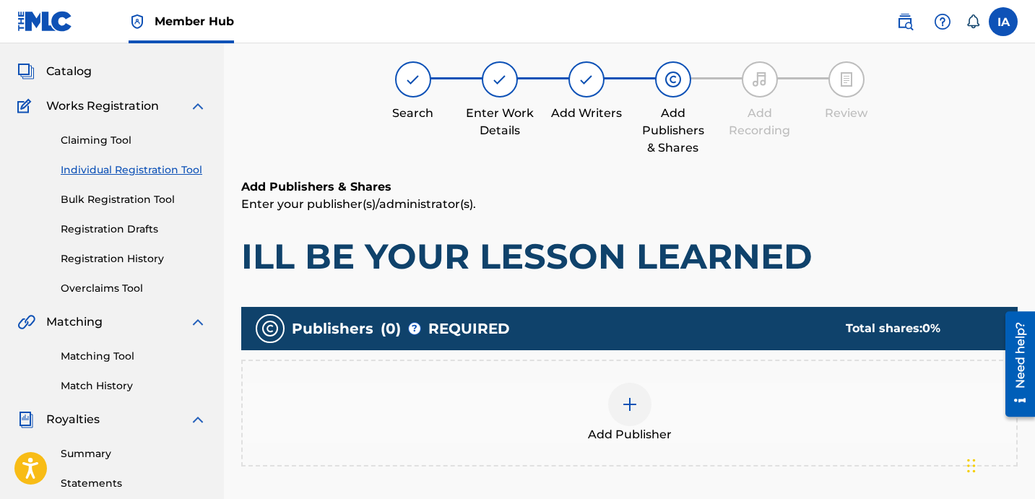
scroll to position [65, 0]
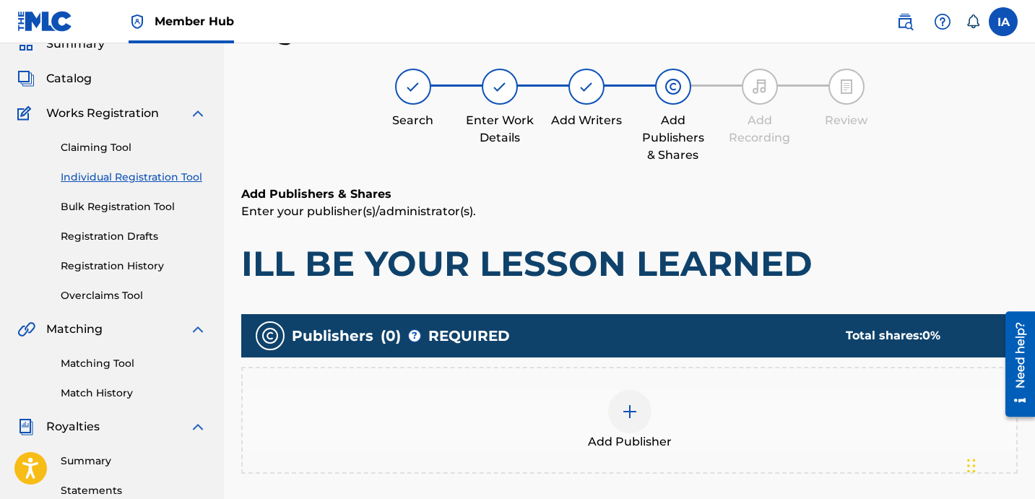
click at [735, 419] on div "Add Publisher" at bounding box center [630, 420] width 774 height 61
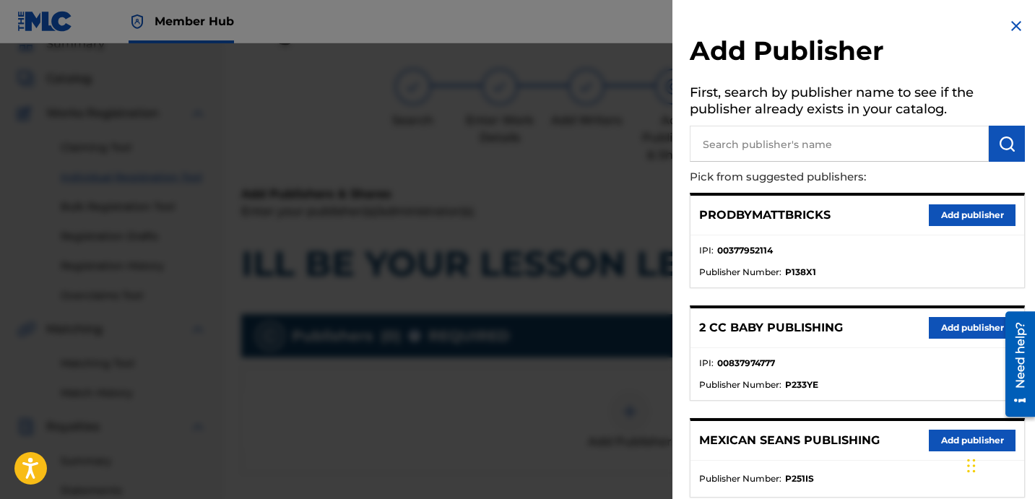
click at [856, 154] on input "text" at bounding box center [839, 144] width 299 height 36
paste input "DAVINA JOY"
type input "DAVINA JOY"
click at [1001, 137] on img "submit" at bounding box center [1006, 143] width 17 height 17
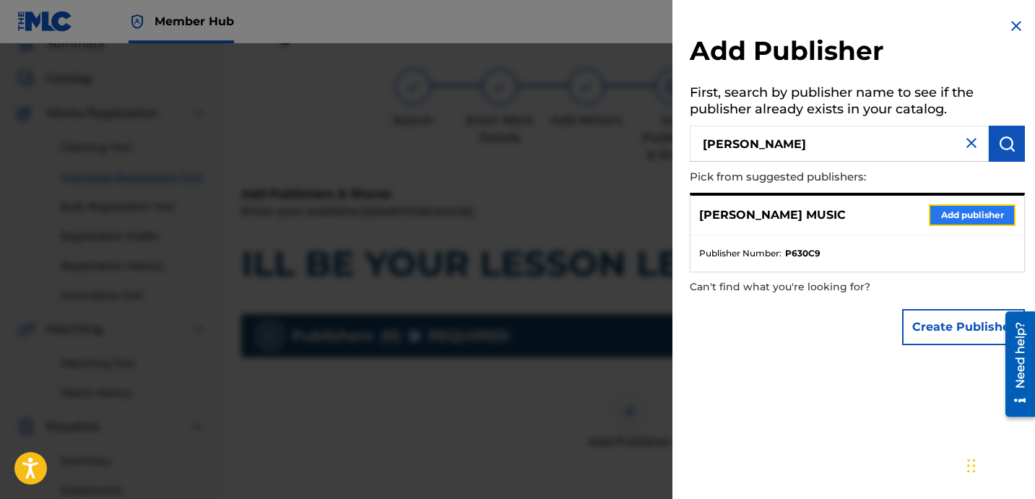
click at [950, 215] on button "Add publisher" at bounding box center [972, 215] width 87 height 22
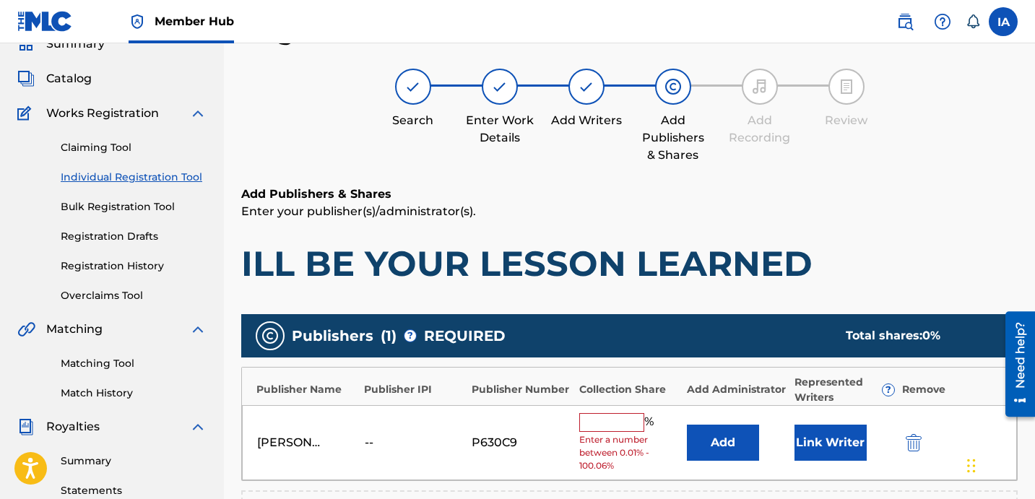
click at [564, 176] on div "Register Work Search Enter Work Details Add Writers Add Publishers & Shares Add…" at bounding box center [629, 387] width 776 height 747
click at [617, 426] on input "text" at bounding box center [611, 422] width 65 height 19
click at [606, 424] on input "text" at bounding box center [611, 422] width 65 height 19
type input "25"
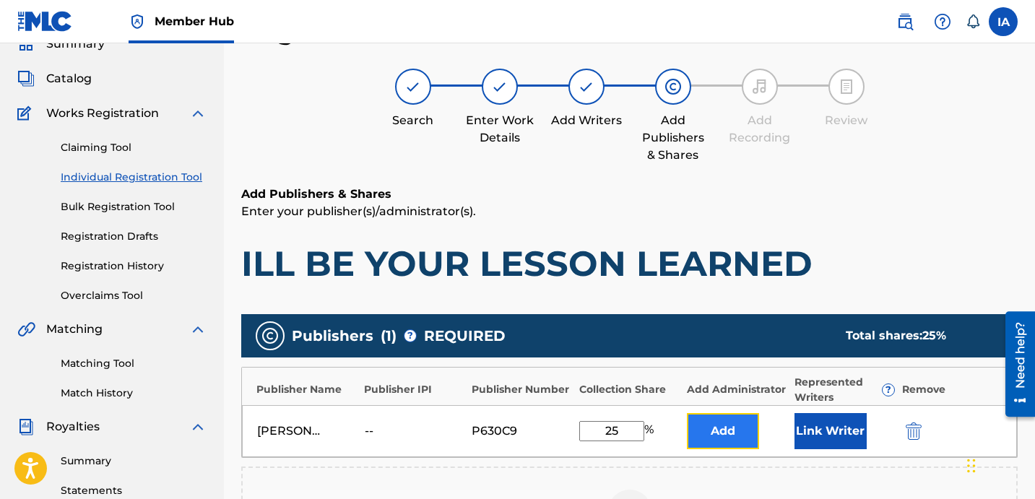
click at [734, 421] on button "Add" at bounding box center [723, 431] width 72 height 36
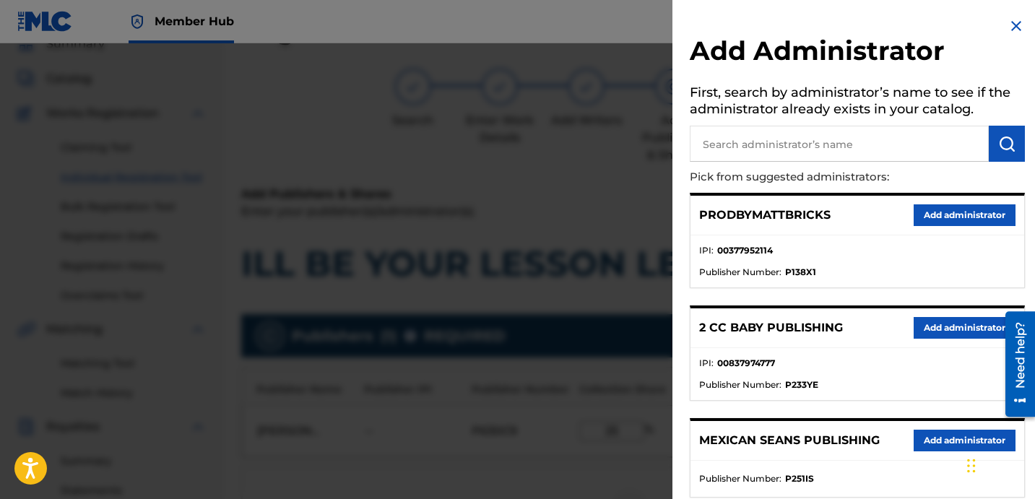
scroll to position [226, 0]
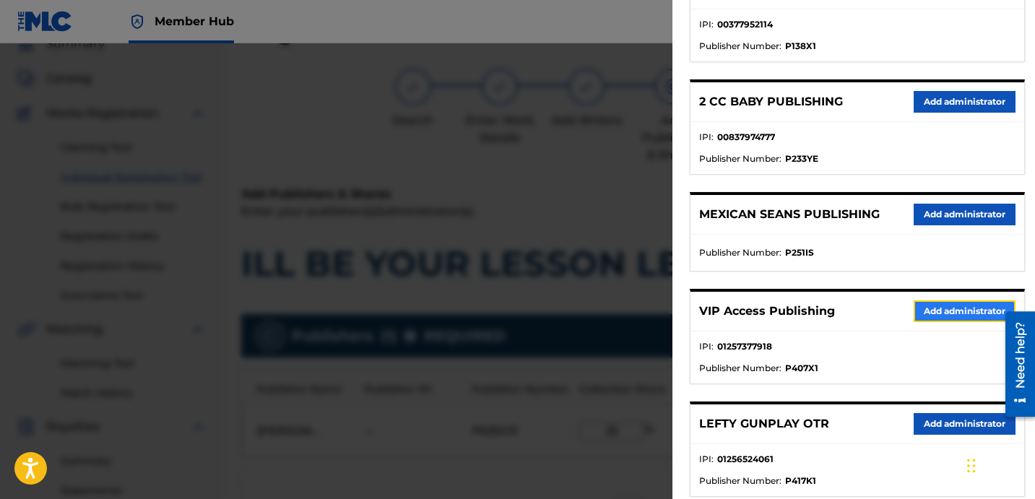
click at [925, 316] on button "Add administrator" at bounding box center [965, 311] width 102 height 22
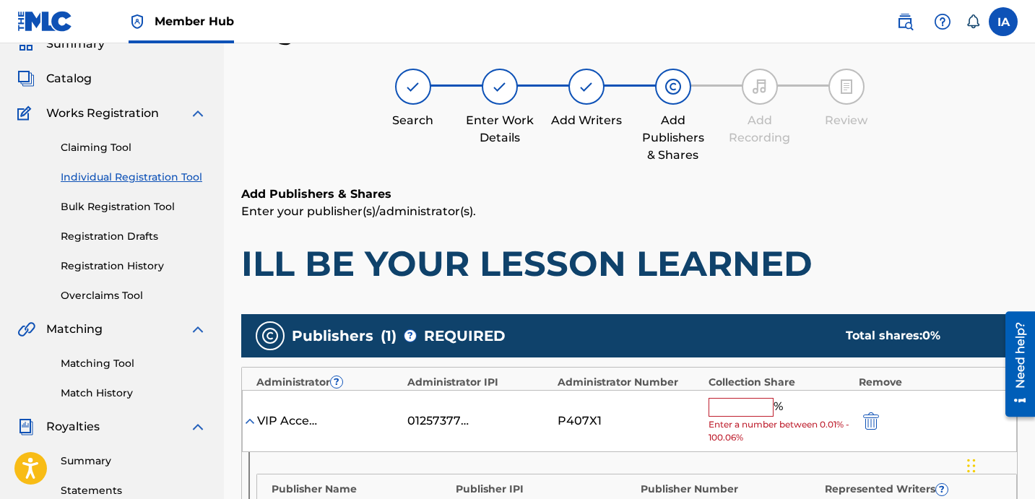
click at [753, 406] on input "text" at bounding box center [741, 407] width 65 height 19
type input "25"
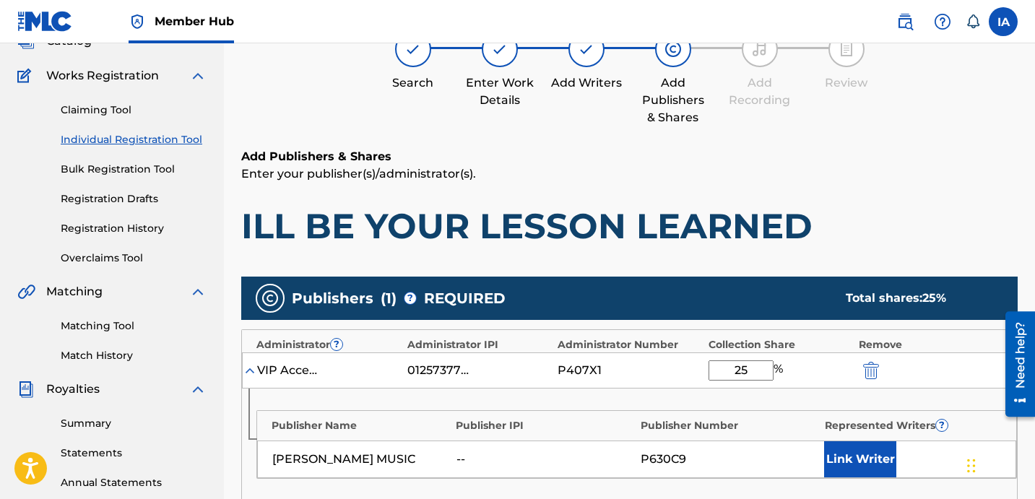
scroll to position [108, 0]
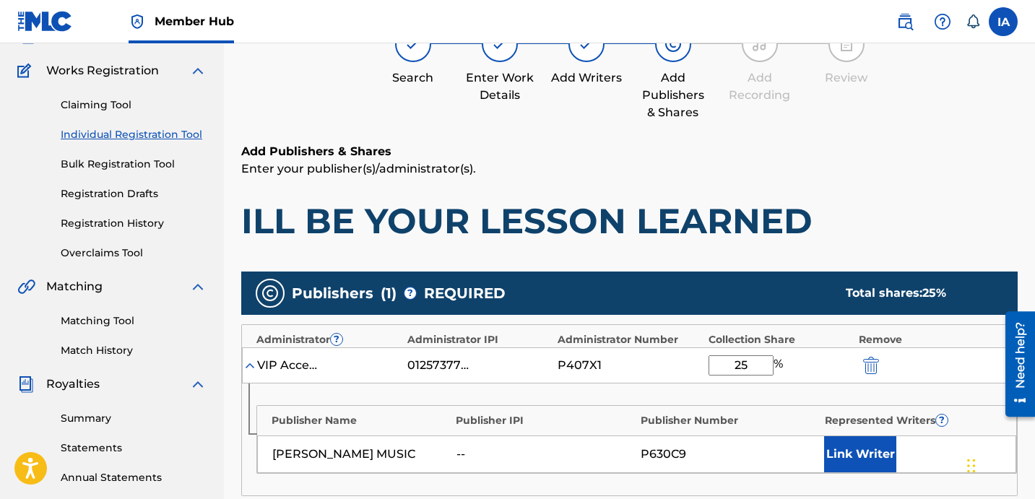
click at [851, 168] on p "Enter your publisher(s)/administrator(s)." at bounding box center [629, 168] width 776 height 17
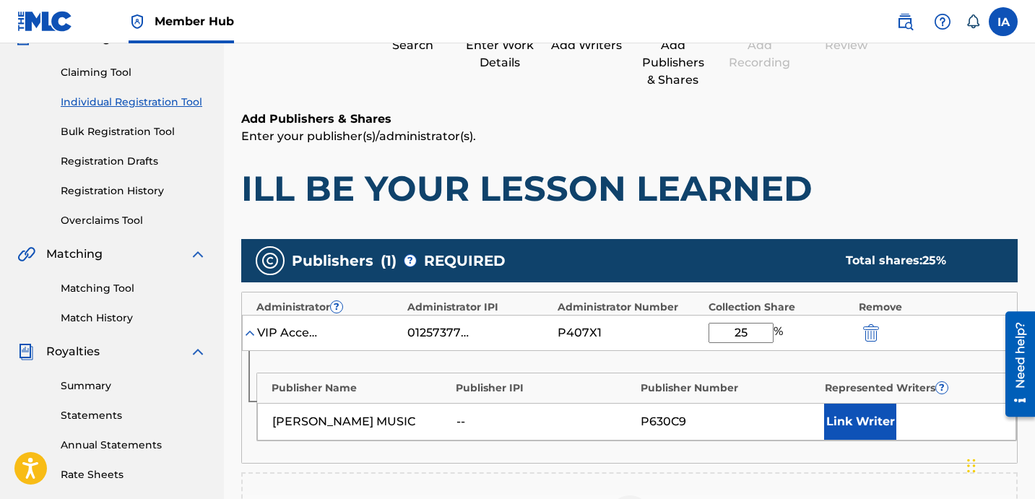
scroll to position [155, 0]
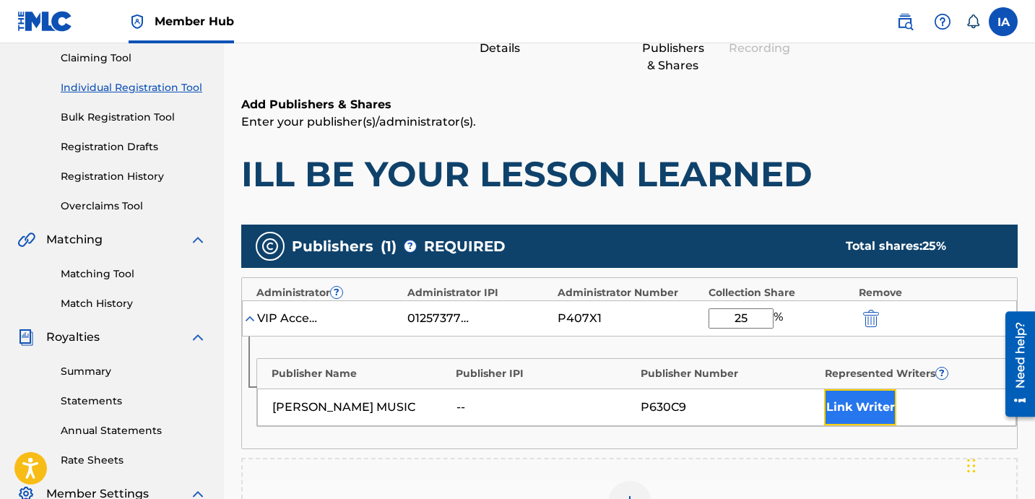
click at [857, 416] on button "Link Writer" at bounding box center [860, 407] width 72 height 36
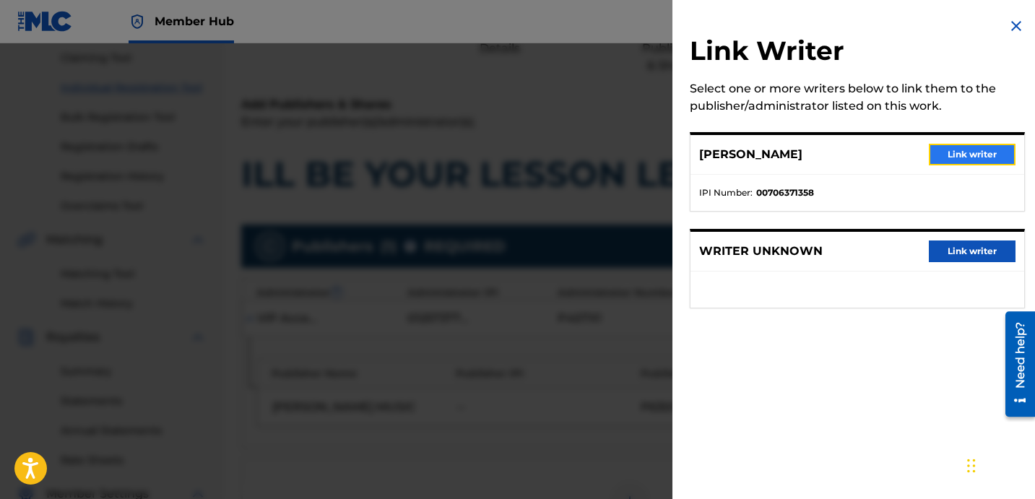
click at [959, 146] on button "Link writer" at bounding box center [972, 155] width 87 height 22
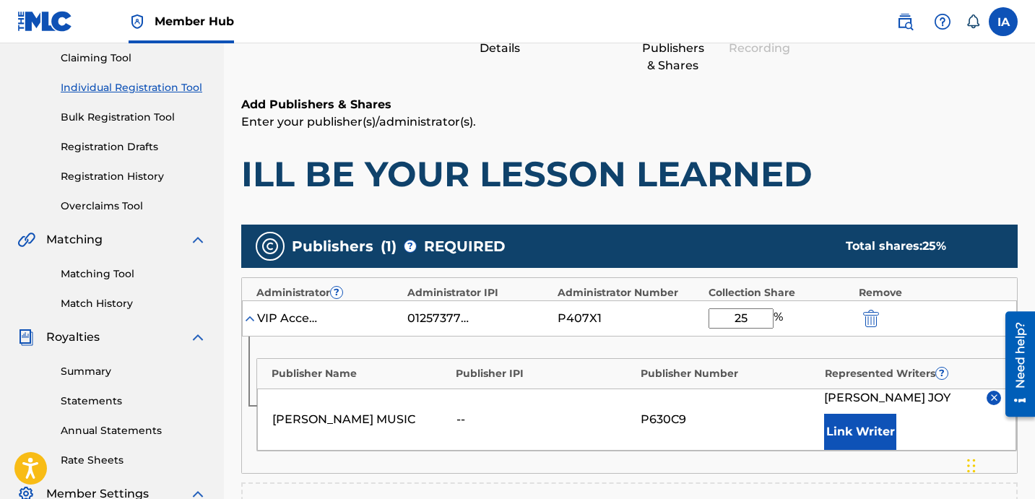
click at [798, 139] on div "Add Publishers & Shares Enter your publisher(s)/administrator(s). ILL BE YOUR L…" at bounding box center [629, 146] width 776 height 100
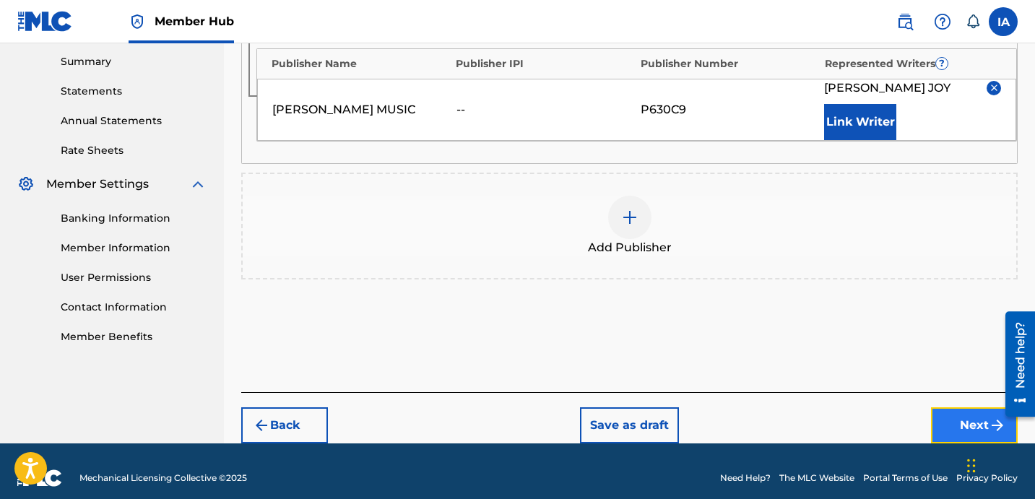
click at [937, 408] on button "Next" at bounding box center [974, 425] width 87 height 36
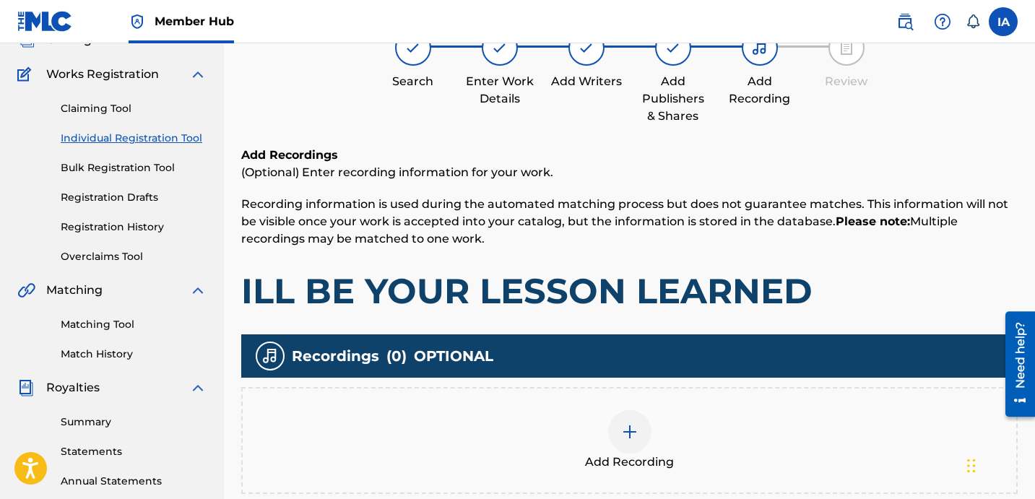
scroll to position [282, 0]
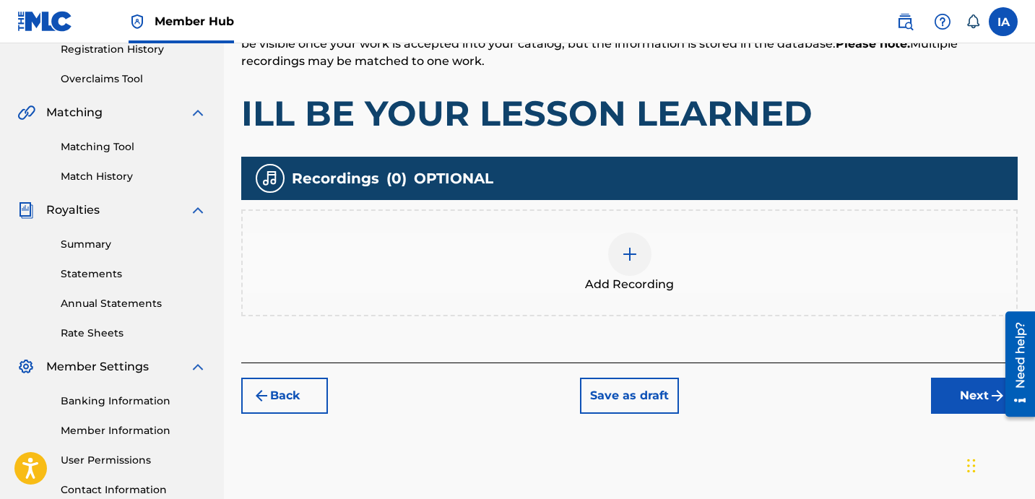
click at [720, 272] on div "Add Recording" at bounding box center [630, 263] width 774 height 61
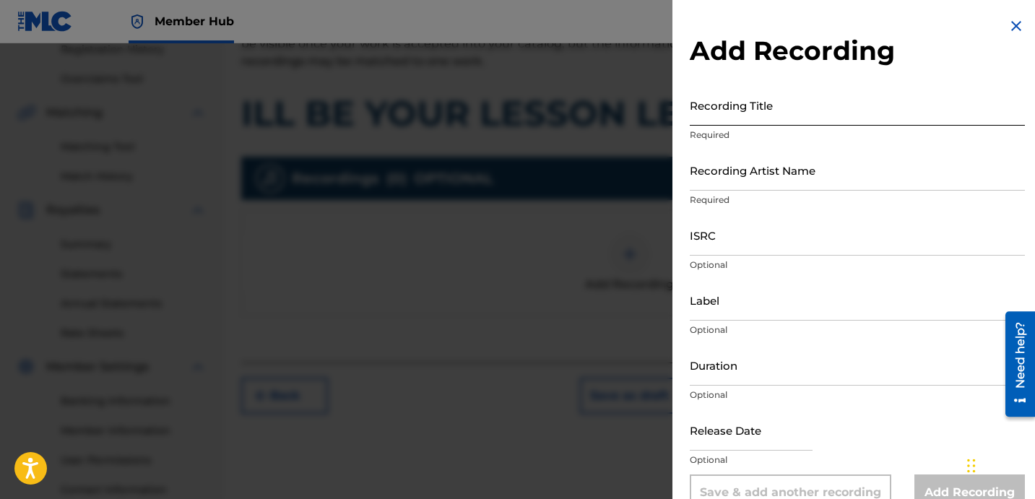
click at [827, 118] on input "Recording Title" at bounding box center [857, 105] width 335 height 41
click at [759, 102] on input "Recording Title" at bounding box center [857, 105] width 335 height 41
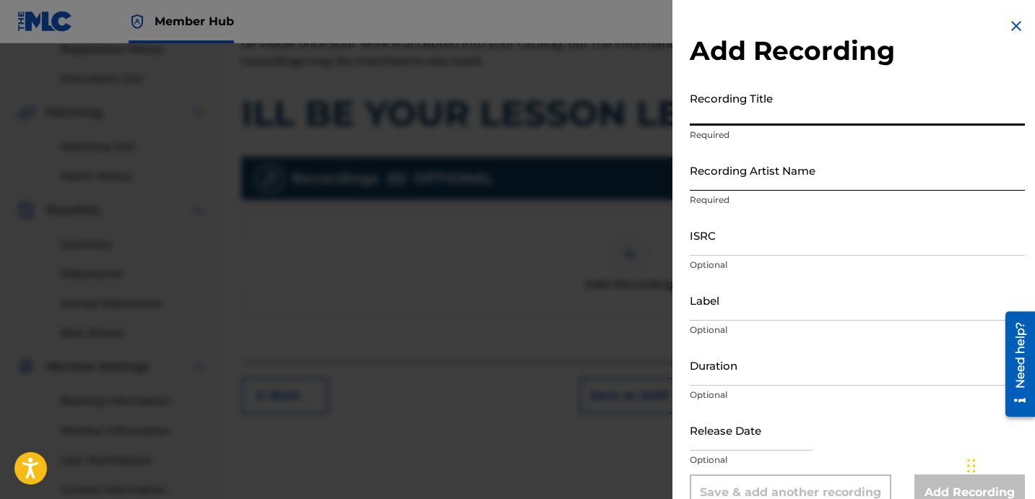
paste input "ILL BE YOUR LESSON LEARNED"
type input "ILL BE YOUR LESSON LEARNED"
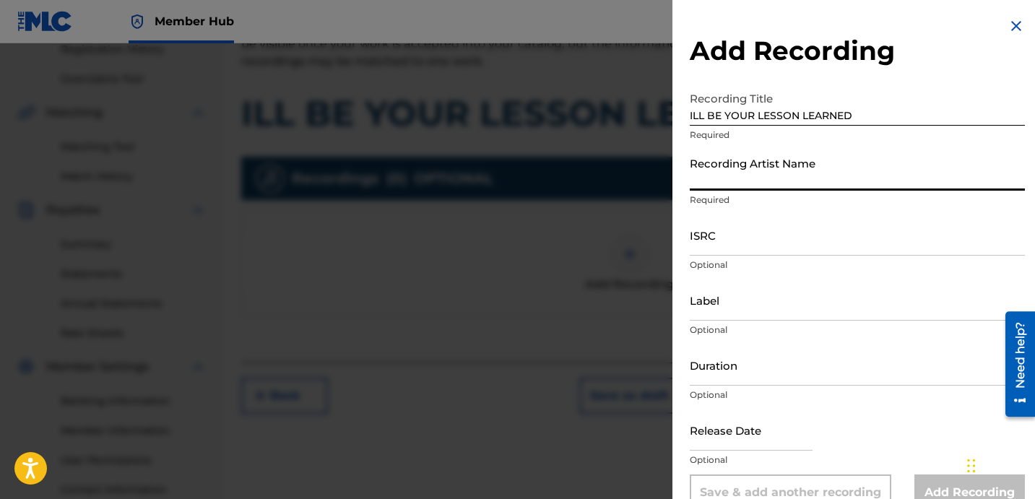
click at [754, 175] on input "Recording Artist Name" at bounding box center [857, 170] width 335 height 41
click at [810, 173] on input "Recording Artist Name" at bounding box center [857, 170] width 335 height 41
paste input "DAVINA JOY"
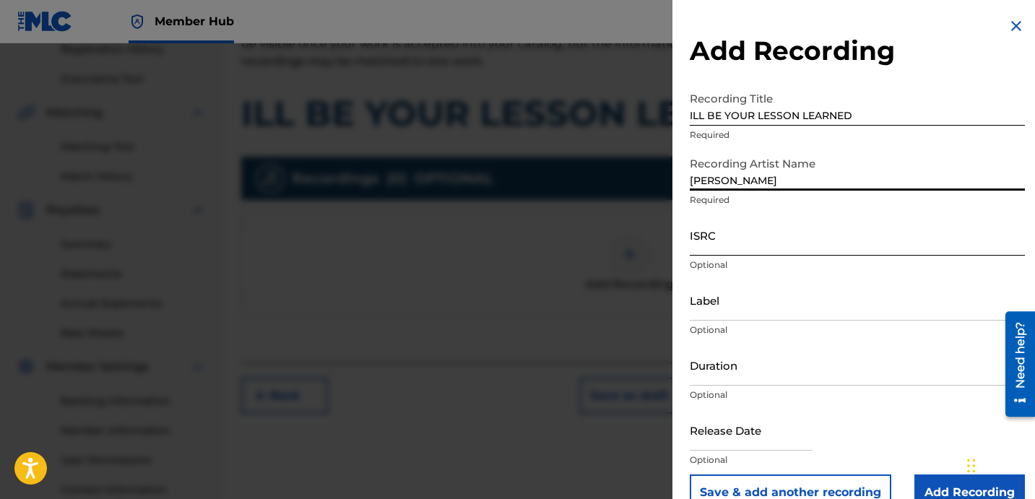
type input "DAVINA JOY"
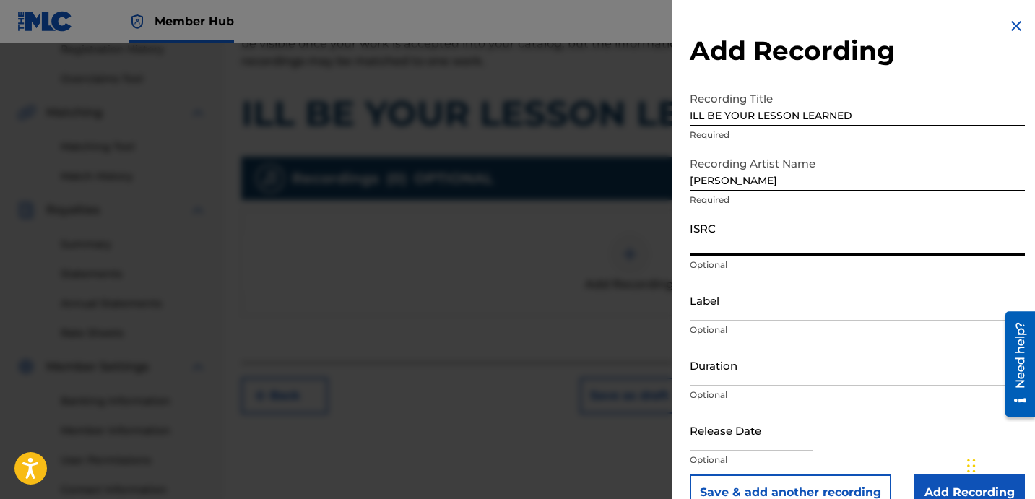
click at [722, 247] on input "ISRC" at bounding box center [857, 235] width 335 height 41
click at [749, 241] on input "ISRC" at bounding box center [857, 235] width 335 height 41
paste input "USBAE1301065"
type input "USBAE1301065"
click at [735, 295] on input "Label" at bounding box center [857, 300] width 335 height 41
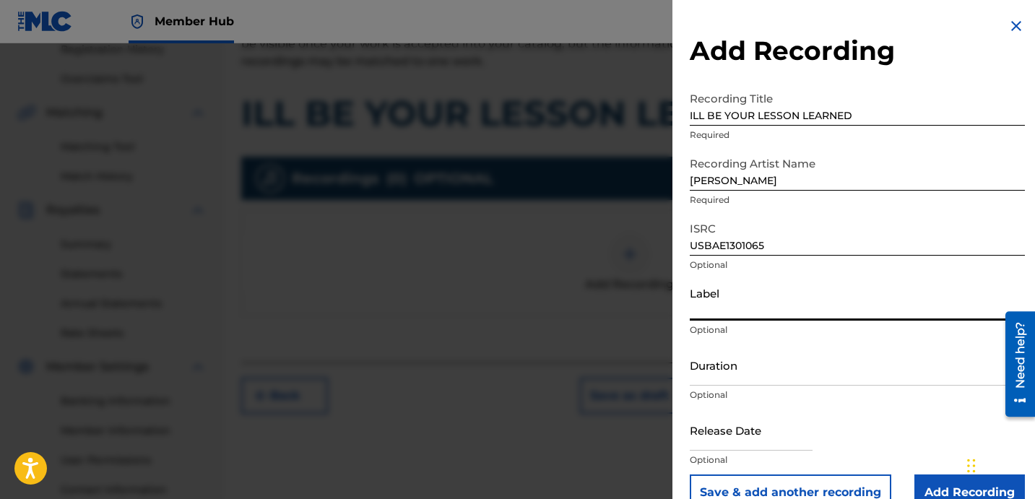
click at [744, 287] on input "Label" at bounding box center [857, 300] width 335 height 41
paste input "DAVINA JOY"
type input "DAVINA JOY"
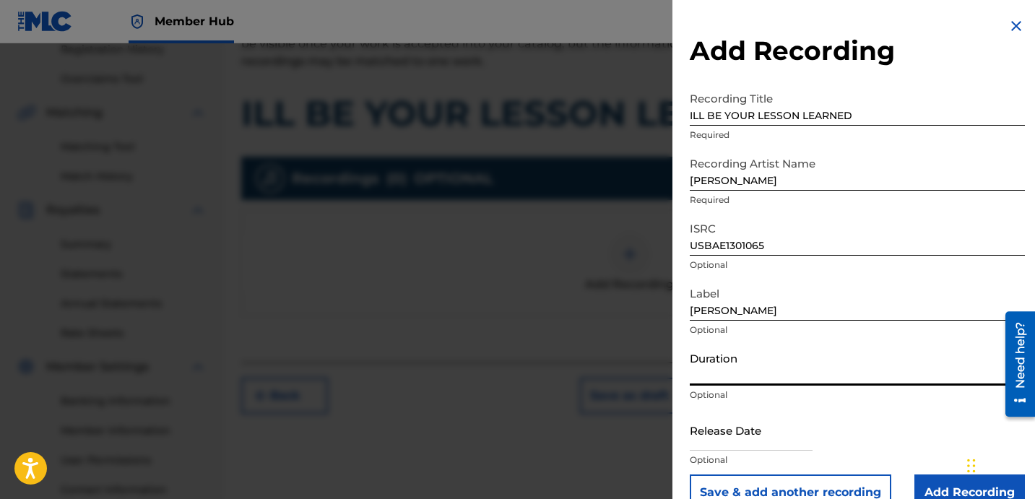
click at [760, 371] on input "Duration" at bounding box center [857, 365] width 335 height 41
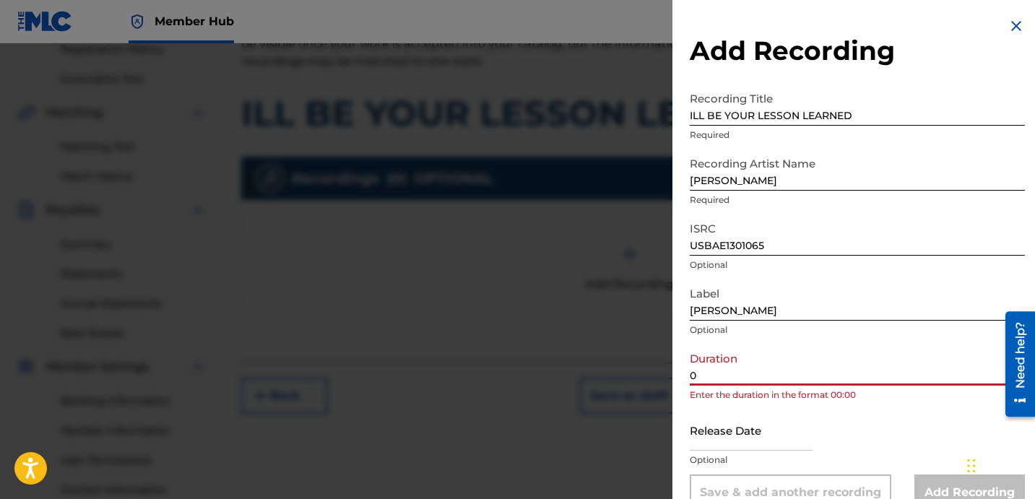
paste input "5:08"
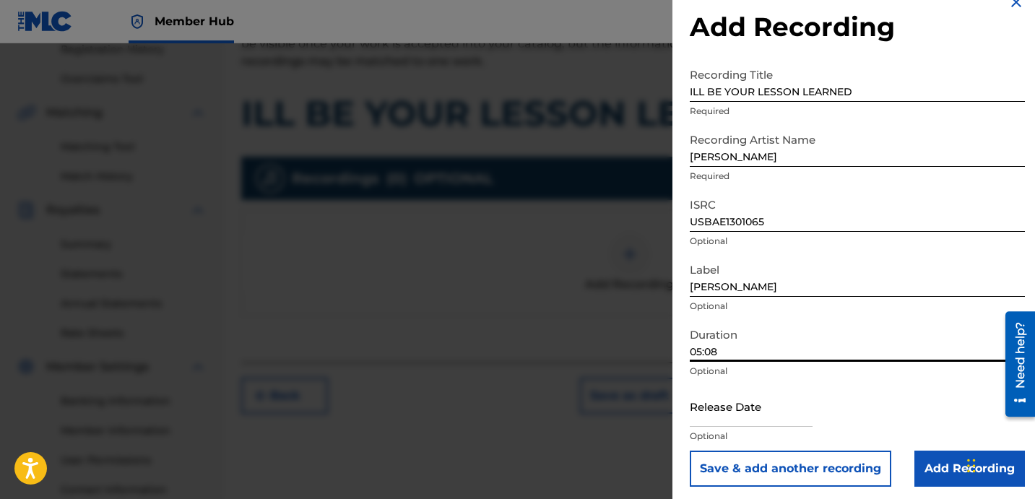
scroll to position [29, 0]
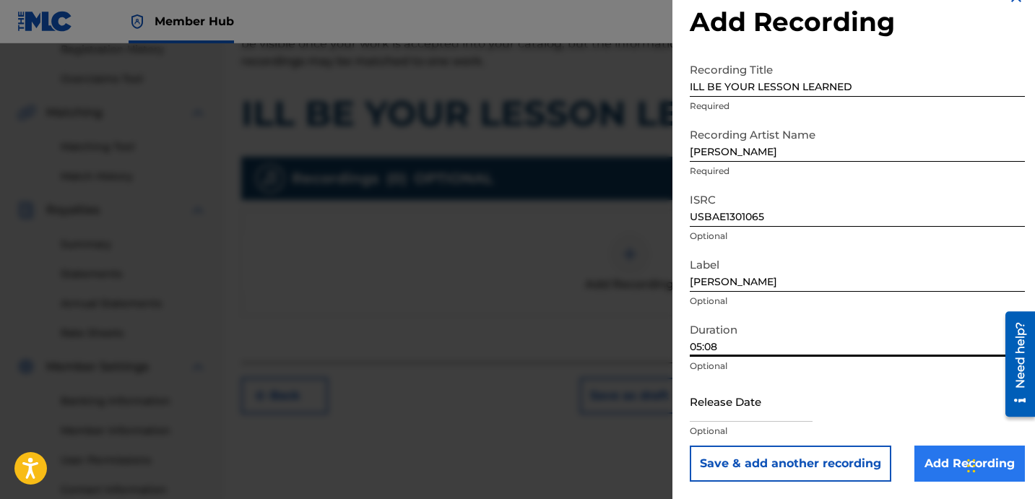
type input "05:08"
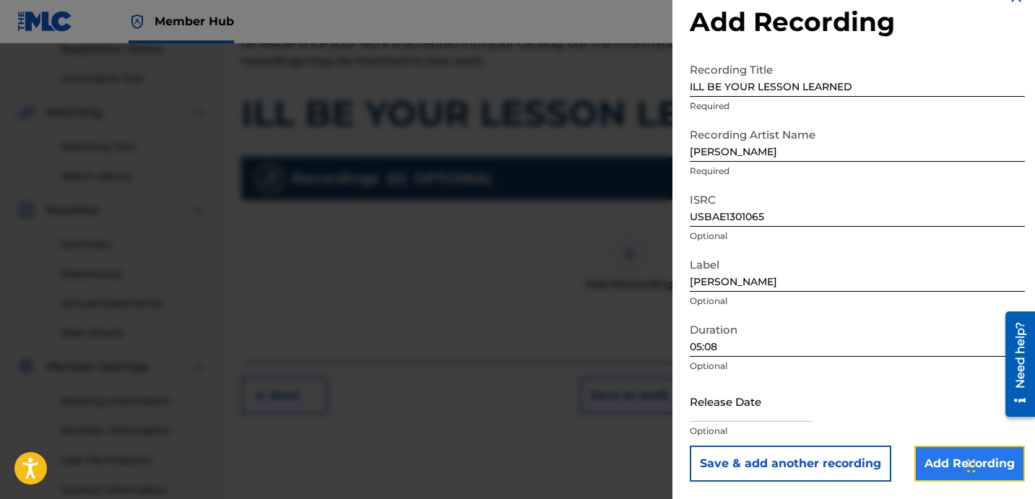
click at [938, 455] on input "Add Recording" at bounding box center [969, 464] width 111 height 36
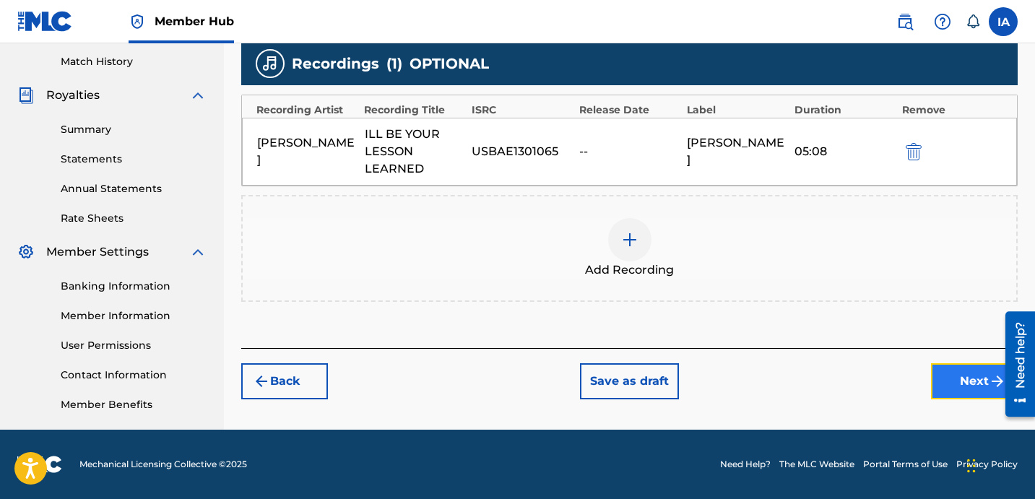
click at [954, 367] on button "Next" at bounding box center [974, 381] width 87 height 36
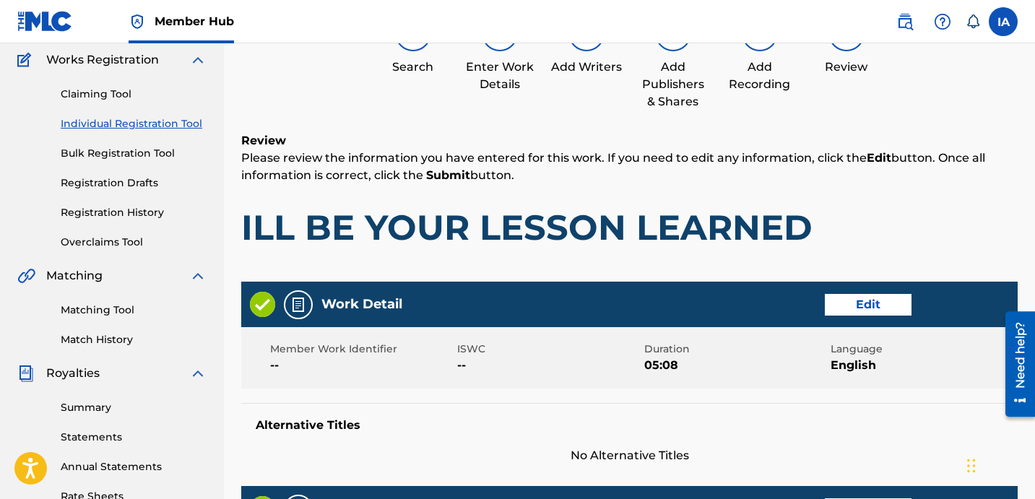
scroll to position [65, 0]
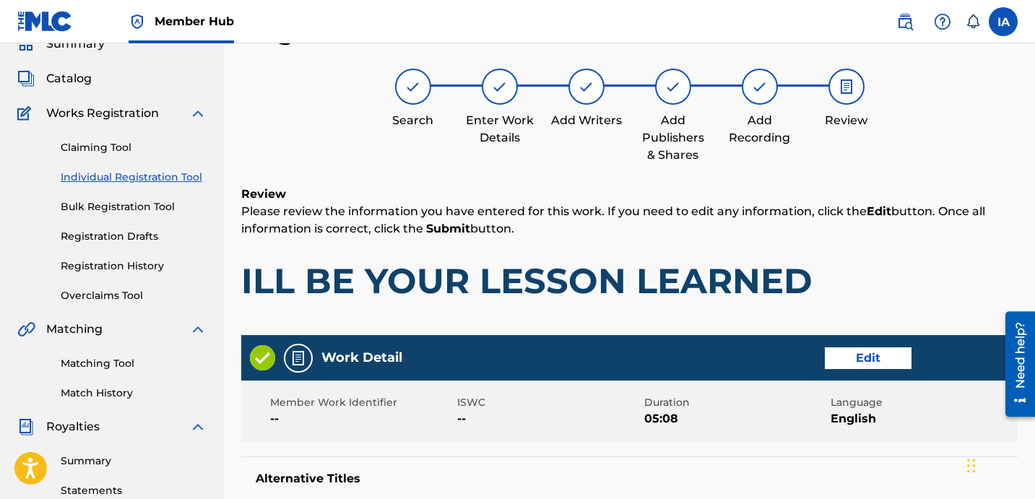
click at [848, 251] on div "Review Please review the information you have entered for this work. If you nee…" at bounding box center [629, 255] width 776 height 139
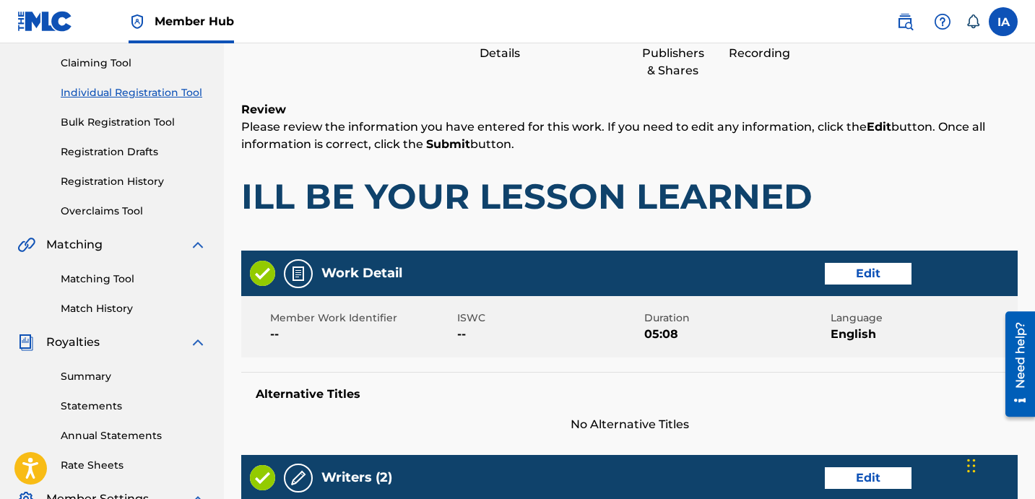
scroll to position [133, 0]
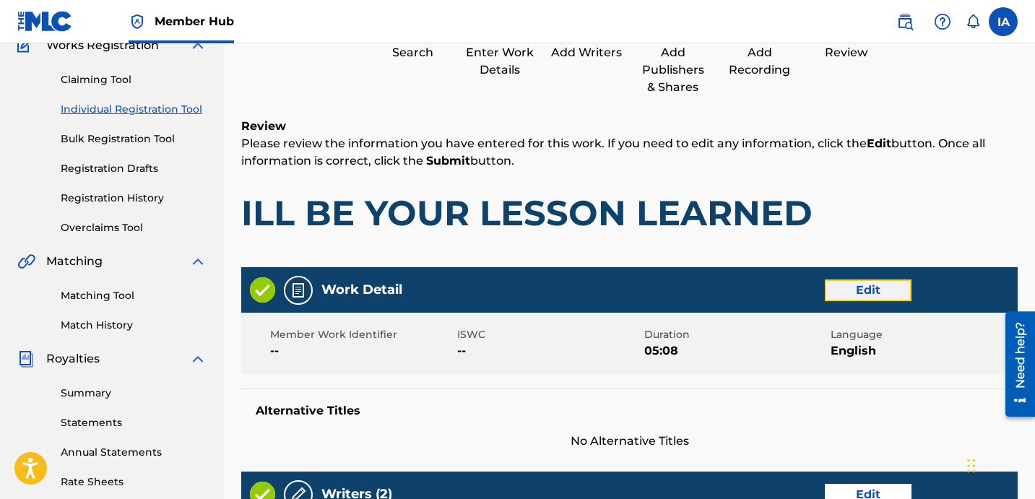
click at [850, 291] on button "Edit" at bounding box center [868, 291] width 87 height 22
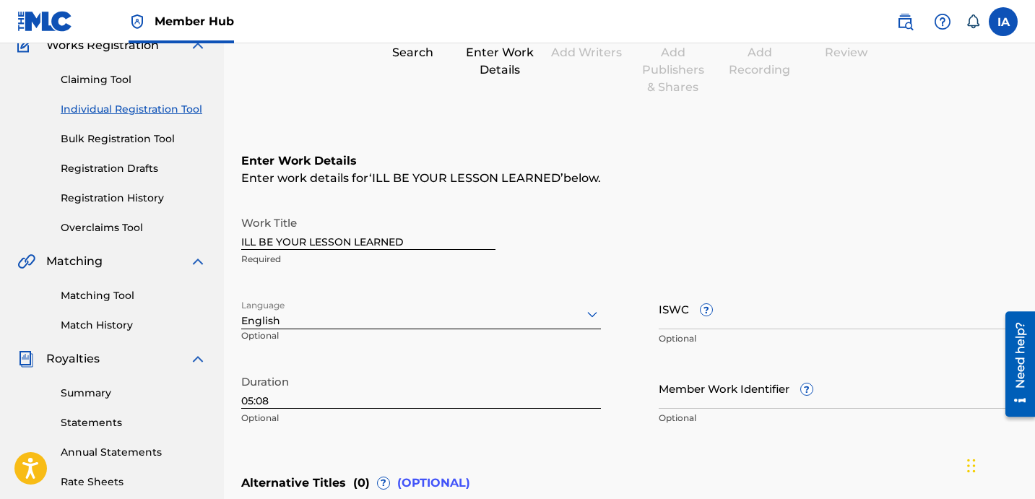
scroll to position [405, 0]
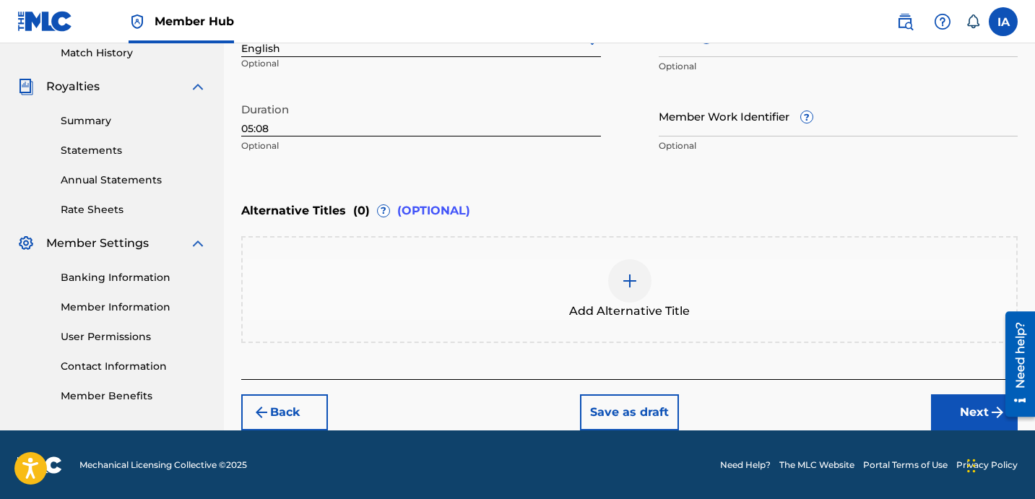
click at [602, 298] on div "Add Alternative Title" at bounding box center [630, 289] width 774 height 61
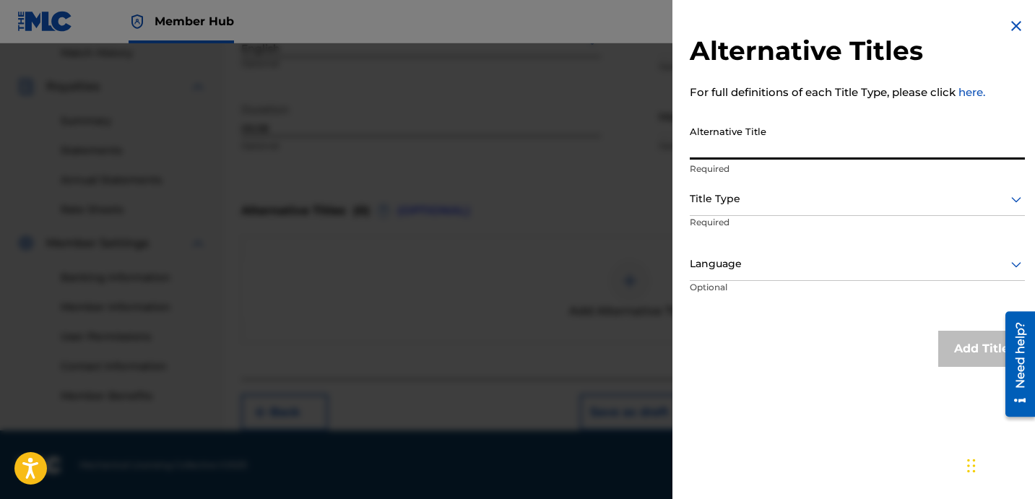
click at [795, 148] on input "Alternative Title" at bounding box center [857, 138] width 335 height 41
paste input "ILL BE YOUR LESSON LEARNED FEAT BOSSILERA"
type input "ILL BE YOUR LESSON LEARNED FEAT BOSSILERA"
click at [798, 193] on div at bounding box center [857, 199] width 335 height 18
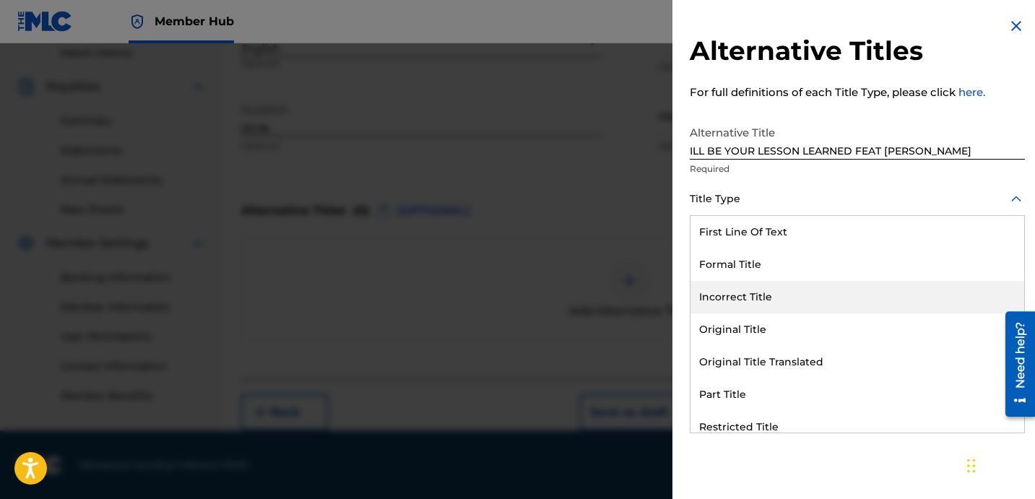
scroll to position [141, 0]
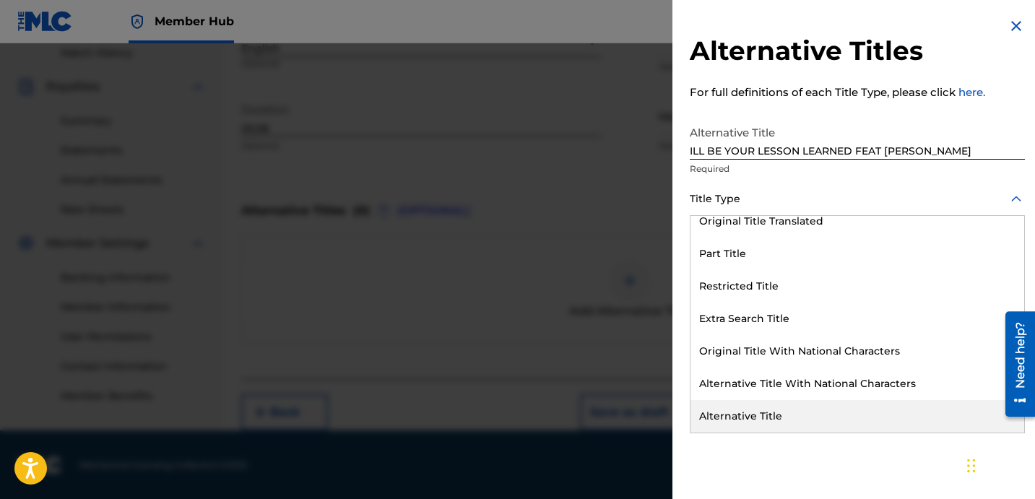
click at [784, 410] on div "Alternative Title" at bounding box center [858, 416] width 334 height 33
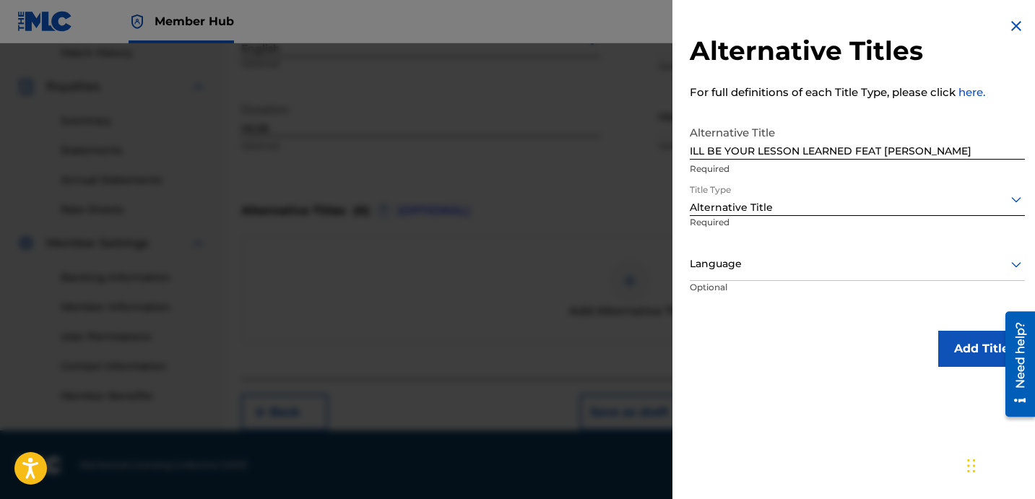
click at [747, 254] on div "Language" at bounding box center [857, 264] width 335 height 33
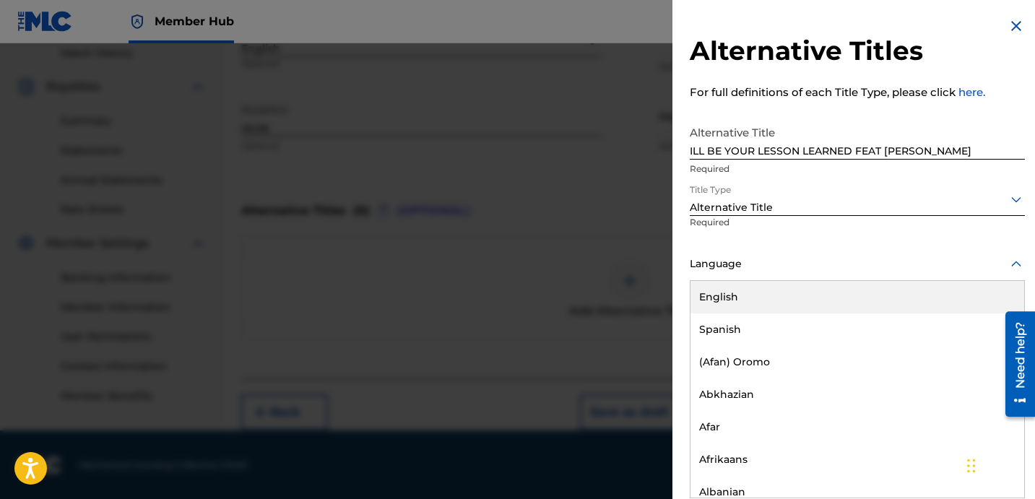
click at [784, 287] on div "English" at bounding box center [858, 297] width 334 height 33
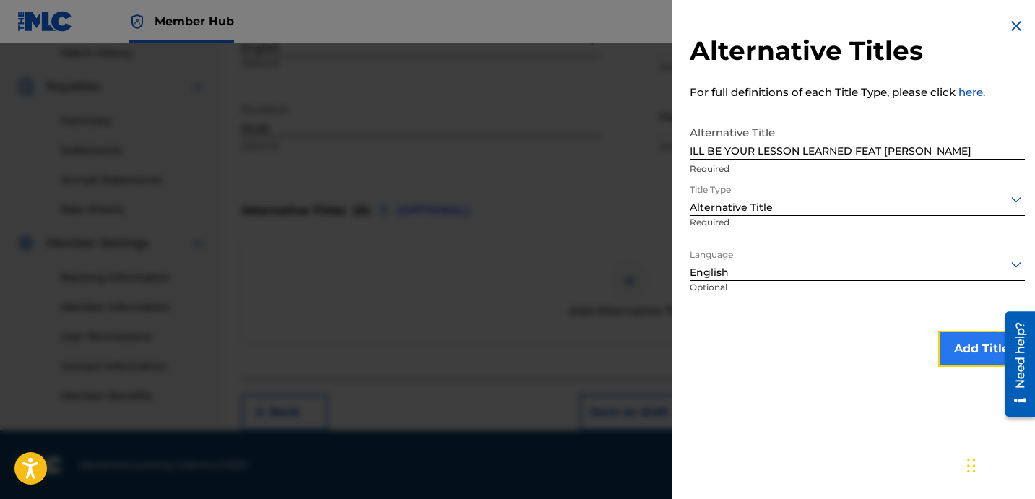
click at [951, 335] on button "Add Title" at bounding box center [981, 349] width 87 height 36
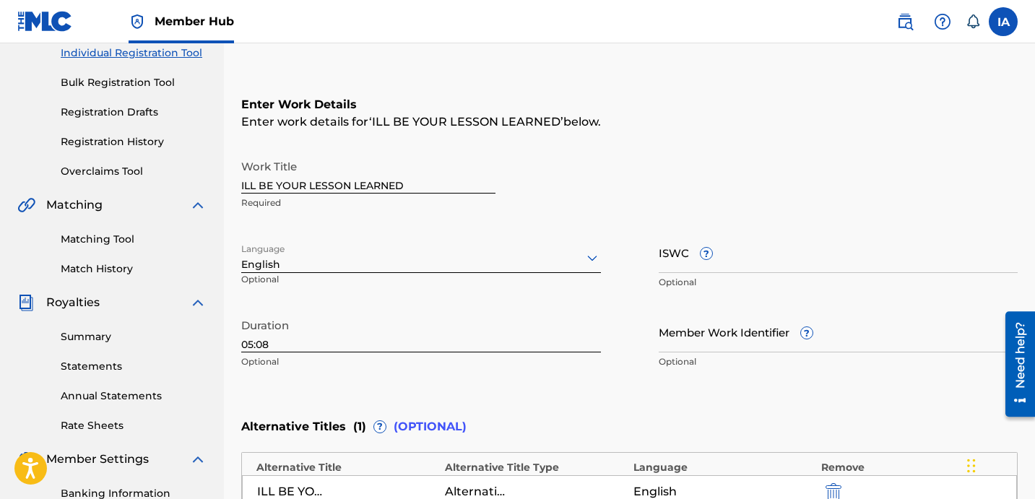
scroll to position [0, 0]
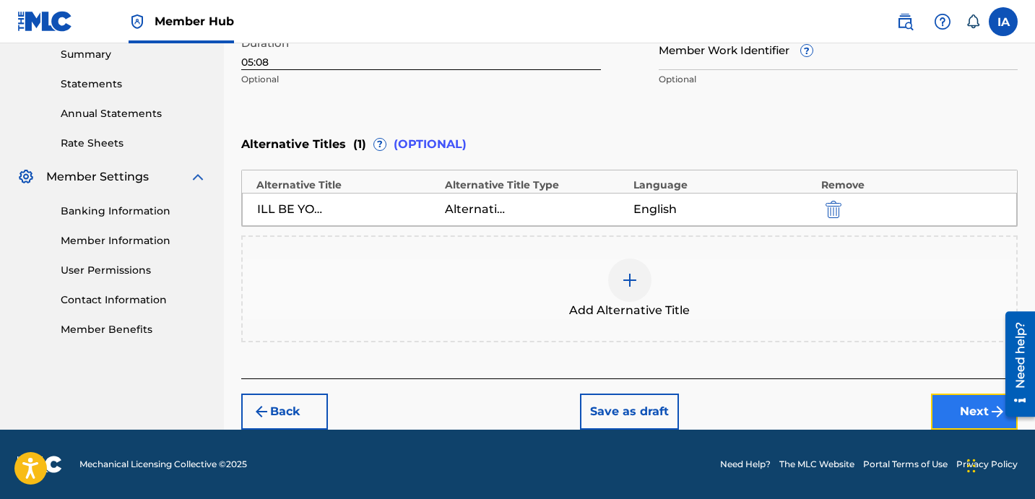
click at [960, 409] on button "Next" at bounding box center [974, 412] width 87 height 36
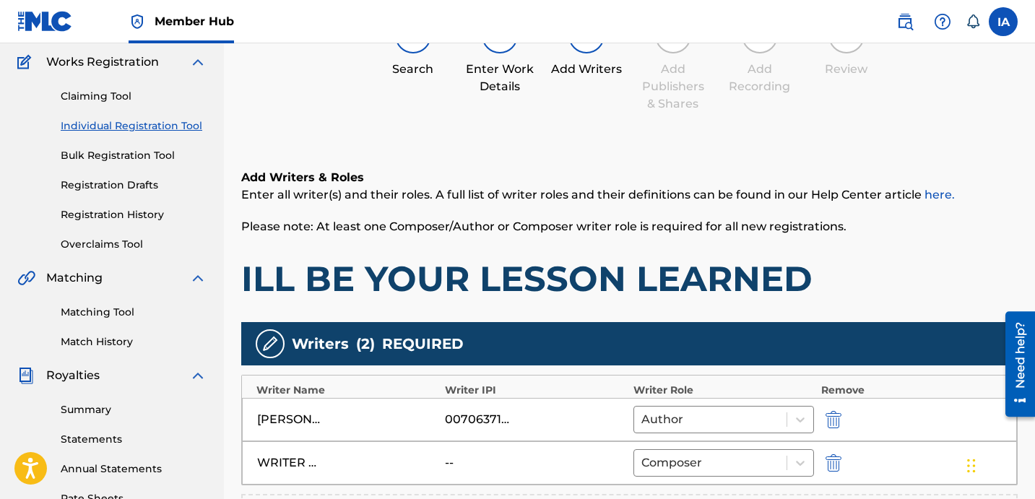
scroll to position [65, 0]
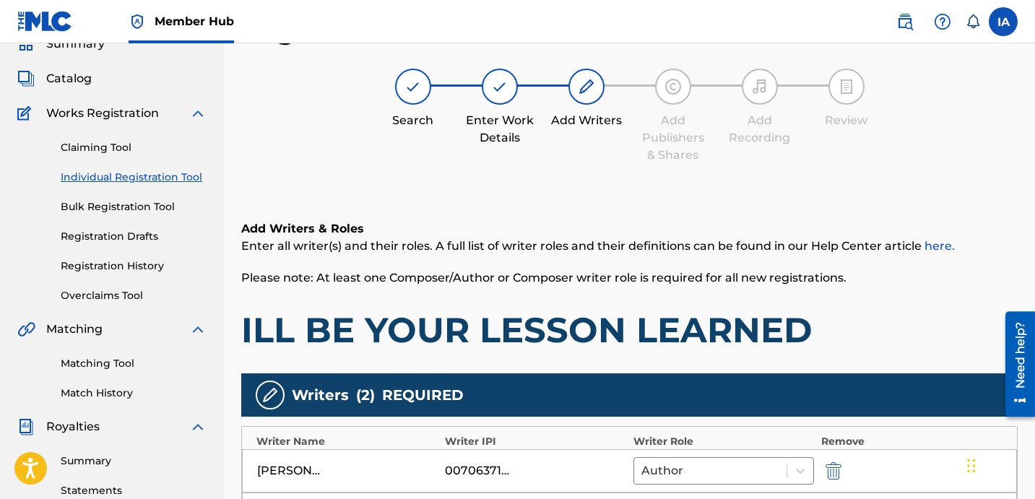
click at [670, 301] on div "Add Writers & Roles Enter all writer(s) and their roles. A full list of writer …" at bounding box center [629, 285] width 776 height 131
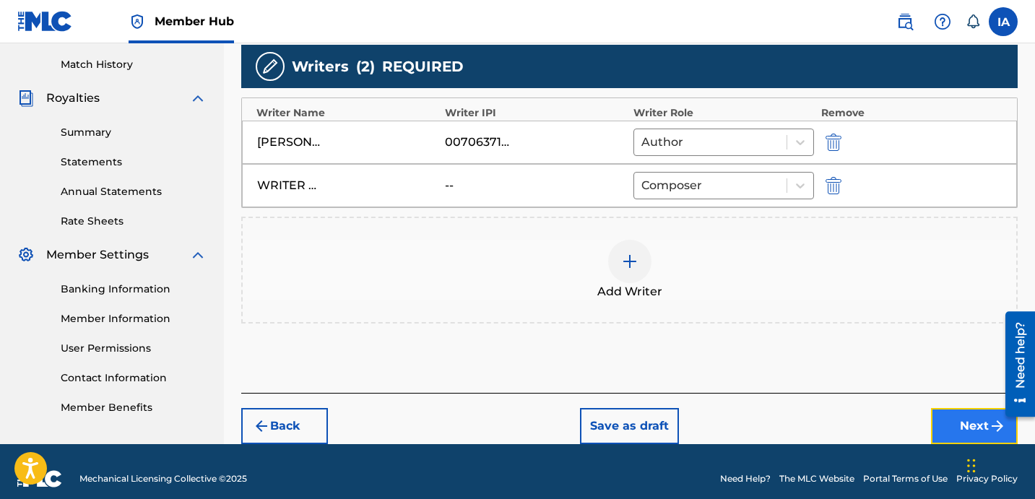
click at [958, 416] on button "Next" at bounding box center [974, 426] width 87 height 36
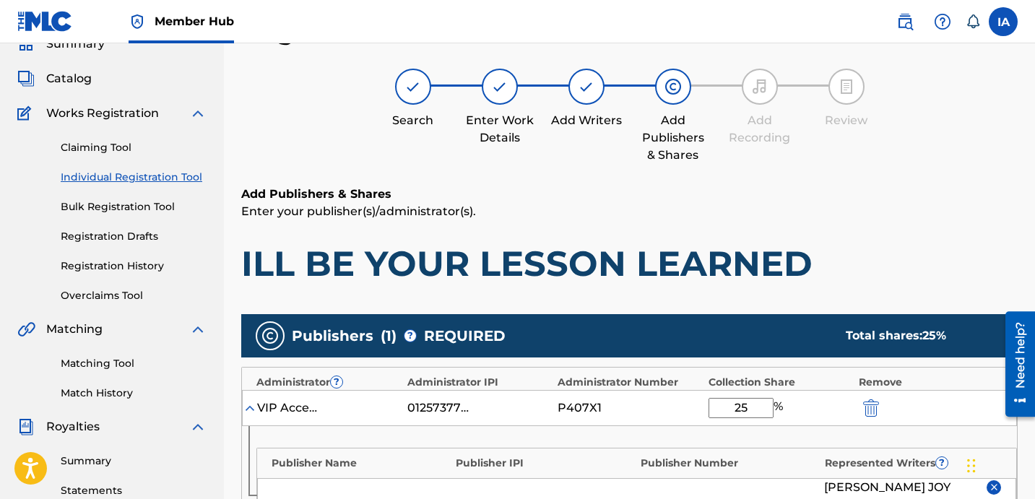
scroll to position [478, 0]
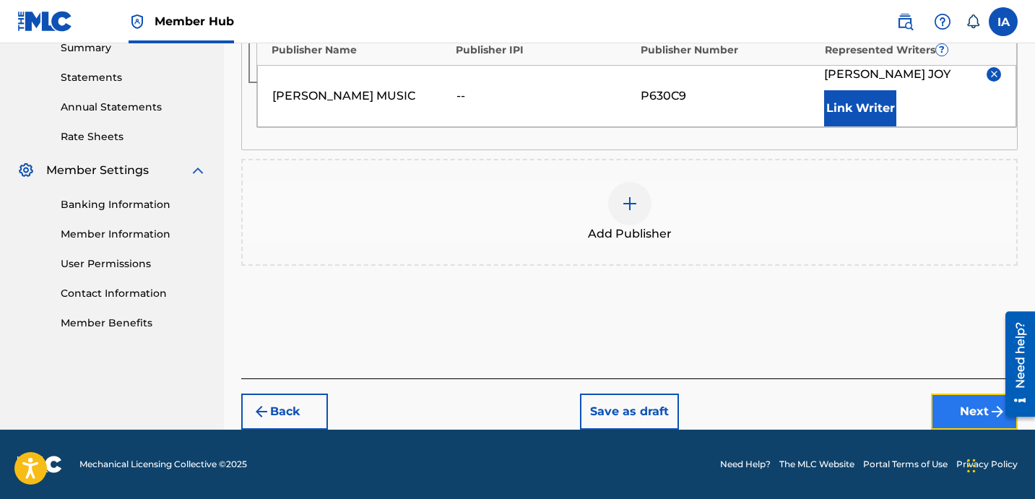
click at [966, 408] on button "Next" at bounding box center [974, 412] width 87 height 36
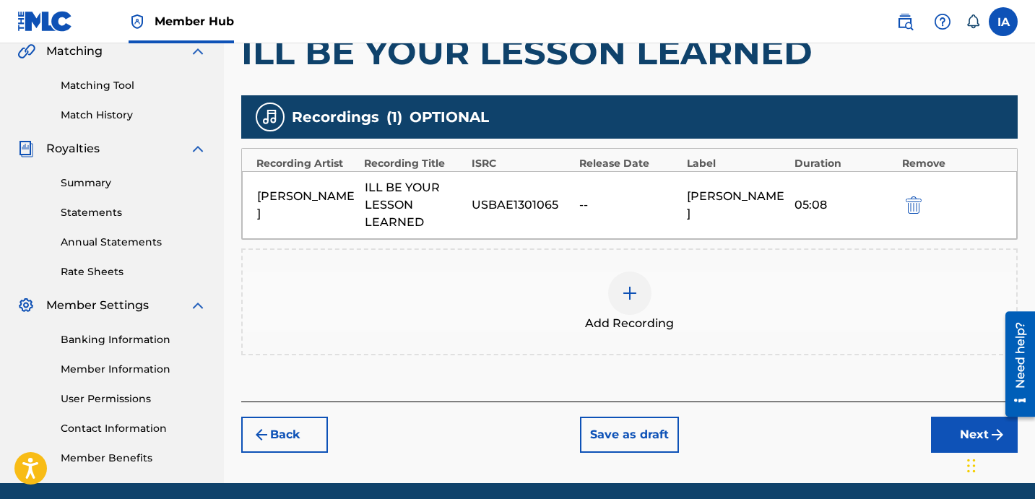
scroll to position [397, 0]
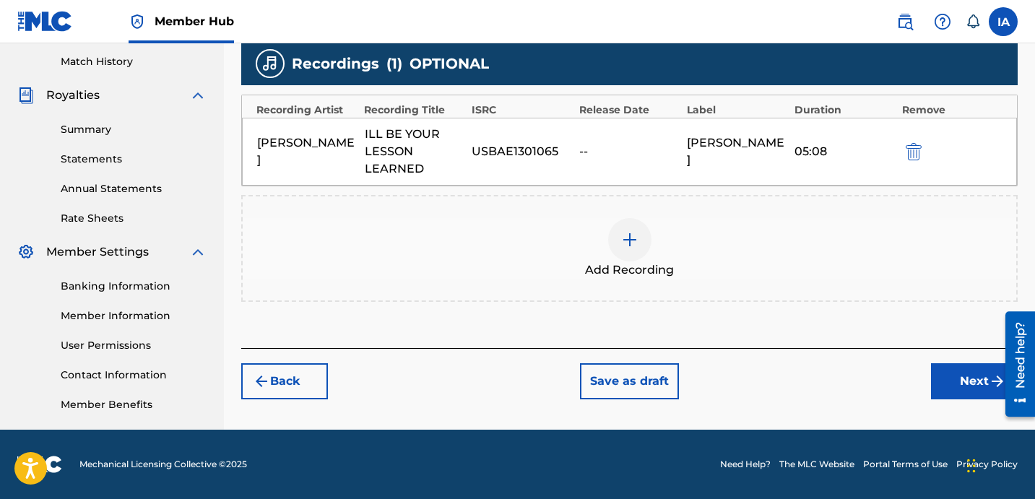
click at [958, 333] on div "Add Recordings (Optional) Enter recording information for your work. Recording …" at bounding box center [629, 101] width 776 height 494
click at [965, 381] on button "Next" at bounding box center [974, 381] width 87 height 36
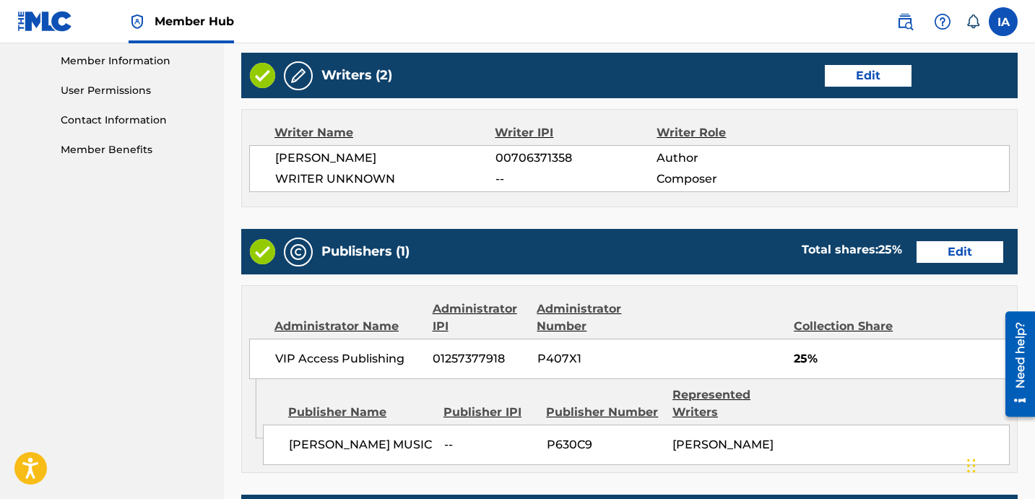
scroll to position [926, 0]
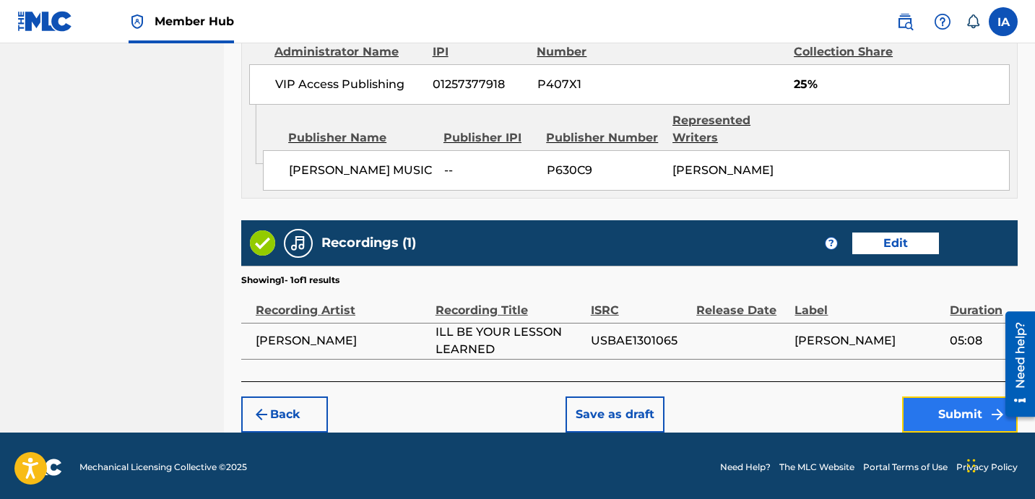
click at [951, 417] on button "Submit" at bounding box center [960, 415] width 116 height 36
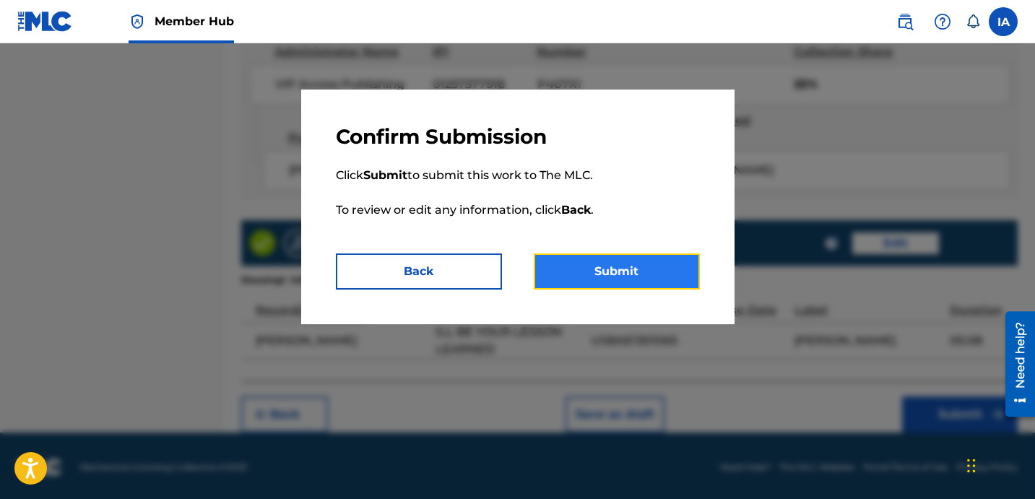
click at [652, 268] on button "Submit" at bounding box center [617, 272] width 166 height 36
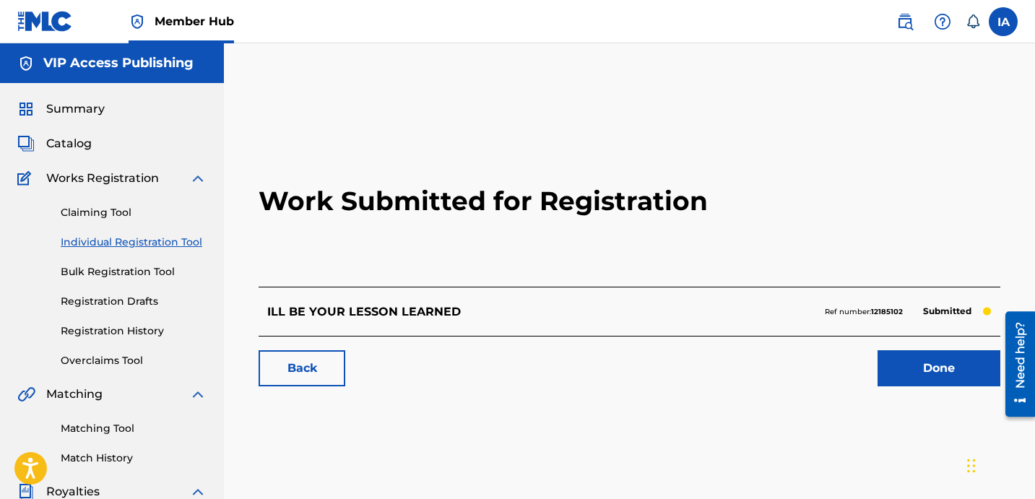
click at [363, 256] on h2 "Work Submitted for Registration" at bounding box center [630, 201] width 742 height 171
click at [238, 242] on div "Work Submitted for Registration ILL BE YOUR LESSON LEARNED Ref number: 12185102…" at bounding box center [629, 452] width 811 height 747
click at [162, 240] on link "Individual Registration Tool" at bounding box center [134, 242] width 146 height 15
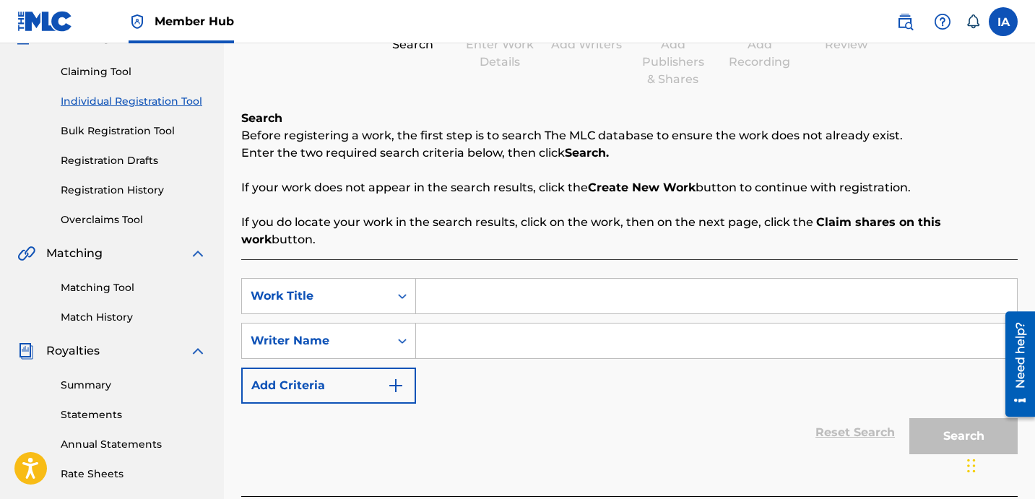
scroll to position [240, 0]
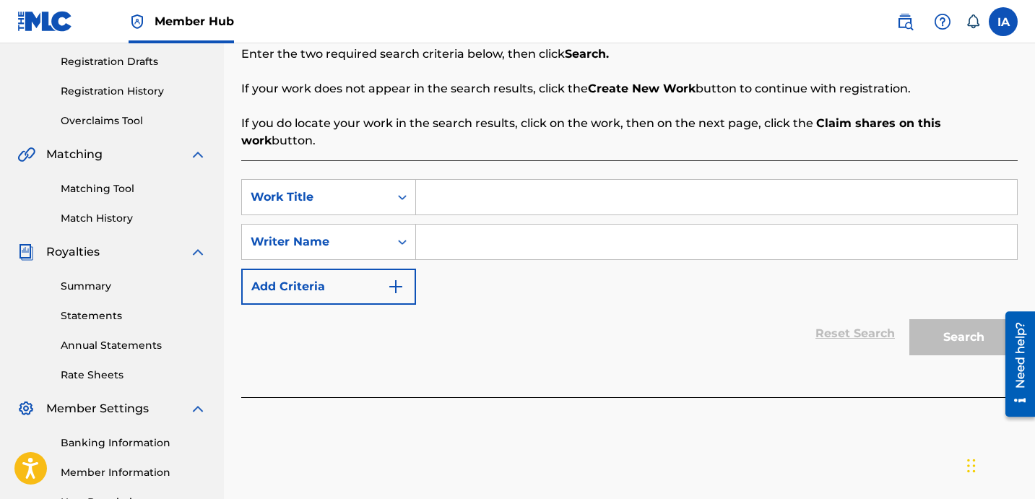
click at [719, 188] on input "Search Form" at bounding box center [716, 197] width 601 height 35
paste input "KEEP CALM"
type input "KEEP CALM"
click at [732, 231] on input "Search Form" at bounding box center [716, 242] width 601 height 35
click at [524, 247] on div "SearchWithCriteria758fc7e4-a949-45ac-8e0f-88ba9194bcb0 Work Title KEEP CALM Sea…" at bounding box center [629, 242] width 776 height 126
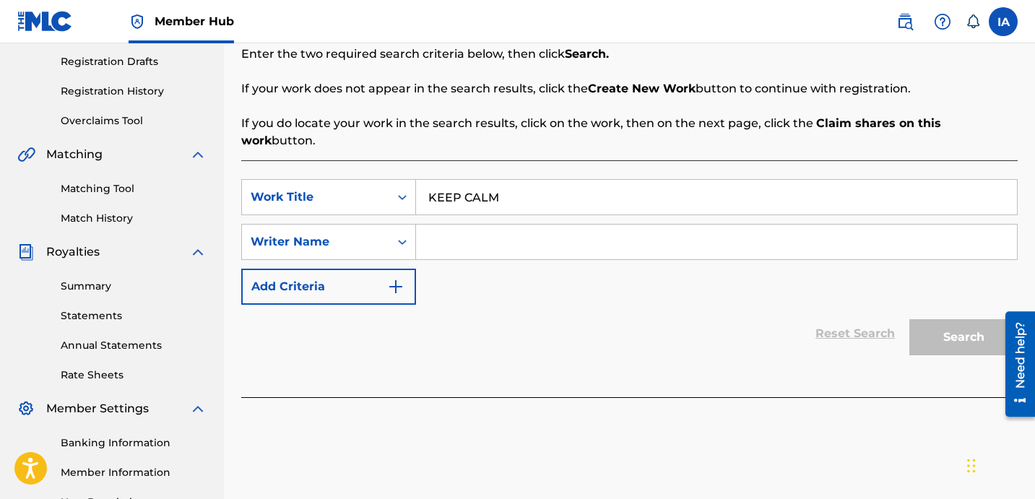
click at [541, 225] on input "Search Form" at bounding box center [716, 242] width 601 height 35
paste input "DAVINA JOY"
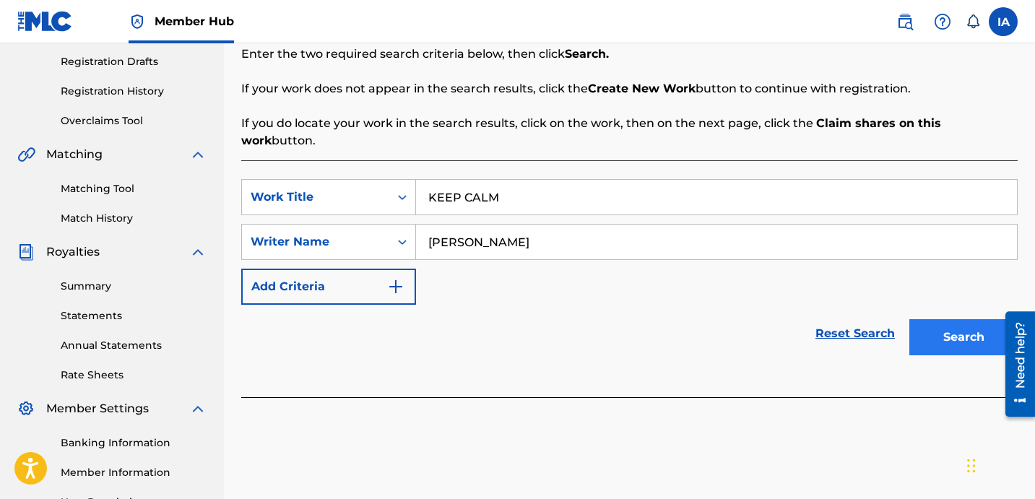
type input "DAVINA JOY"
click at [947, 319] on button "Search" at bounding box center [963, 337] width 108 height 36
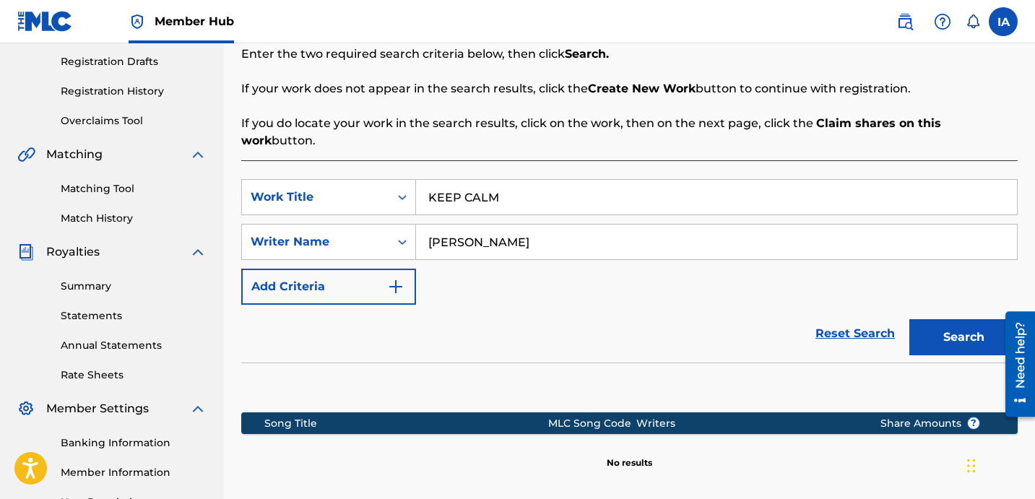
scroll to position [397, 0]
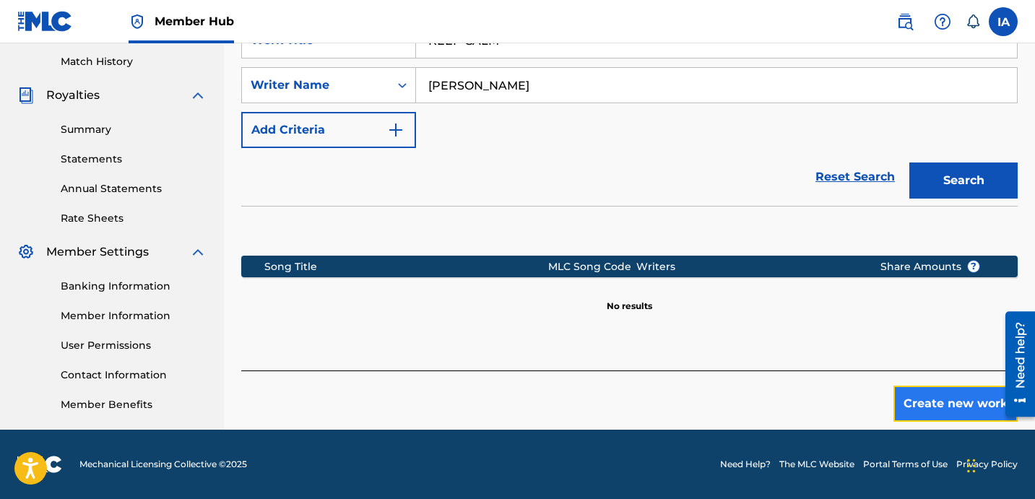
click at [966, 386] on button "Create new work" at bounding box center [955, 404] width 124 height 36
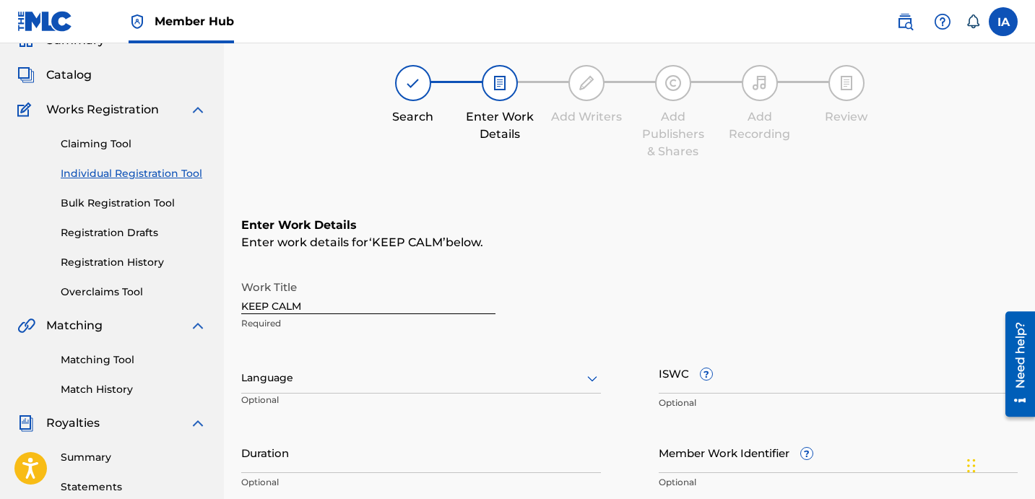
scroll to position [48, 0]
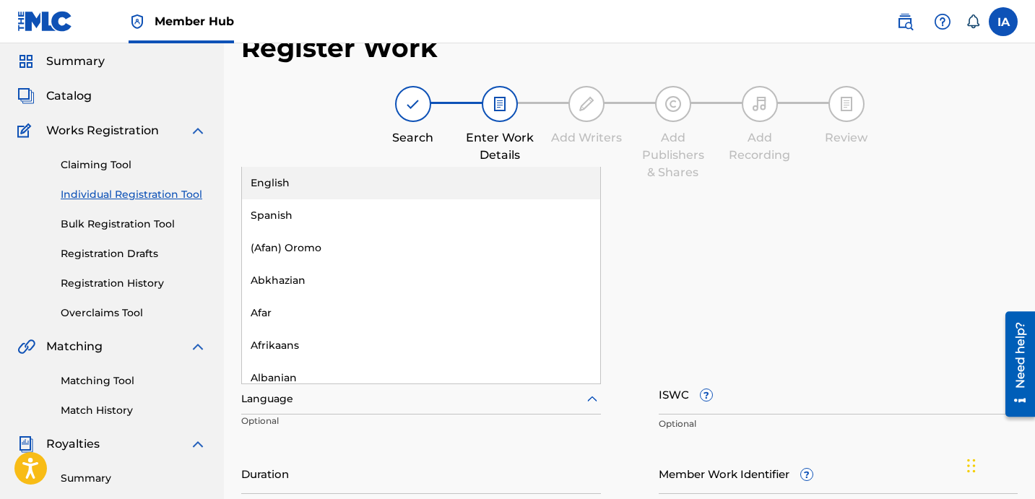
click at [397, 386] on div "Language" at bounding box center [421, 399] width 360 height 30
click at [378, 185] on div "English" at bounding box center [421, 183] width 358 height 33
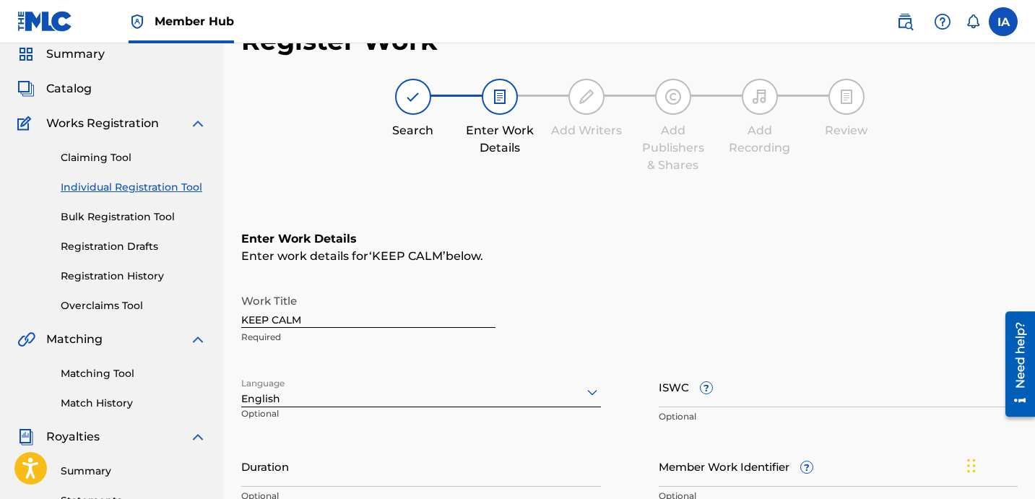
scroll to position [95, 0]
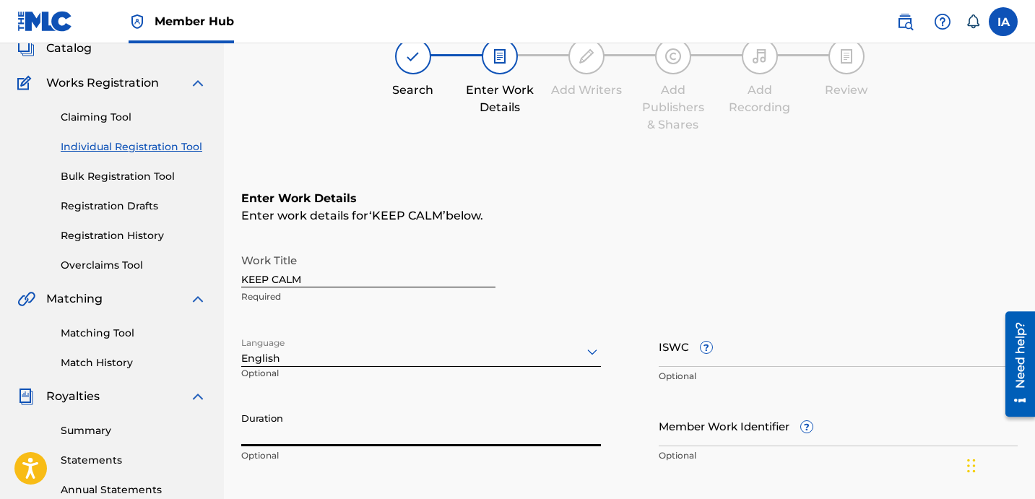
click at [280, 433] on input "Duration" at bounding box center [421, 425] width 360 height 41
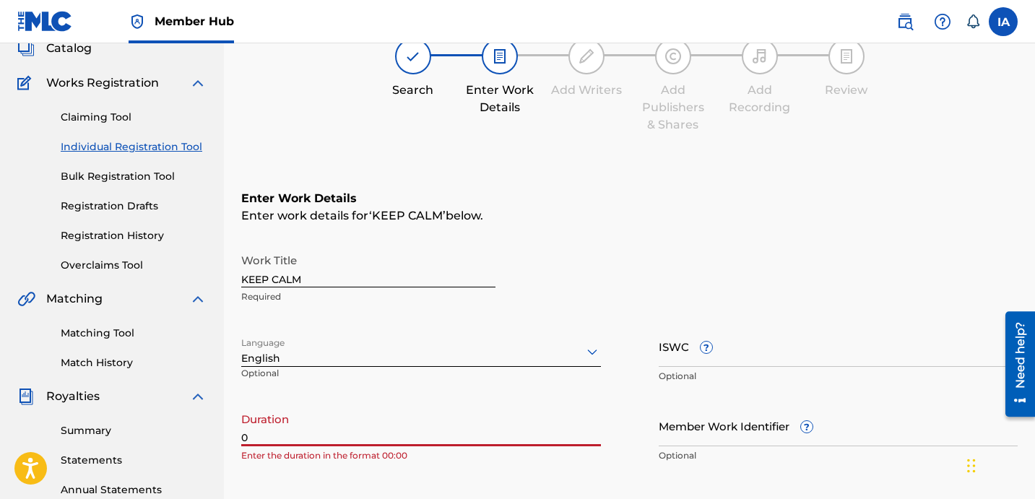
paste input "2:56"
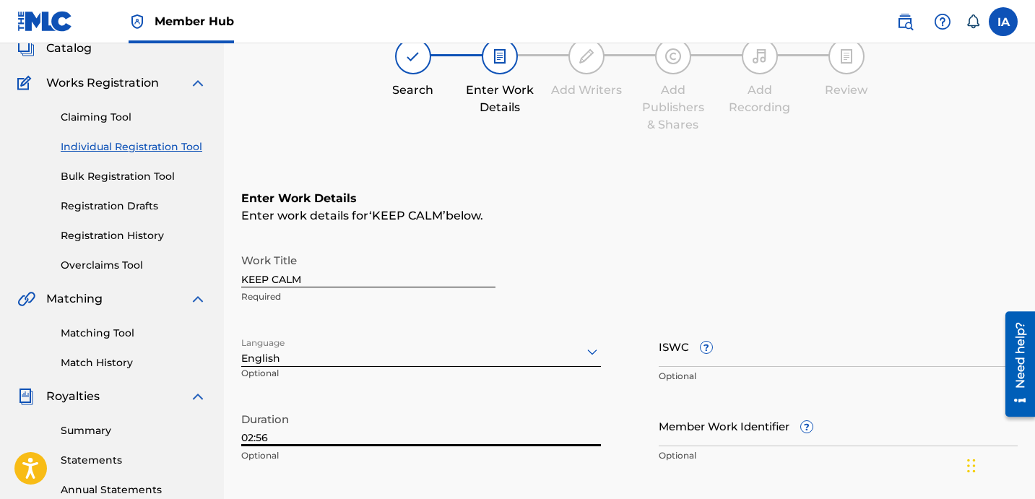
type input "02:56"
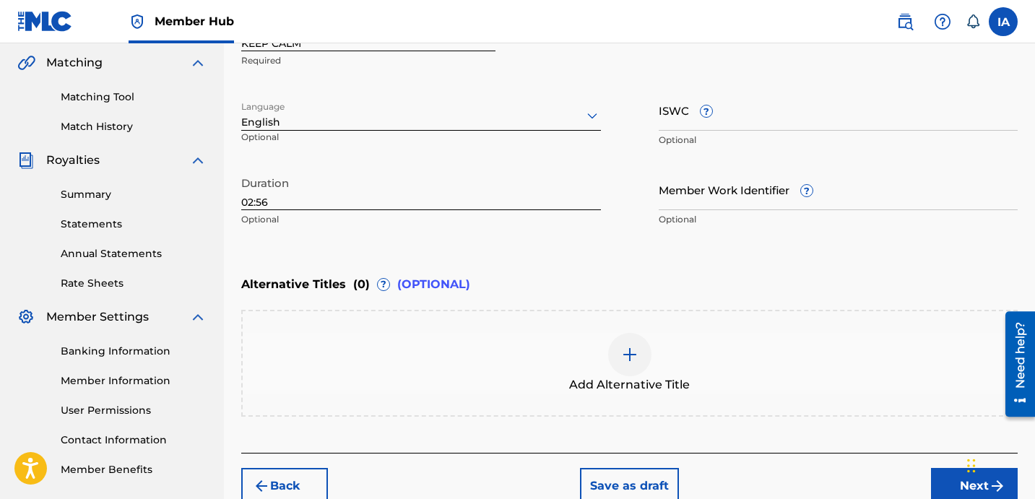
scroll to position [369, 0]
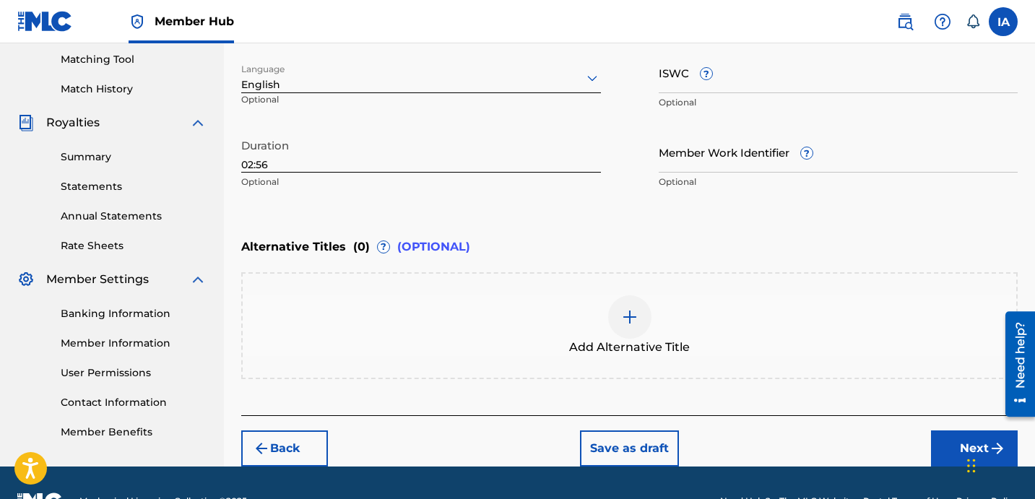
click at [685, 350] on span "Add Alternative Title" at bounding box center [629, 347] width 121 height 17
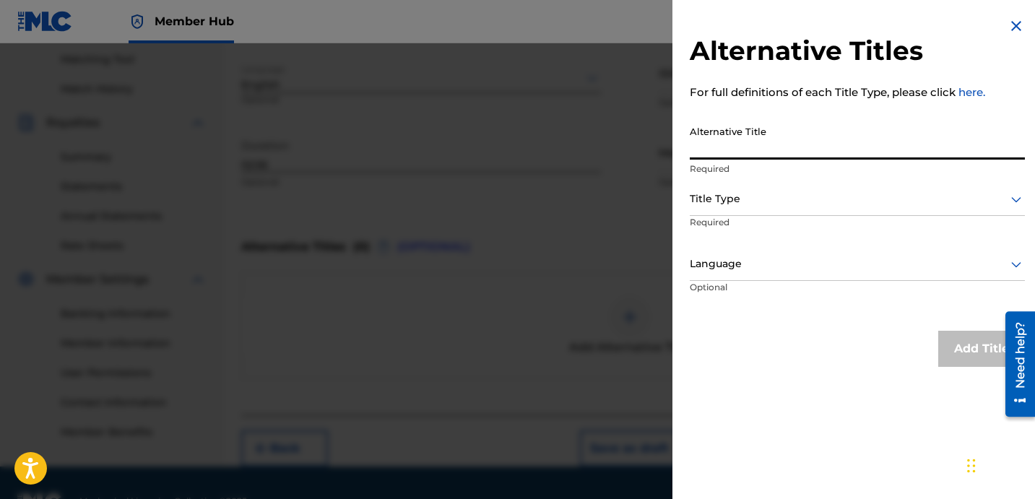
click at [770, 139] on input "Alternative Title" at bounding box center [857, 138] width 335 height 41
paste input "KEEP CALM IM FROM THE BAY"
type input "KEEP CALM IM FROM THE BAY"
click at [777, 199] on div at bounding box center [857, 199] width 335 height 18
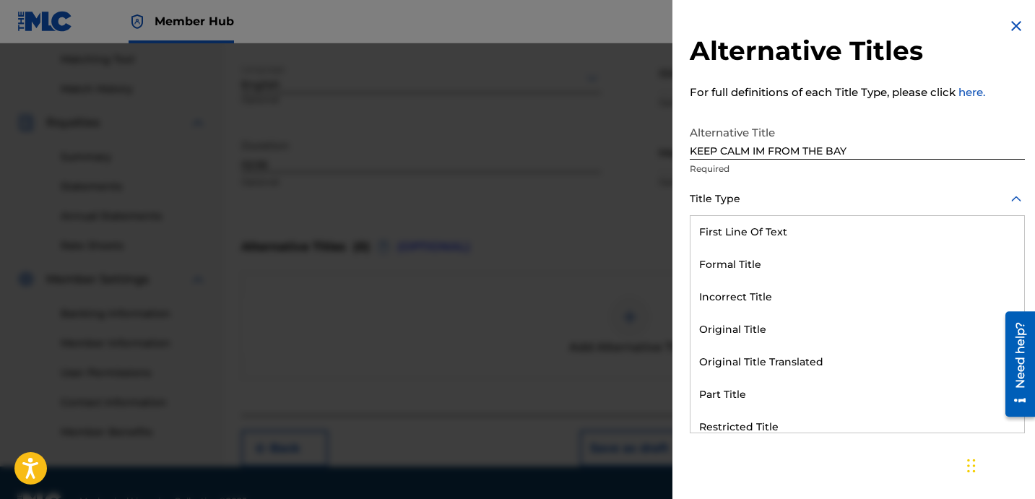
scroll to position [141, 0]
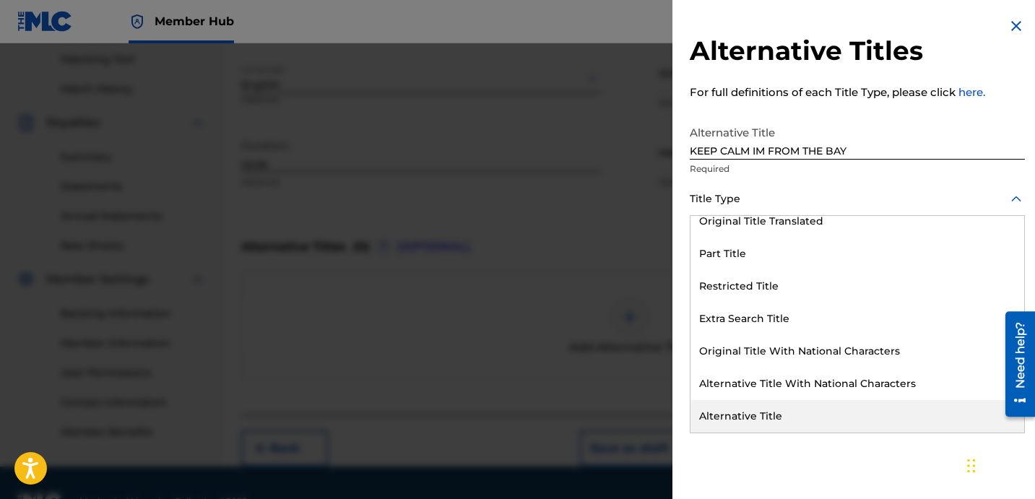
click at [787, 414] on div "Alternative Title" at bounding box center [858, 416] width 334 height 33
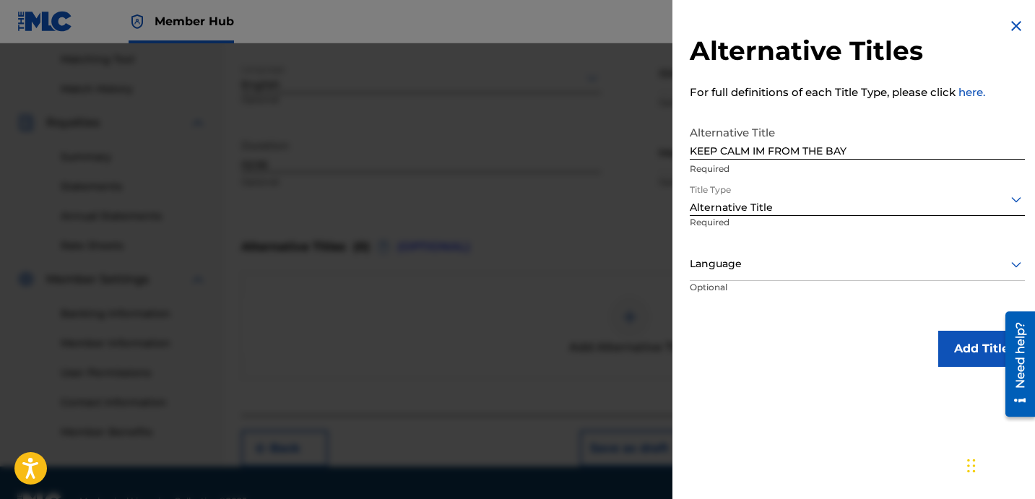
click at [793, 261] on div at bounding box center [857, 264] width 335 height 18
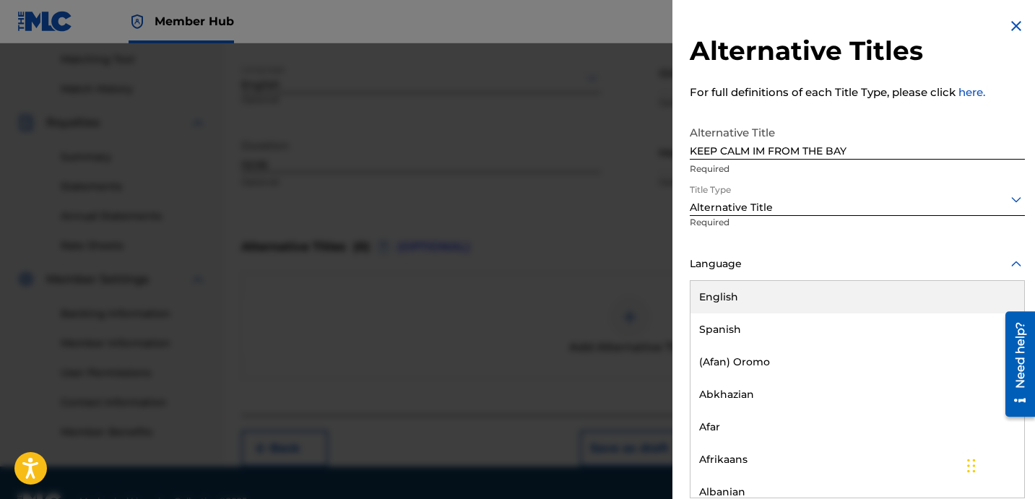
drag, startPoint x: 792, startPoint y: 285, endPoint x: 795, endPoint y: 266, distance: 19.6
click at [793, 277] on div "English, 1 of 153. 153 results available. Use Up and Down to choose options, pr…" at bounding box center [857, 264] width 335 height 33
click at [924, 290] on div "English" at bounding box center [858, 297] width 334 height 33
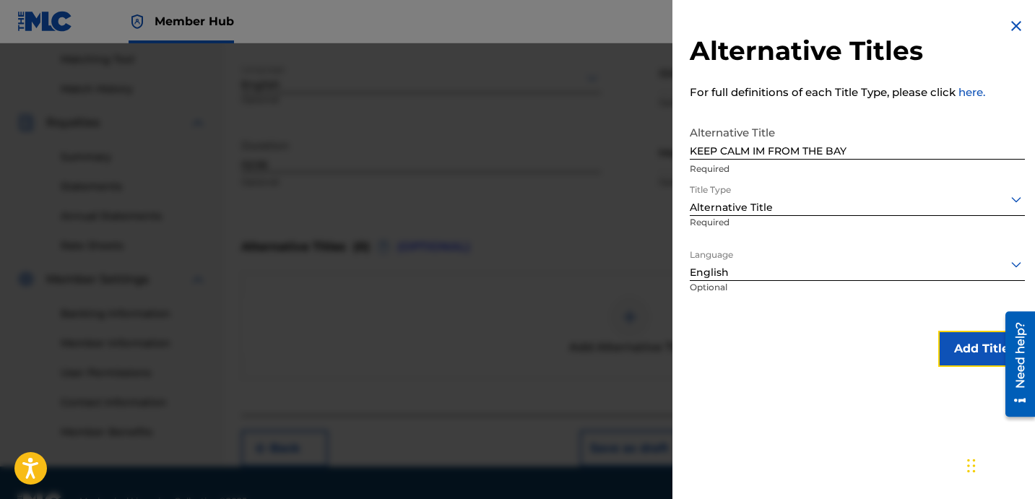
drag, startPoint x: 965, startPoint y: 329, endPoint x: 1008, endPoint y: 244, distance: 95.6
click at [968, 312] on div "Alternative Titles For full definitions of each Title Type, please click here. …" at bounding box center [857, 192] width 370 height 384
click at [956, 352] on button "Add Title" at bounding box center [981, 349] width 87 height 36
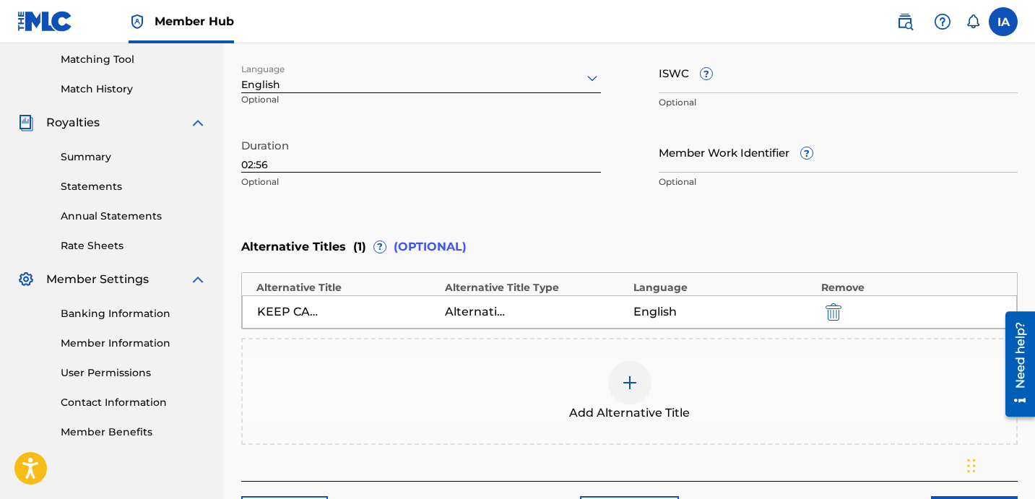
click at [686, 220] on div "Enter Work Details Enter work details for ‘ KEEP CALM ’ below. Work Title KEEP …" at bounding box center [629, 57] width 776 height 350
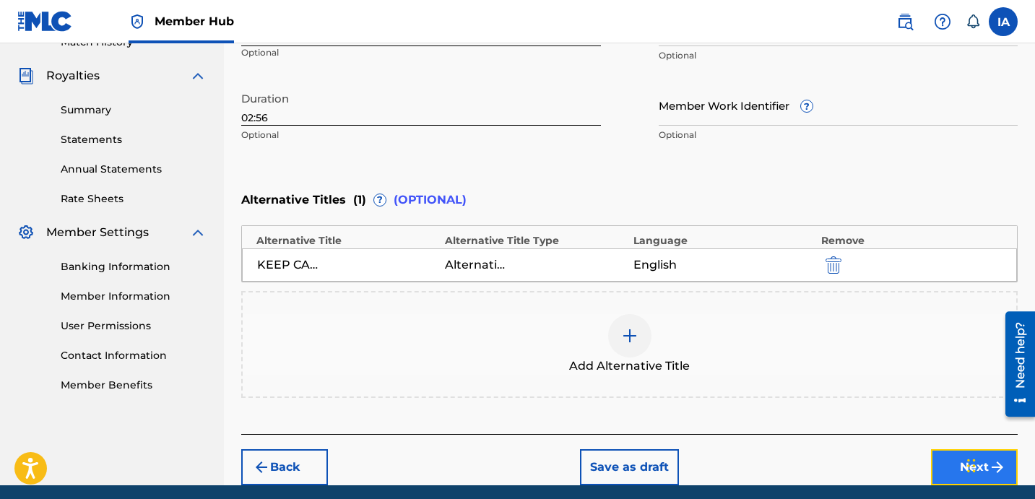
click at [948, 458] on button "Next" at bounding box center [974, 467] width 87 height 36
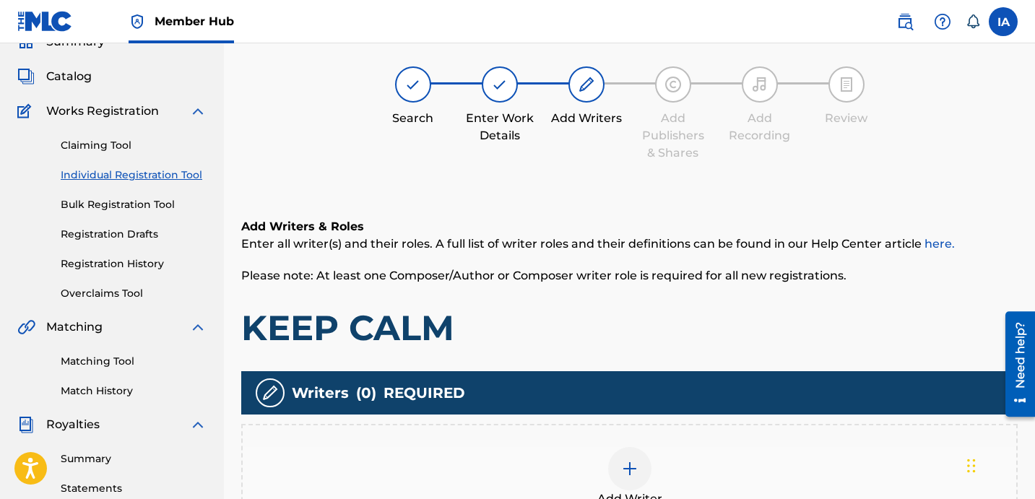
scroll to position [65, 0]
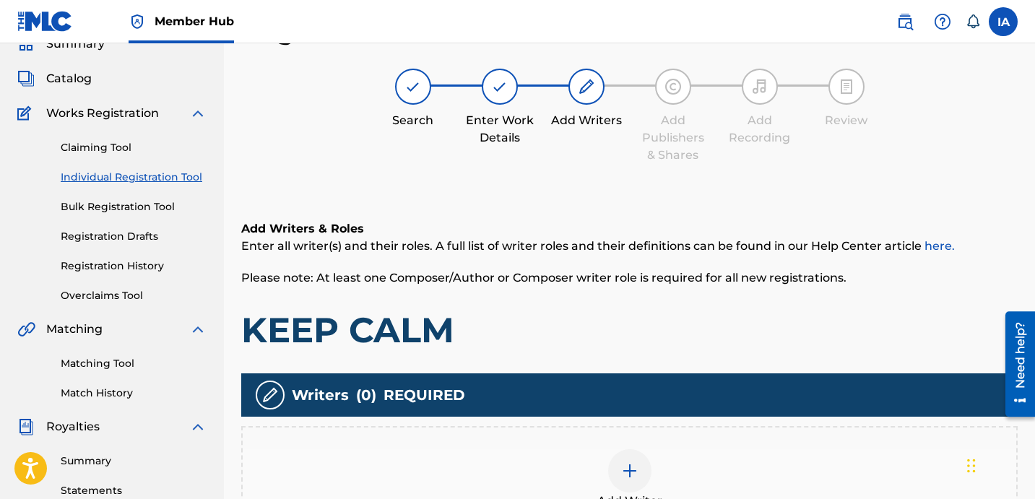
click at [665, 467] on div "Add Writer" at bounding box center [630, 479] width 774 height 61
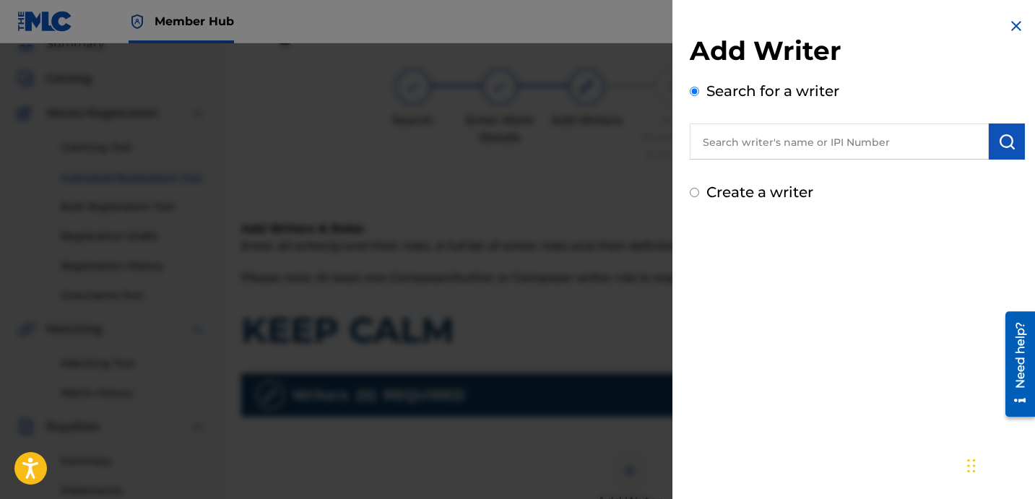
click at [840, 148] on input "text" at bounding box center [839, 142] width 299 height 36
paste
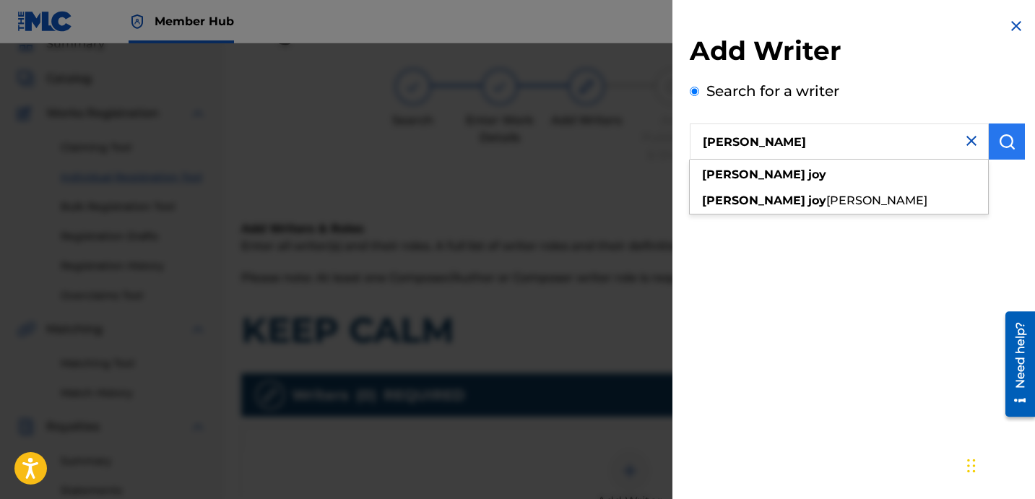
type input "DAVINA JOY"
click at [1011, 149] on button "submit" at bounding box center [1007, 142] width 36 height 36
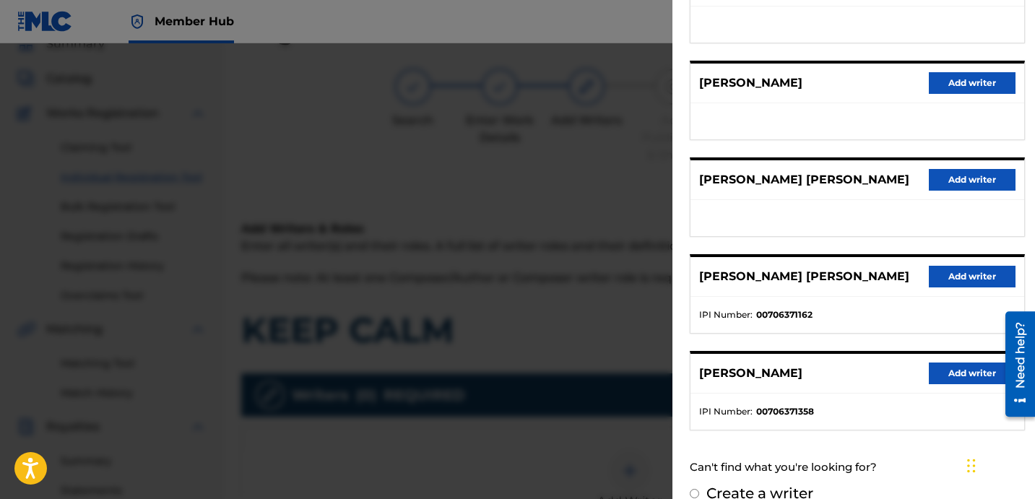
scroll to position [249, 0]
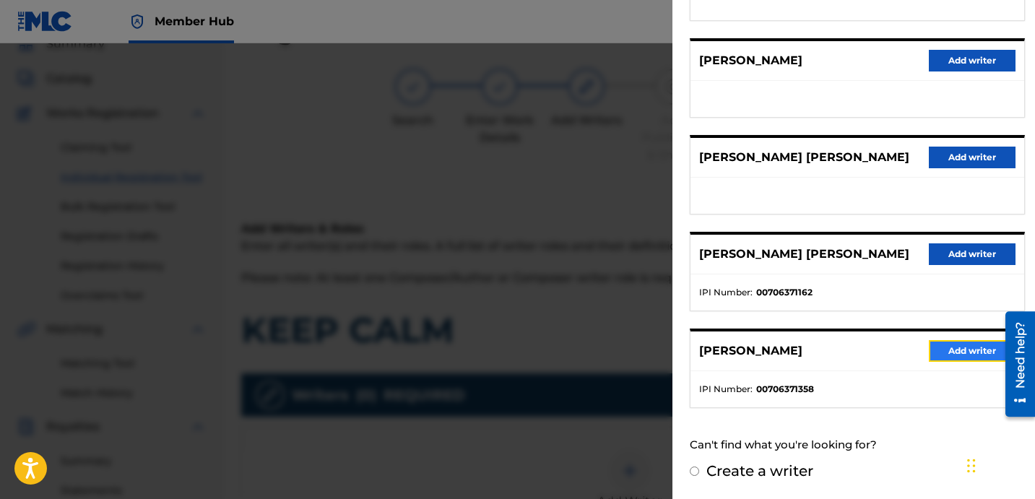
click at [953, 346] on button "Add writer" at bounding box center [972, 351] width 87 height 22
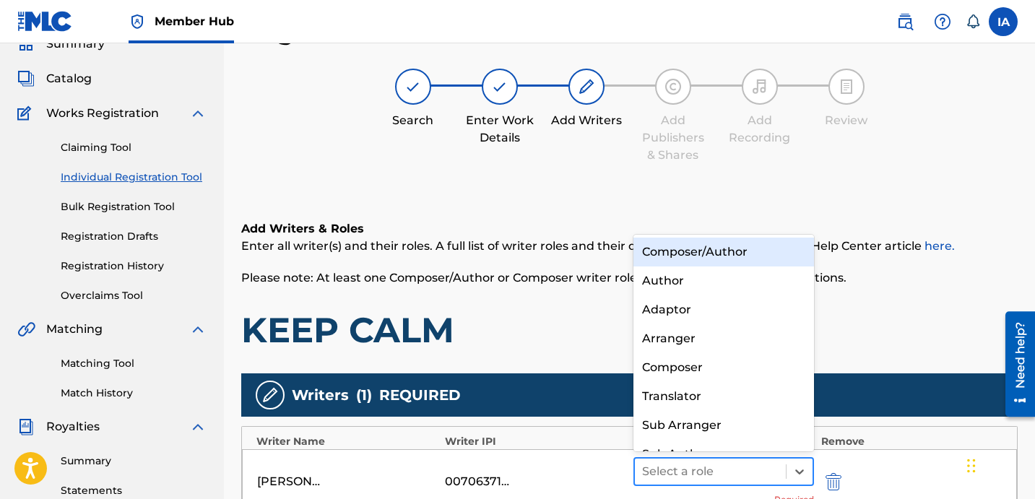
click at [711, 467] on div at bounding box center [710, 472] width 137 height 20
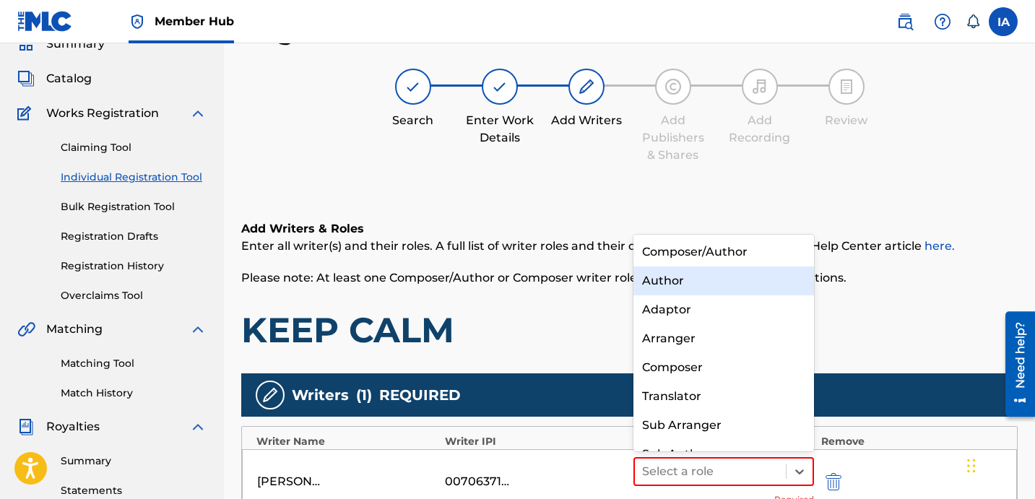
click at [722, 280] on div "Author" at bounding box center [723, 281] width 181 height 29
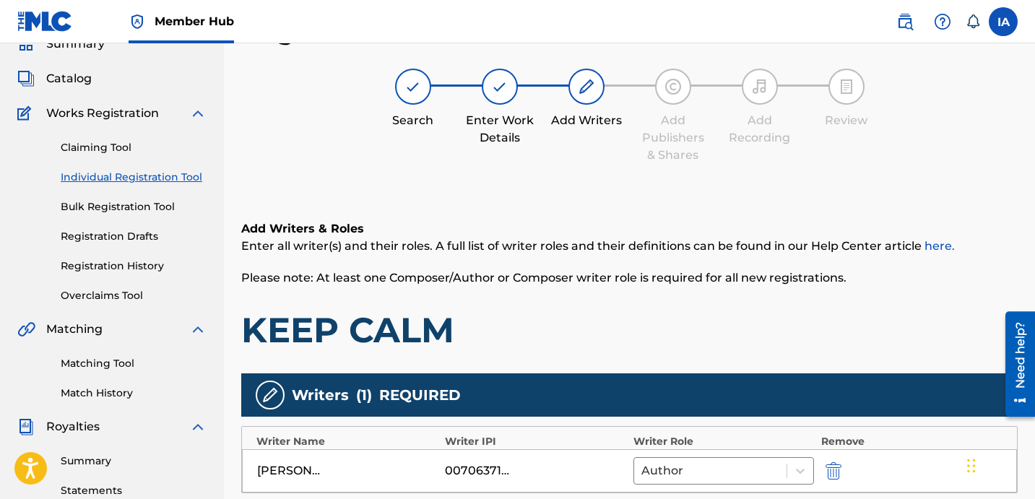
scroll to position [301, 0]
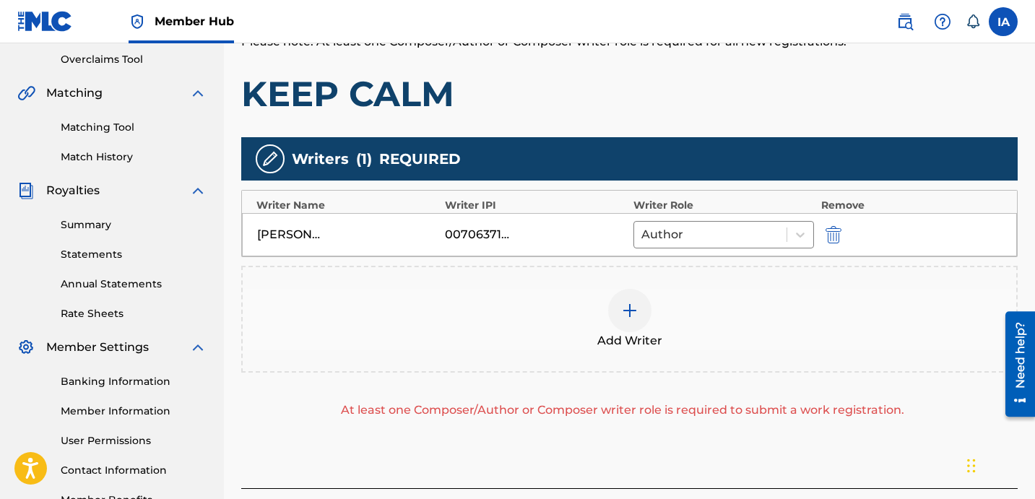
click at [778, 285] on div "Add Writer" at bounding box center [629, 319] width 776 height 107
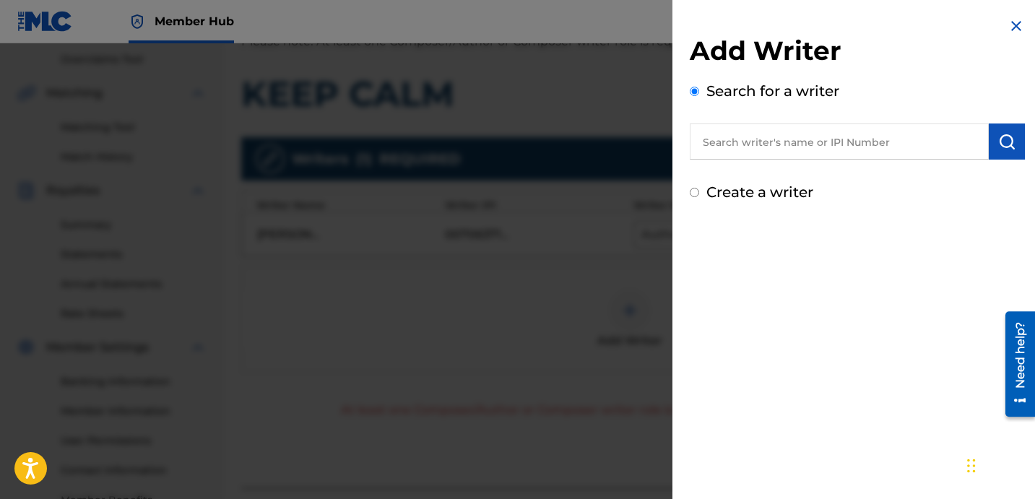
click at [767, 147] on input "text" at bounding box center [839, 142] width 299 height 36
click at [763, 196] on label "Create a writer" at bounding box center [759, 191] width 107 height 17
radio input "true"
click at [699, 196] on input "Create a writer" at bounding box center [694, 192] width 9 height 9
radio input "false"
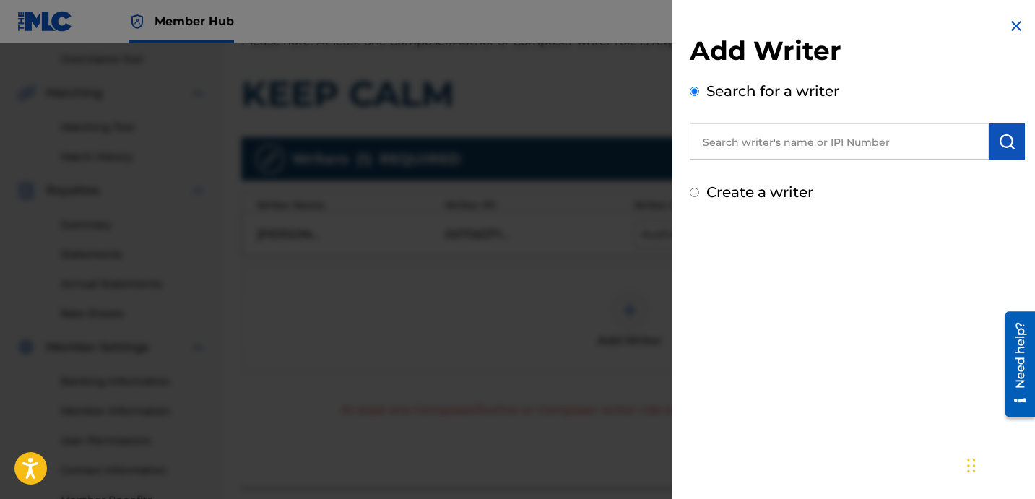
radio input "true"
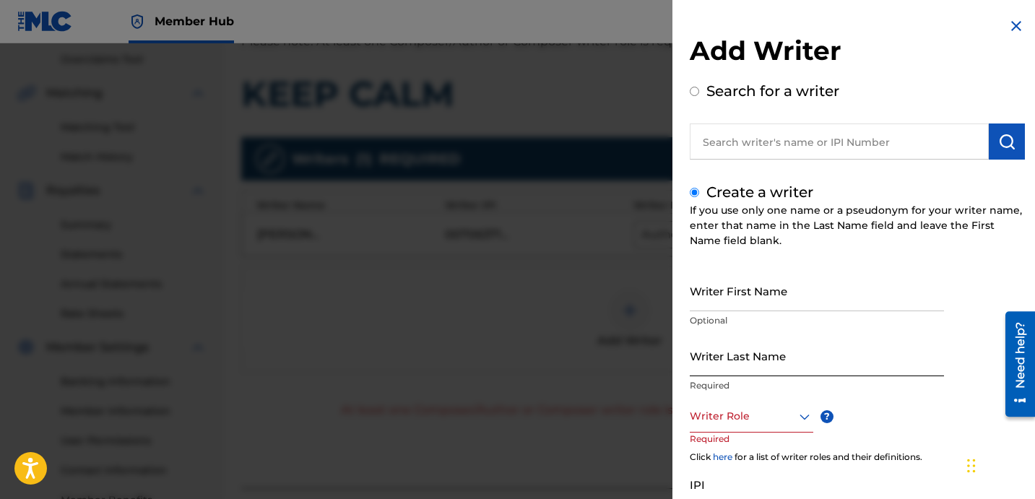
click at [793, 370] on input "Writer Last Name" at bounding box center [817, 355] width 254 height 41
click at [759, 365] on input "UNKNOWN WRITER" at bounding box center [817, 355] width 254 height 41
type input "UNKNOWN"
click at [754, 293] on input "Writer First Name" at bounding box center [817, 290] width 254 height 41
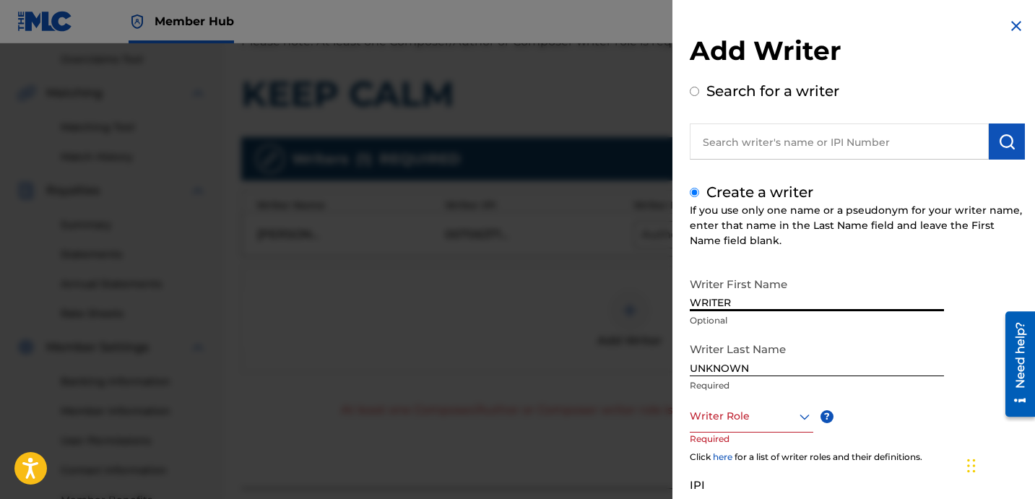
type input "WRITER"
click at [758, 407] on div at bounding box center [752, 416] width 124 height 18
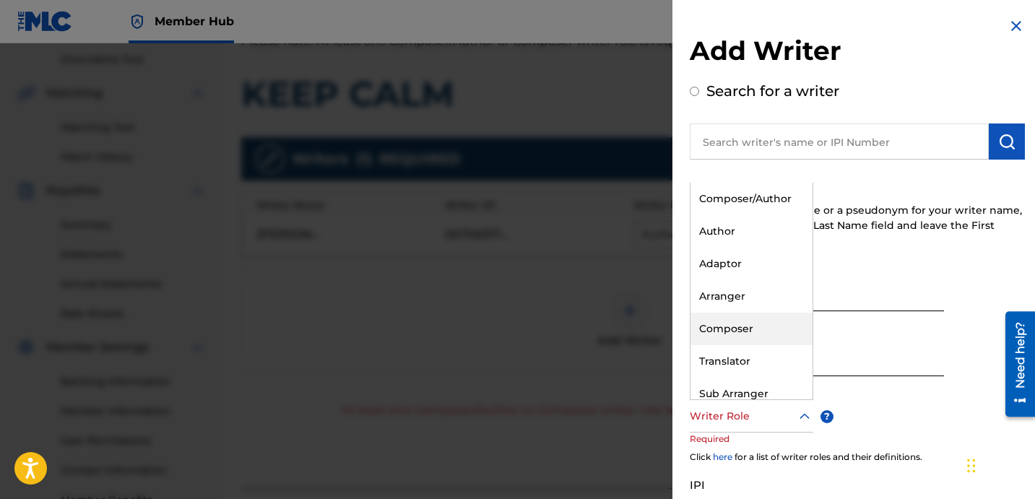
click at [779, 335] on div "Composer" at bounding box center [752, 329] width 122 height 33
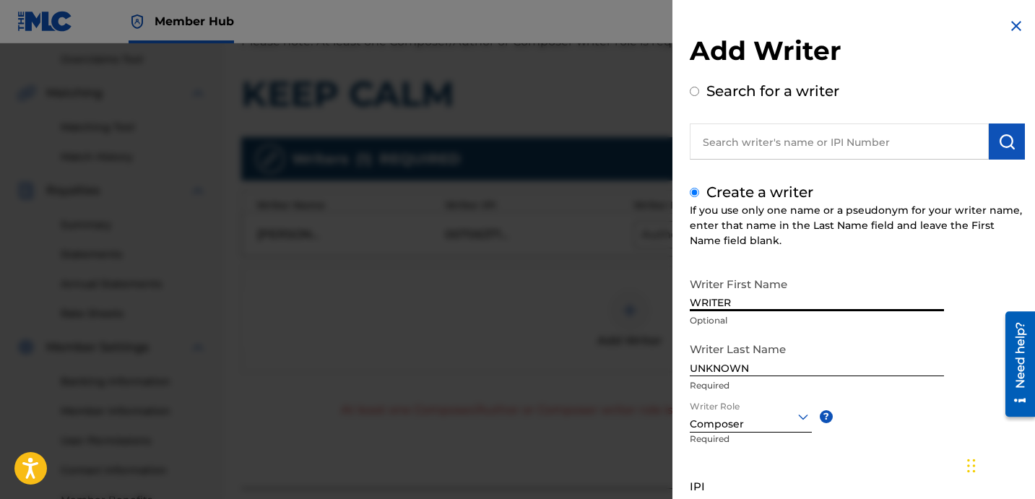
click at [831, 297] on input "WRITER" at bounding box center [817, 290] width 254 height 41
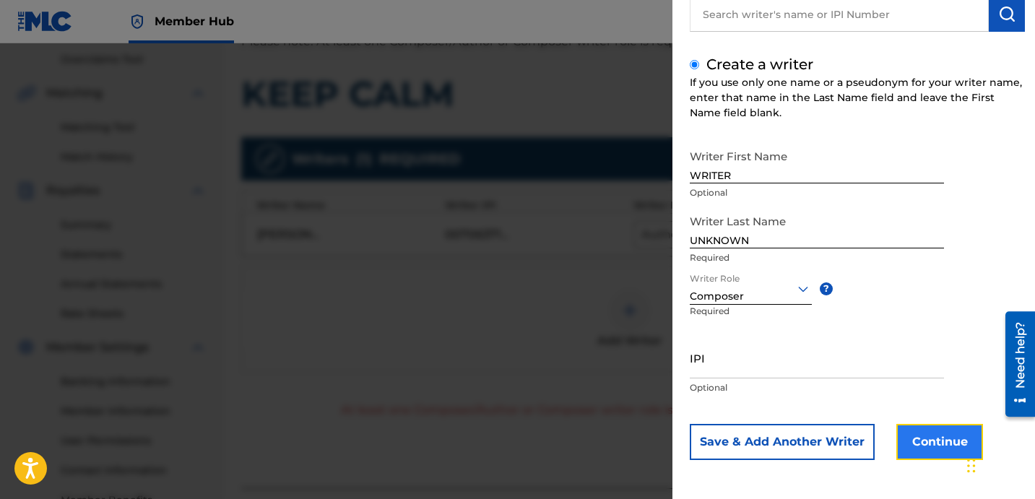
click at [942, 444] on button "Continue" at bounding box center [939, 442] width 87 height 36
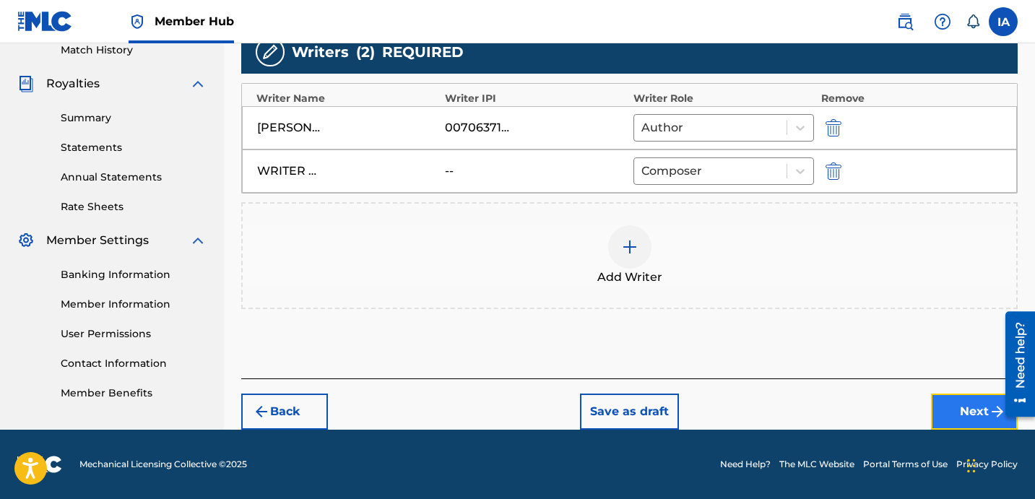
click at [942, 402] on button "Next" at bounding box center [974, 412] width 87 height 36
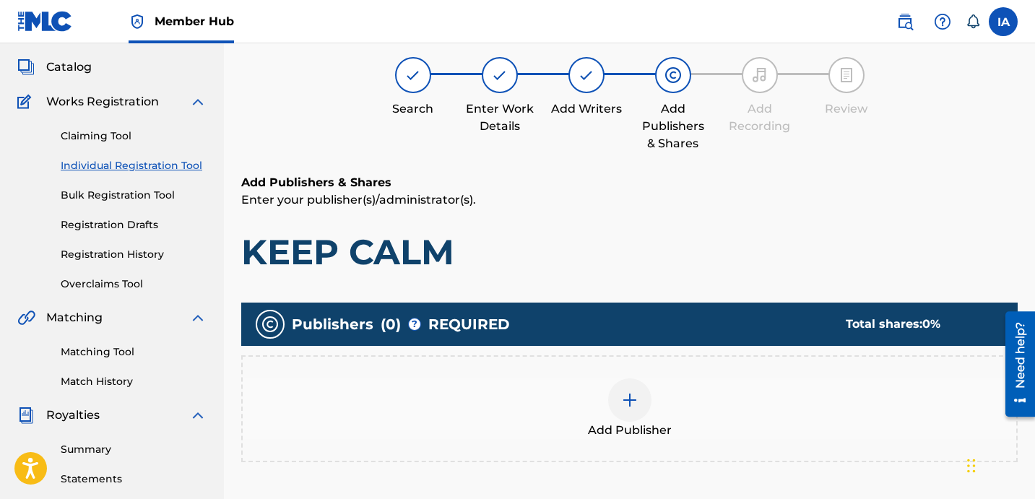
scroll to position [65, 0]
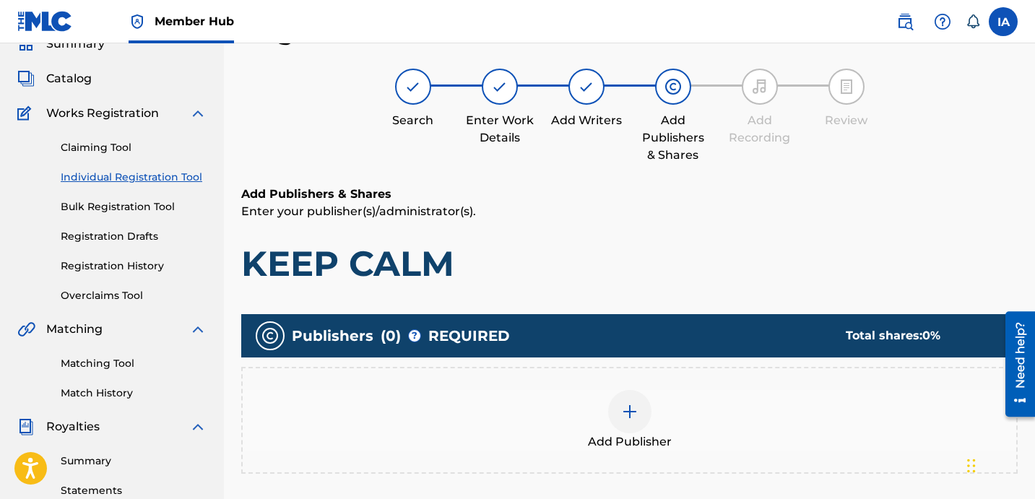
click at [647, 253] on h1 "KEEP CALM" at bounding box center [629, 263] width 776 height 43
click at [747, 421] on div "Add Publisher" at bounding box center [630, 420] width 774 height 61
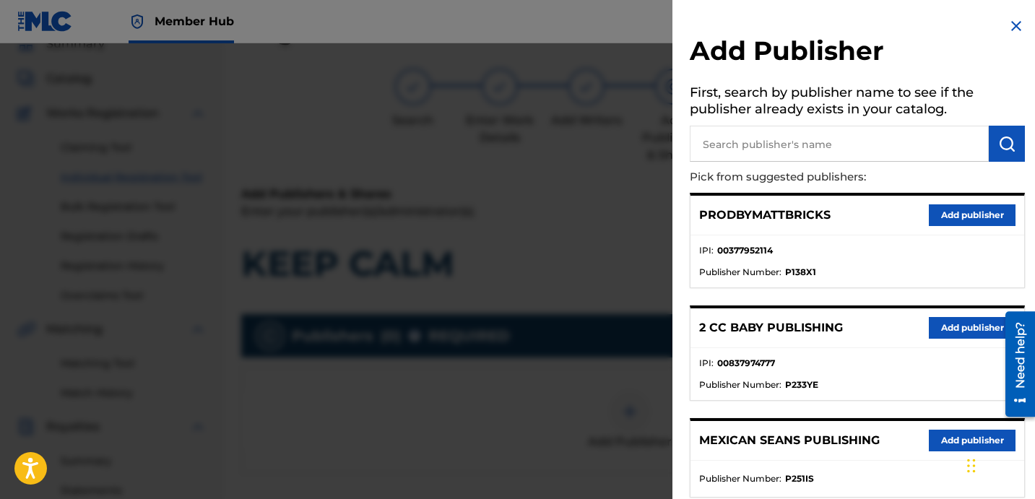
click at [855, 154] on input "text" at bounding box center [839, 144] width 299 height 36
click at [909, 147] on input "DAVINA JOY" at bounding box center [839, 144] width 299 height 36
click at [896, 143] on input "DAVINA JOY" at bounding box center [839, 144] width 299 height 36
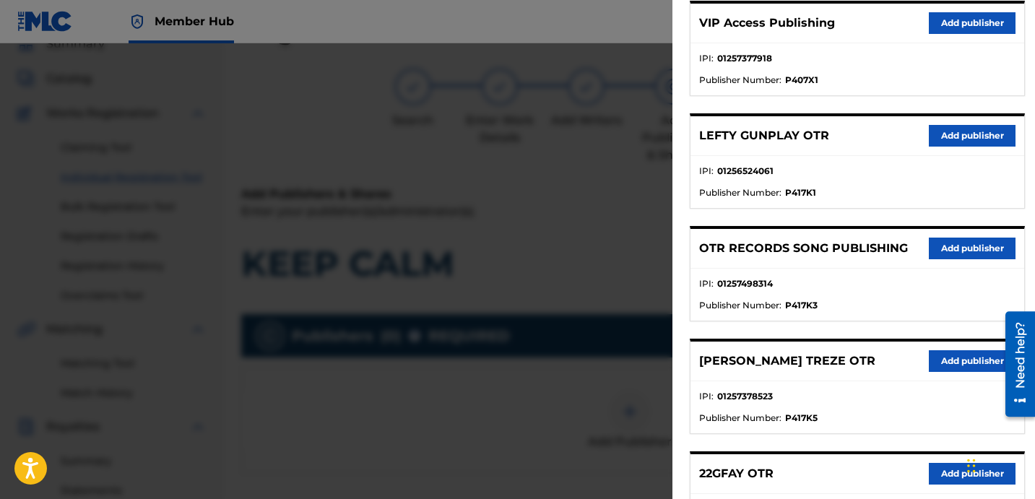
scroll to position [0, 0]
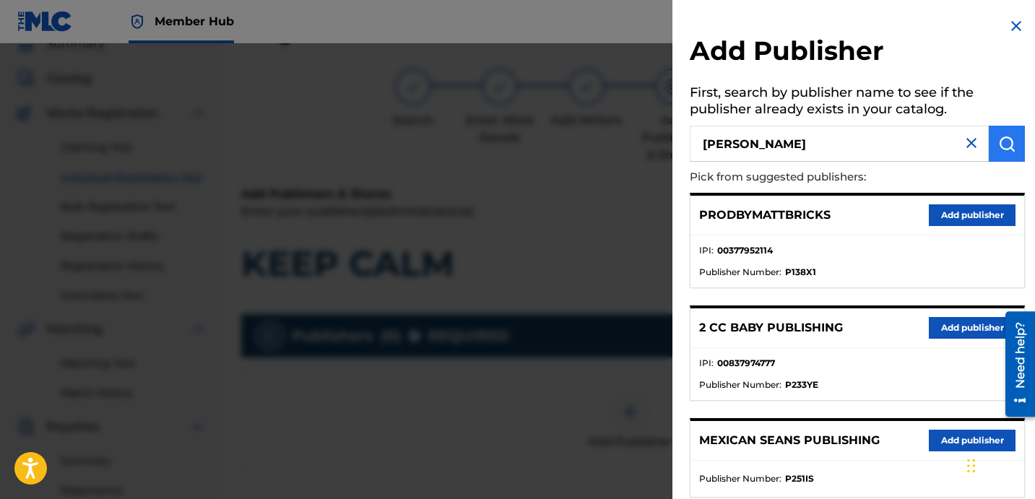
type input "DAVINA JOY"
click at [1013, 144] on button "submit" at bounding box center [1007, 144] width 36 height 36
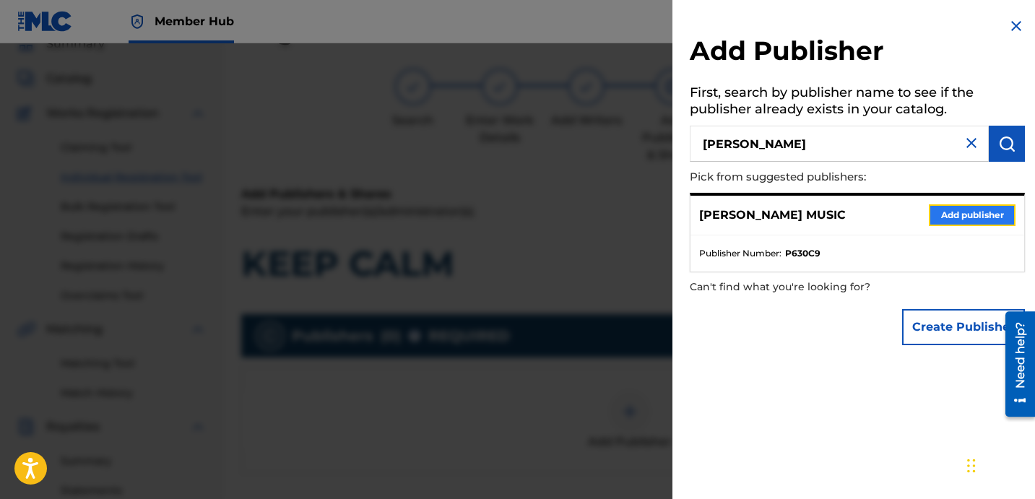
click at [969, 218] on button "Add publisher" at bounding box center [972, 215] width 87 height 22
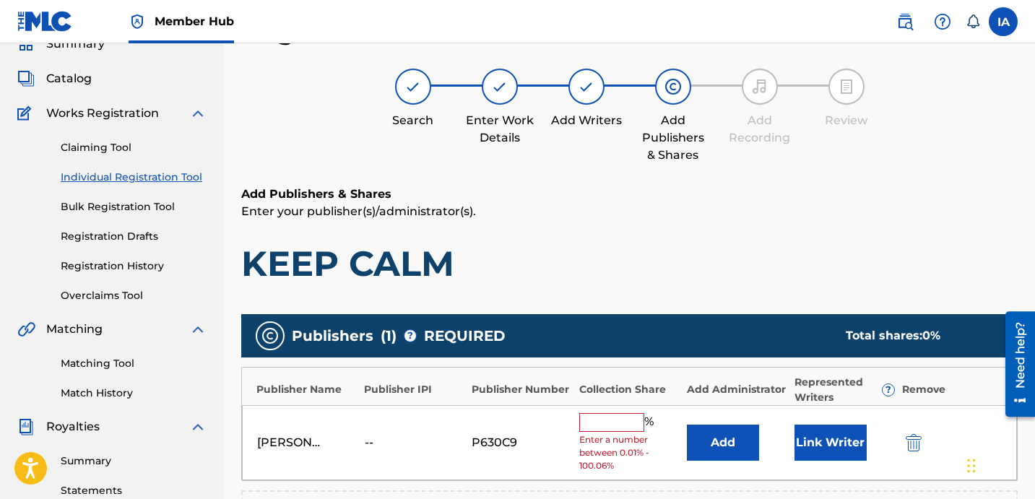
click at [616, 425] on input "text" at bounding box center [611, 422] width 65 height 19
type input "50"
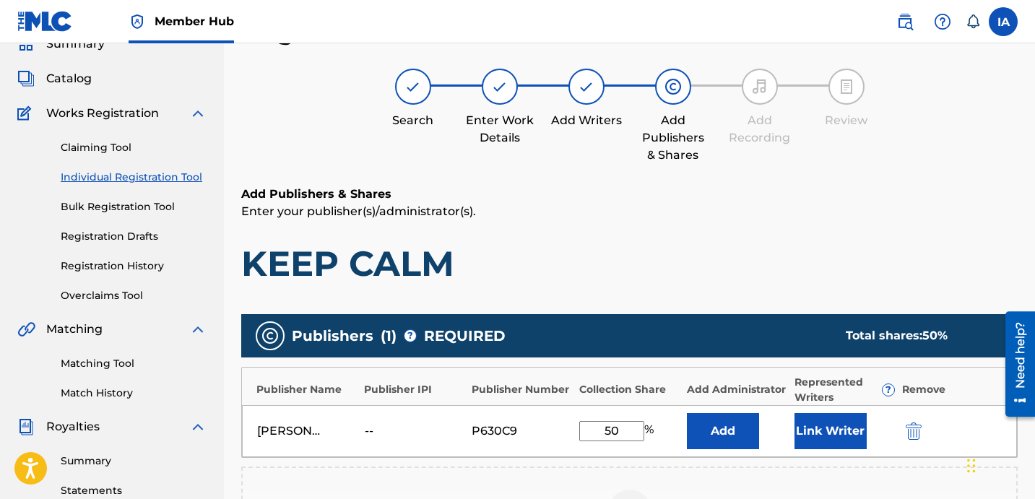
drag, startPoint x: 627, startPoint y: 431, endPoint x: 536, endPoint y: 376, distance: 106.7
click at [550, 385] on div "Publisher Name Publisher IPI Publisher Number Collection Share Add Administrato…" at bounding box center [629, 412] width 776 height 91
click at [744, 427] on button "Add" at bounding box center [723, 431] width 72 height 36
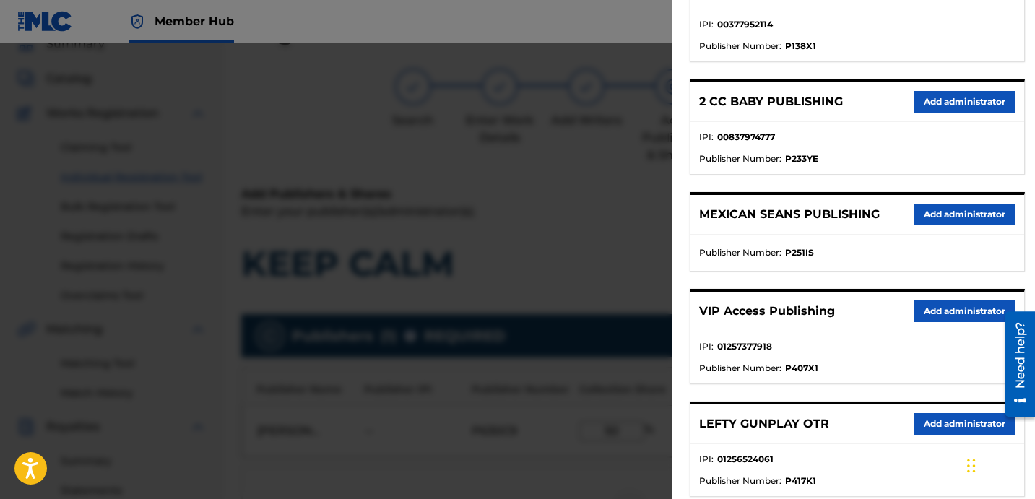
scroll to position [228, 0]
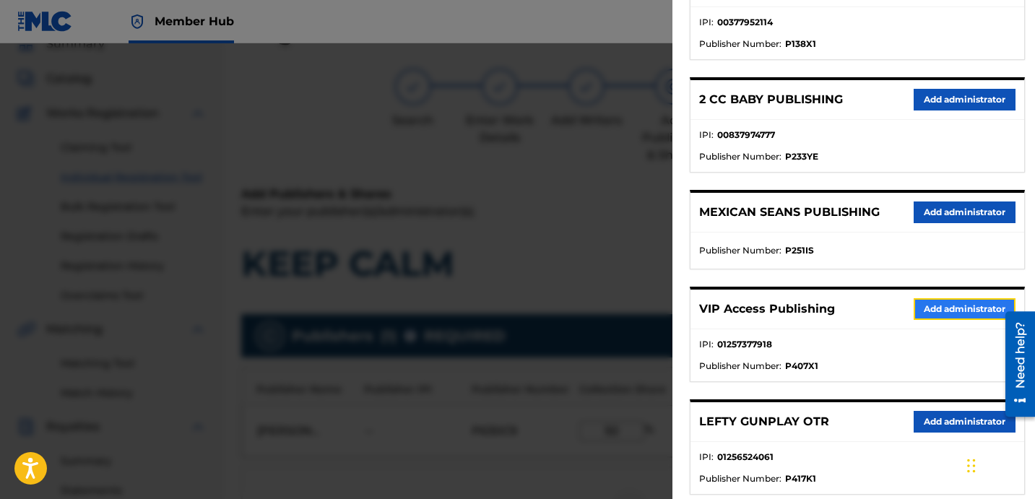
click at [921, 305] on button "Add administrator" at bounding box center [965, 309] width 102 height 22
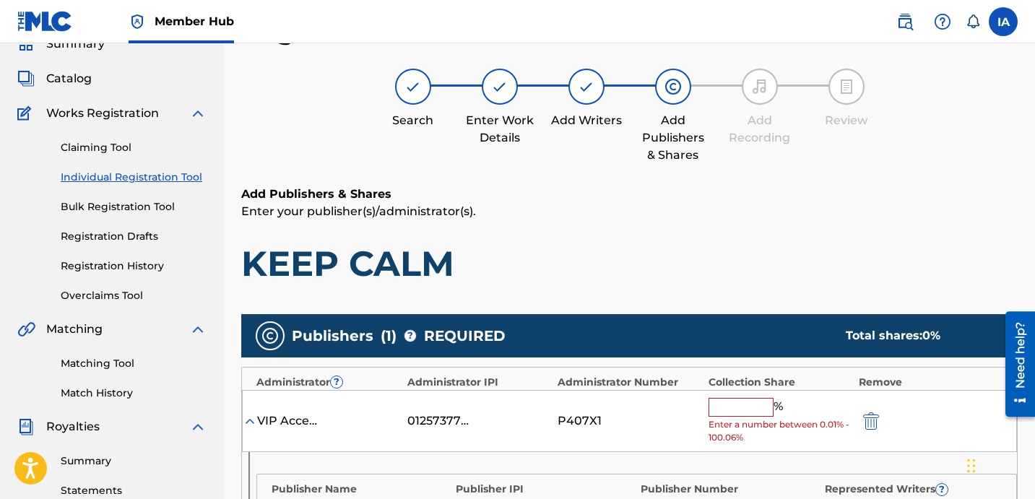
click at [738, 405] on input "text" at bounding box center [741, 407] width 65 height 19
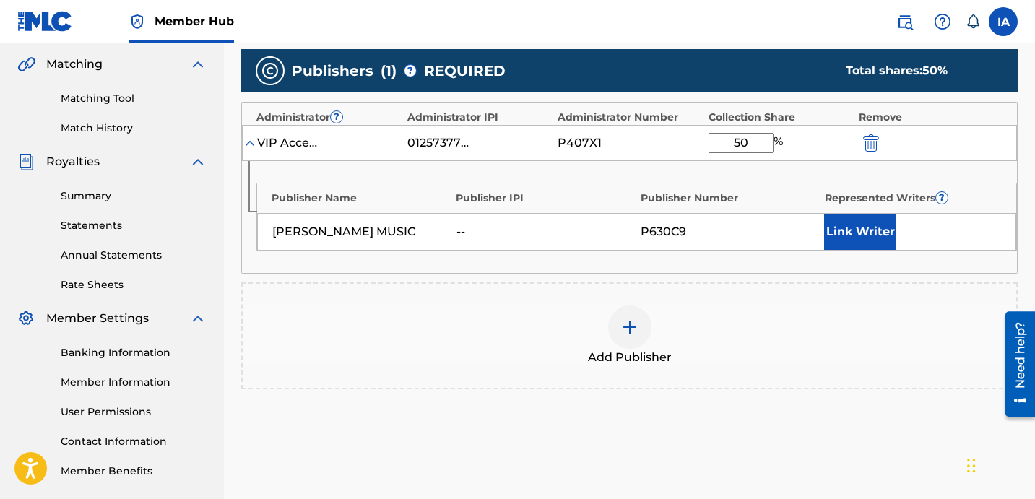
scroll to position [339, 0]
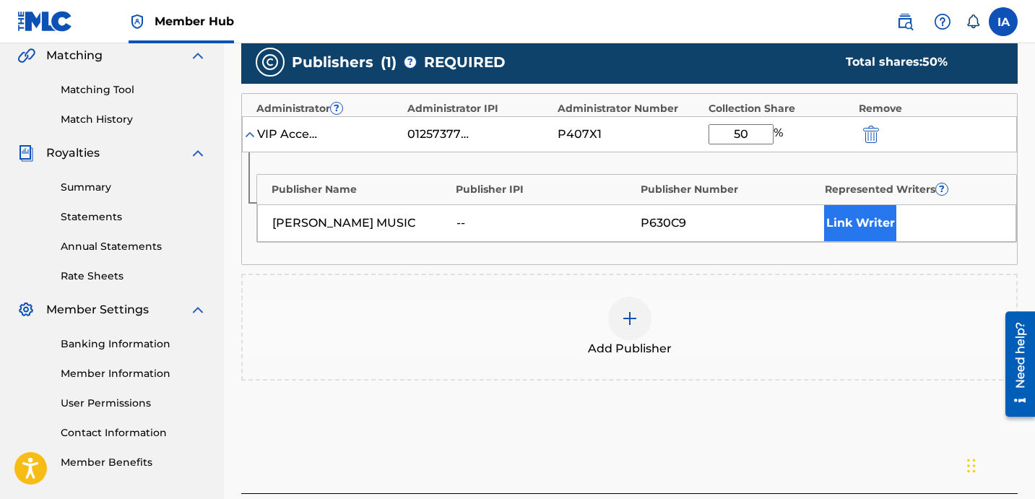
type input "50"
click at [873, 235] on button "Link Writer" at bounding box center [860, 223] width 72 height 36
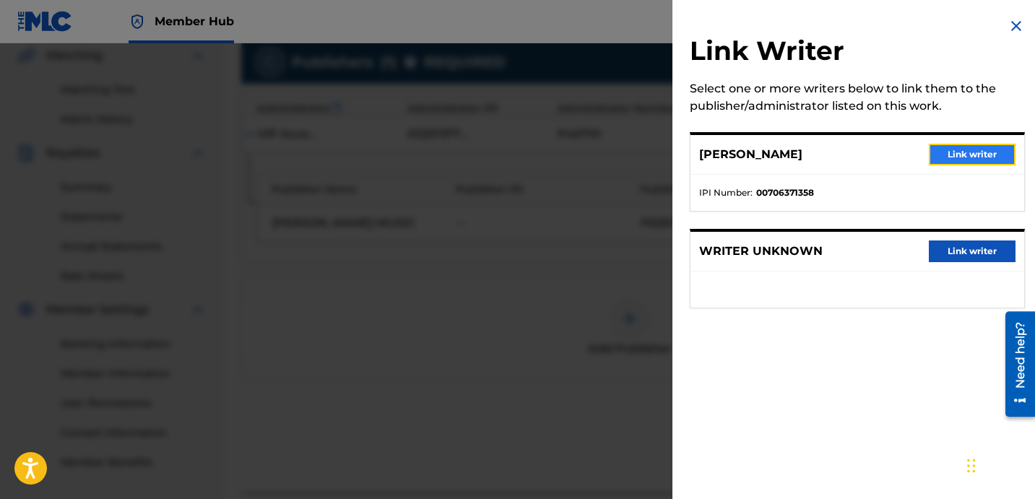
click at [956, 154] on button "Link writer" at bounding box center [972, 155] width 87 height 22
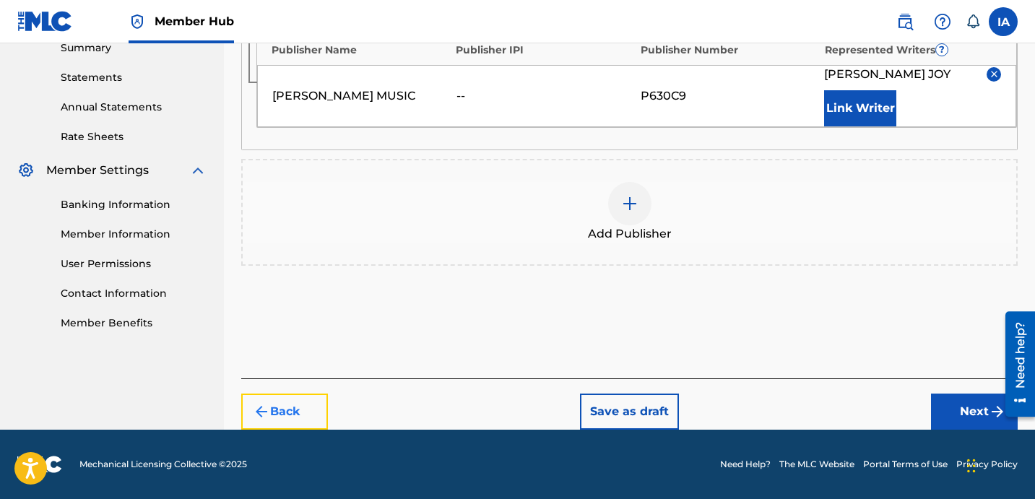
click at [291, 412] on button "Back" at bounding box center [284, 412] width 87 height 36
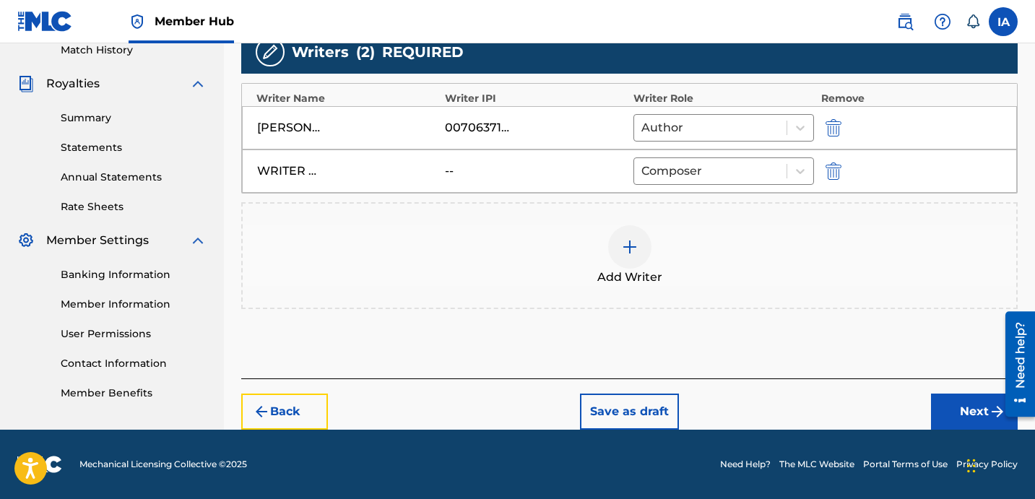
click at [291, 412] on button "Back" at bounding box center [284, 412] width 87 height 36
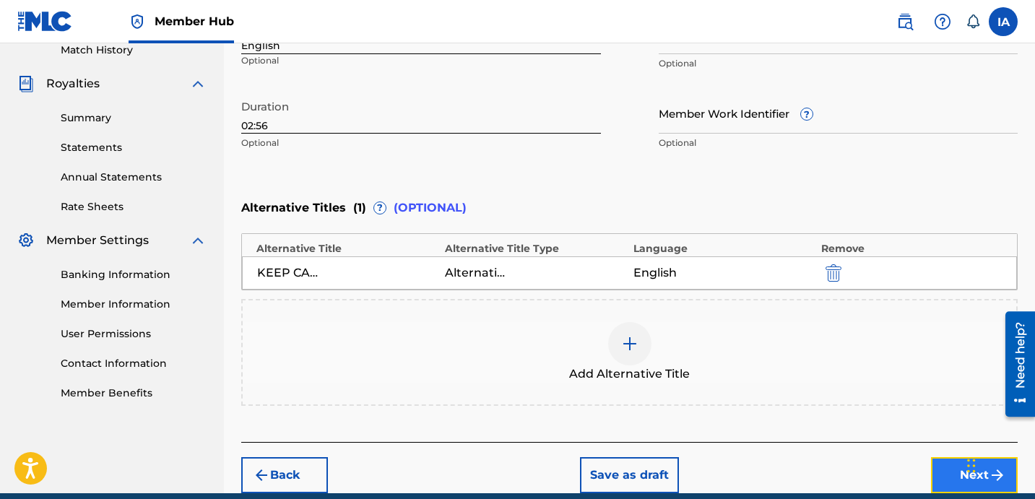
click at [943, 485] on button "Next" at bounding box center [974, 475] width 87 height 36
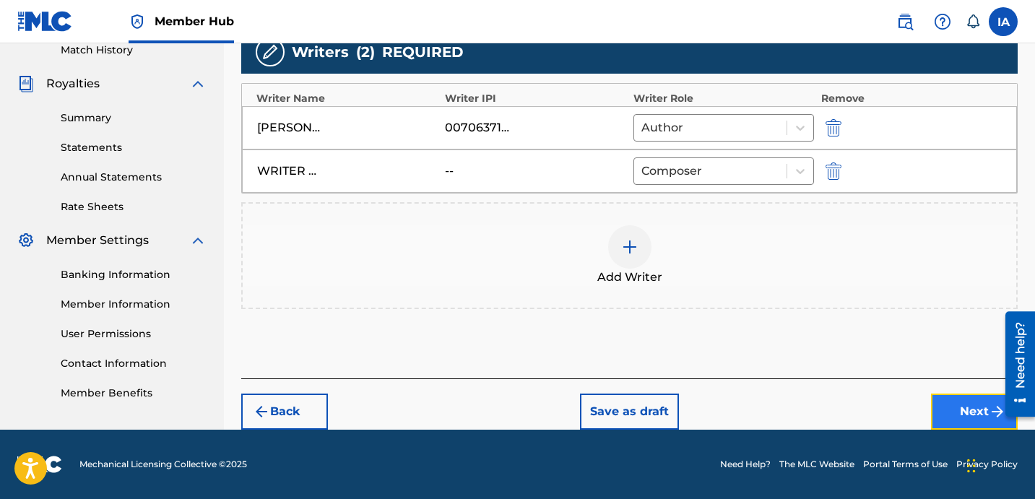
click at [969, 409] on button "Next" at bounding box center [974, 412] width 87 height 36
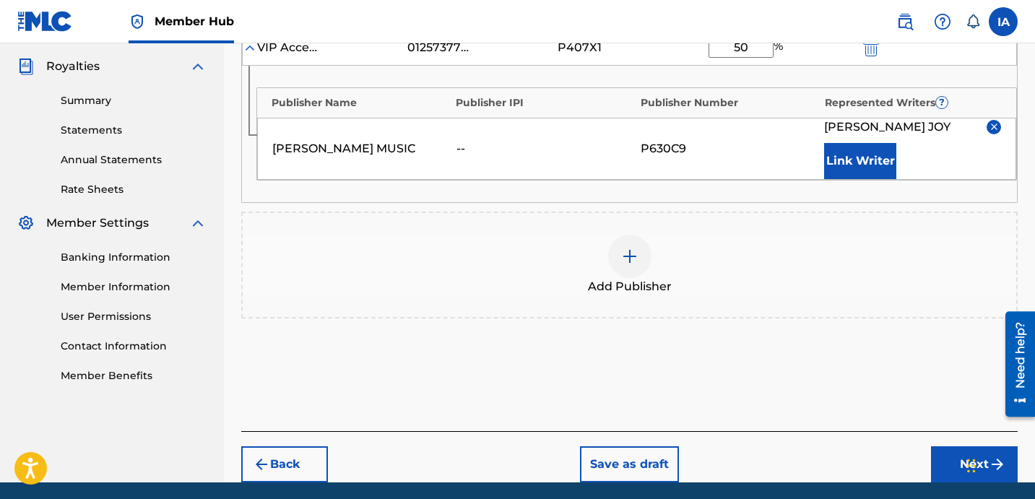
scroll to position [478, 0]
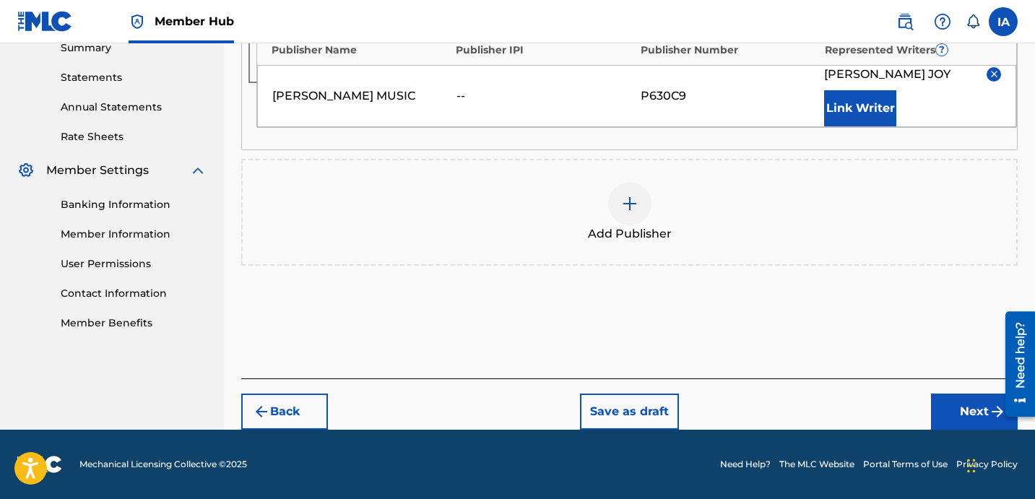
click at [958, 390] on div "Back Save as draft Next" at bounding box center [629, 403] width 776 height 51
click at [956, 397] on button "Next" at bounding box center [974, 412] width 87 height 36
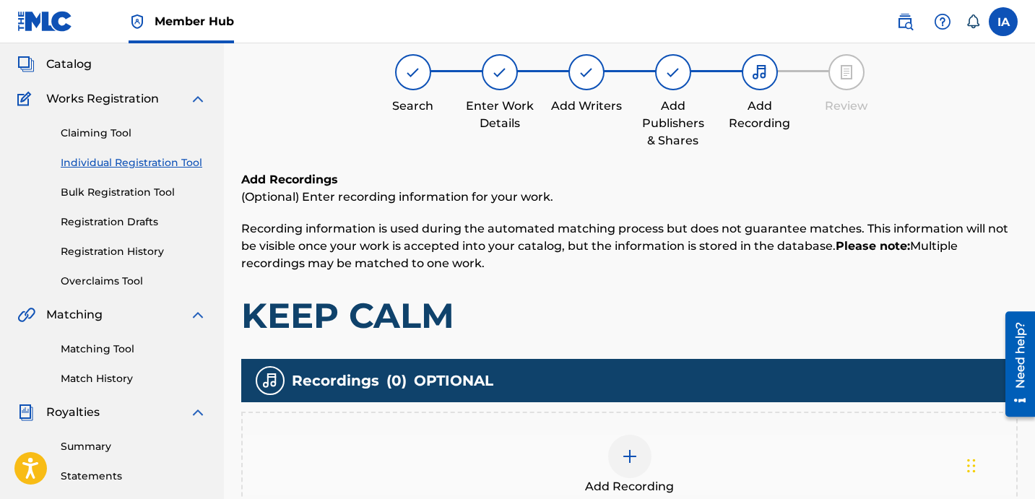
scroll to position [65, 0]
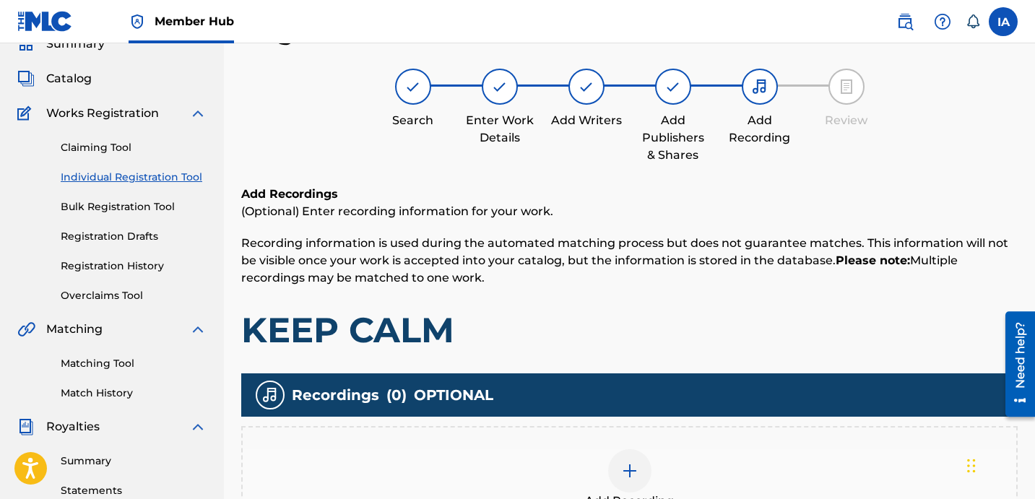
click at [620, 415] on div "Recordings ( 0 ) OPTIONAL" at bounding box center [629, 394] width 776 height 43
click at [636, 456] on div at bounding box center [629, 470] width 43 height 43
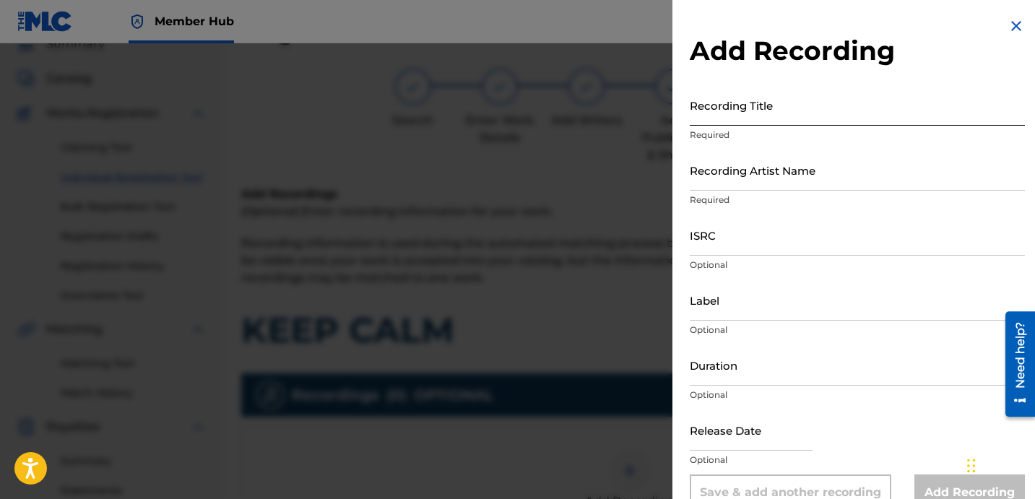
click at [794, 112] on input "Recording Title" at bounding box center [857, 105] width 335 height 41
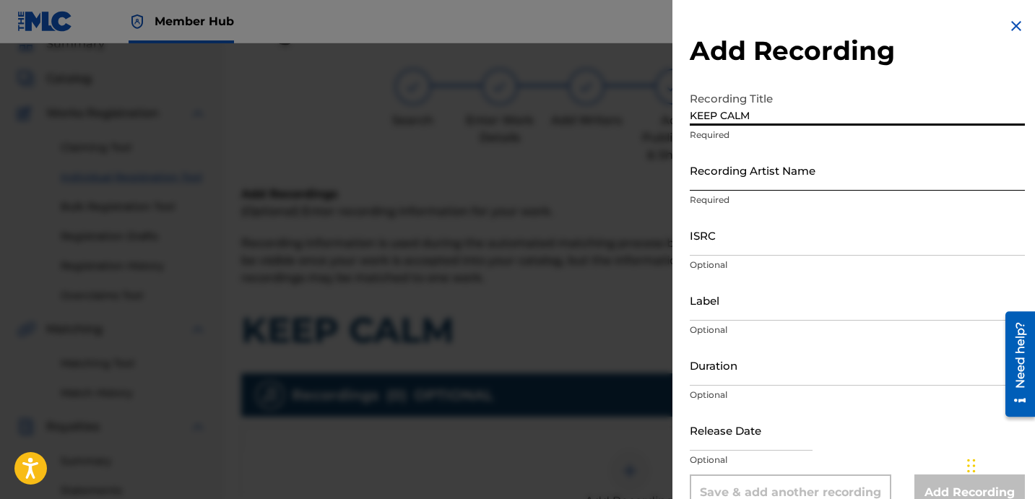
type input "KEEP CALM"
click at [779, 157] on input "Recording Artist Name" at bounding box center [857, 170] width 335 height 41
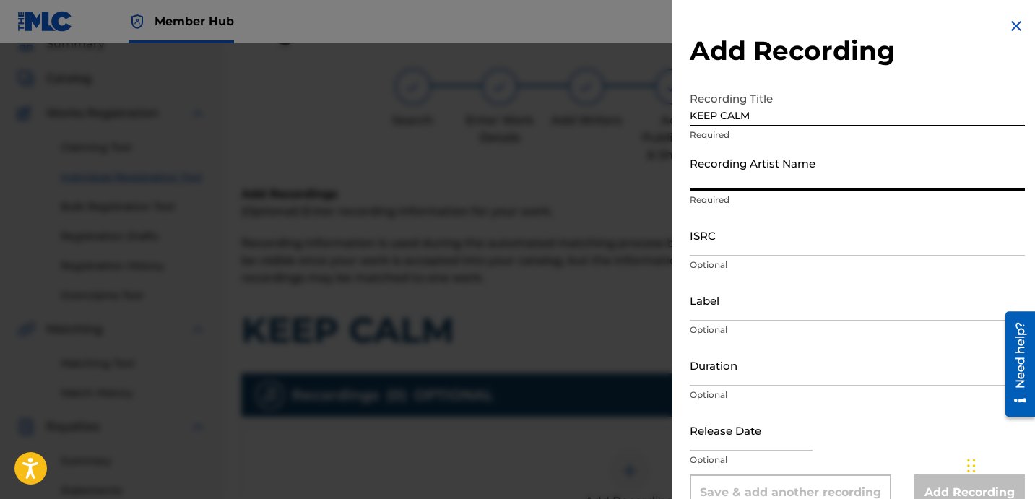
click at [761, 176] on input "Recording Artist Name" at bounding box center [857, 170] width 335 height 41
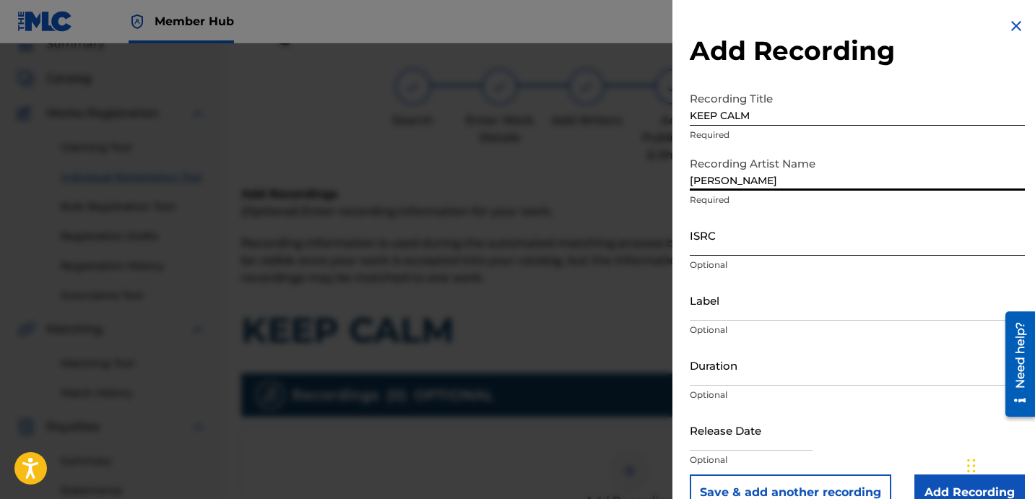
type input "DAVINA JOY"
click at [733, 248] on input "ISRC" at bounding box center [857, 235] width 335 height 41
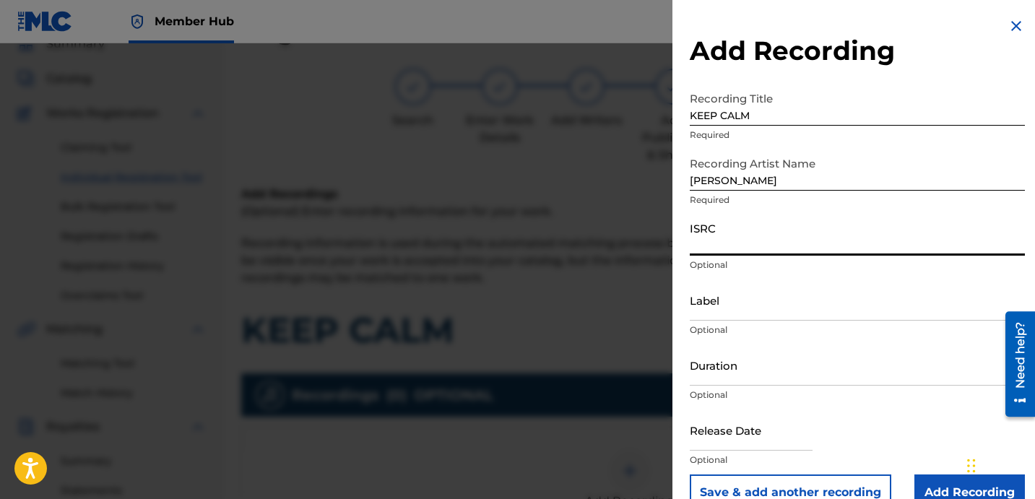
click at [726, 241] on input "ISRC" at bounding box center [857, 235] width 335 height 41
type input "USBAE1301061"
click at [741, 306] on input "Label" at bounding box center [857, 300] width 335 height 41
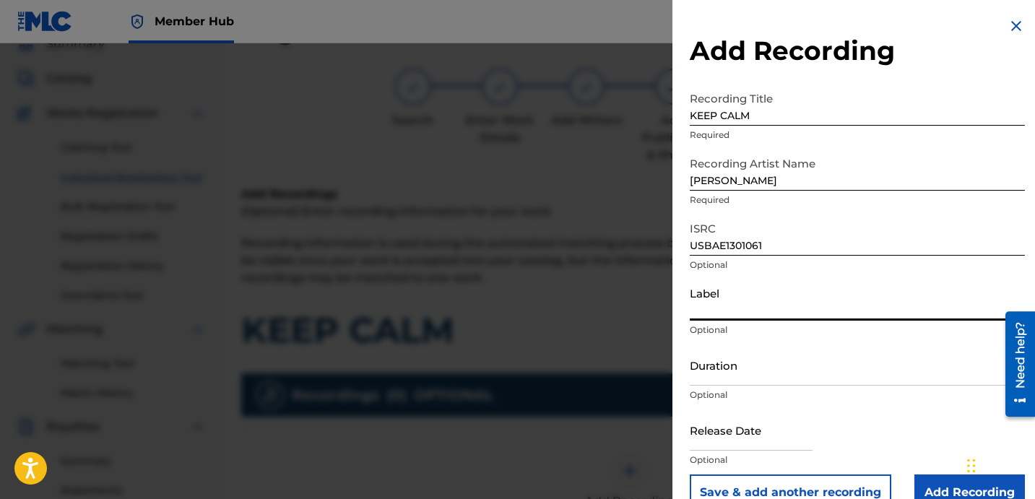
type input "DAVINA JOY"
click at [777, 378] on input "Duration" at bounding box center [857, 365] width 335 height 41
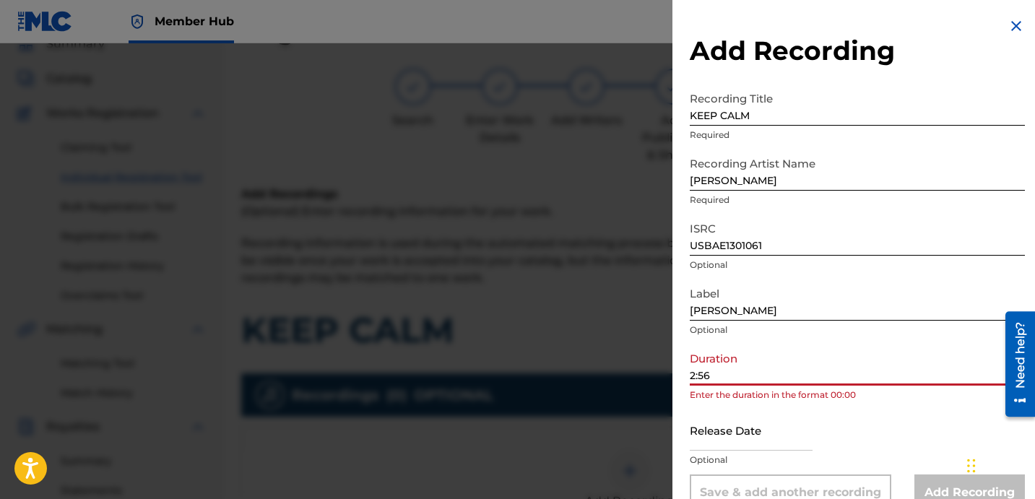
click at [691, 375] on input "2:56" at bounding box center [857, 365] width 335 height 41
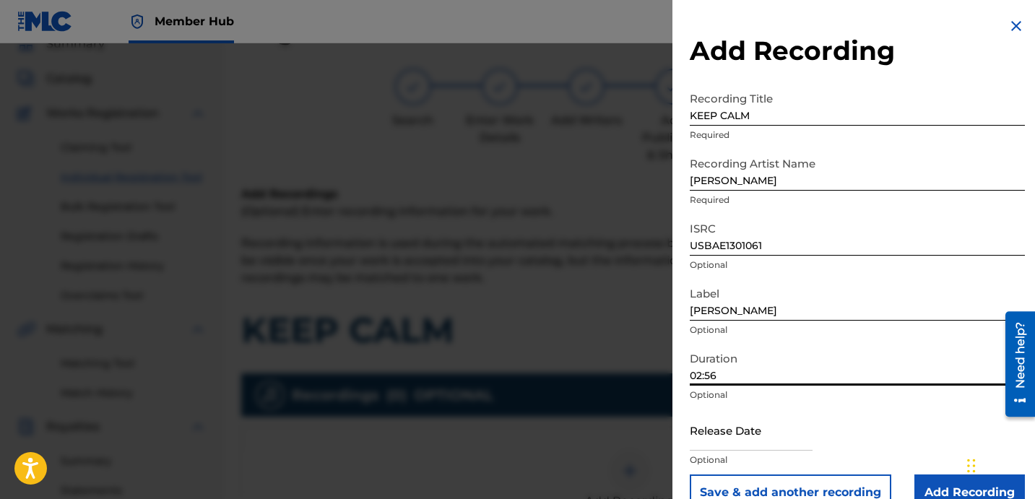
click at [782, 371] on input "02:56" at bounding box center [857, 365] width 335 height 41
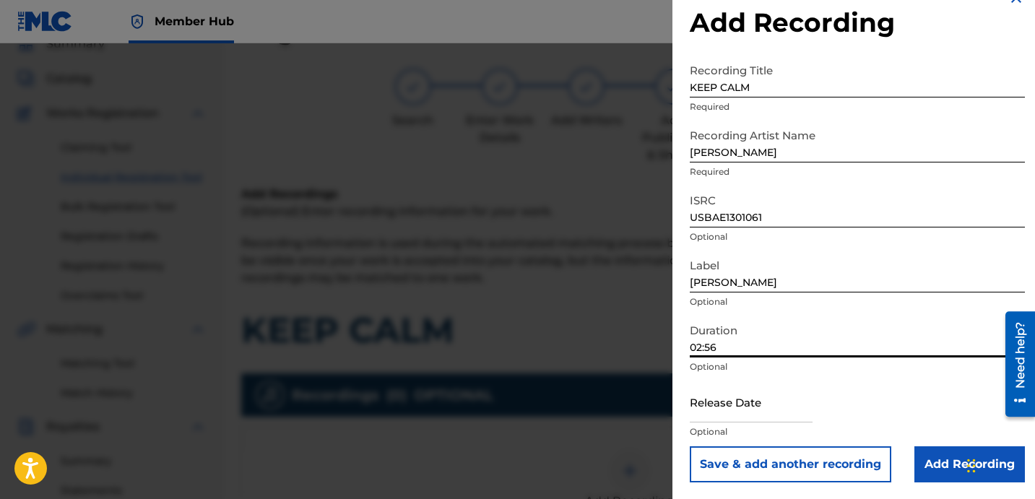
scroll to position [29, 0]
type input "02:56"
click at [943, 455] on input "Add Recording" at bounding box center [969, 464] width 111 height 36
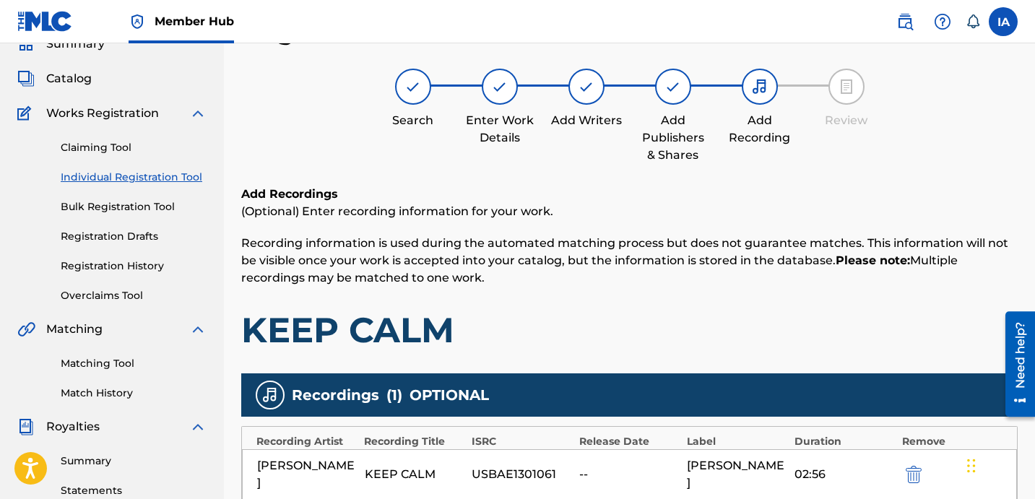
click at [646, 181] on div "Register Work Search Enter Work Details Add Writers Add Publishers & Shares Add…" at bounding box center [629, 363] width 776 height 699
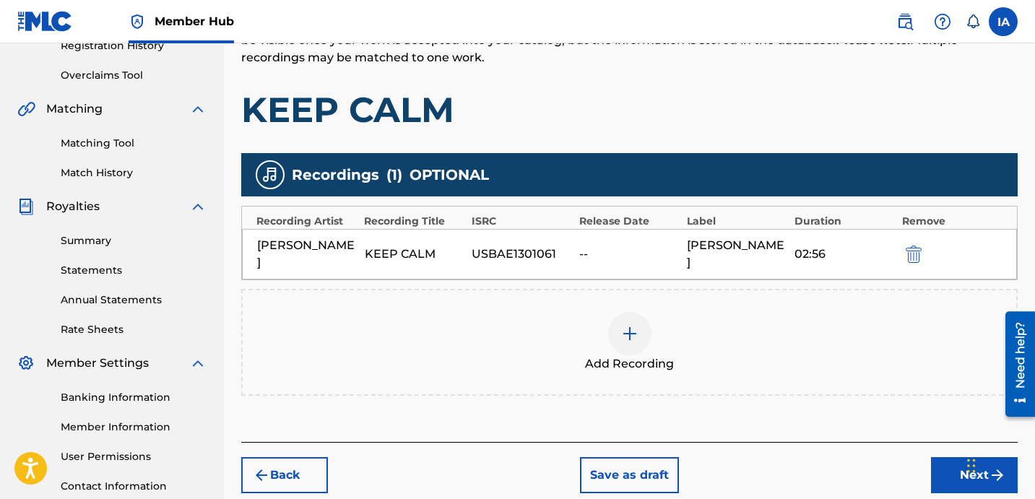
scroll to position [373, 0]
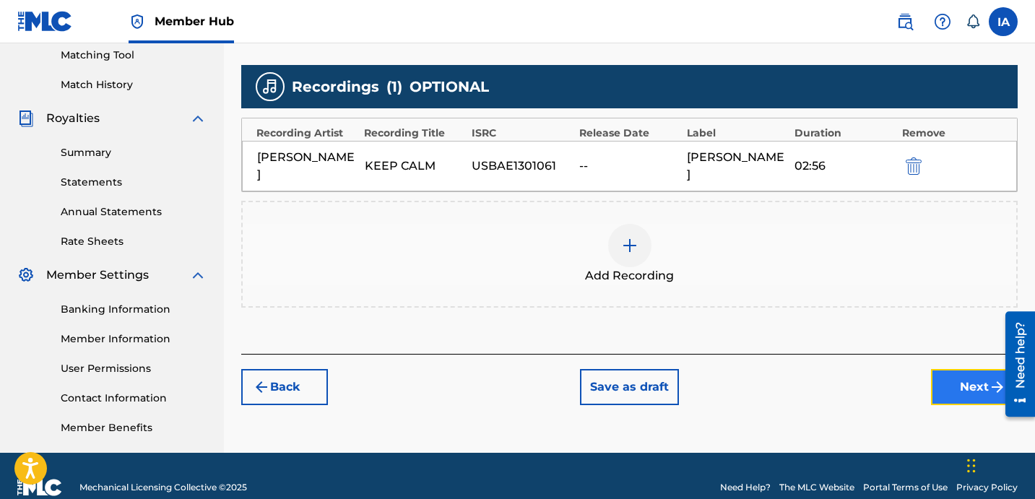
click at [944, 369] on button "Next" at bounding box center [974, 387] width 87 height 36
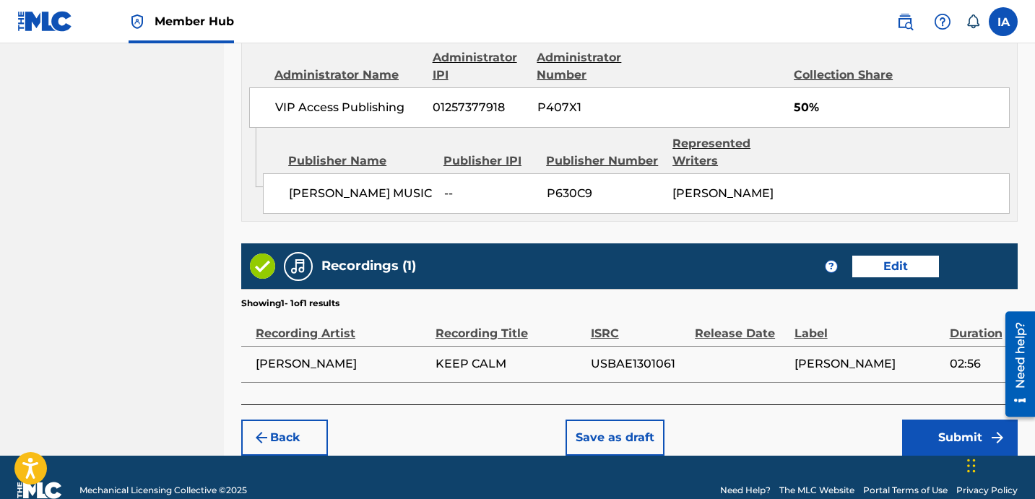
scroll to position [909, 0]
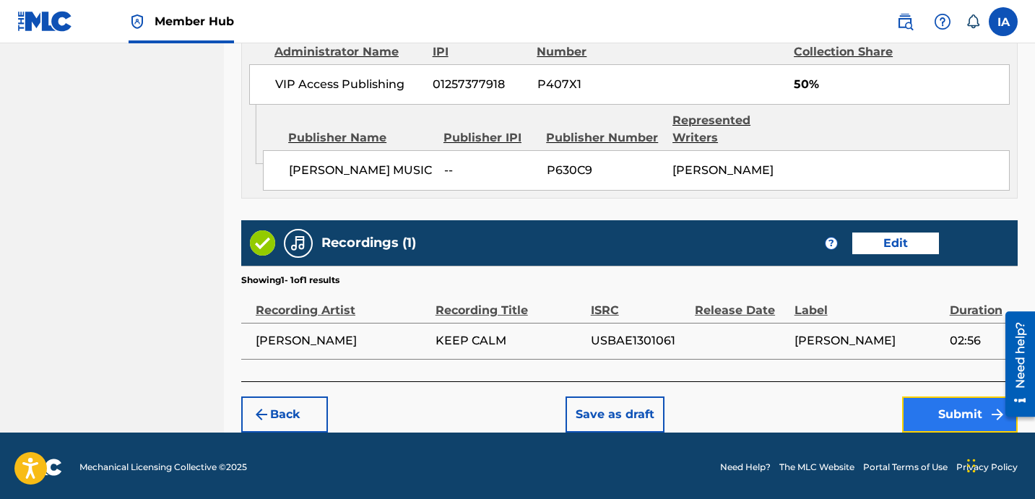
click at [923, 420] on button "Submit" at bounding box center [960, 415] width 116 height 36
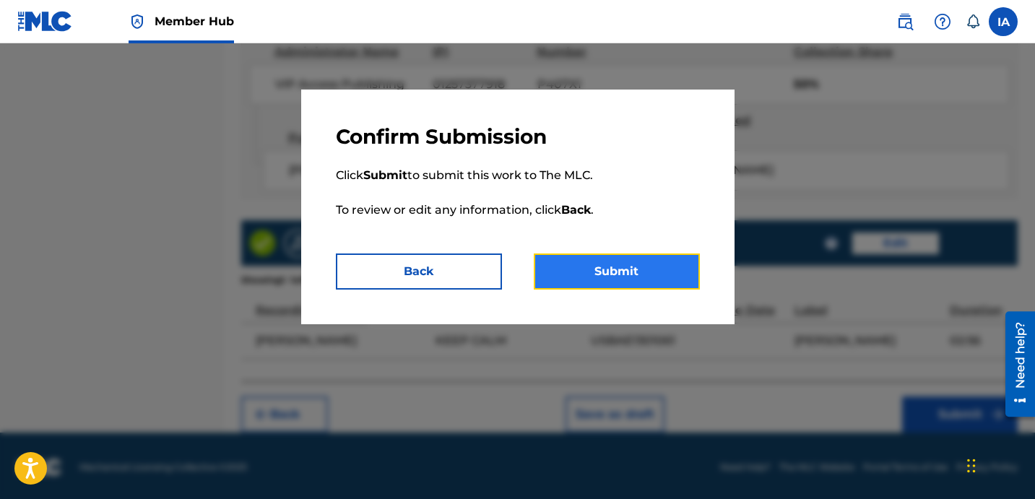
click at [693, 273] on button "Submit" at bounding box center [617, 272] width 166 height 36
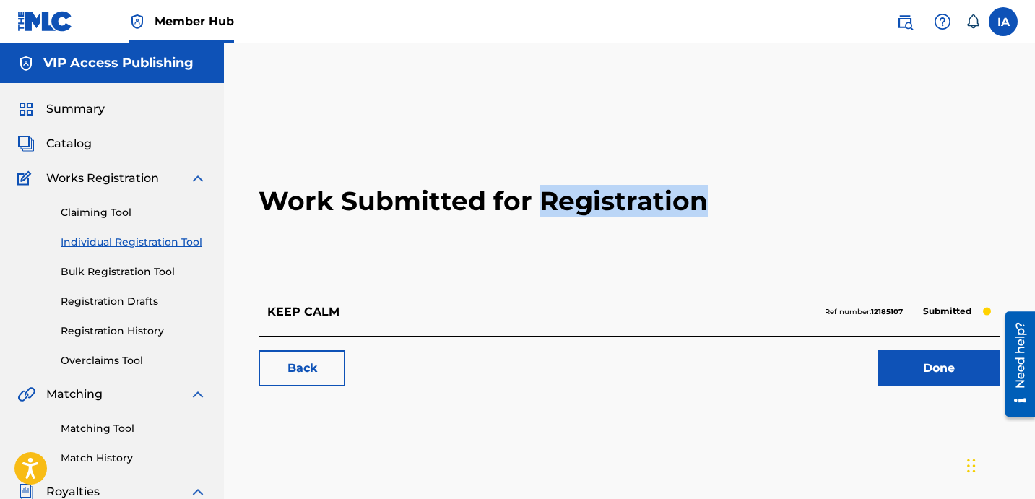
click at [176, 243] on link "Individual Registration Tool" at bounding box center [134, 242] width 146 height 15
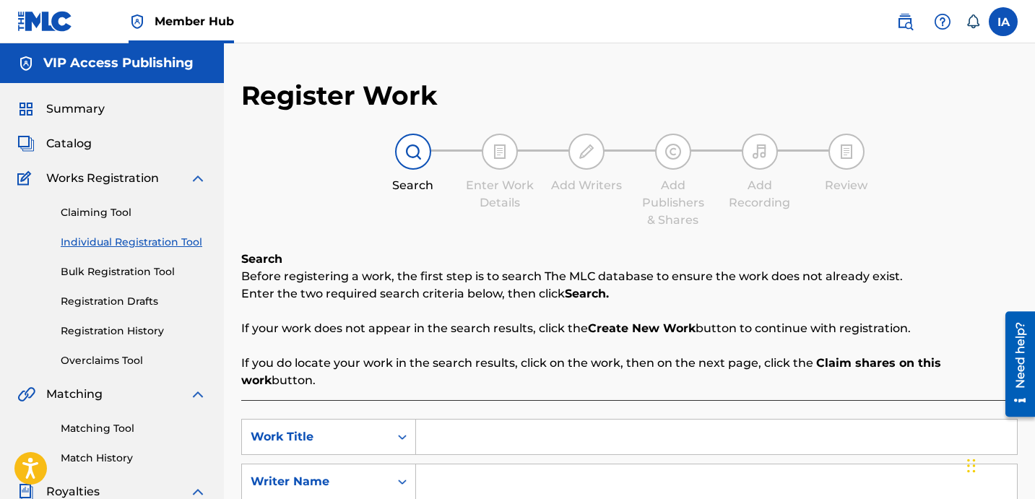
click at [671, 424] on input "Search Form" at bounding box center [716, 437] width 601 height 35
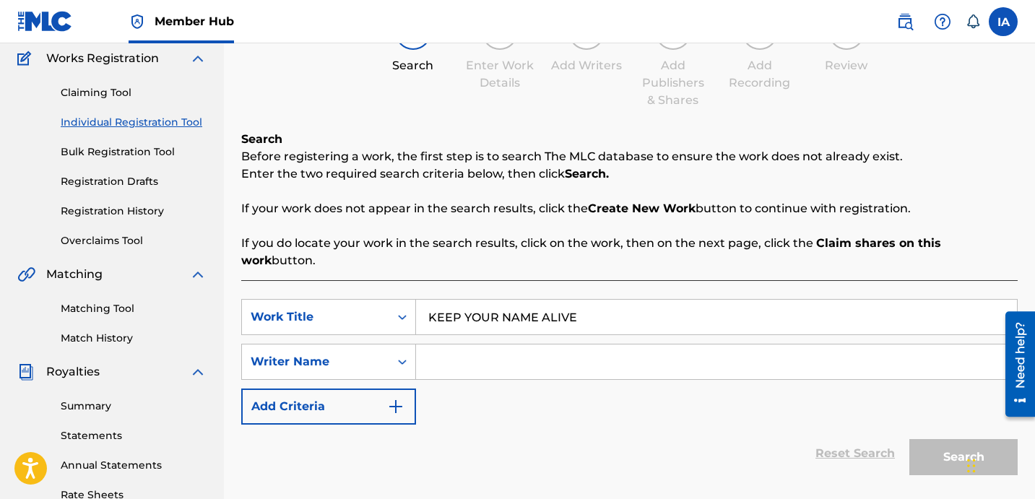
scroll to position [217, 0]
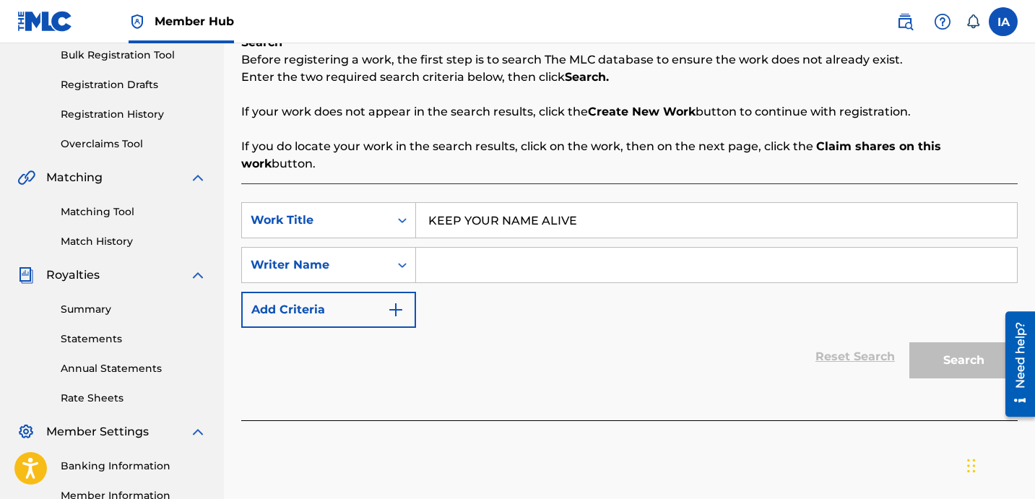
type input "KEEP YOUR NAME ALIVE"
click at [677, 248] on input "Search Form" at bounding box center [716, 265] width 601 height 35
click at [701, 251] on input "Search Form" at bounding box center [716, 265] width 601 height 35
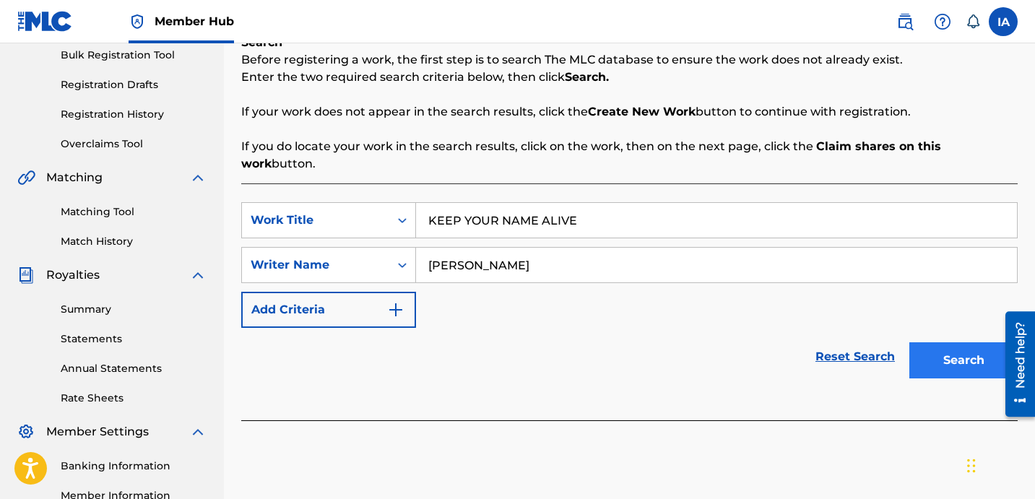
type input "DAVINA JOY"
click at [941, 355] on button "Search" at bounding box center [963, 360] width 108 height 36
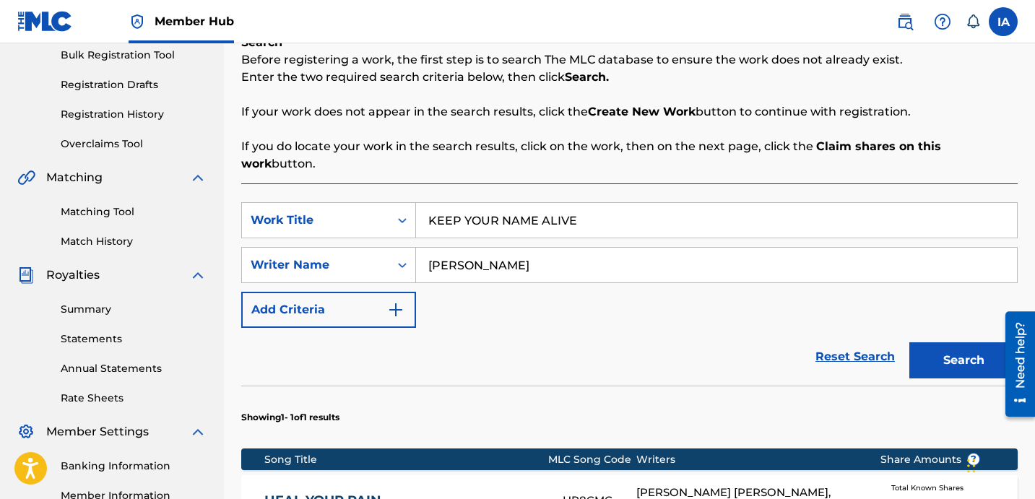
click at [668, 278] on div "SearchWithCriteria758fc7e4-a949-45ac-8e0f-88ba9194bcb0 Work Title KEEP YOUR NAM…" at bounding box center [629, 265] width 776 height 126
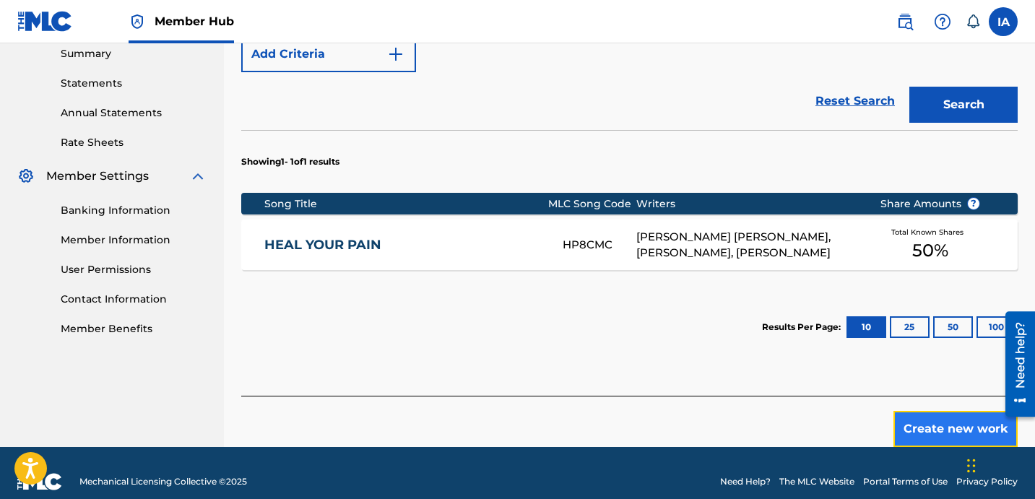
click at [948, 425] on button "Create new work" at bounding box center [955, 429] width 124 height 36
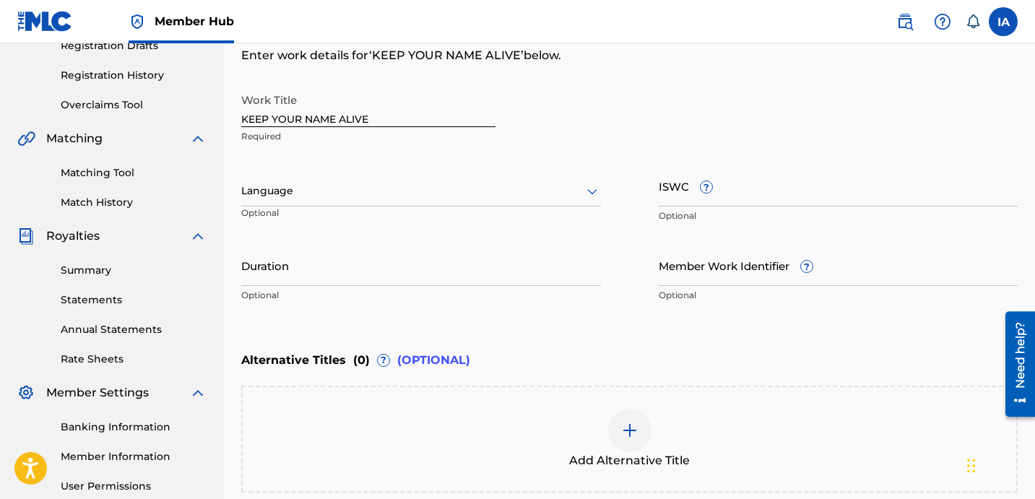
scroll to position [225, 0]
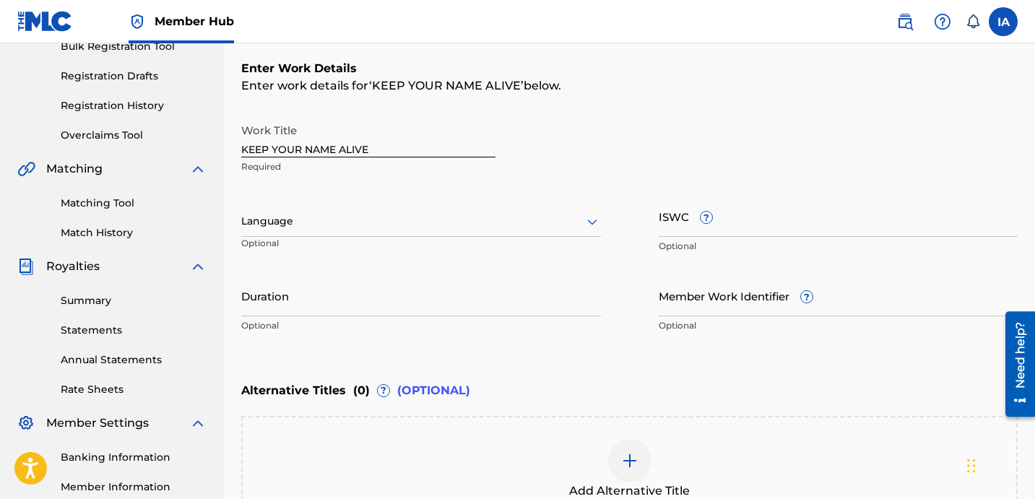
click at [396, 222] on div at bounding box center [421, 221] width 360 height 18
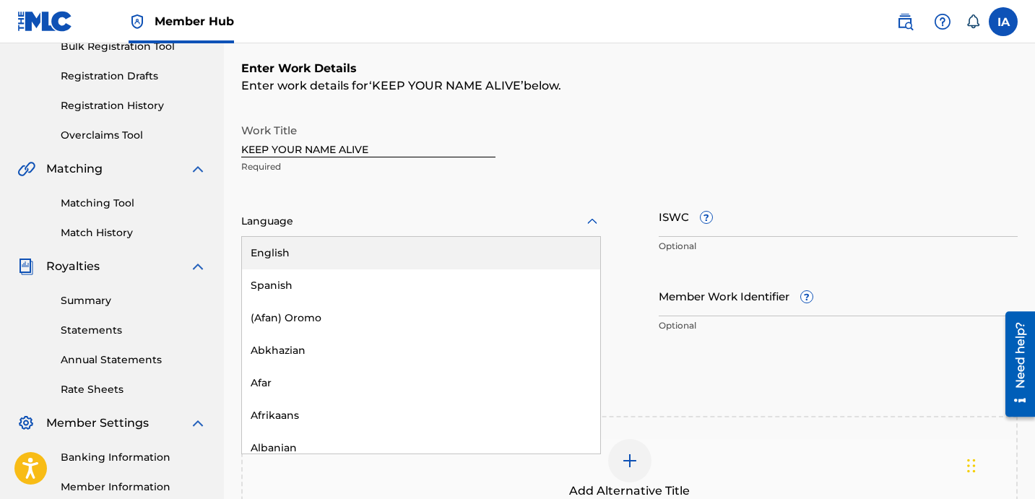
click at [436, 243] on div "English" at bounding box center [421, 253] width 358 height 33
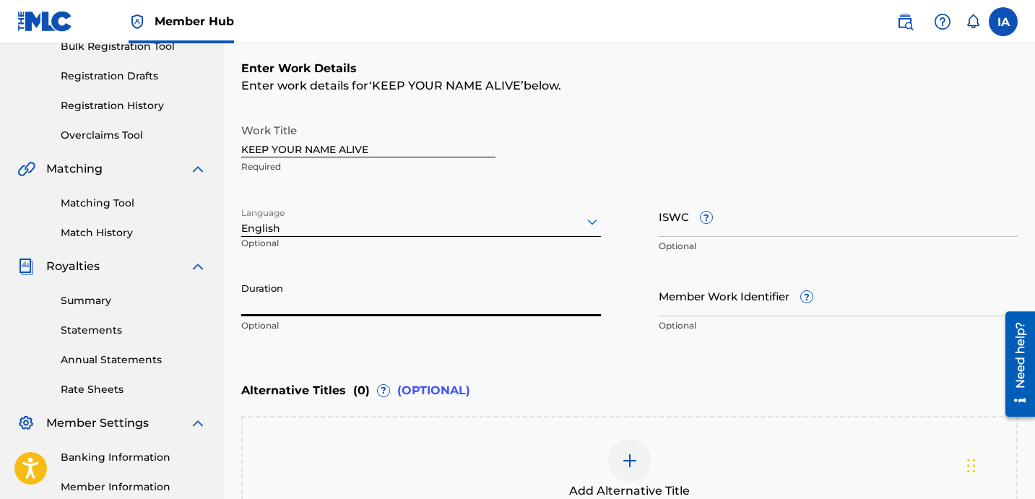
click at [354, 305] on input "Duration" at bounding box center [421, 295] width 360 height 41
type input "04:28"
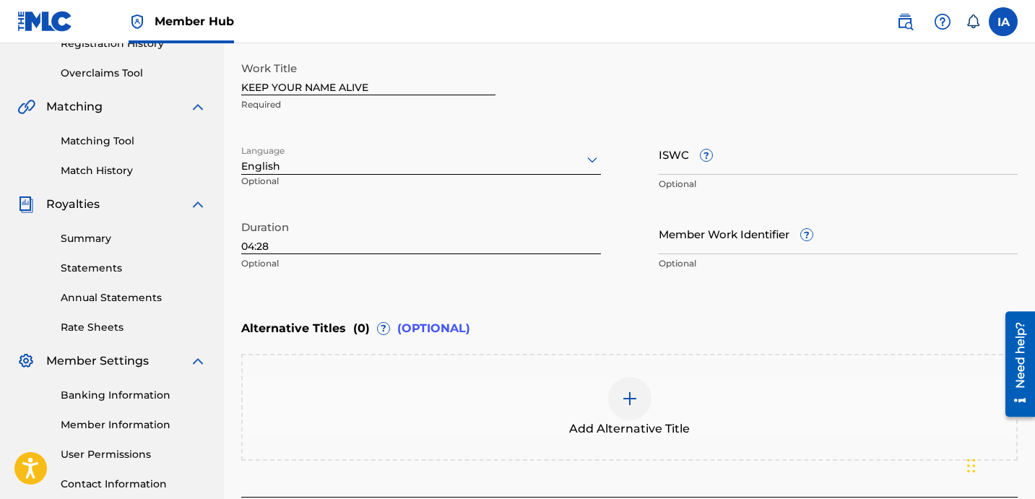
scroll to position [405, 0]
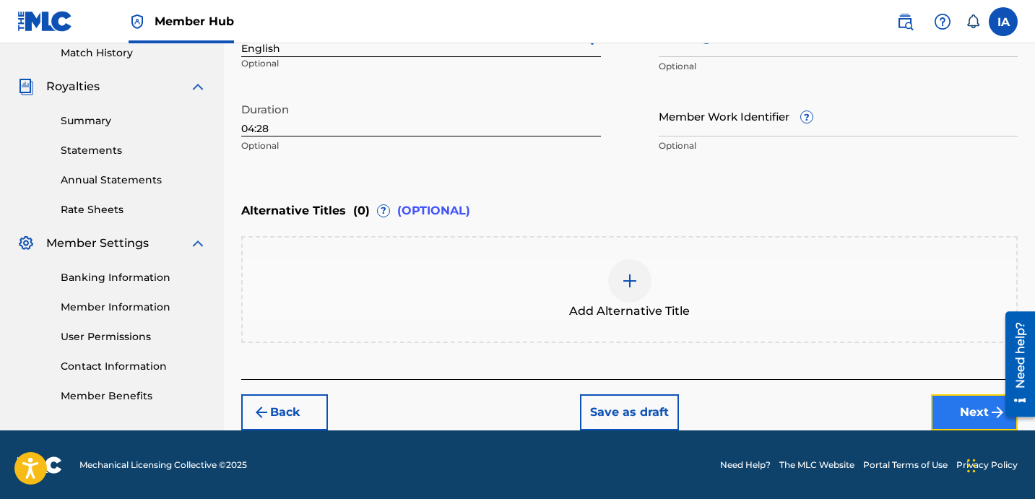
click at [950, 407] on button "Next" at bounding box center [974, 412] width 87 height 36
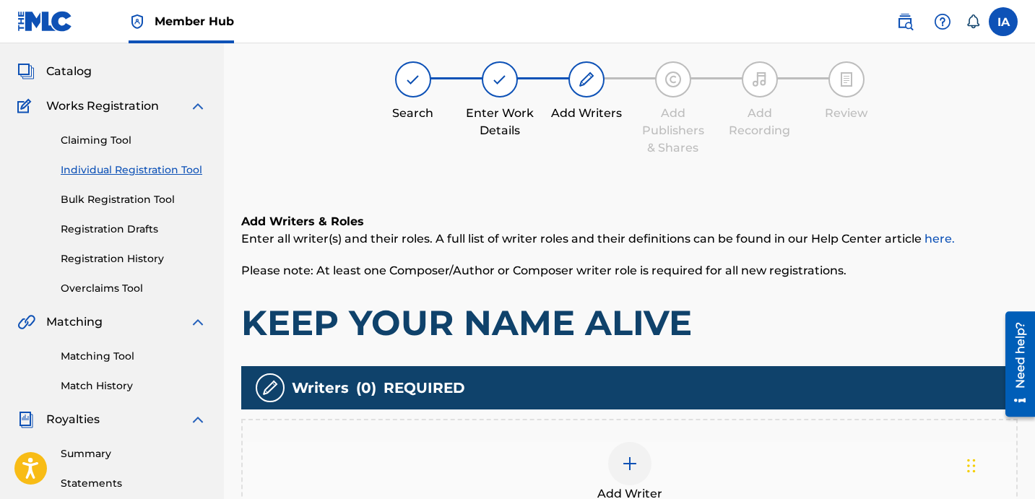
scroll to position [65, 0]
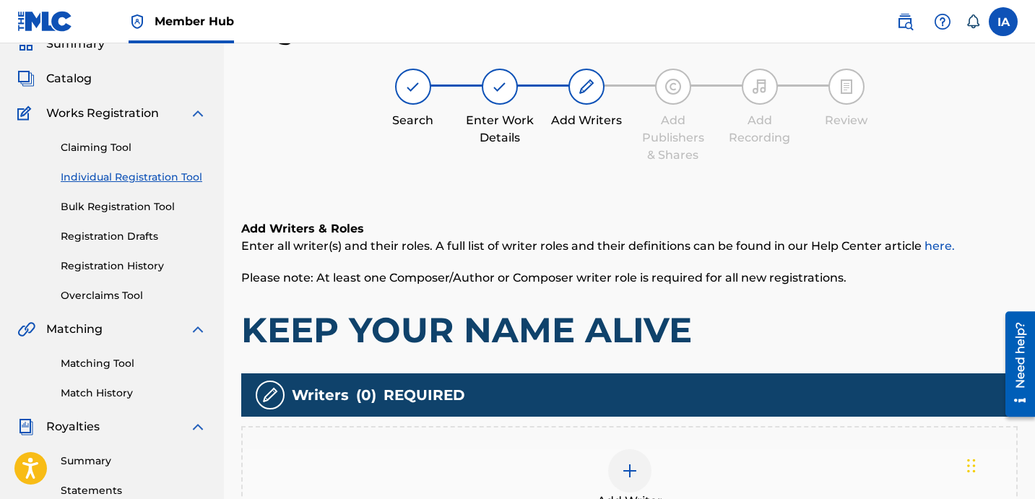
click at [821, 427] on div "Add Writer" at bounding box center [629, 479] width 776 height 107
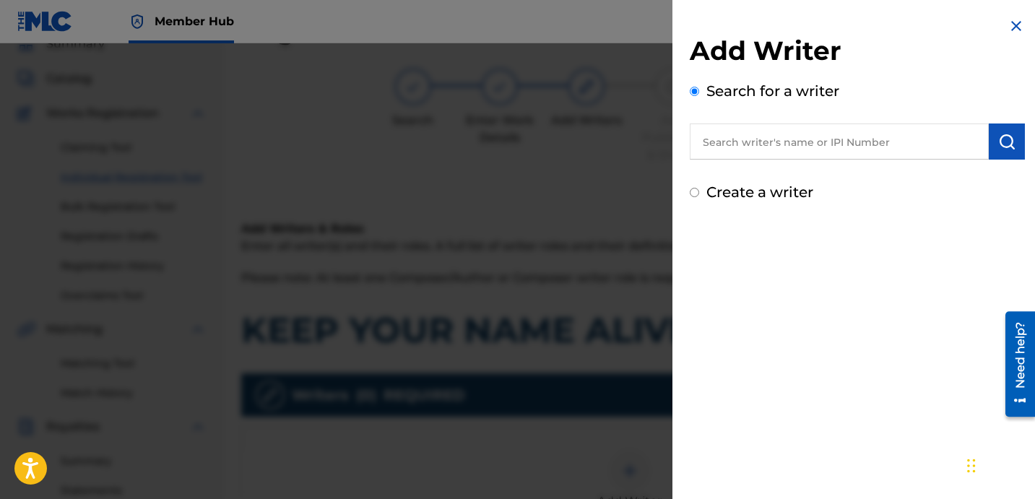
click at [798, 147] on input "text" at bounding box center [839, 142] width 299 height 36
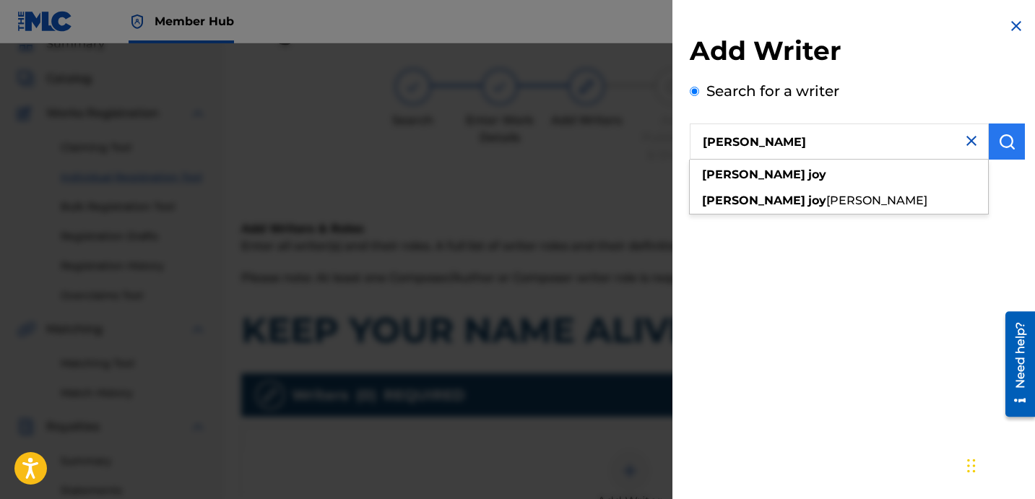
type input "DAVINA JOY"
click at [1003, 147] on img "submit" at bounding box center [1006, 141] width 17 height 17
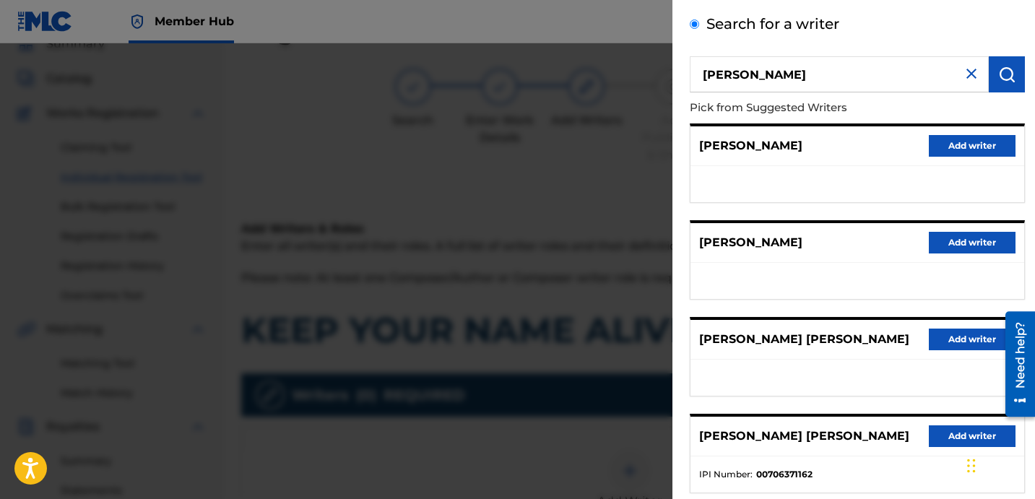
scroll to position [249, 0]
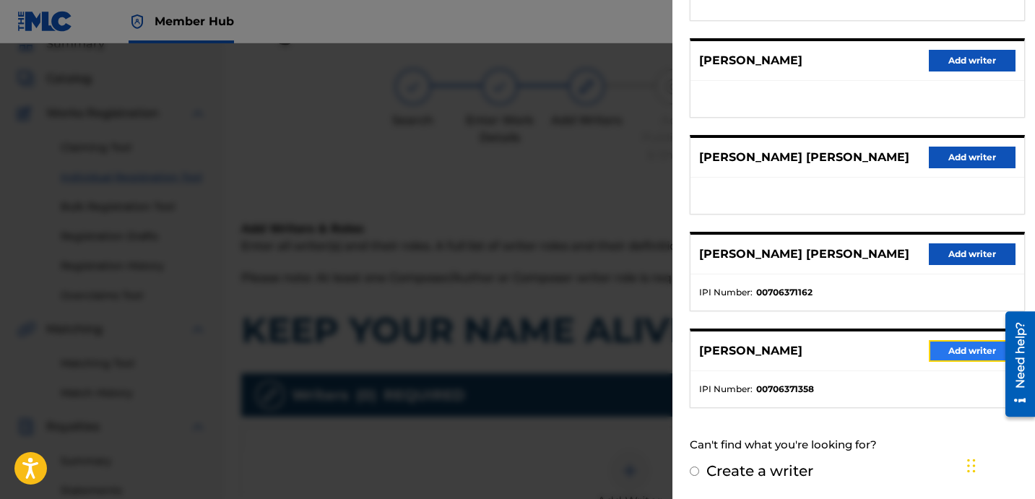
click at [952, 350] on button "Add writer" at bounding box center [972, 351] width 87 height 22
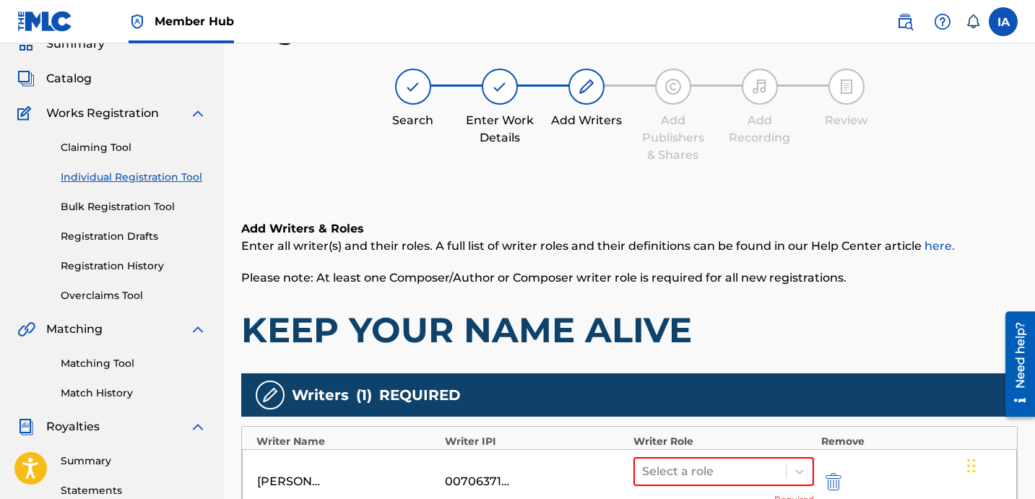
scroll to position [291, 0]
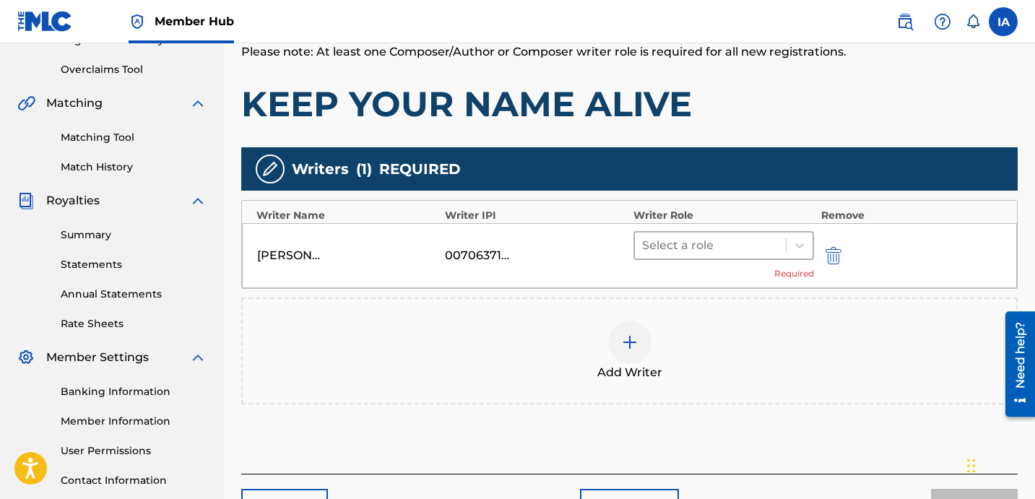
click at [769, 254] on div at bounding box center [710, 245] width 137 height 20
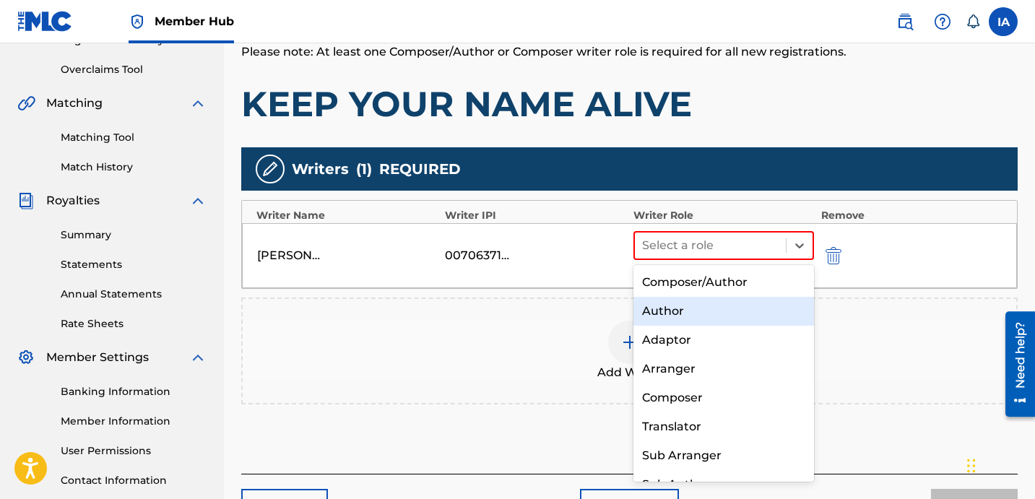
click at [760, 303] on div "Author" at bounding box center [723, 311] width 181 height 29
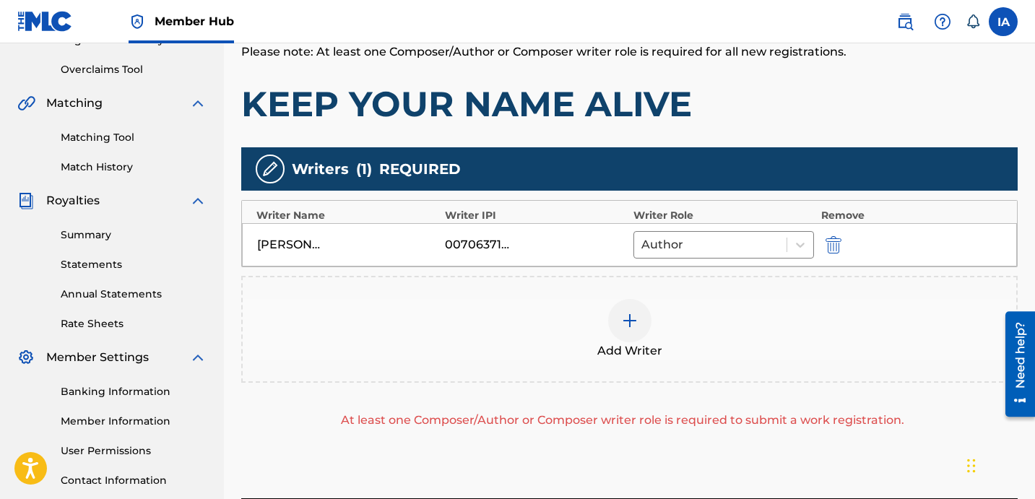
click at [739, 316] on div "Add Writer" at bounding box center [630, 329] width 774 height 61
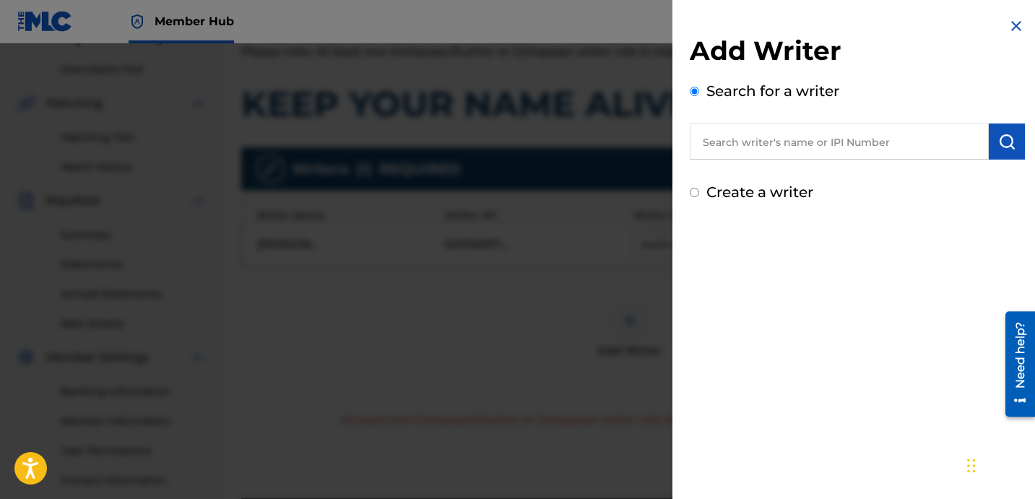
click at [753, 195] on label "Create a writer" at bounding box center [759, 191] width 107 height 17
radio input "true"
click at [699, 195] on input "Create a writer" at bounding box center [694, 192] width 9 height 9
radio input "false"
radio input "true"
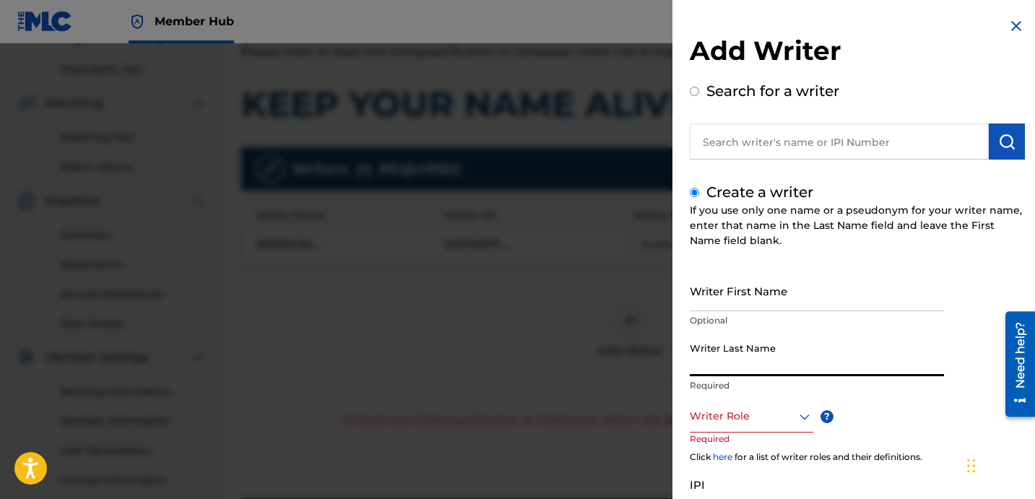
click at [841, 366] on input "Writer Last Name" at bounding box center [817, 355] width 254 height 41
click at [780, 369] on input "UNKNOWN WRITER" at bounding box center [817, 355] width 254 height 41
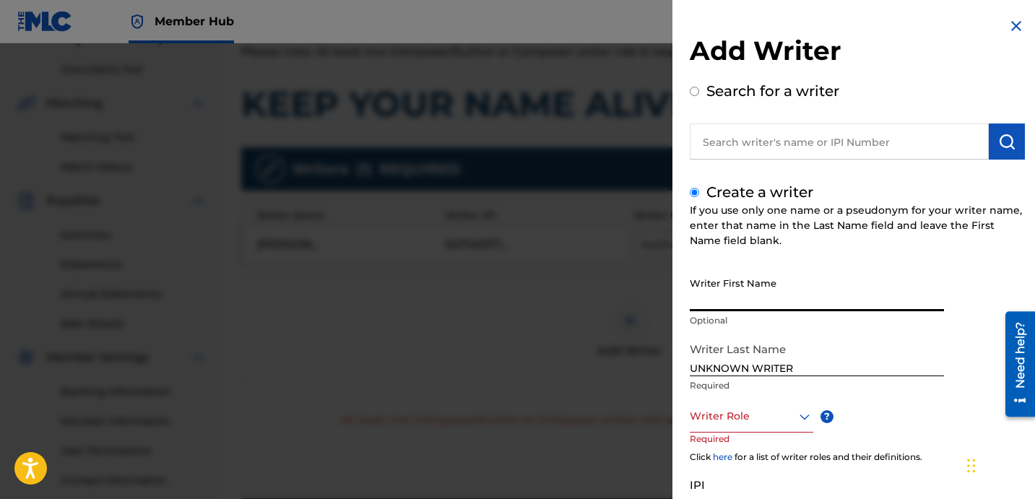
click at [774, 296] on input "Writer First Name" at bounding box center [817, 290] width 254 height 41
click at [779, 373] on input "UNKNOWN WRITER" at bounding box center [817, 355] width 254 height 41
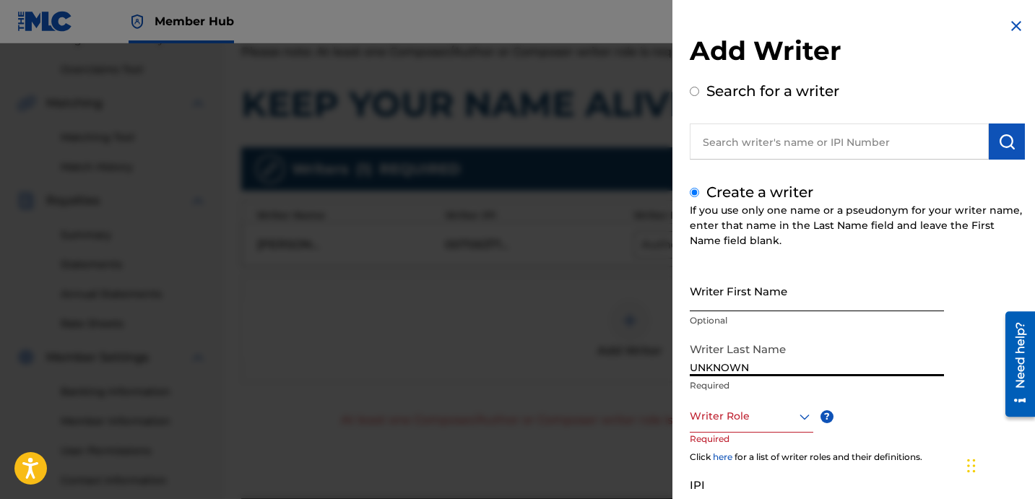
type input "UNKNOWN"
click at [753, 288] on input "Writer First Name" at bounding box center [817, 290] width 254 height 41
type input "WRITER"
click at [736, 428] on div "Writer Role" at bounding box center [752, 416] width 124 height 33
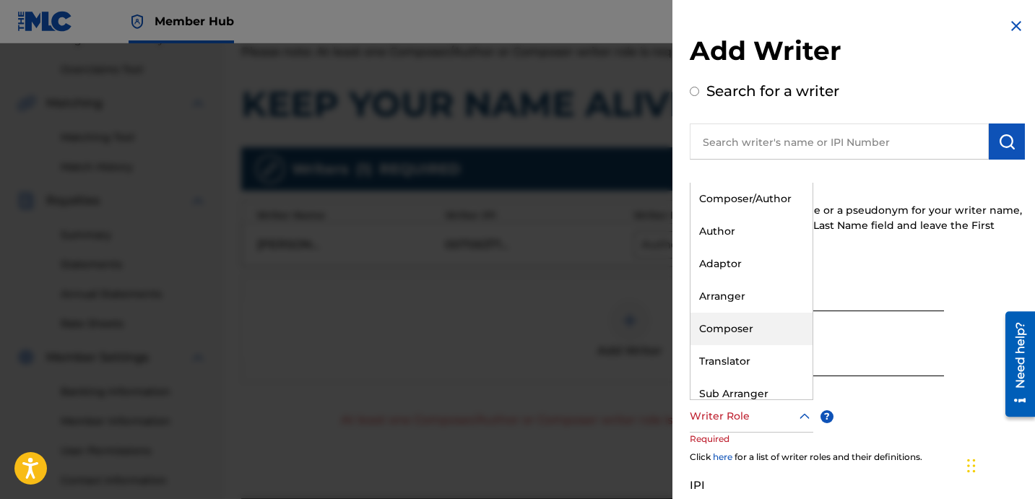
click at [756, 319] on div "Composer" at bounding box center [752, 329] width 122 height 33
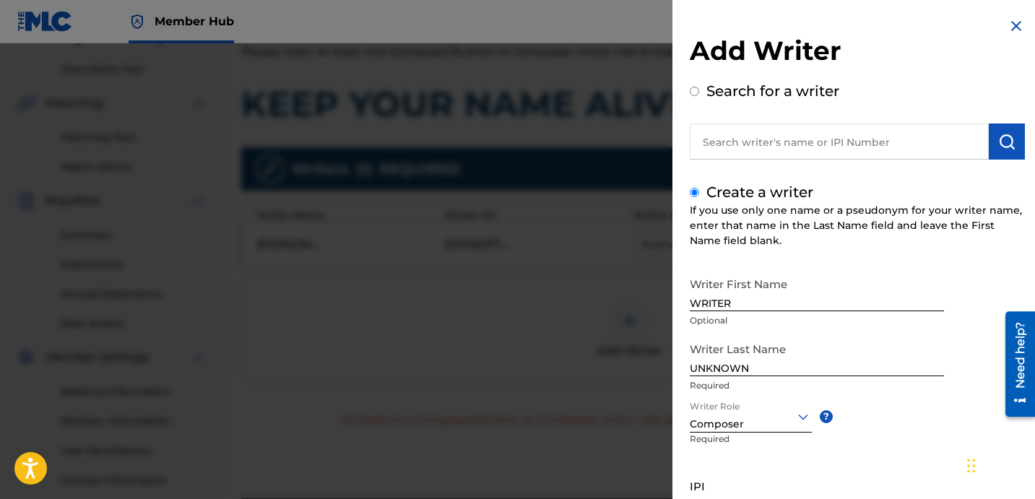
scroll to position [128, 0]
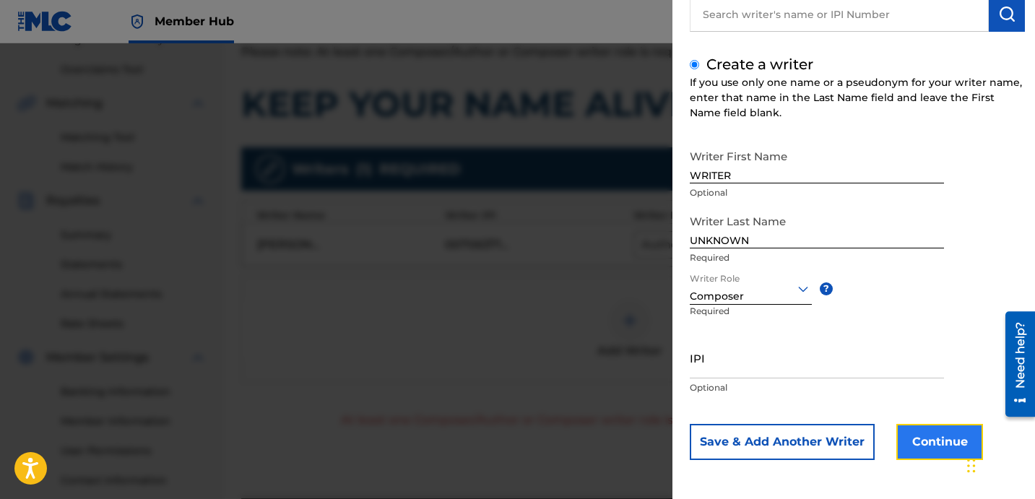
click at [927, 444] on button "Continue" at bounding box center [939, 442] width 87 height 36
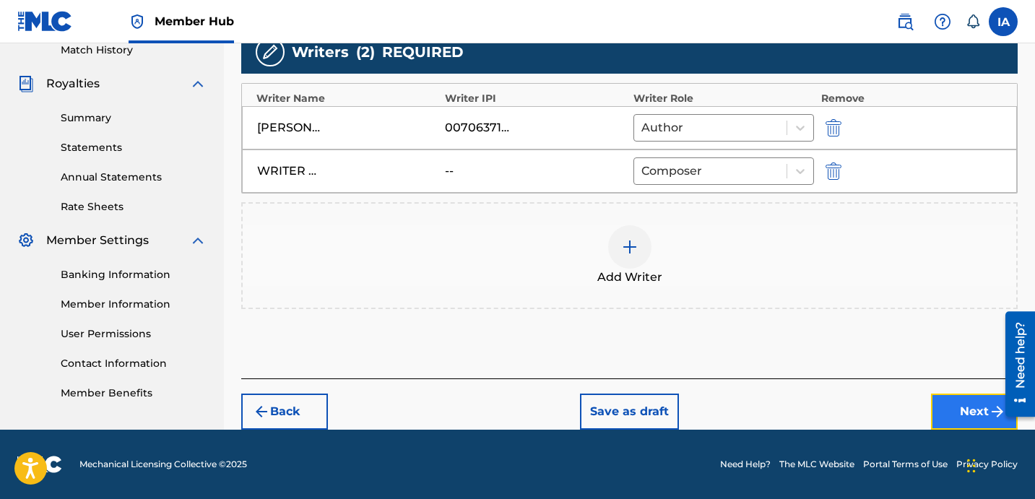
click at [944, 397] on button "Next" at bounding box center [974, 412] width 87 height 36
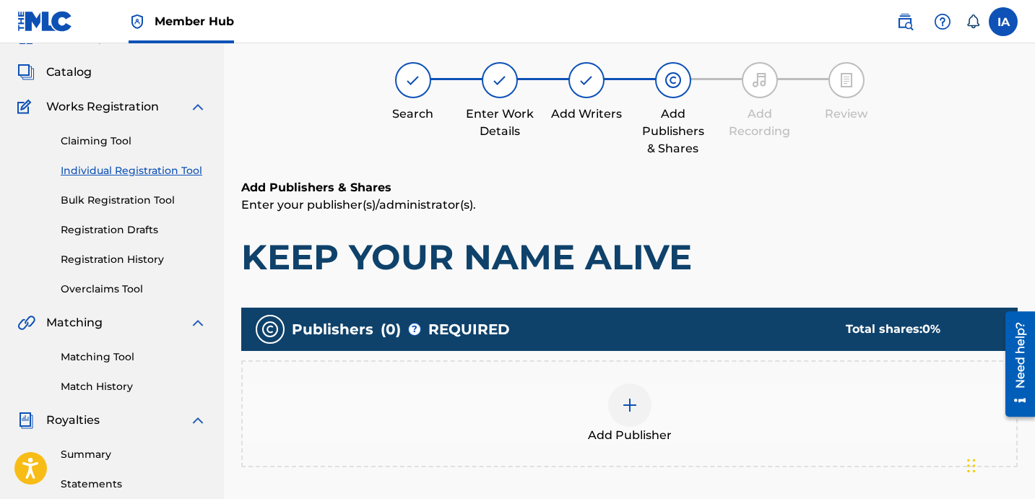
scroll to position [65, 0]
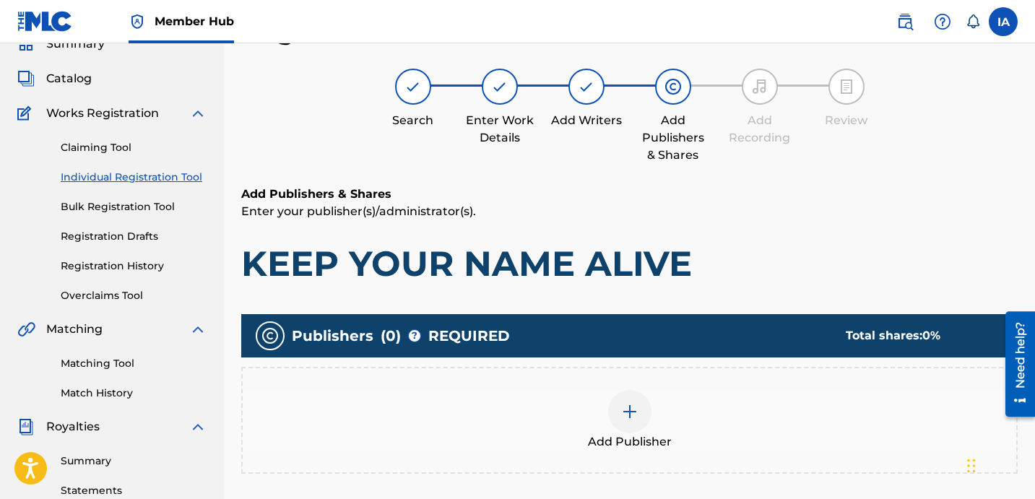
click at [831, 386] on div "Add Publisher" at bounding box center [629, 420] width 776 height 107
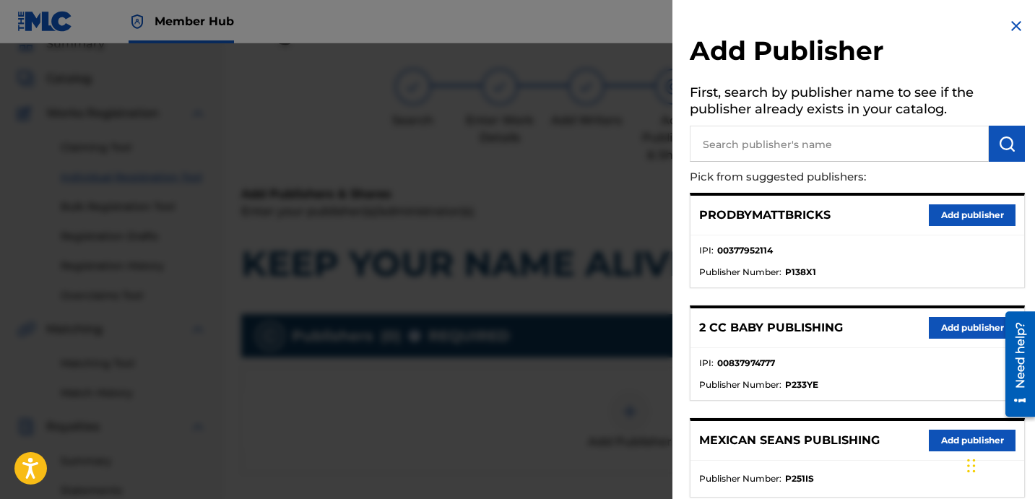
click at [793, 144] on input "text" at bounding box center [839, 144] width 299 height 36
drag, startPoint x: 754, startPoint y: 129, endPoint x: 677, endPoint y: 92, distance: 85.9
type input "DAVINA JOY"
click at [1002, 141] on img "submit" at bounding box center [1006, 143] width 17 height 17
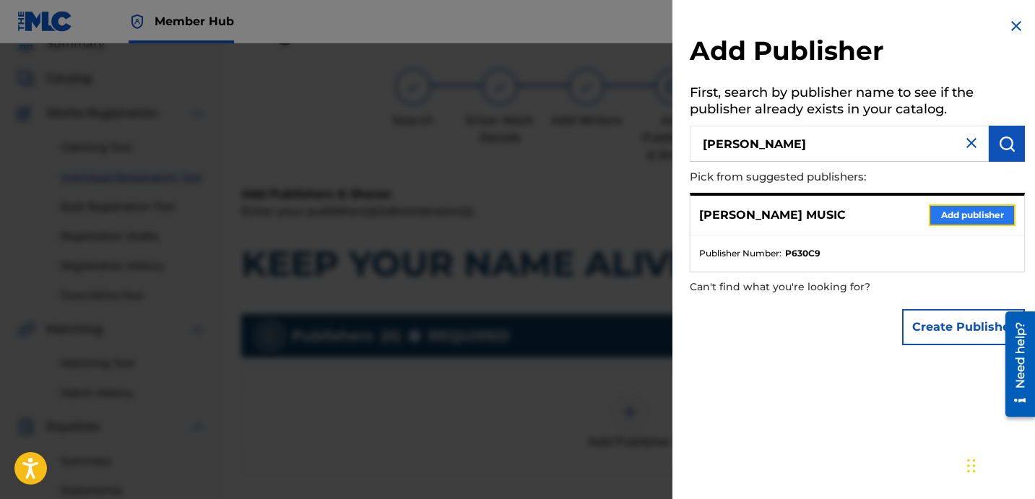
click at [962, 207] on button "Add publisher" at bounding box center [972, 215] width 87 height 22
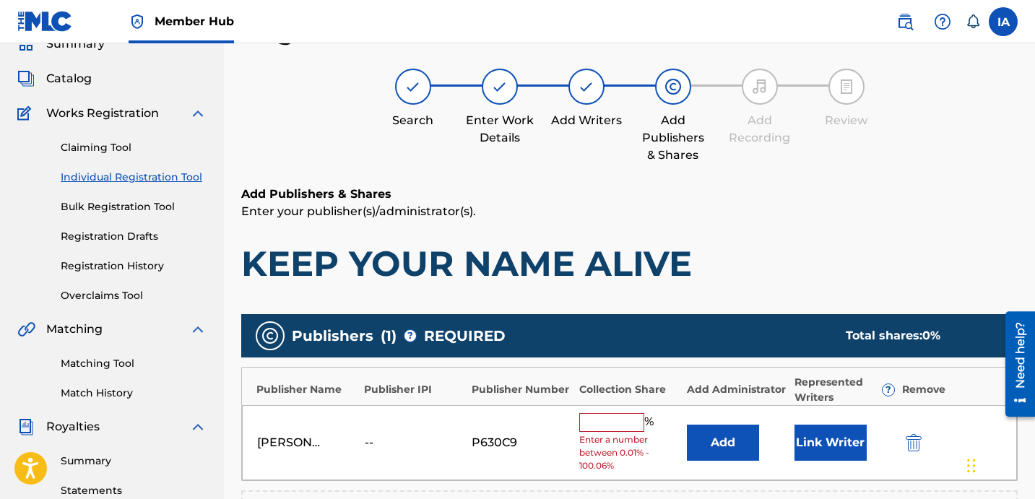
click at [615, 417] on input "text" at bounding box center [611, 422] width 65 height 19
type input "25"
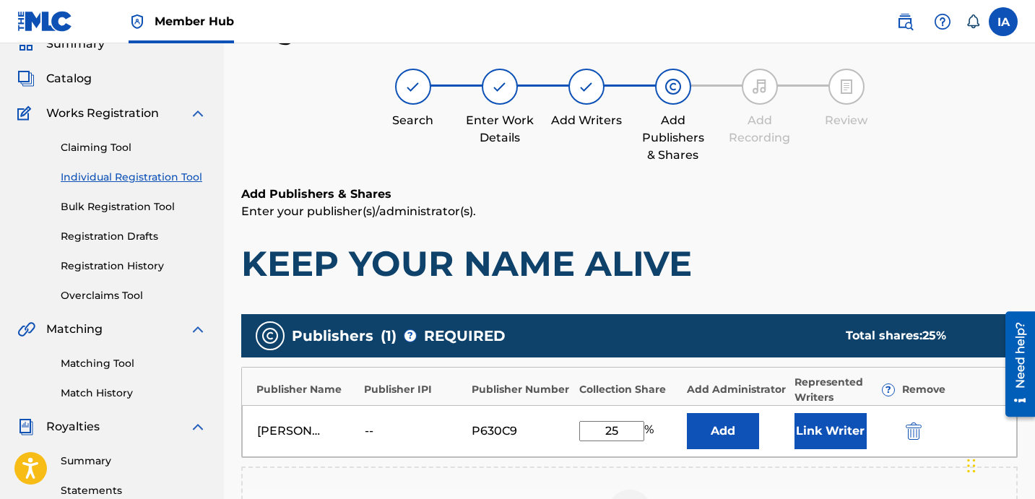
drag, startPoint x: 626, startPoint y: 431, endPoint x: 572, endPoint y: 396, distance: 64.7
click at [598, 414] on div "DAVINA JOY MUSIC -- P630C9 25 % Add Link Writer" at bounding box center [629, 431] width 775 height 52
click at [730, 427] on button "Add" at bounding box center [723, 431] width 72 height 36
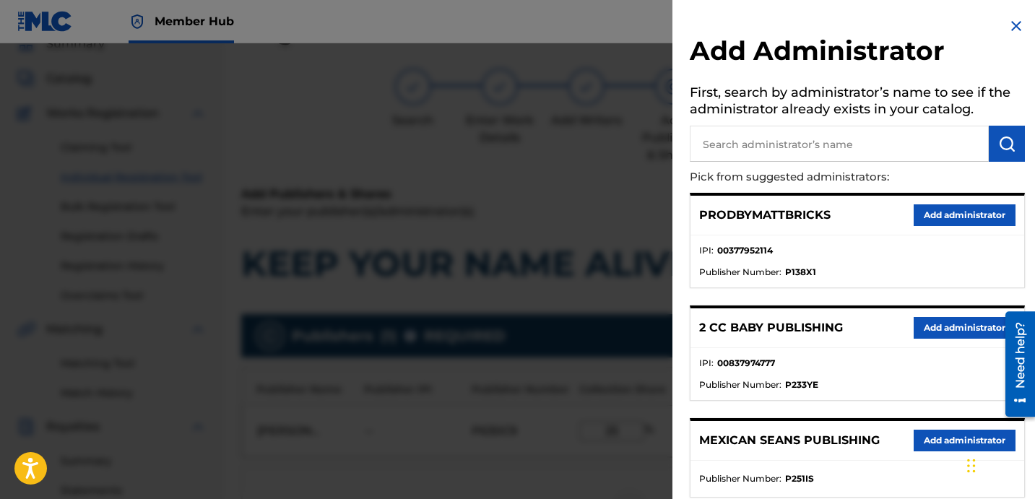
click at [761, 150] on input "text" at bounding box center [839, 144] width 299 height 36
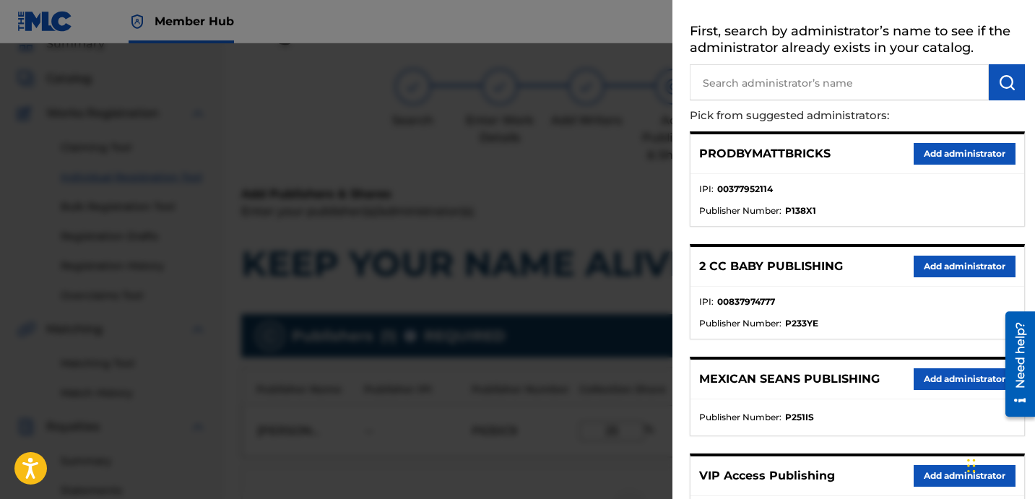
scroll to position [309, 0]
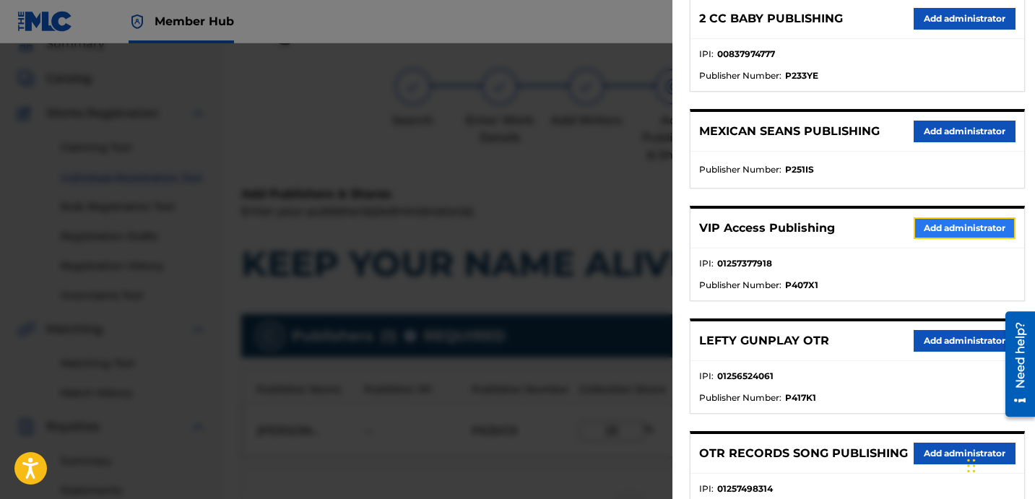
click at [939, 221] on button "Add administrator" at bounding box center [965, 228] width 102 height 22
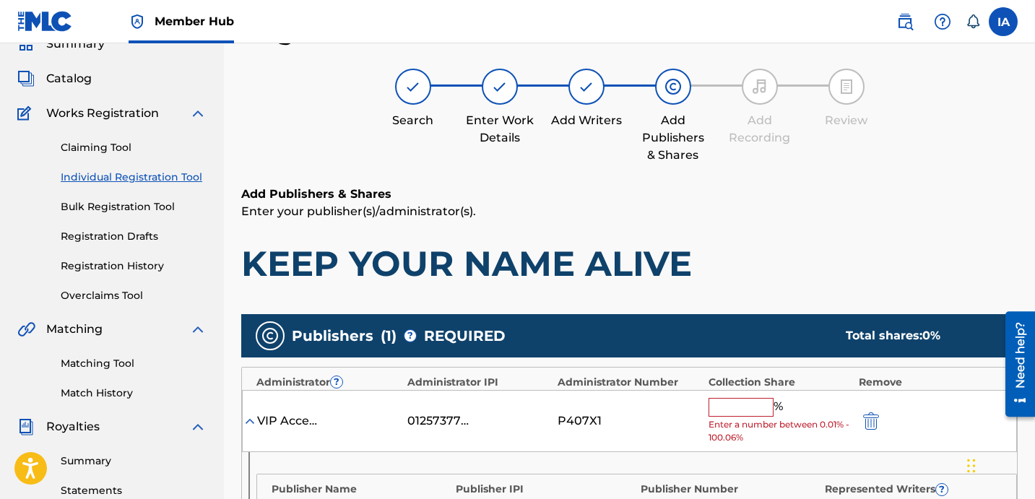
click at [522, 210] on p "Enter your publisher(s)/administrator(s)." at bounding box center [629, 211] width 776 height 17
click at [535, 194] on h6 "Add Publishers & Shares" at bounding box center [629, 194] width 776 height 17
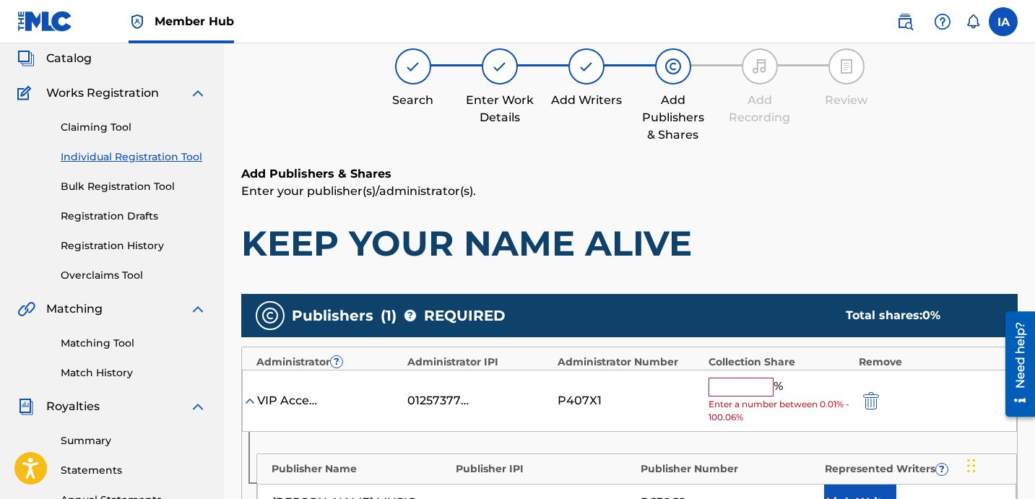
scroll to position [112, 0]
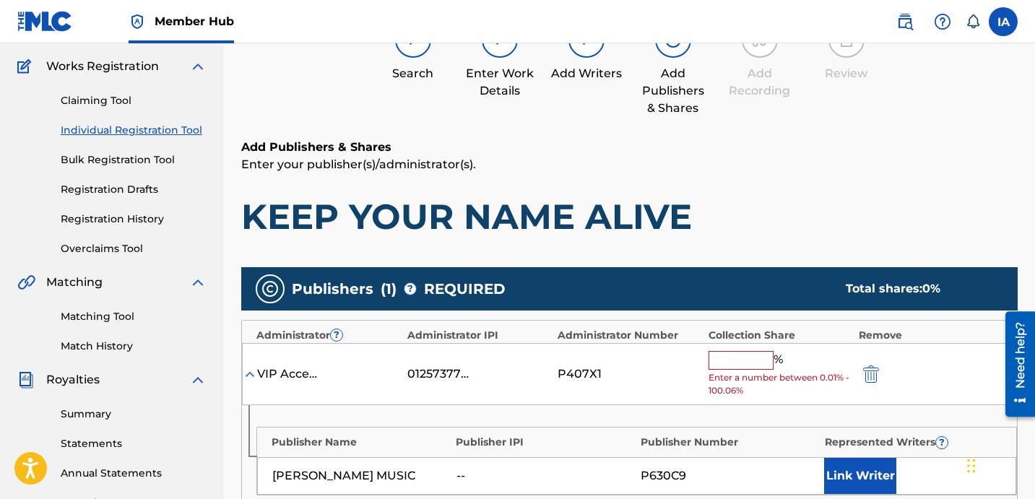
click at [748, 359] on input "text" at bounding box center [741, 360] width 65 height 19
type input "25"
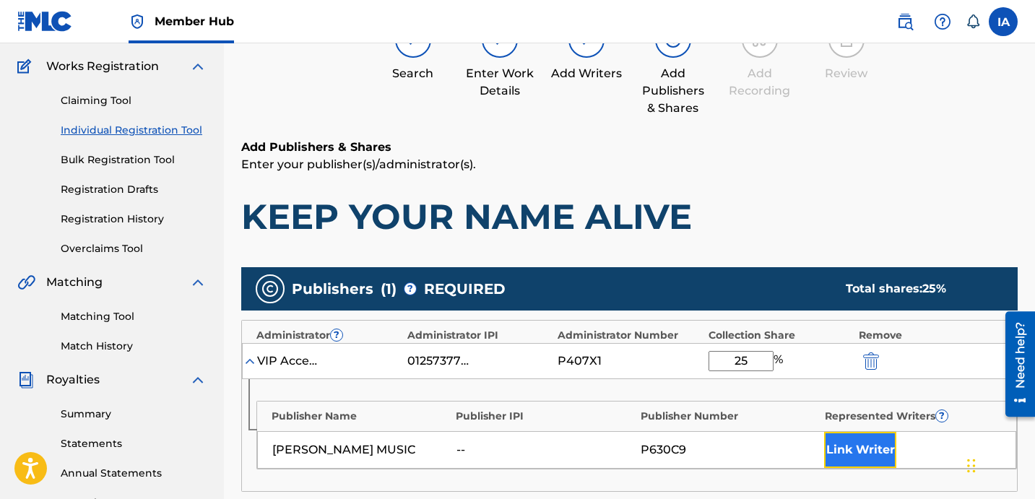
click at [865, 451] on button "Link Writer" at bounding box center [860, 450] width 72 height 36
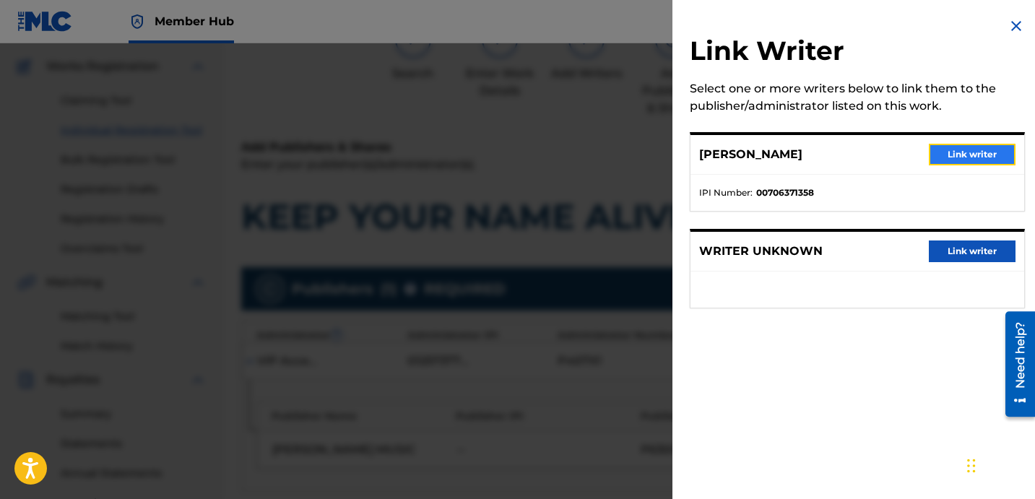
click at [947, 159] on button "Link writer" at bounding box center [972, 155] width 87 height 22
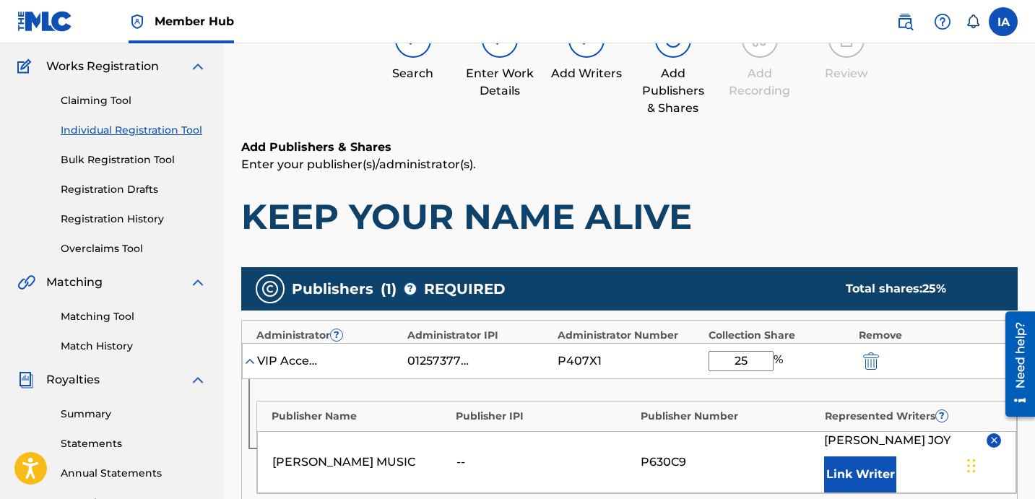
click at [794, 157] on p "Enter your publisher(s)/administrator(s)." at bounding box center [629, 164] width 776 height 17
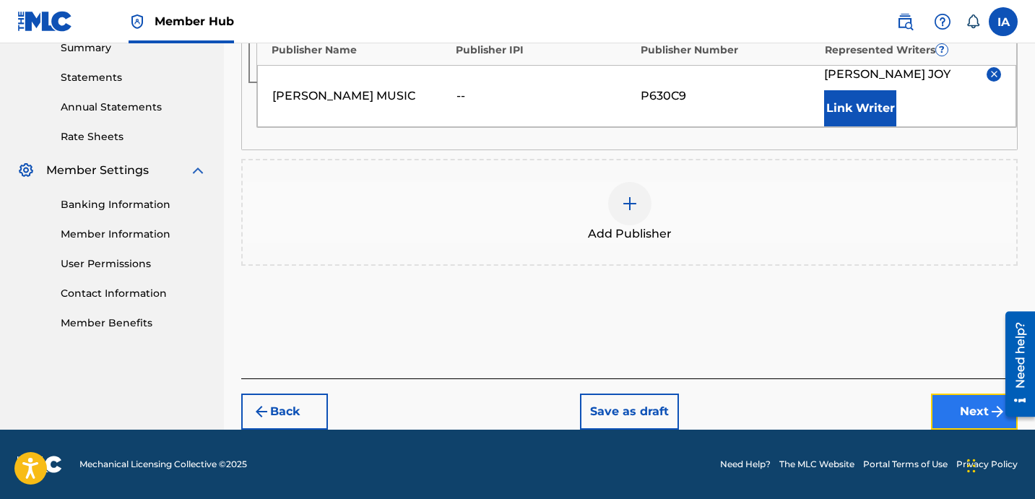
click at [967, 405] on button "Next" at bounding box center [974, 412] width 87 height 36
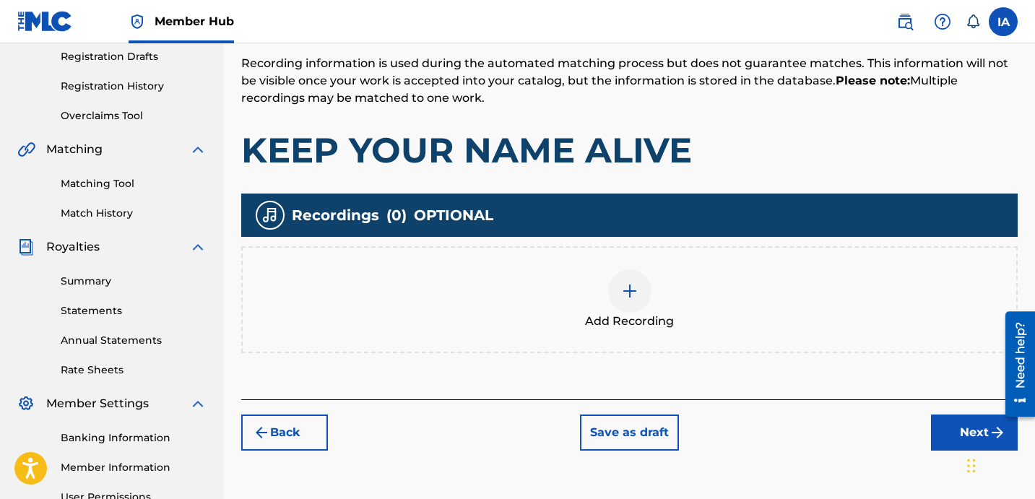
scroll to position [329, 0]
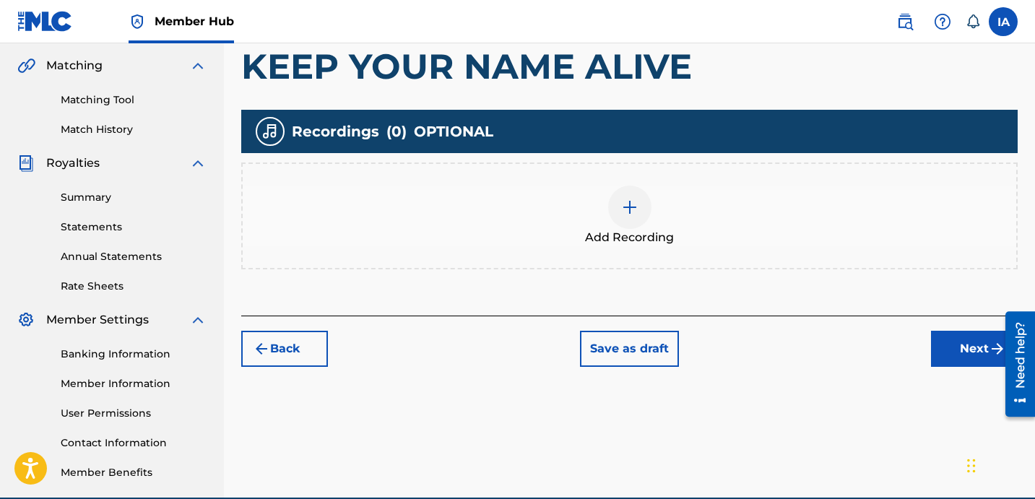
click at [695, 220] on div "Add Recording" at bounding box center [630, 216] width 774 height 61
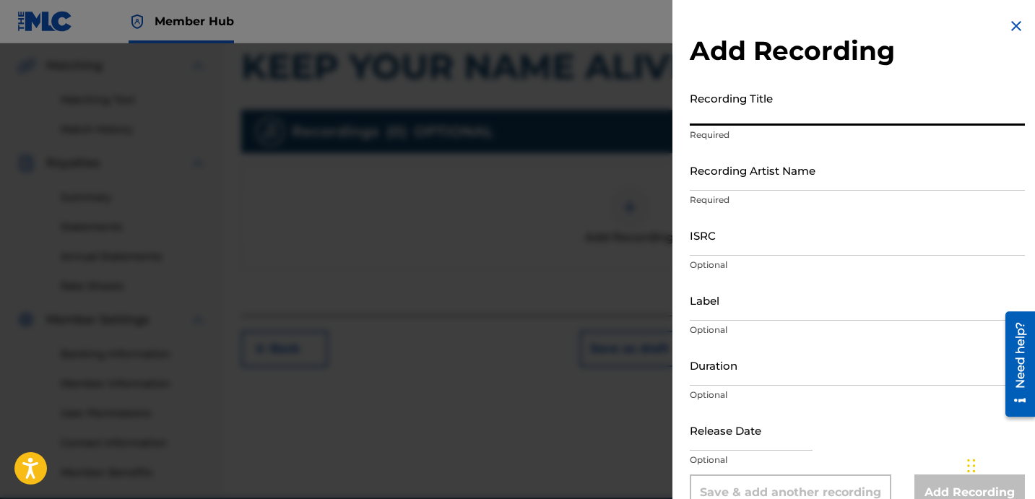
click at [779, 115] on input "Recording Title" at bounding box center [857, 105] width 335 height 41
click at [799, 160] on input "Recording Artist Name" at bounding box center [857, 170] width 335 height 41
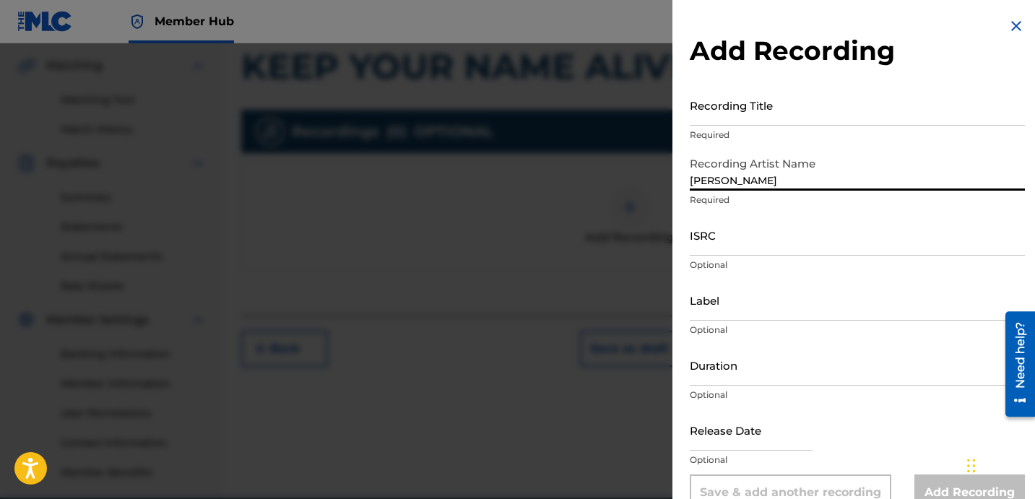
type input "DAVINA JOY"
click at [805, 118] on input "Recording Title" at bounding box center [857, 105] width 335 height 41
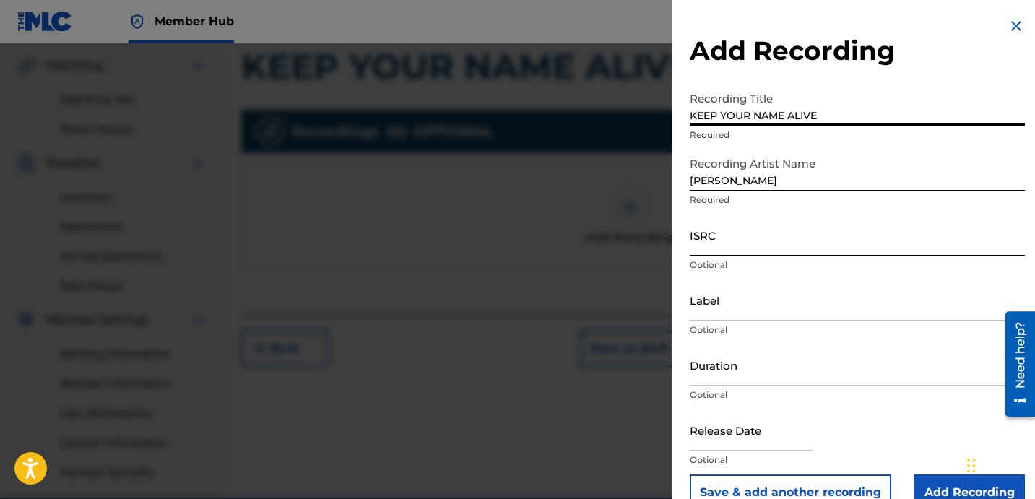
type input "KEEP YOUR NAME ALIVE"
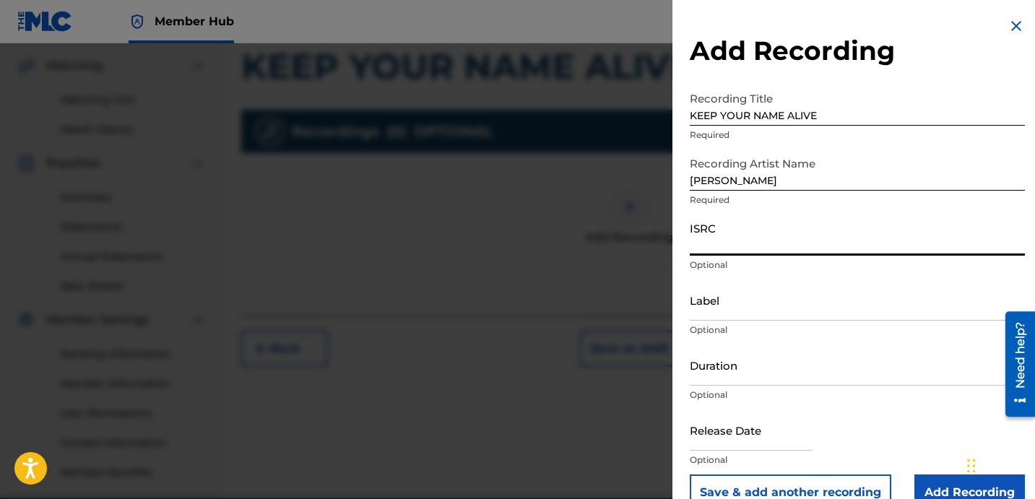
click at [758, 241] on input "ISRC" at bounding box center [857, 235] width 335 height 41
click at [764, 250] on input "ISRC" at bounding box center [857, 235] width 335 height 41
type input "USBAE1301068"
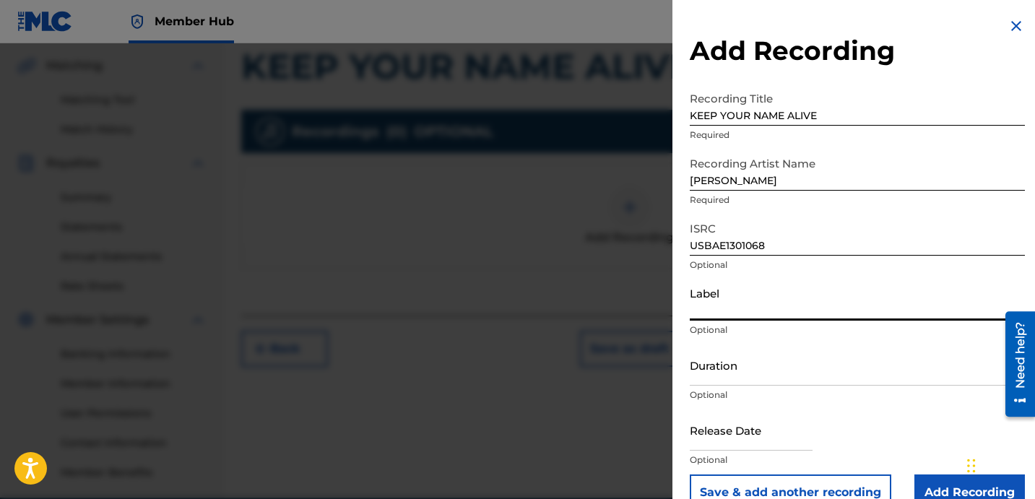
click at [740, 304] on input "Label" at bounding box center [857, 300] width 335 height 41
click at [714, 315] on input "Label" at bounding box center [857, 300] width 335 height 41
type input "DAVINA JOY"
click at [735, 376] on input "Duration" at bounding box center [857, 365] width 335 height 41
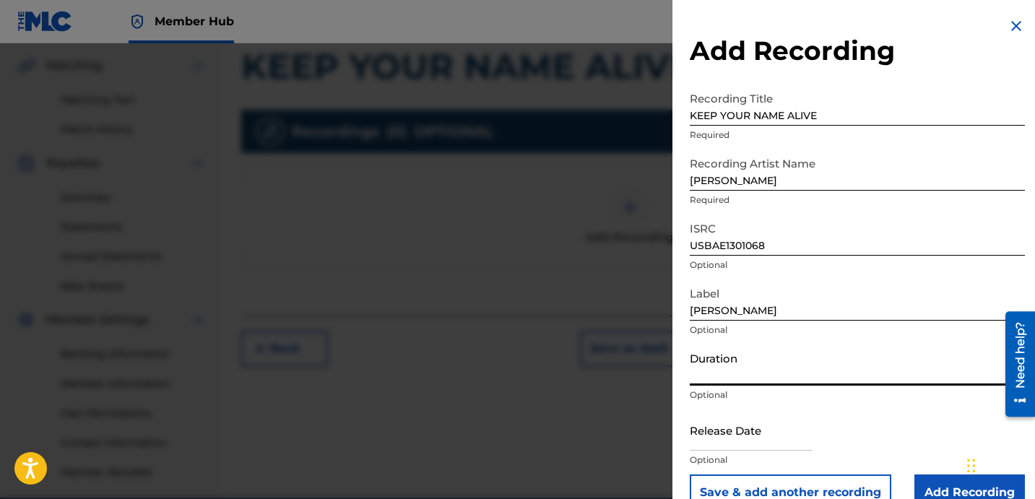
click at [748, 373] on input "Duration" at bounding box center [857, 365] width 335 height 41
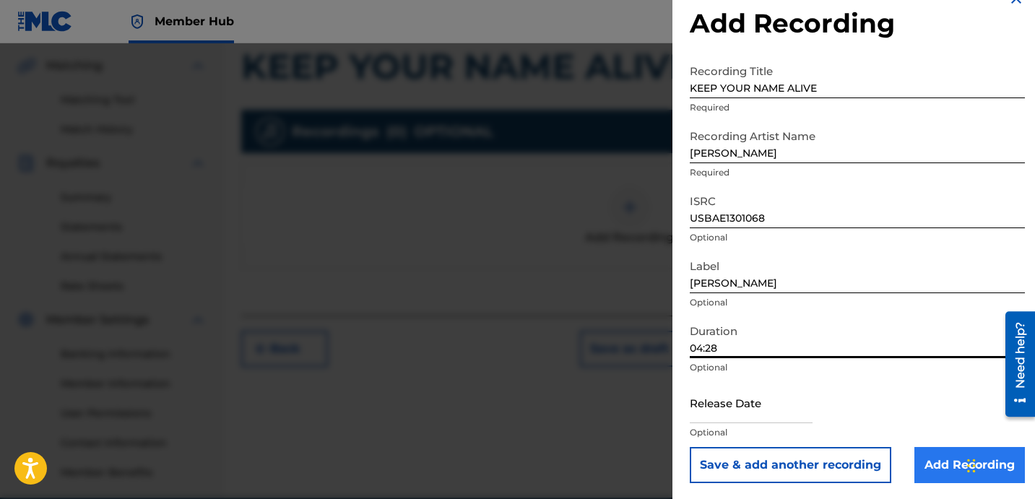
scroll to position [29, 0]
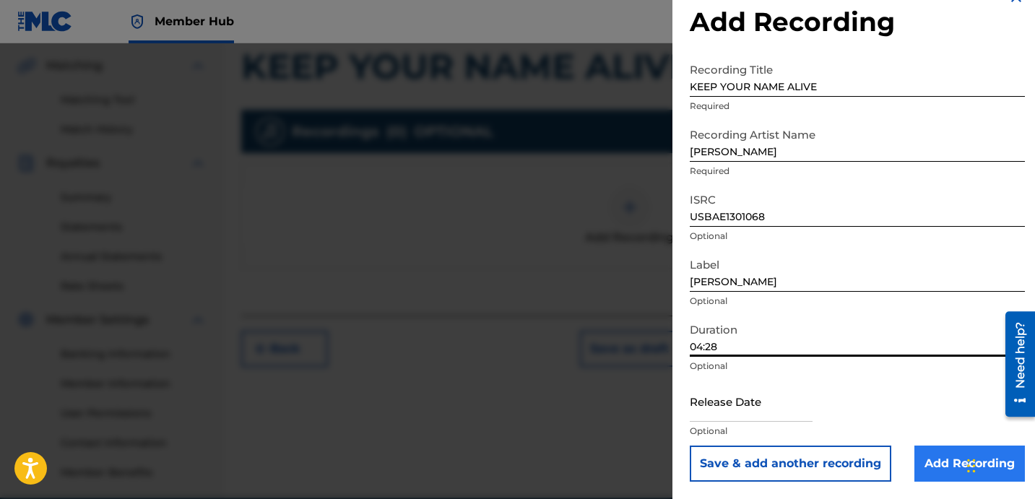
type input "04:28"
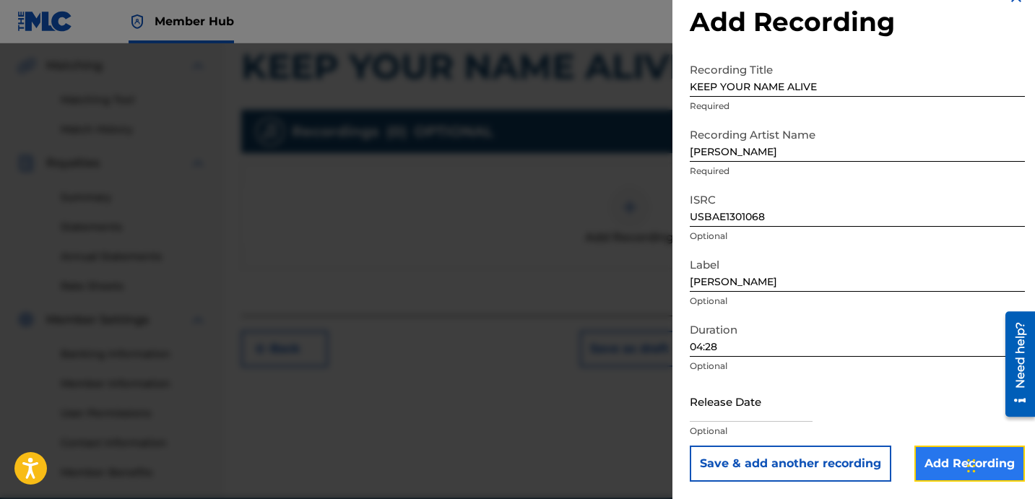
click at [941, 459] on input "Add Recording" at bounding box center [969, 464] width 111 height 36
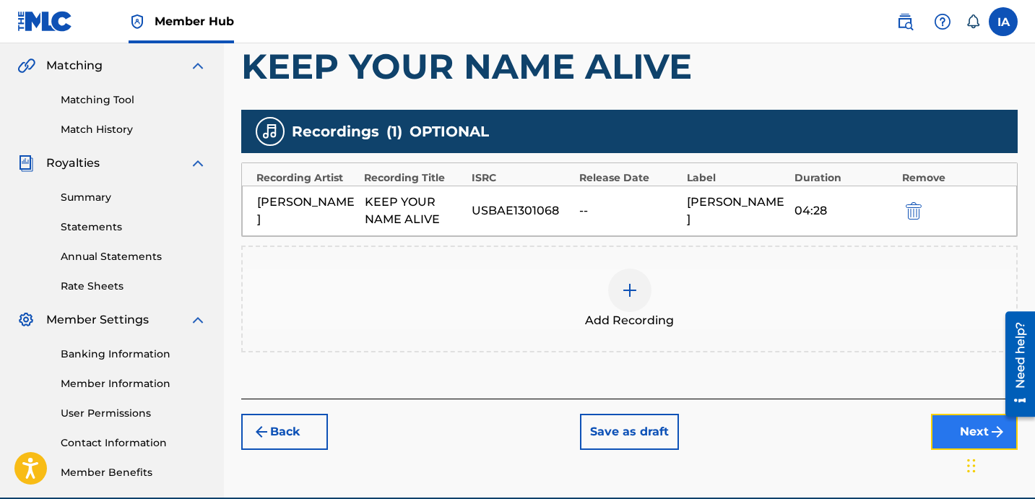
click at [958, 446] on button "Next" at bounding box center [974, 432] width 87 height 36
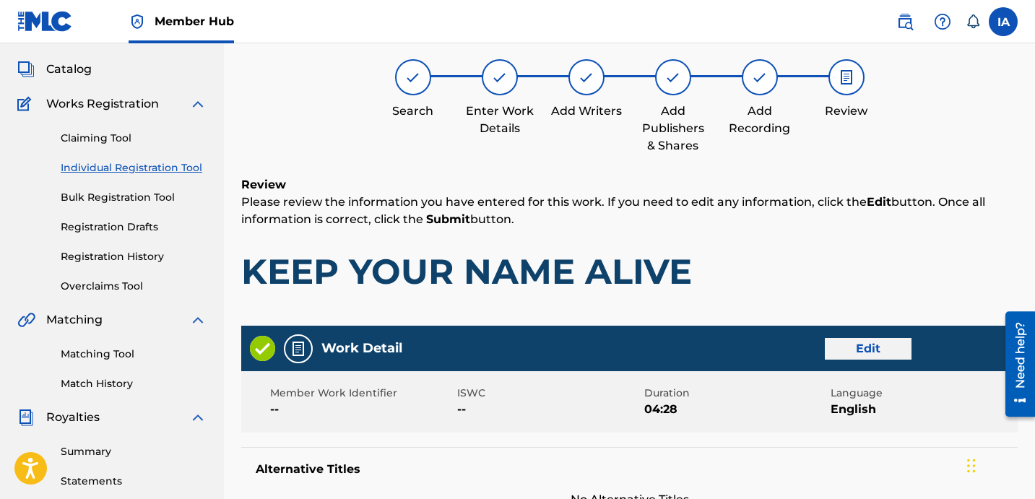
scroll to position [74, 0]
click at [858, 347] on button "Edit" at bounding box center [868, 349] width 87 height 22
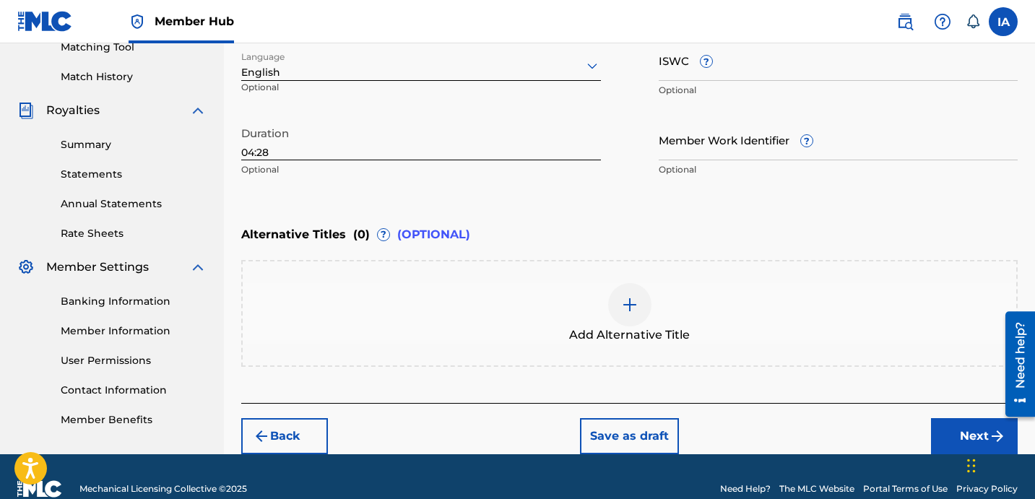
scroll to position [389, 0]
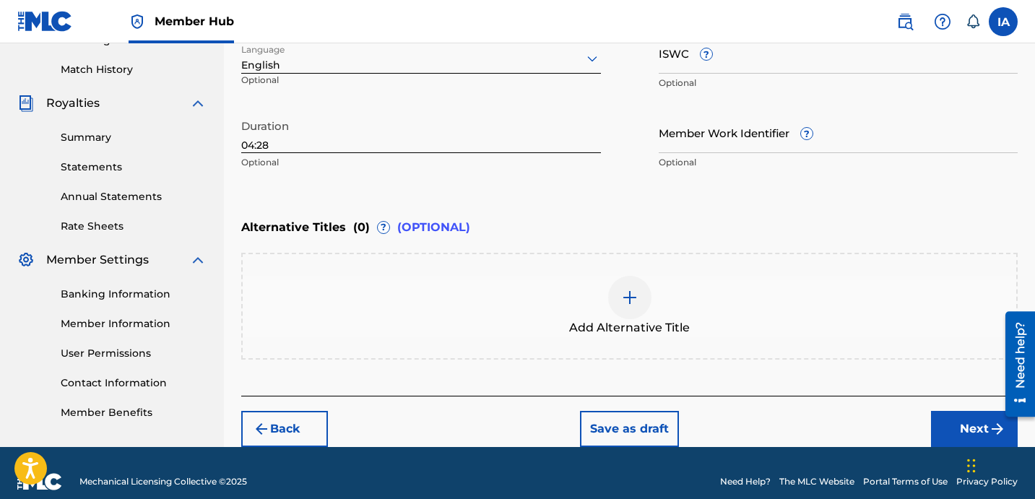
click at [760, 352] on div "Add Alternative Title" at bounding box center [629, 306] width 776 height 107
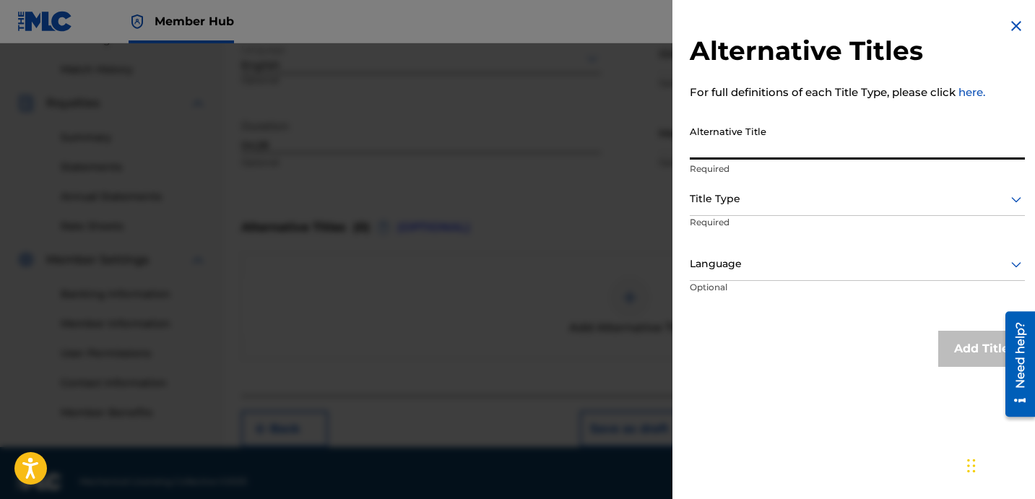
click at [758, 147] on input "Alternative Title" at bounding box center [857, 138] width 335 height 41
type input "KEEP YOUR NAME ALIVE FEAT SHADOW"
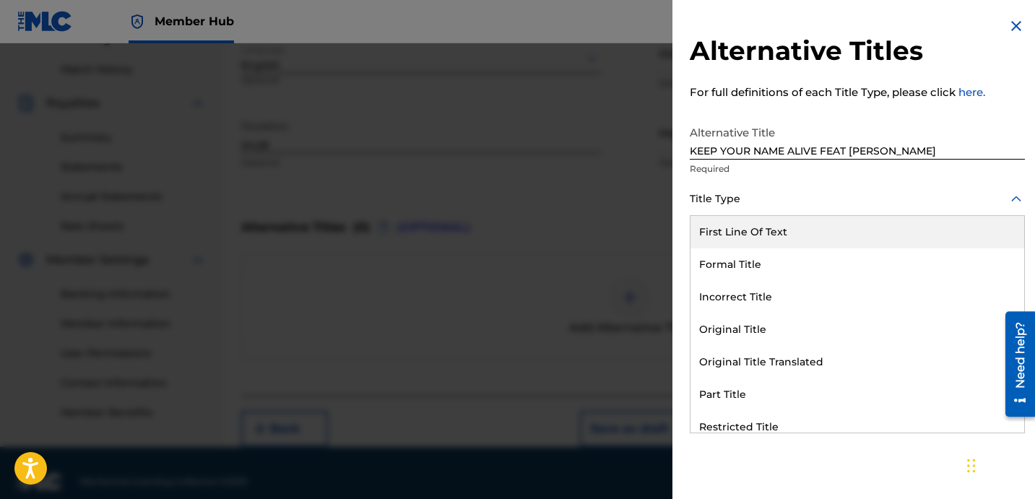
click at [755, 205] on div at bounding box center [857, 199] width 335 height 18
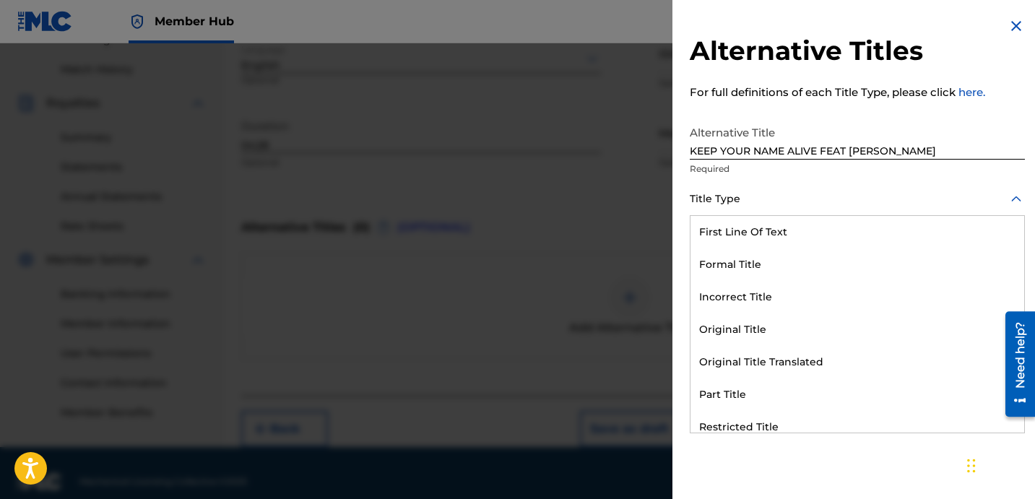
scroll to position [141, 0]
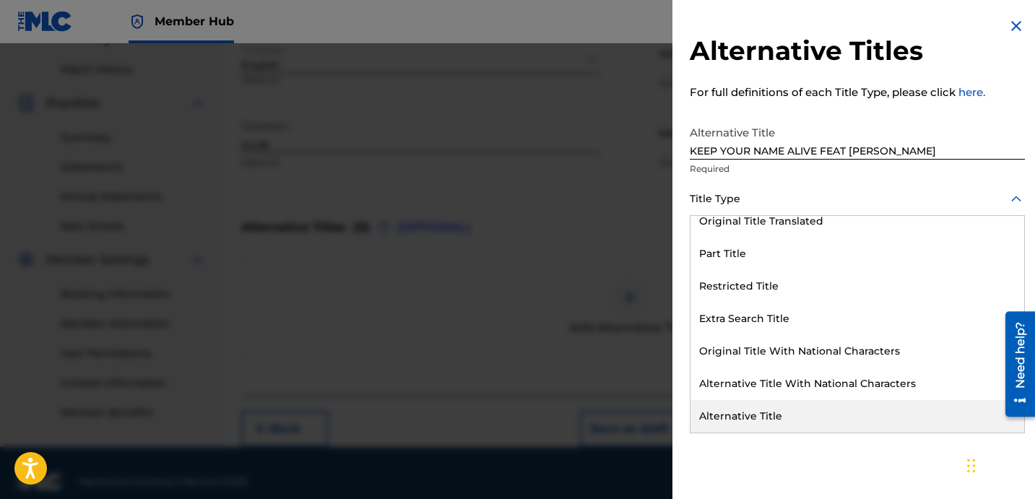
click at [764, 417] on div "Alternative Title" at bounding box center [858, 416] width 334 height 33
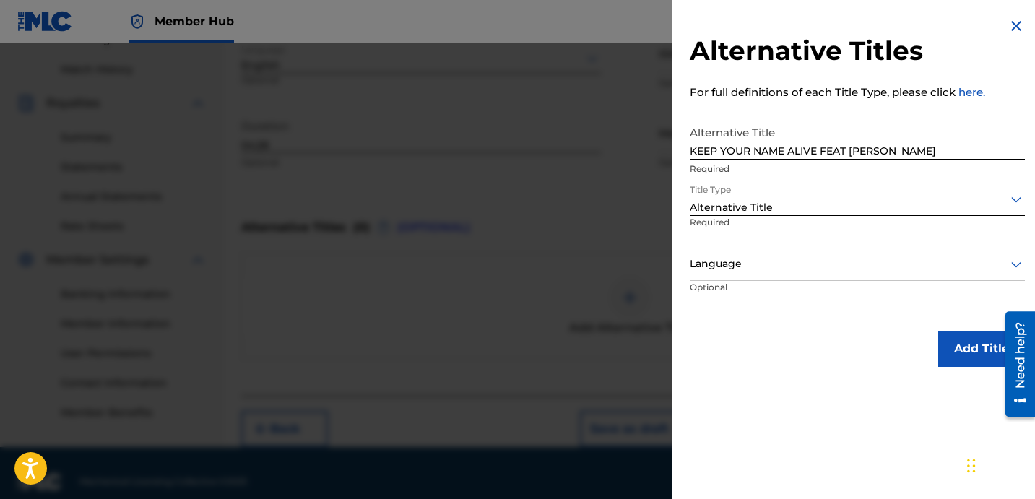
click at [810, 248] on div "Language" at bounding box center [857, 264] width 335 height 33
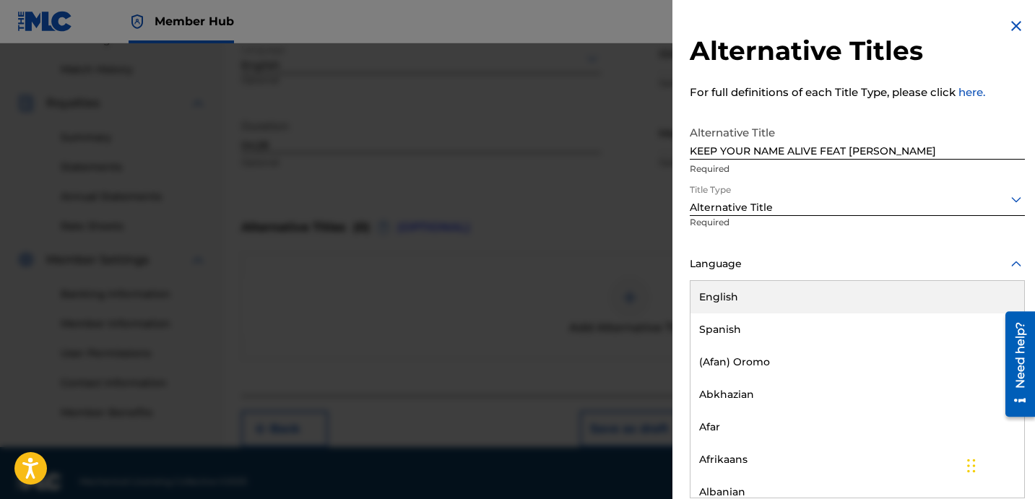
click at [769, 283] on div "English" at bounding box center [858, 297] width 334 height 33
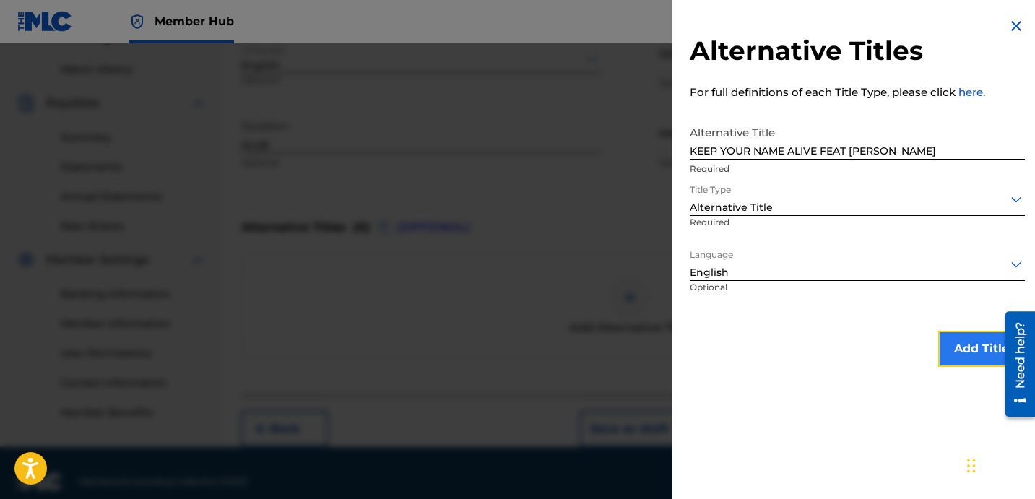
click at [940, 340] on button "Add Title" at bounding box center [981, 349] width 87 height 36
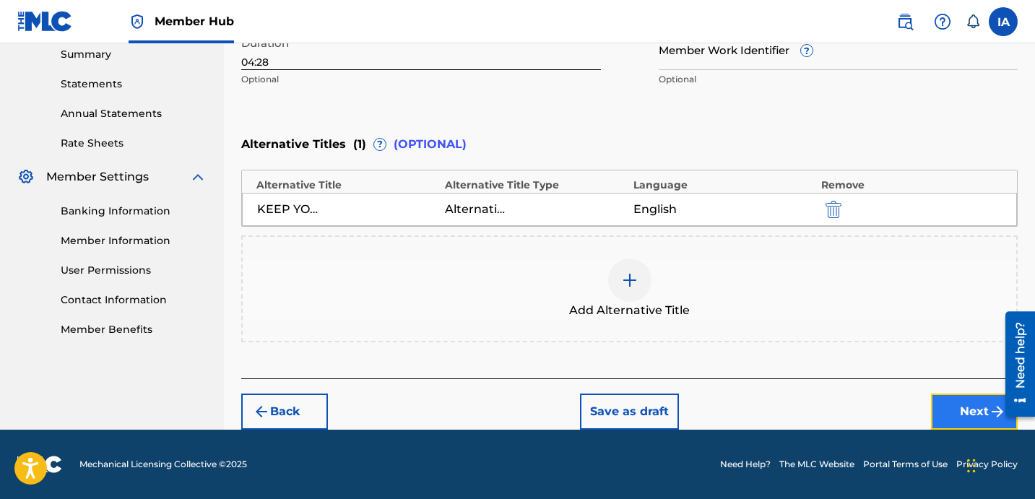
click at [961, 410] on button "Next" at bounding box center [974, 412] width 87 height 36
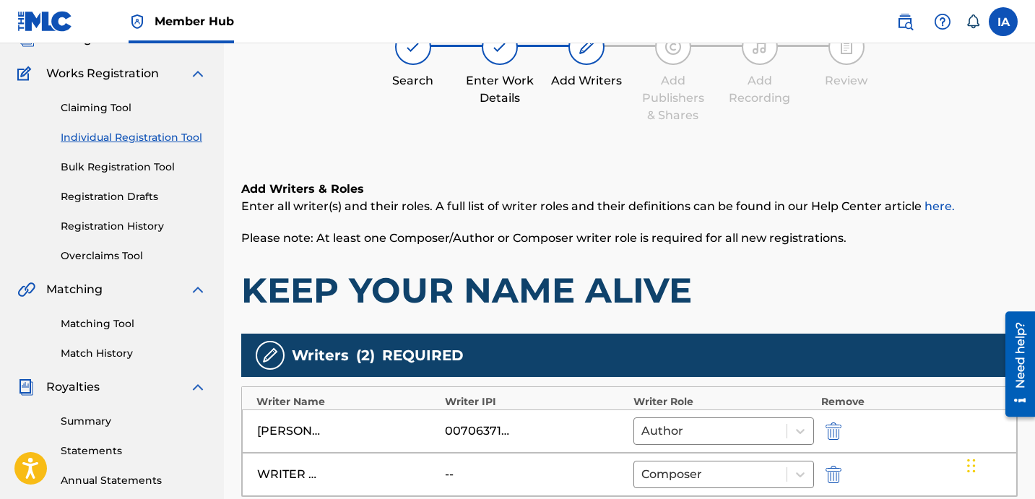
scroll to position [65, 0]
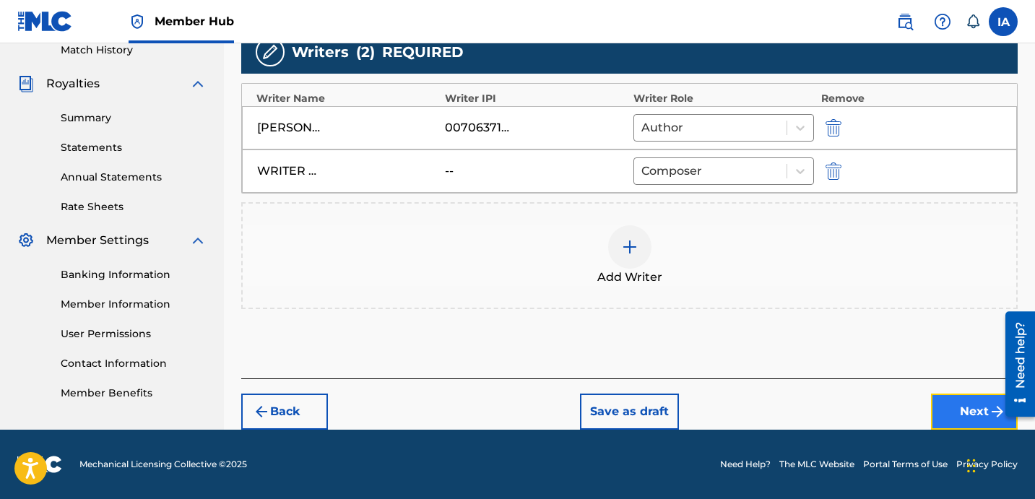
click at [942, 407] on button "Next" at bounding box center [974, 412] width 87 height 36
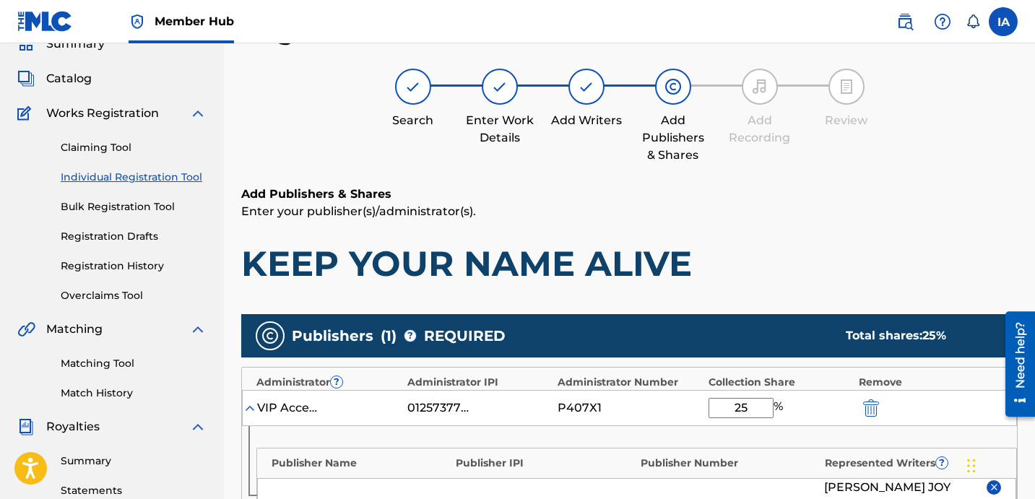
scroll to position [348, 0]
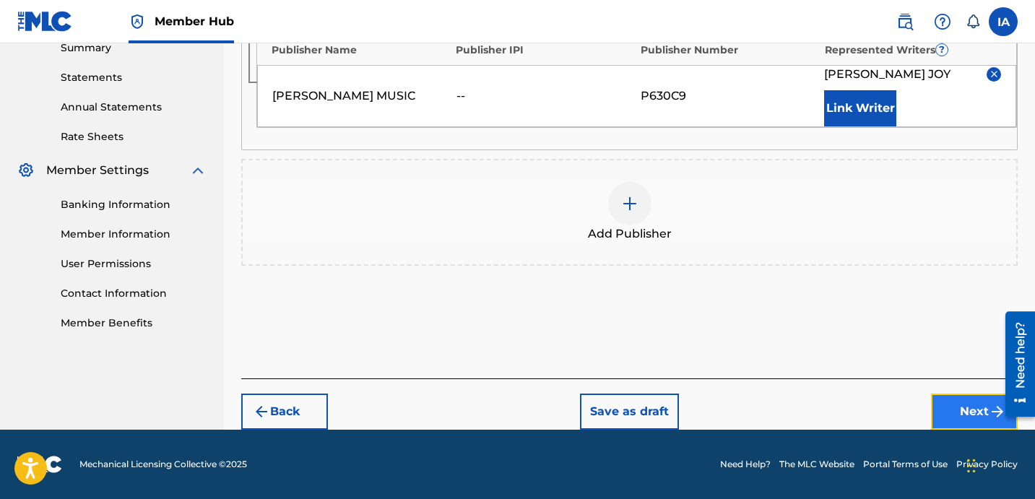
click at [962, 405] on button "Next" at bounding box center [974, 412] width 87 height 36
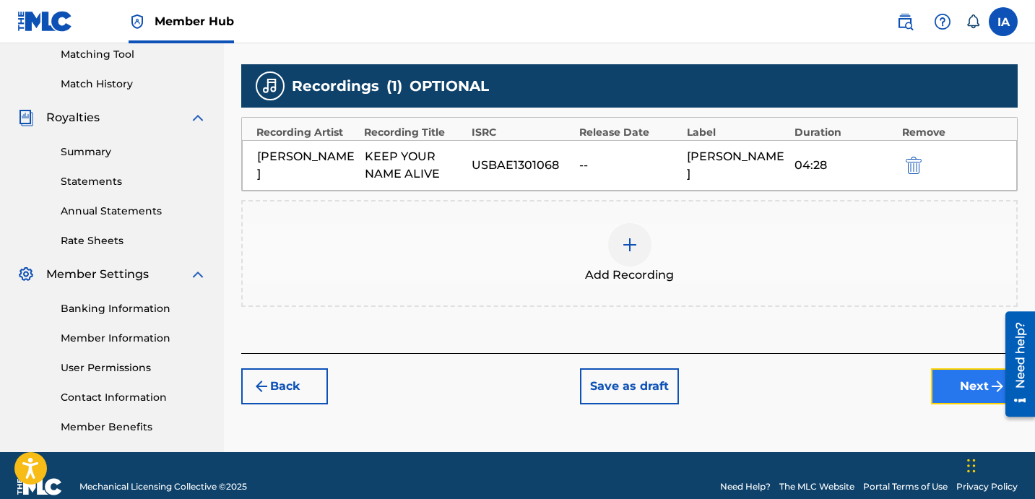
click at [948, 391] on button "Next" at bounding box center [974, 386] width 87 height 36
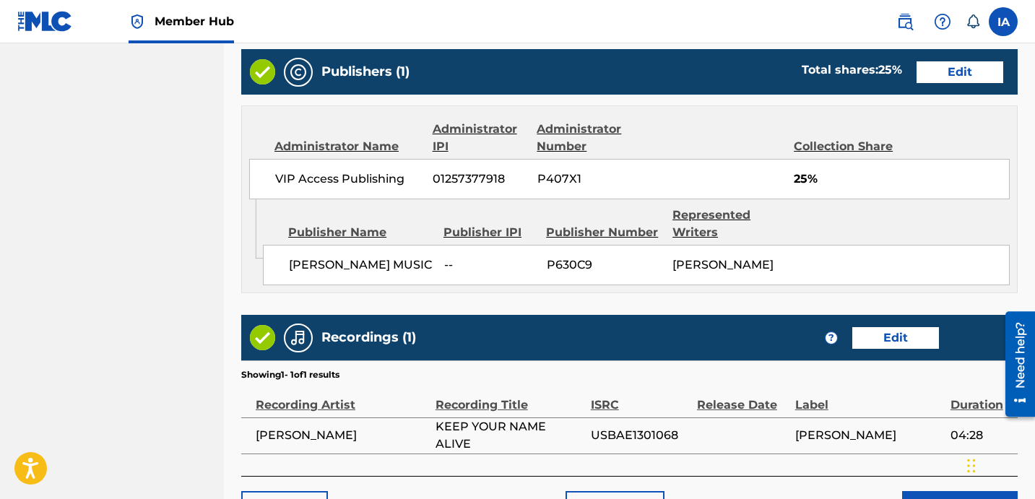
scroll to position [909, 0]
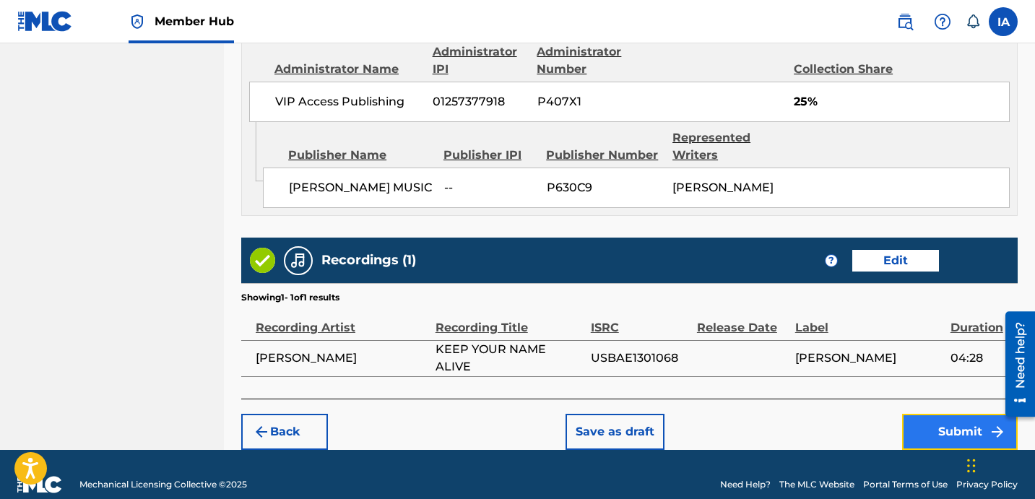
click at [922, 417] on button "Submit" at bounding box center [960, 432] width 116 height 36
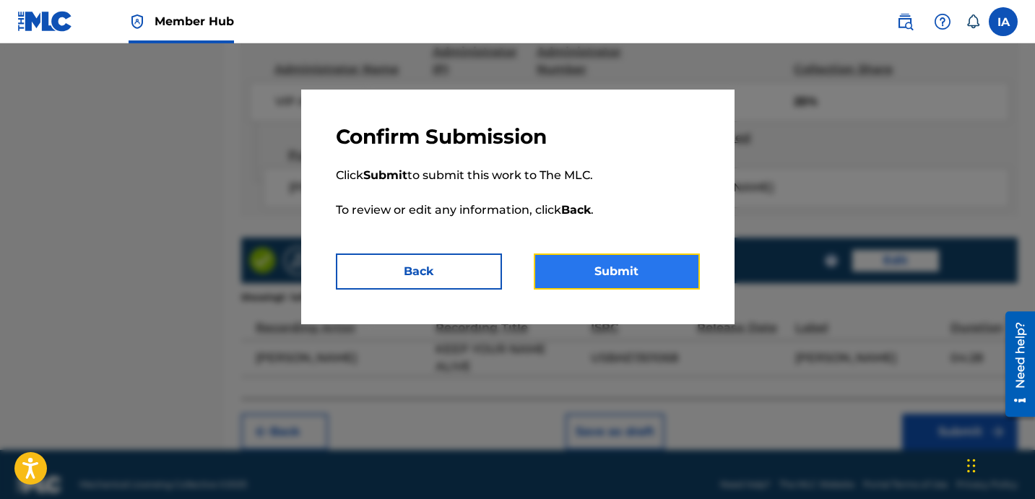
click at [631, 286] on button "Submit" at bounding box center [617, 272] width 166 height 36
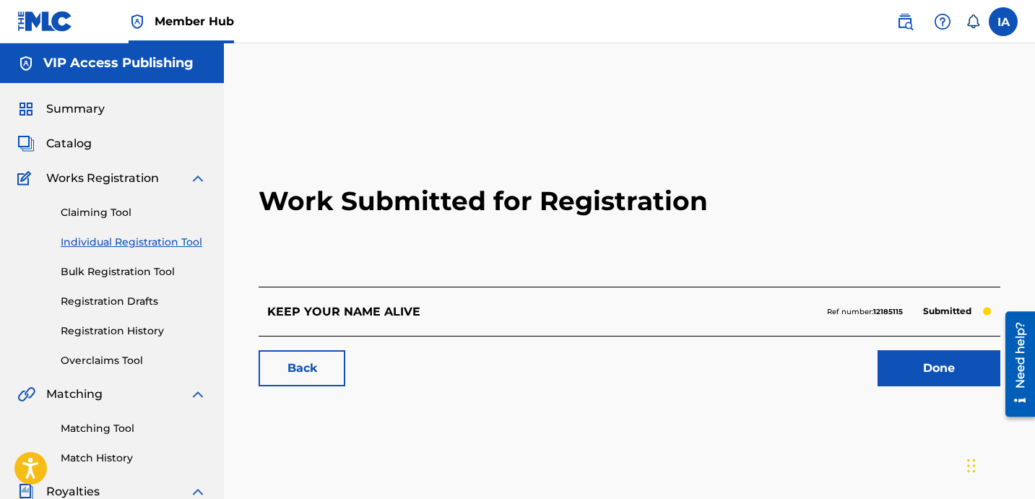
click at [193, 246] on link "Individual Registration Tool" at bounding box center [134, 242] width 146 height 15
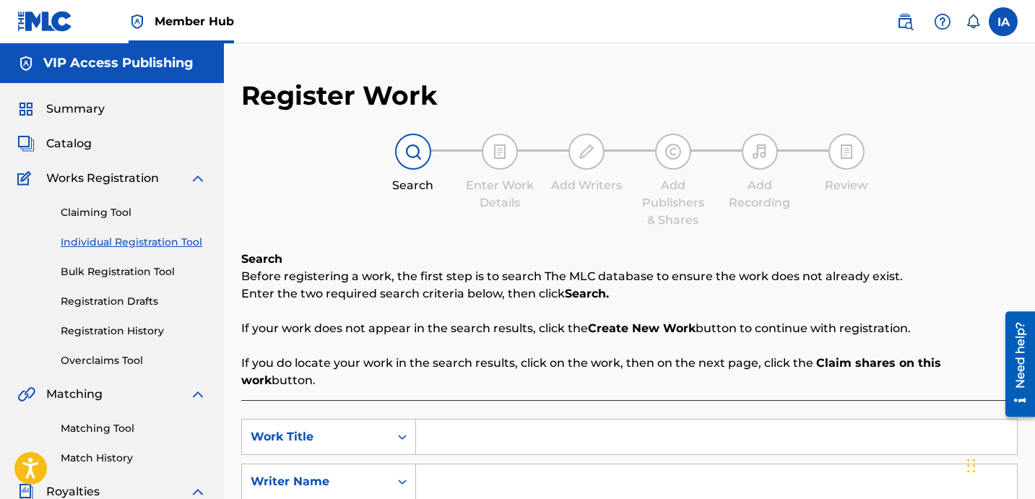
click at [648, 420] on input "Search Form" at bounding box center [716, 437] width 601 height 35
type input "LEAVE ME ALONE"
click at [741, 472] on input "Search Form" at bounding box center [716, 481] width 601 height 35
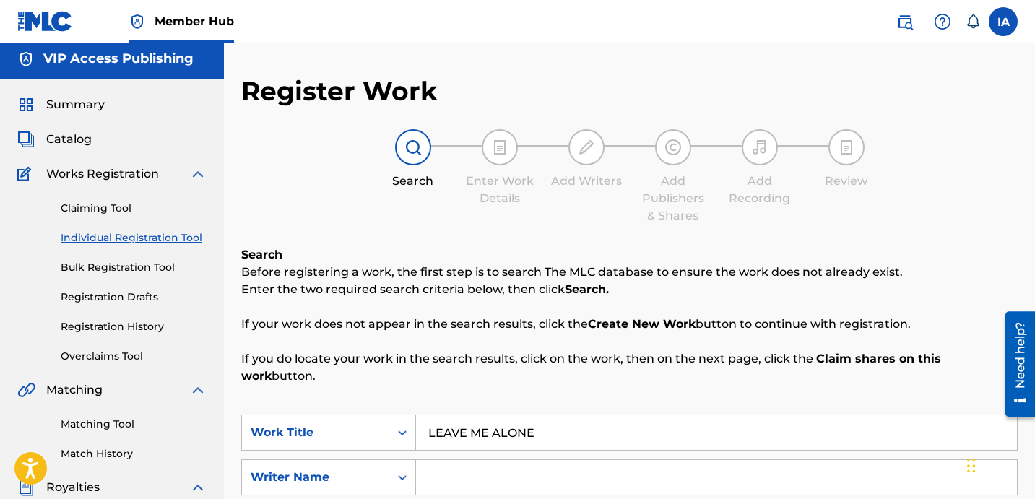
scroll to position [47, 0]
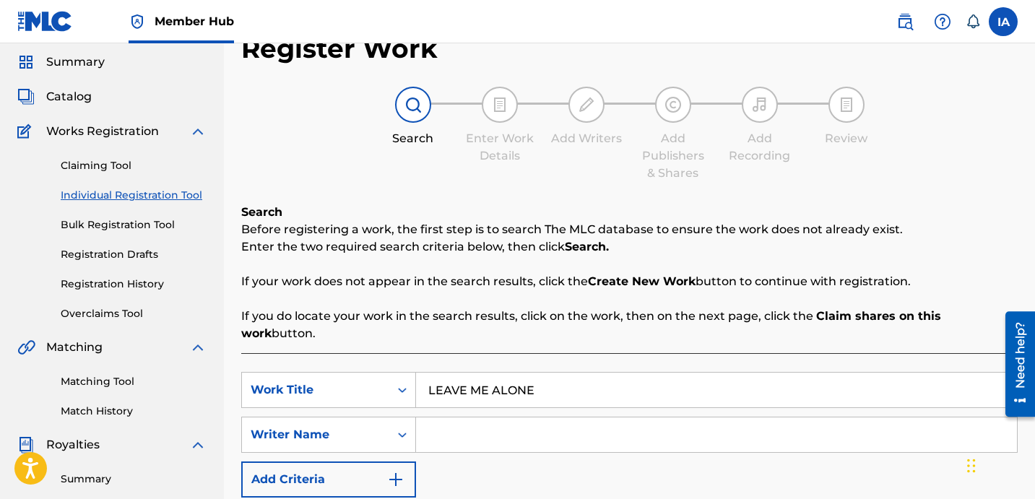
click at [693, 424] on input "Search Form" at bounding box center [716, 434] width 601 height 35
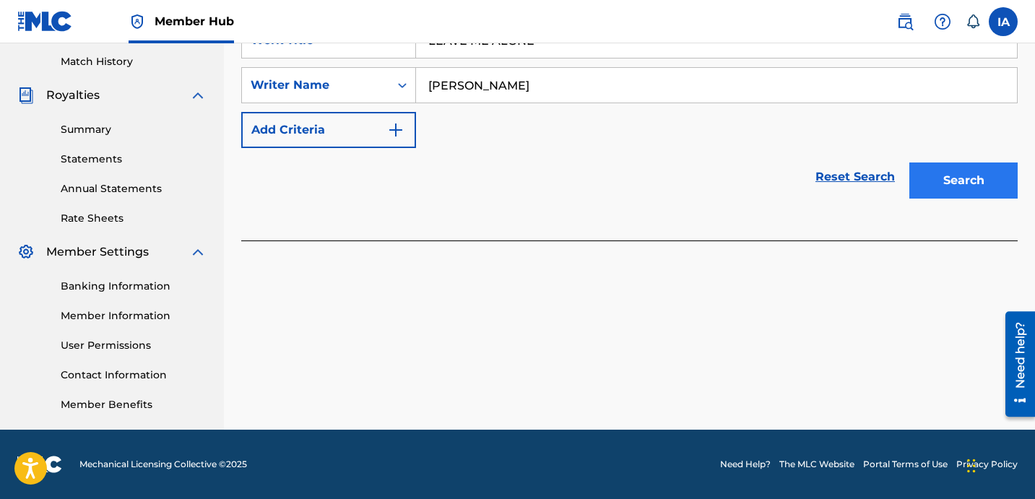
type input "DAVINA JOY"
click at [940, 167] on button "Search" at bounding box center [963, 181] width 108 height 36
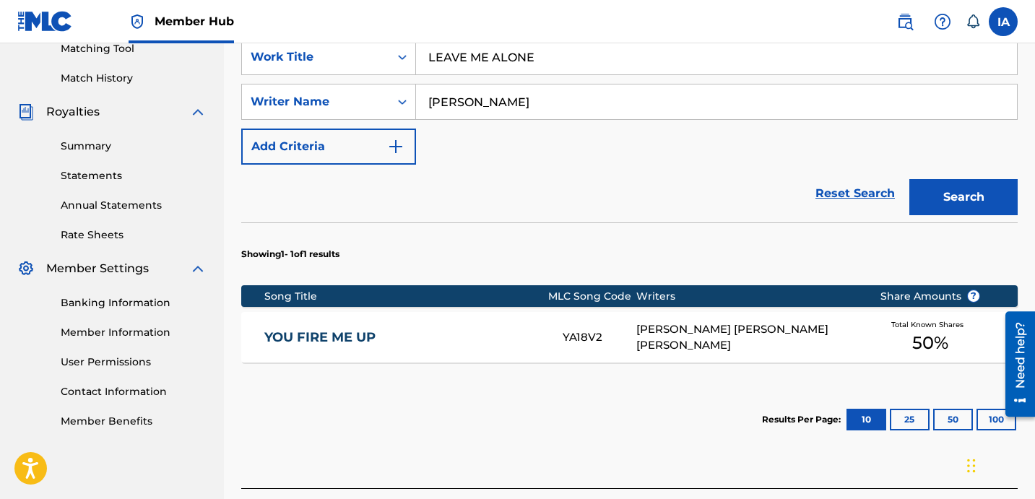
scroll to position [358, 0]
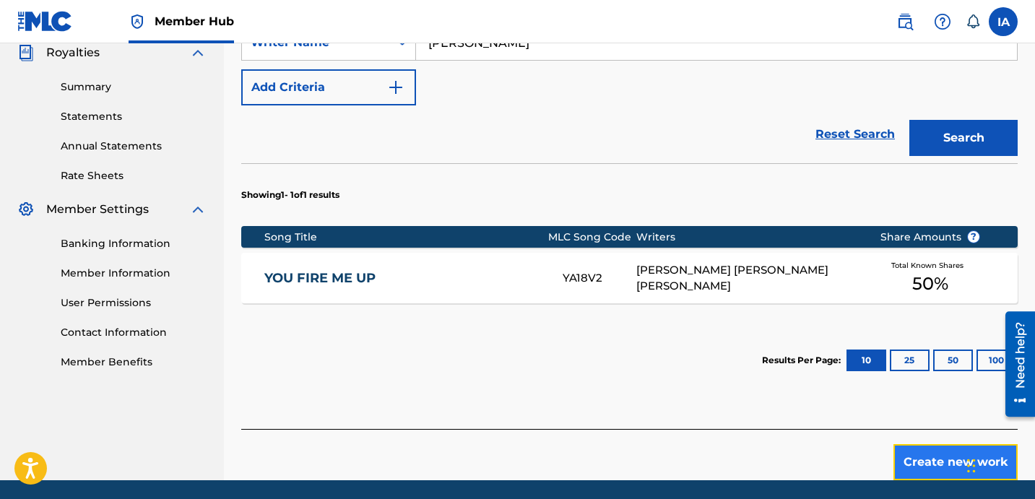
click at [920, 444] on button "Create new work" at bounding box center [955, 462] width 124 height 36
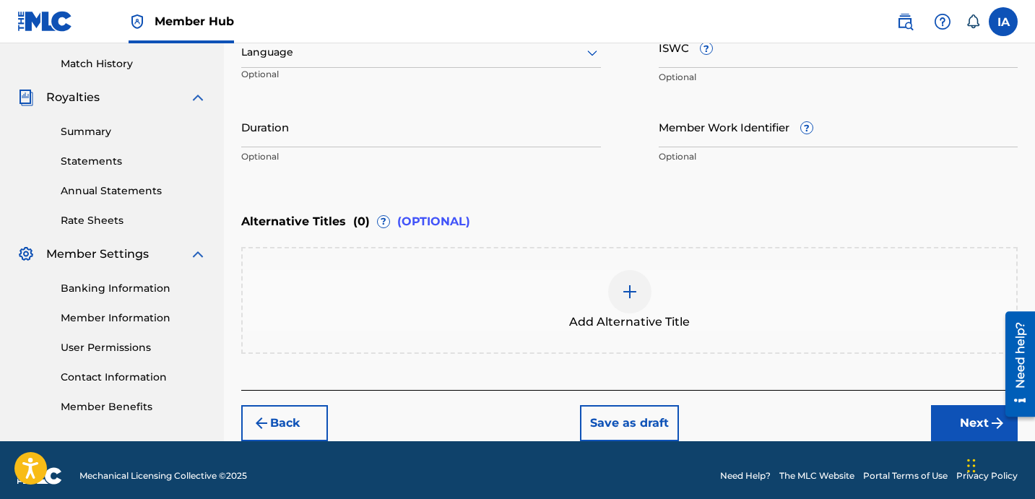
scroll to position [371, 0]
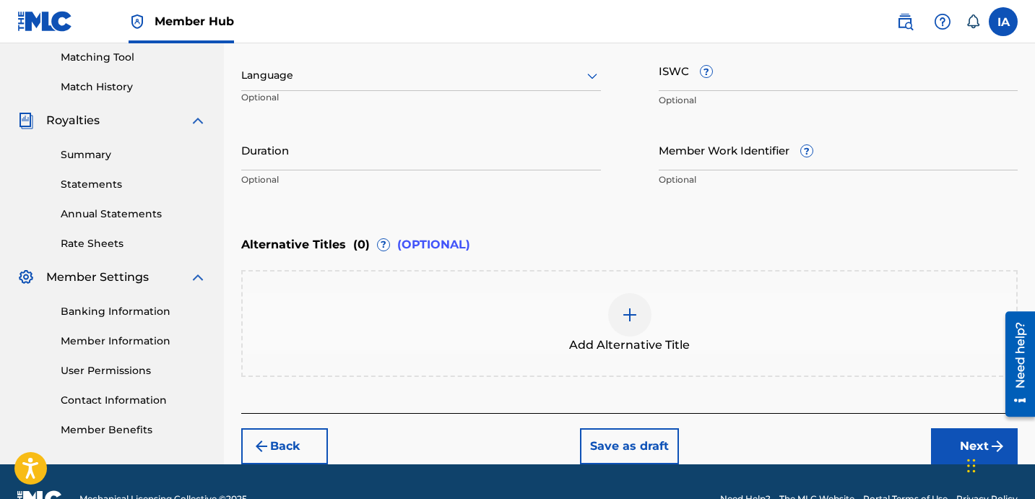
click at [460, 79] on div at bounding box center [421, 75] width 360 height 18
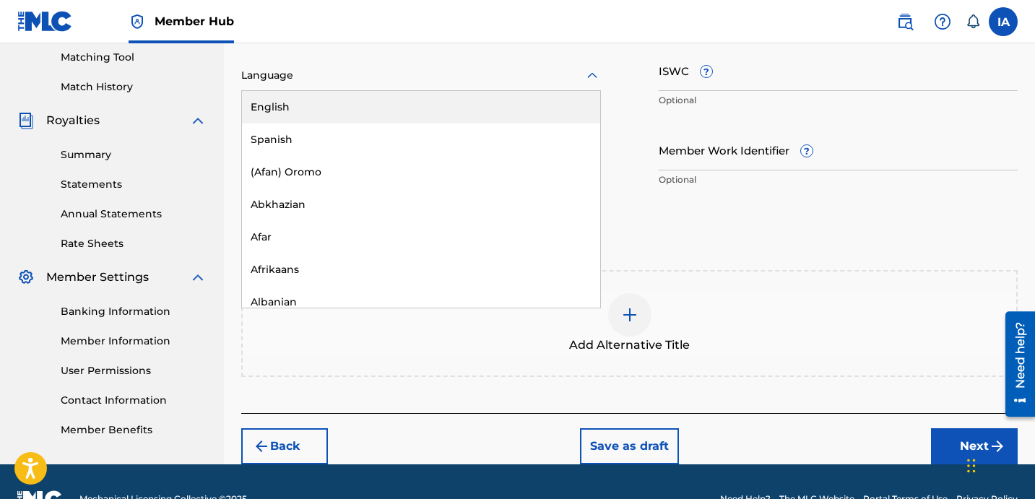
click at [467, 111] on div "English" at bounding box center [421, 107] width 358 height 33
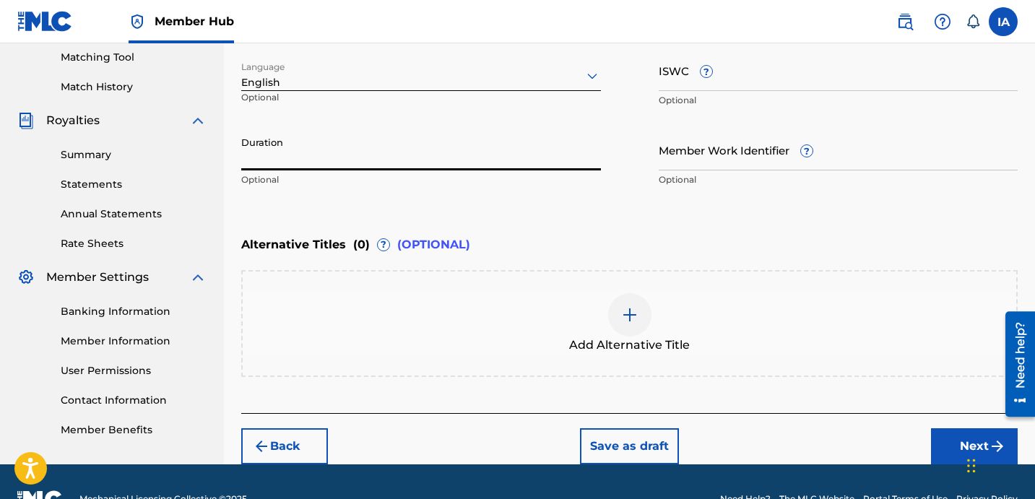
click at [468, 138] on input "Duration" at bounding box center [421, 149] width 360 height 41
click at [423, 158] on input "Duration" at bounding box center [421, 149] width 360 height 41
type input "04:45"
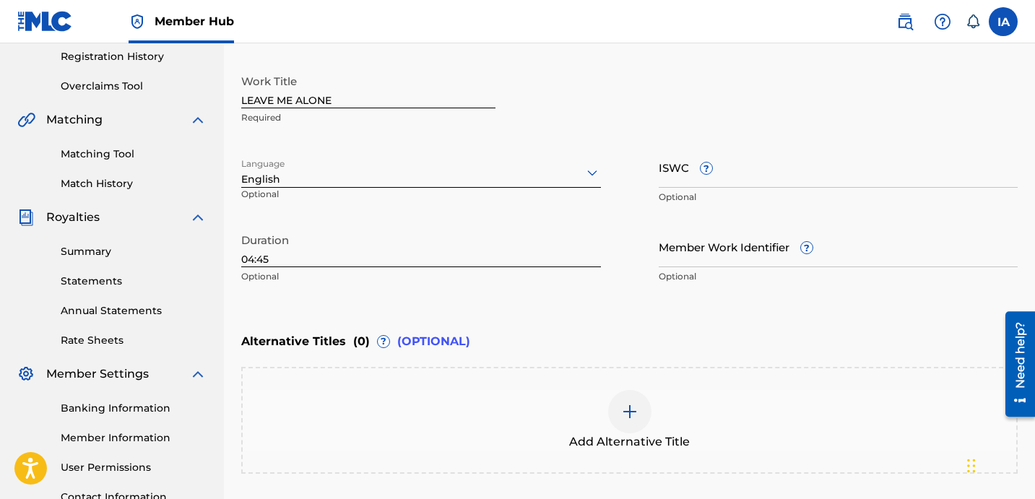
scroll to position [298, 0]
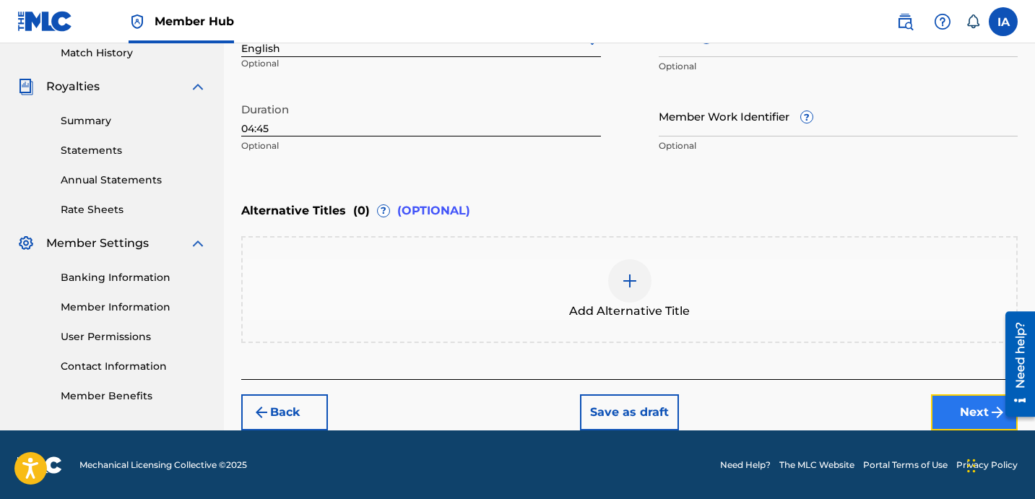
click at [946, 423] on button "Next" at bounding box center [974, 412] width 87 height 36
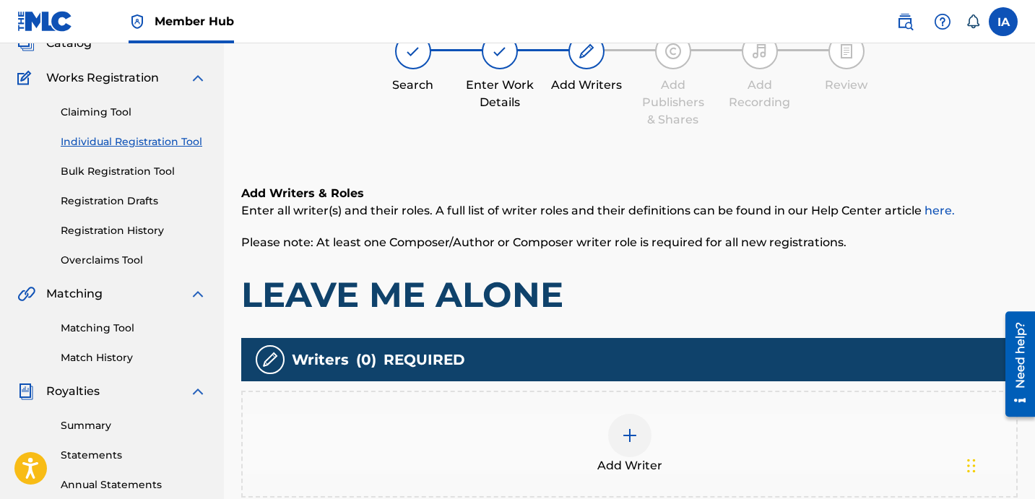
scroll to position [65, 0]
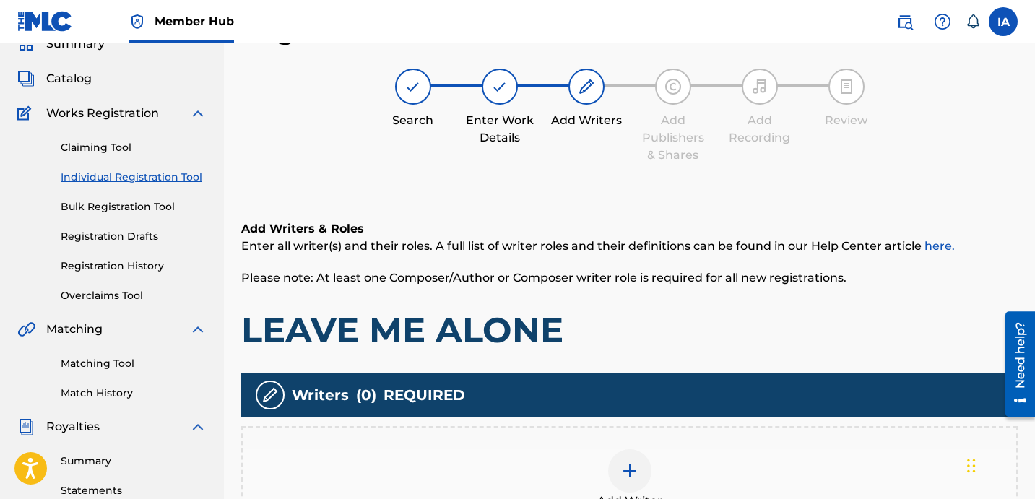
click at [727, 300] on div "Add Writers & Roles Enter all writer(s) and their roles. A full list of writer …" at bounding box center [629, 285] width 776 height 131
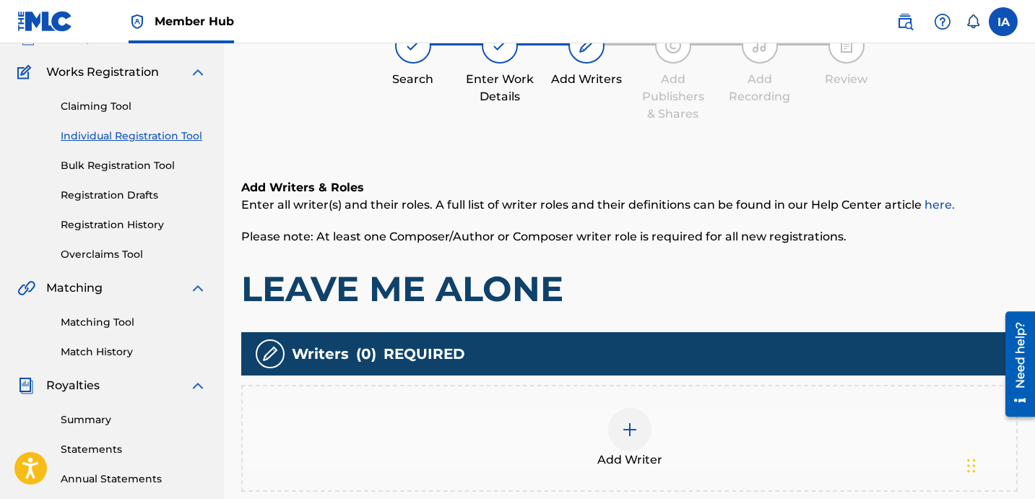
scroll to position [121, 0]
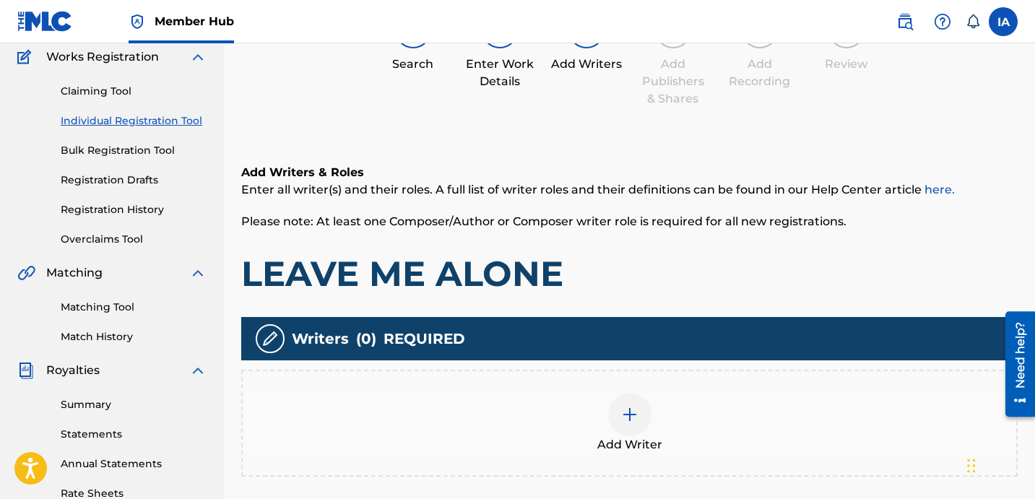
click at [753, 374] on div "Add Writer" at bounding box center [629, 423] width 776 height 107
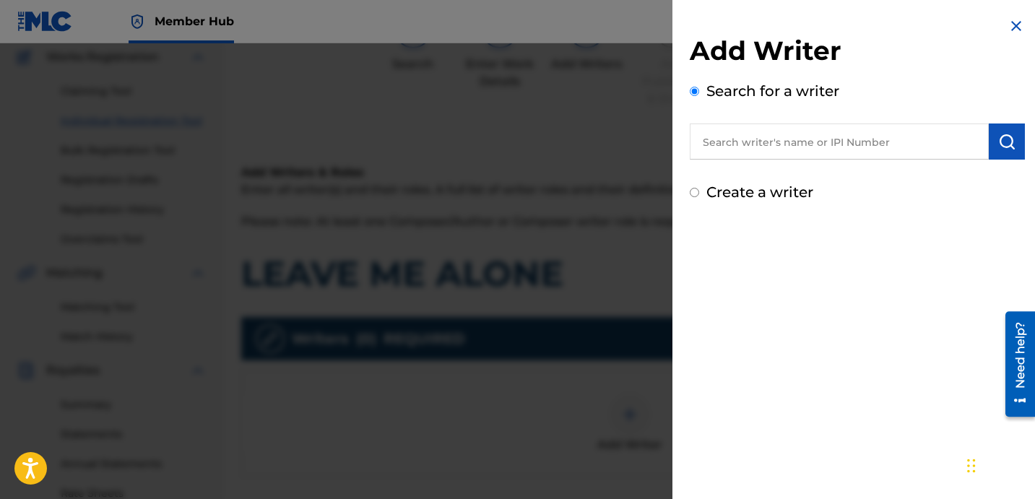
click at [844, 154] on input "text" at bounding box center [839, 142] width 299 height 36
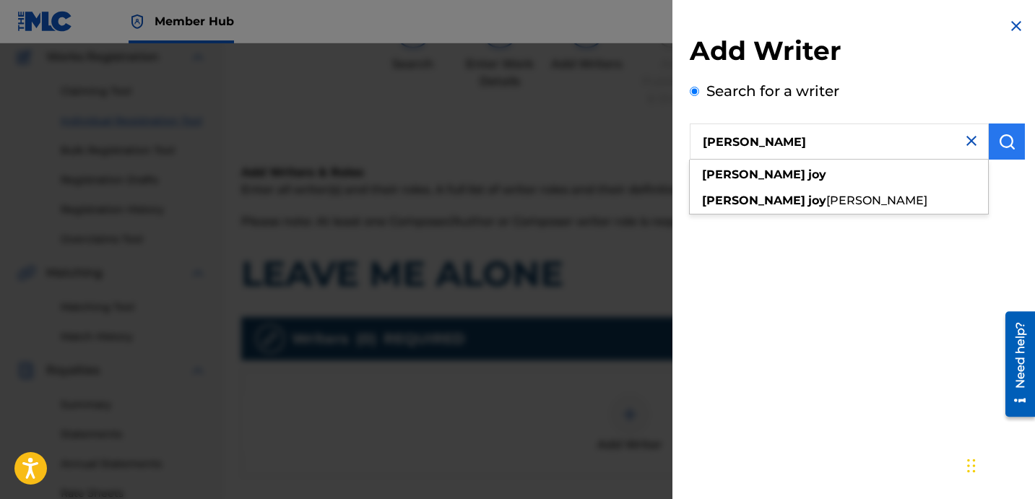
type input "DAVINA JOY"
click at [997, 153] on button "submit" at bounding box center [1007, 142] width 36 height 36
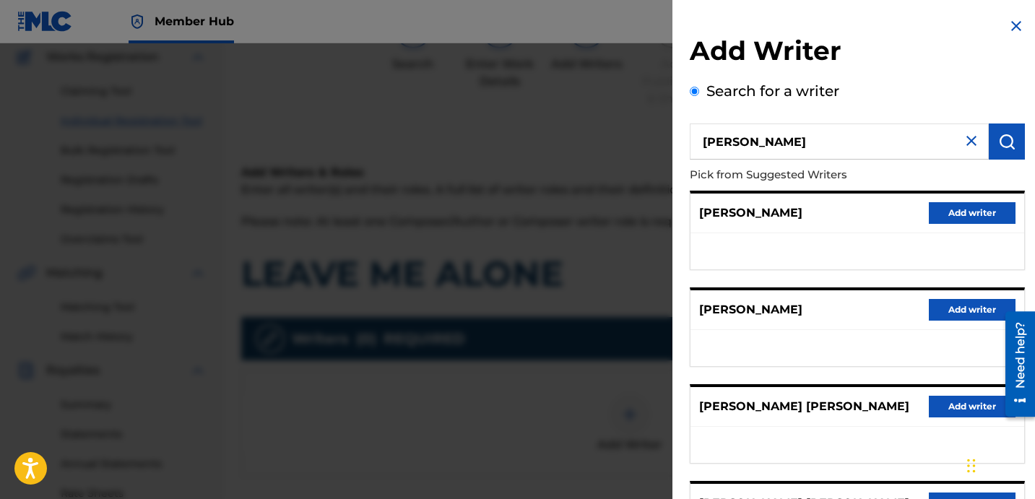
scroll to position [249, 0]
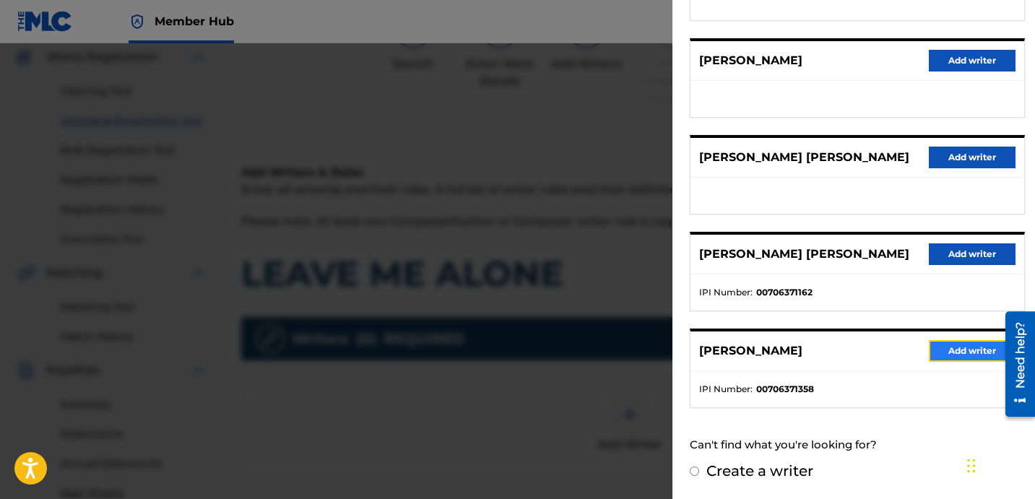
click at [952, 346] on button "Add writer" at bounding box center [972, 351] width 87 height 22
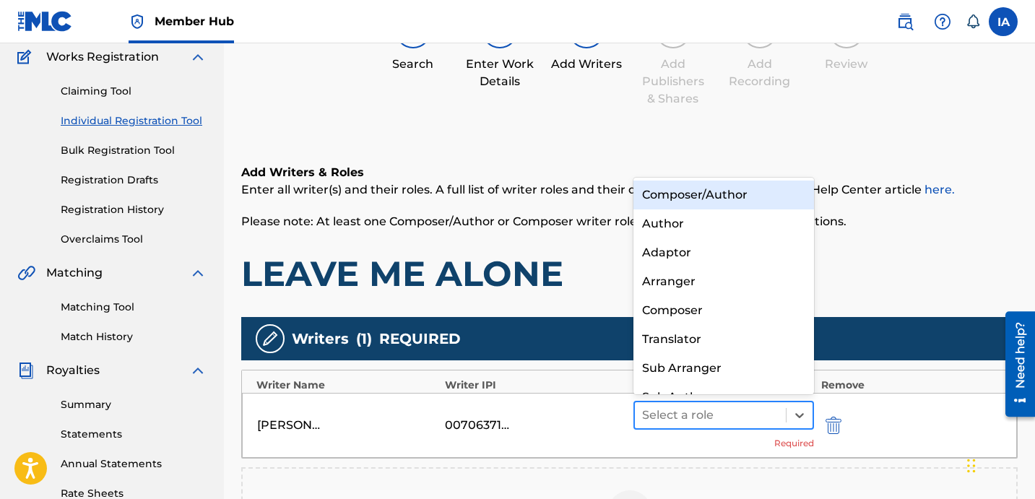
click at [759, 412] on div at bounding box center [710, 415] width 137 height 20
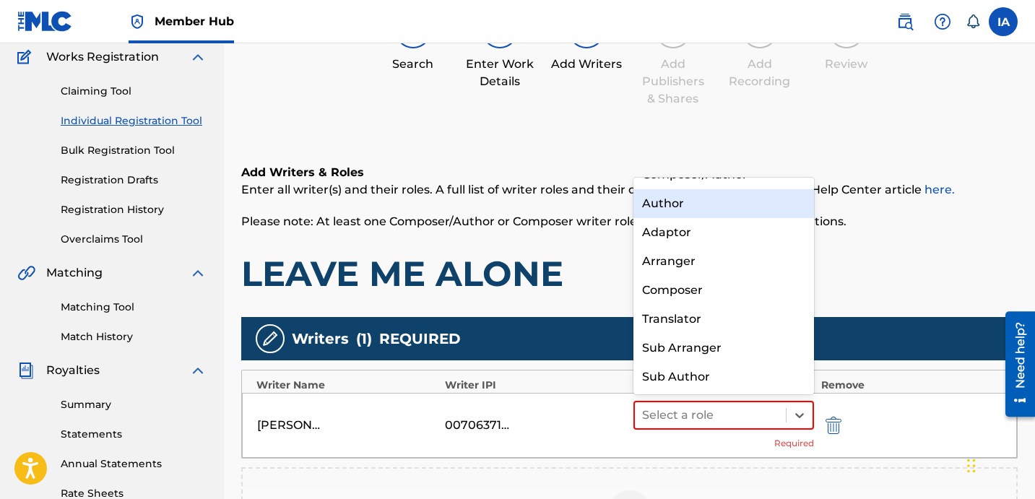
click at [759, 209] on div "Author" at bounding box center [723, 203] width 181 height 29
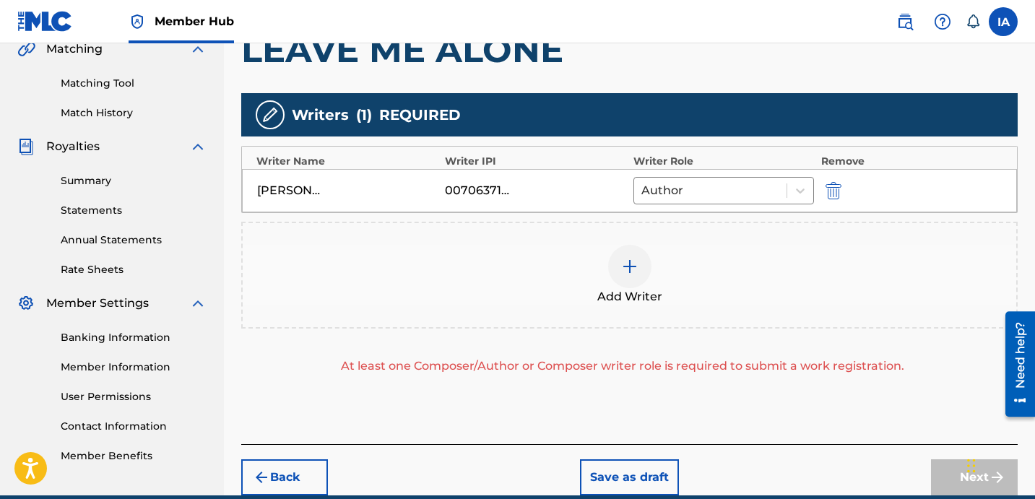
scroll to position [395, 0]
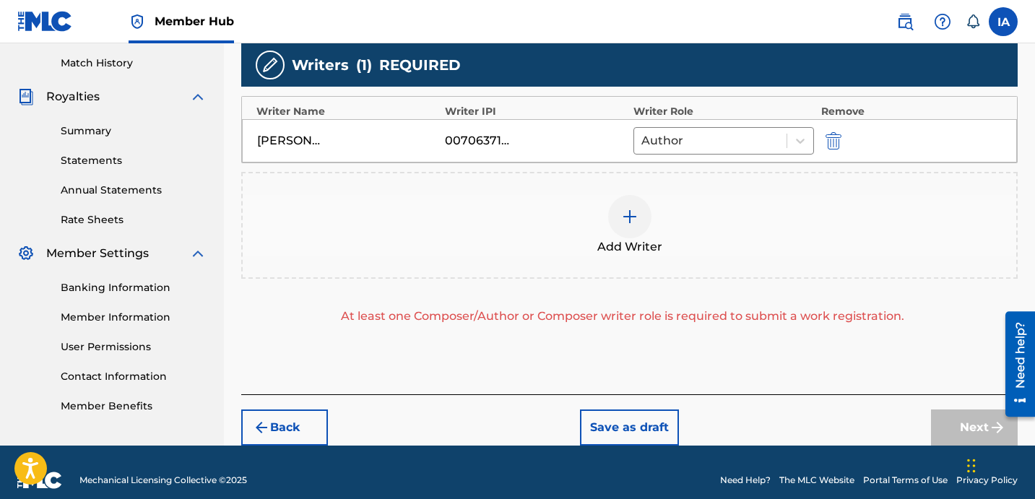
click at [729, 217] on div "Add Writer" at bounding box center [630, 225] width 774 height 61
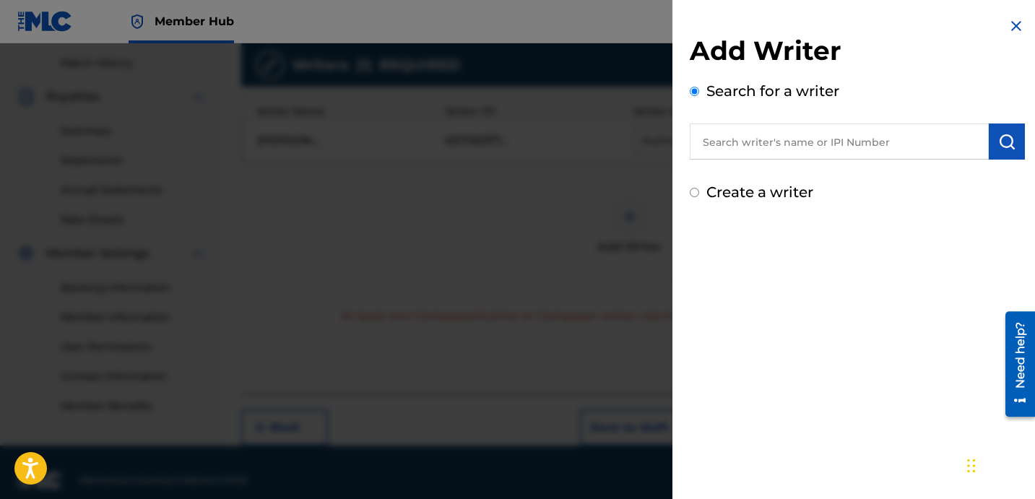
click at [784, 186] on label "Create a writer" at bounding box center [759, 191] width 107 height 17
radio input "true"
click at [699, 188] on input "Create a writer" at bounding box center [694, 192] width 9 height 9
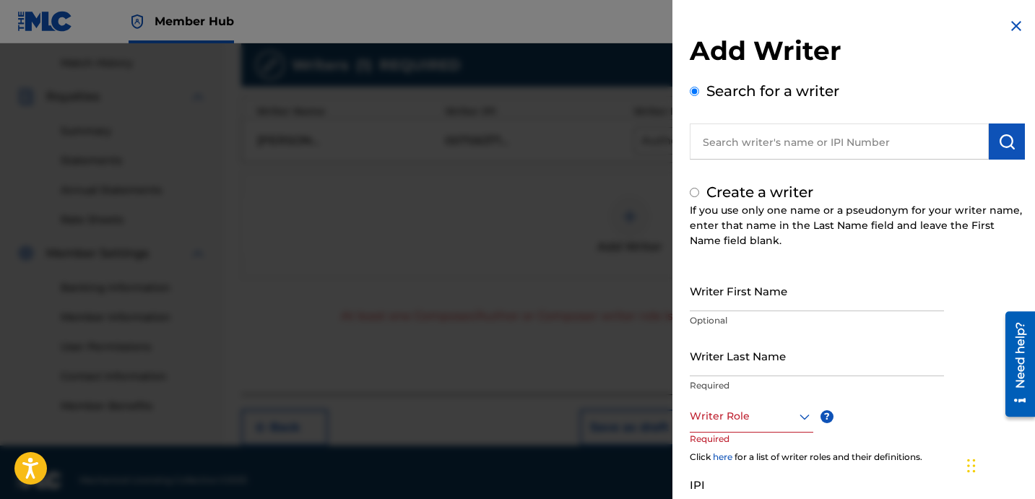
radio input "false"
radio input "true"
click at [706, 376] on input "Writer Last Name" at bounding box center [817, 355] width 254 height 41
click at [782, 369] on input "UNKNOWN WRITER" at bounding box center [817, 355] width 254 height 41
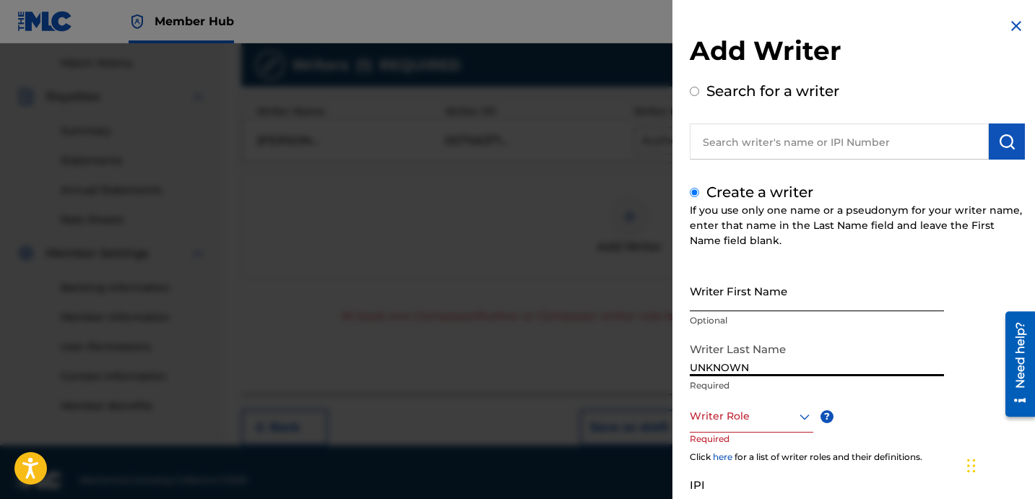
type input "UNKNOWN"
click at [806, 294] on input "Writer First Name" at bounding box center [817, 290] width 254 height 41
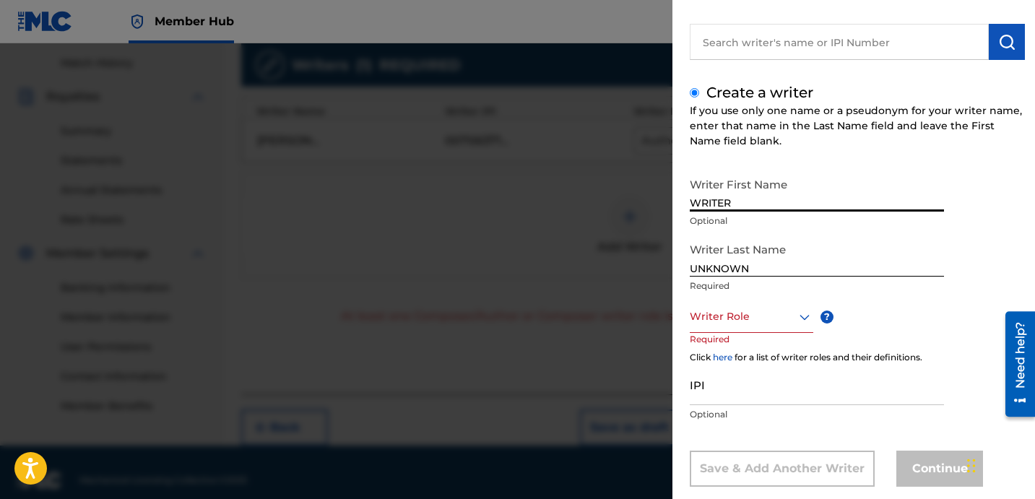
scroll to position [126, 0]
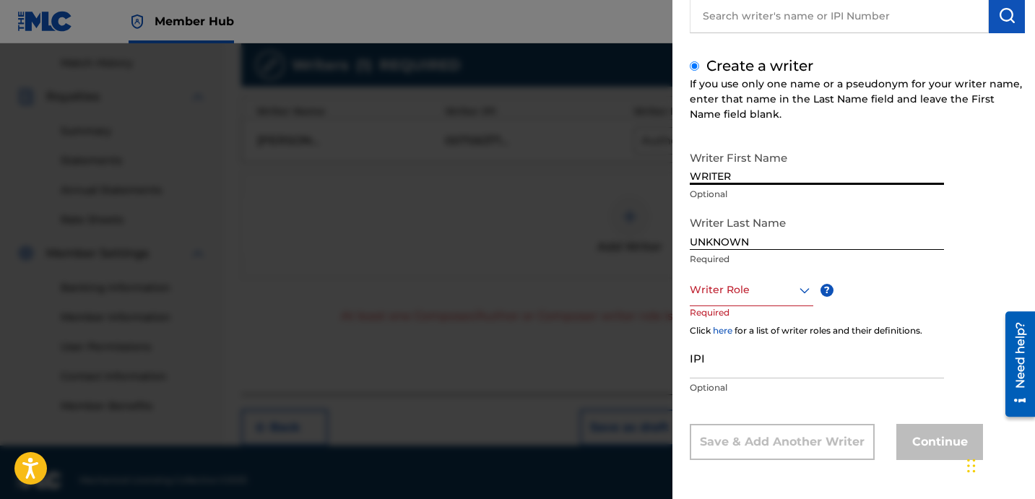
type input "WRITER"
click at [763, 287] on div at bounding box center [752, 290] width 124 height 18
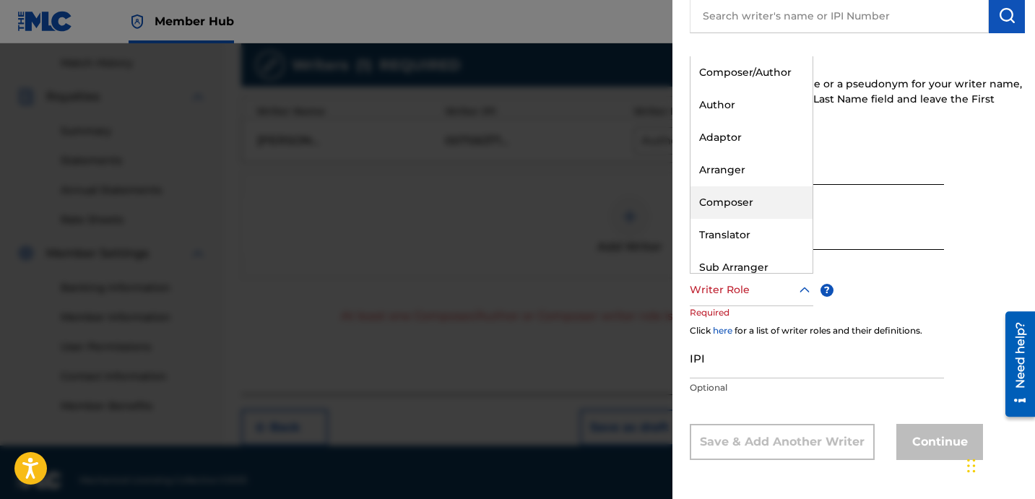
click at [768, 212] on div "Composer" at bounding box center [752, 202] width 122 height 33
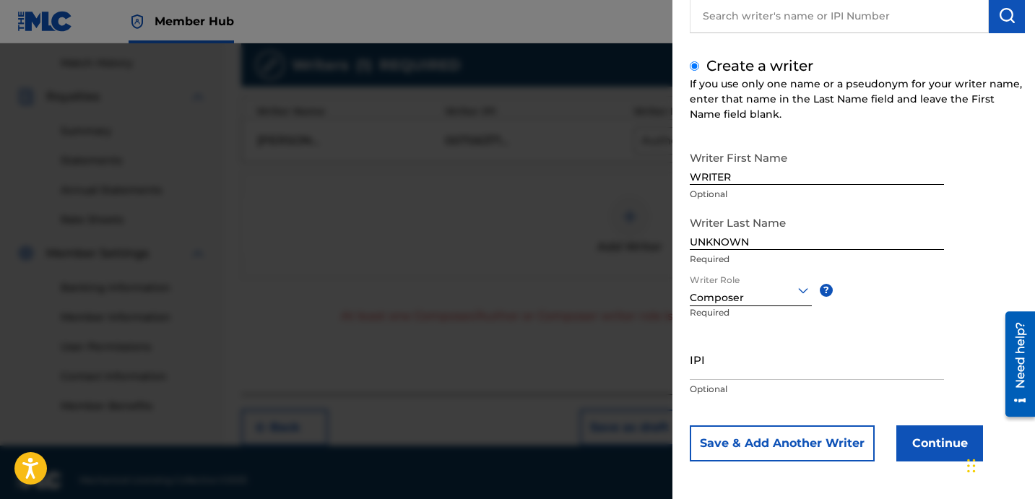
scroll to position [128, 0]
click at [914, 428] on button "Continue" at bounding box center [939, 442] width 87 height 36
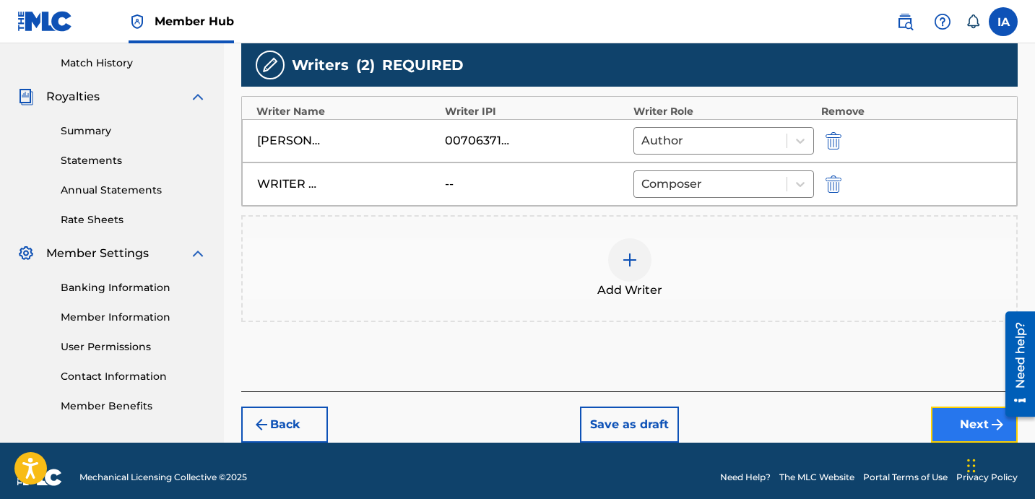
click at [968, 414] on button "Next" at bounding box center [974, 425] width 87 height 36
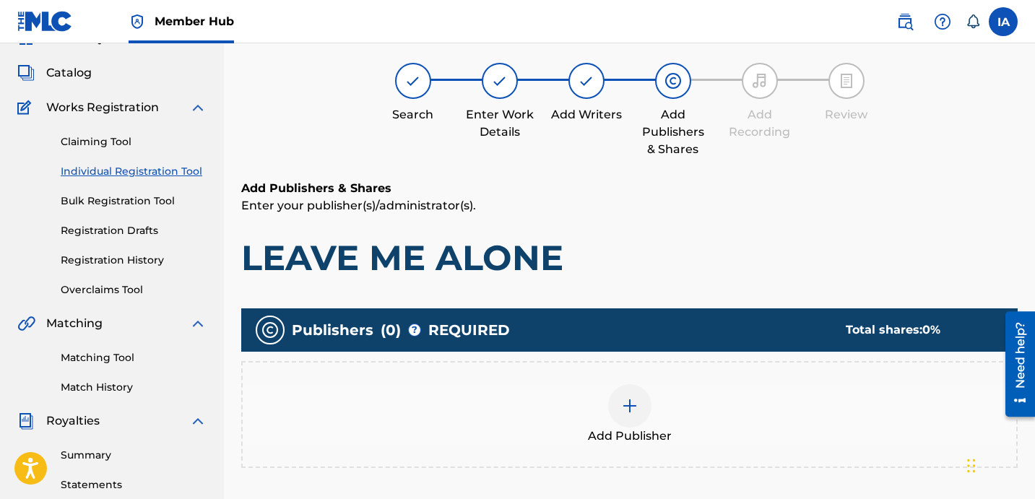
scroll to position [65, 0]
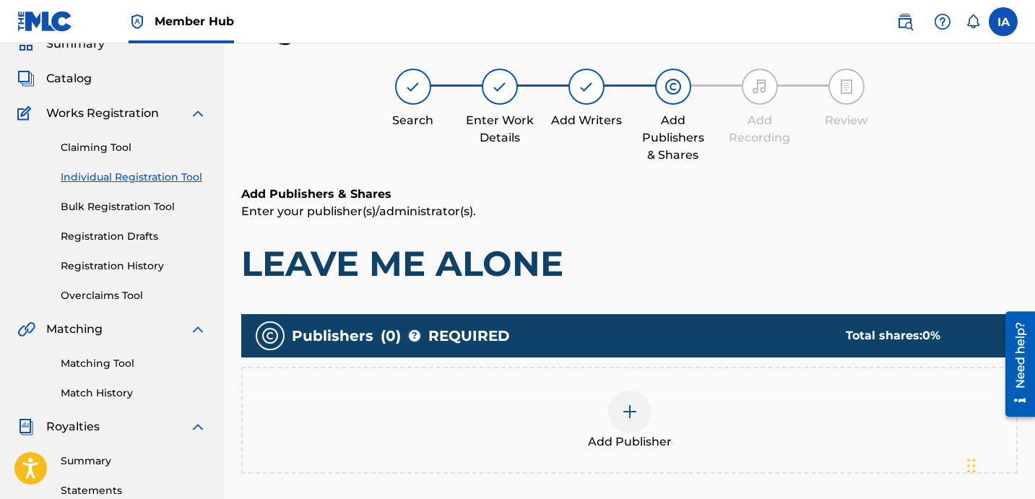
click at [707, 415] on div "Add Publisher" at bounding box center [630, 420] width 774 height 61
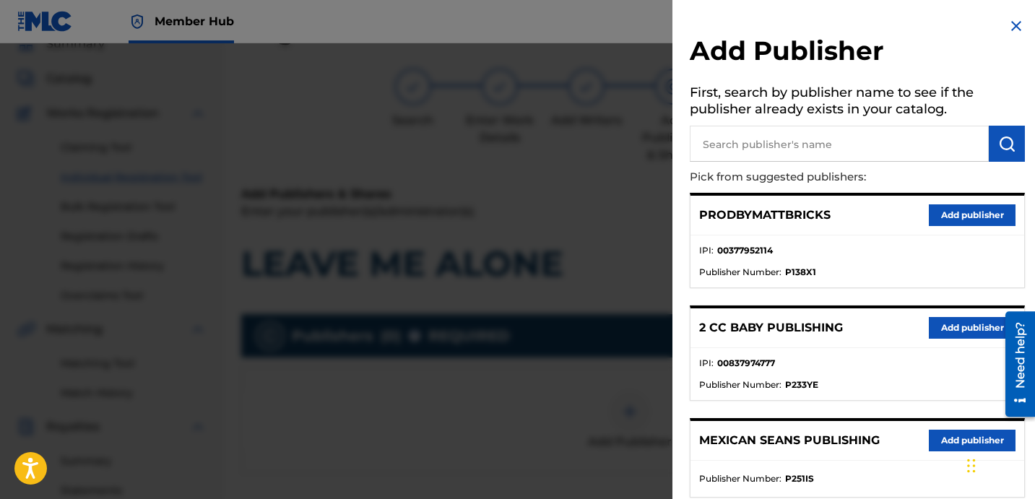
click at [808, 150] on input "text" at bounding box center [839, 144] width 299 height 36
type input "DAVINA JOY"
click at [998, 143] on img "submit" at bounding box center [1006, 143] width 17 height 17
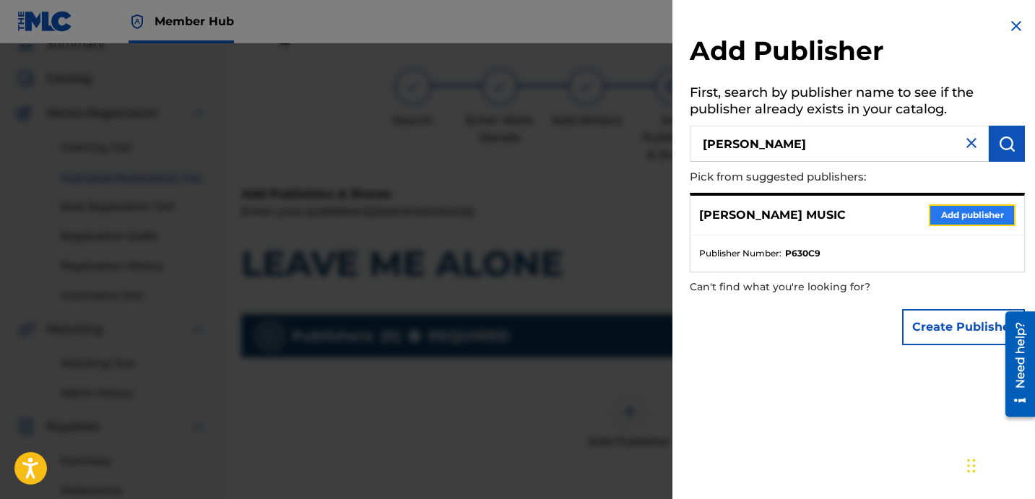
click at [957, 222] on button "Add publisher" at bounding box center [972, 215] width 87 height 22
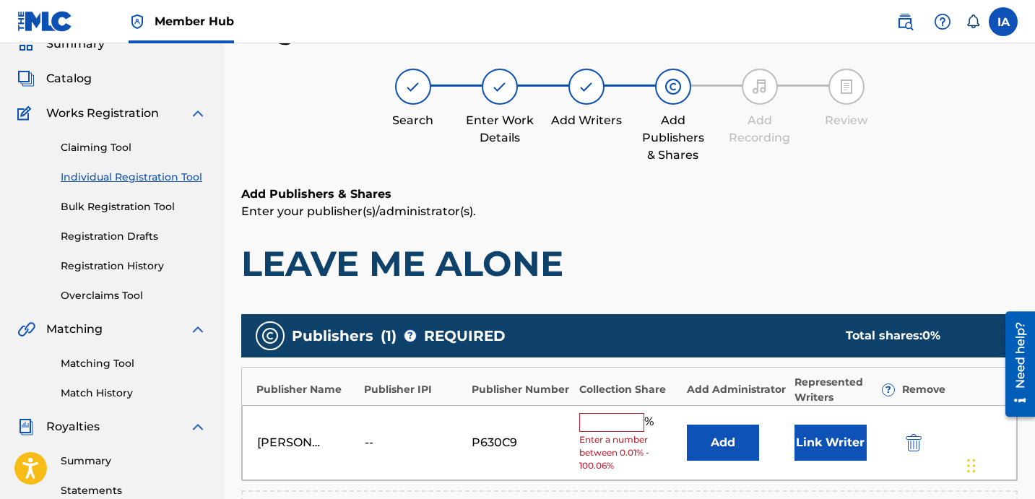
click at [704, 252] on h1 "LEAVE ME ALONE" at bounding box center [629, 263] width 776 height 43
click at [619, 430] on input "text" at bounding box center [611, 422] width 65 height 19
type input "50"
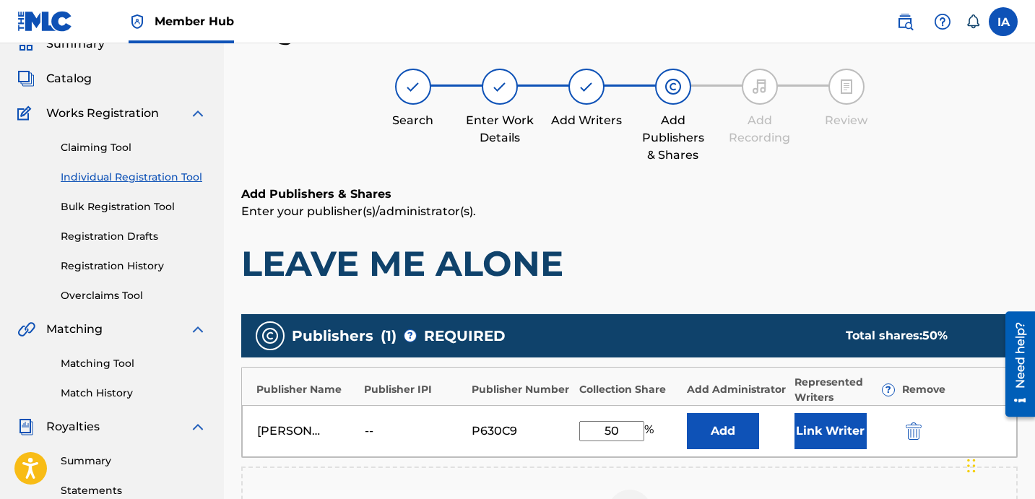
click at [634, 425] on input "50" at bounding box center [611, 431] width 65 height 20
drag, startPoint x: 628, startPoint y: 430, endPoint x: 529, endPoint y: 380, distance: 111.1
click at [554, 393] on div "Publisher Name Publisher IPI Publisher Number Collection Share Add Administrato…" at bounding box center [629, 412] width 776 height 91
click at [730, 422] on button "Add" at bounding box center [723, 431] width 72 height 36
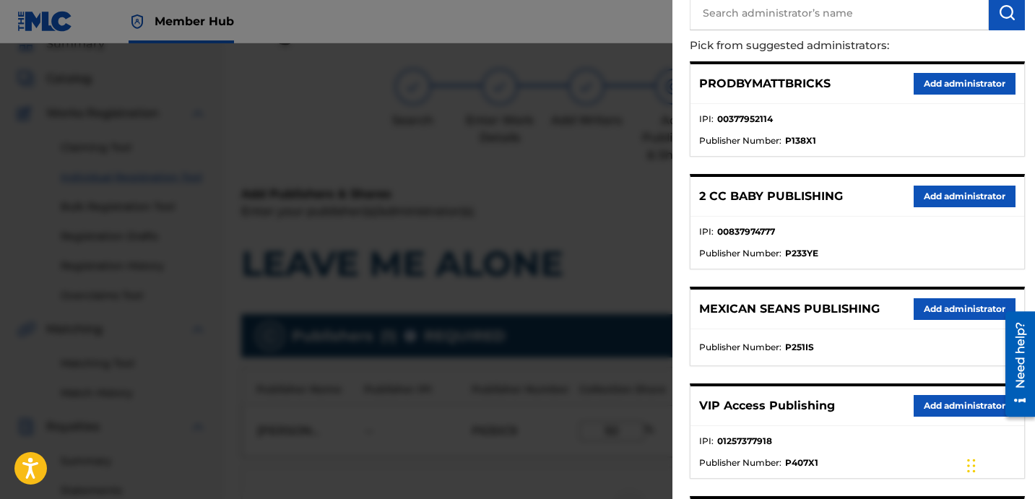
scroll to position [230, 0]
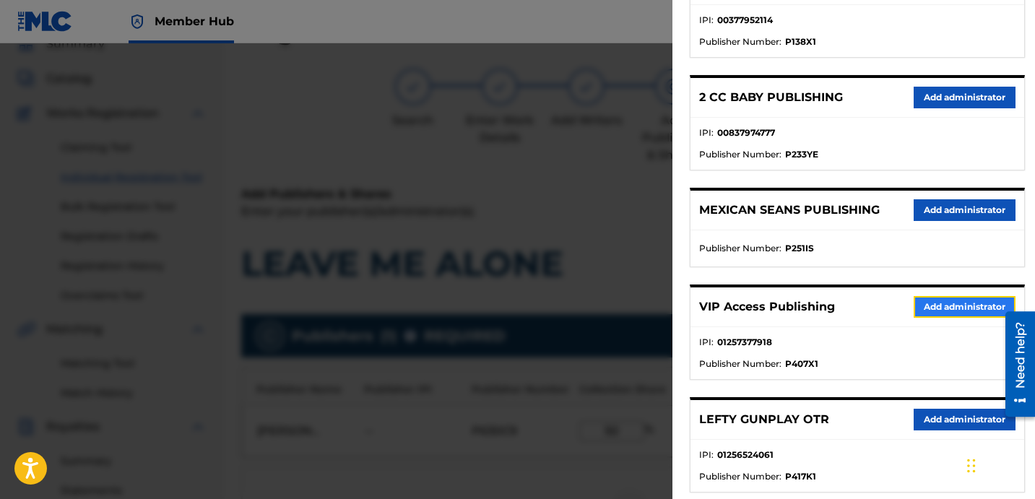
click at [925, 299] on button "Add administrator" at bounding box center [965, 307] width 102 height 22
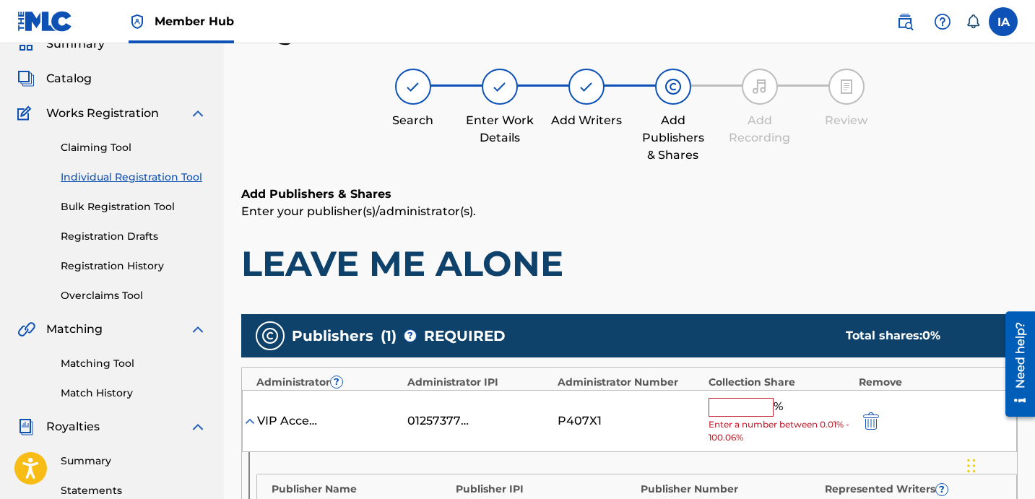
click at [761, 408] on input "text" at bounding box center [741, 407] width 65 height 19
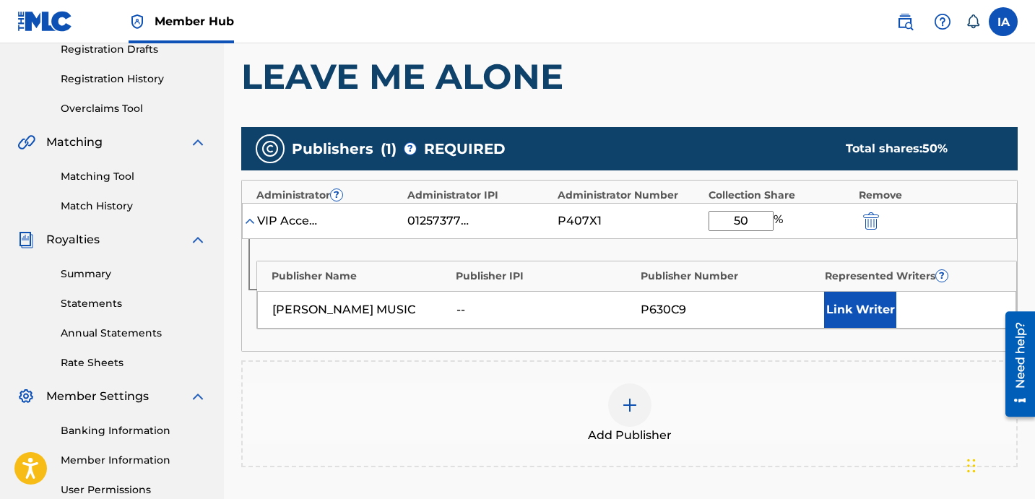
scroll to position [339, 0]
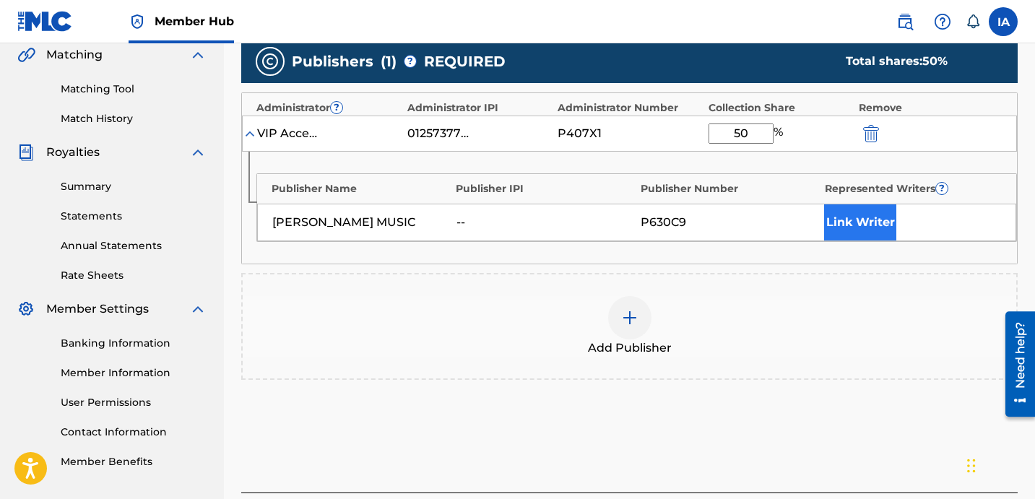
type input "50"
click at [860, 223] on button "Link Writer" at bounding box center [860, 222] width 72 height 36
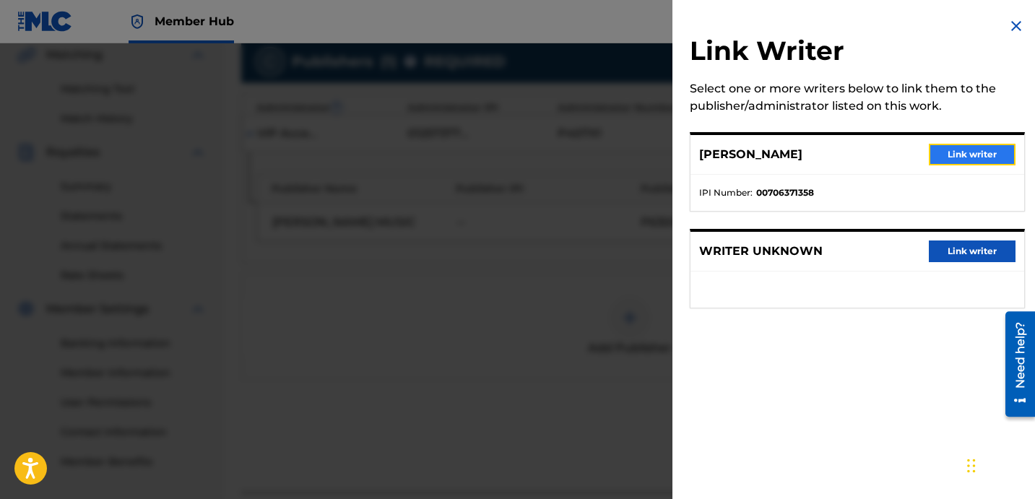
click at [933, 152] on button "Link writer" at bounding box center [972, 155] width 87 height 22
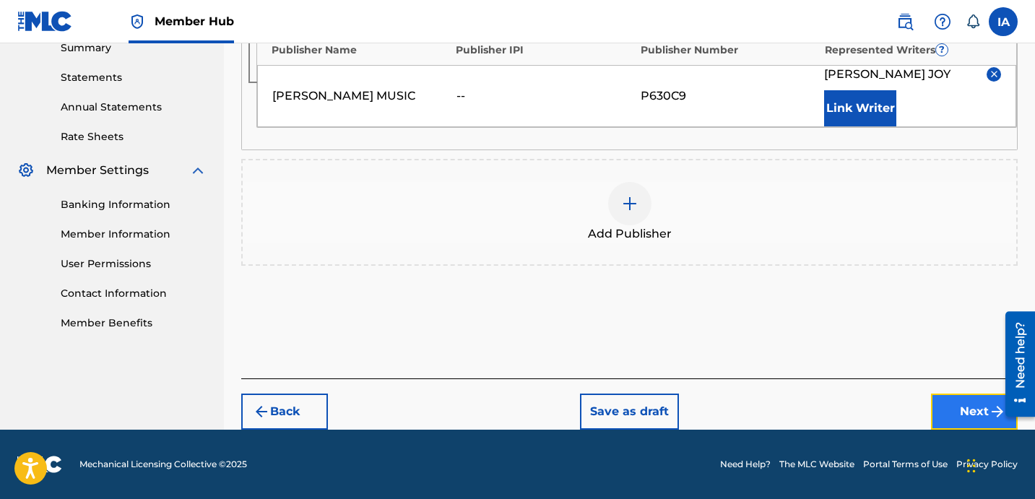
click at [938, 398] on button "Next" at bounding box center [974, 412] width 87 height 36
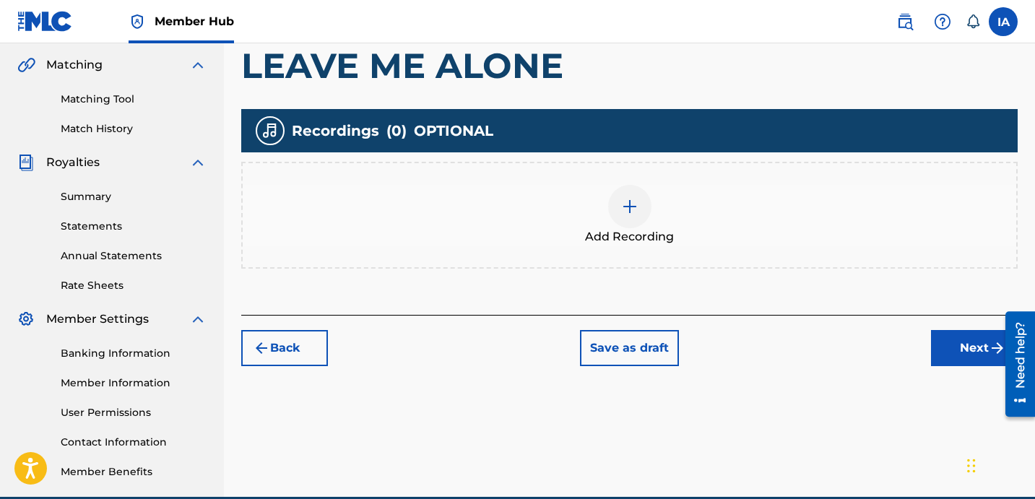
scroll to position [339, 0]
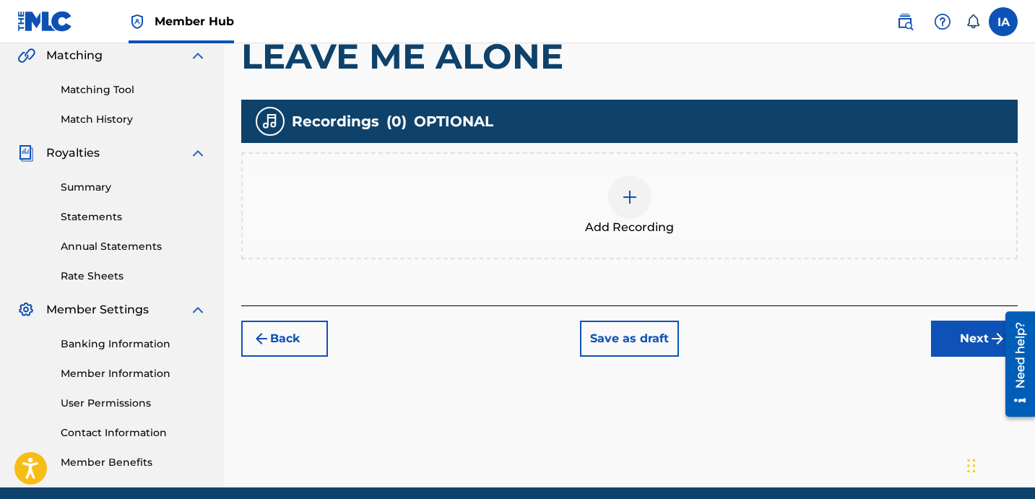
click at [686, 209] on div "Add Recording" at bounding box center [630, 206] width 774 height 61
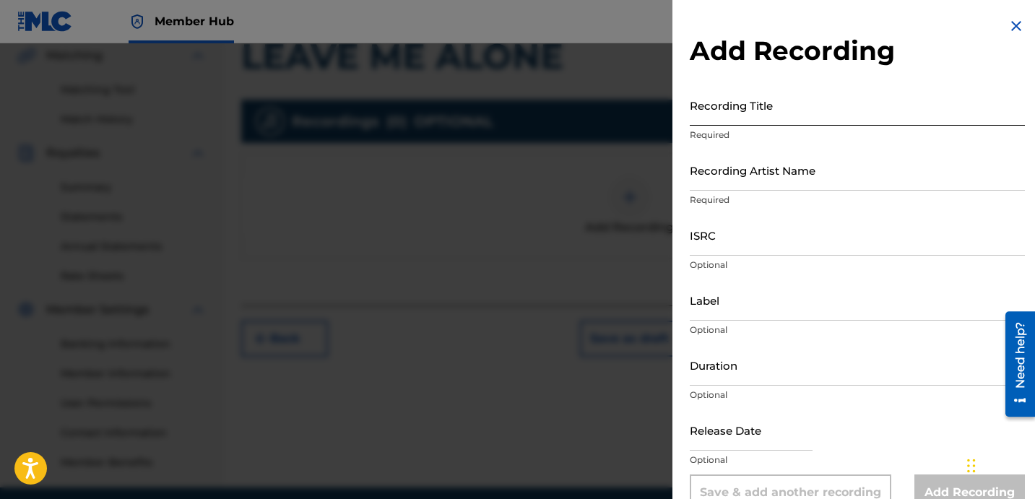
click at [767, 113] on input "Recording Title" at bounding box center [857, 105] width 335 height 41
click at [762, 113] on input "Recording Title" at bounding box center [857, 105] width 335 height 41
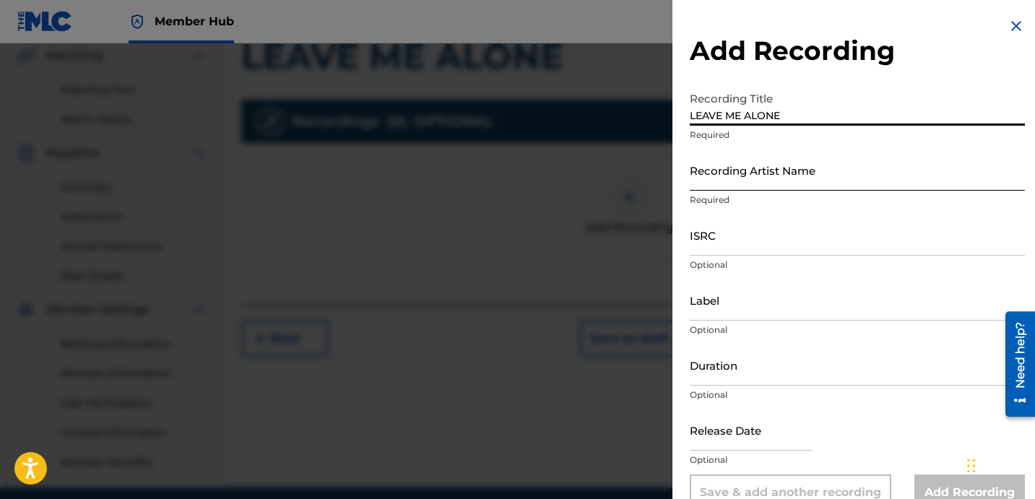
type input "LEAVE ME ALONE"
click at [763, 153] on input "Recording Artist Name" at bounding box center [857, 170] width 335 height 41
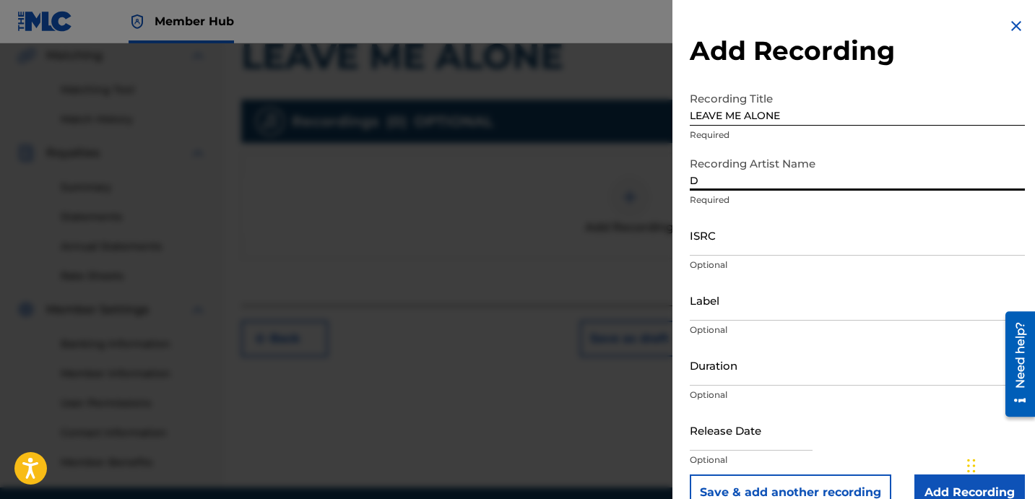
type input "DAVINA JOY"
click at [732, 255] on input "ISRC" at bounding box center [857, 235] width 335 height 41
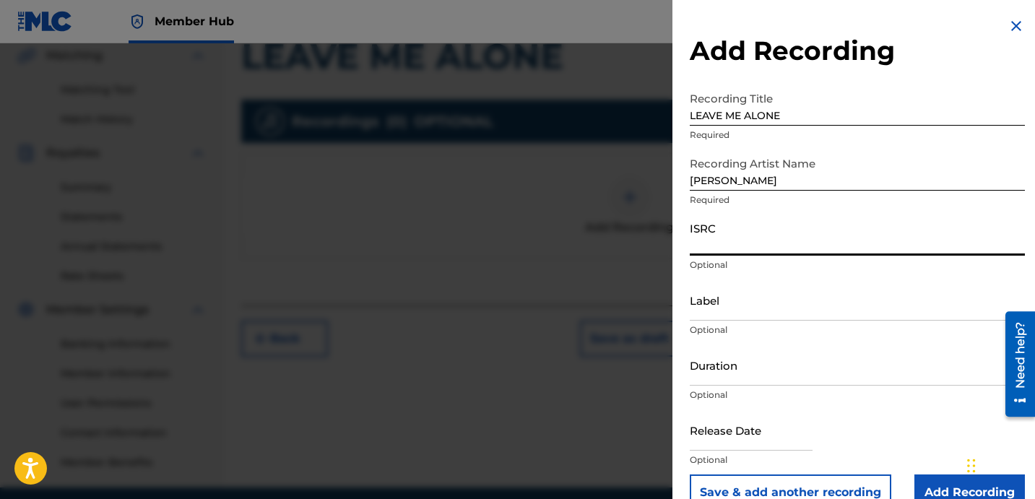
click at [756, 231] on input "ISRC" at bounding box center [857, 235] width 335 height 41
type input "USBAE1301071"
click at [716, 306] on input "Label" at bounding box center [857, 300] width 335 height 41
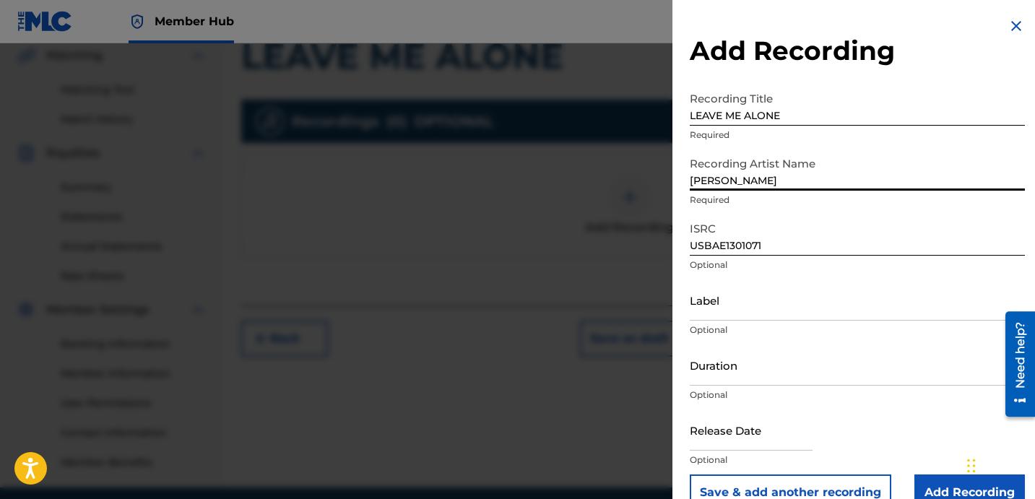
drag, startPoint x: 760, startPoint y: 182, endPoint x: 615, endPoint y: 114, distance: 159.6
click at [615, 114] on div "Add Recording Recording Title LEAVE ME ALONE Required Recording Artist Name DAV…" at bounding box center [517, 271] width 1035 height 456
click at [732, 302] on input "Label" at bounding box center [857, 300] width 335 height 41
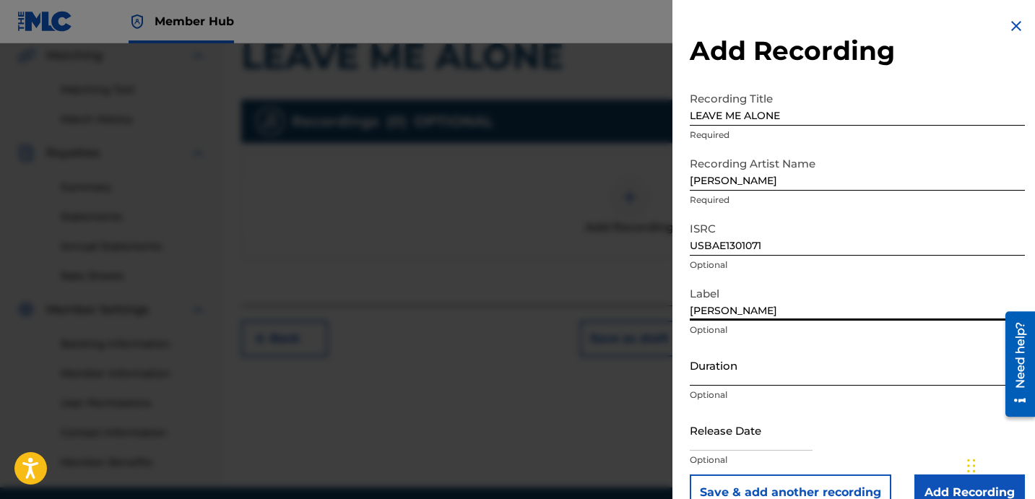
type input "DAVINA JOY"
drag, startPoint x: 722, startPoint y: 370, endPoint x: 954, endPoint y: 370, distance: 232.6
click at [722, 370] on input "Duration" at bounding box center [857, 365] width 335 height 41
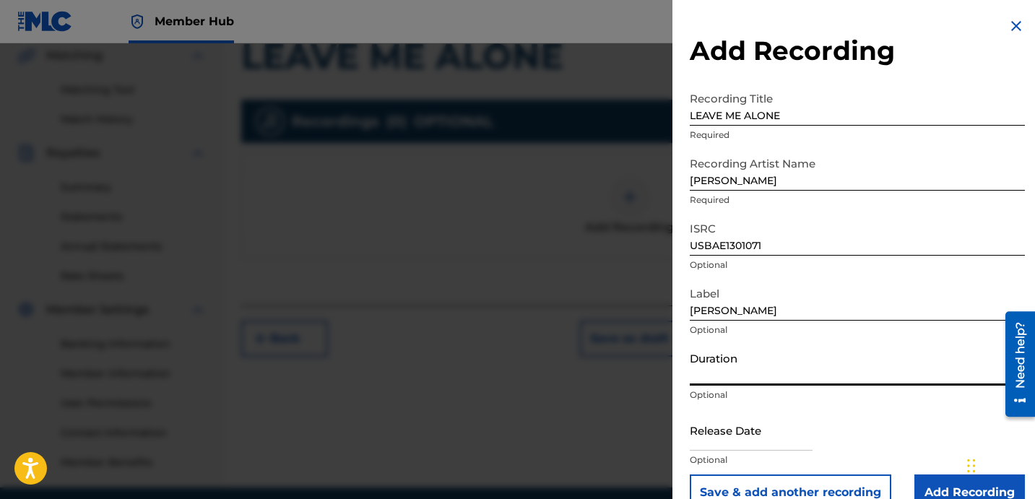
click at [828, 345] on input "Duration" at bounding box center [857, 365] width 335 height 41
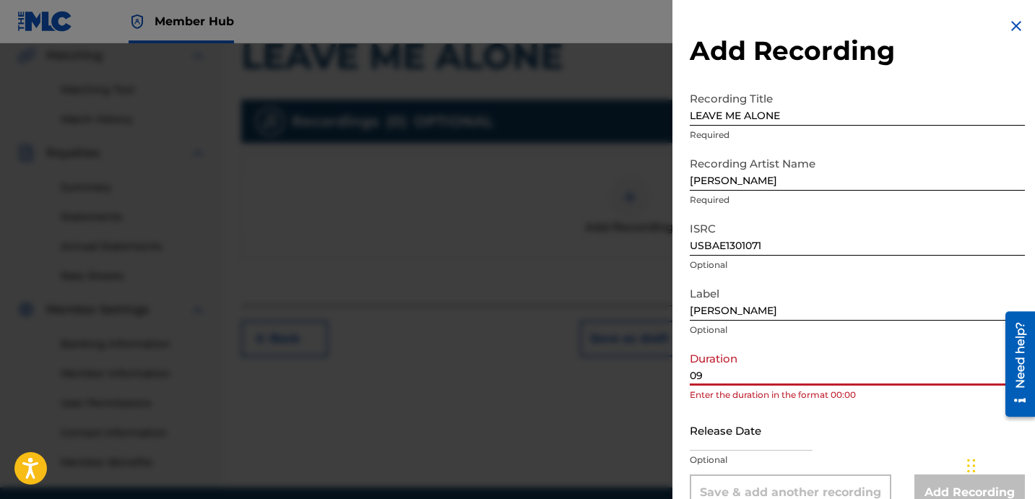
drag, startPoint x: 696, startPoint y: 373, endPoint x: 739, endPoint y: 370, distance: 42.8
click at [738, 371] on input "09" at bounding box center [857, 365] width 335 height 41
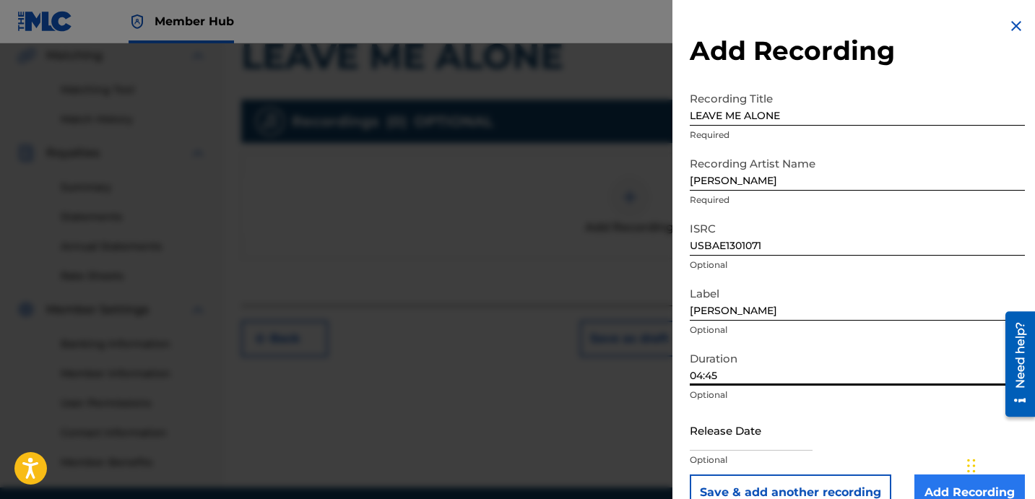
type input "04:45"
click at [949, 482] on input "Add Recording" at bounding box center [969, 493] width 111 height 36
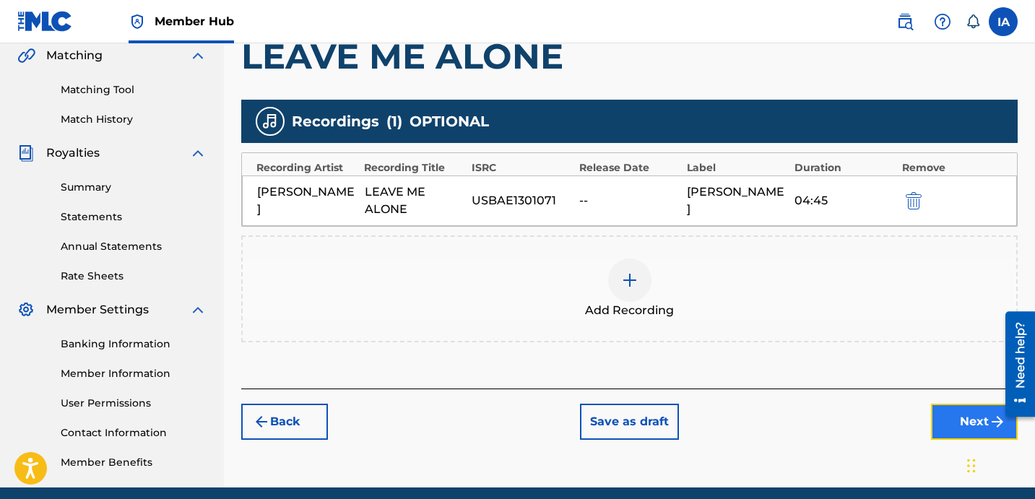
click at [955, 432] on button "Next" at bounding box center [974, 422] width 87 height 36
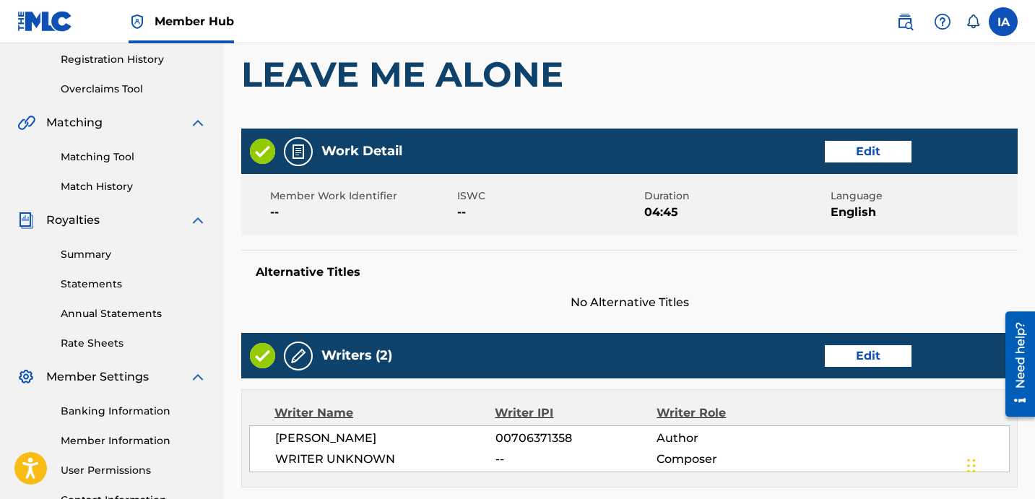
scroll to position [357, 0]
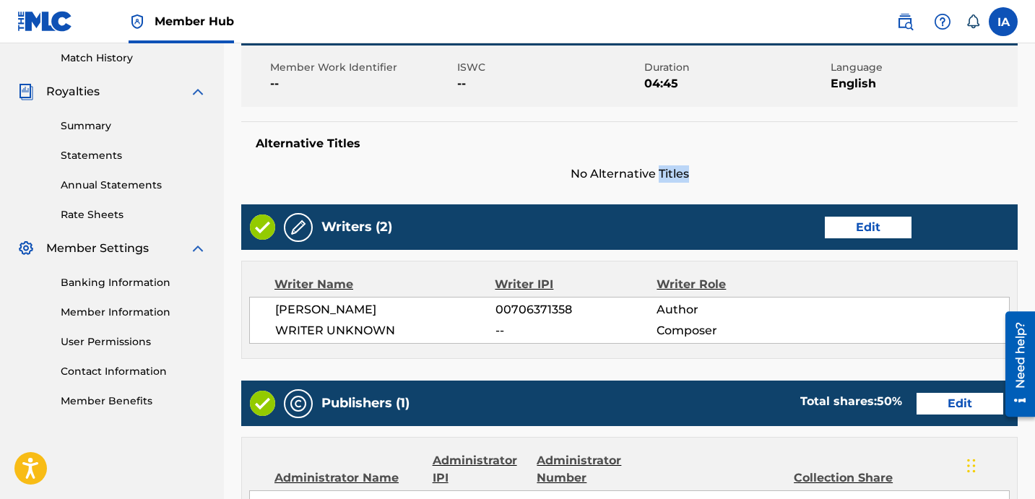
click at [639, 137] on h5 "Alternative Titles" at bounding box center [630, 144] width 748 height 14
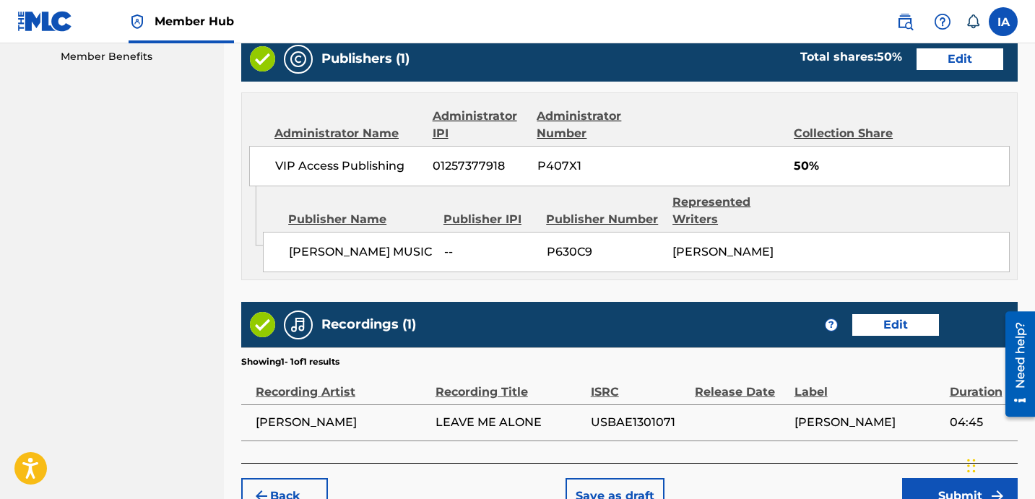
scroll to position [748, 0]
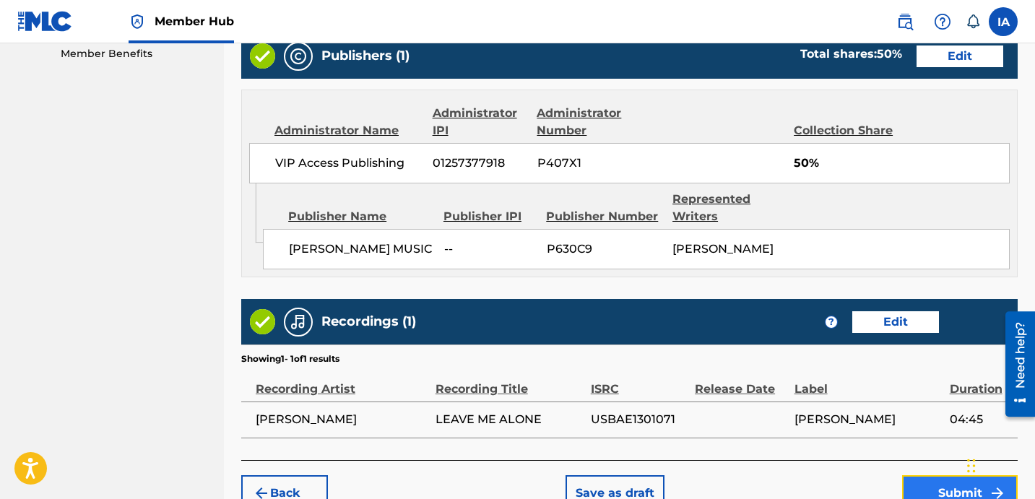
click at [925, 477] on button "Submit" at bounding box center [960, 493] width 116 height 36
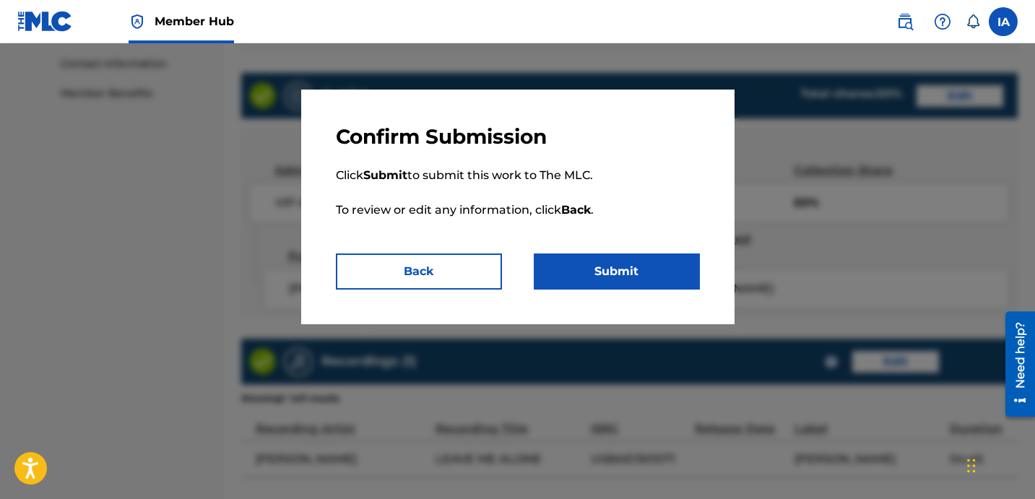
scroll to position [691, 0]
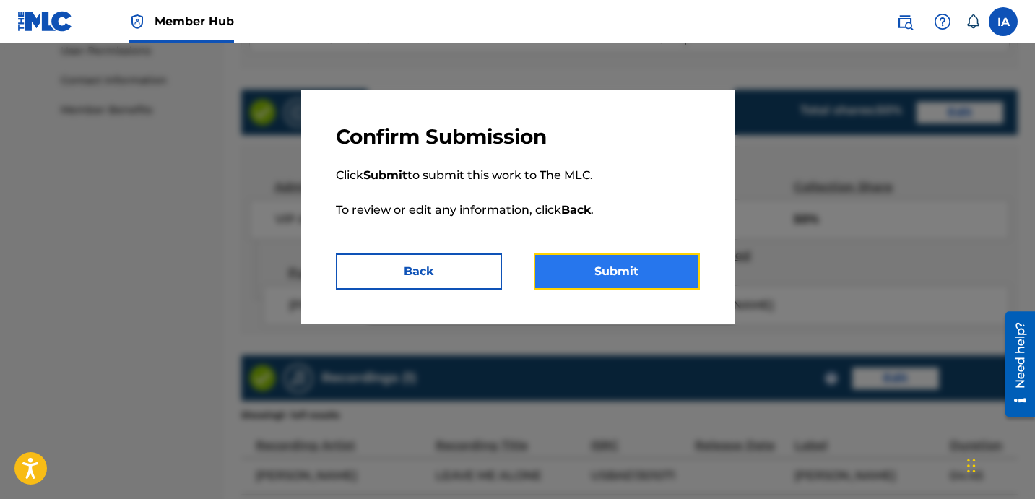
click at [632, 256] on button "Submit" at bounding box center [617, 272] width 166 height 36
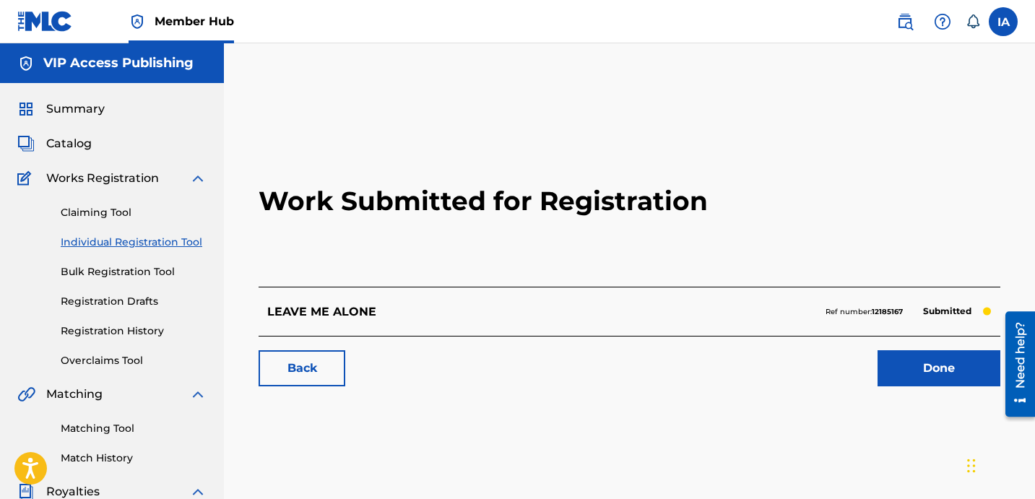
click at [164, 242] on link "Individual Registration Tool" at bounding box center [134, 242] width 146 height 15
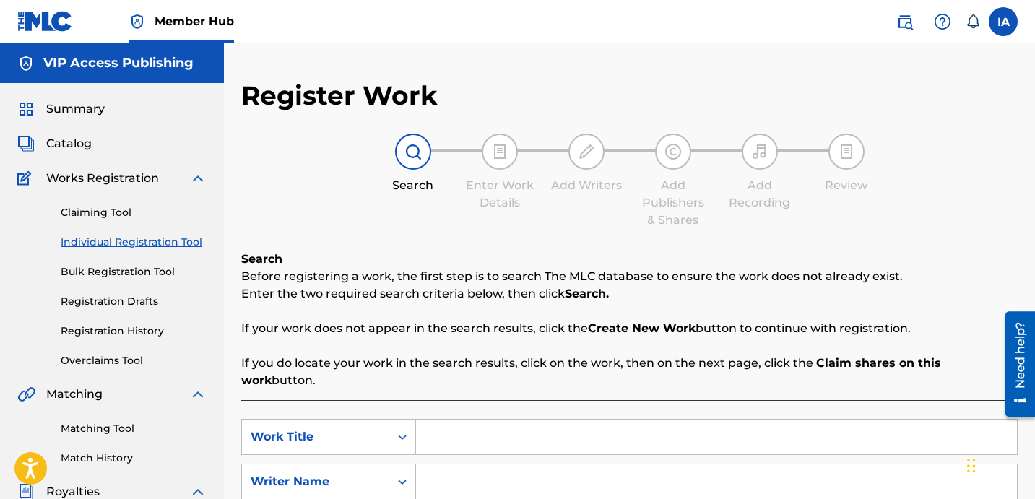
click at [549, 425] on input "Search Form" at bounding box center [716, 437] width 601 height 35
type input "ME N YOU"
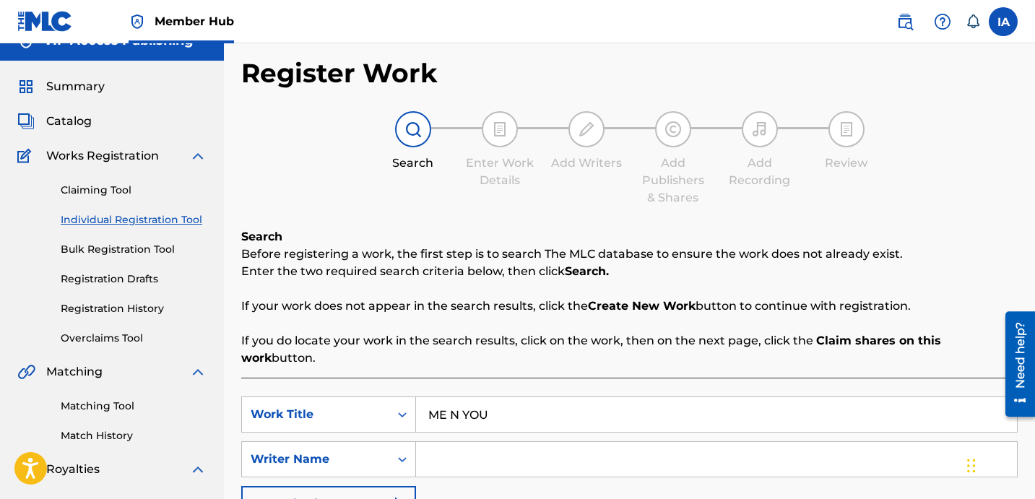
scroll to position [51, 0]
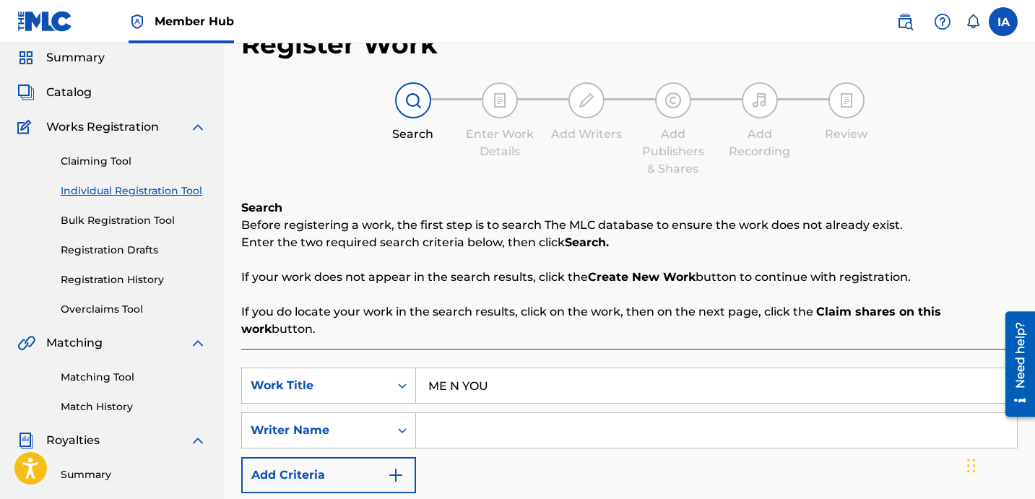
click at [676, 413] on input "Search Form" at bounding box center [716, 430] width 601 height 35
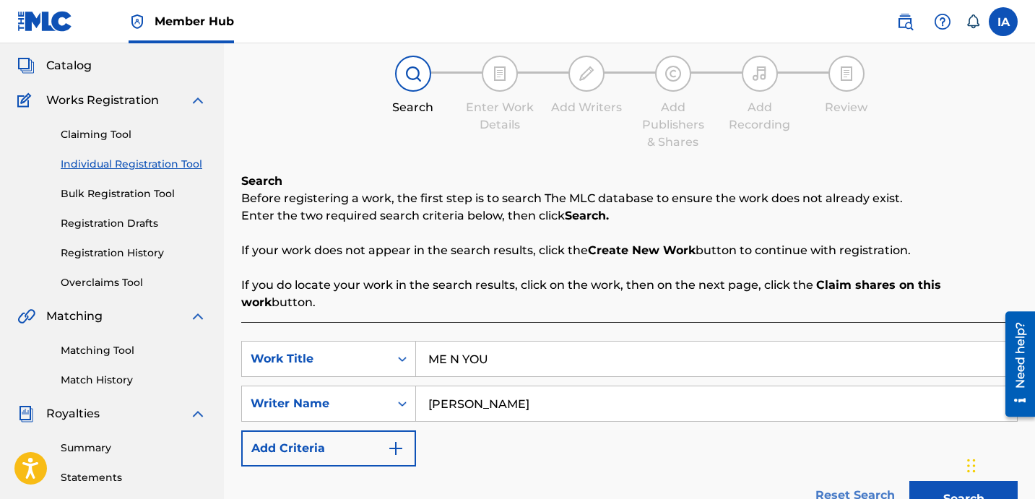
scroll to position [259, 0]
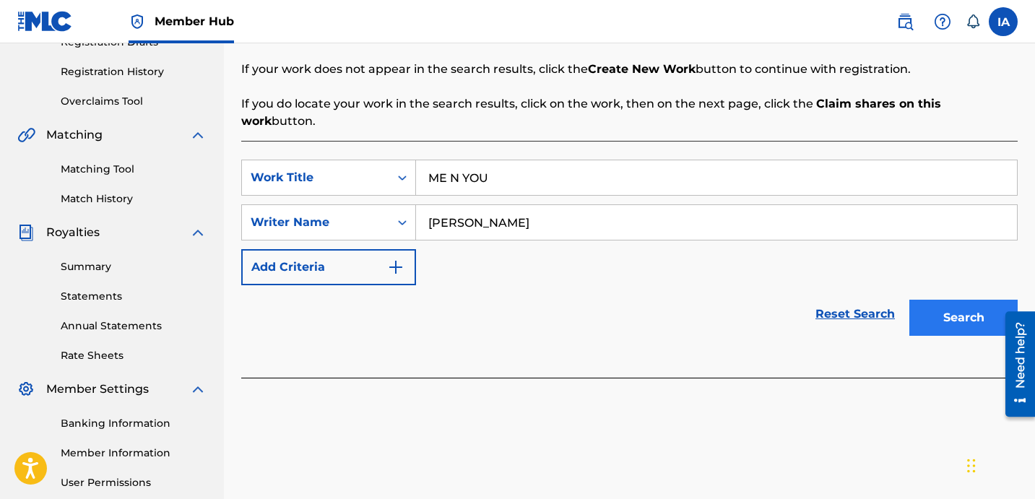
type input "DAVINA JOY"
click at [952, 308] on button "Search" at bounding box center [963, 318] width 108 height 36
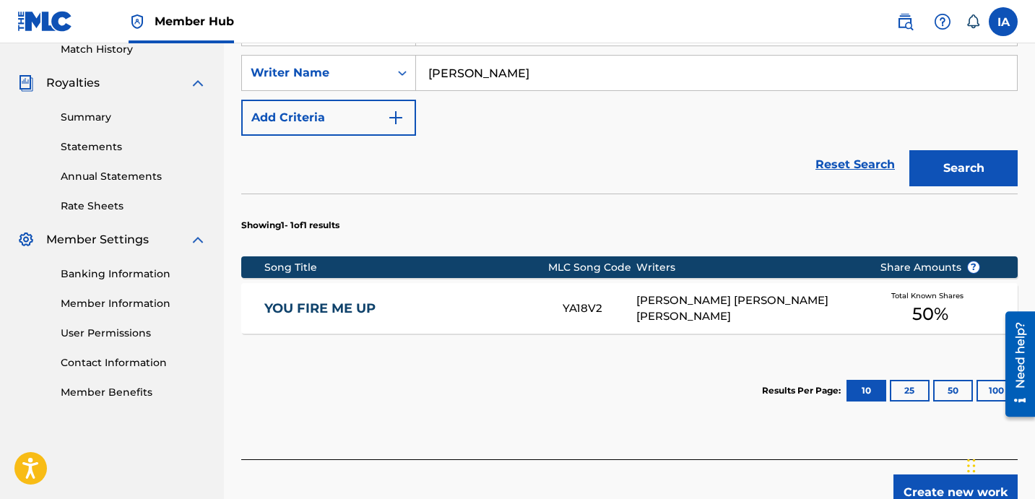
scroll to position [472, 0]
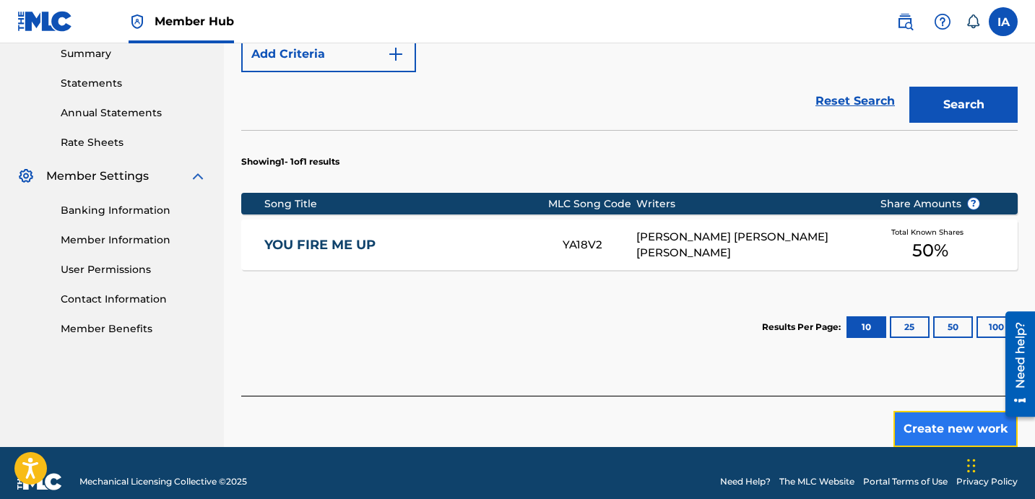
click at [916, 411] on button "Create new work" at bounding box center [955, 429] width 124 height 36
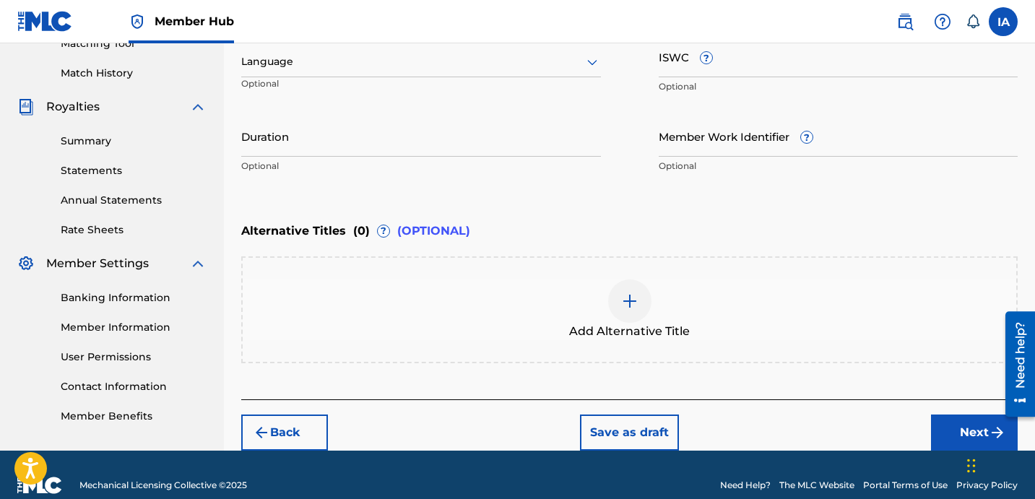
scroll to position [238, 0]
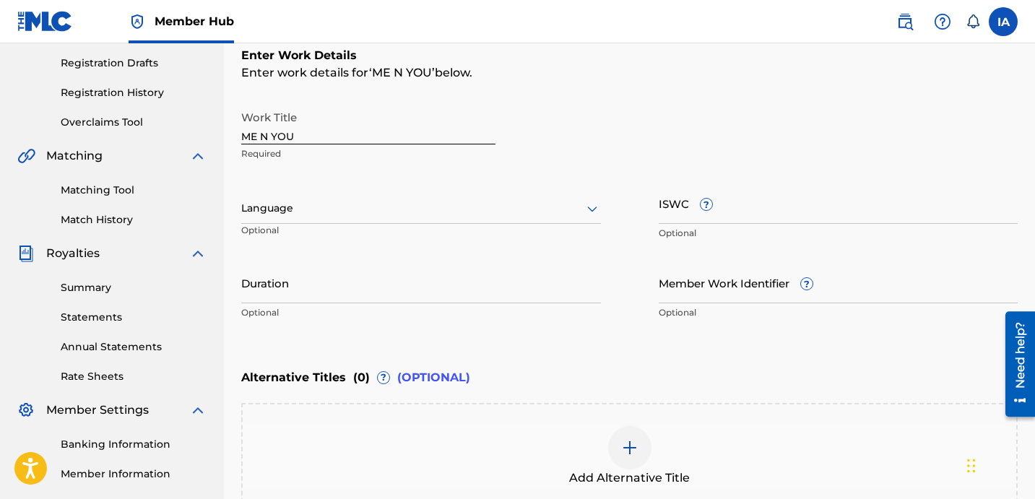
click at [411, 210] on div at bounding box center [421, 208] width 360 height 18
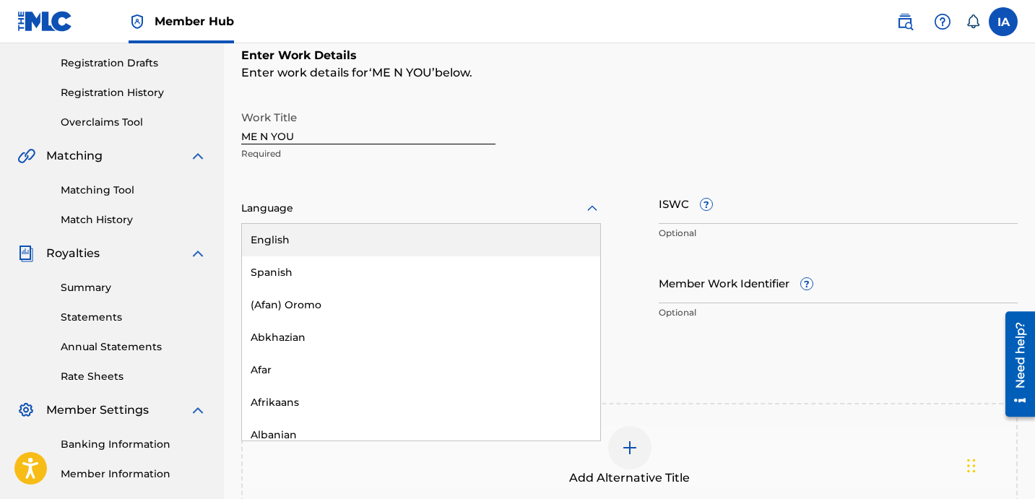
click at [402, 235] on div "English" at bounding box center [421, 240] width 358 height 33
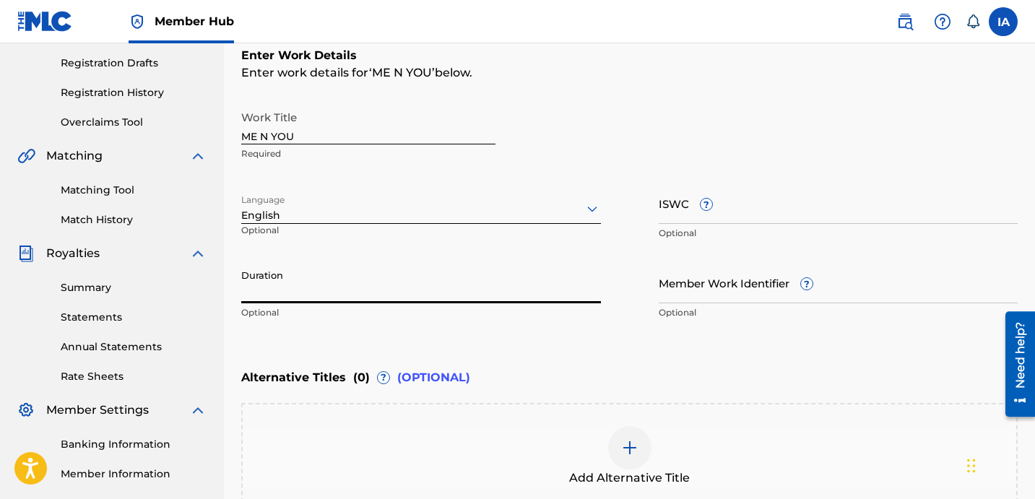
click at [306, 282] on input "Duration" at bounding box center [421, 282] width 360 height 41
type input "03:07"
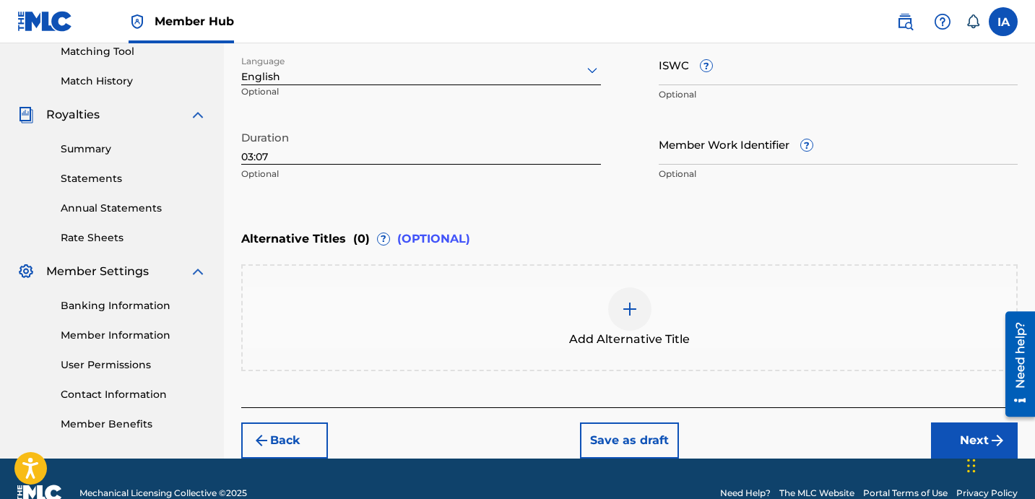
scroll to position [405, 0]
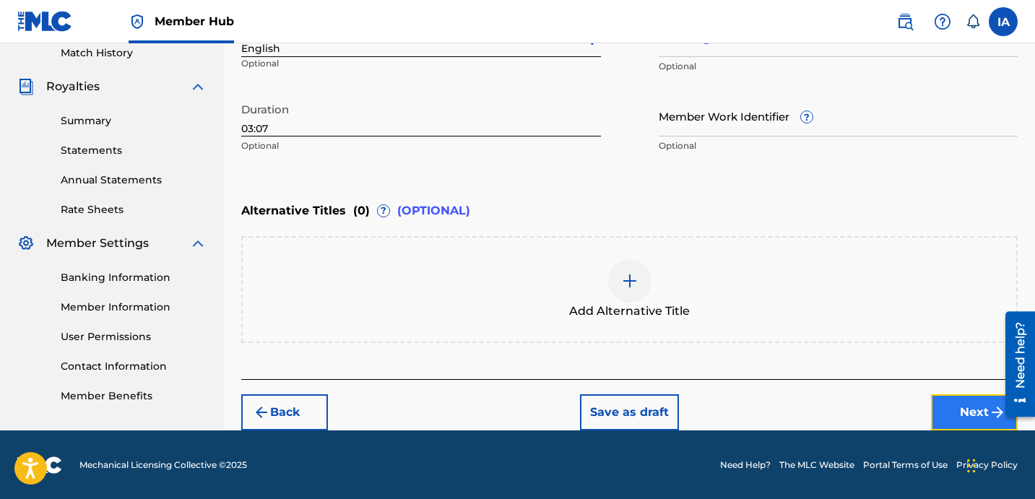
click at [952, 410] on button "Next" at bounding box center [974, 412] width 87 height 36
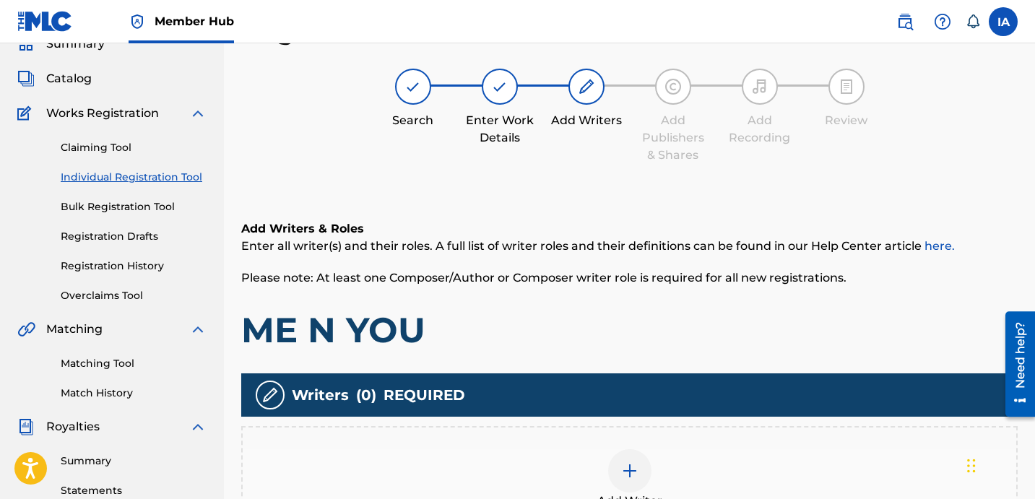
scroll to position [68, 0]
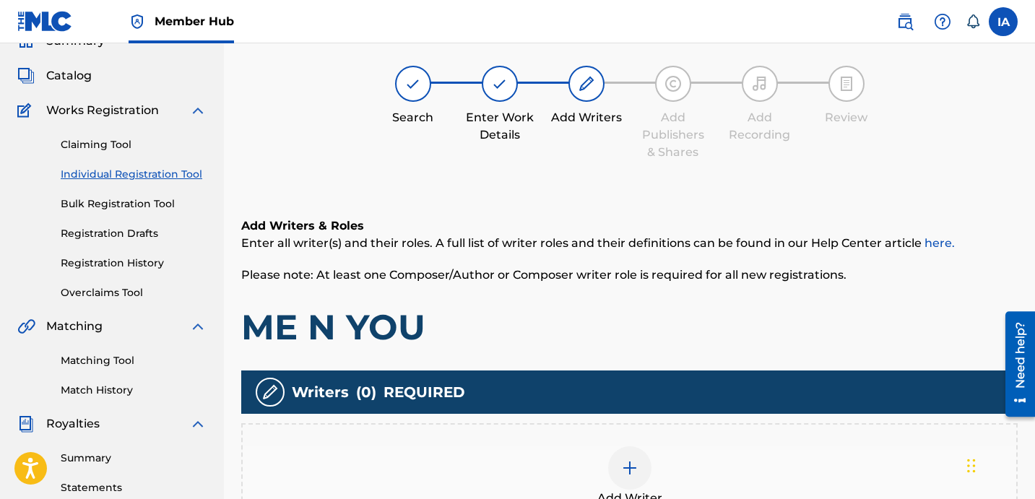
click at [683, 462] on div "Add Writer" at bounding box center [630, 476] width 774 height 61
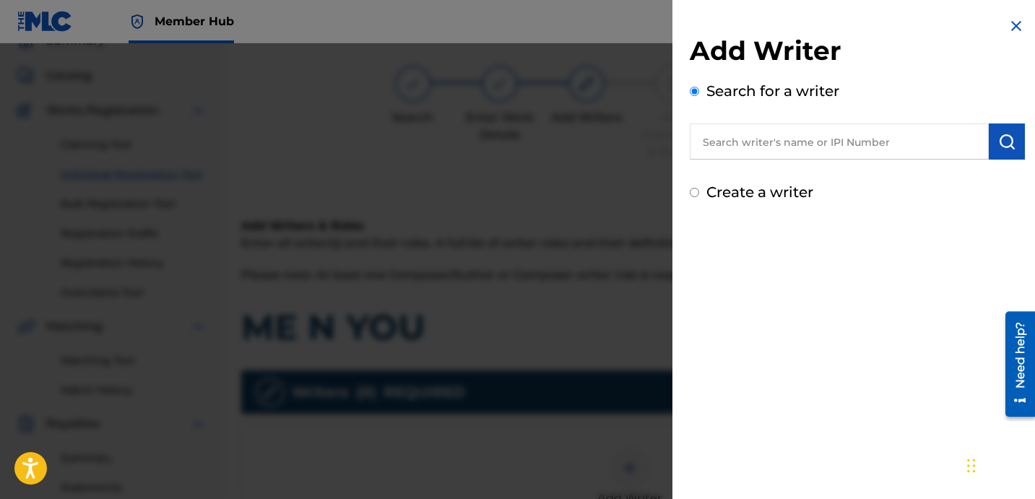
click at [901, 144] on input "text" at bounding box center [839, 142] width 299 height 36
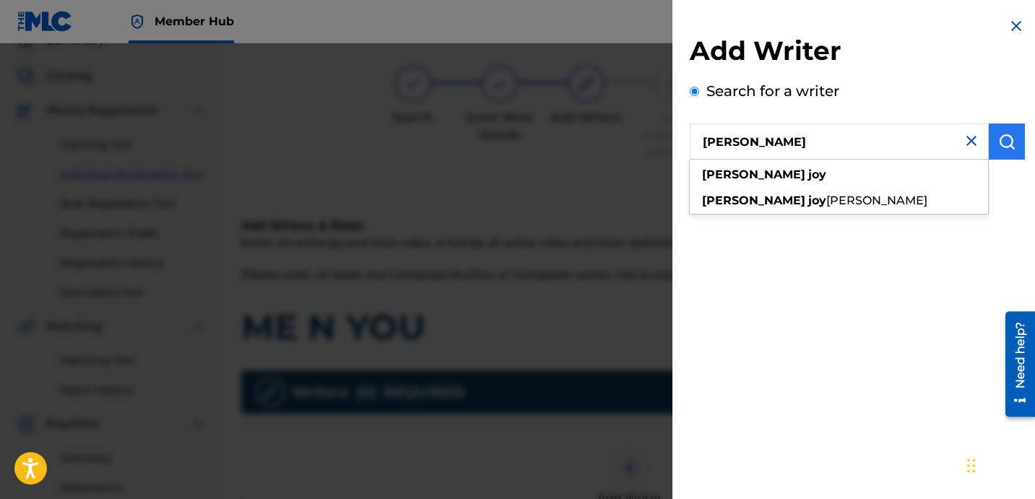
type input "DAVINA JOY"
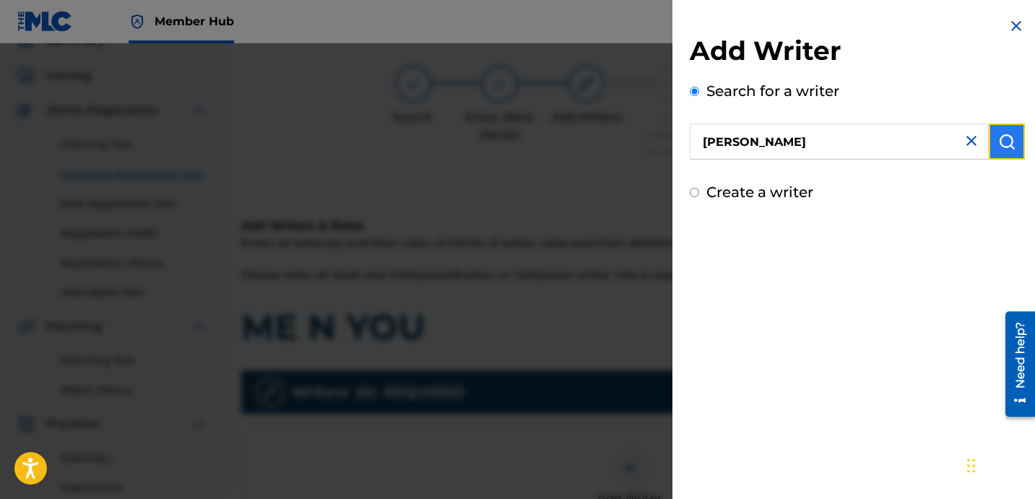
click at [1001, 150] on img "submit" at bounding box center [1006, 141] width 17 height 17
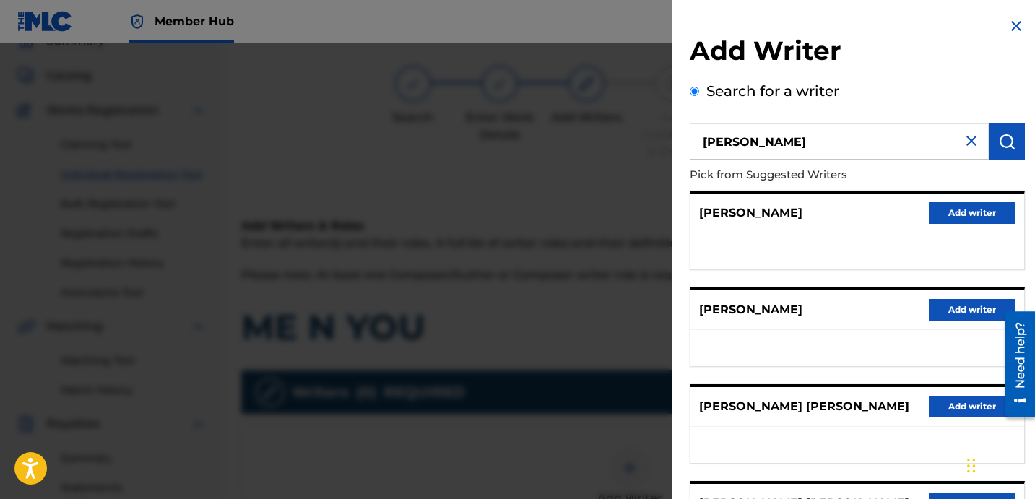
scroll to position [249, 0]
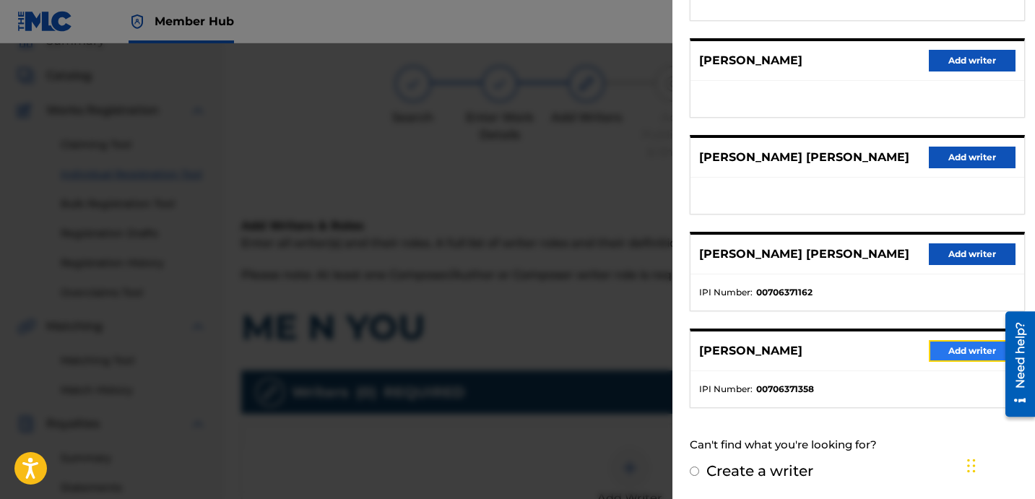
click at [974, 349] on button "Add writer" at bounding box center [972, 351] width 87 height 22
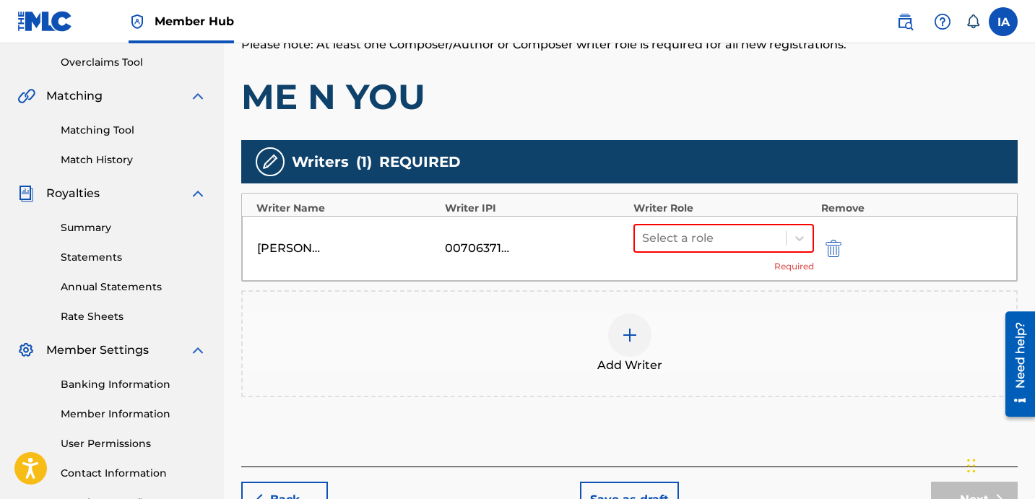
scroll to position [347, 0]
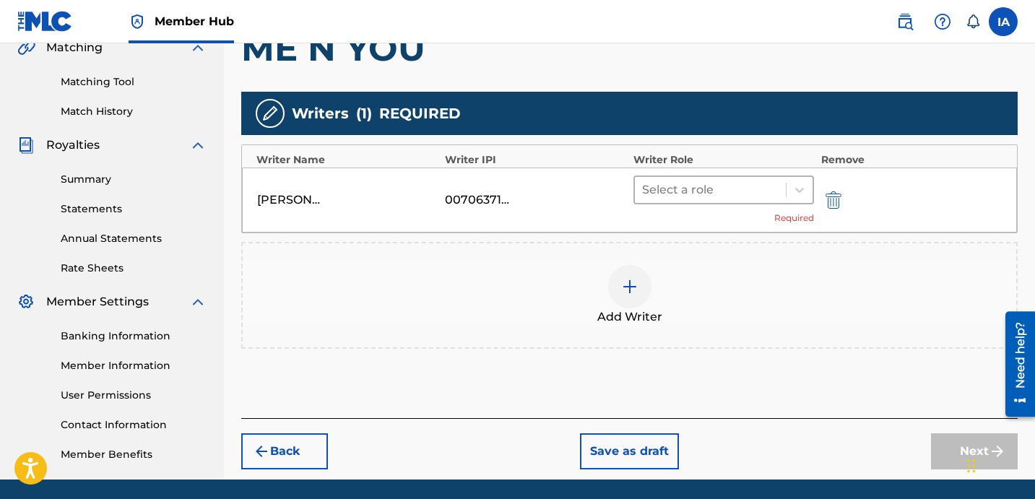
click at [722, 196] on div at bounding box center [710, 190] width 137 height 20
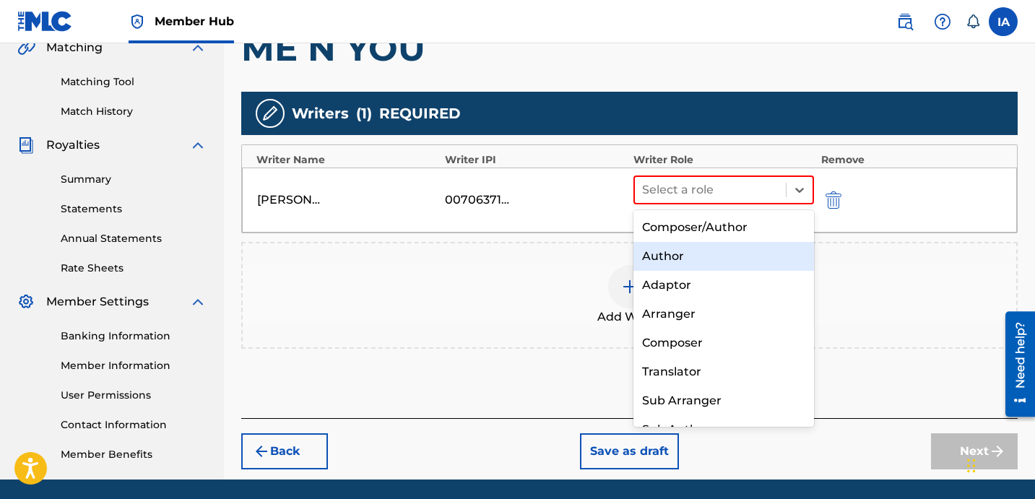
click at [748, 254] on div "Author" at bounding box center [723, 256] width 181 height 29
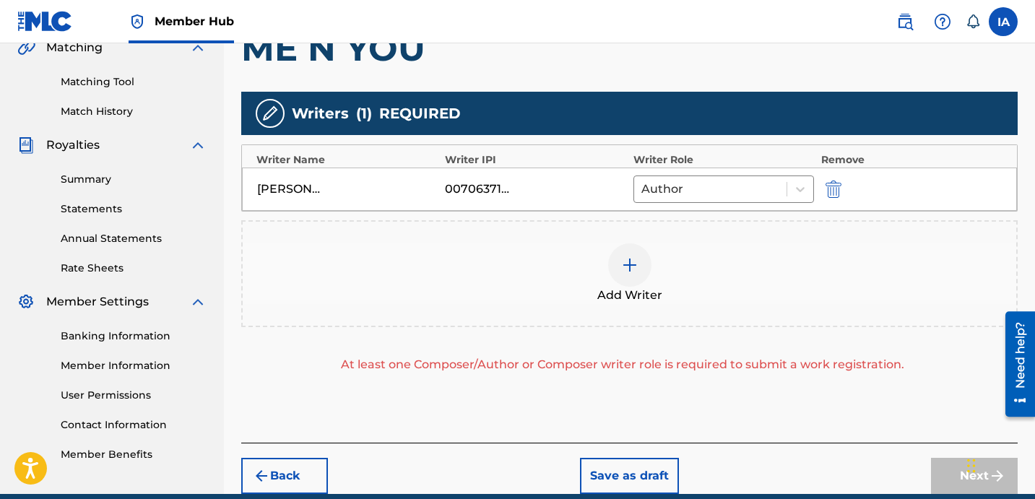
click at [733, 274] on div "Add Writer" at bounding box center [630, 273] width 774 height 61
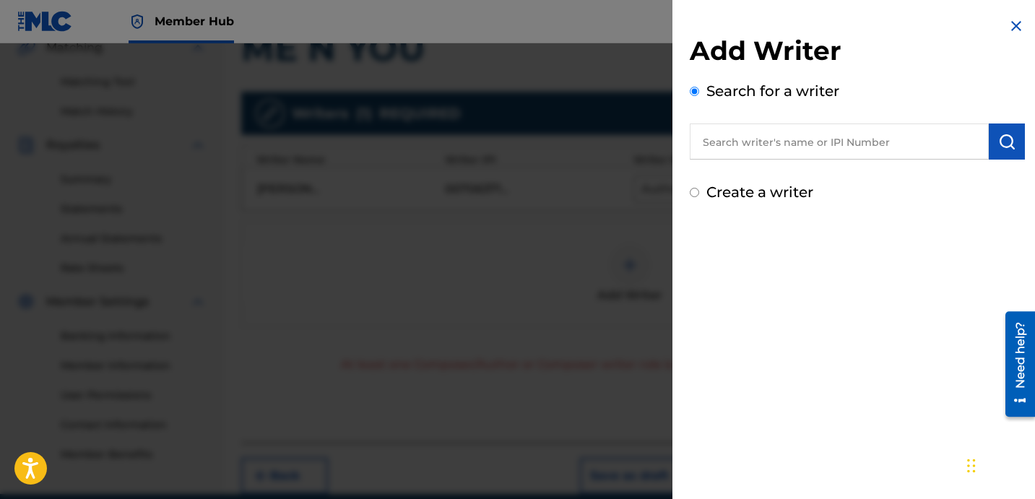
click at [754, 200] on label "Create a writer" at bounding box center [759, 191] width 107 height 17
radio input "true"
click at [699, 197] on input "Create a writer" at bounding box center [694, 192] width 9 height 9
radio input "false"
radio input "true"
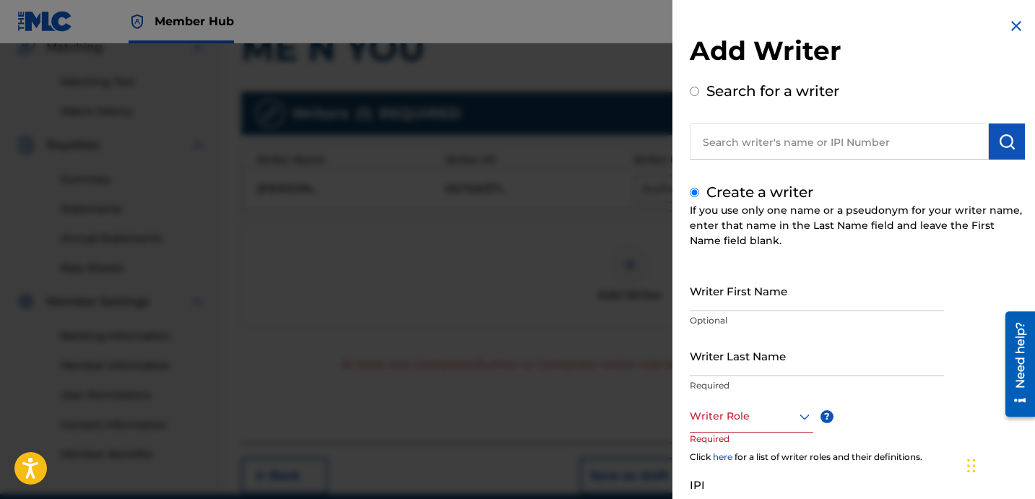
click at [751, 199] on label "Create a writer" at bounding box center [759, 191] width 107 height 17
click at [699, 197] on input "Create a writer" at bounding box center [694, 192] width 9 height 9
click at [743, 364] on input "Writer Last Name" at bounding box center [817, 355] width 254 height 41
click at [769, 366] on input "UNKNOWN WRITER" at bounding box center [817, 355] width 254 height 41
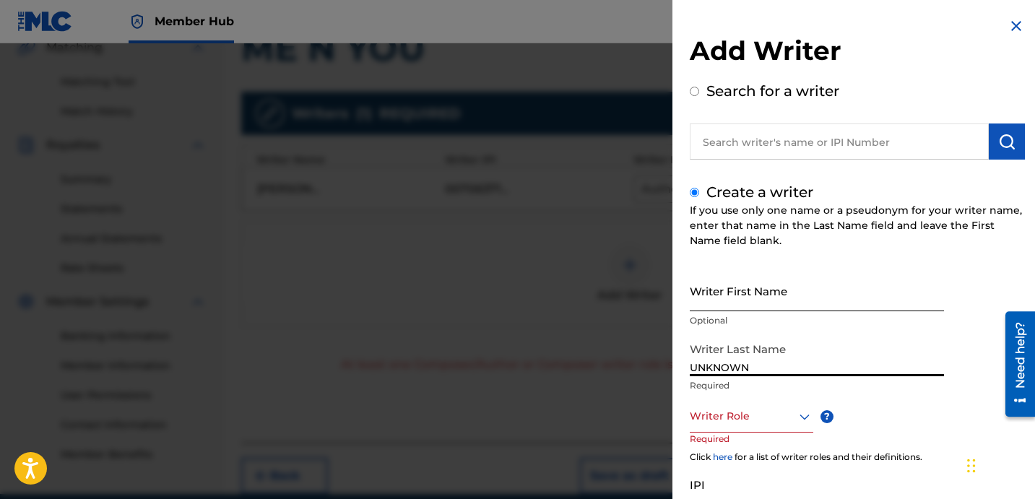
type input "UNKNOWN"
click at [715, 274] on input "Writer First Name" at bounding box center [817, 290] width 254 height 41
type input "WRITER"
click at [754, 418] on div at bounding box center [752, 416] width 124 height 18
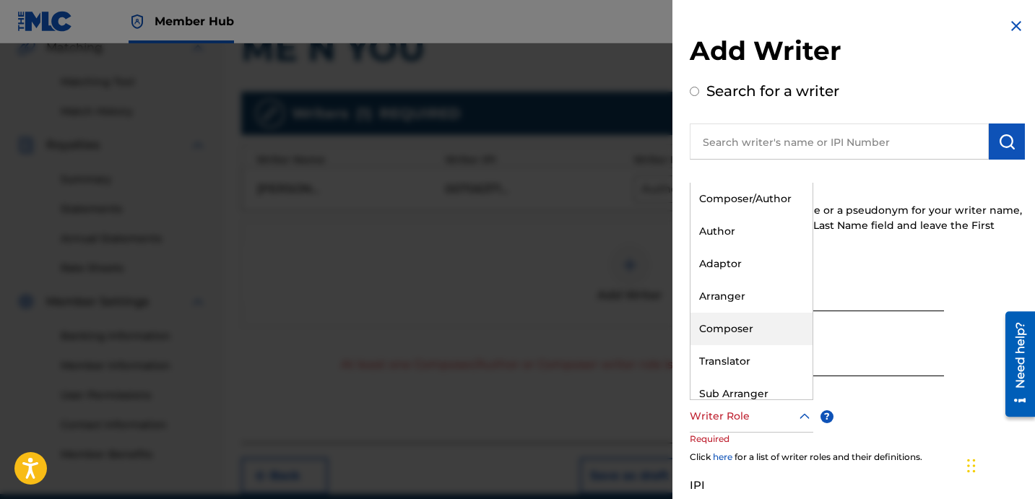
click at [774, 326] on div "Composer" at bounding box center [752, 329] width 122 height 33
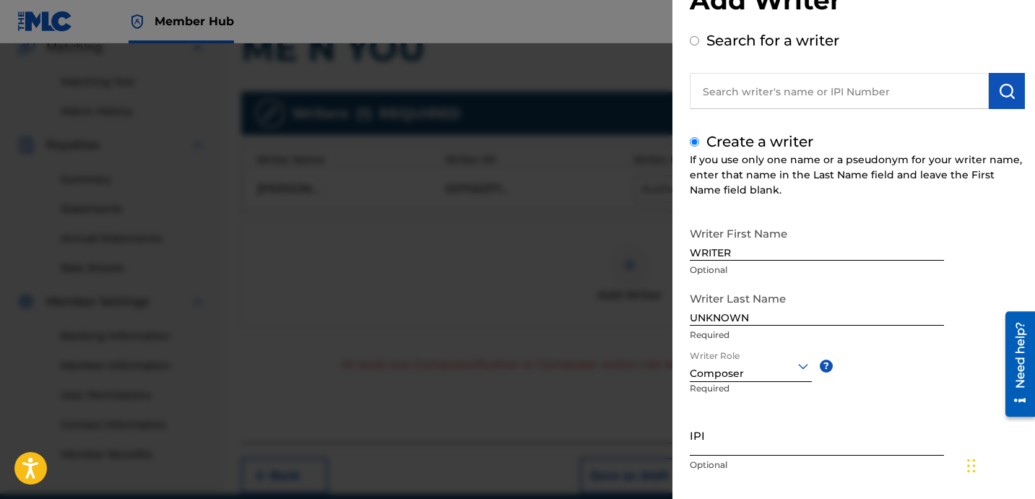
scroll to position [128, 0]
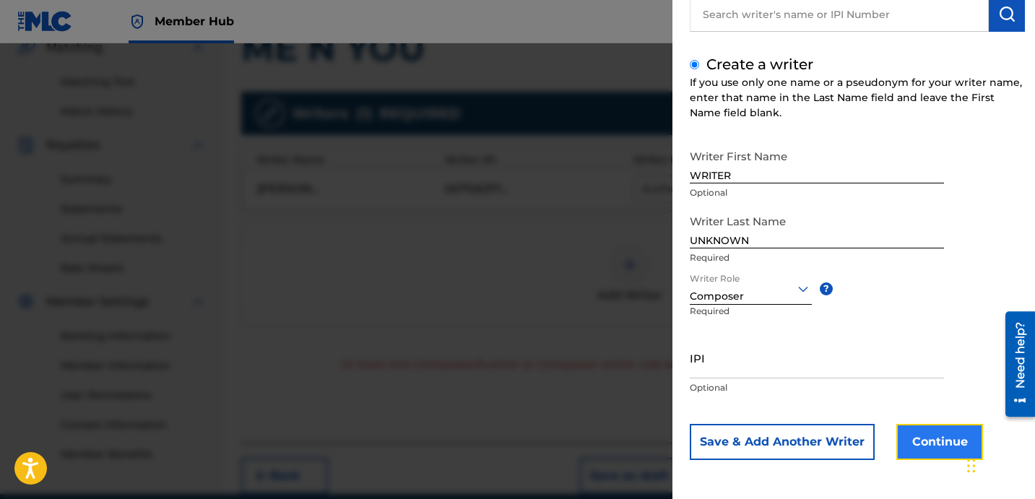
click at [916, 431] on button "Continue" at bounding box center [939, 442] width 87 height 36
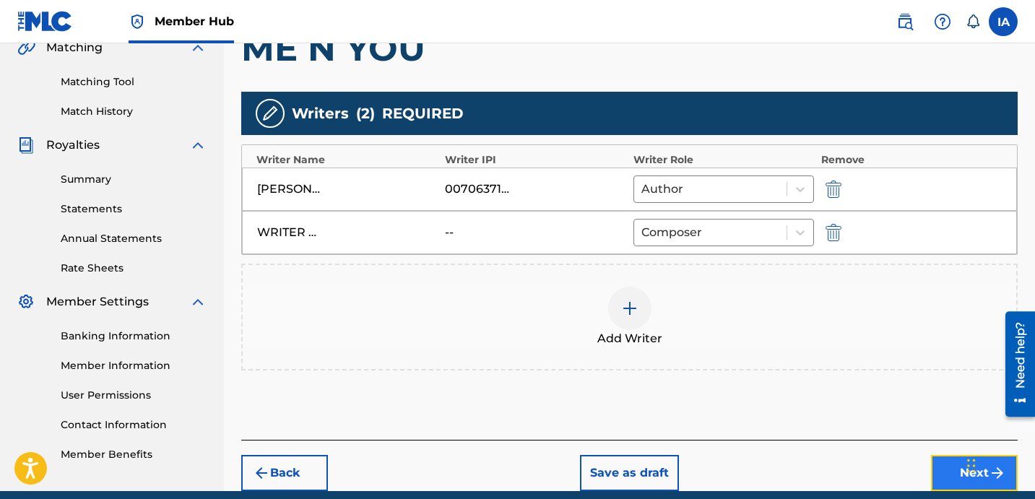
click at [933, 467] on button "Next" at bounding box center [974, 473] width 87 height 36
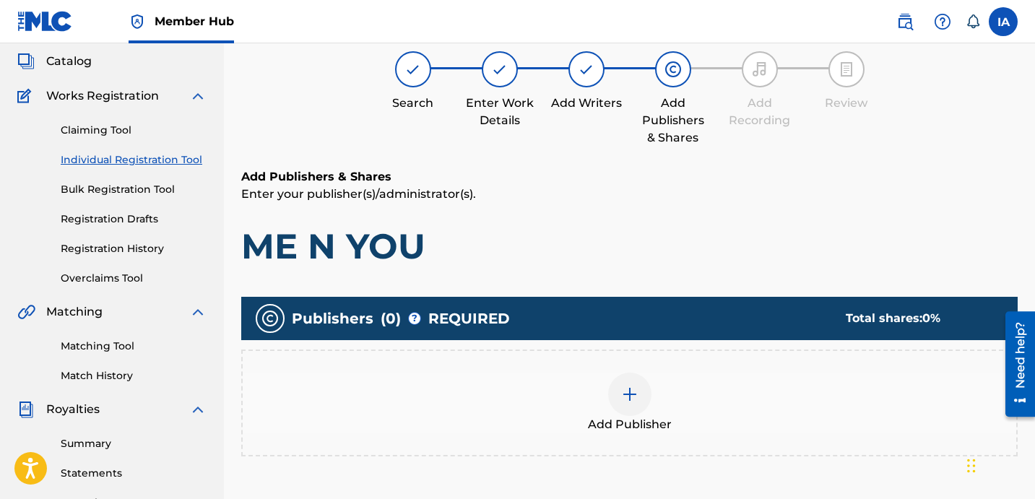
scroll to position [65, 0]
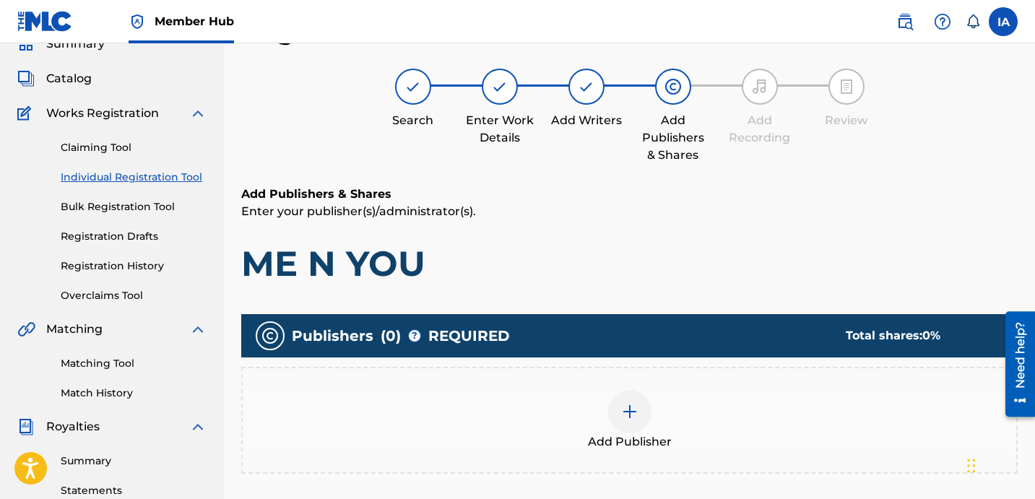
click at [508, 191] on h6 "Add Publishers & Shares" at bounding box center [629, 194] width 776 height 17
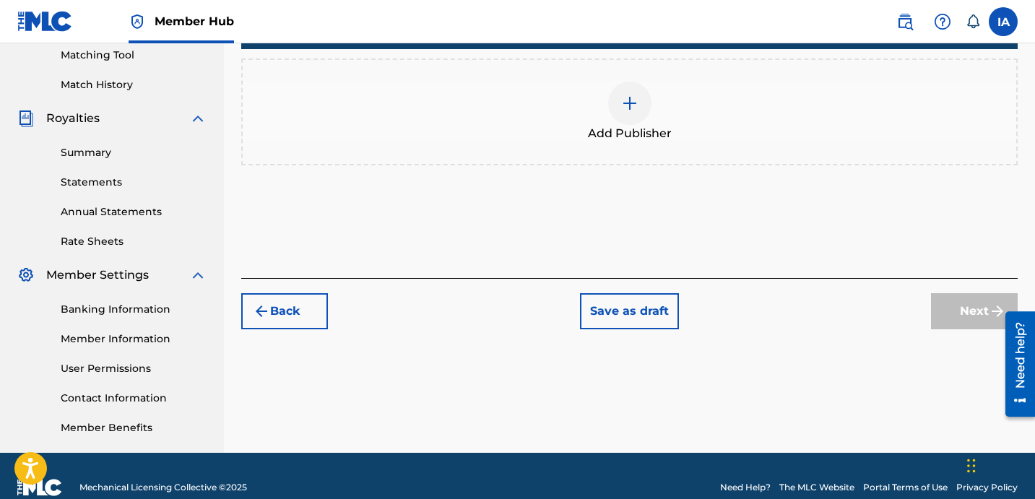
scroll to position [397, 0]
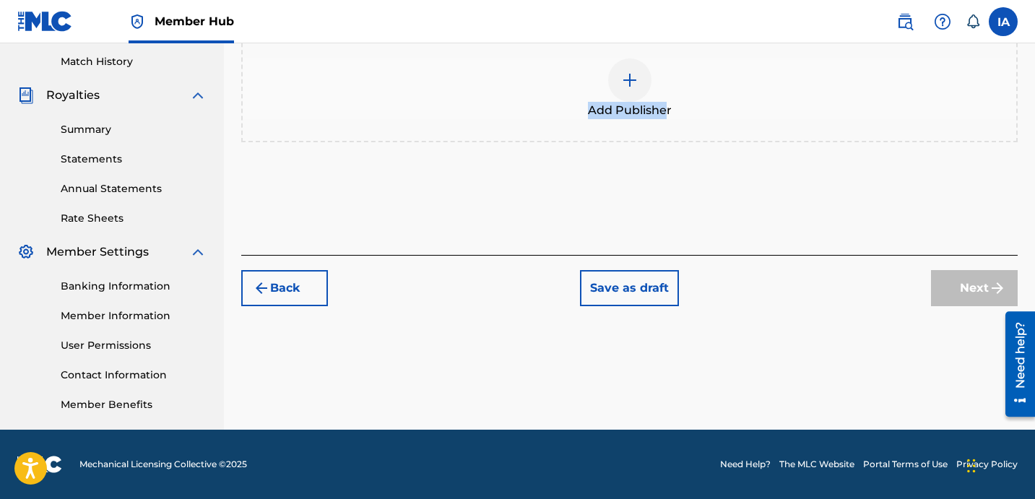
click at [666, 102] on span "Add Publisher" at bounding box center [630, 110] width 84 height 17
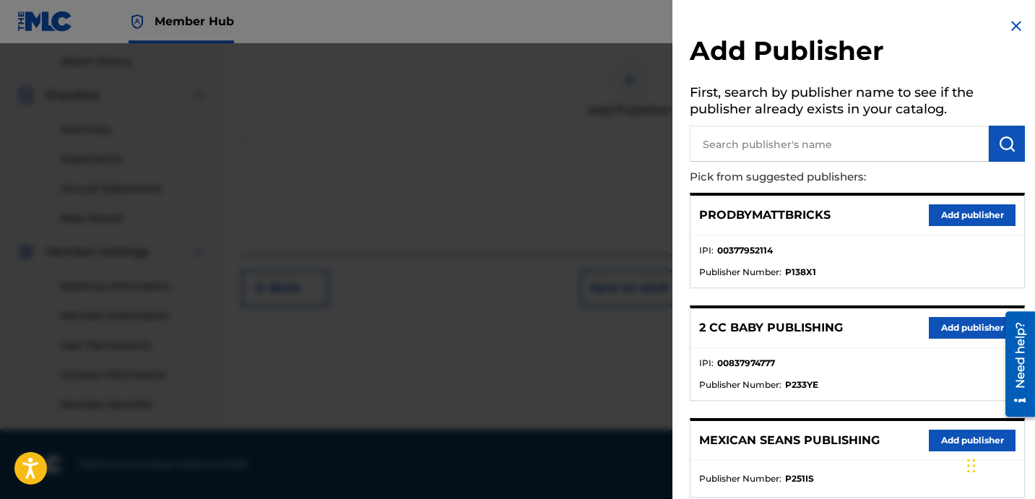
click at [821, 154] on input "text" at bounding box center [839, 144] width 299 height 36
type input "DAVINA JOY"
click at [1000, 142] on img "submit" at bounding box center [1006, 143] width 17 height 17
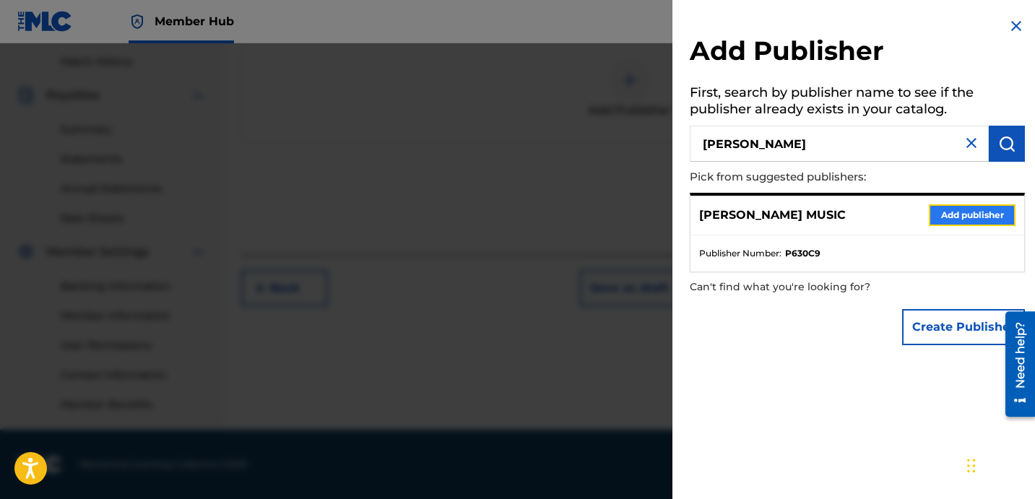
click at [979, 213] on button "Add publisher" at bounding box center [972, 215] width 87 height 22
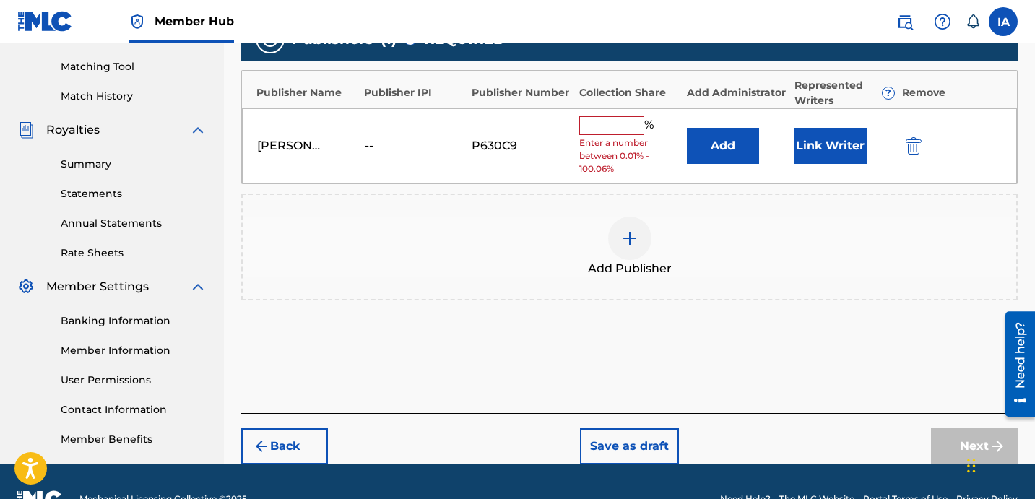
scroll to position [131, 0]
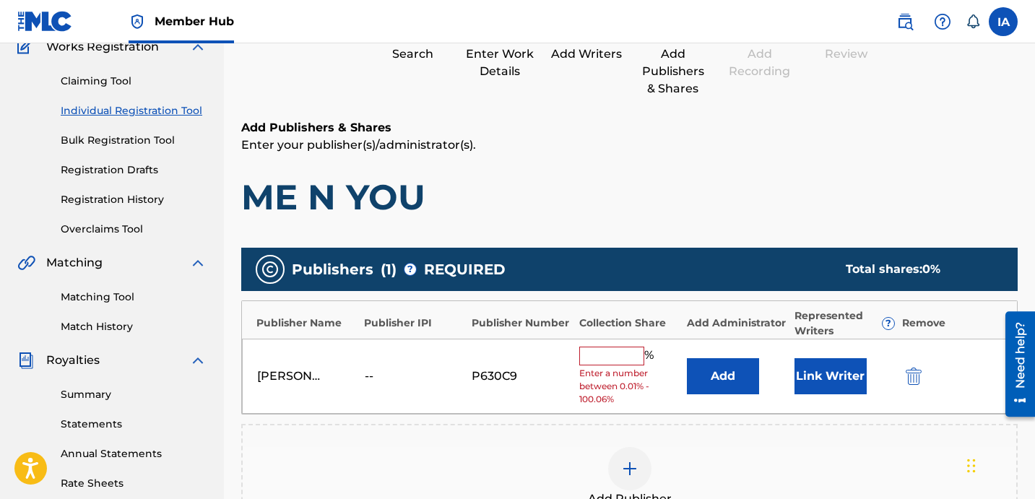
click at [614, 358] on input "text" at bounding box center [611, 356] width 65 height 19
type input "50"
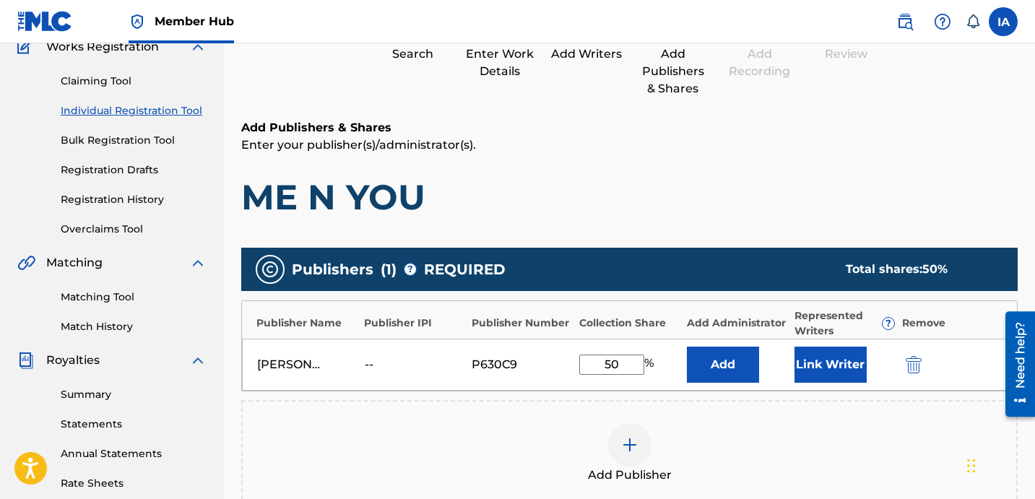
click at [589, 230] on div "Add Publishers & Shares Enter your publisher(s)/administrator(s). ME N YOU Publ…" at bounding box center [629, 369] width 776 height 501
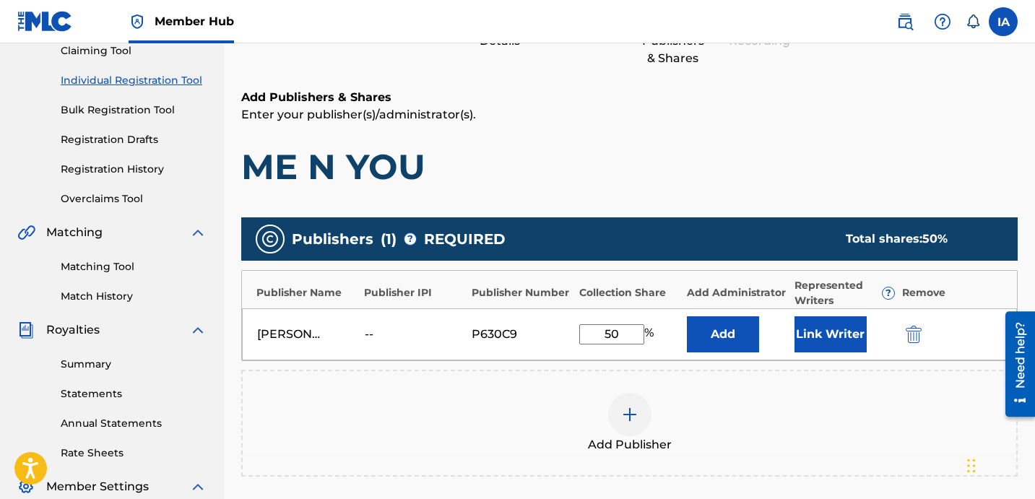
scroll to position [178, 0]
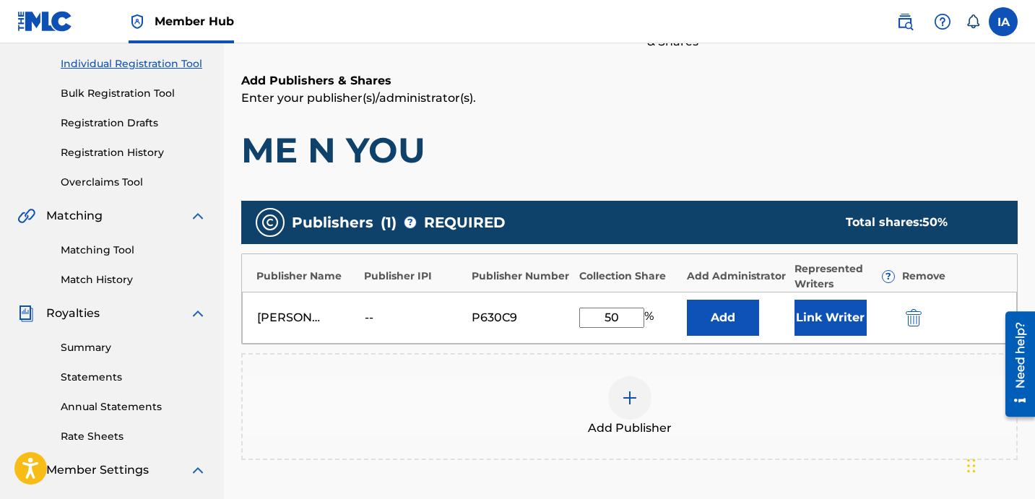
drag, startPoint x: 629, startPoint y: 316, endPoint x: 496, endPoint y: 274, distance: 139.4
click at [502, 279] on div "Publisher Name Publisher IPI Publisher Number Collection Share Add Administrato…" at bounding box center [629, 299] width 776 height 91
click at [708, 331] on button "Add" at bounding box center [723, 318] width 72 height 36
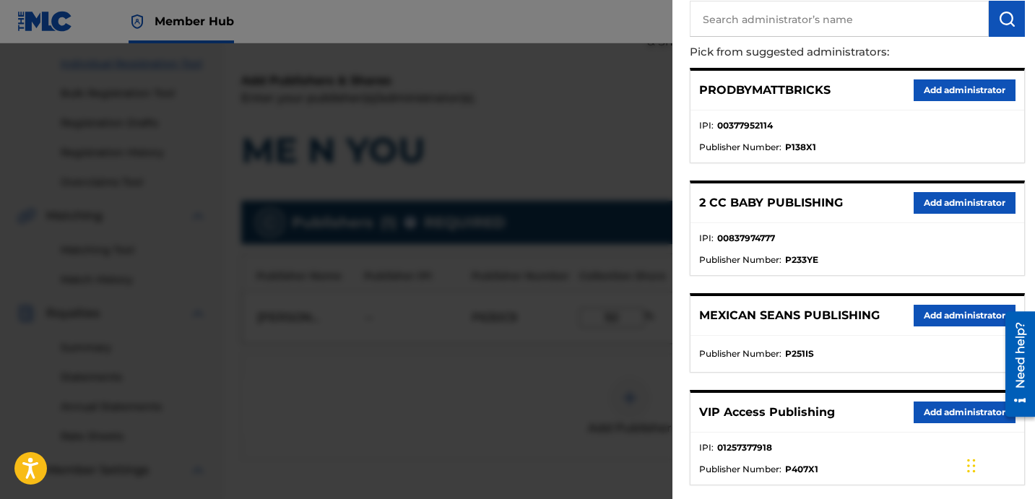
scroll to position [233, 0]
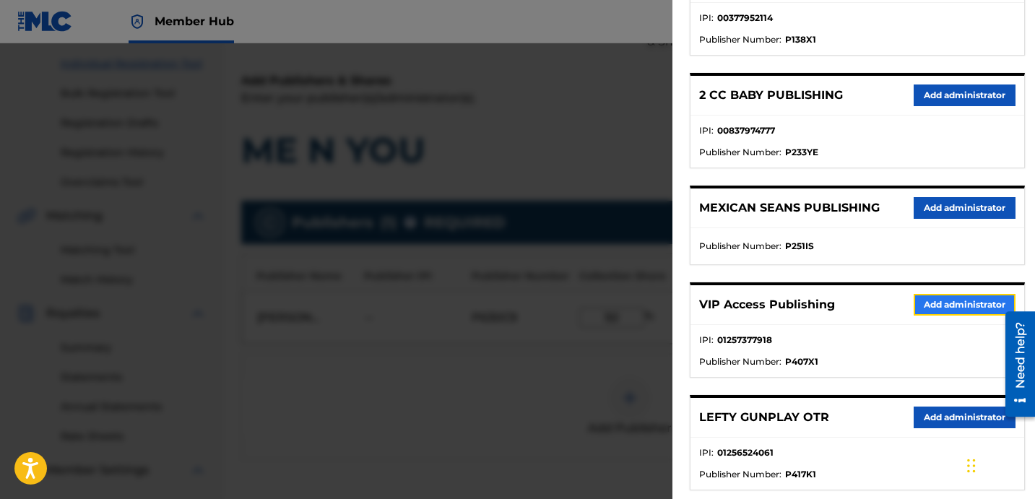
click at [938, 301] on button "Add administrator" at bounding box center [965, 305] width 102 height 22
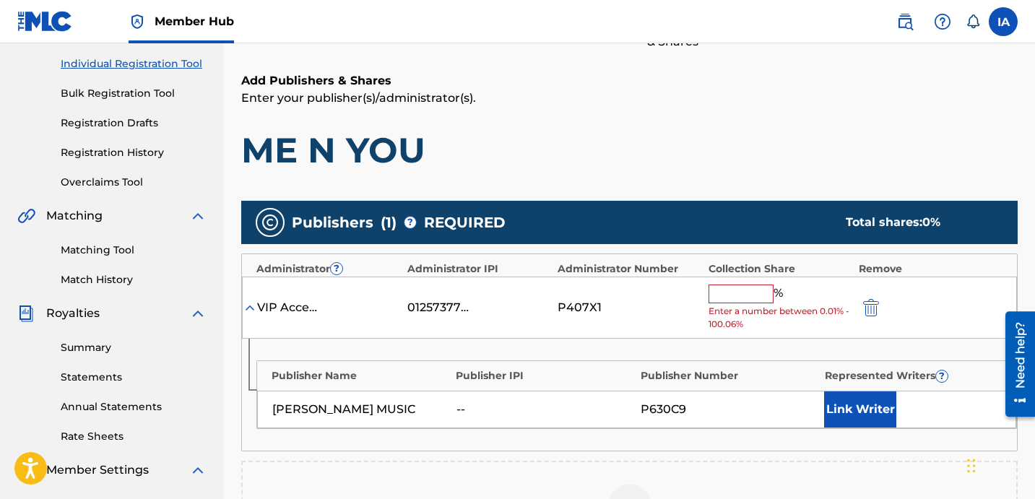
click at [763, 293] on input "text" at bounding box center [741, 294] width 65 height 19
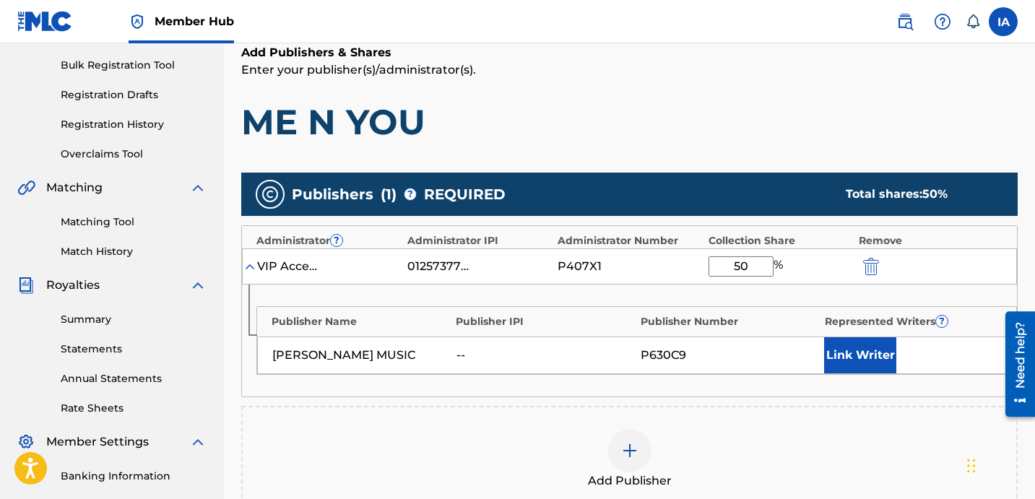
scroll to position [382, 0]
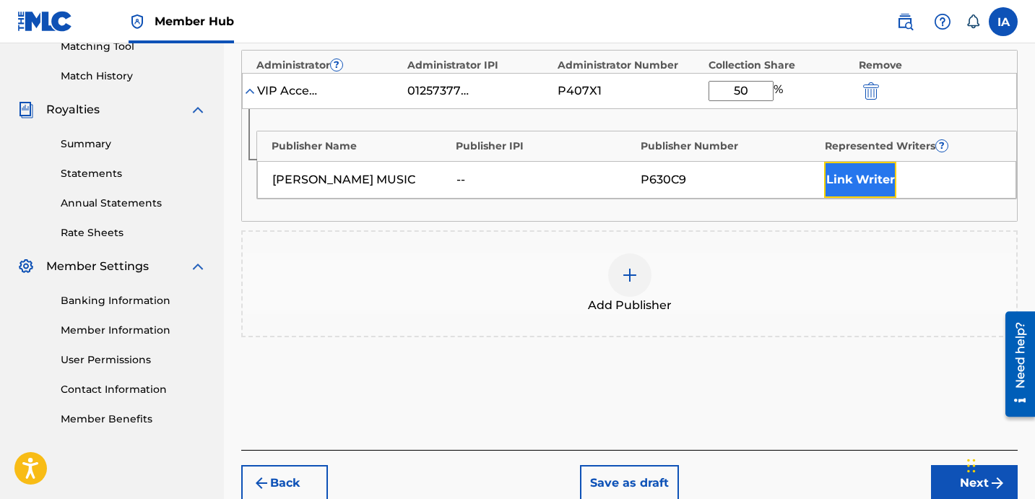
click at [854, 175] on button "Link Writer" at bounding box center [860, 180] width 72 height 36
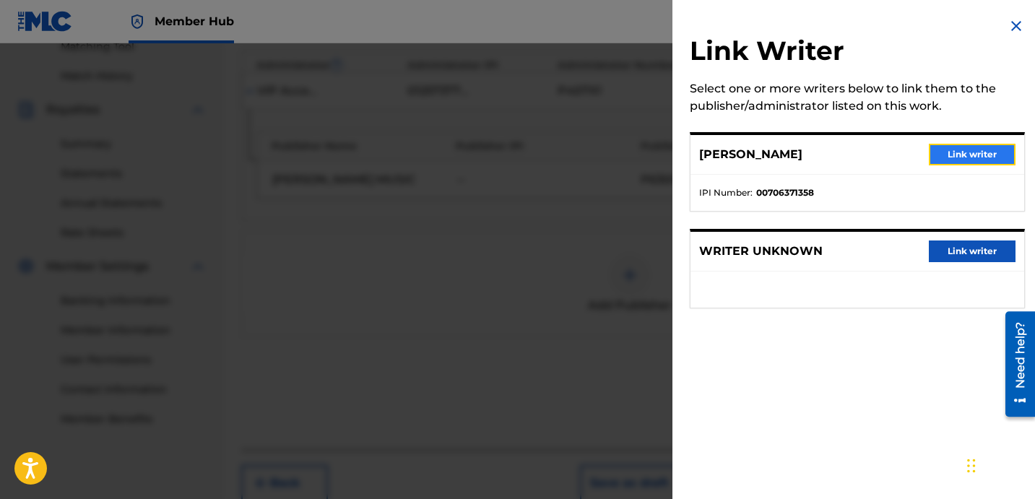
click at [943, 153] on button "Link writer" at bounding box center [972, 155] width 87 height 22
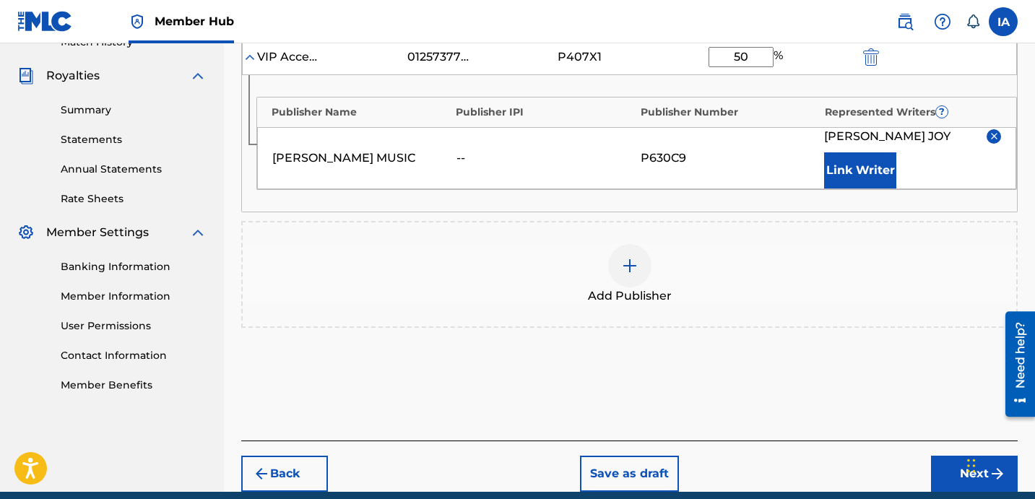
scroll to position [478, 0]
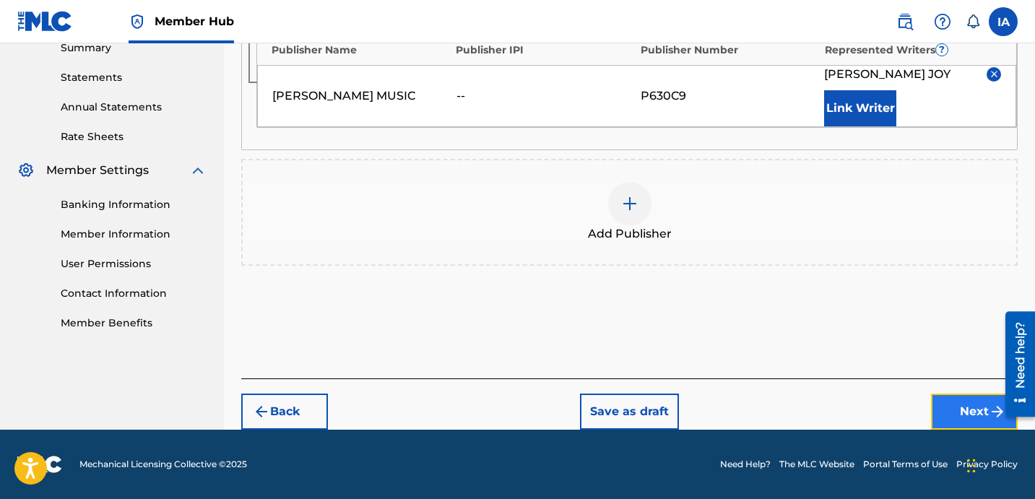
click at [940, 403] on button "Next" at bounding box center [974, 412] width 87 height 36
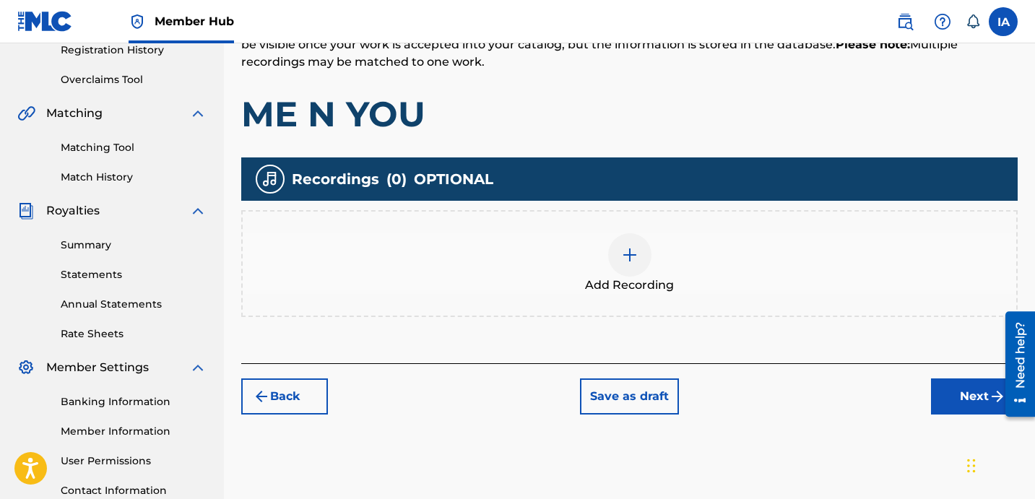
scroll to position [282, 0]
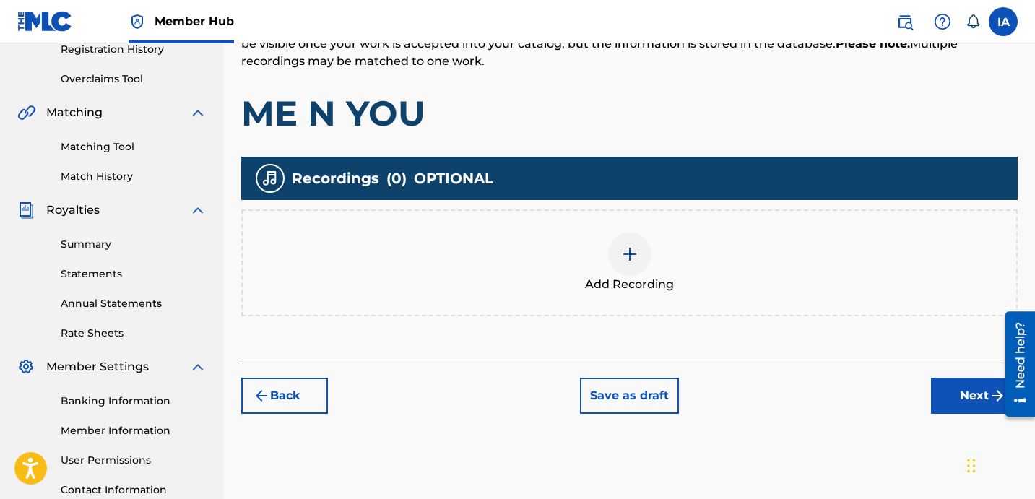
click at [664, 250] on div "Add Recording" at bounding box center [630, 263] width 774 height 61
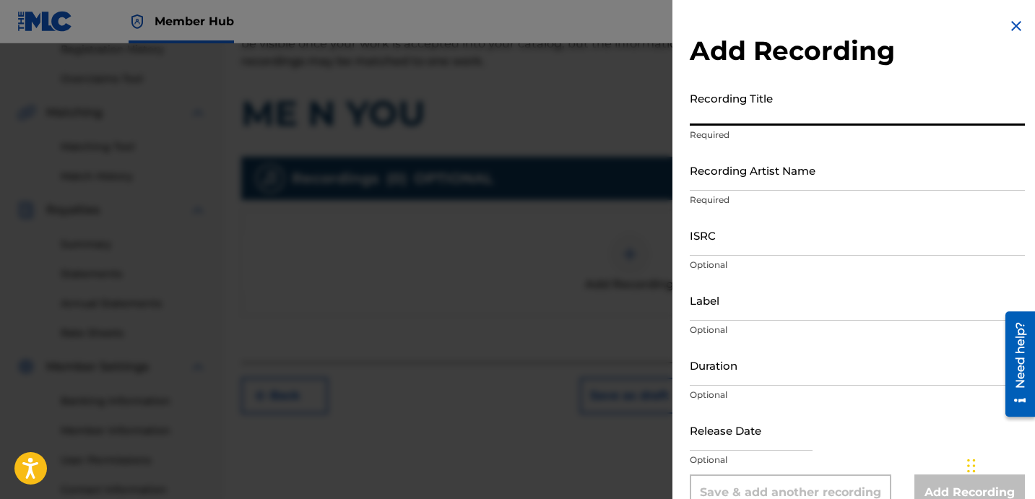
click at [787, 113] on input "Recording Title" at bounding box center [857, 105] width 335 height 41
click at [759, 120] on input "Recording Title" at bounding box center [857, 105] width 335 height 41
click at [779, 160] on input "Recording Artist Name" at bounding box center [857, 170] width 335 height 41
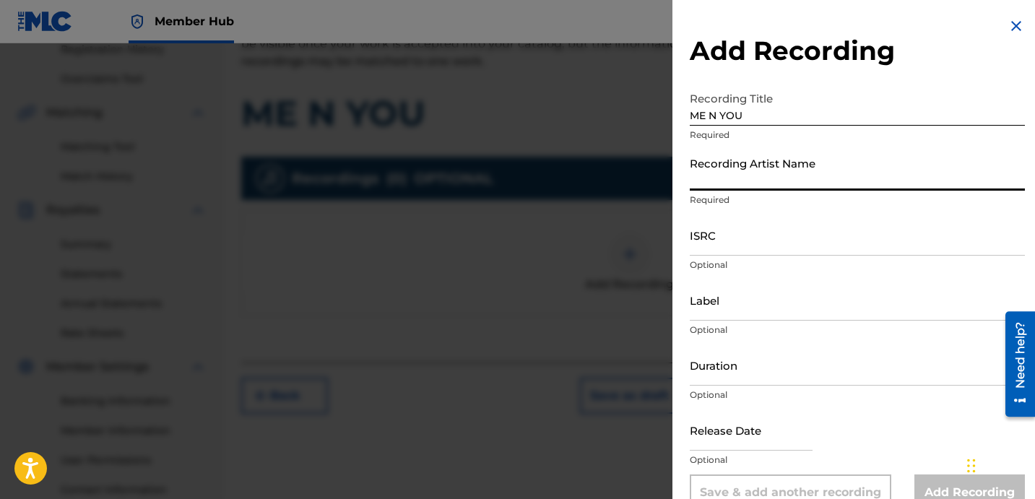
click at [776, 182] on input "Recording Artist Name" at bounding box center [857, 170] width 335 height 41
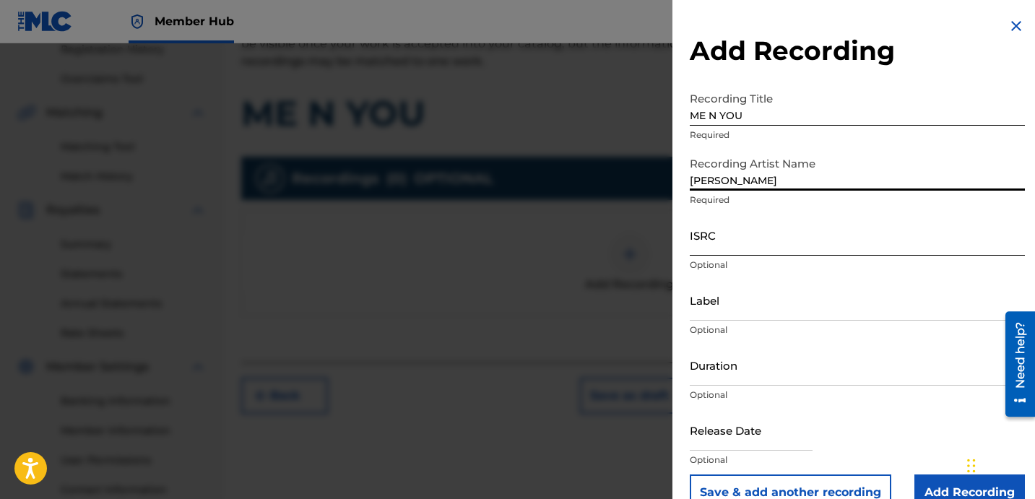
click at [808, 230] on input "ISRC" at bounding box center [857, 235] width 335 height 41
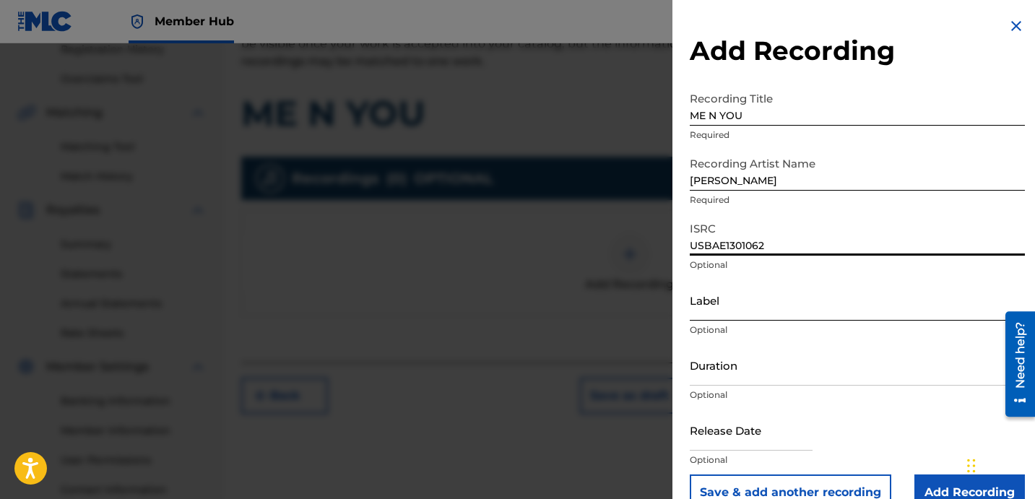
click at [748, 297] on input "Label" at bounding box center [857, 300] width 335 height 41
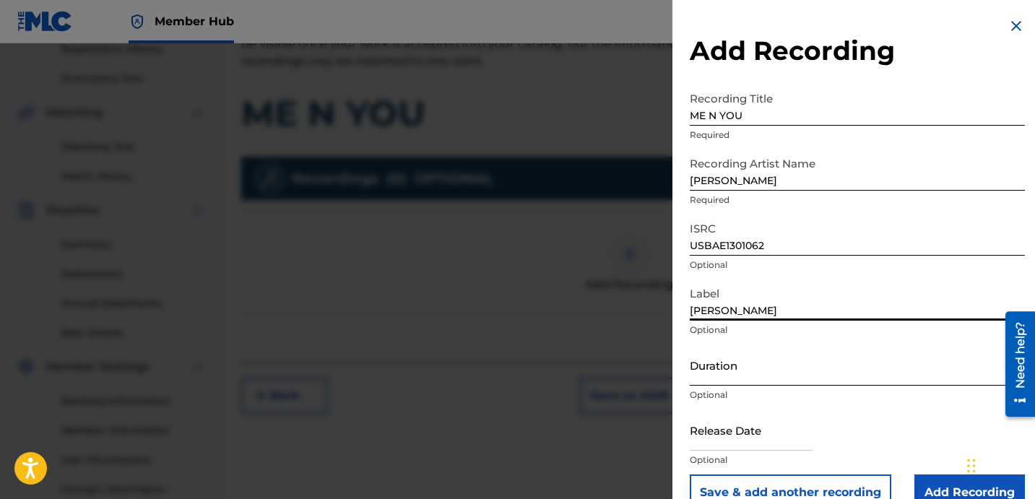
click at [719, 376] on input "Duration" at bounding box center [857, 365] width 335 height 41
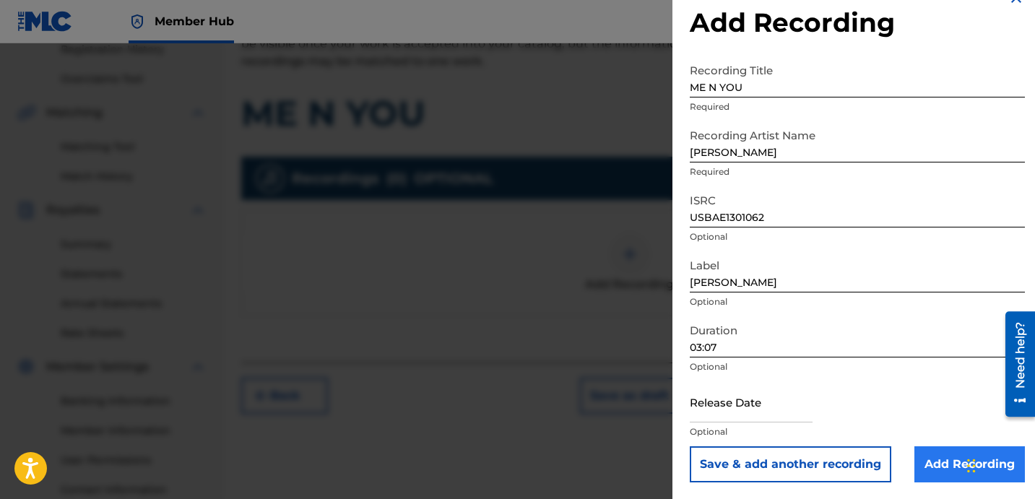
scroll to position [29, 0]
click at [939, 472] on input "Add Recording" at bounding box center [969, 464] width 111 height 36
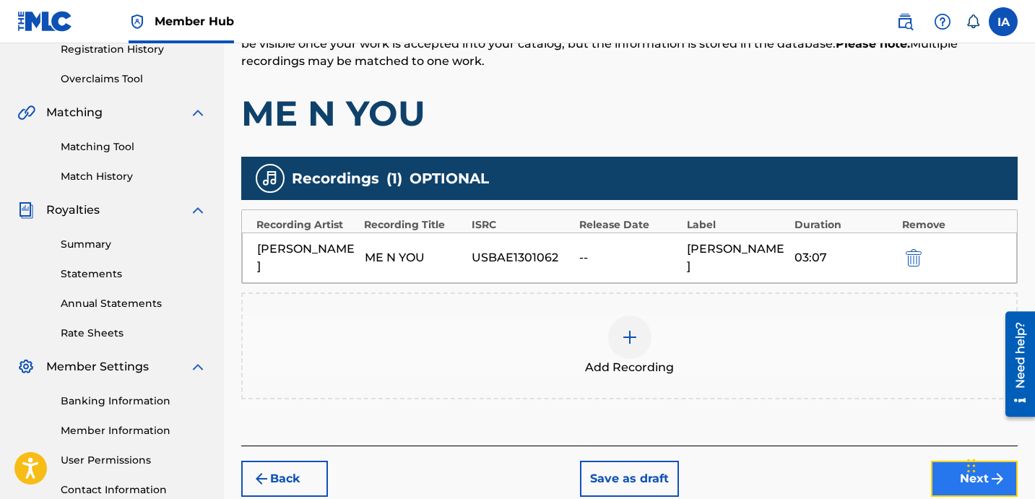
click at [947, 461] on button "Next" at bounding box center [974, 479] width 87 height 36
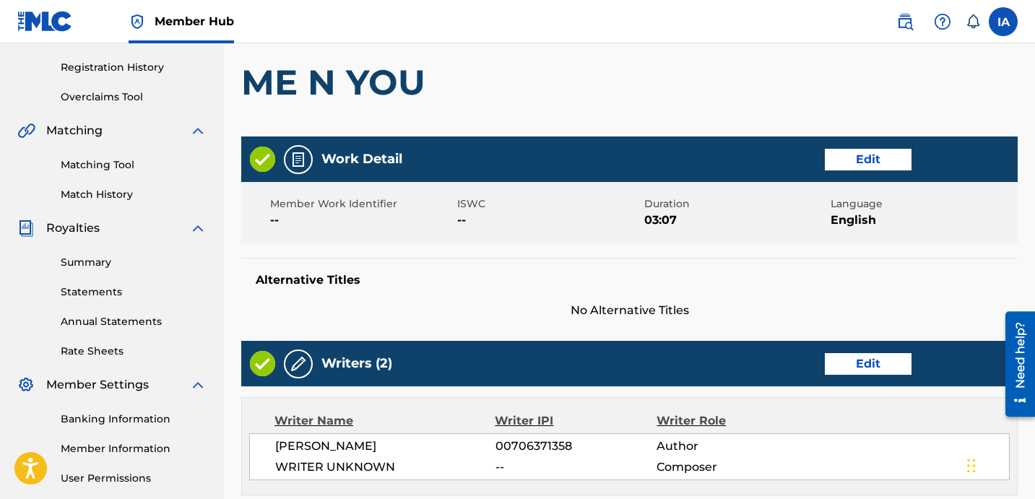
scroll to position [65, 0]
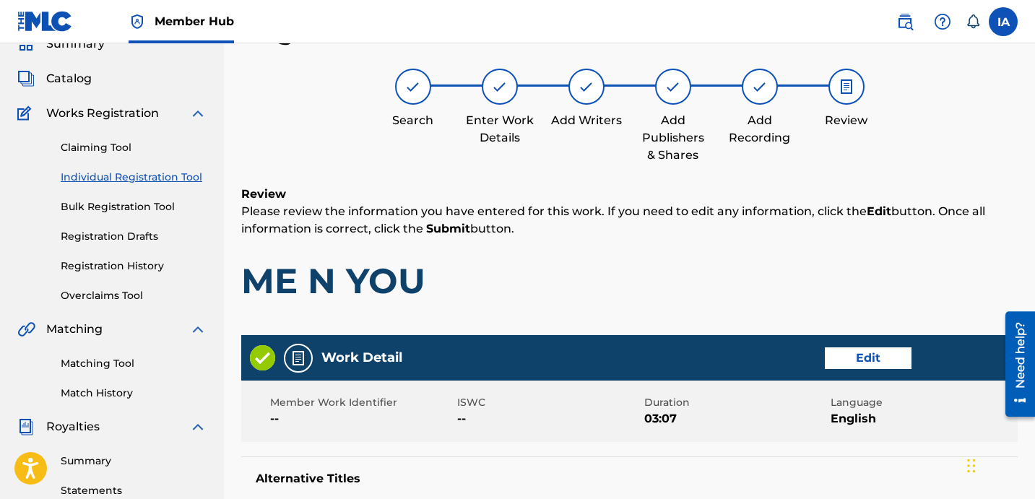
click at [733, 306] on div "Review Please review the information you have entered for this work. If you nee…" at bounding box center [629, 255] width 776 height 139
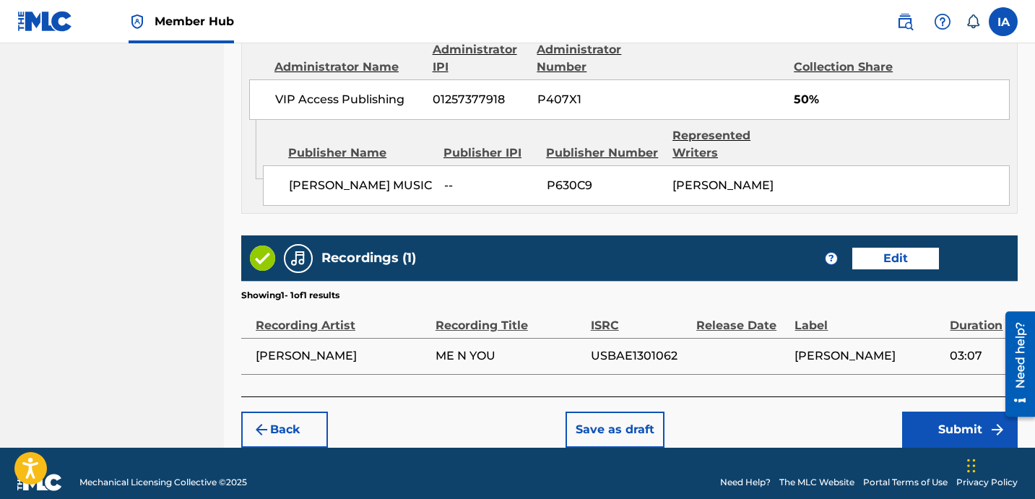
scroll to position [826, 0]
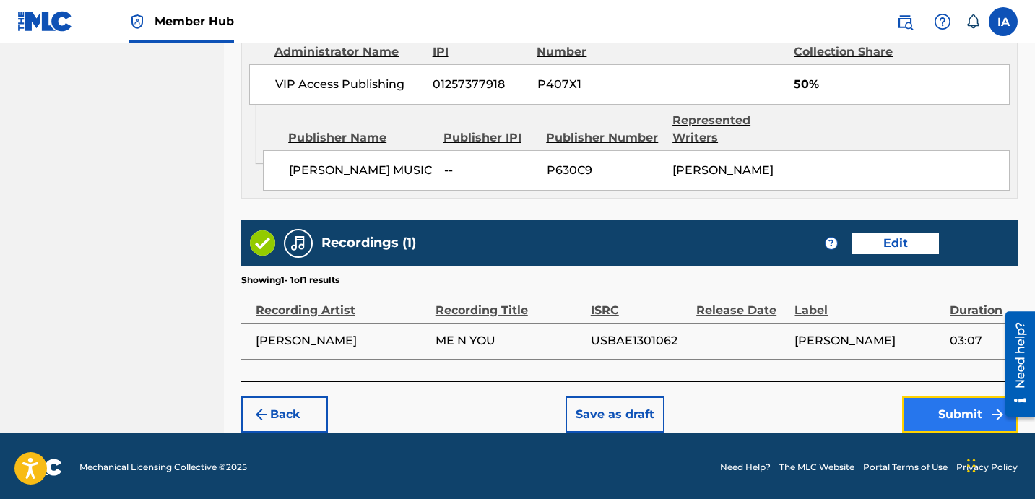
click at [917, 413] on button "Submit" at bounding box center [960, 415] width 116 height 36
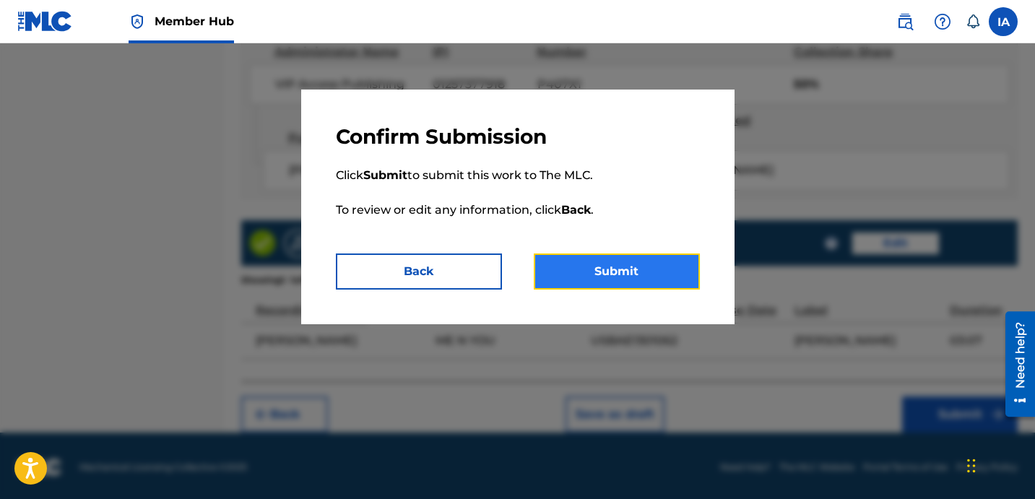
click at [667, 264] on button "Submit" at bounding box center [617, 272] width 166 height 36
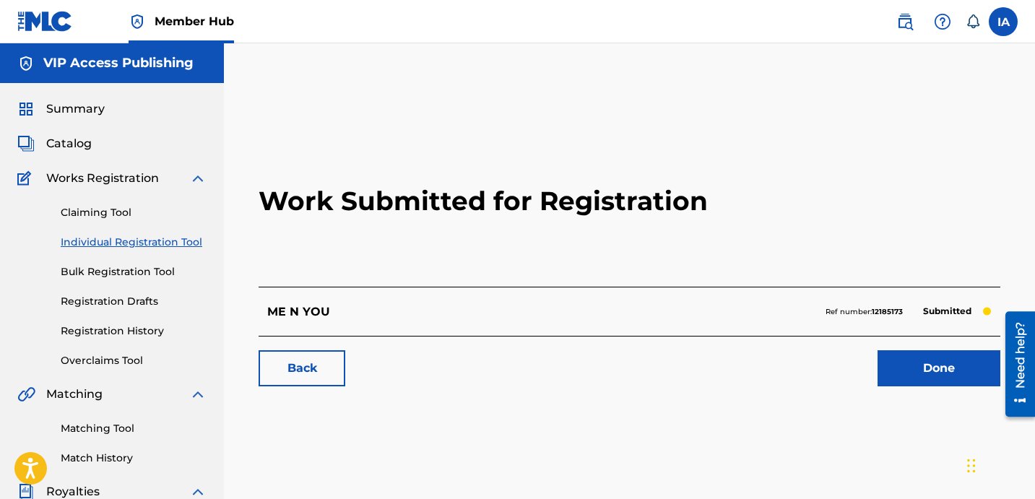
click at [169, 243] on link "Individual Registration Tool" at bounding box center [134, 242] width 146 height 15
click at [144, 239] on link "Individual Registration Tool" at bounding box center [134, 242] width 146 height 15
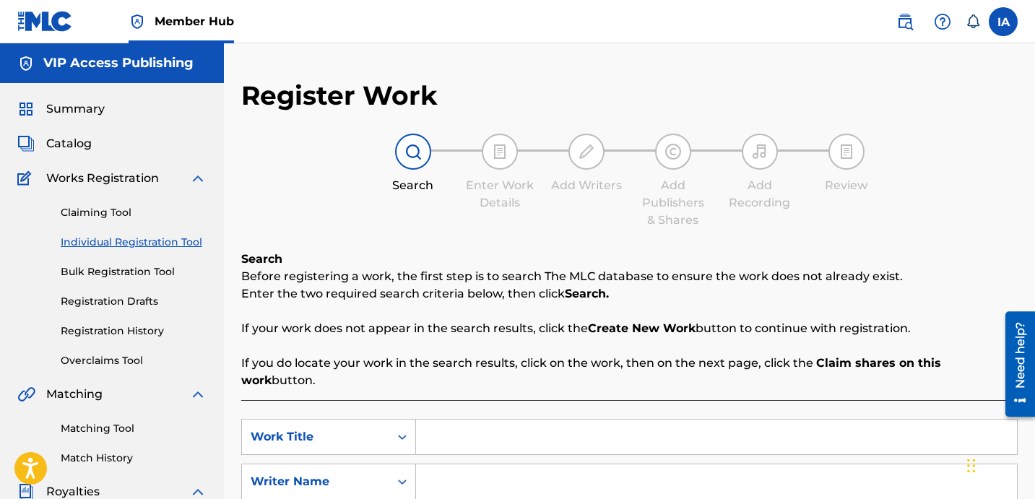
click at [703, 422] on input "Search Form" at bounding box center [716, 437] width 601 height 35
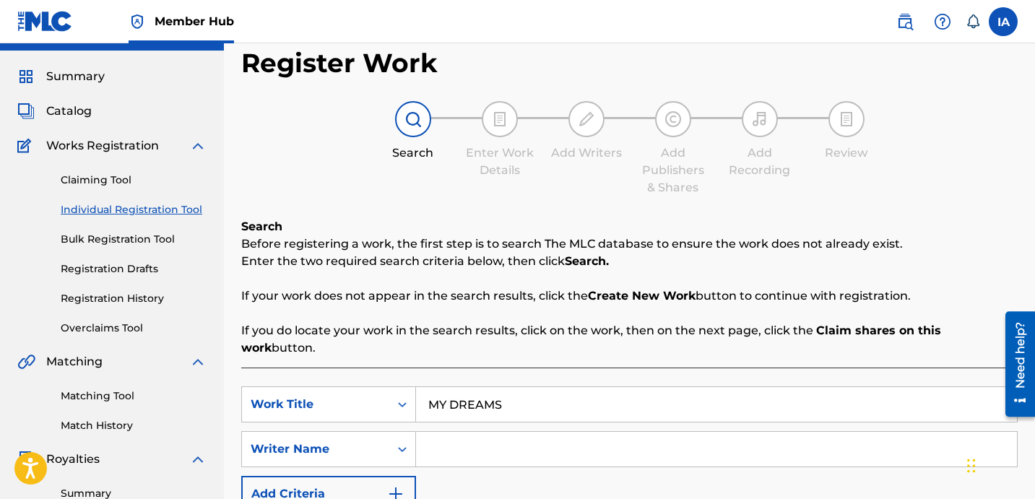
scroll to position [47, 0]
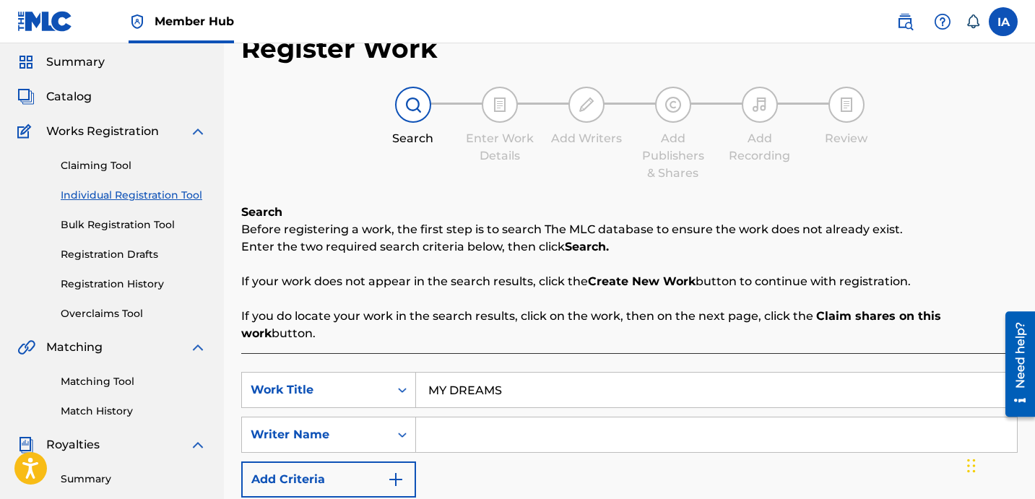
click at [682, 426] on input "Search Form" at bounding box center [716, 434] width 601 height 35
click at [665, 428] on input "Search Form" at bounding box center [716, 434] width 601 height 35
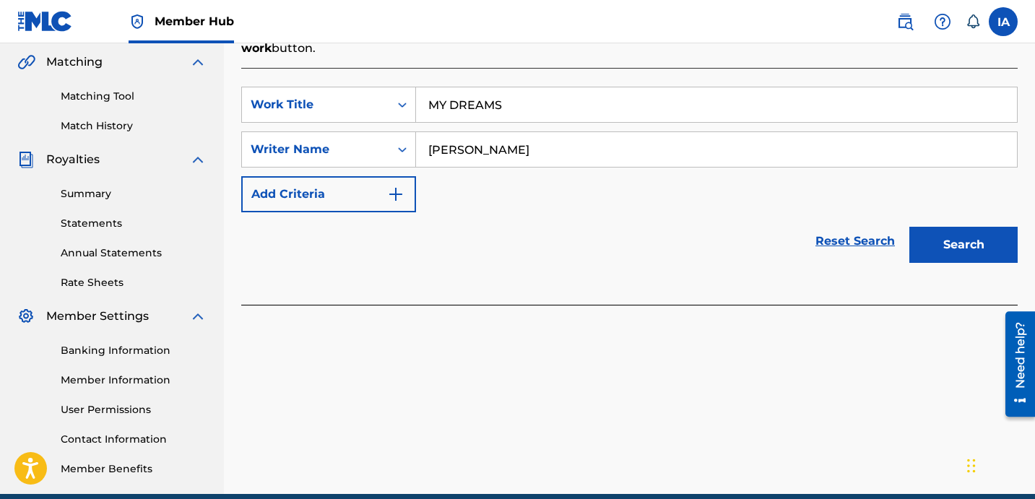
scroll to position [341, 0]
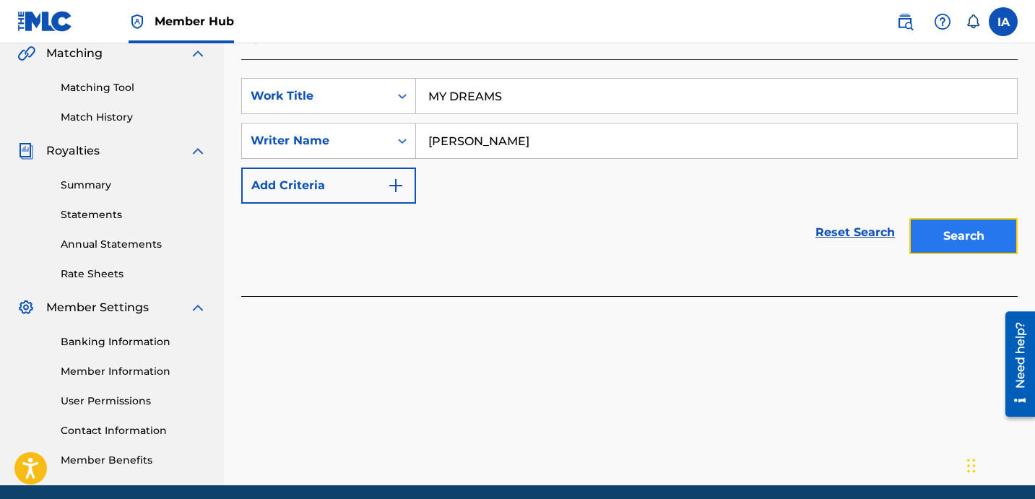
click at [943, 223] on button "Search" at bounding box center [963, 236] width 108 height 36
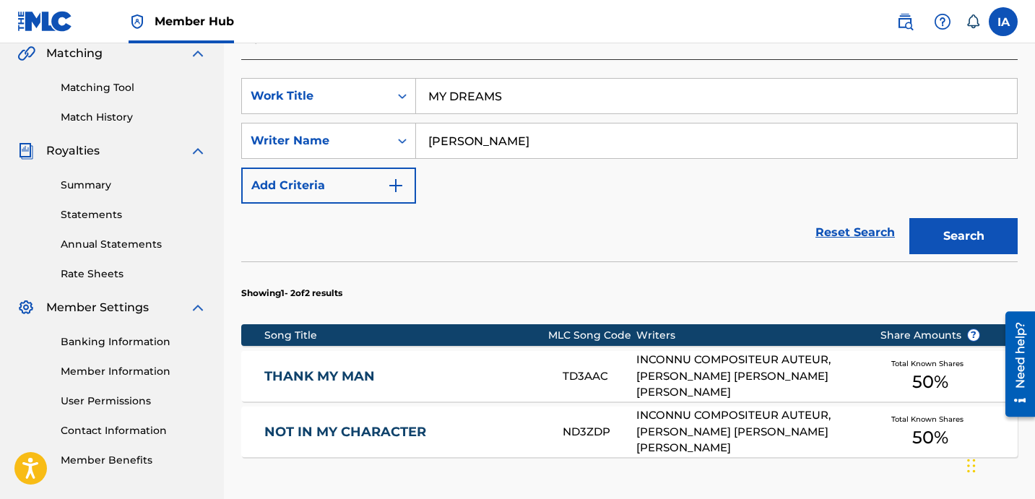
click at [597, 220] on div "Reset Search Search" at bounding box center [629, 233] width 776 height 58
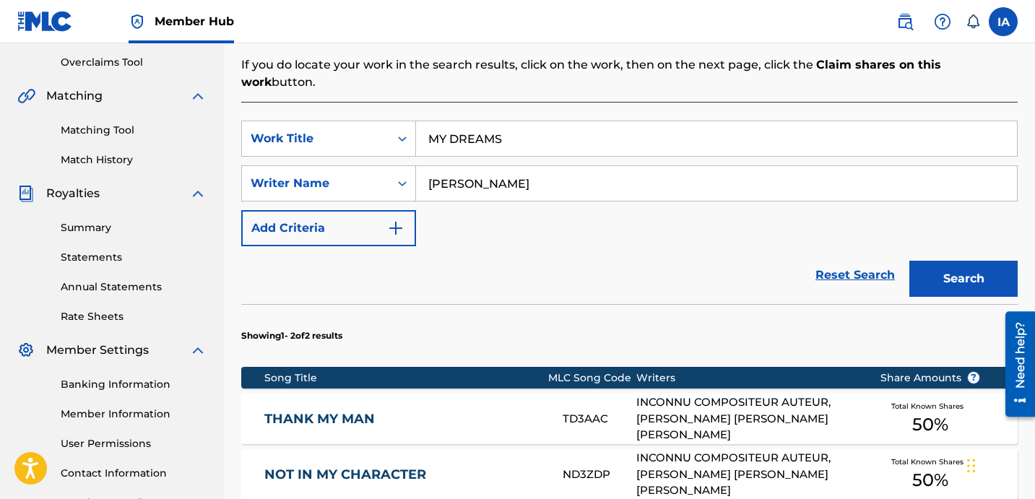
scroll to position [528, 0]
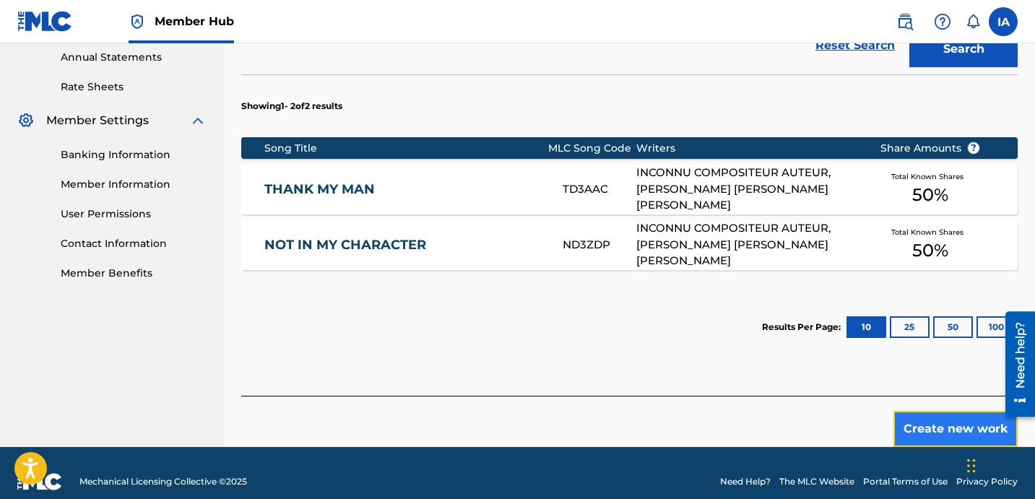
click at [917, 411] on button "Create new work" at bounding box center [955, 429] width 124 height 36
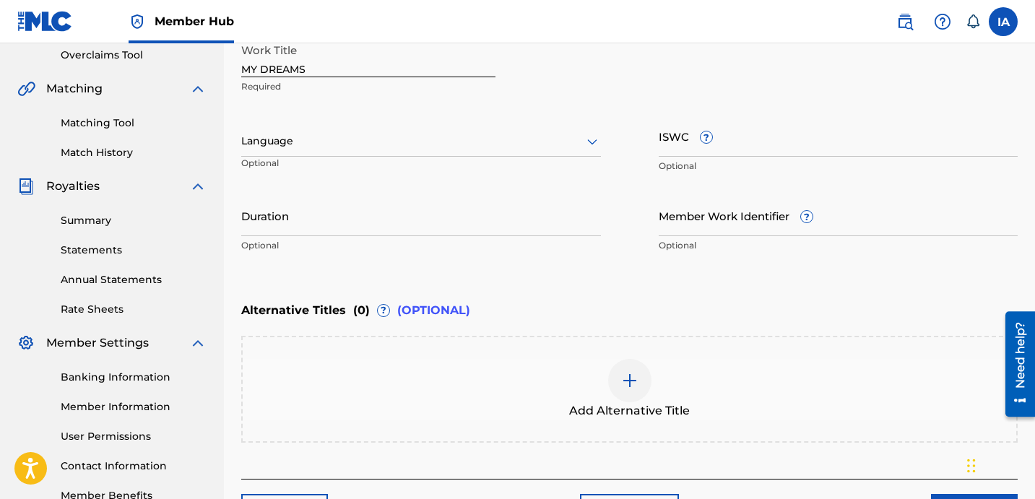
scroll to position [293, 0]
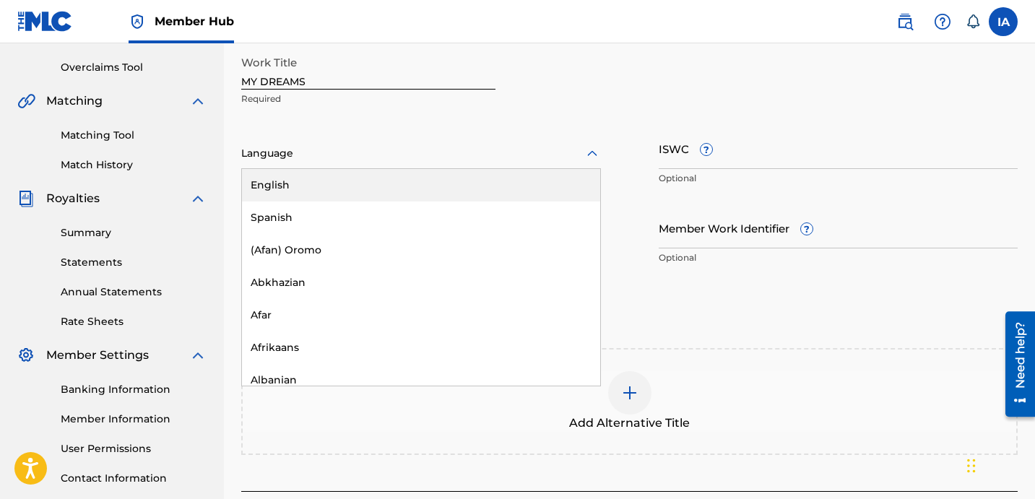
click at [495, 139] on div "Language" at bounding box center [421, 154] width 360 height 30
click at [412, 183] on div "English" at bounding box center [421, 185] width 358 height 33
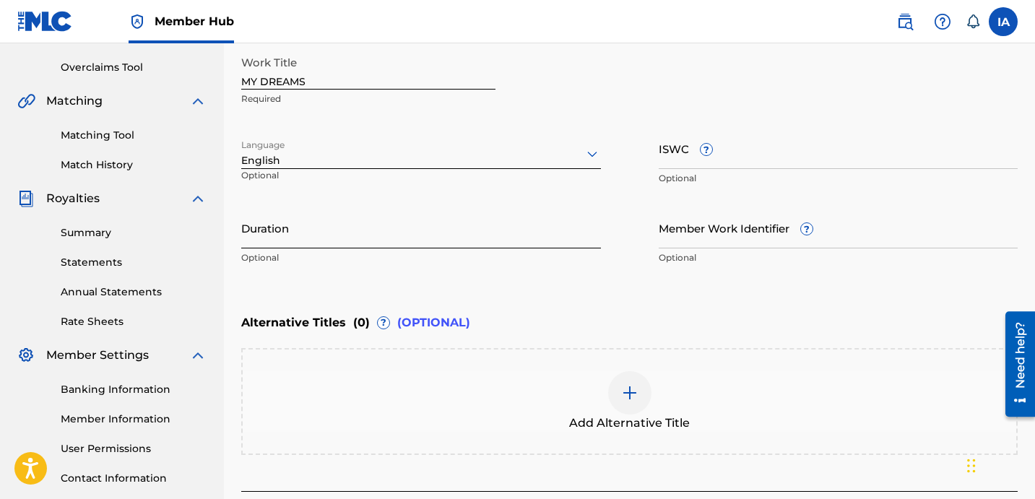
click at [411, 216] on input "Duration" at bounding box center [421, 227] width 360 height 41
click at [279, 239] on input "Duration" at bounding box center [421, 227] width 360 height 41
click at [453, 451] on div "Add Alternative Title" at bounding box center [629, 401] width 776 height 107
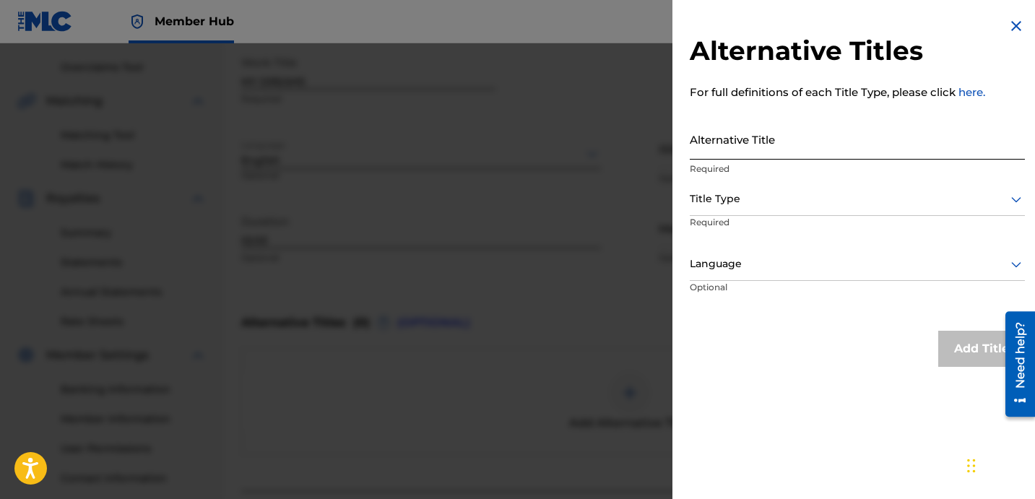
click at [900, 150] on input "Alternative Title" at bounding box center [857, 138] width 335 height 41
click at [819, 202] on div at bounding box center [857, 199] width 335 height 18
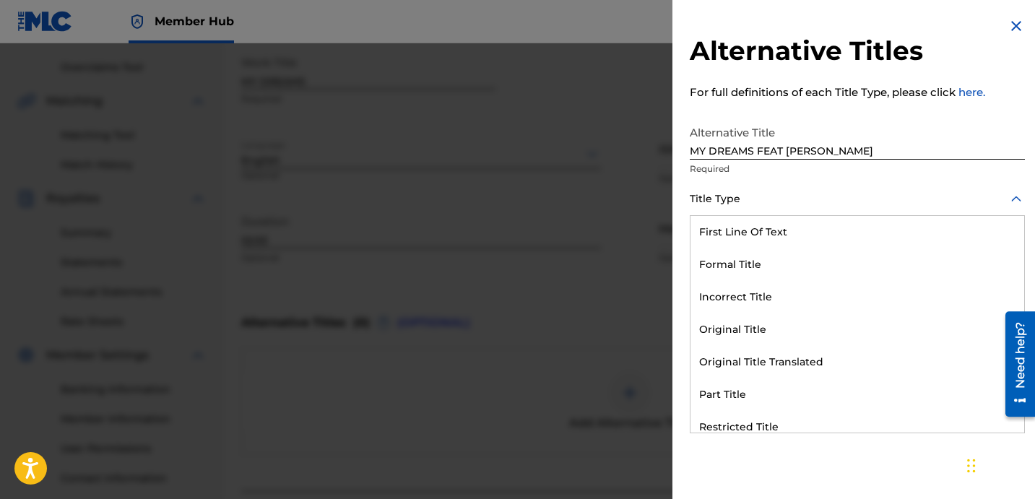
scroll to position [141, 0]
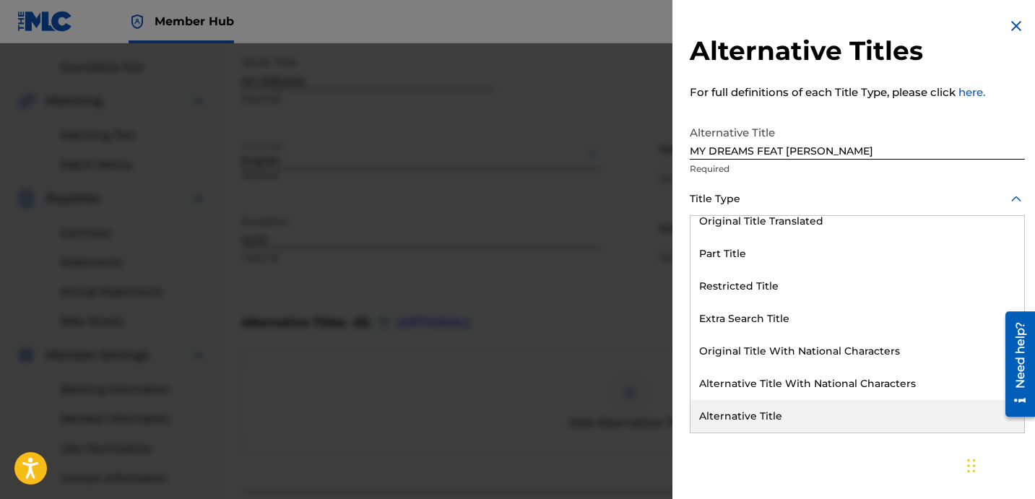
click at [831, 424] on div "Alternative Title" at bounding box center [858, 416] width 334 height 33
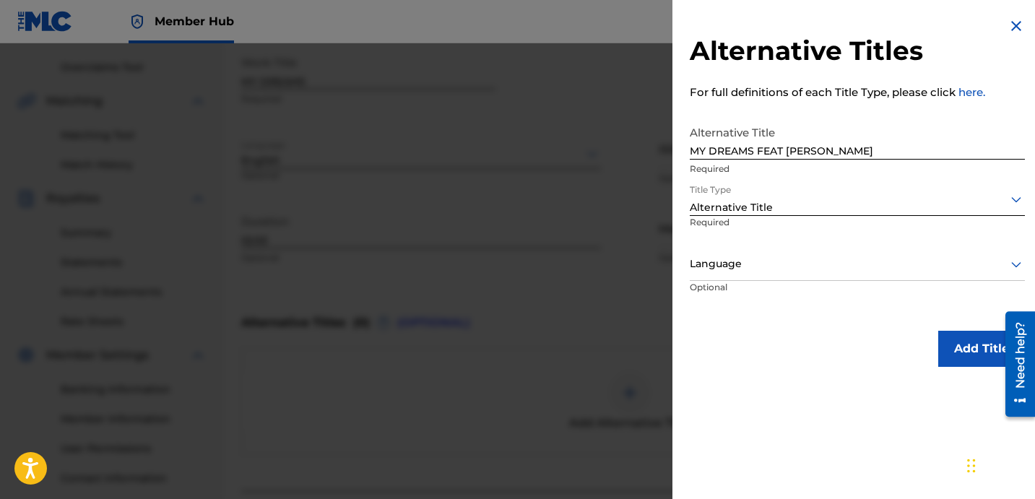
click at [772, 257] on div at bounding box center [857, 264] width 335 height 18
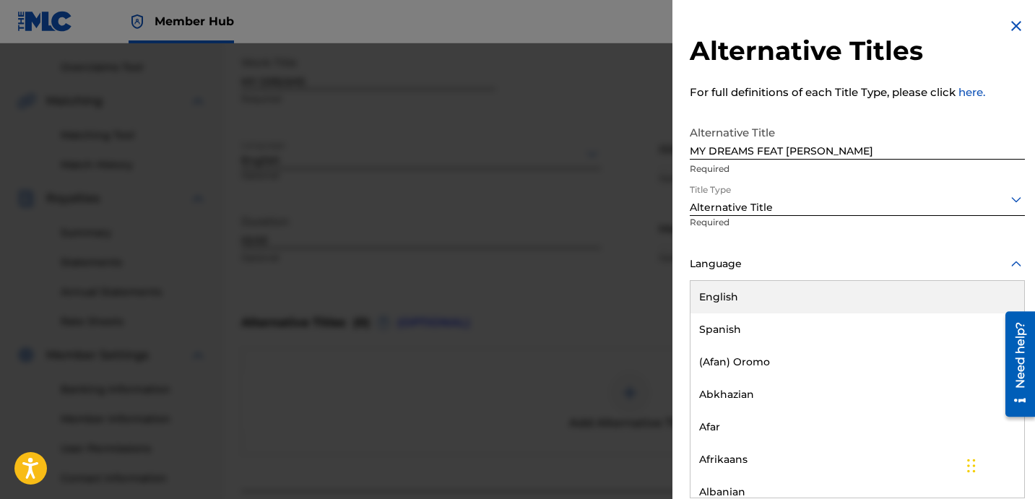
click at [795, 298] on div "English" at bounding box center [858, 297] width 334 height 33
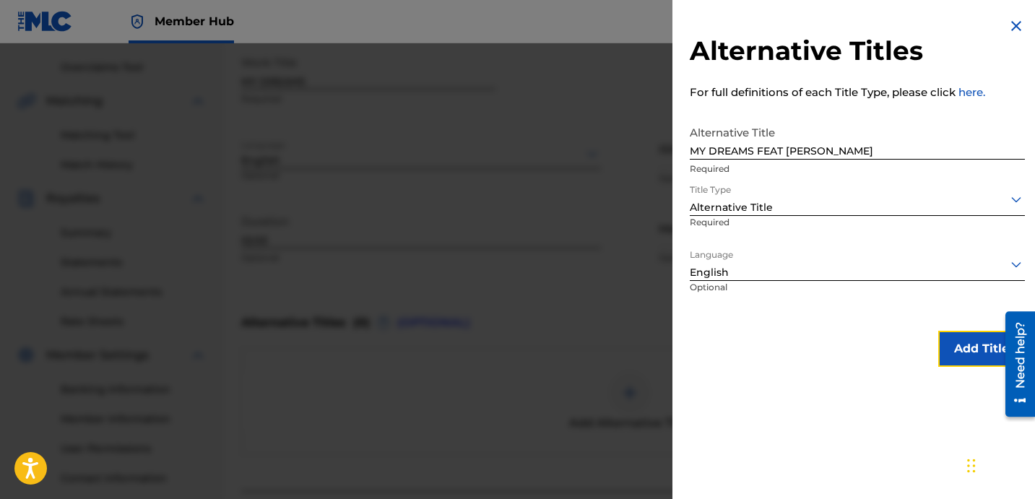
click at [971, 347] on button "Add Title" at bounding box center [981, 349] width 87 height 36
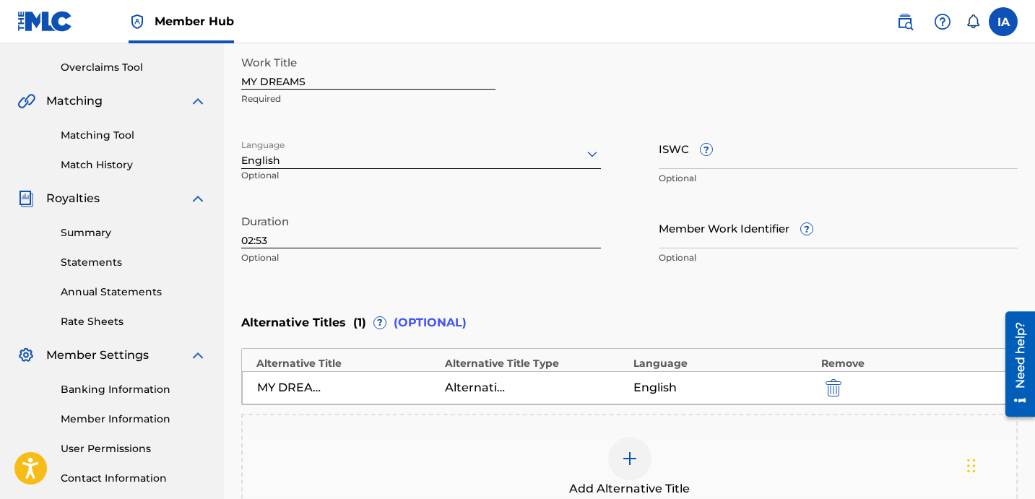
click at [732, 282] on div "Enter Work Details Enter work details for ‘ MY DREAMS ’ below. Work Title MY DR…" at bounding box center [629, 132] width 776 height 350
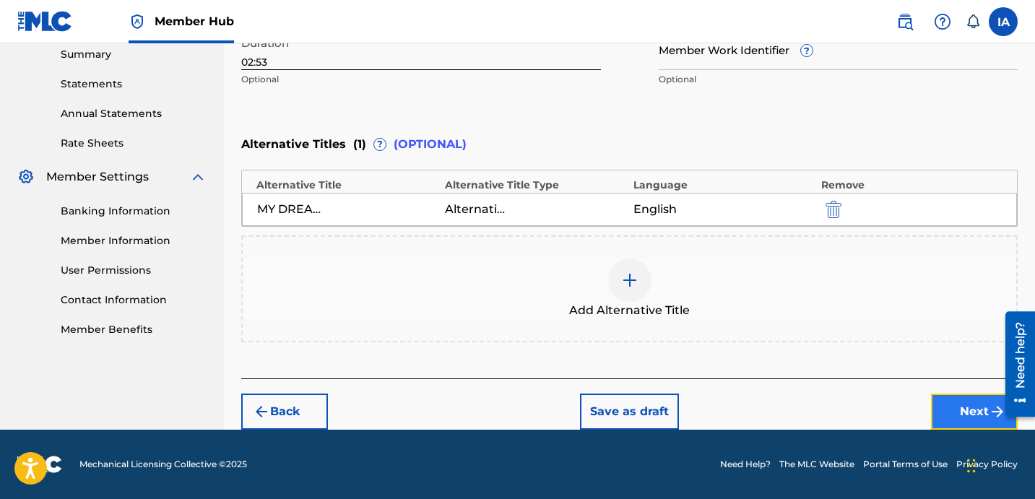
click at [949, 407] on button "Next" at bounding box center [974, 412] width 87 height 36
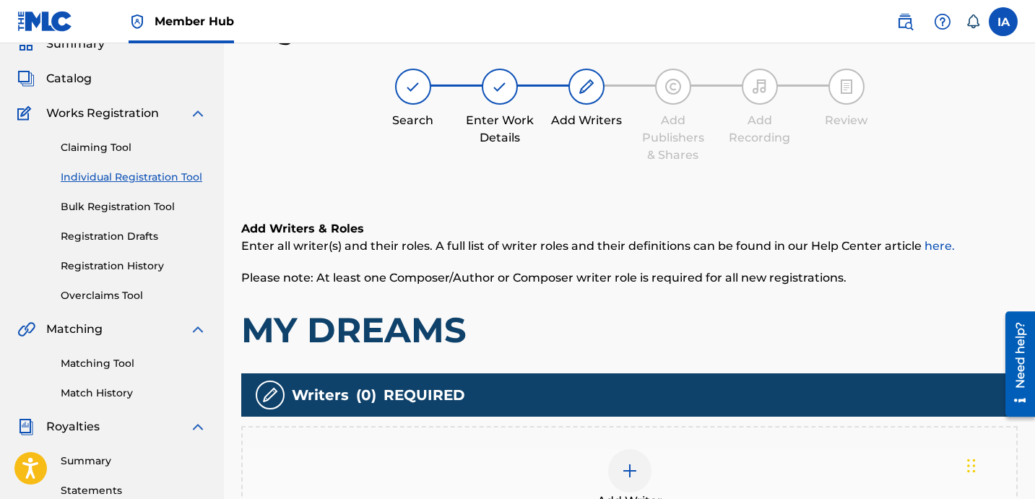
scroll to position [394, 0]
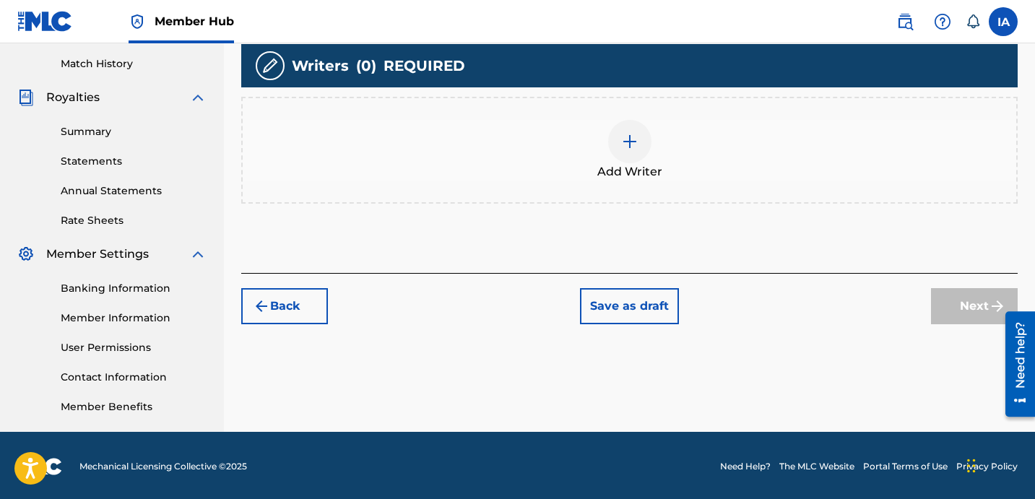
click at [745, 142] on div "Add Writer" at bounding box center [630, 150] width 774 height 61
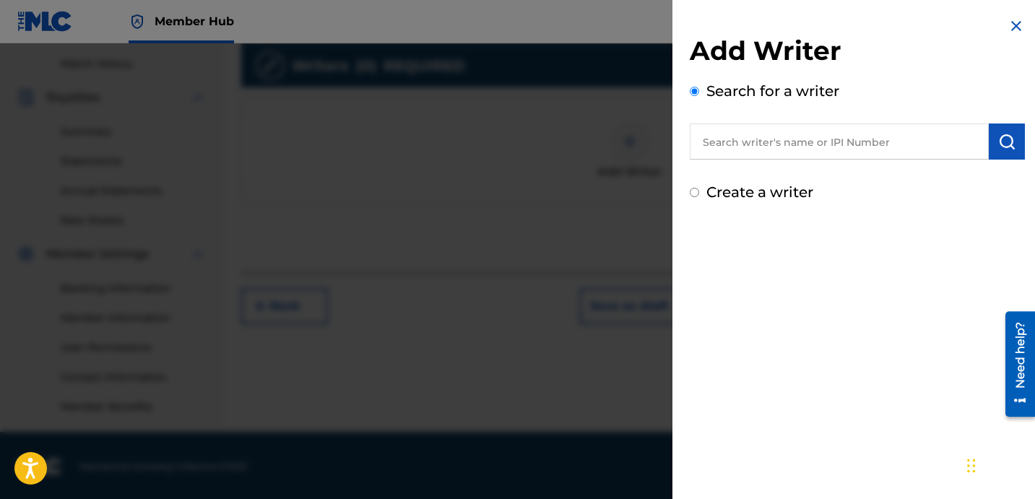
click at [875, 128] on input "text" at bounding box center [839, 142] width 299 height 36
click at [873, 126] on input "D" at bounding box center [839, 142] width 299 height 36
click at [872, 144] on input "D" at bounding box center [839, 142] width 299 height 36
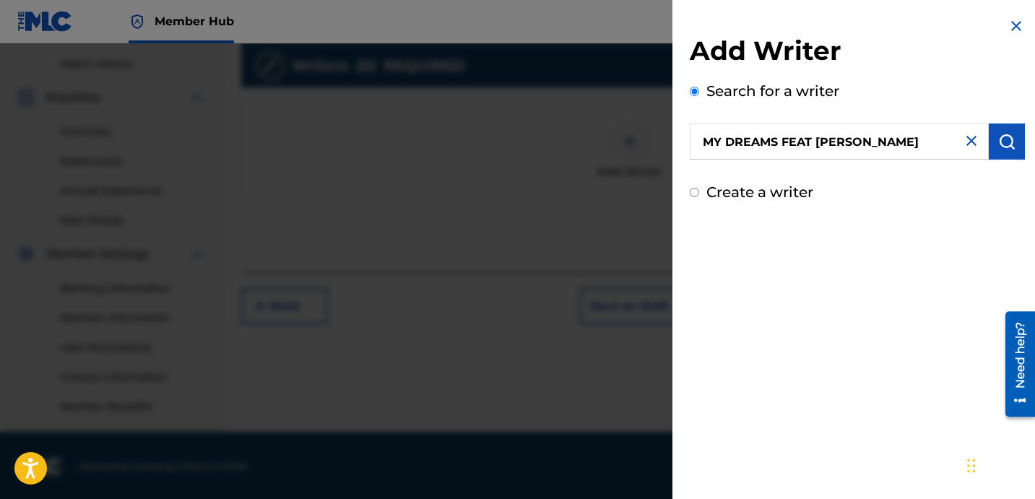
drag, startPoint x: 930, startPoint y: 139, endPoint x: 774, endPoint y: 109, distance: 158.8
click at [815, 121] on div "Search for a writer MY DREAMS FEAT IVAN REYES" at bounding box center [857, 119] width 335 height 79
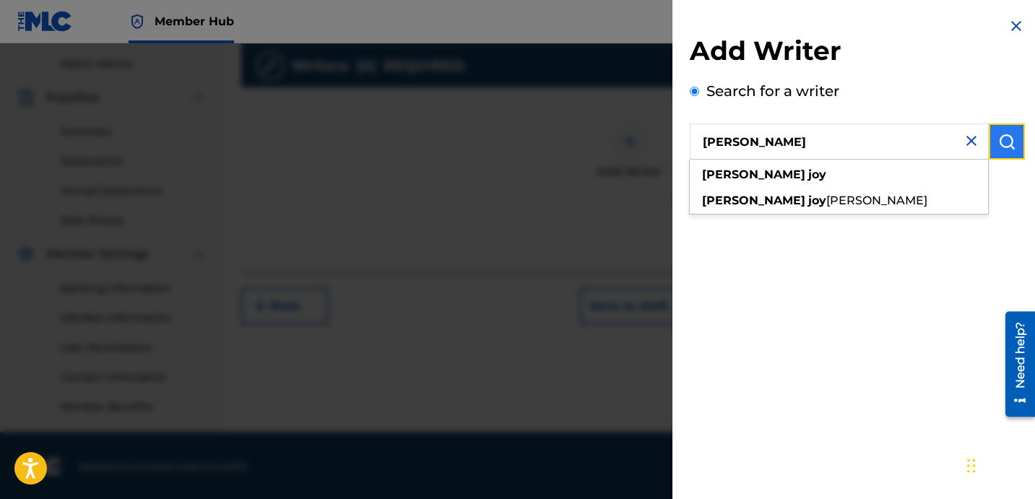
click at [1003, 150] on button "submit" at bounding box center [1007, 142] width 36 height 36
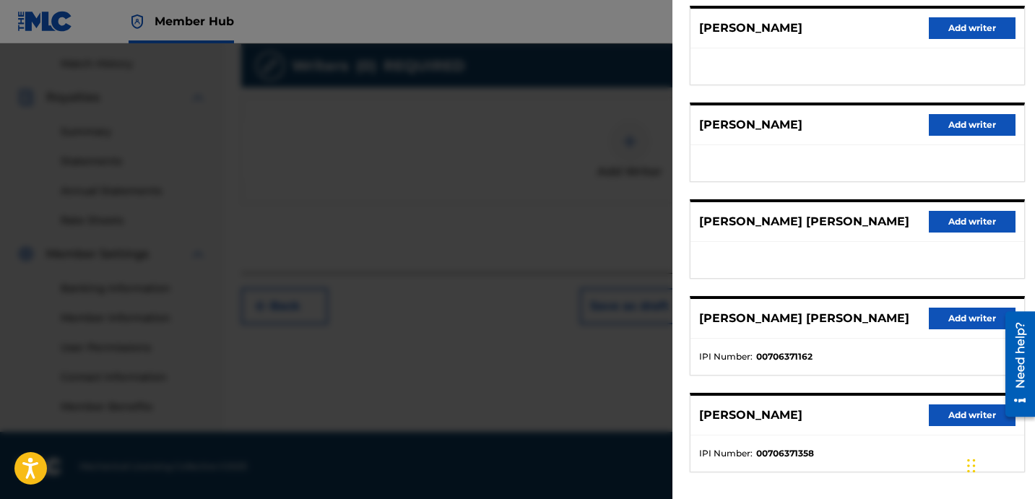
scroll to position [189, 0]
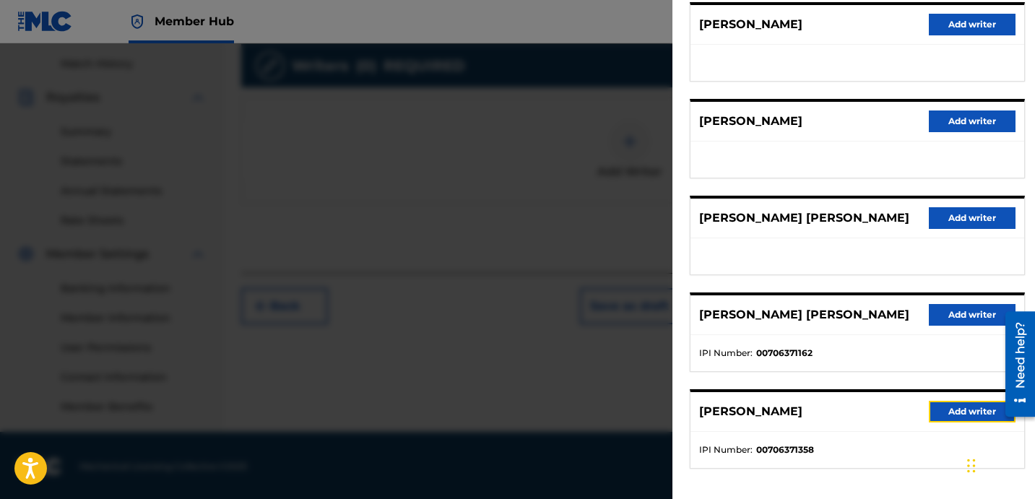
click at [955, 419] on button "Add writer" at bounding box center [972, 412] width 87 height 22
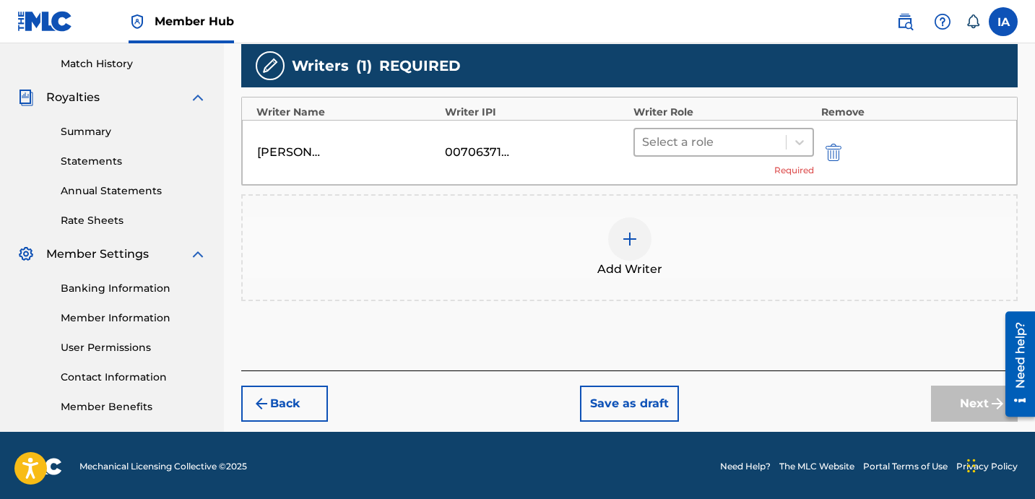
click at [715, 142] on div at bounding box center [710, 142] width 137 height 20
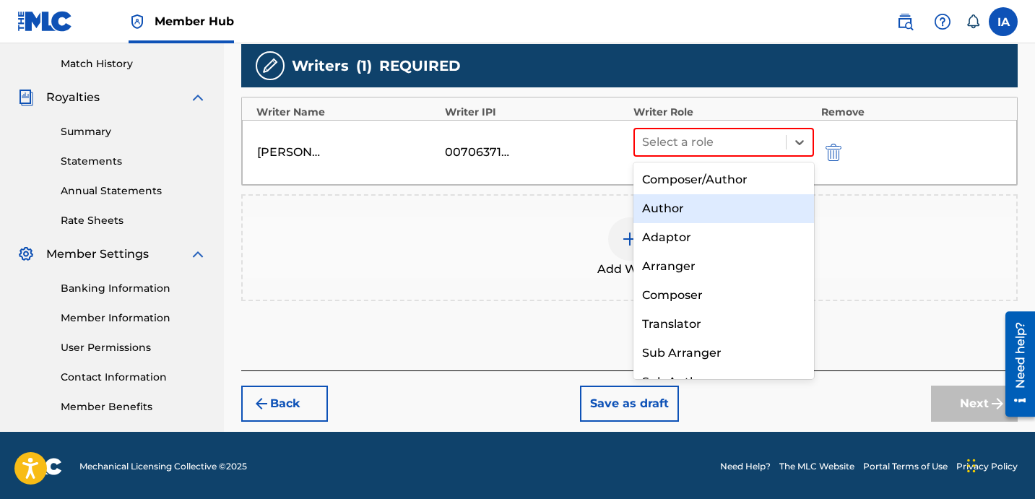
click at [719, 204] on div "Author" at bounding box center [723, 208] width 181 height 29
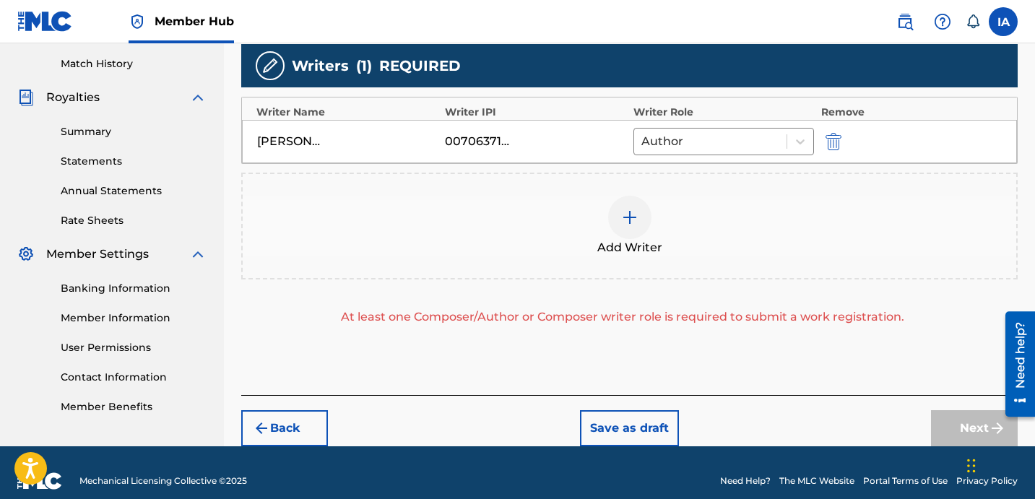
click at [719, 196] on div "Add Writer" at bounding box center [630, 226] width 774 height 61
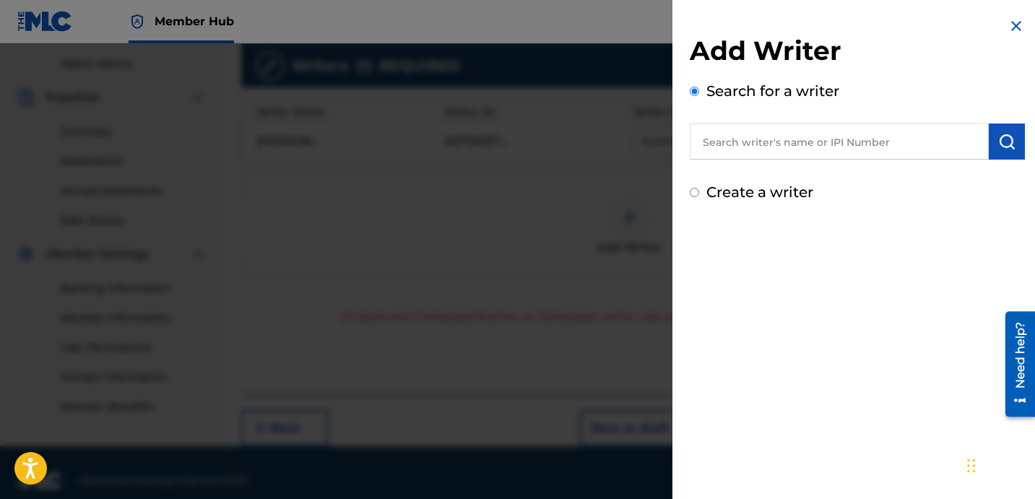
click at [720, 194] on label "Create a writer" at bounding box center [759, 191] width 107 height 17
click at [699, 194] on input "Create a writer" at bounding box center [694, 192] width 9 height 9
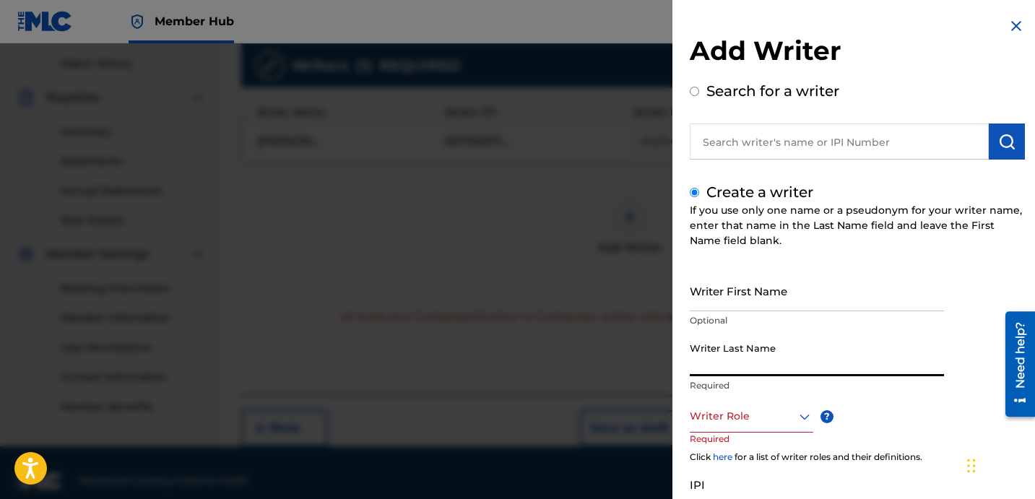
click at [740, 360] on input "Writer Last Name" at bounding box center [817, 355] width 254 height 41
click at [763, 367] on input "UNKNOWN WRITER" at bounding box center [817, 355] width 254 height 41
drag, startPoint x: 737, startPoint y: 293, endPoint x: 707, endPoint y: 287, distance: 30.9
click at [737, 293] on input "Writer First Name" at bounding box center [817, 290] width 254 height 41
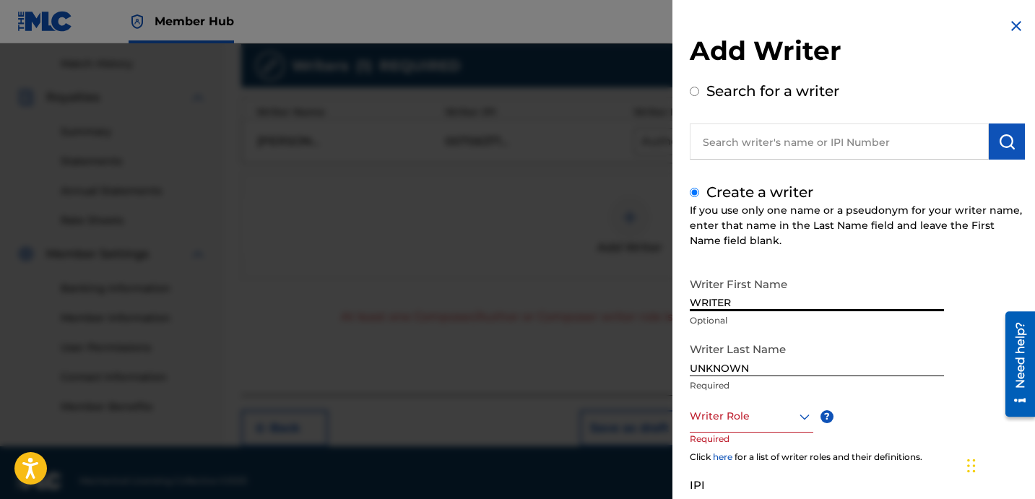
click at [758, 426] on div "Writer Role" at bounding box center [752, 416] width 124 height 33
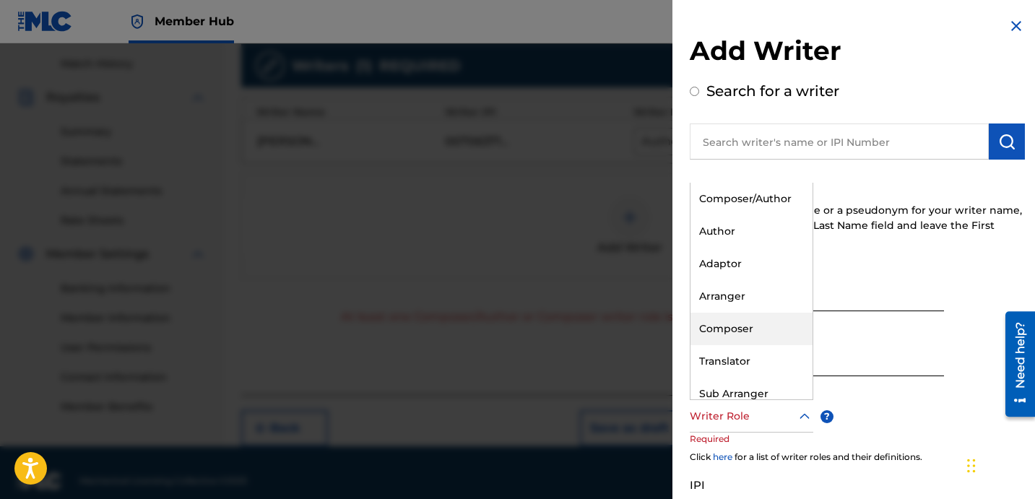
drag, startPoint x: 761, startPoint y: 334, endPoint x: 770, endPoint y: 331, distance: 9.1
click at [762, 333] on div "Composer" at bounding box center [752, 329] width 122 height 33
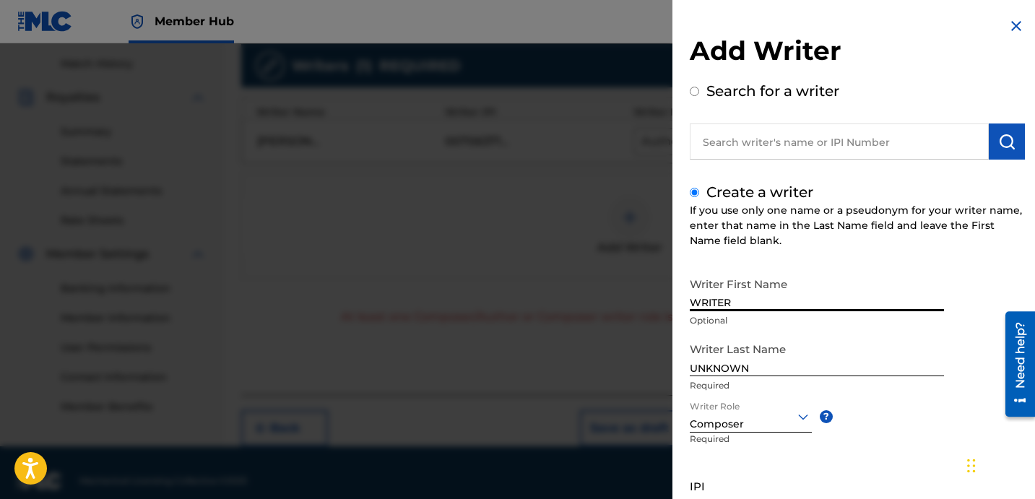
click at [837, 259] on div "Create a writer If you use only one name or a pseudonym for your writer name, e…" at bounding box center [857, 384] width 335 height 407
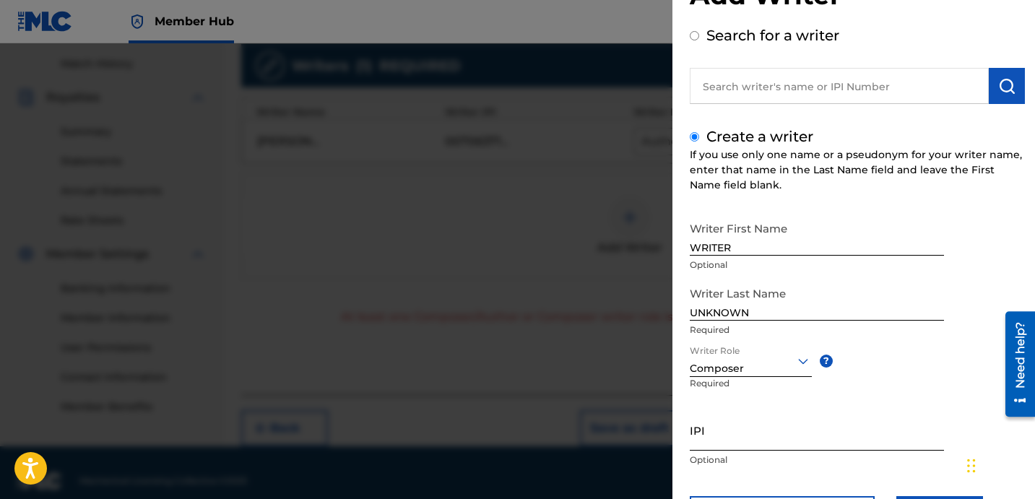
scroll to position [128, 0]
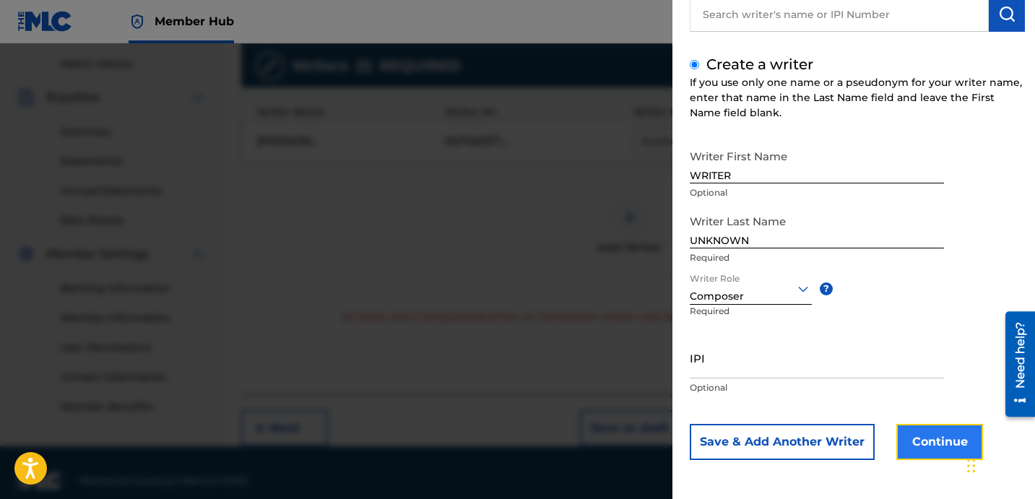
click at [925, 437] on button "Continue" at bounding box center [939, 442] width 87 height 36
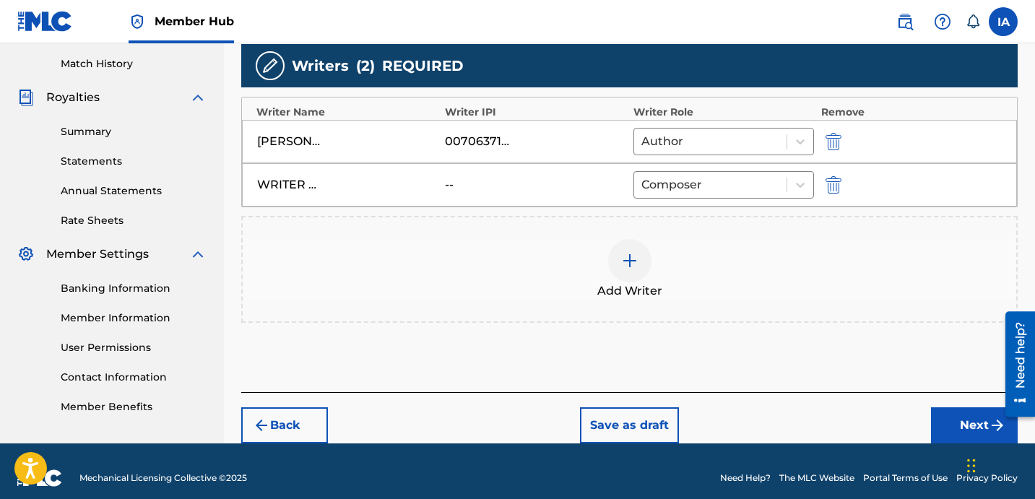
click at [883, 388] on div "Add Writers & Roles Enter all writer(s) and their roles. A full list of writer …" at bounding box center [629, 124] width 776 height 536
click at [927, 414] on div "Back Save as draft Next" at bounding box center [629, 417] width 776 height 51
click at [930, 415] on div "Back Save as draft Next" at bounding box center [629, 417] width 776 height 51
click at [935, 415] on button "Next" at bounding box center [974, 425] width 87 height 36
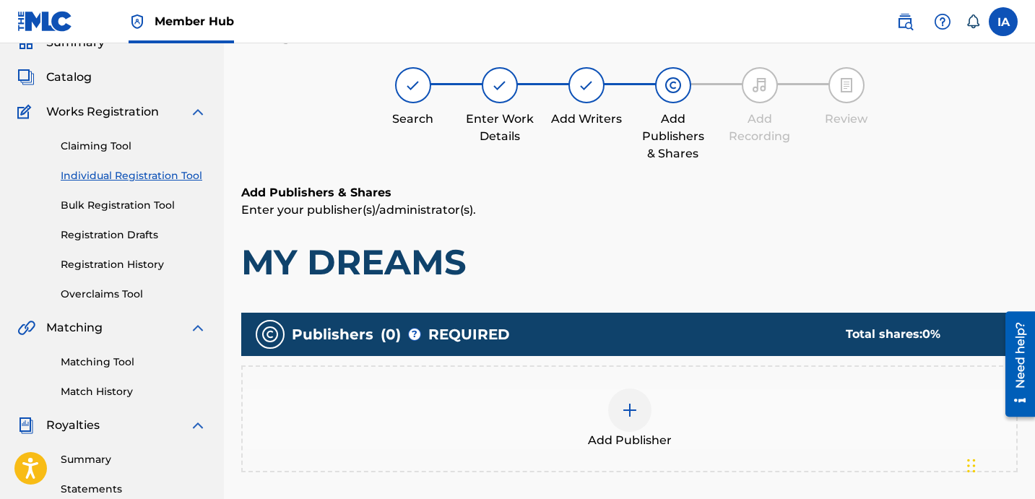
scroll to position [65, 0]
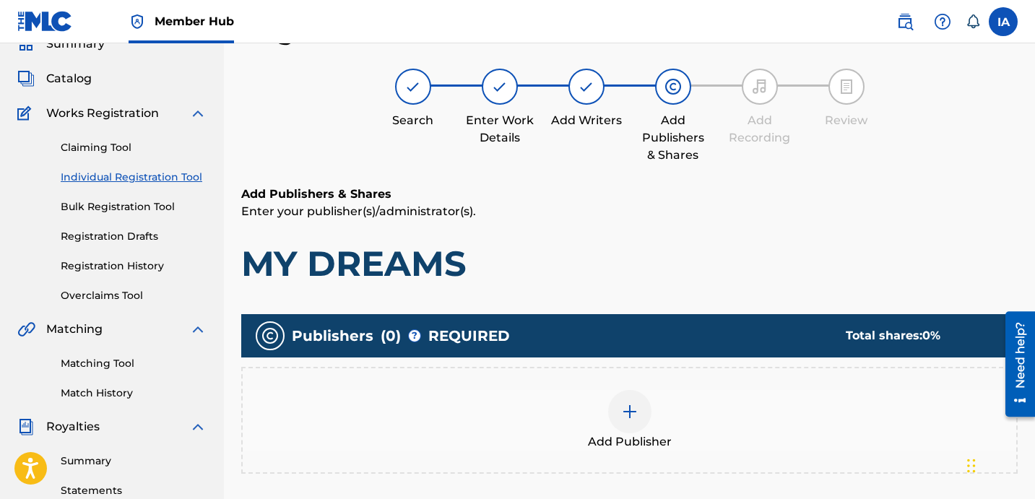
click at [693, 426] on div "Add Publisher" at bounding box center [630, 420] width 774 height 61
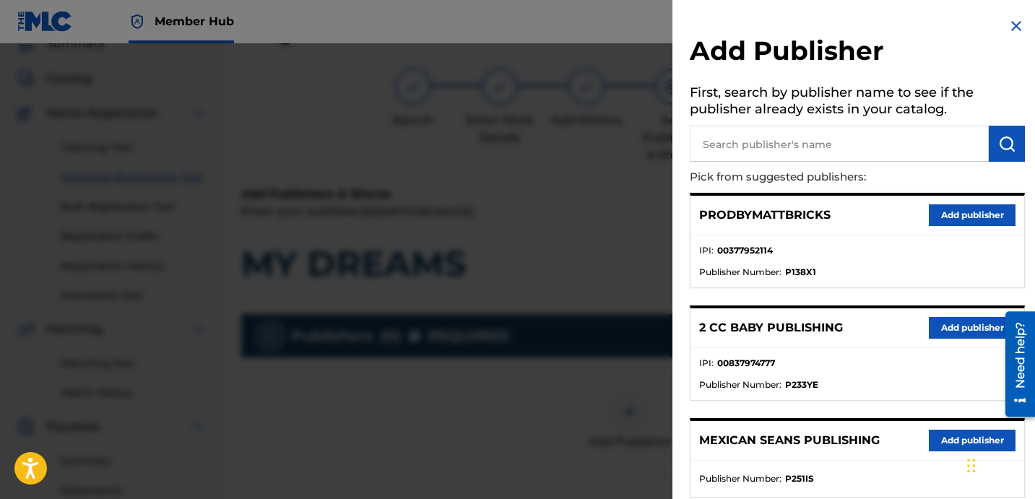
click at [784, 156] on input "text" at bounding box center [839, 144] width 299 height 36
click at [1004, 152] on img "submit" at bounding box center [1006, 143] width 17 height 17
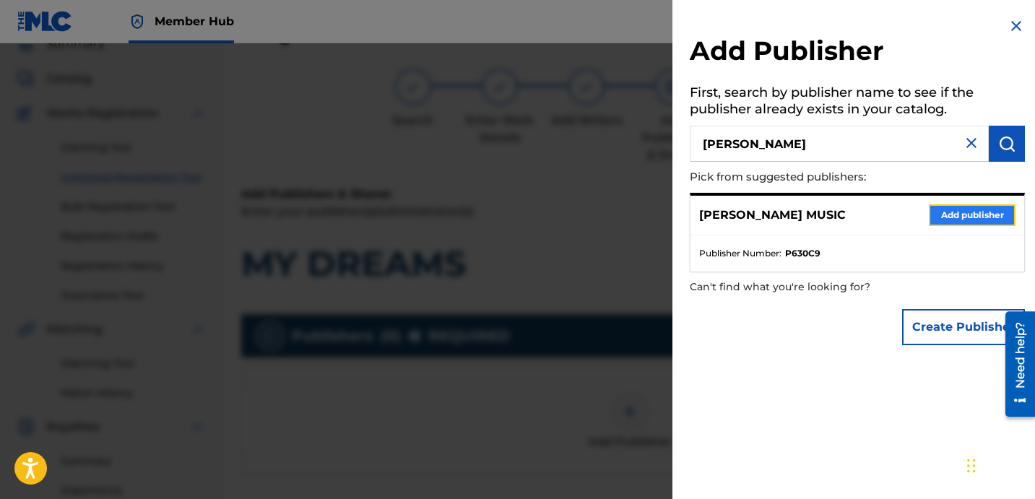
click at [971, 215] on button "Add publisher" at bounding box center [972, 215] width 87 height 22
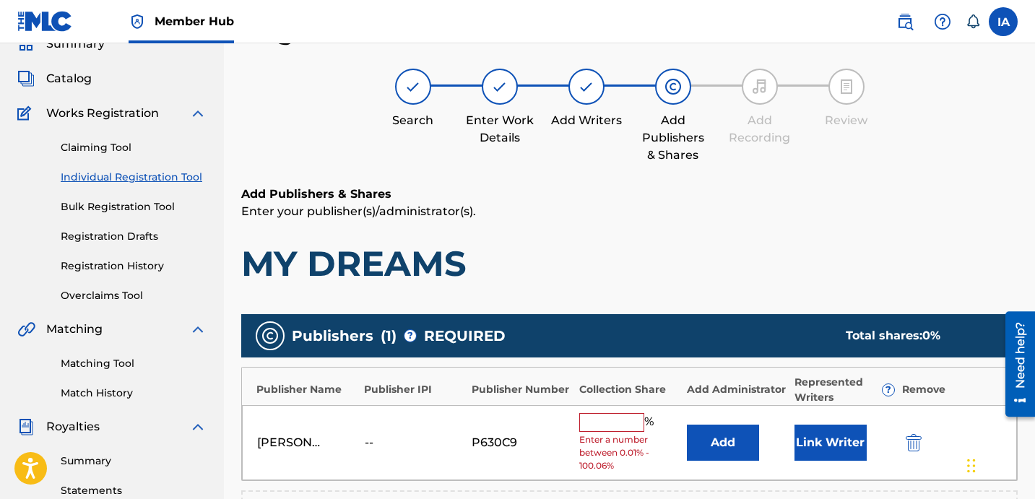
click at [623, 413] on input "text" at bounding box center [611, 422] width 65 height 19
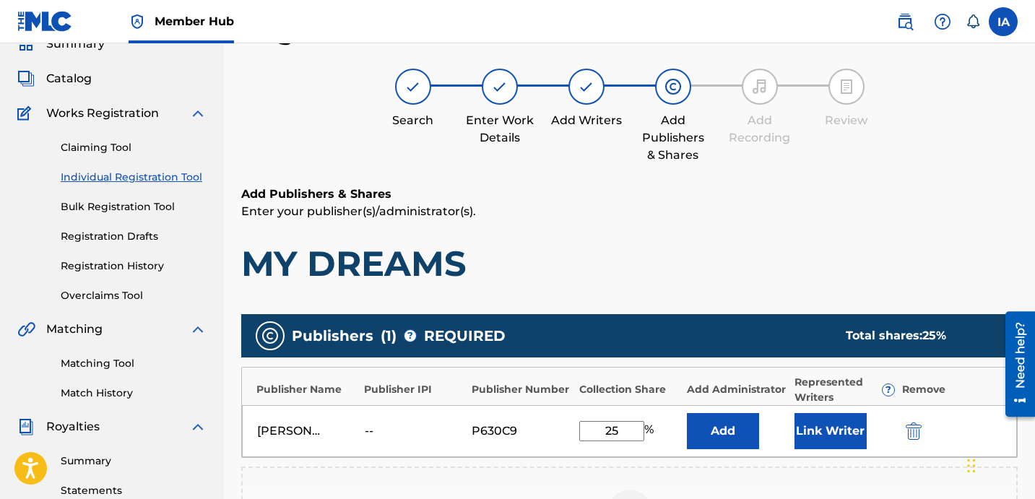
click at [573, 405] on div "DAVINA JOY MUSIC -- P630C9 25 % Add Link Writer" at bounding box center [629, 431] width 775 height 52
click at [698, 423] on button "Add" at bounding box center [723, 431] width 72 height 36
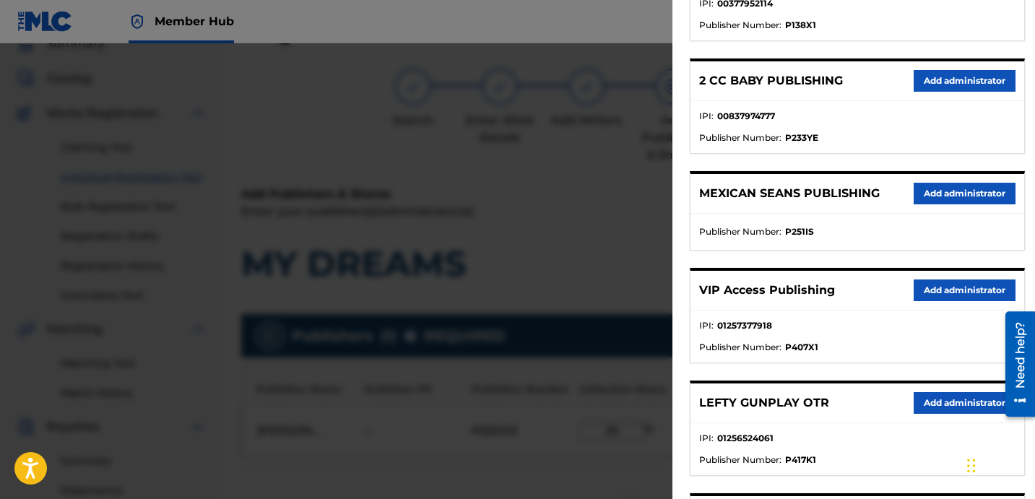
scroll to position [279, 0]
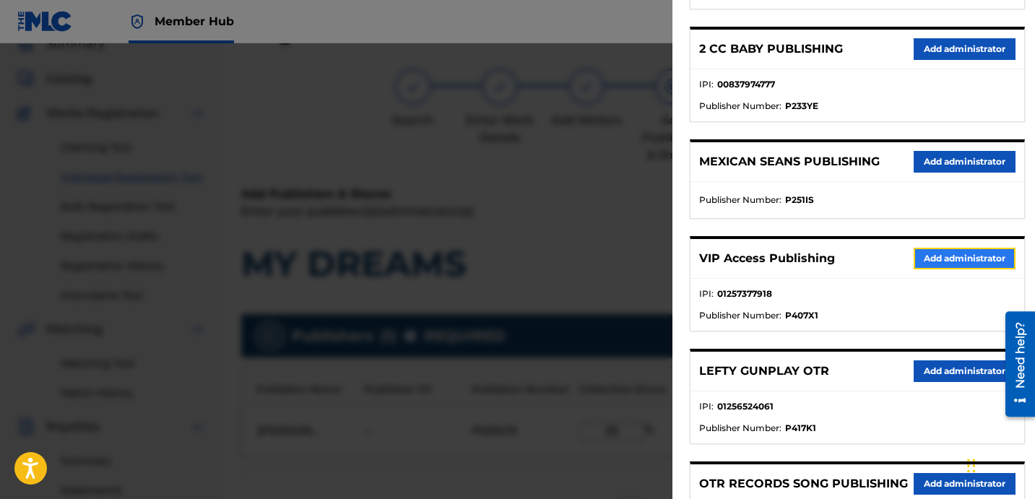
click at [946, 251] on button "Add administrator" at bounding box center [965, 259] width 102 height 22
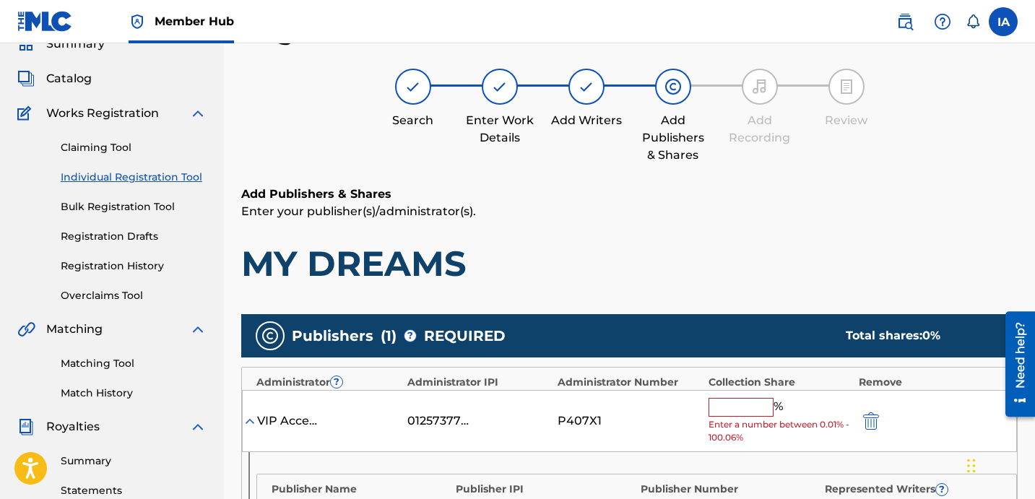
click at [761, 404] on input "text" at bounding box center [741, 407] width 65 height 19
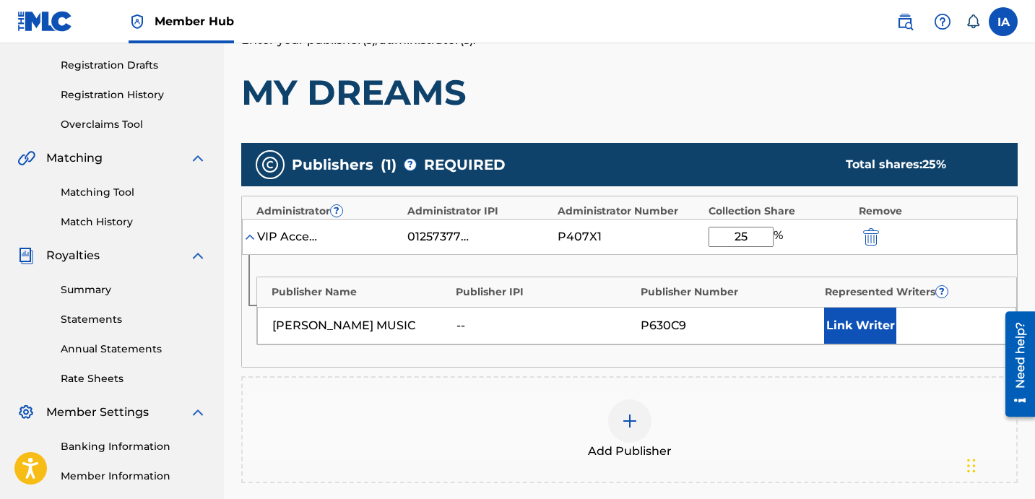
scroll to position [310, 0]
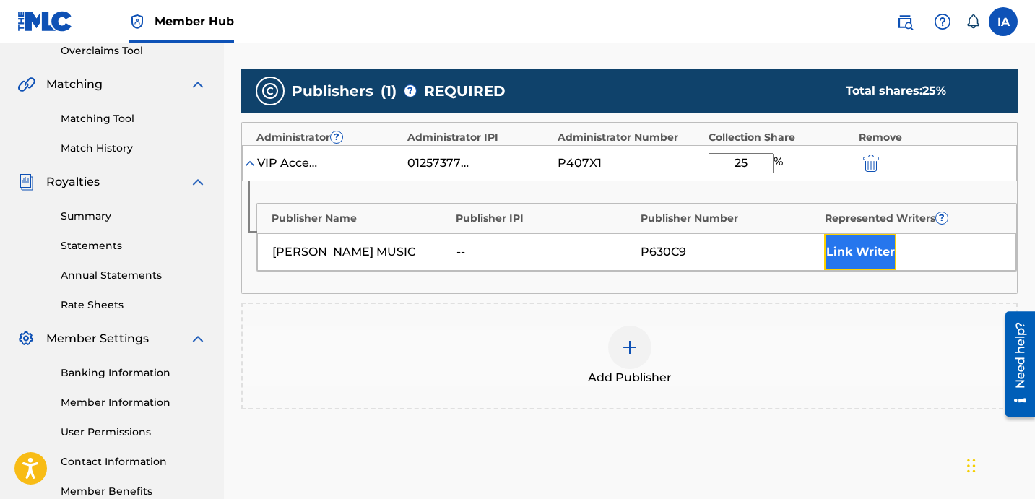
click at [838, 238] on button "Link Writer" at bounding box center [860, 252] width 72 height 36
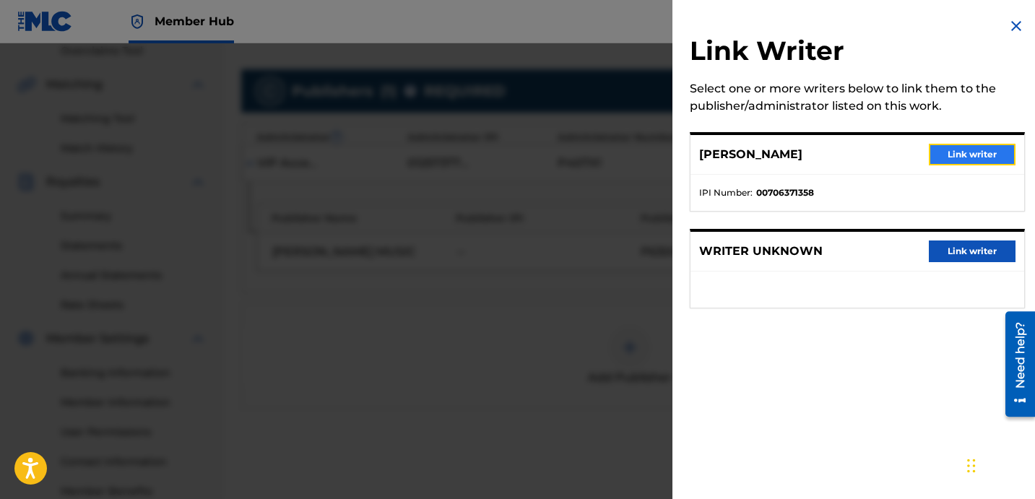
click at [942, 157] on button "Link writer" at bounding box center [972, 155] width 87 height 22
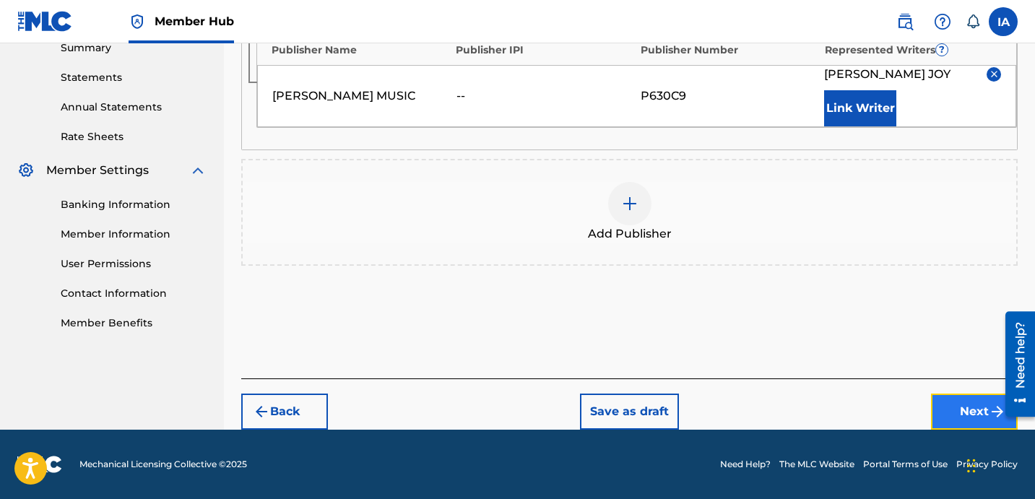
click at [956, 402] on button "Next" at bounding box center [974, 412] width 87 height 36
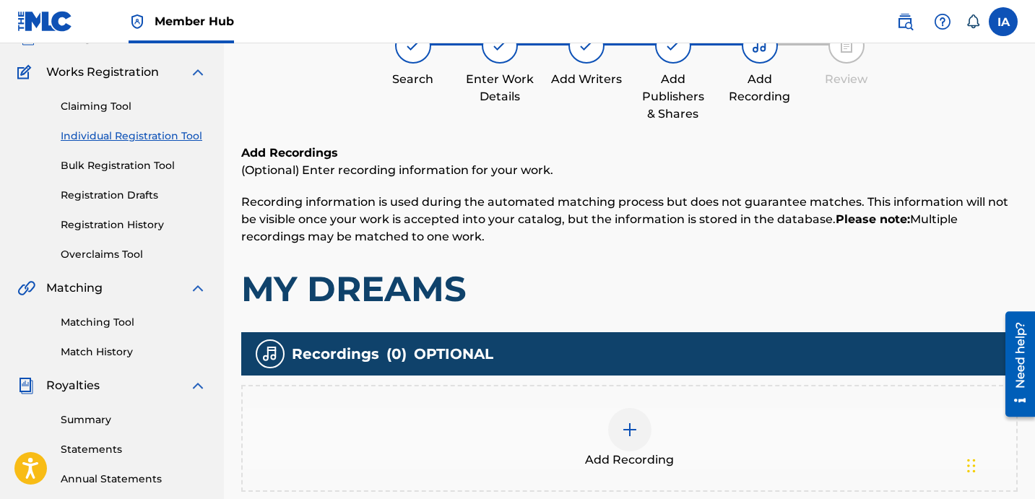
scroll to position [108, 0]
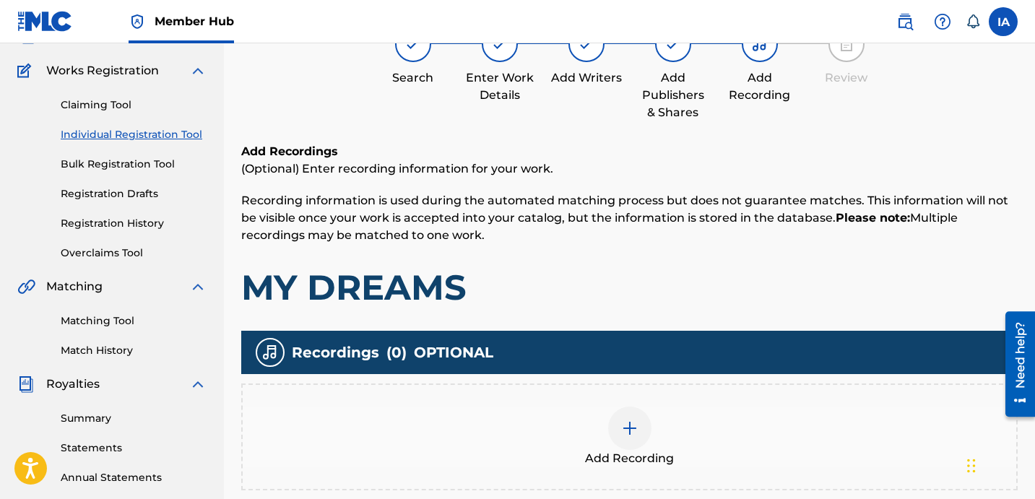
click at [667, 424] on div "Add Recording" at bounding box center [630, 437] width 774 height 61
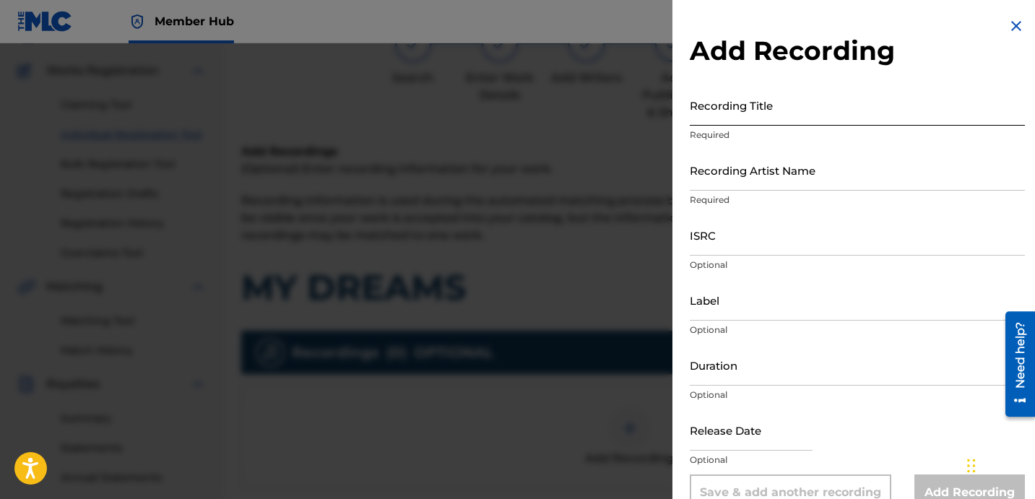
click at [769, 111] on input "Recording Title" at bounding box center [857, 105] width 335 height 41
click at [778, 118] on input "Recording Title" at bounding box center [857, 105] width 335 height 41
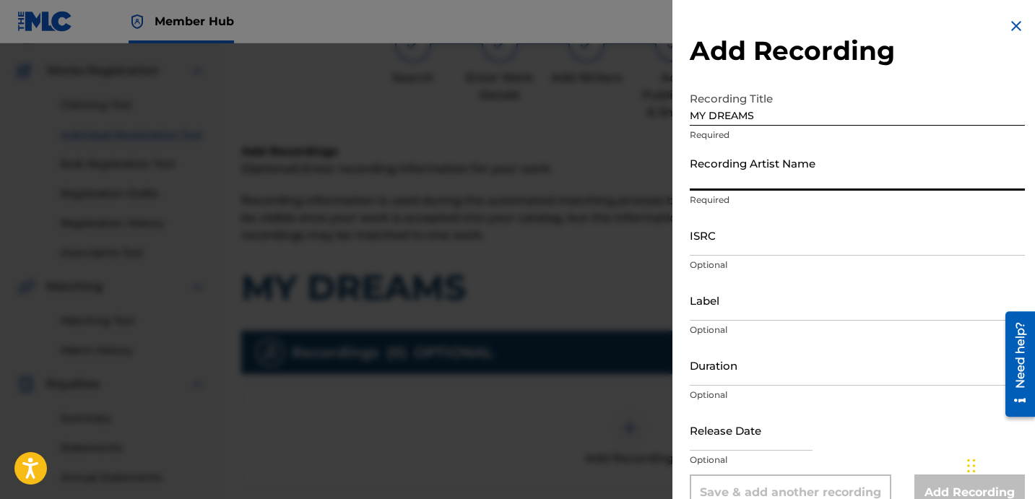
click at [776, 184] on input "Recording Artist Name" at bounding box center [857, 170] width 335 height 41
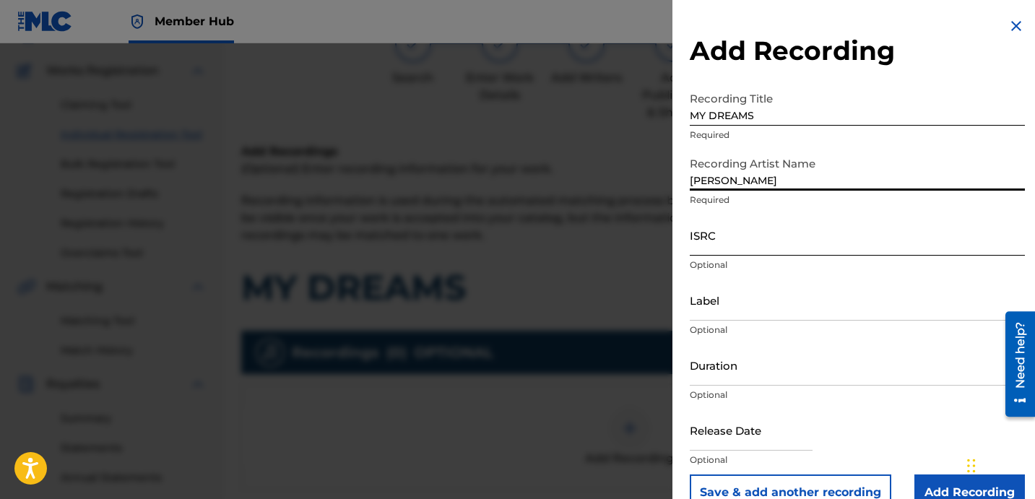
click at [755, 238] on input "ISRC" at bounding box center [857, 235] width 335 height 41
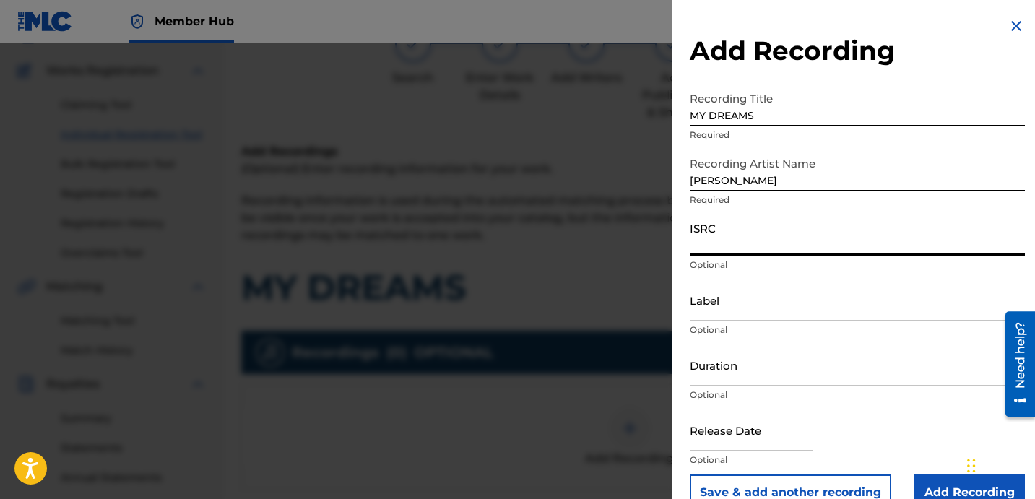
click at [785, 249] on input "ISRC" at bounding box center [857, 235] width 335 height 41
click at [735, 316] on input "Label" at bounding box center [857, 300] width 335 height 41
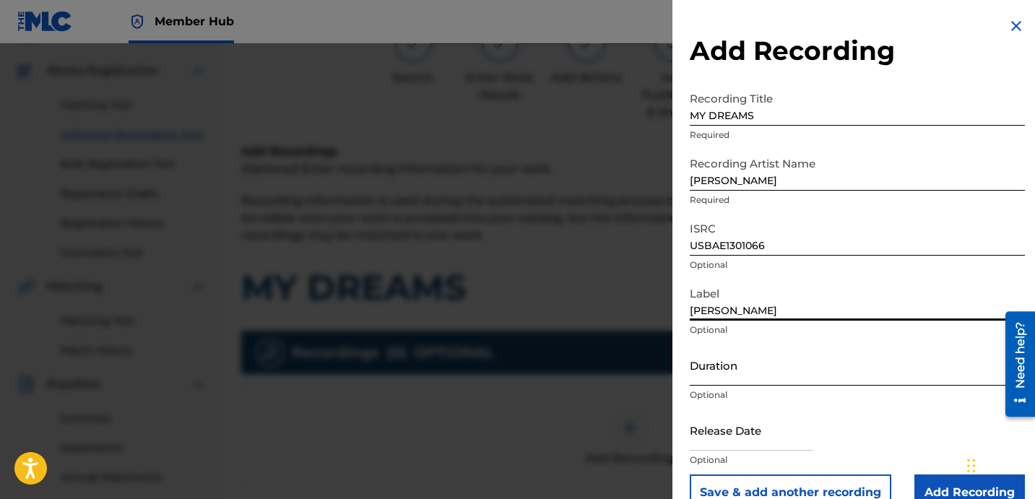
click at [788, 366] on input "Duration" at bounding box center [857, 365] width 335 height 41
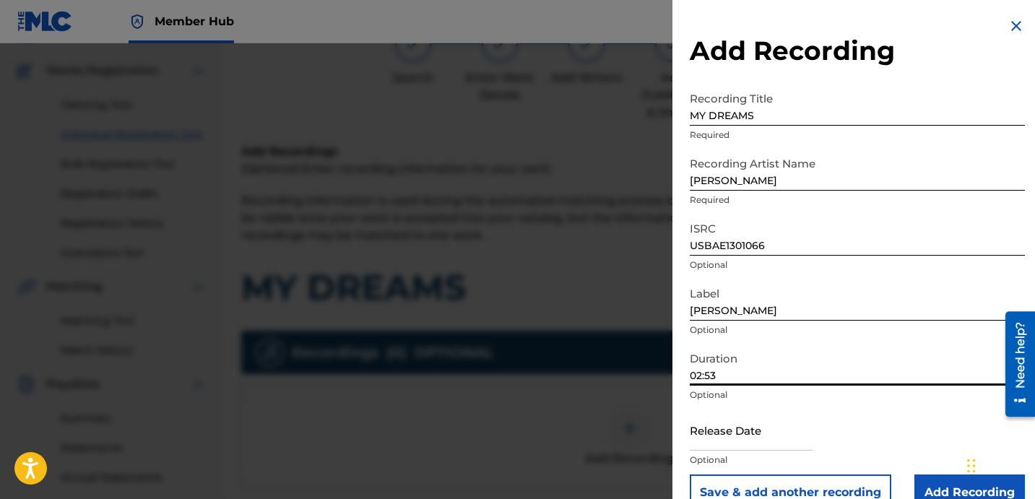
scroll to position [29, 0]
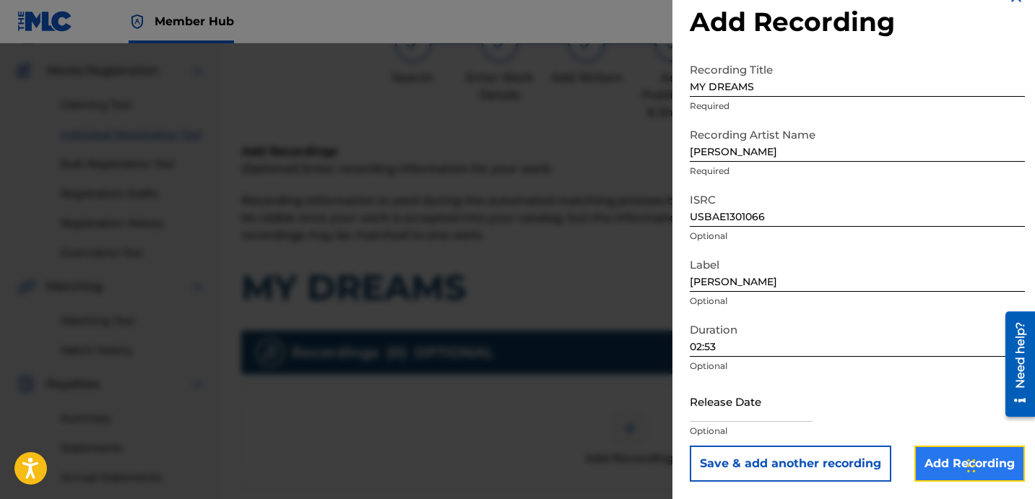
click at [929, 458] on input "Add Recording" at bounding box center [969, 464] width 111 height 36
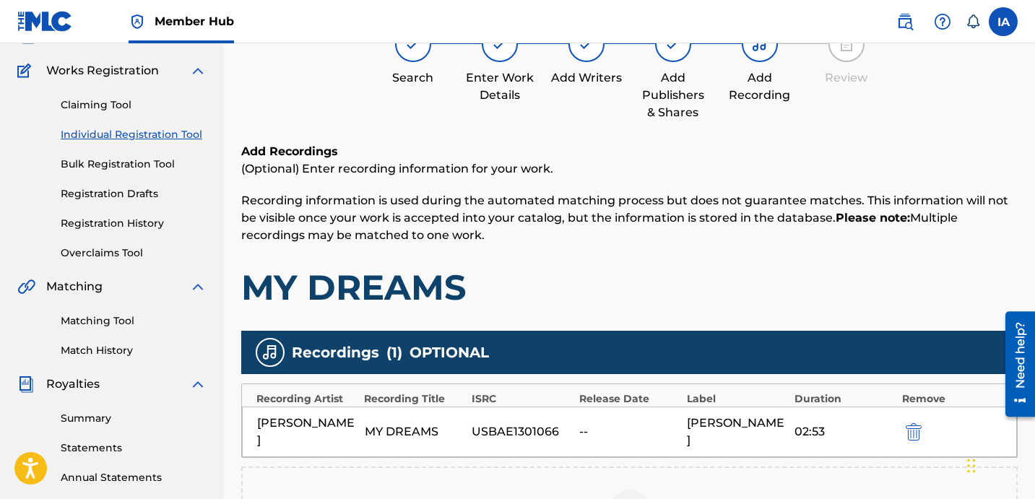
click at [706, 292] on h1 "MY DREAMS" at bounding box center [629, 287] width 776 height 43
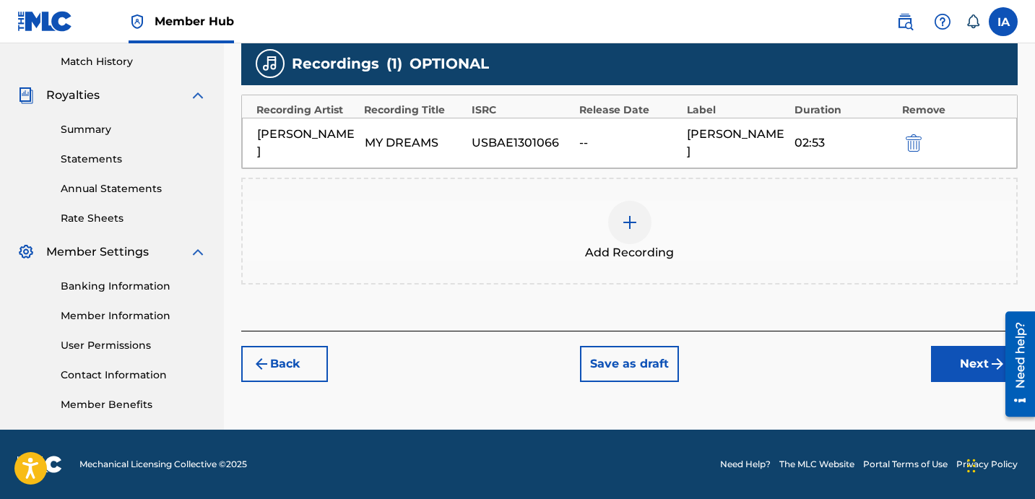
click at [947, 331] on div "Back Save as draft Next" at bounding box center [629, 356] width 776 height 51
click at [940, 346] on button "Next" at bounding box center [974, 364] width 87 height 36
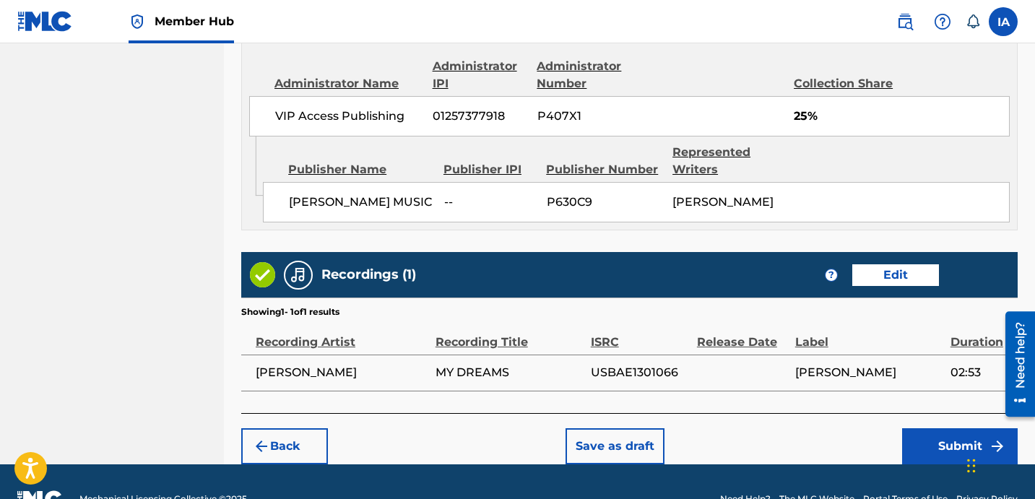
scroll to position [909, 0]
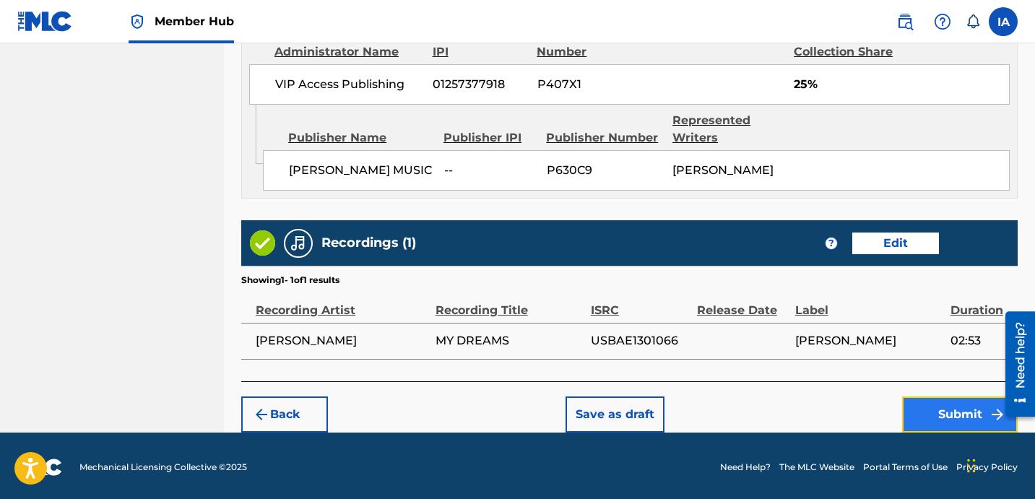
click at [942, 413] on button "Submit" at bounding box center [960, 415] width 116 height 36
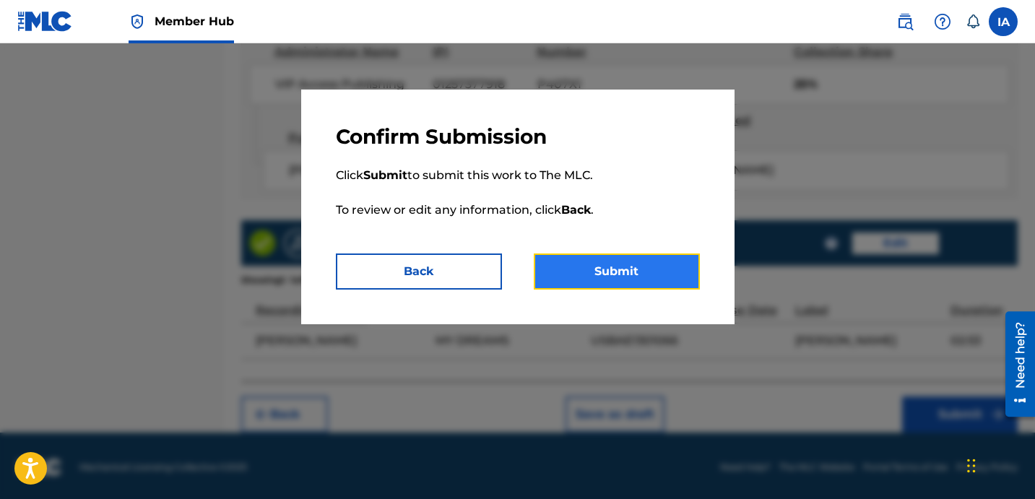
click at [672, 263] on button "Submit" at bounding box center [617, 272] width 166 height 36
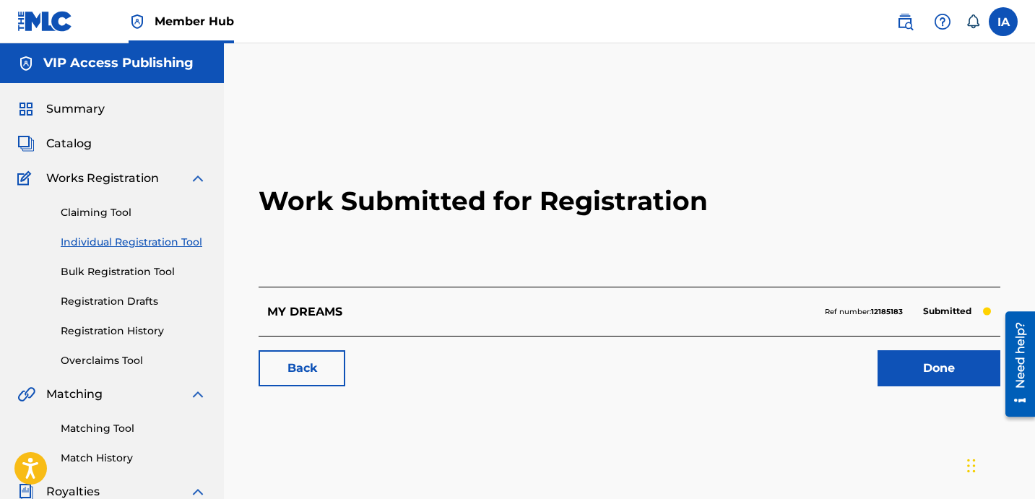
click at [300, 235] on h2 "Work Submitted for Registration" at bounding box center [630, 201] width 742 height 171
click at [862, 156] on h2 "Work Submitted for Registration" at bounding box center [630, 201] width 742 height 171
click at [600, 180] on h2 "Work Submitted for Registration" at bounding box center [630, 201] width 742 height 171
click at [810, 150] on h2 "Work Submitted for Registration" at bounding box center [630, 201] width 742 height 171
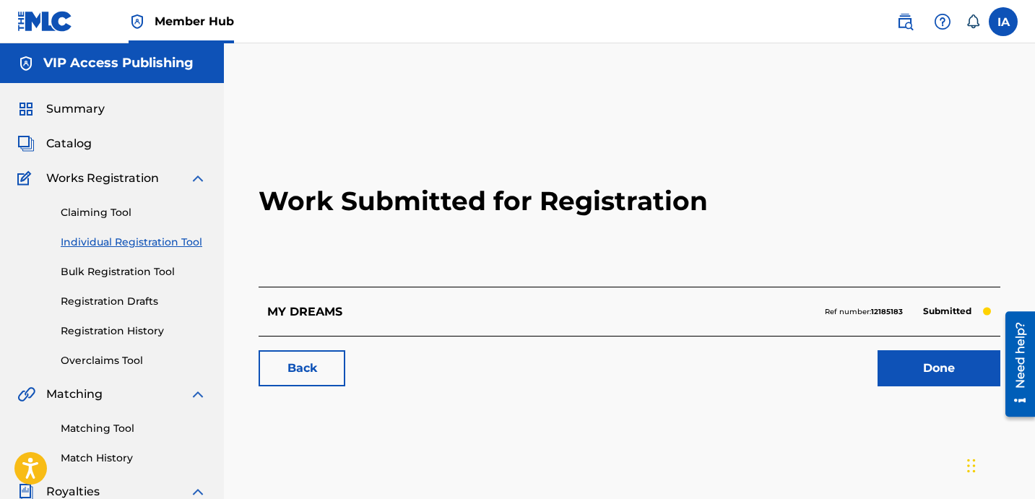
click at [555, 84] on div "Work Submitted for Registration MY DREAMS Ref number: 12185183 Submitted Back D…" at bounding box center [629, 452] width 811 height 747
click at [487, 106] on div "Work Submitted for Registration MY DREAMS Ref number: 12185183 Submitted Back D…" at bounding box center [629, 452] width 811 height 747
click at [128, 243] on link "Individual Registration Tool" at bounding box center [134, 242] width 146 height 15
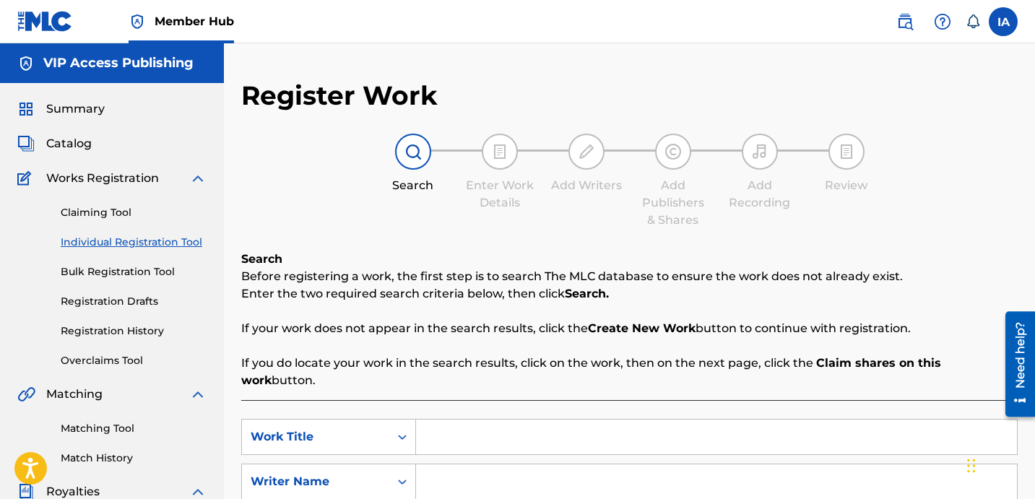
scroll to position [217, 0]
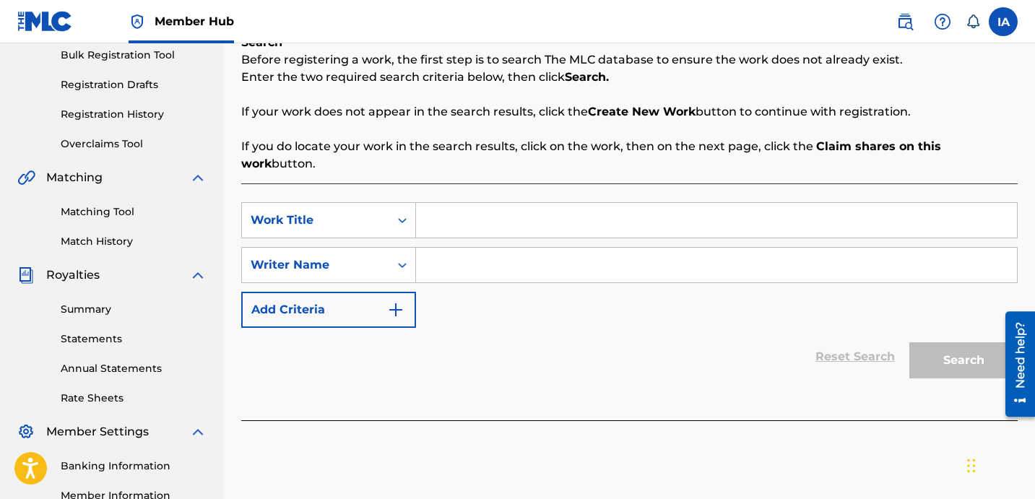
click at [618, 203] on input "Search Form" at bounding box center [716, 220] width 601 height 35
click at [641, 303] on div "SearchWithCriteria758fc7e4-a949-45ac-8e0f-88ba9194bcb0 Work Title SearchWithCri…" at bounding box center [629, 265] width 776 height 126
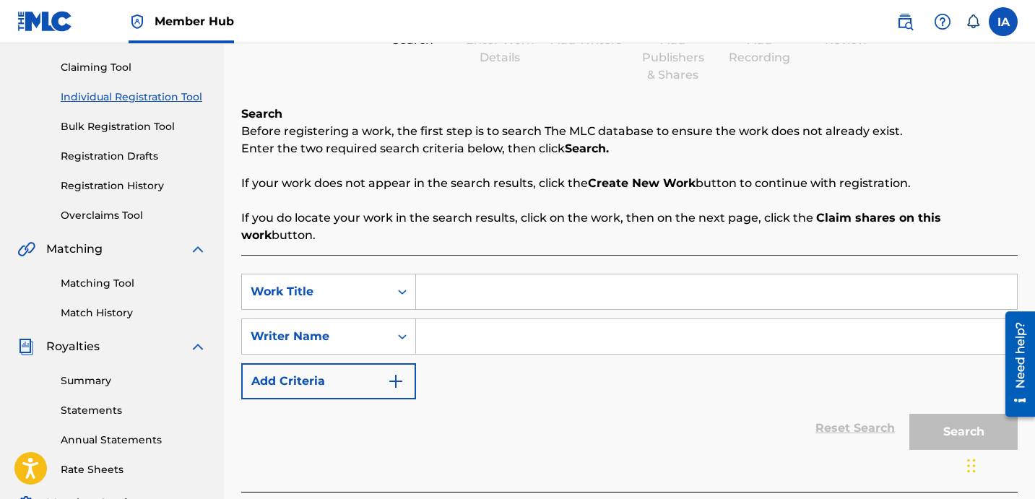
scroll to position [181, 0]
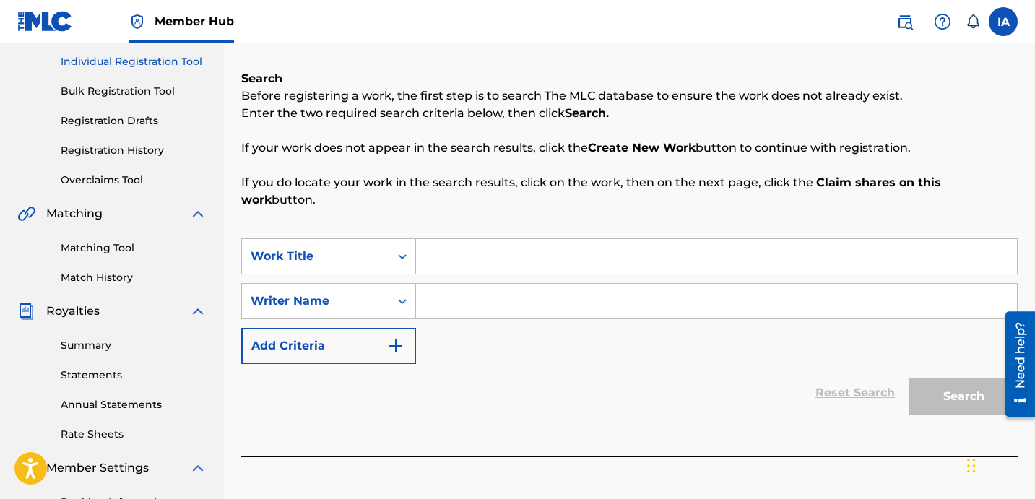
click at [572, 254] on input "Search Form" at bounding box center [716, 256] width 601 height 35
click at [563, 239] on input "Search Form" at bounding box center [716, 256] width 601 height 35
click at [565, 290] on input "Search Form" at bounding box center [716, 301] width 601 height 35
click at [745, 284] on input "Search Form" at bounding box center [716, 301] width 601 height 35
click at [615, 293] on input "Search Form" at bounding box center [716, 301] width 601 height 35
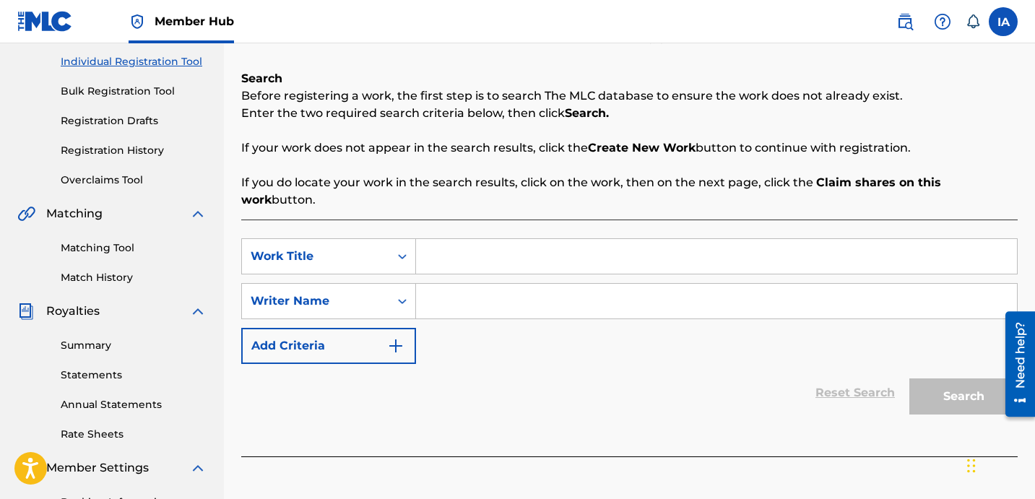
click at [598, 292] on input "Search Form" at bounding box center [716, 301] width 601 height 35
click at [574, 239] on input "Search Form" at bounding box center [716, 256] width 601 height 35
click at [603, 243] on input "Search Form" at bounding box center [716, 256] width 601 height 35
click at [520, 45] on div "Search Enter Work Details Add Writers Add Publishers & Shares Add Recording Rev…" at bounding box center [629, 0] width 776 height 95
click at [711, 239] on input "Search Form" at bounding box center [716, 256] width 601 height 35
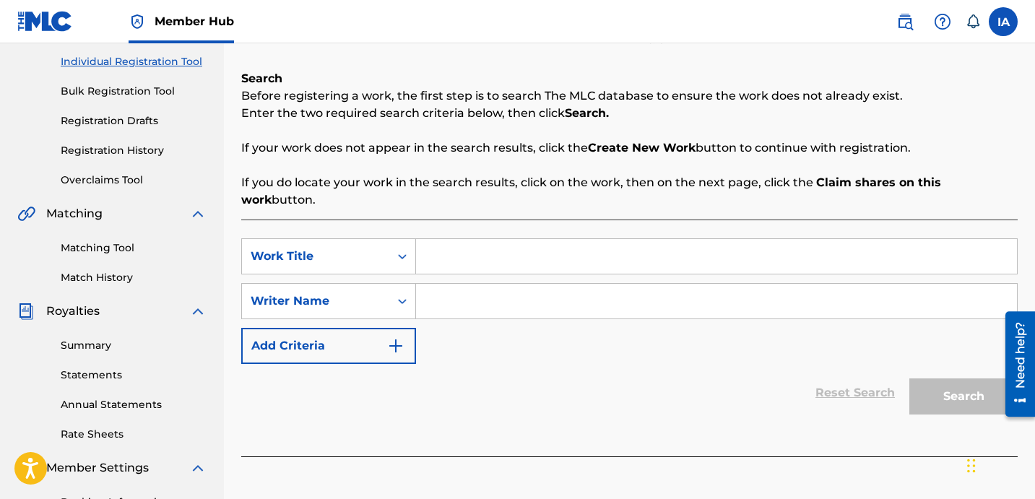
click at [627, 284] on input "Search Form" at bounding box center [716, 301] width 601 height 35
click at [604, 239] on input "Search Form" at bounding box center [716, 256] width 601 height 35
click at [592, 241] on input "Search Form" at bounding box center [716, 256] width 601 height 35
click at [603, 287] on input "Search Form" at bounding box center [716, 301] width 601 height 35
click at [614, 244] on input "Search Form" at bounding box center [716, 256] width 601 height 35
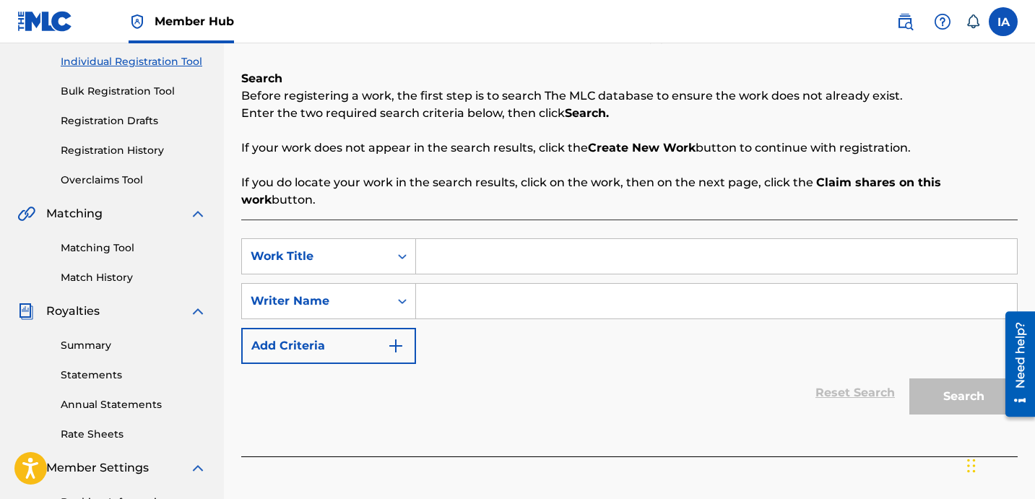
click at [583, 284] on input "Search Form" at bounding box center [716, 301] width 601 height 35
click at [523, 241] on input "Search Form" at bounding box center [716, 256] width 601 height 35
click at [582, 290] on input "Search Form" at bounding box center [716, 301] width 601 height 35
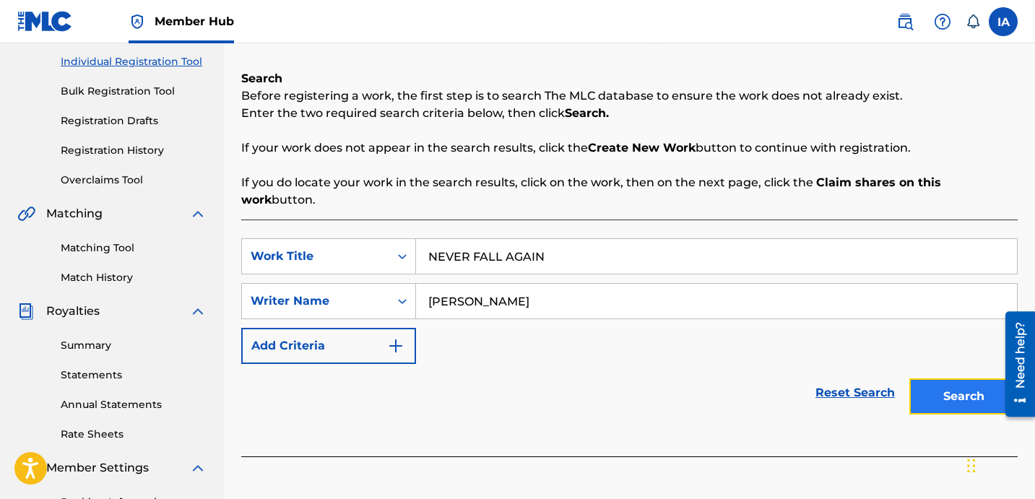
click at [965, 386] on button "Search" at bounding box center [963, 396] width 108 height 36
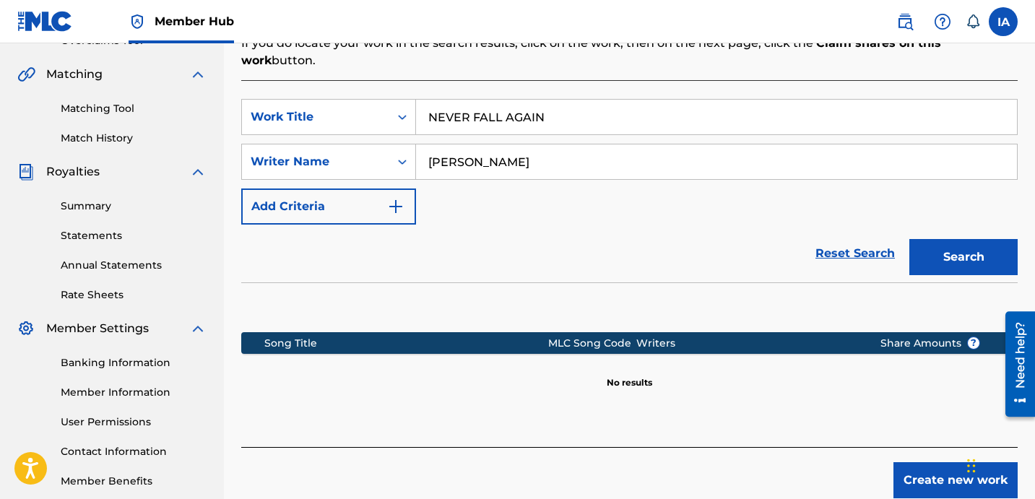
scroll to position [397, 0]
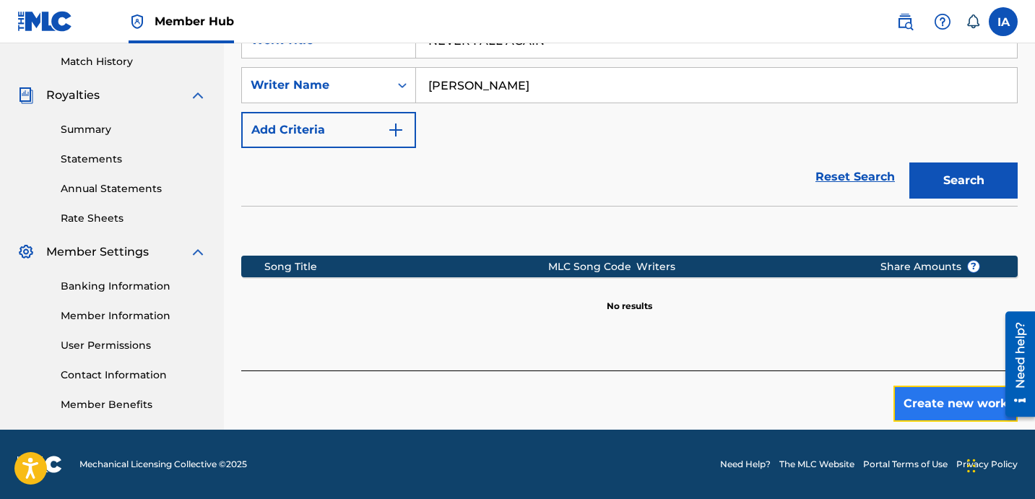
click at [912, 392] on button "Create new work" at bounding box center [955, 404] width 124 height 36
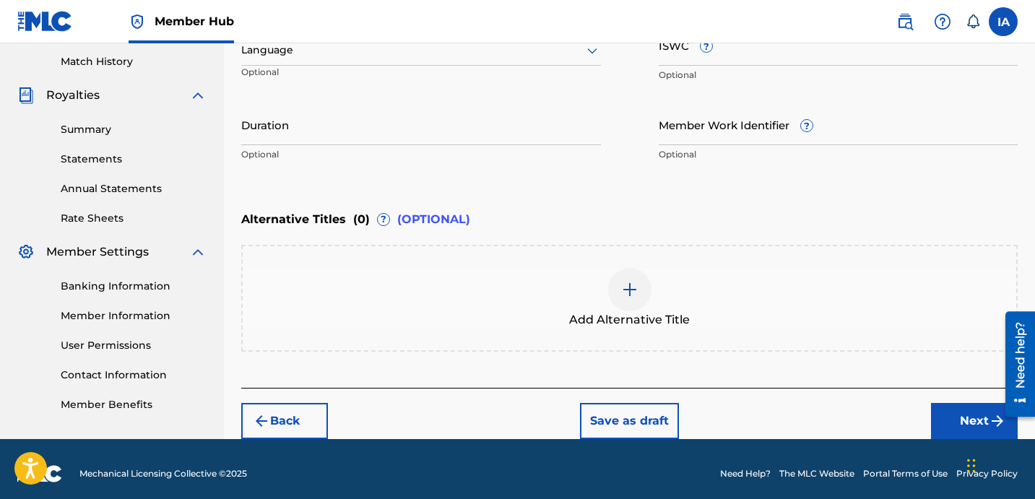
scroll to position [230, 0]
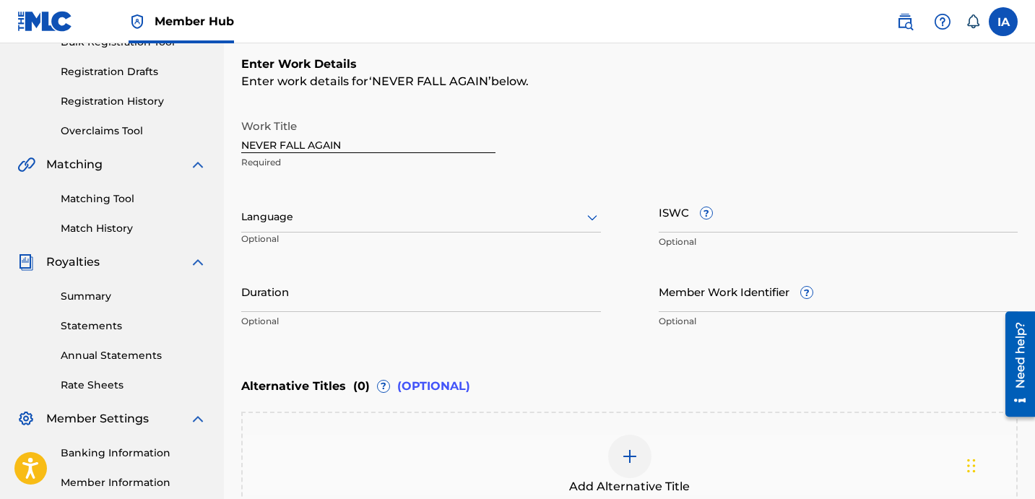
click at [436, 218] on div at bounding box center [421, 217] width 360 height 18
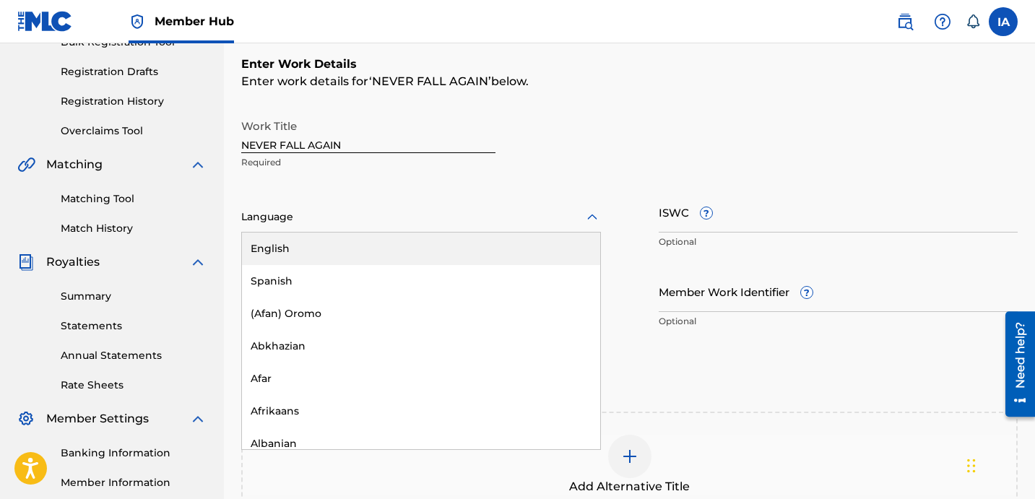
click at [388, 243] on div "English" at bounding box center [421, 249] width 358 height 33
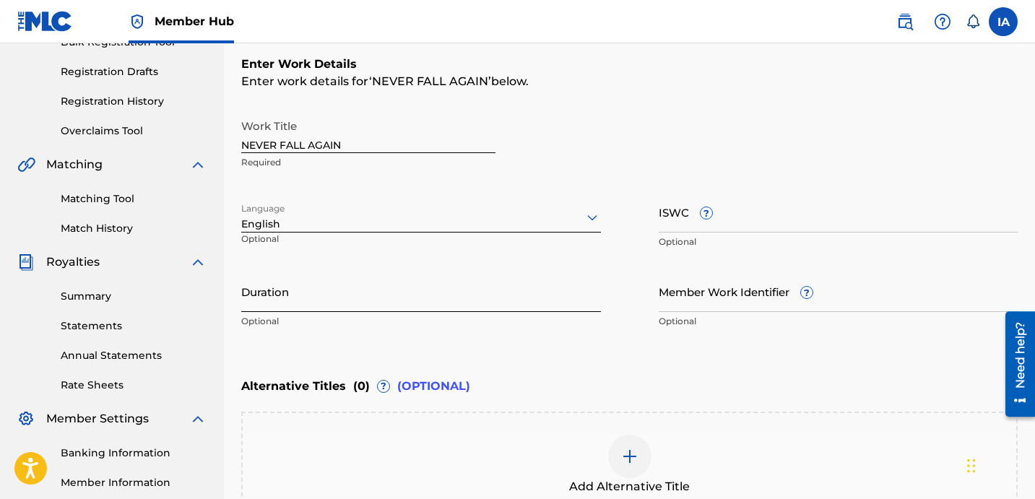
click at [391, 308] on input "Duration" at bounding box center [421, 291] width 360 height 41
click at [710, 151] on div "Work Title NEVER FALL AGAIN Required" at bounding box center [629, 144] width 776 height 65
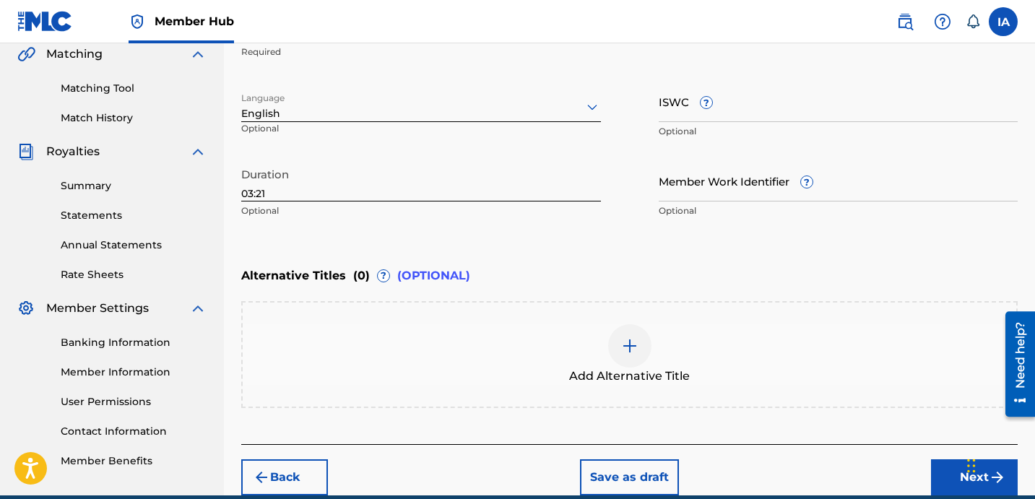
scroll to position [405, 0]
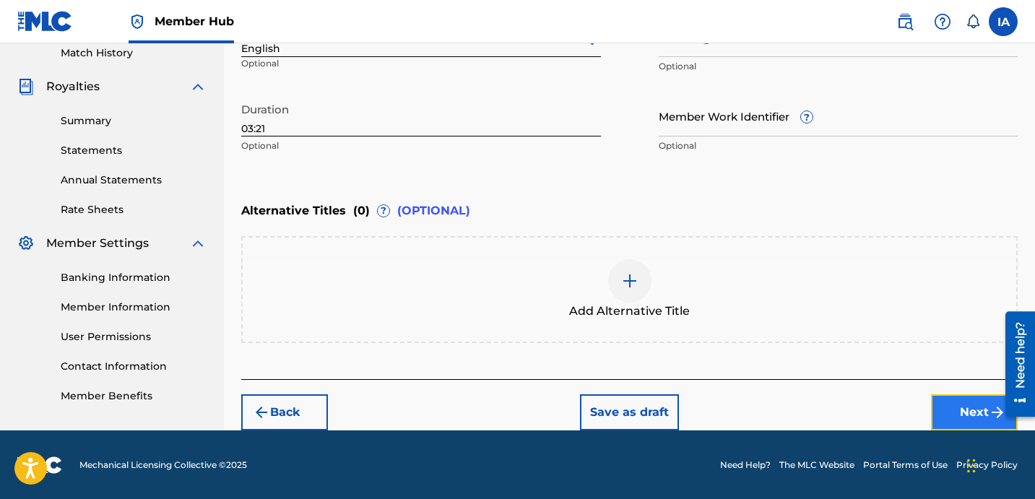
click at [943, 415] on button "Next" at bounding box center [974, 412] width 87 height 36
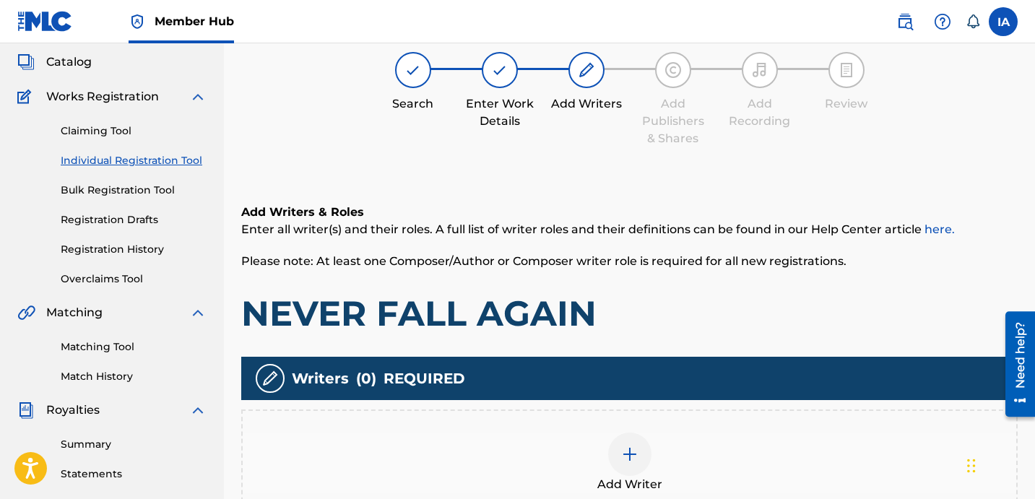
scroll to position [103, 0]
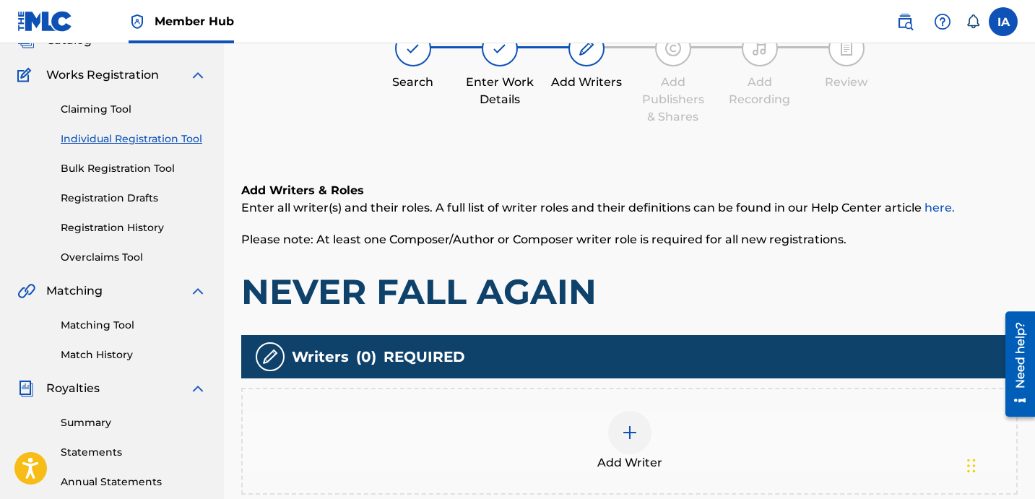
click at [702, 438] on div "Add Writer" at bounding box center [630, 441] width 774 height 61
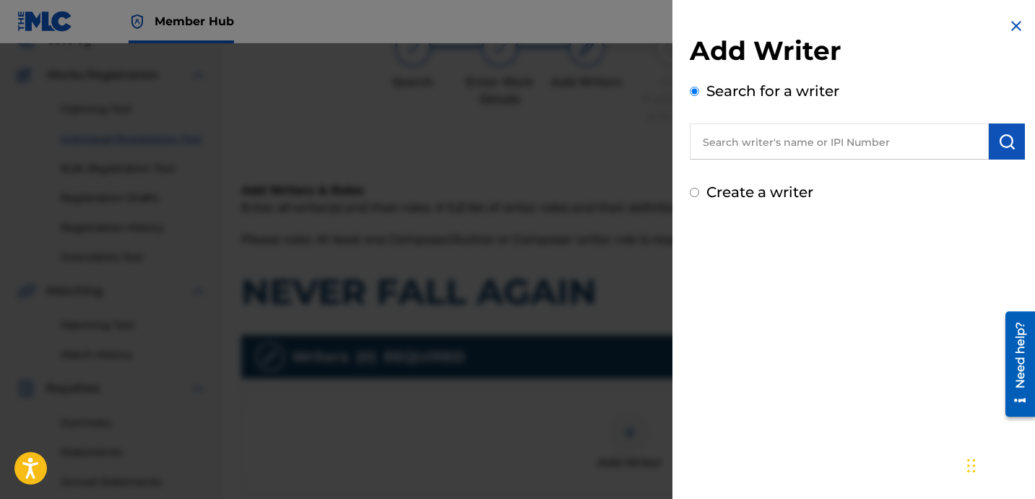
click at [857, 141] on input "text" at bounding box center [839, 142] width 299 height 36
click at [1009, 149] on img "submit" at bounding box center [1006, 141] width 17 height 17
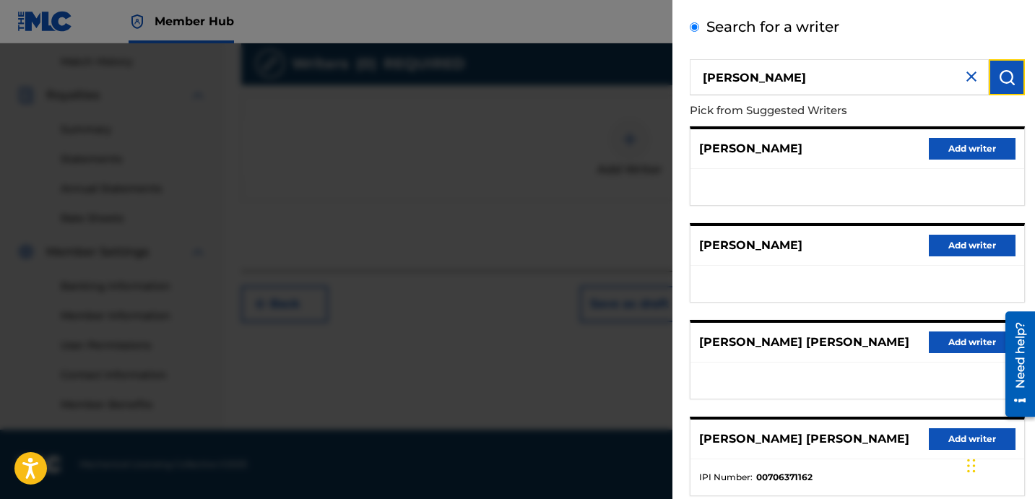
scroll to position [249, 0]
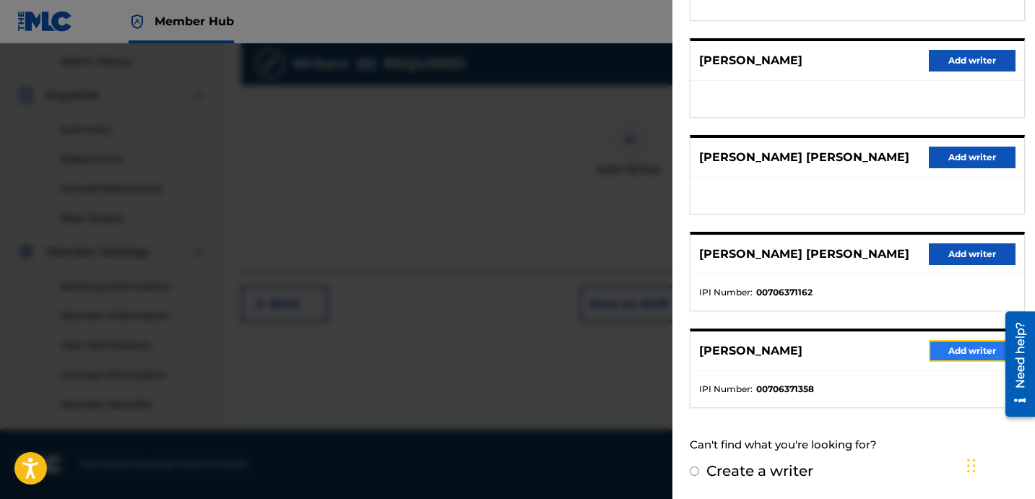
click at [960, 355] on button "Add writer" at bounding box center [972, 351] width 87 height 22
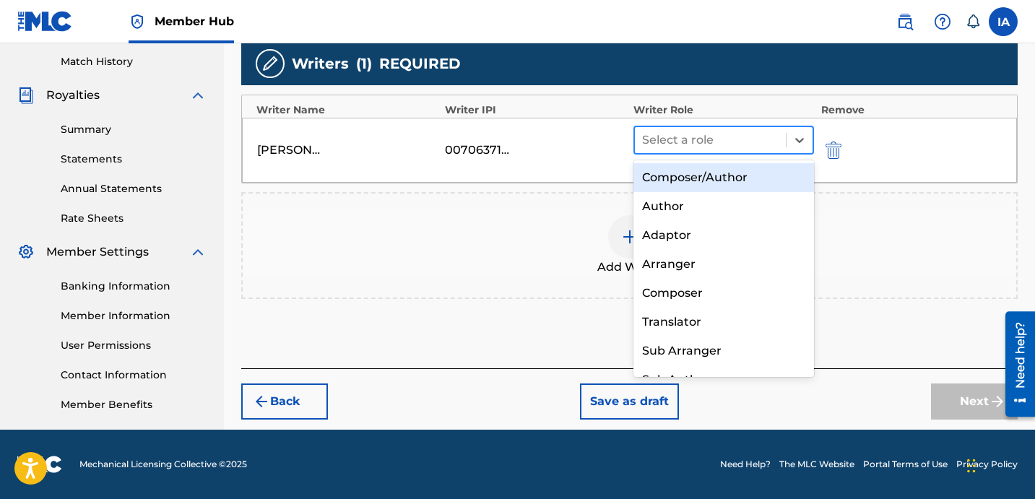
drag, startPoint x: 736, startPoint y: 151, endPoint x: 729, endPoint y: 131, distance: 20.8
click at [735, 146] on div "Select a role" at bounding box center [710, 140] width 151 height 26
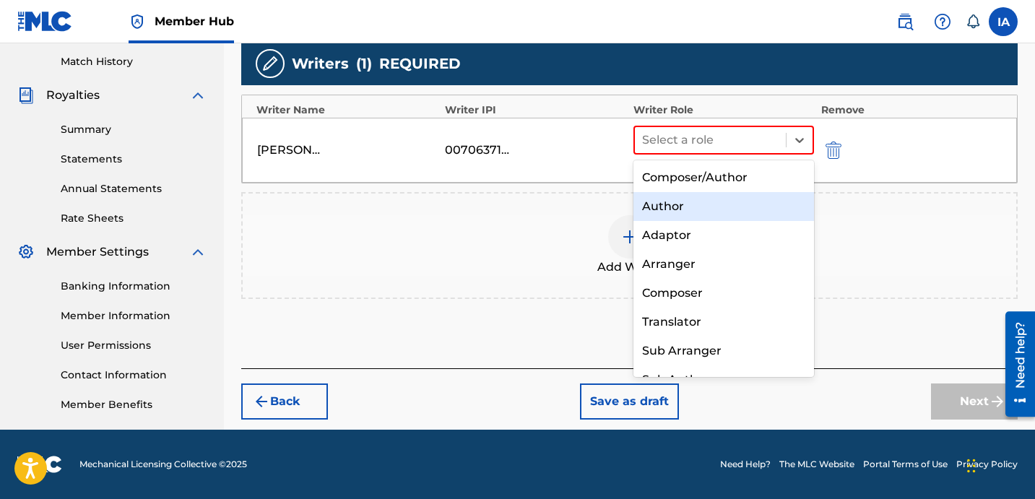
click at [712, 199] on div "Author" at bounding box center [723, 206] width 181 height 29
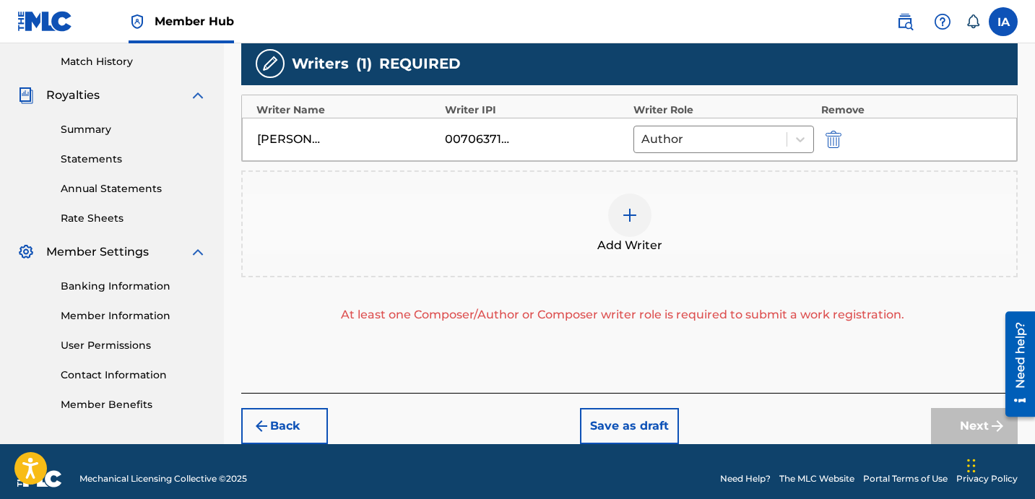
click at [741, 212] on div "Add Writer" at bounding box center [630, 224] width 774 height 61
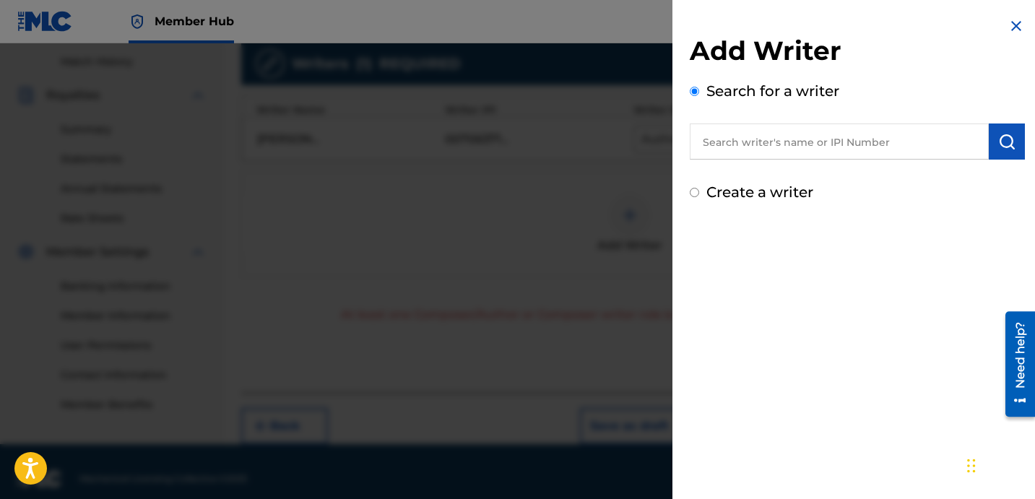
click at [790, 192] on label "Create a writer" at bounding box center [759, 191] width 107 height 17
click at [699, 192] on input "Create a writer" at bounding box center [694, 192] width 9 height 9
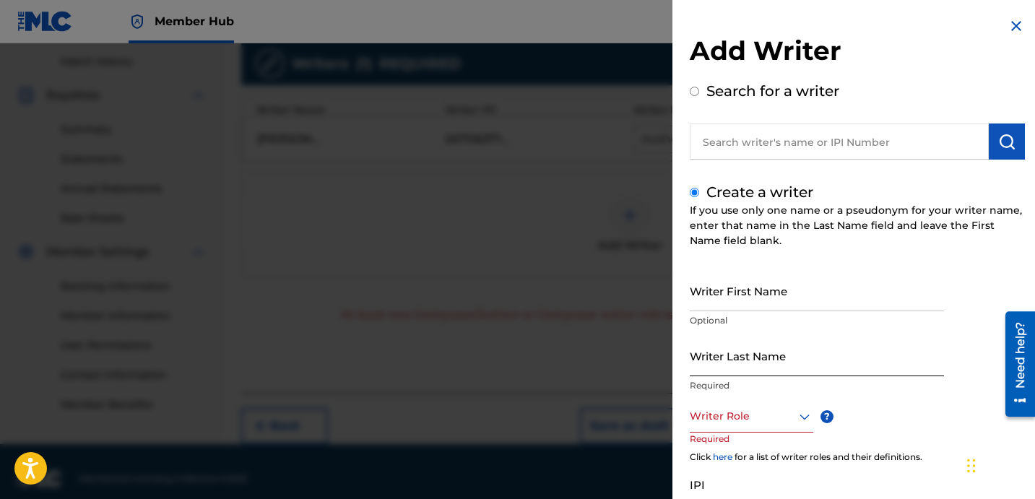
click at [711, 355] on input "Writer Last Name" at bounding box center [817, 355] width 254 height 41
click at [761, 368] on input "UNKNOWN WRITER" at bounding box center [817, 355] width 254 height 41
click at [744, 306] on input "Writer First Name" at bounding box center [817, 290] width 254 height 41
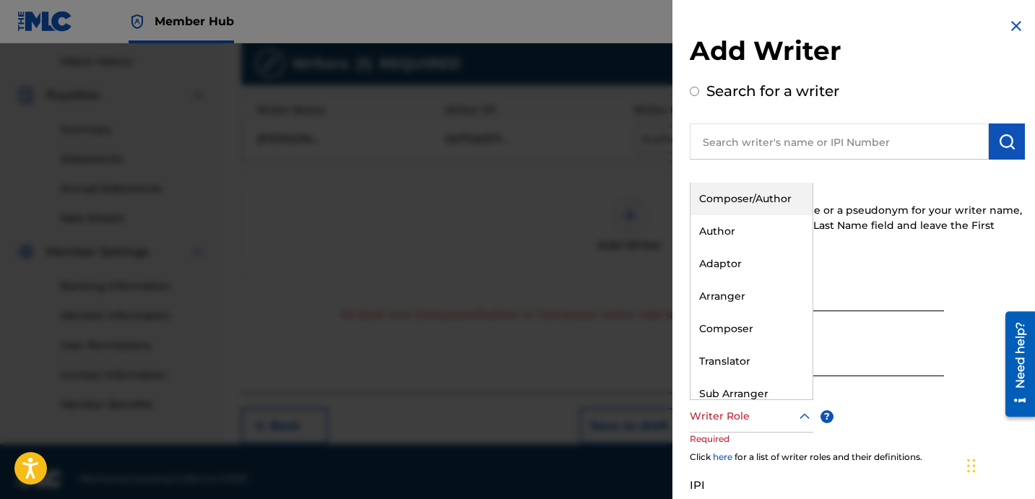
click at [753, 413] on div at bounding box center [752, 416] width 124 height 18
click at [752, 324] on div "Composer" at bounding box center [752, 329] width 122 height 33
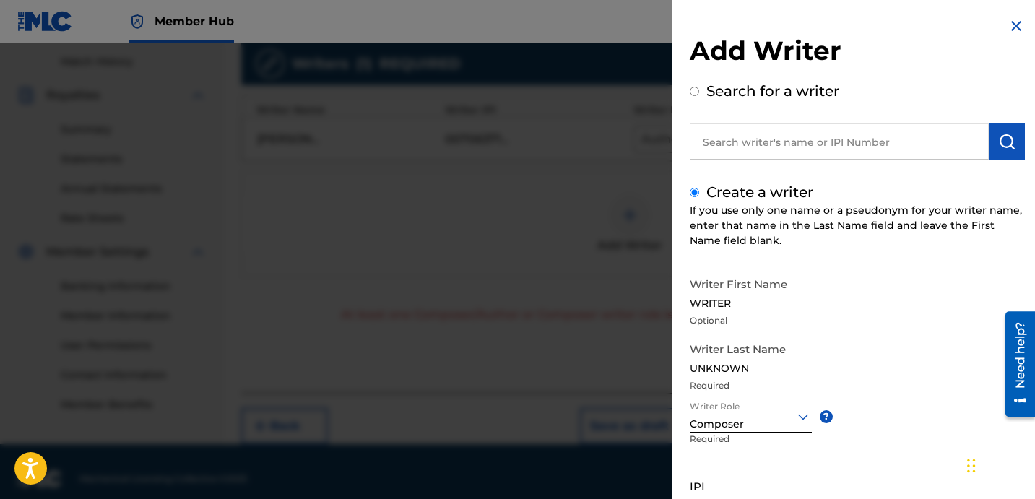
scroll to position [128, 0]
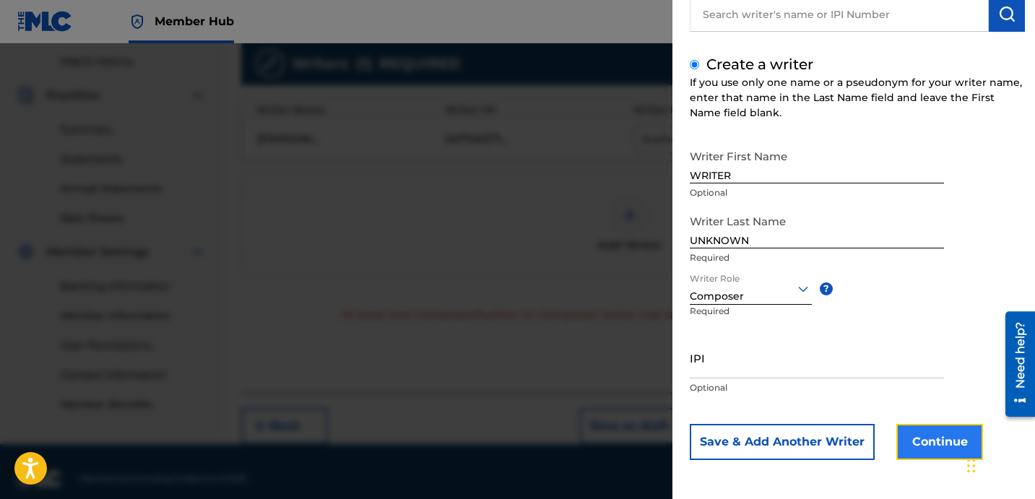
click at [953, 438] on button "Continue" at bounding box center [939, 442] width 87 height 36
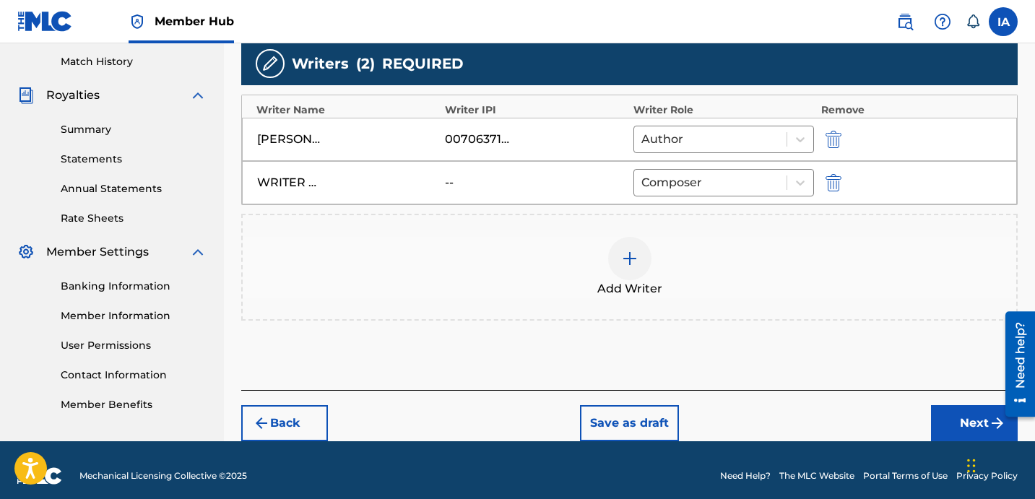
scroll to position [399, 0]
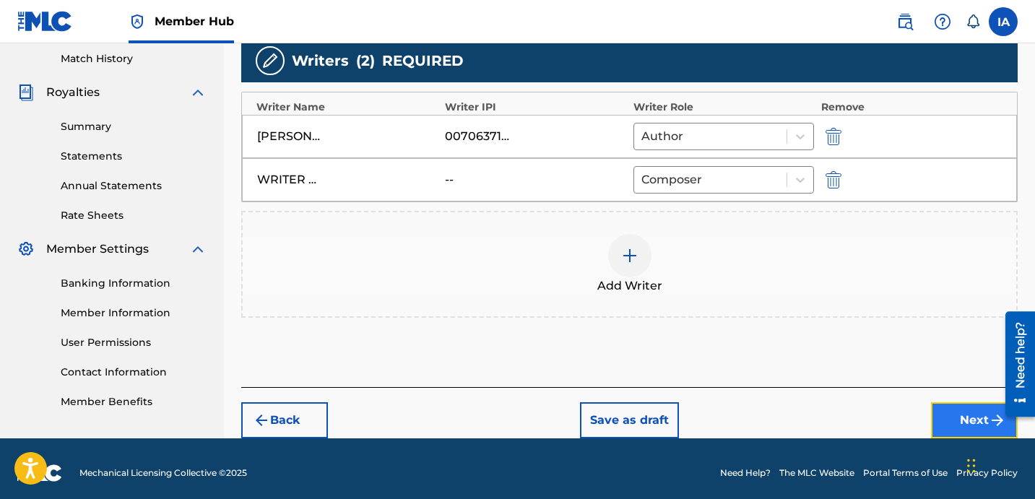
click at [950, 410] on button "Next" at bounding box center [974, 420] width 87 height 36
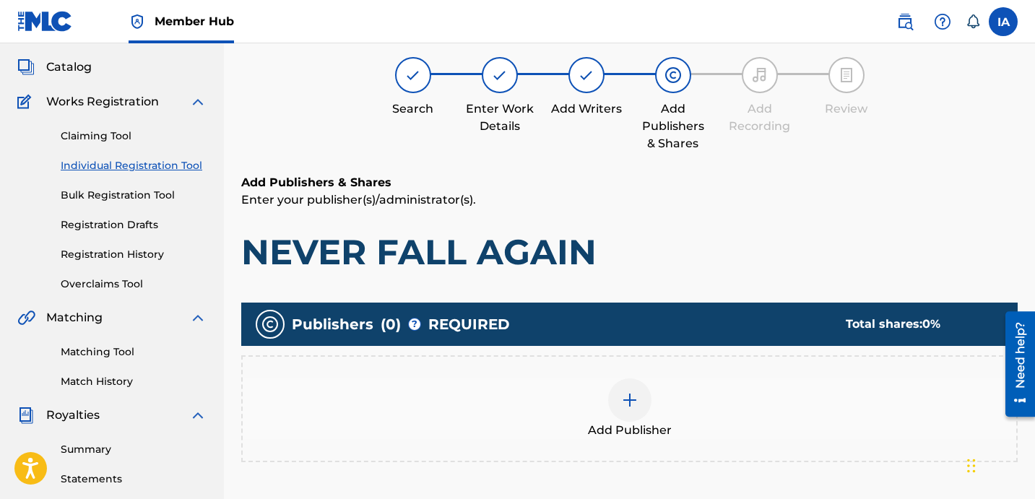
scroll to position [65, 0]
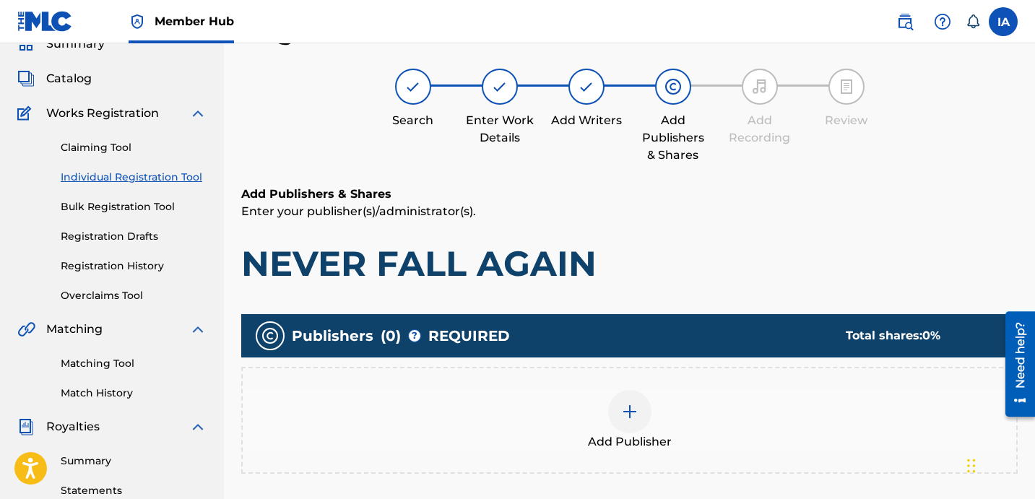
click at [662, 384] on div "Add Publisher" at bounding box center [629, 420] width 776 height 107
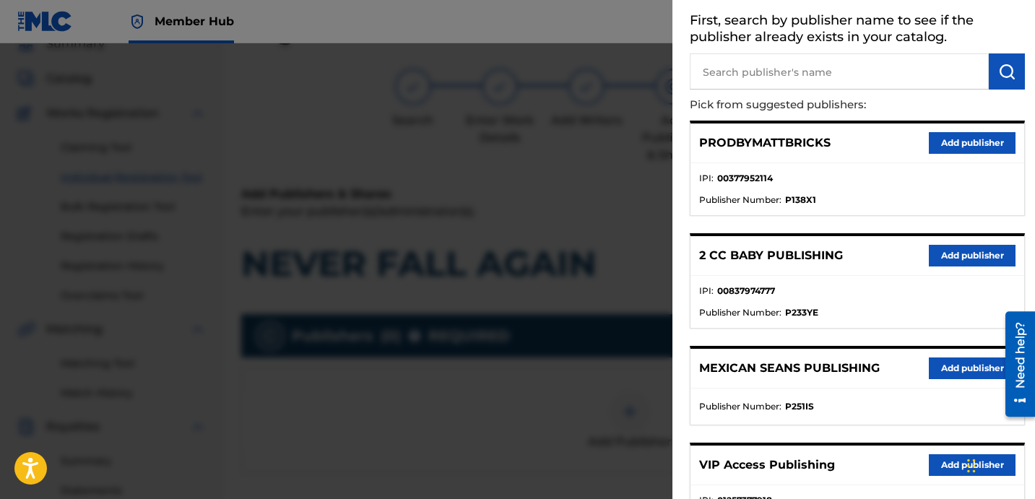
scroll to position [0, 0]
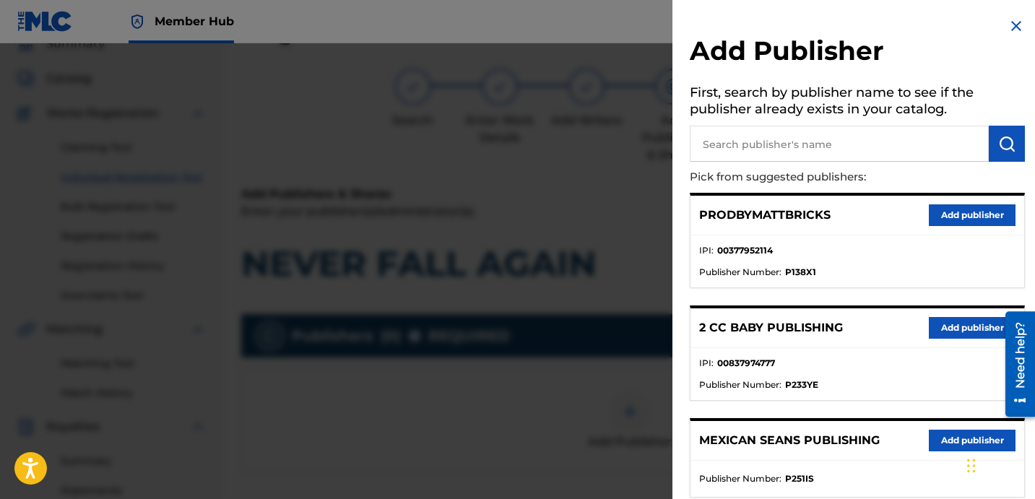
click at [860, 144] on input "text" at bounding box center [839, 144] width 299 height 36
click at [1005, 138] on img "submit" at bounding box center [1006, 143] width 17 height 17
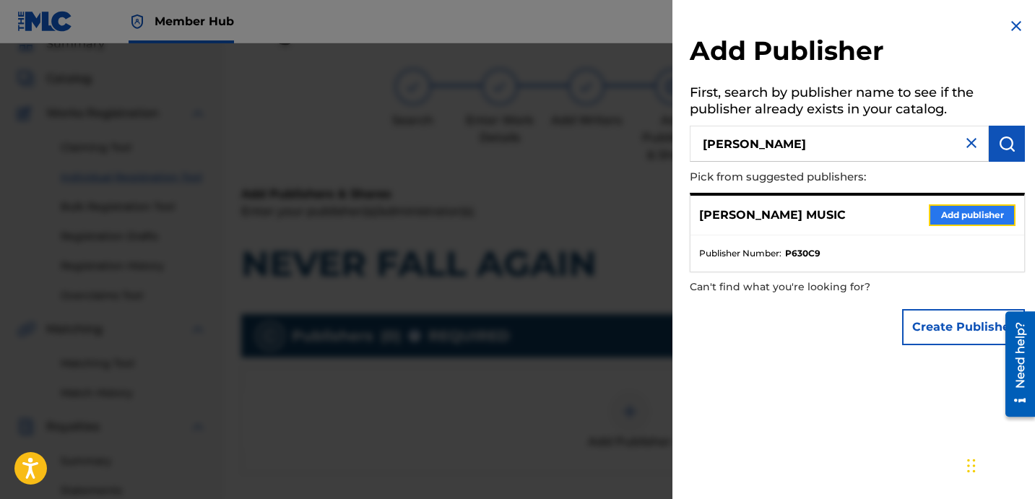
click at [959, 215] on button "Add publisher" at bounding box center [972, 215] width 87 height 22
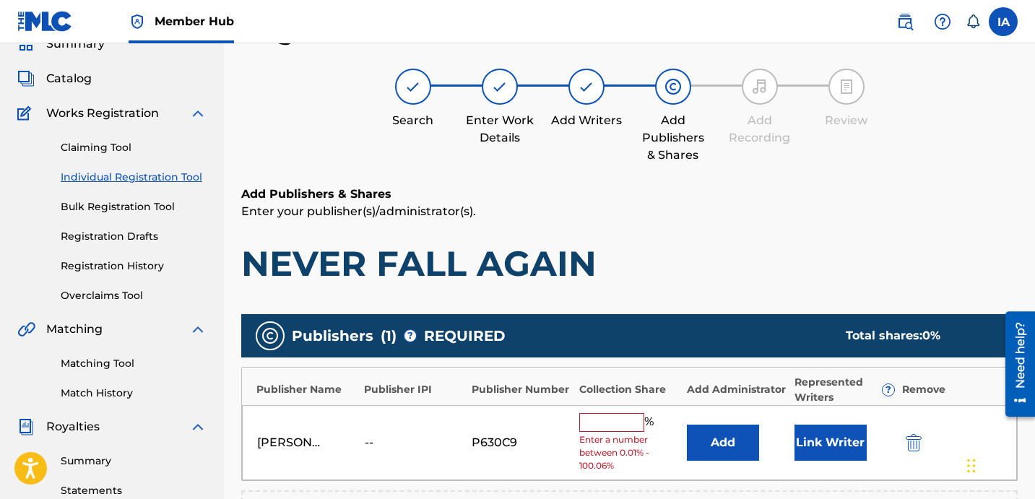
click at [615, 423] on input "text" at bounding box center [611, 422] width 65 height 19
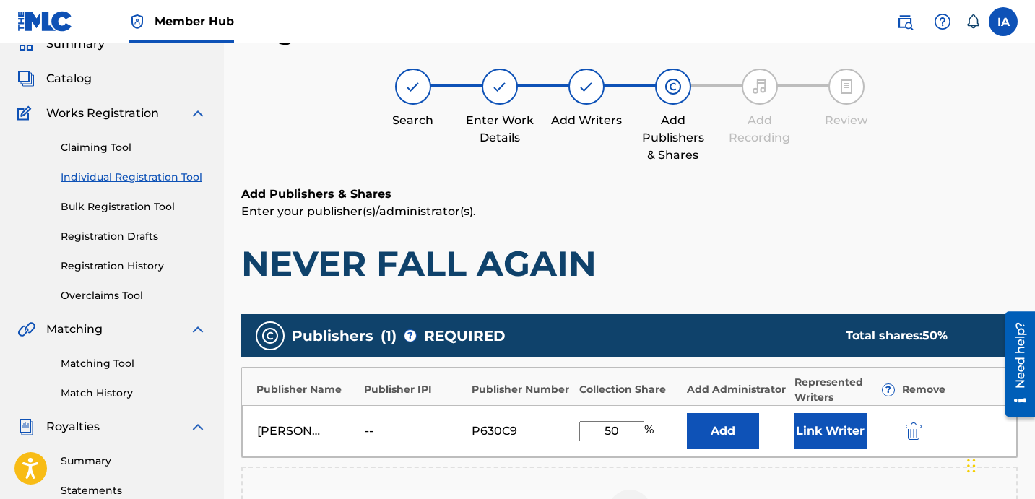
drag, startPoint x: 620, startPoint y: 426, endPoint x: 542, endPoint y: 391, distance: 85.4
click at [545, 394] on div "Publisher Name Publisher IPI Publisher Number Collection Share Add Administrato…" at bounding box center [629, 412] width 776 height 91
click at [723, 432] on button "Add" at bounding box center [723, 431] width 72 height 36
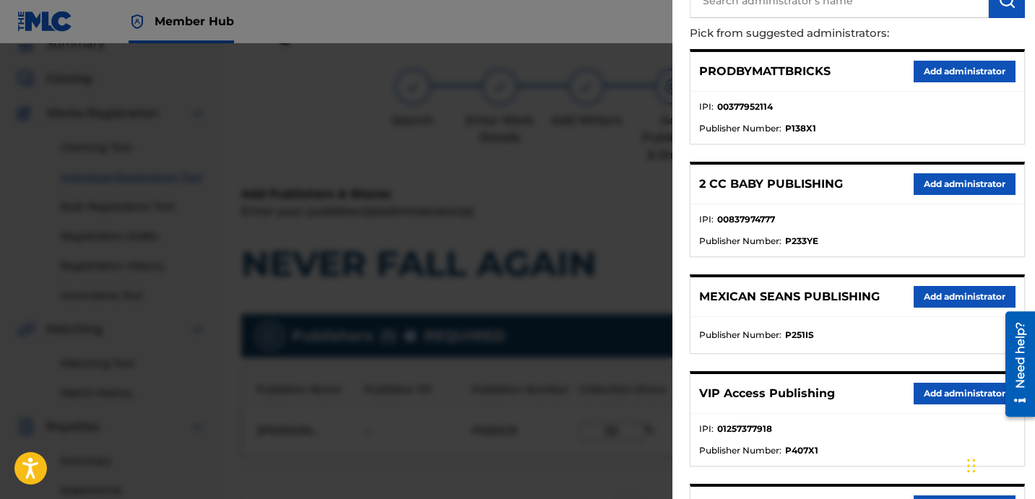
scroll to position [259, 0]
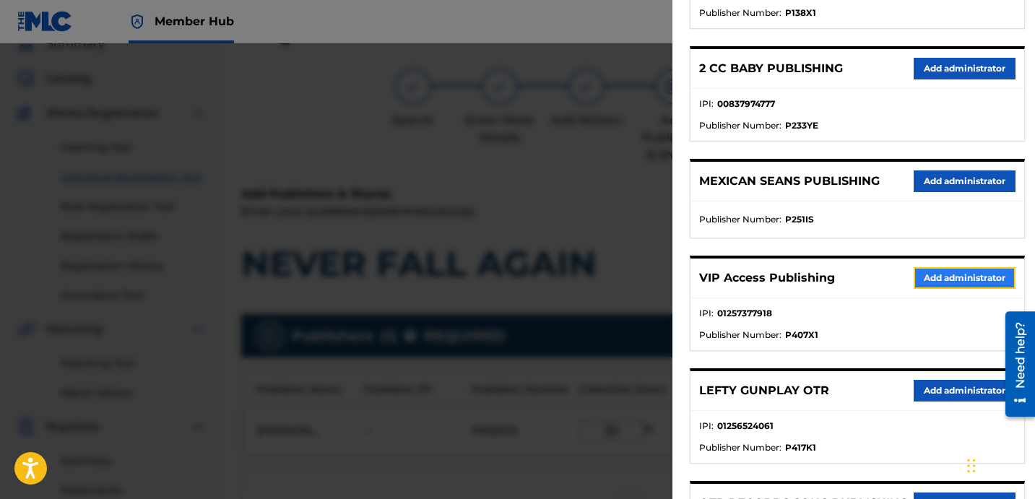
click at [928, 280] on button "Add administrator" at bounding box center [965, 278] width 102 height 22
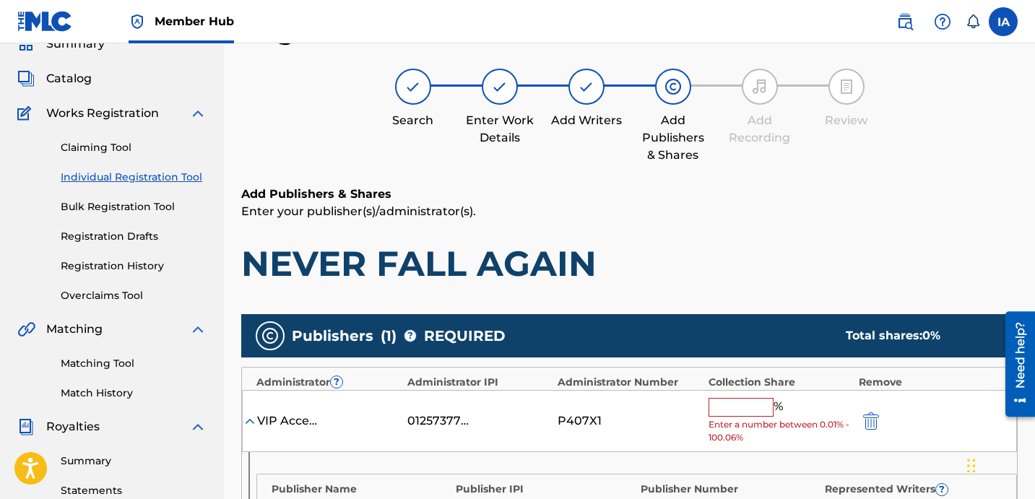
click at [748, 397] on div "VIP Access Publishing 01257377918 P407X1 % Enter a number between 0.01% - 100.0…" at bounding box center [629, 421] width 775 height 63
click at [748, 400] on input "text" at bounding box center [741, 407] width 65 height 19
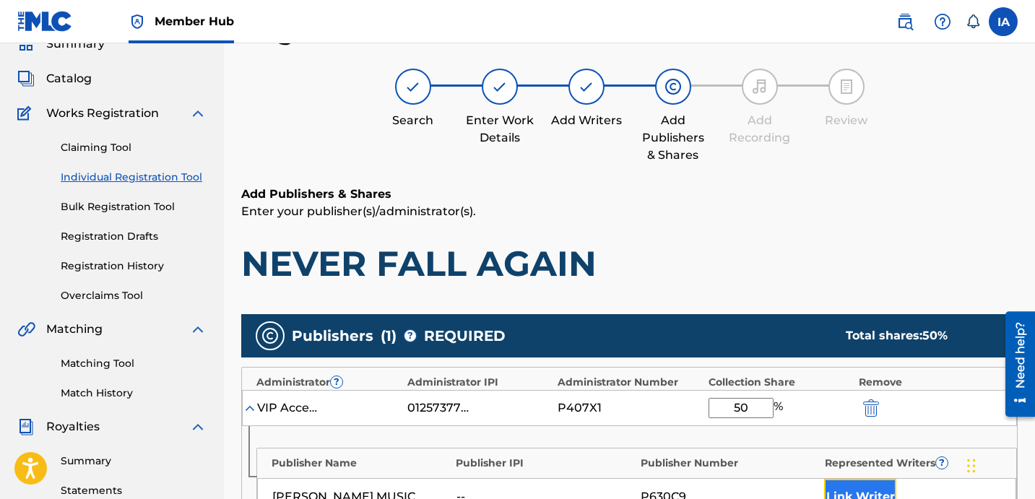
click at [846, 490] on button "Link Writer" at bounding box center [860, 497] width 72 height 36
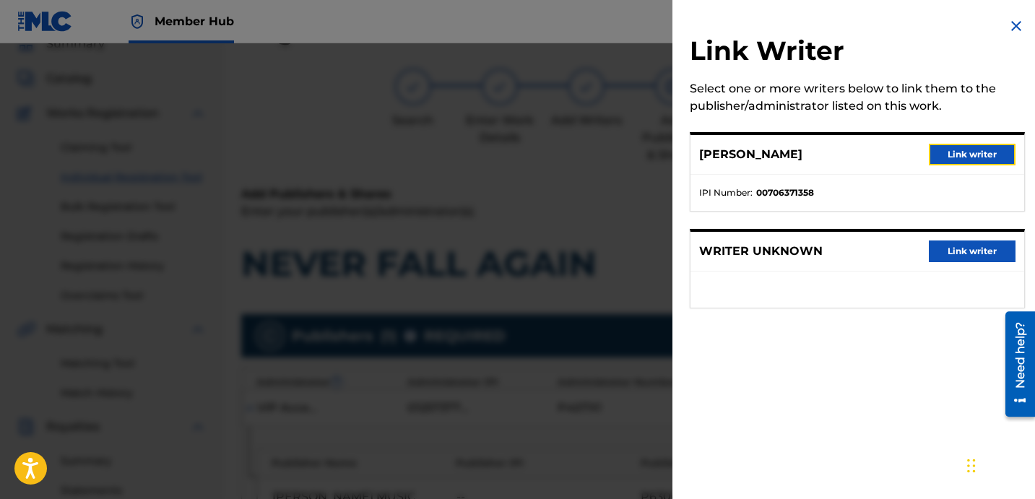
click at [968, 148] on button "Link writer" at bounding box center [972, 155] width 87 height 22
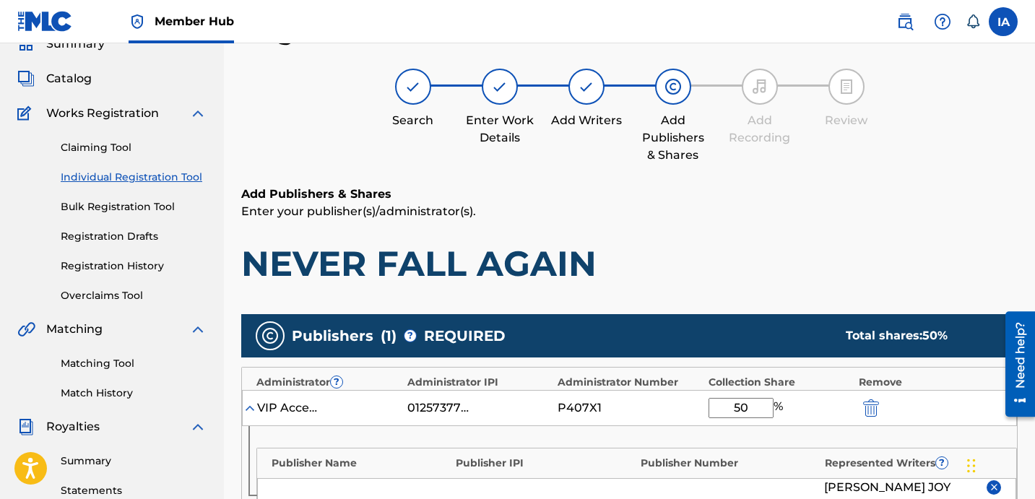
click at [682, 204] on p "Enter your publisher(s)/administrator(s)." at bounding box center [629, 211] width 776 height 17
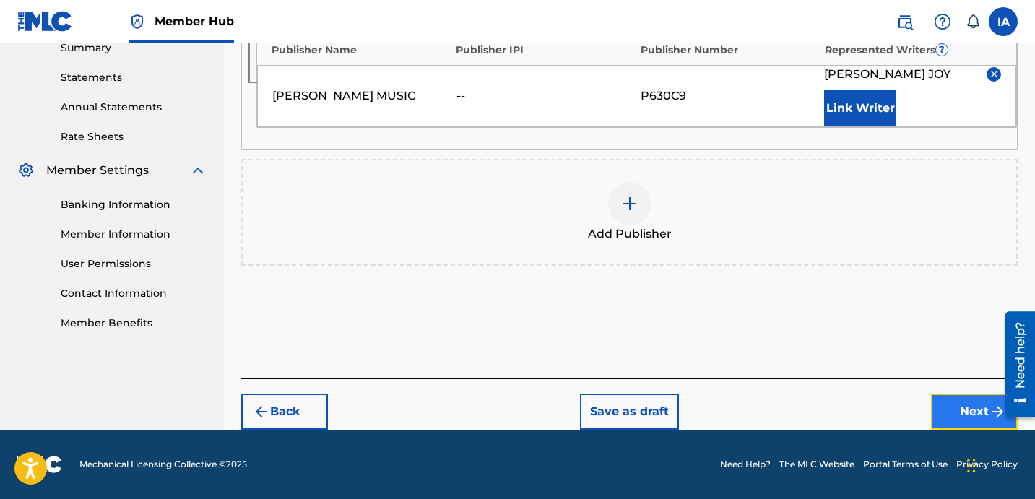
click at [981, 421] on button "Next" at bounding box center [974, 412] width 87 height 36
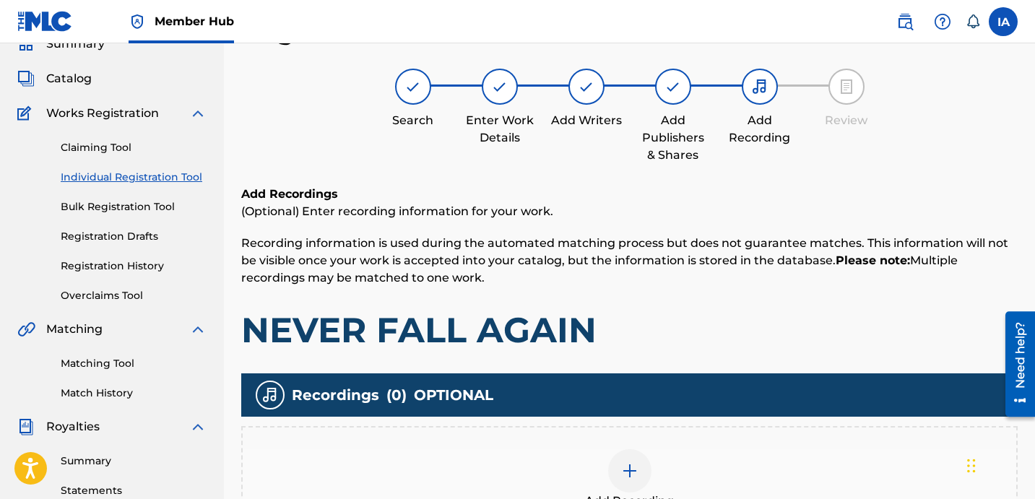
click at [706, 273] on p "Recording information is used during the automated matching process but does no…" at bounding box center [629, 261] width 776 height 52
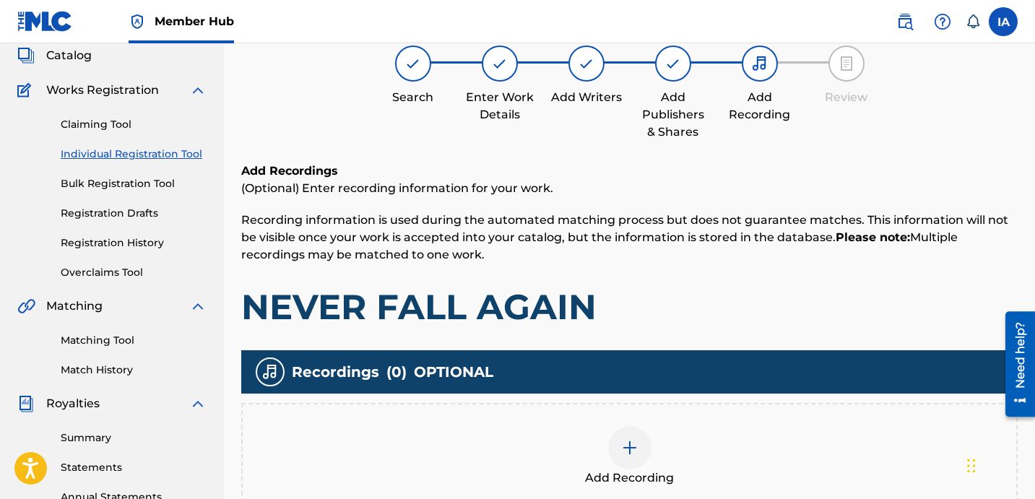
scroll to position [116, 0]
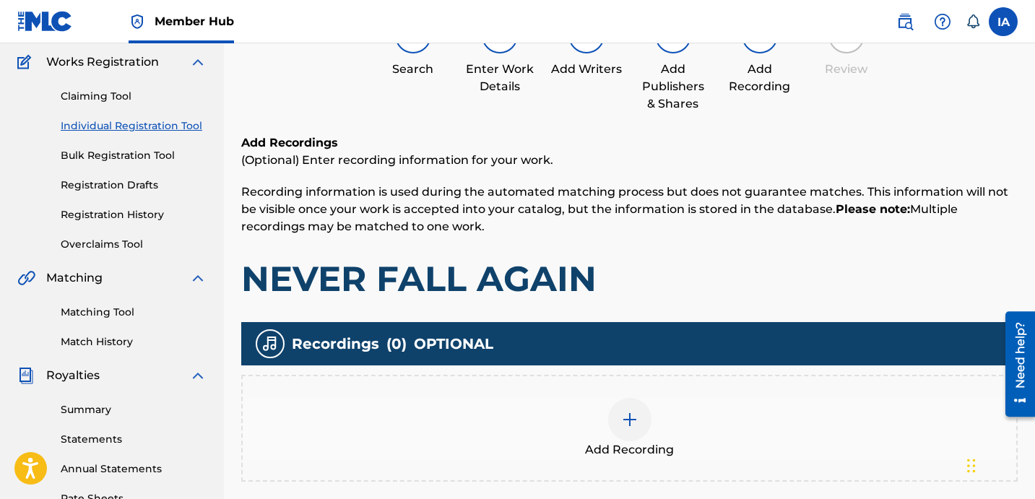
click at [649, 404] on div "Add Recording" at bounding box center [630, 428] width 774 height 61
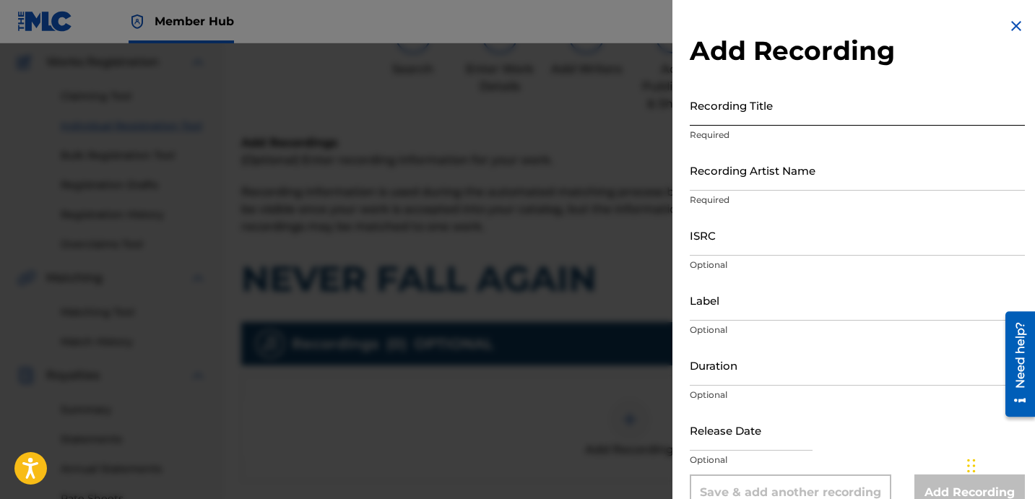
click at [773, 117] on input "Recording Title" at bounding box center [857, 105] width 335 height 41
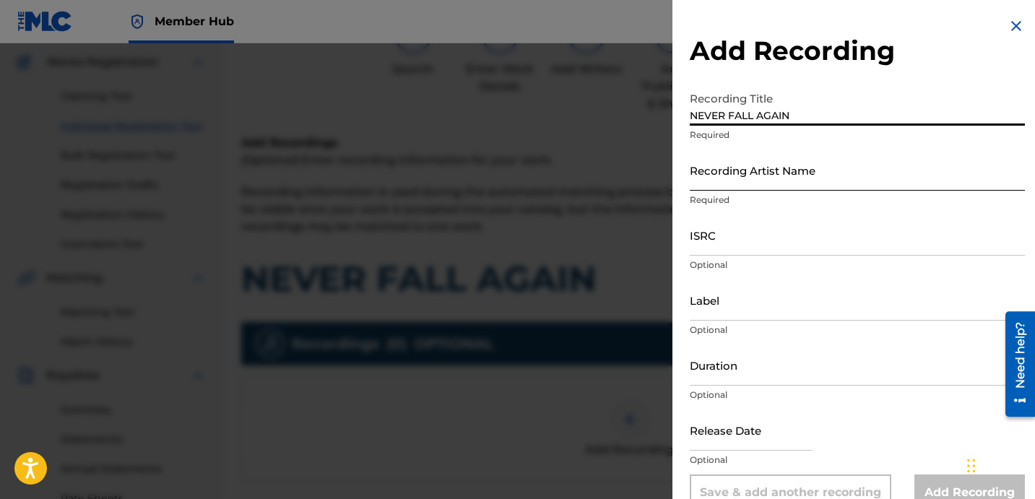
click at [762, 186] on input "Recording Artist Name" at bounding box center [857, 170] width 335 height 41
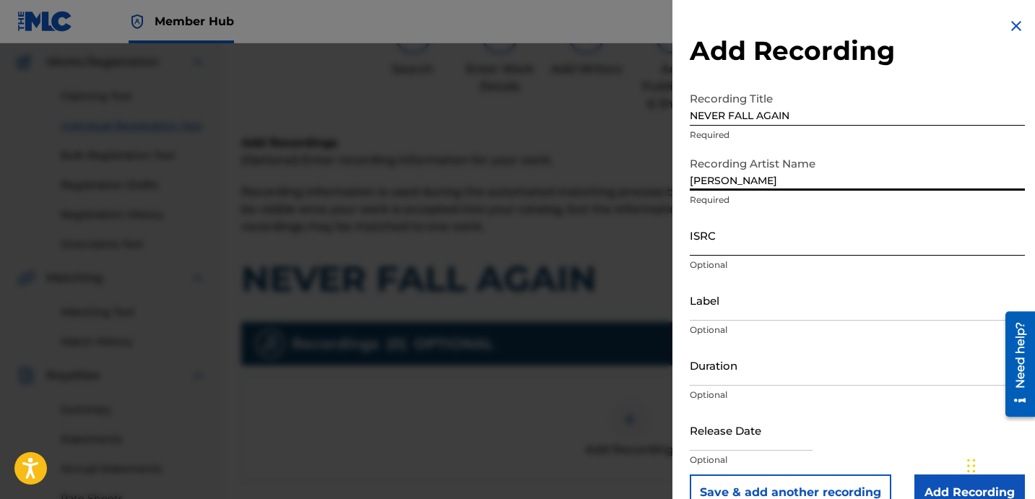
click at [760, 240] on input "ISRC" at bounding box center [857, 235] width 335 height 41
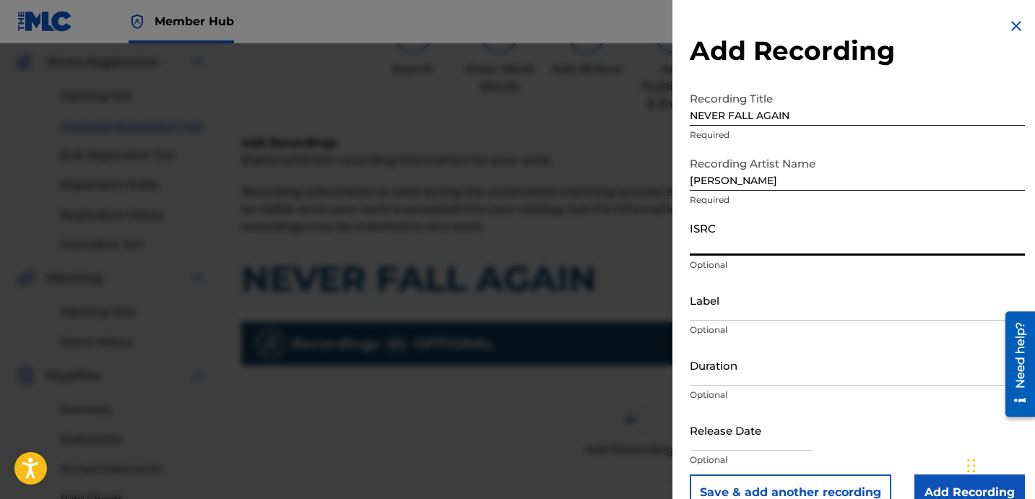
click at [886, 218] on input "ISRC" at bounding box center [857, 235] width 335 height 41
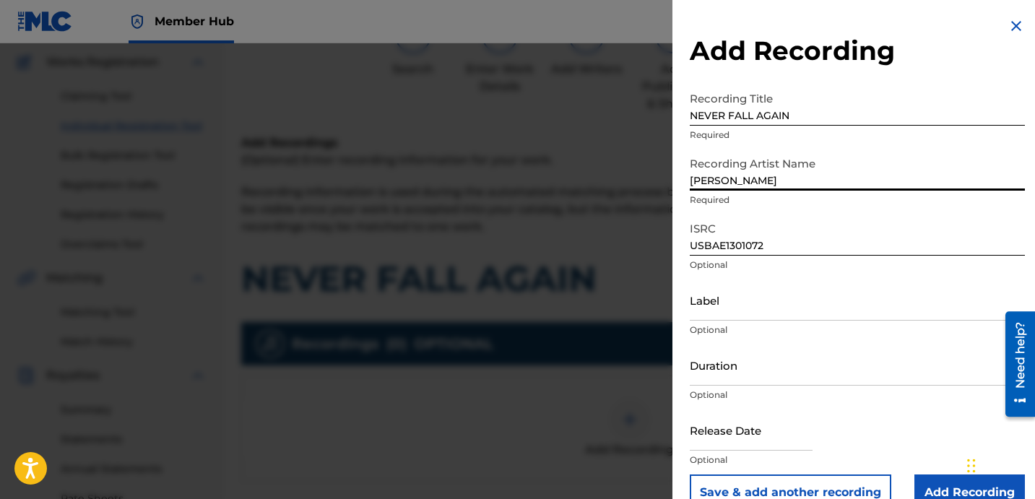
drag, startPoint x: 763, startPoint y: 180, endPoint x: 683, endPoint y: 145, distance: 88.0
click at [698, 153] on input "DAVINA JOY" at bounding box center [857, 170] width 335 height 41
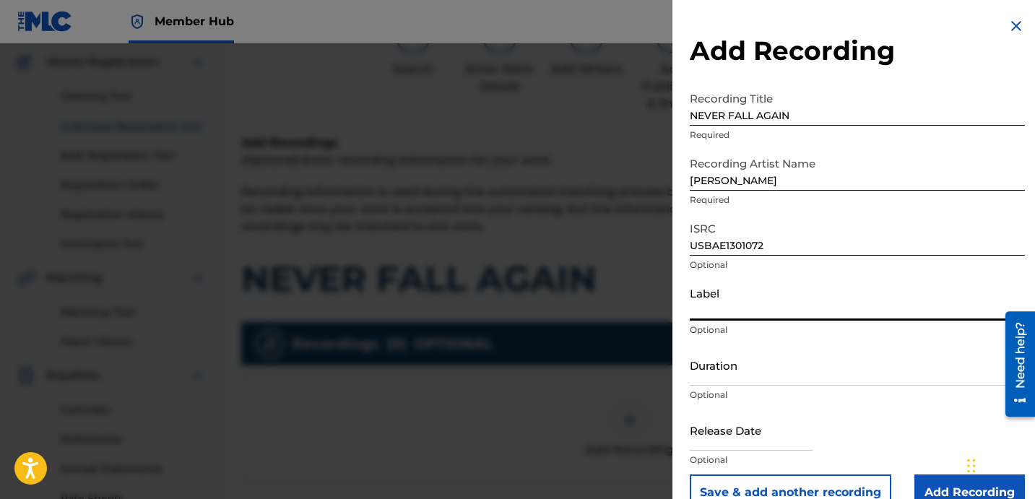
click at [789, 280] on input "Label" at bounding box center [857, 300] width 335 height 41
click at [747, 365] on input "Duration" at bounding box center [857, 365] width 335 height 41
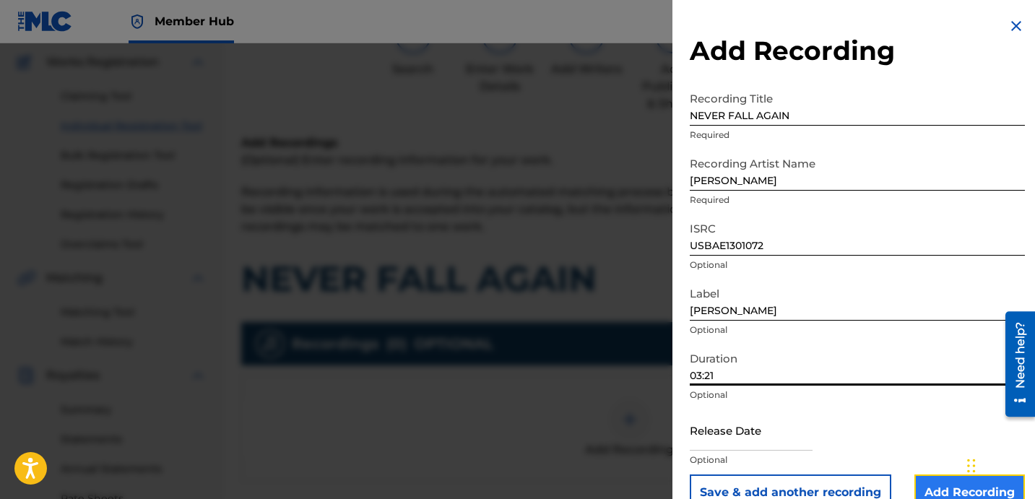
click at [938, 485] on input "Add Recording" at bounding box center [969, 493] width 111 height 36
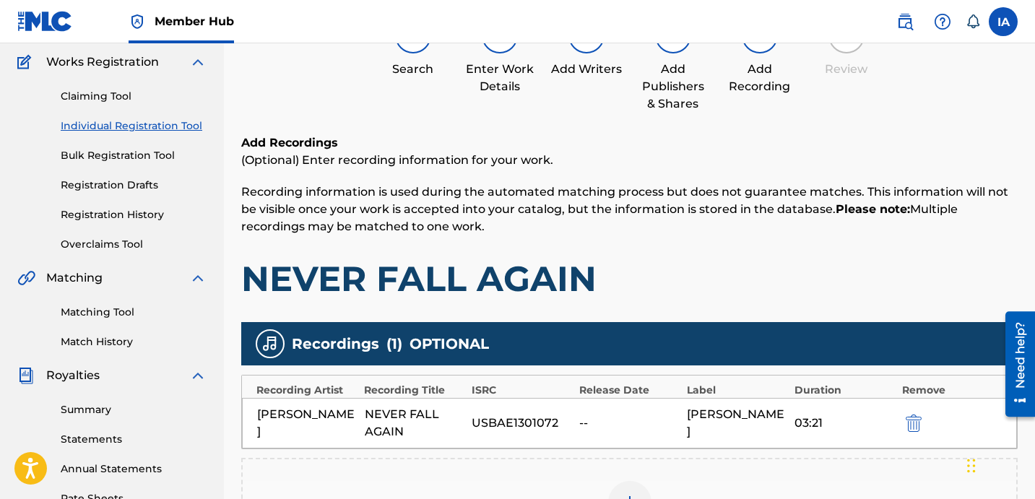
click at [725, 295] on h1 "NEVER FALL AGAIN" at bounding box center [629, 278] width 776 height 43
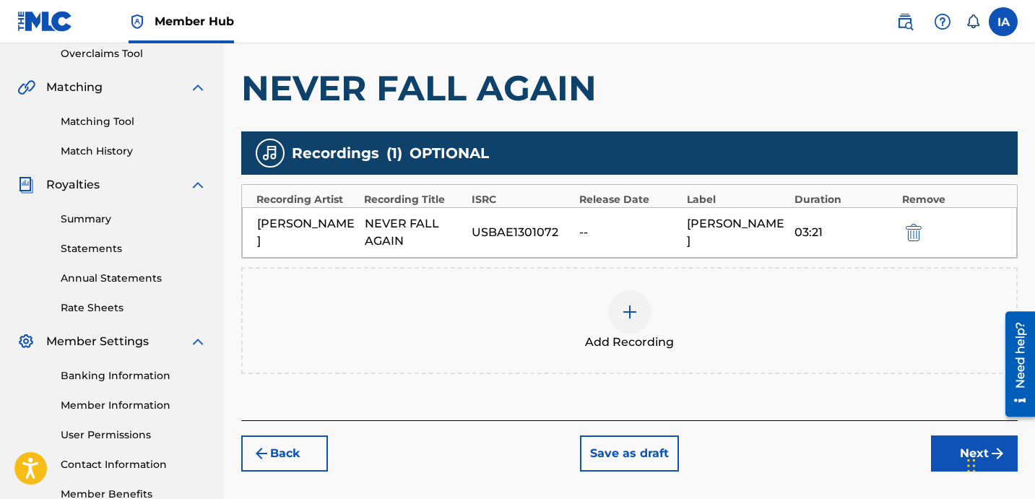
scroll to position [397, 0]
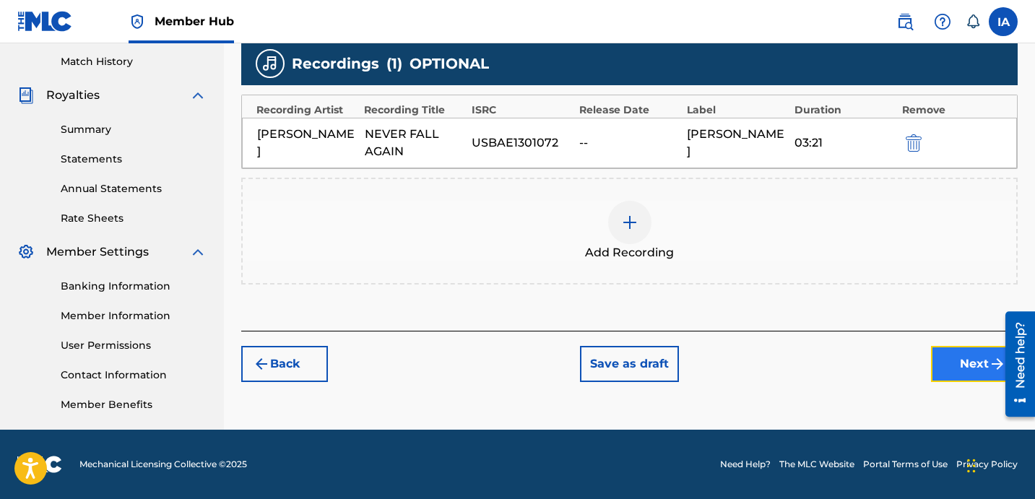
click at [949, 360] on button "Next" at bounding box center [974, 364] width 87 height 36
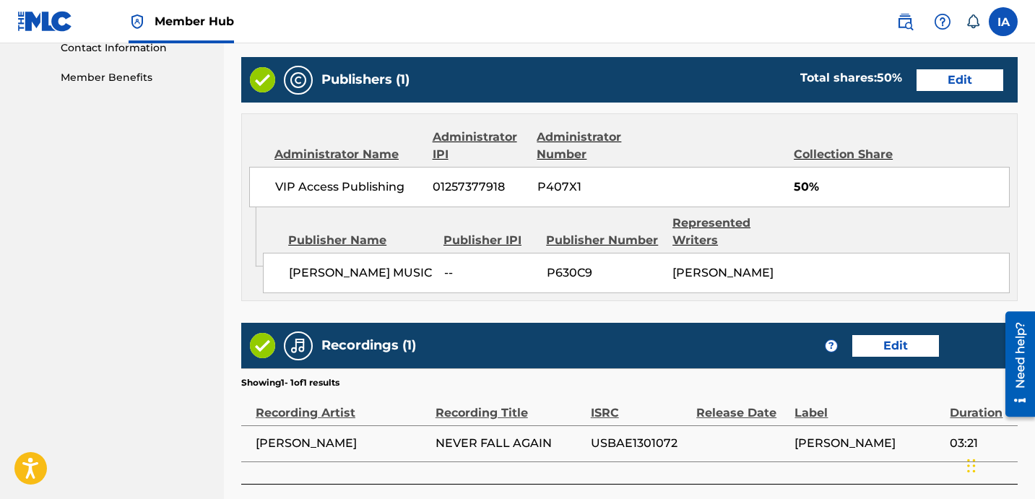
scroll to position [826, 0]
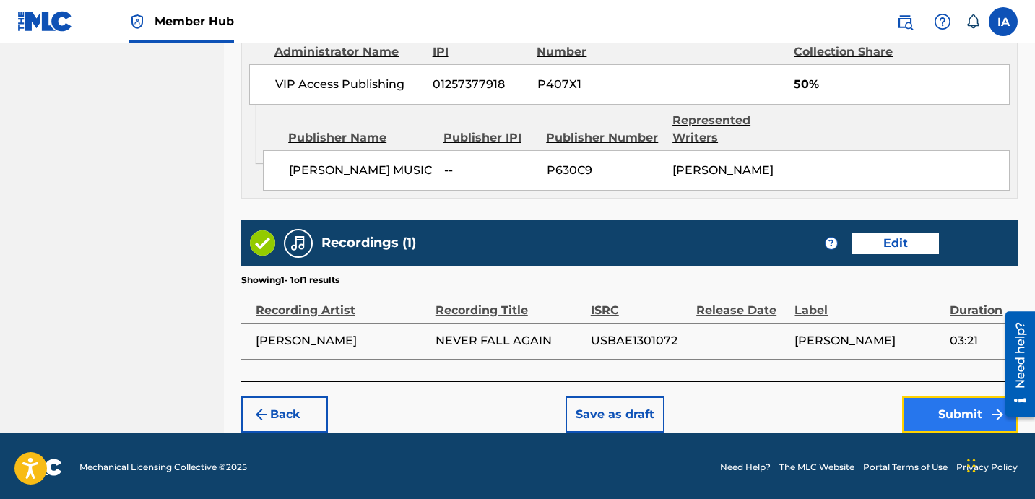
click at [935, 415] on button "Submit" at bounding box center [960, 415] width 116 height 36
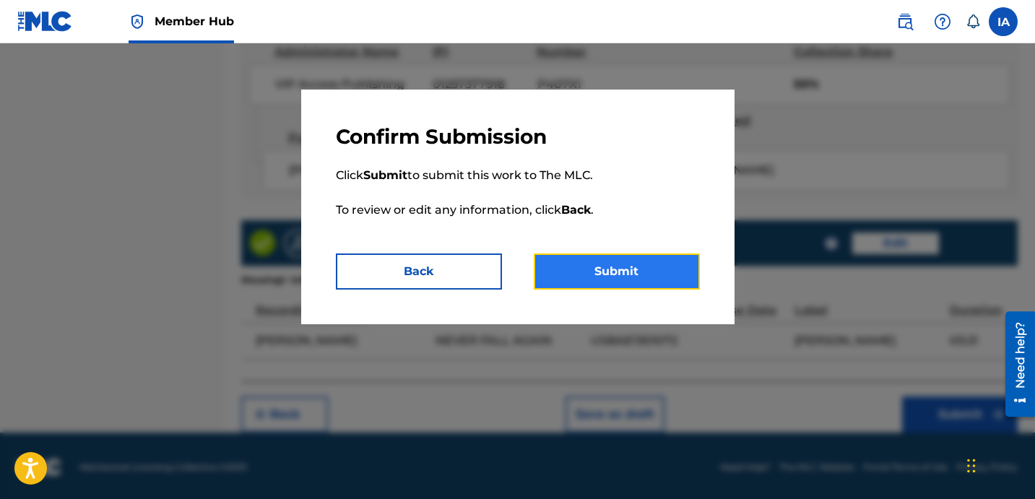
click at [648, 271] on button "Submit" at bounding box center [617, 272] width 166 height 36
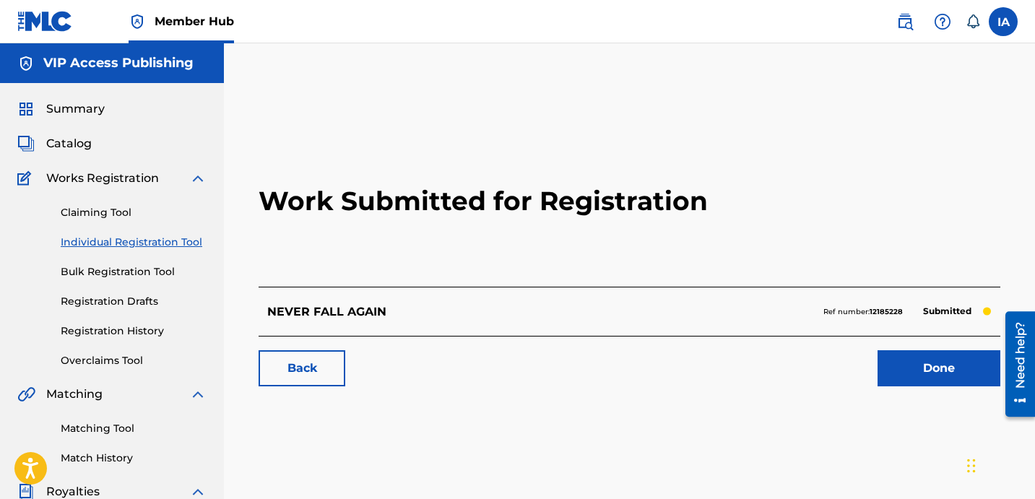
click at [177, 244] on link "Individual Registration Tool" at bounding box center [134, 242] width 146 height 15
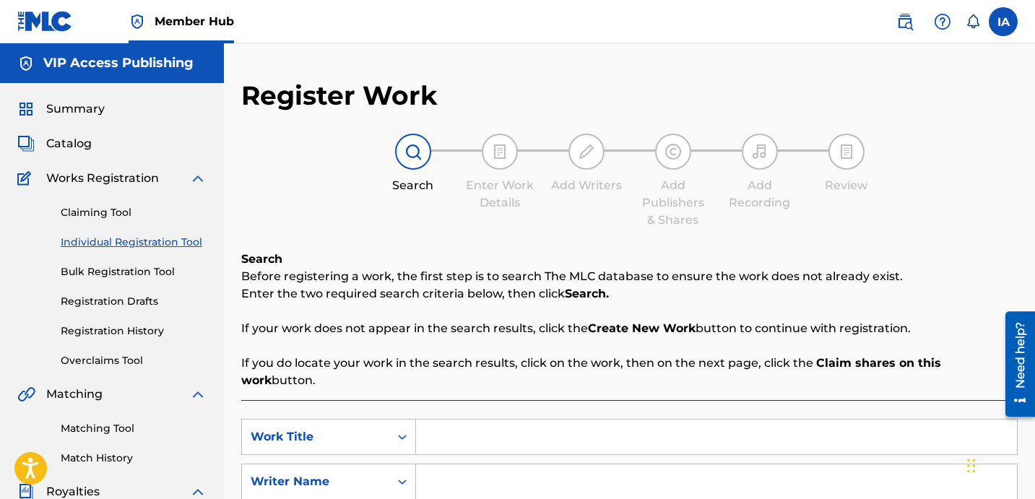
click at [684, 420] on input "Search Form" at bounding box center [716, 437] width 601 height 35
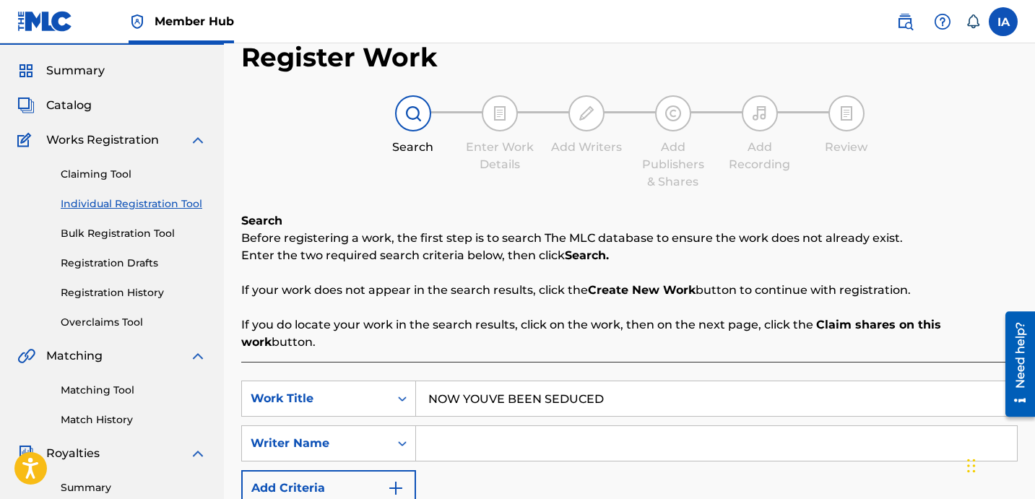
scroll to position [38, 0]
click at [673, 426] on input "Search Form" at bounding box center [716, 443] width 601 height 35
click at [646, 433] on input "Search Form" at bounding box center [716, 443] width 601 height 35
click at [676, 258] on p "Enter the two required search criteria below, then click Search." at bounding box center [629, 255] width 776 height 17
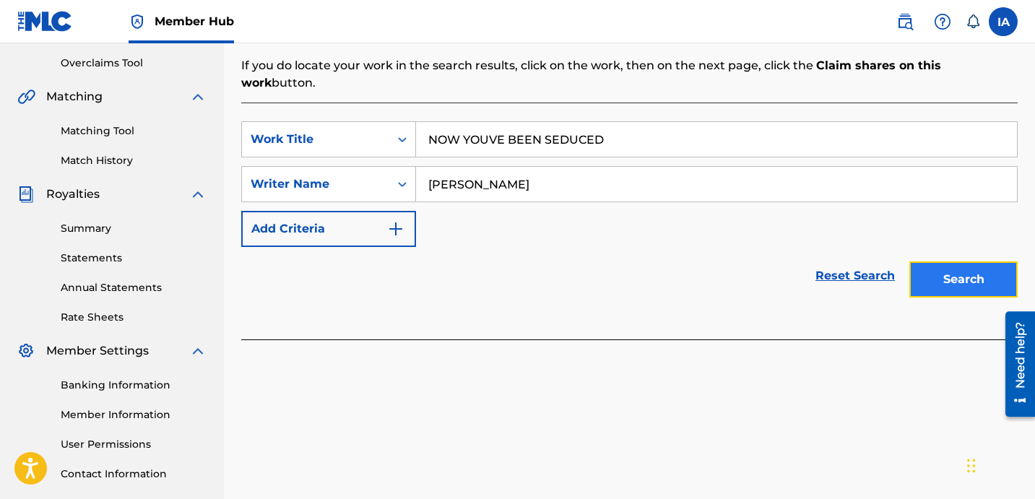
click at [940, 261] on button "Search" at bounding box center [963, 279] width 108 height 36
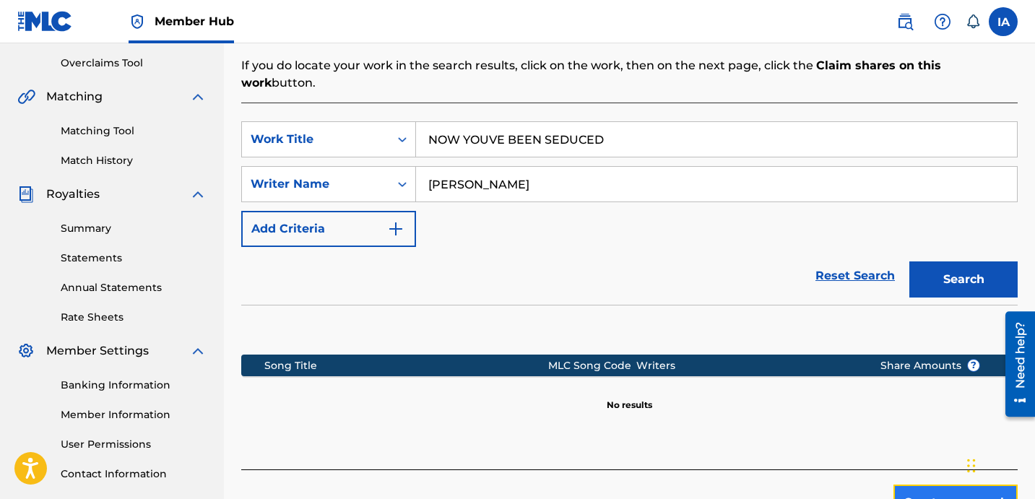
click at [914, 485] on button "Create new work" at bounding box center [955, 503] width 124 height 36
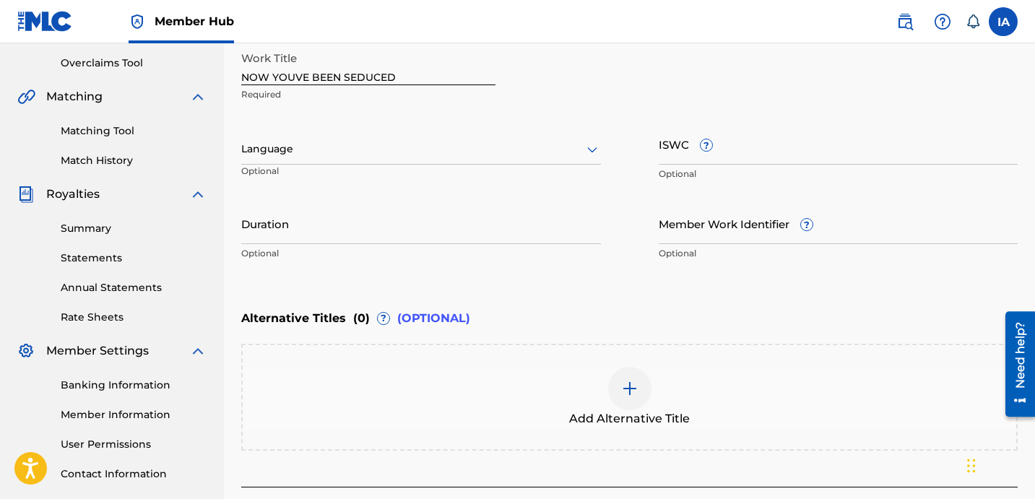
click at [426, 147] on div at bounding box center [421, 149] width 360 height 18
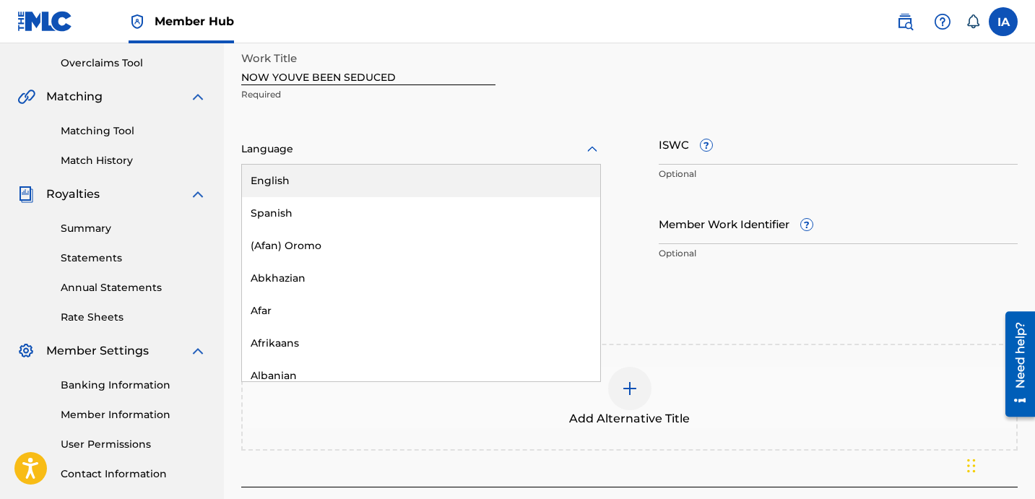
click at [449, 175] on div "English" at bounding box center [421, 181] width 358 height 33
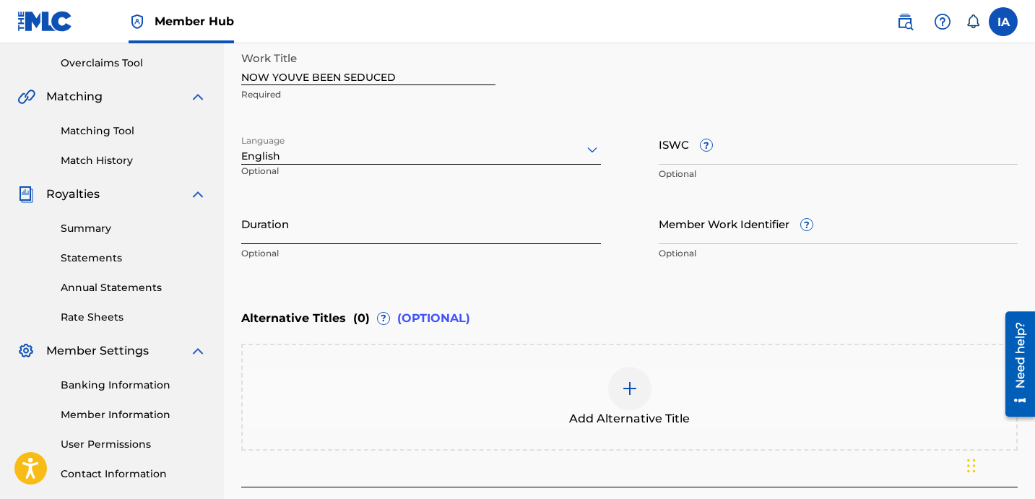
click at [373, 222] on input "Duration" at bounding box center [421, 223] width 360 height 41
click at [397, 221] on input "Duration" at bounding box center [421, 223] width 360 height 41
click at [238, 230] on div "Register Work Search Enter Work Details Add Writers Add Publishers & Shares Add…" at bounding box center [629, 160] width 811 height 756
click at [242, 236] on input "3:13" at bounding box center [421, 223] width 360 height 41
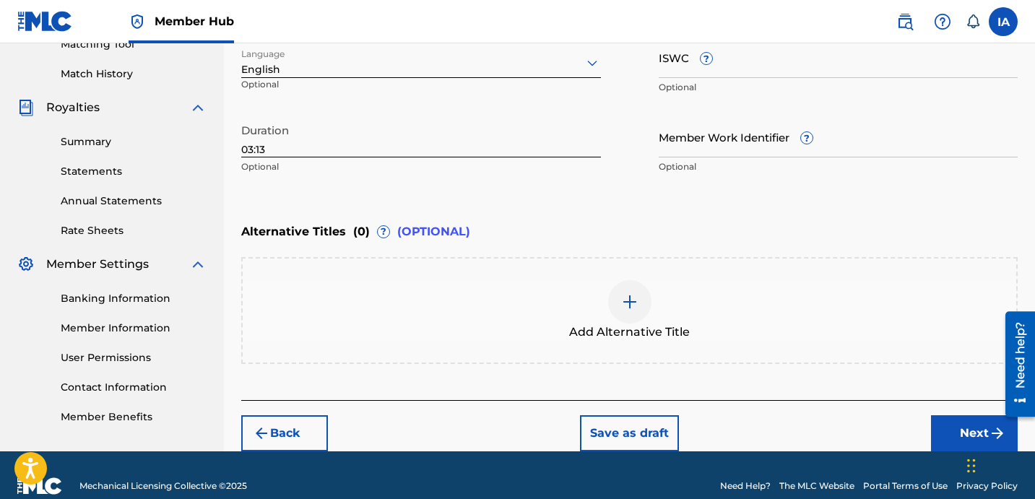
scroll to position [405, 0]
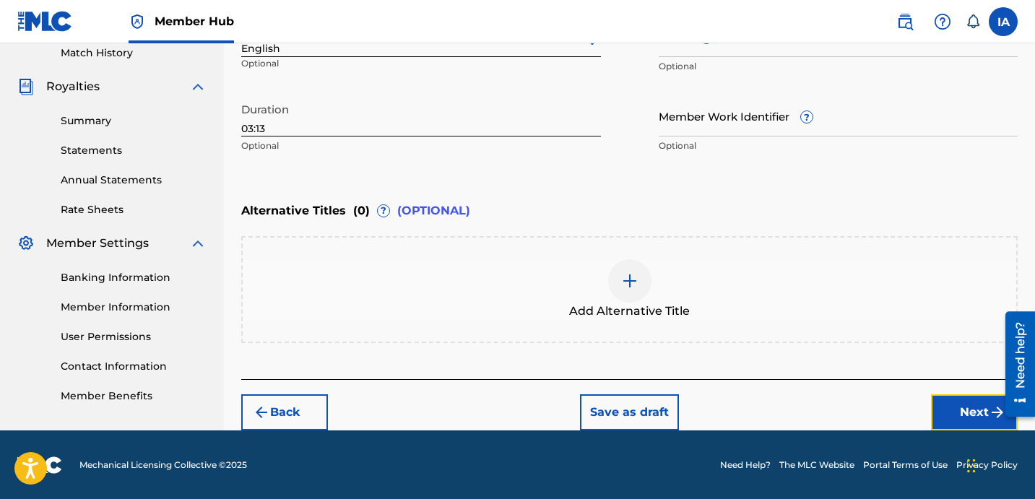
drag, startPoint x: 967, startPoint y: 407, endPoint x: 942, endPoint y: 406, distance: 25.3
click at [966, 407] on button "Next" at bounding box center [974, 412] width 87 height 36
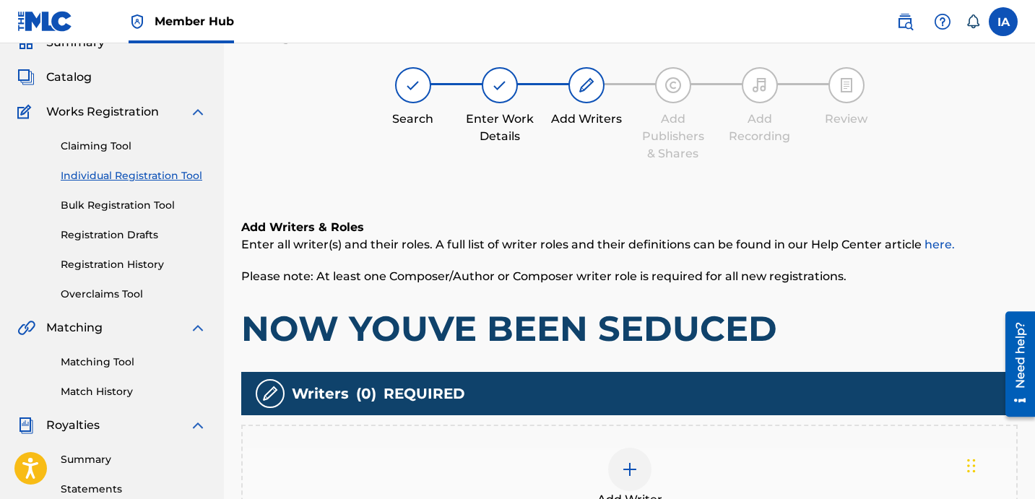
scroll to position [65, 0]
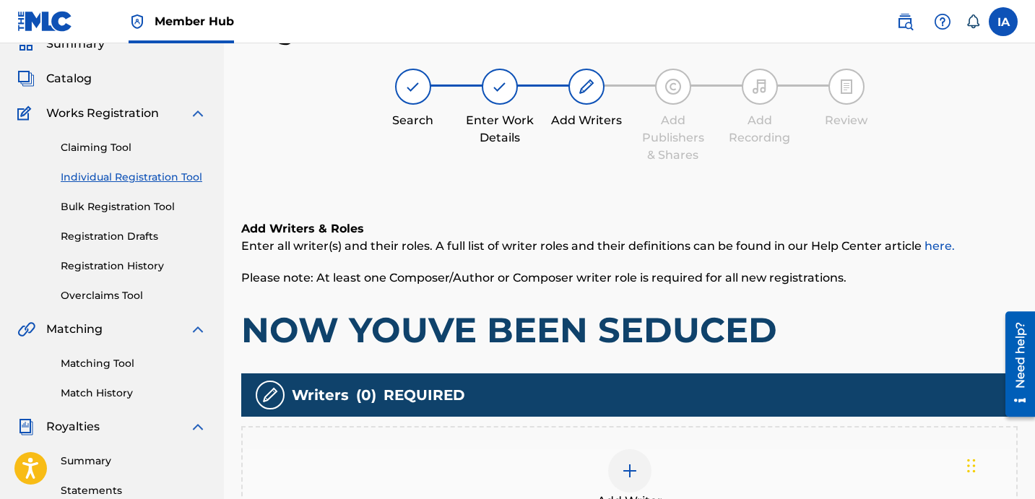
click at [670, 475] on div "Add Writer" at bounding box center [630, 479] width 774 height 61
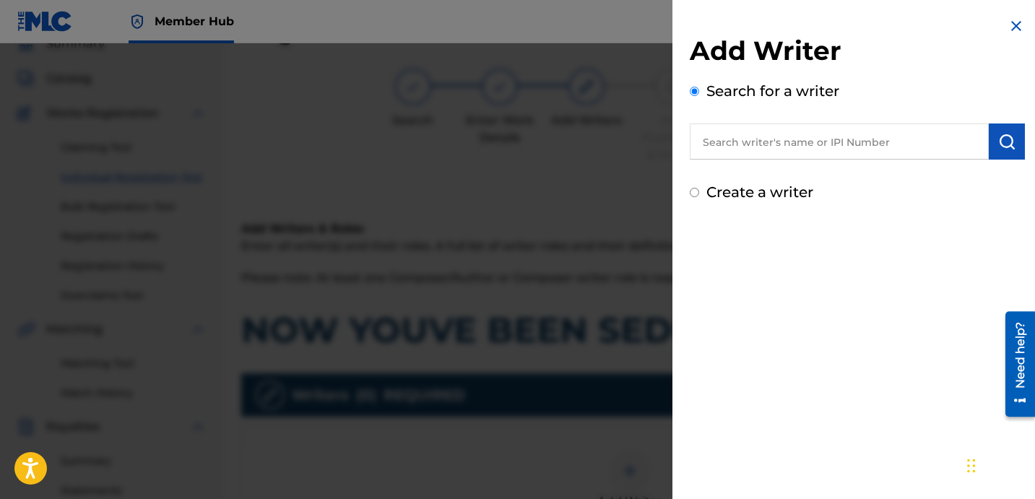
click at [906, 150] on input "text" at bounding box center [839, 142] width 299 height 36
click at [998, 137] on img "submit" at bounding box center [1006, 141] width 17 height 17
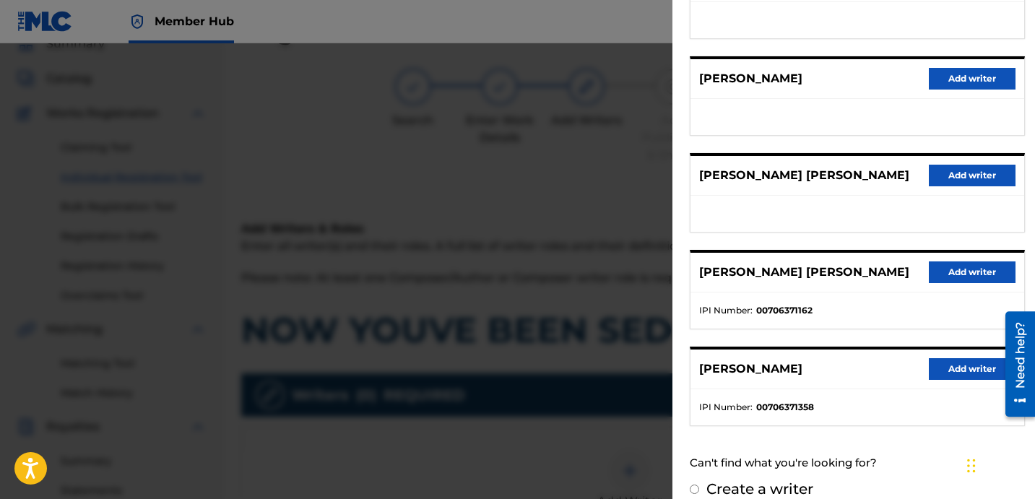
scroll to position [249, 0]
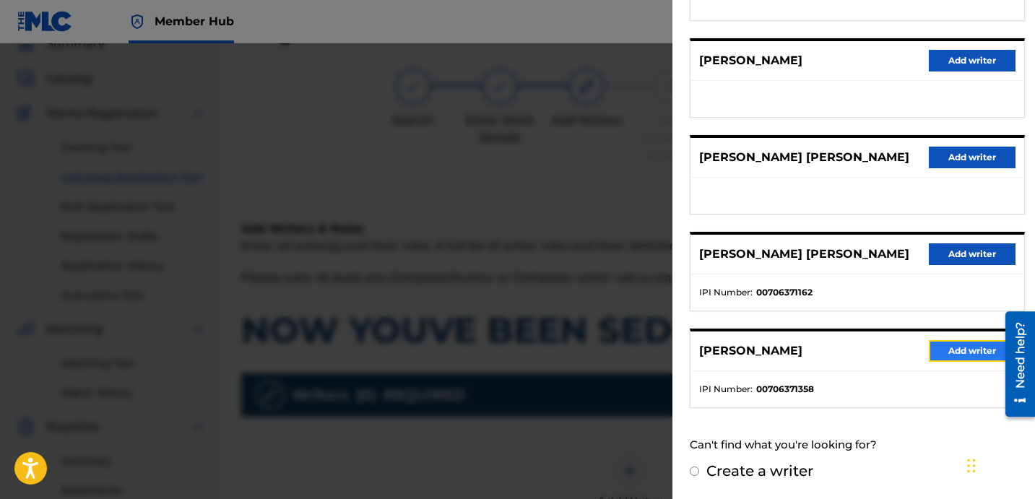
click at [953, 343] on button "Add writer" at bounding box center [972, 351] width 87 height 22
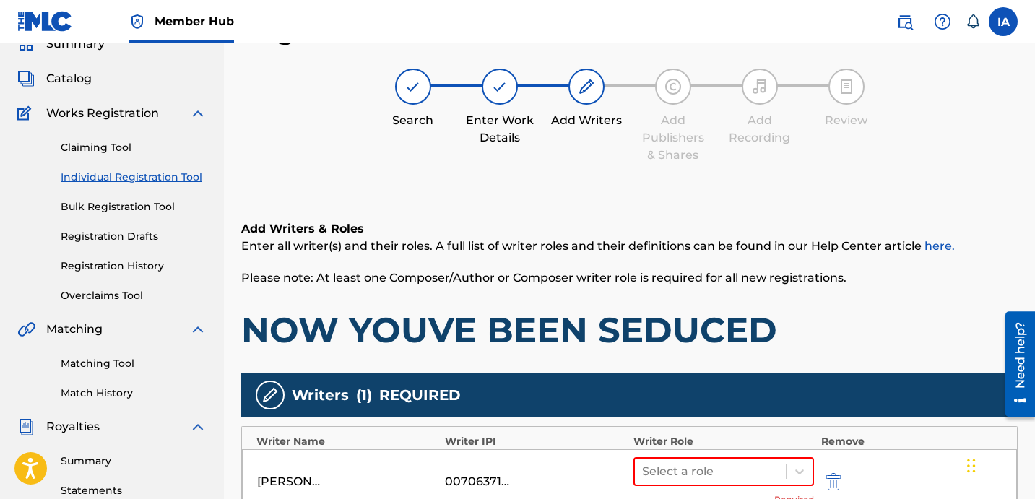
click at [774, 370] on div "Add Writers & Roles Enter all writer(s) and their roles. A full list of writer …" at bounding box center [629, 443] width 776 height 514
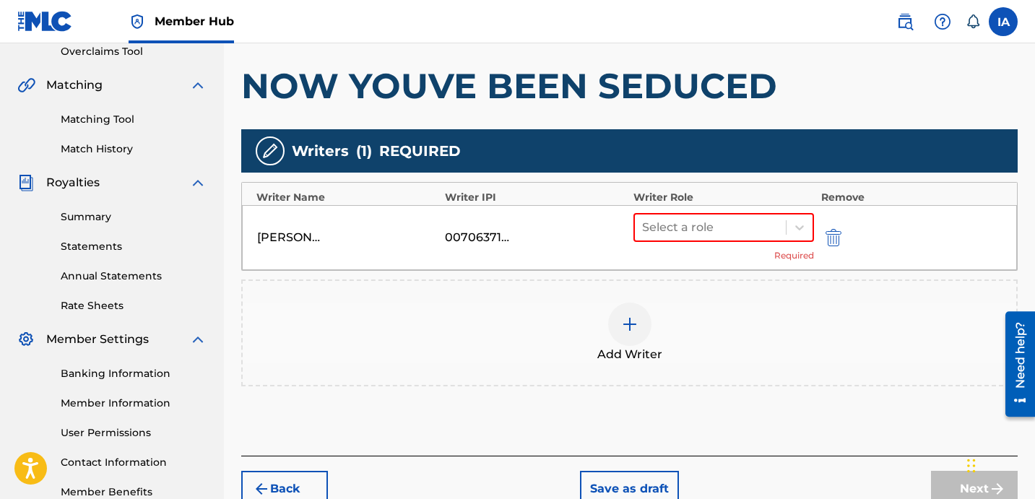
scroll to position [310, 0]
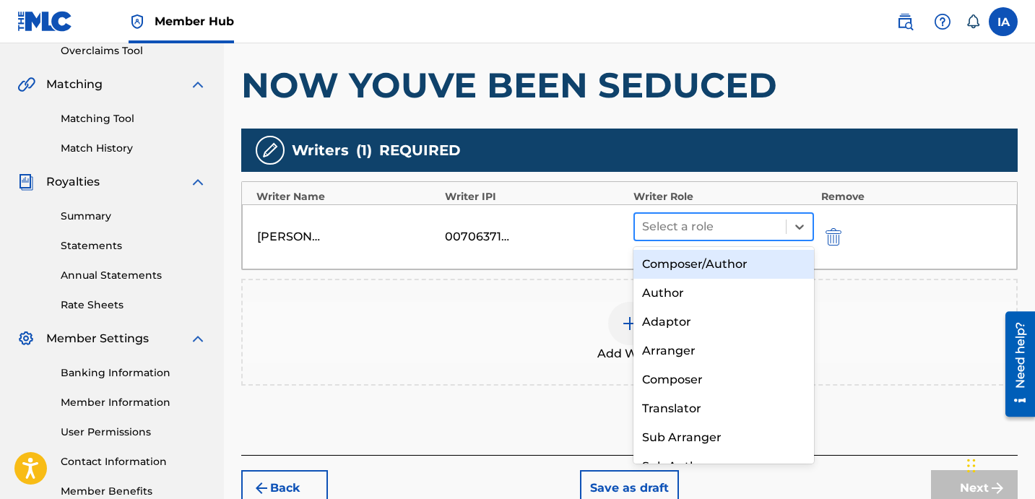
click at [730, 238] on div "Select a role" at bounding box center [710, 227] width 151 height 26
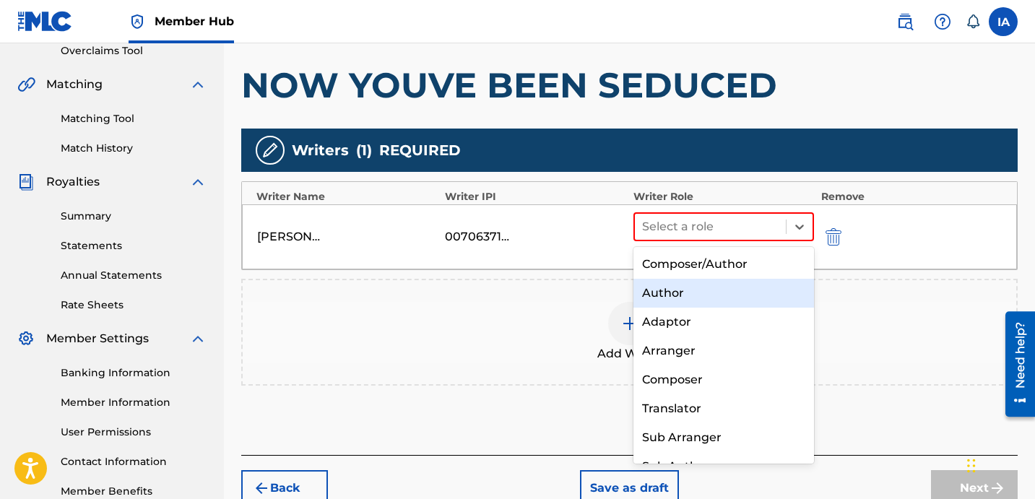
click at [750, 294] on div "Author" at bounding box center [723, 293] width 181 height 29
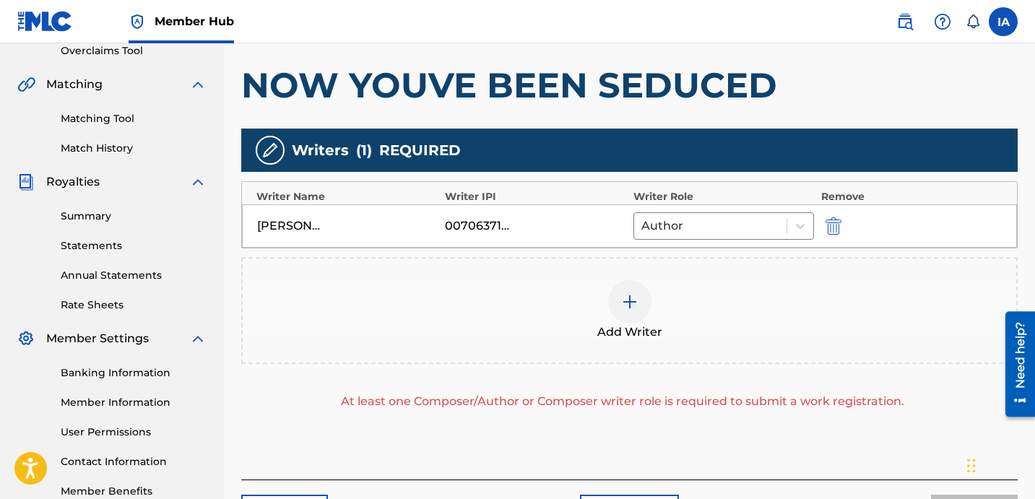
click at [750, 294] on div "Add Writer" at bounding box center [630, 310] width 774 height 61
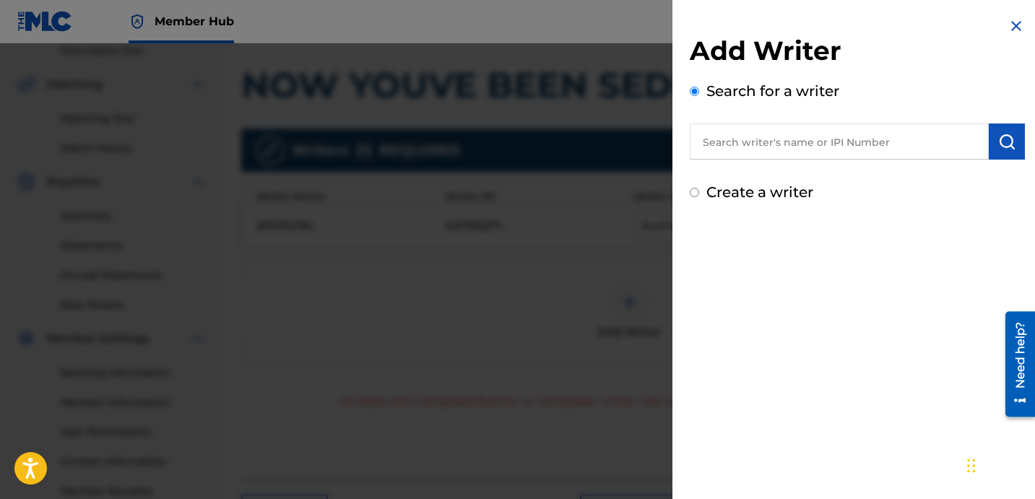
click at [800, 189] on label "Create a writer" at bounding box center [759, 191] width 107 height 17
click at [699, 189] on input "Create a writer" at bounding box center [694, 192] width 9 height 9
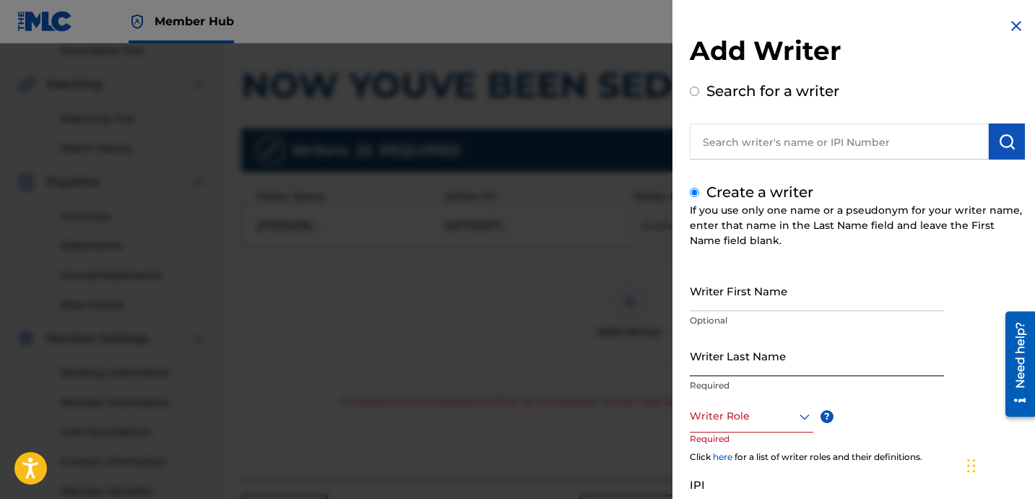
click at [757, 364] on input "Writer Last Name" at bounding box center [817, 355] width 254 height 41
click at [764, 367] on input "UNKNOWN WRITER" at bounding box center [817, 355] width 254 height 41
click at [738, 297] on input "Writer First Name" at bounding box center [817, 290] width 254 height 41
click at [758, 417] on div at bounding box center [752, 416] width 124 height 18
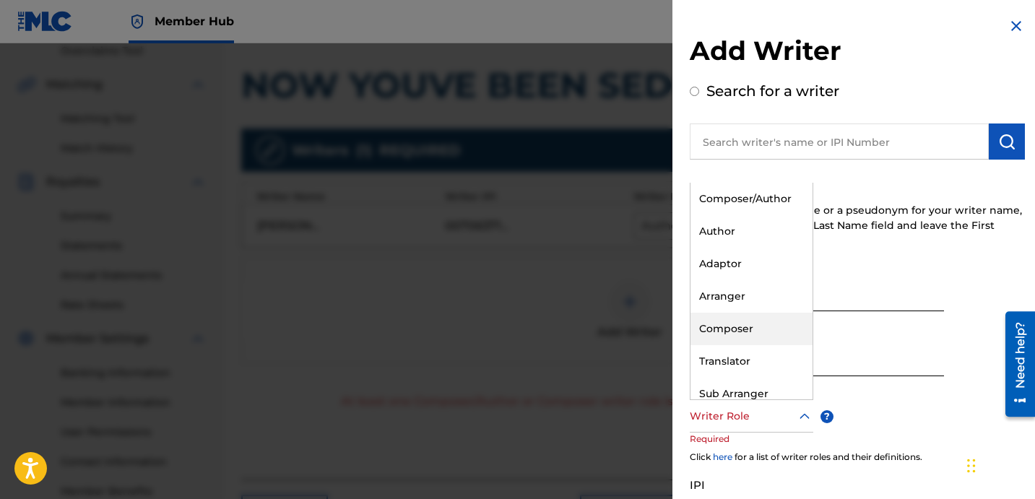
click at [749, 329] on div "Composer" at bounding box center [752, 329] width 122 height 33
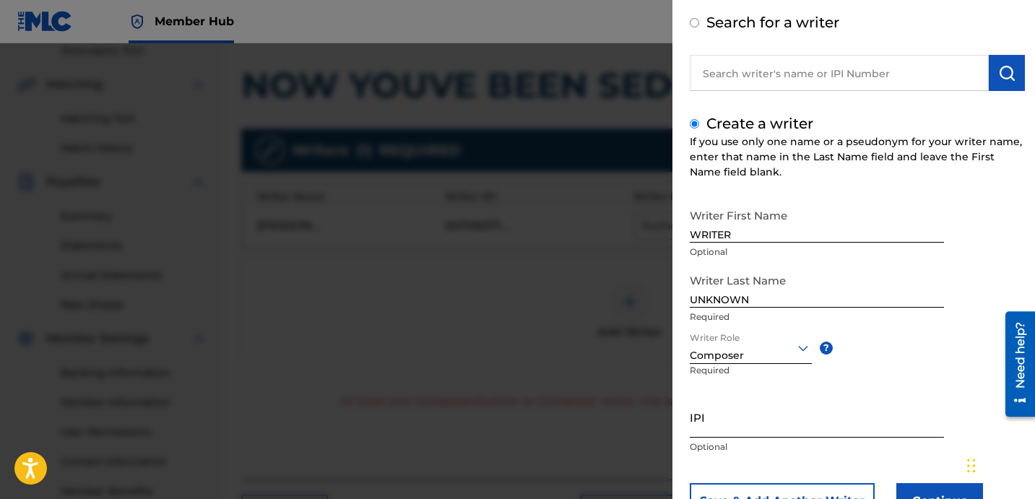
scroll to position [116, 0]
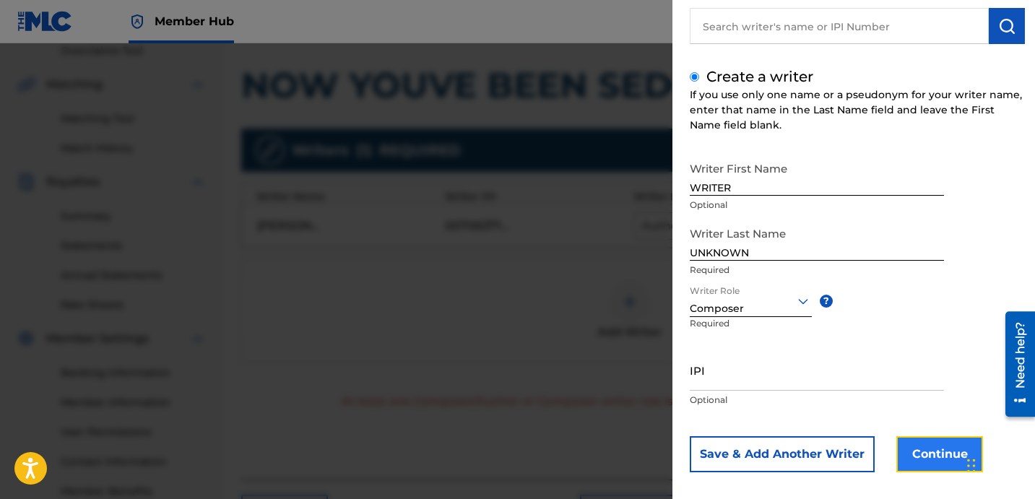
click at [922, 441] on button "Continue" at bounding box center [939, 454] width 87 height 36
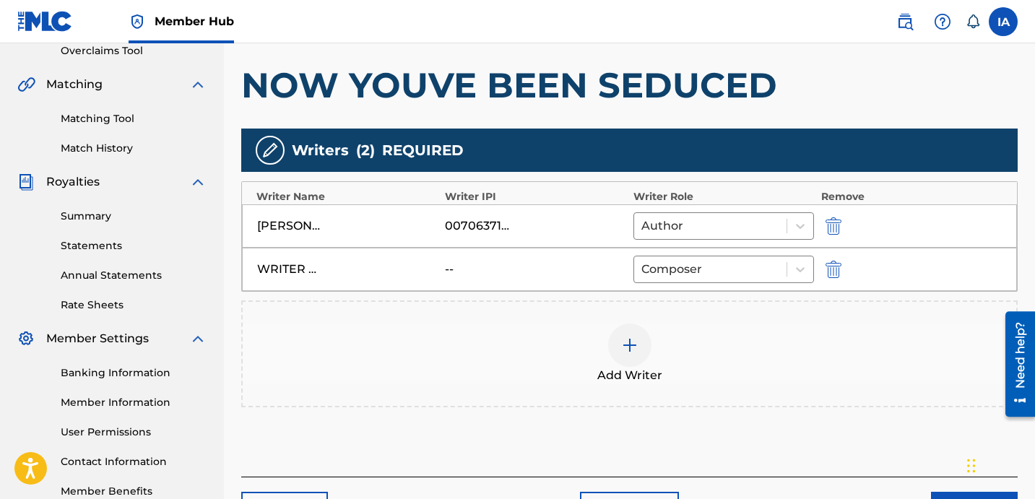
scroll to position [408, 0]
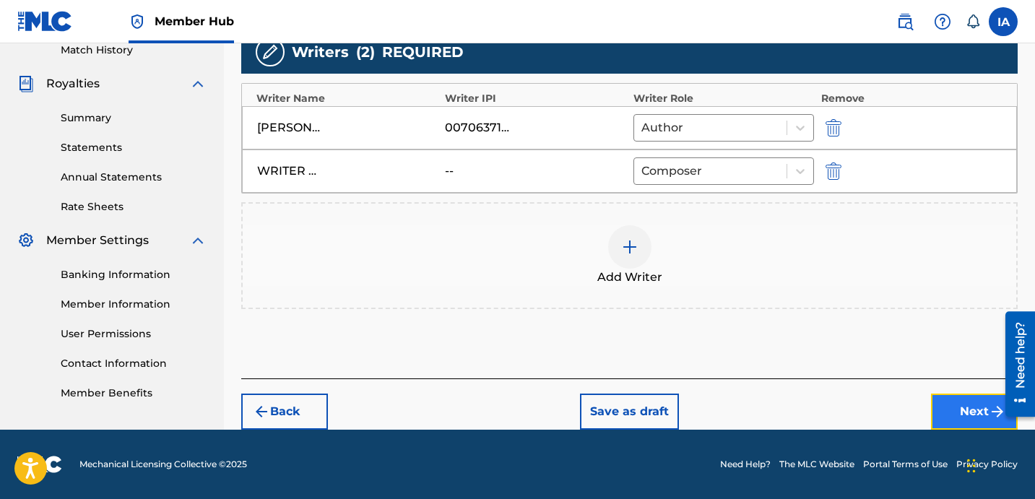
click at [939, 407] on button "Next" at bounding box center [974, 412] width 87 height 36
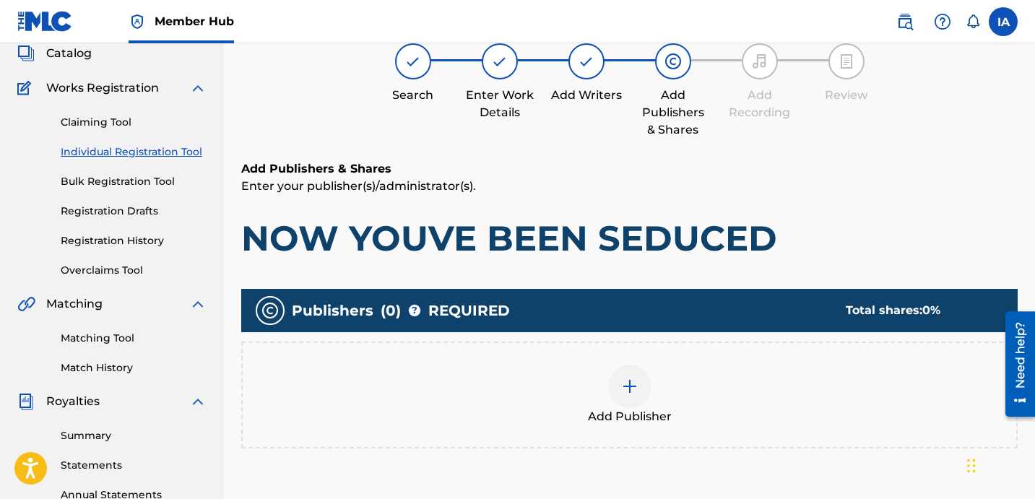
scroll to position [65, 0]
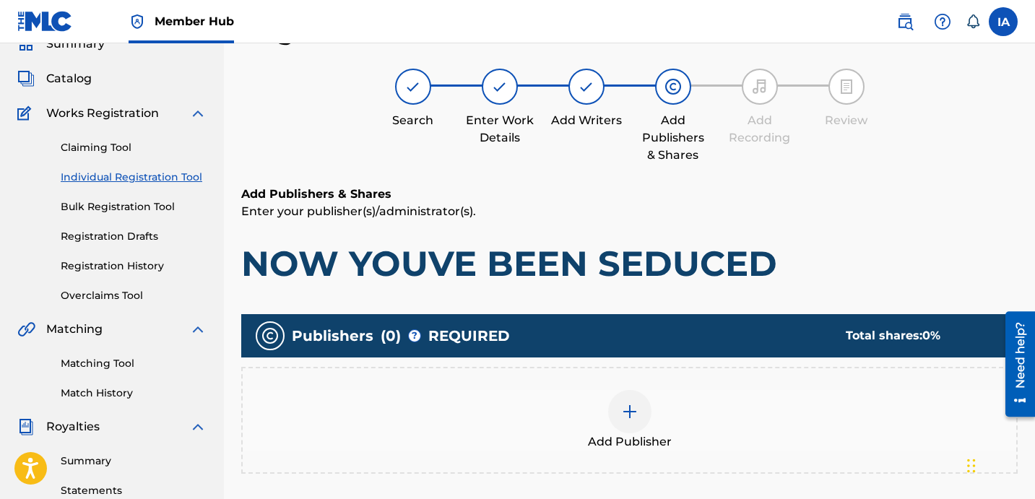
click at [671, 409] on div "Add Publisher" at bounding box center [630, 420] width 774 height 61
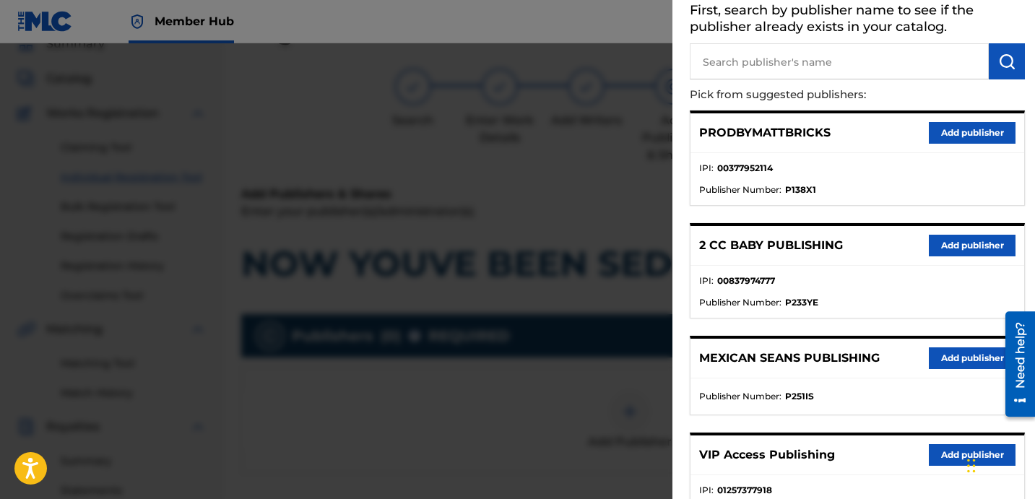
scroll to position [0, 0]
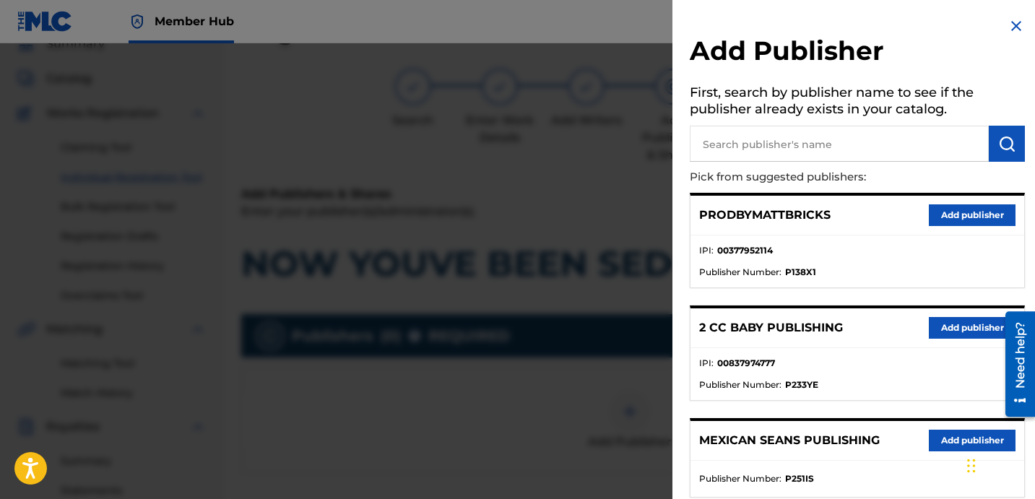
click at [799, 154] on input "text" at bounding box center [839, 144] width 299 height 36
click at [792, 146] on input "text" at bounding box center [839, 144] width 299 height 36
click at [998, 153] on button "submit" at bounding box center [1007, 144] width 36 height 36
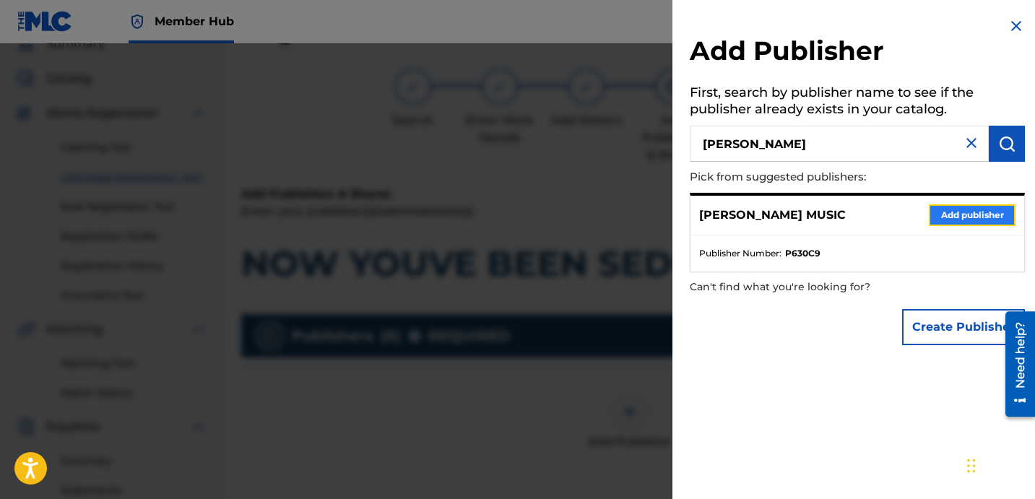
click at [948, 218] on button "Add publisher" at bounding box center [972, 215] width 87 height 22
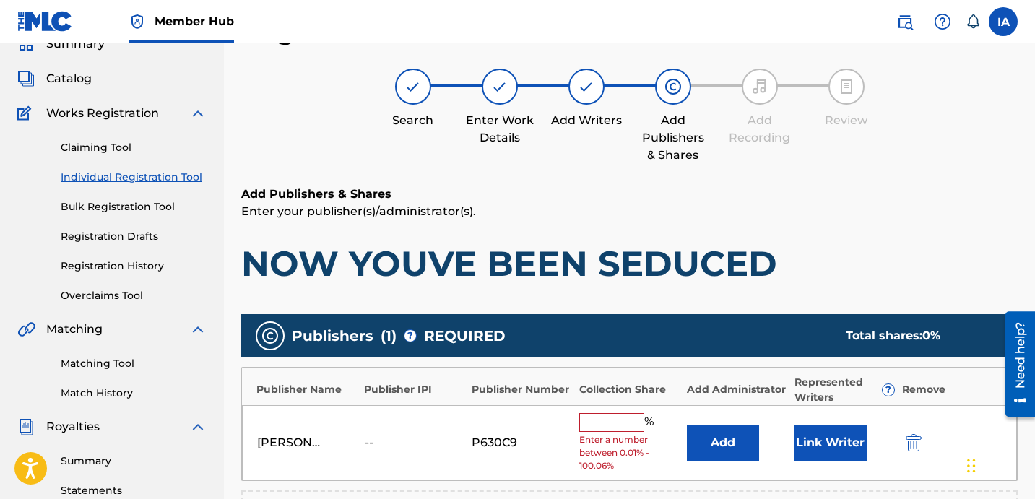
click at [635, 420] on input "text" at bounding box center [611, 422] width 65 height 19
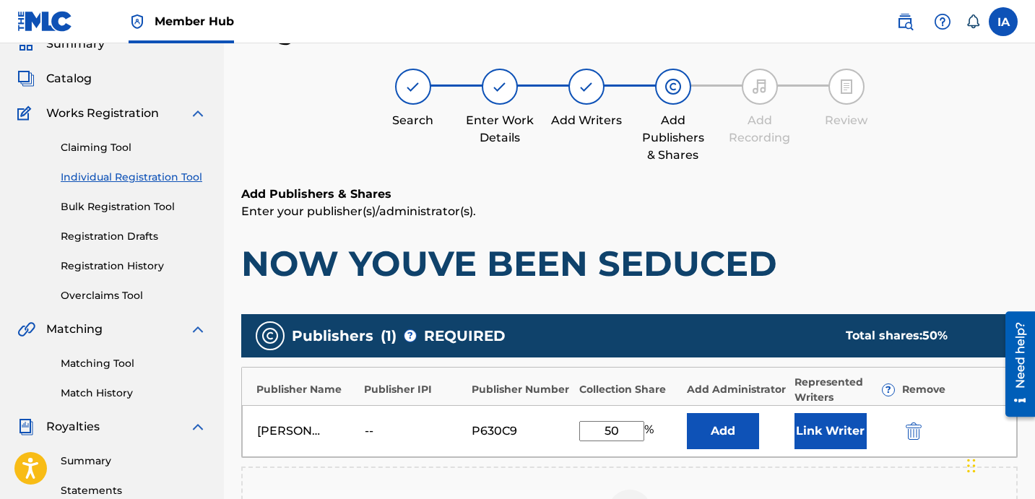
click at [575, 408] on div "DAVINA JOY MUSIC -- P630C9 50 % Add Link Writer" at bounding box center [629, 431] width 775 height 52
click at [735, 425] on button "Add" at bounding box center [723, 431] width 72 height 36
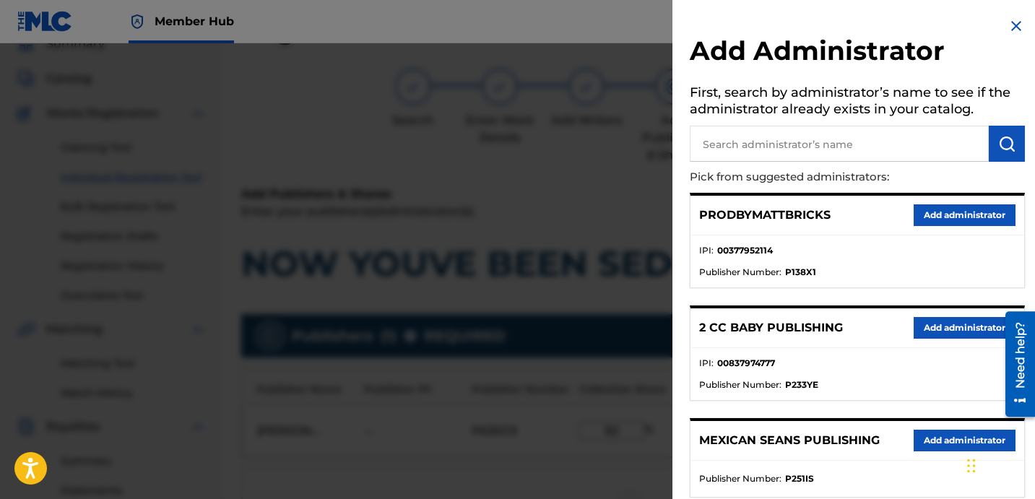
click at [878, 251] on div "Register Work Search Enter Work Details Add Writers Add Publishers & Shares Add…" at bounding box center [629, 387] width 811 height 747
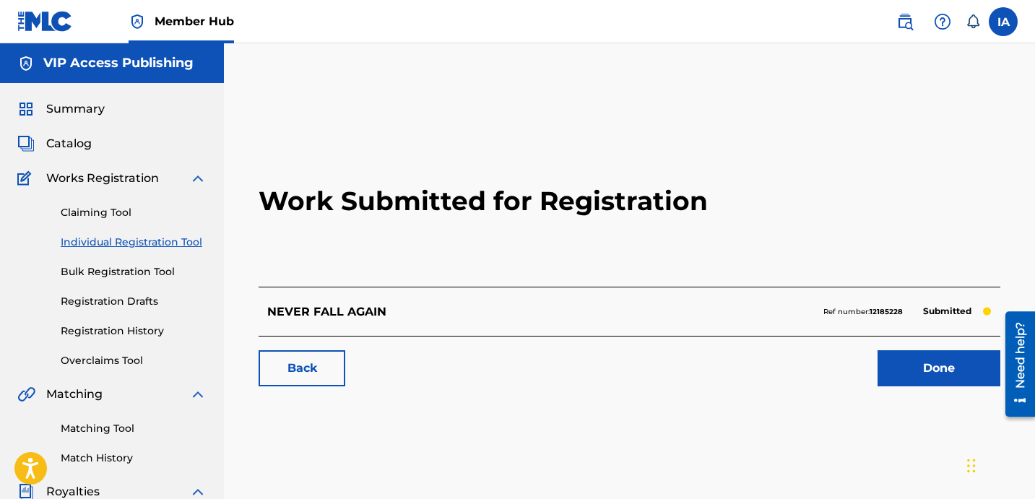
click at [381, 171] on h2 "Work Submitted for Registration" at bounding box center [630, 201] width 742 height 171
click at [139, 248] on link "Individual Registration Tool" at bounding box center [134, 242] width 146 height 15
click at [120, 242] on link "Individual Registration Tool" at bounding box center [134, 242] width 146 height 15
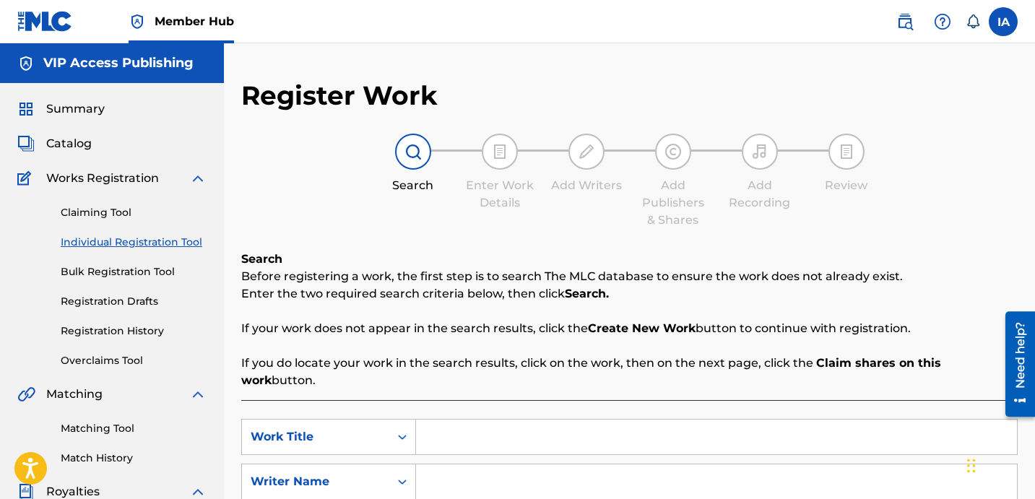
click at [719, 220] on div "Register Work Search Enter Work Details Add Writers Add Publishers & Shares Add…" at bounding box center [629, 365] width 776 height 573
click at [706, 464] on input "Search Form" at bounding box center [716, 481] width 601 height 35
click at [667, 464] on input "Search Form" at bounding box center [716, 481] width 601 height 35
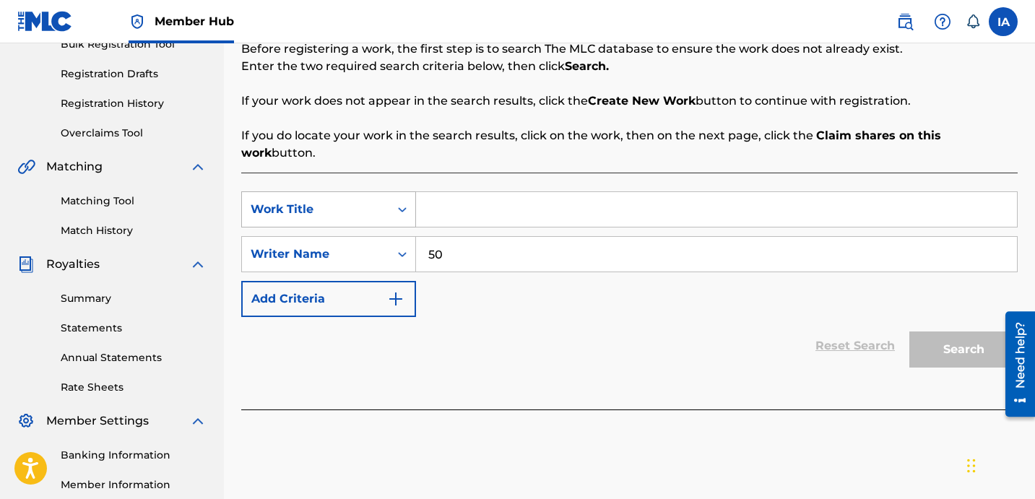
click at [386, 209] on div "SearchWithCriteria758fc7e4-a949-45ac-8e0f-88ba9194bcb0 Work Title SearchWithCri…" at bounding box center [629, 254] width 776 height 126
